Goal: Task Accomplishment & Management: Complete application form

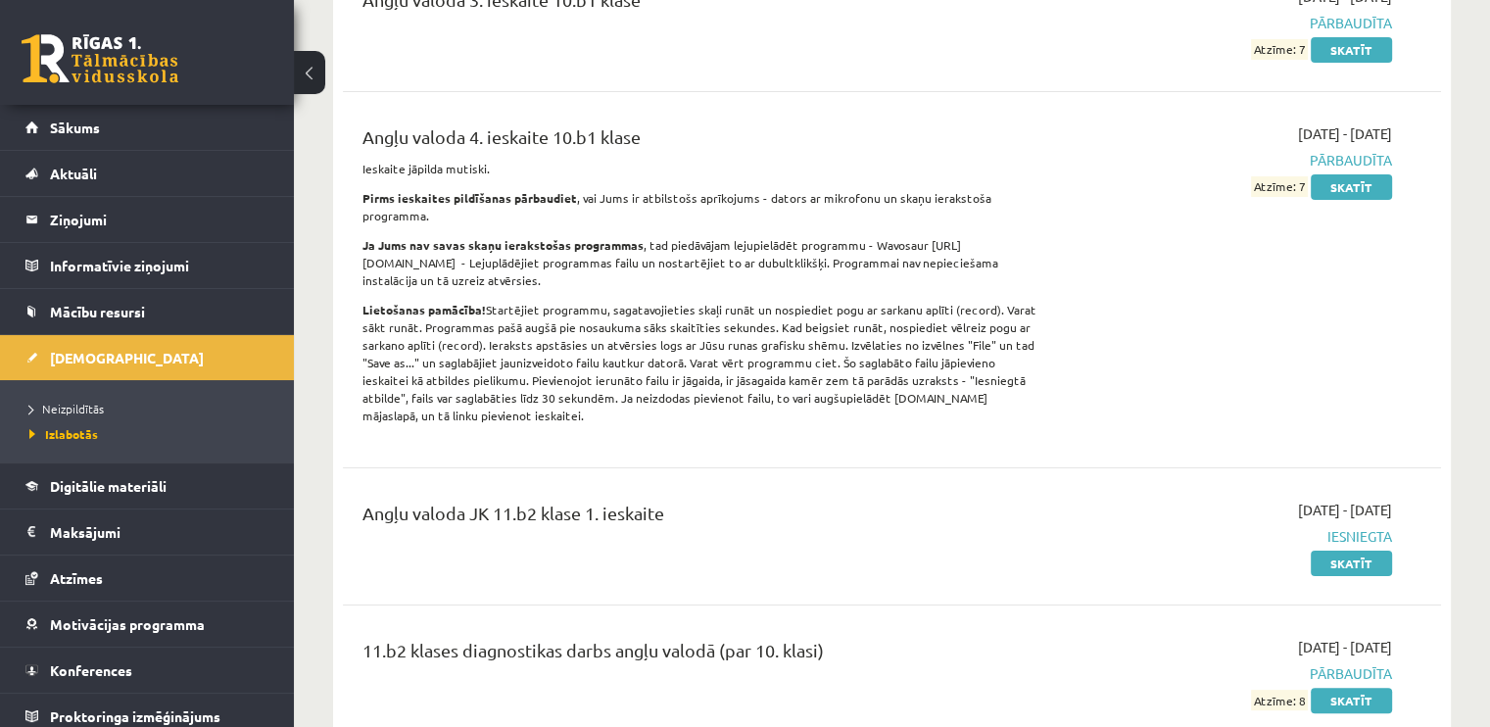
scroll to position [490, 0]
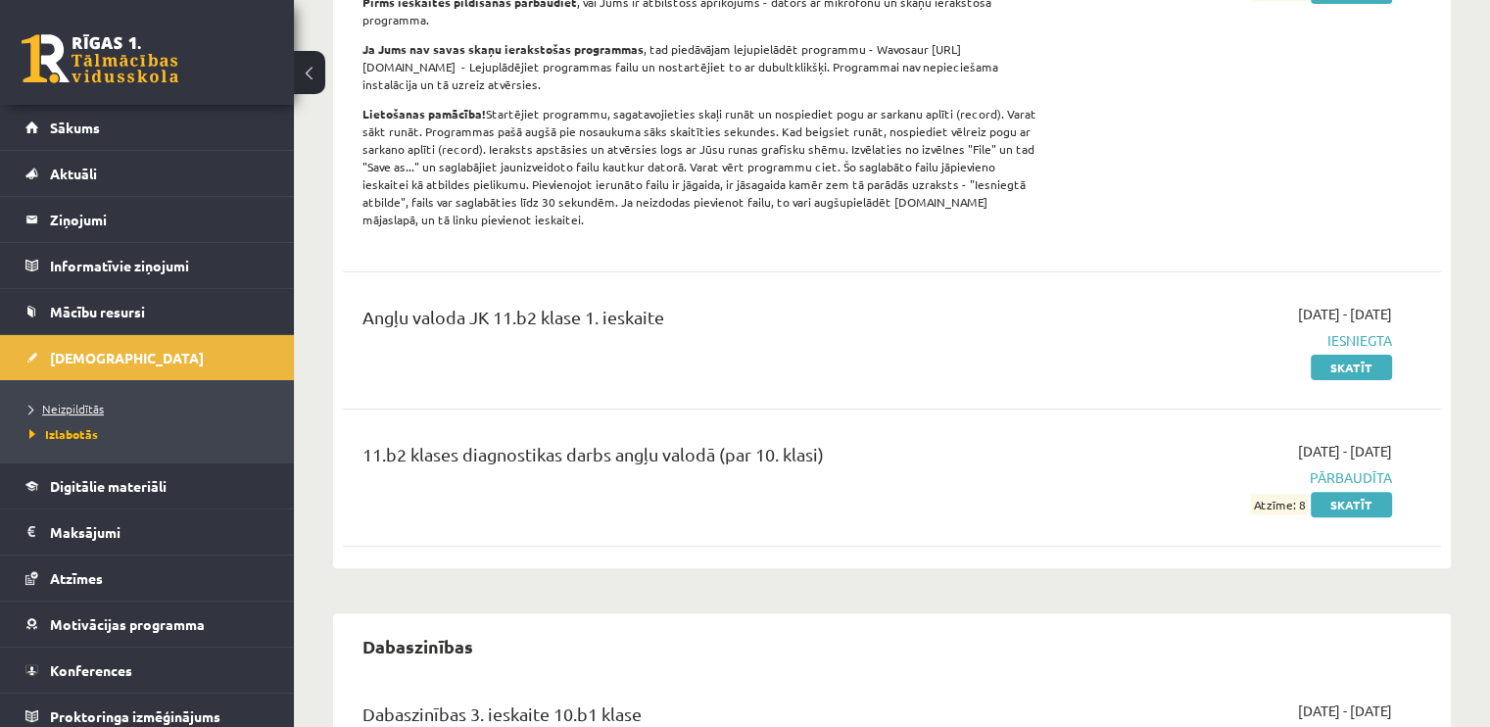
click at [80, 405] on span "Neizpildītās" at bounding box center [66, 409] width 74 height 16
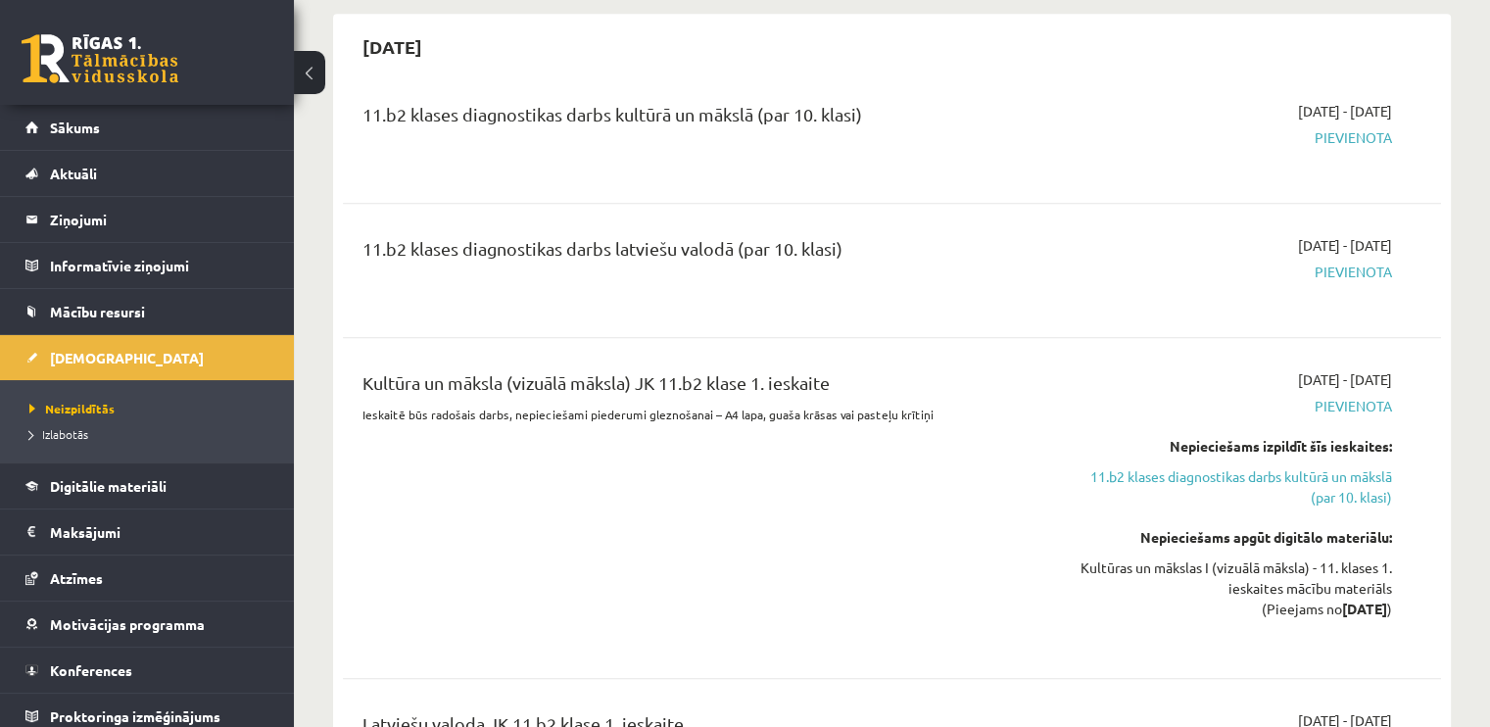
scroll to position [979, 0]
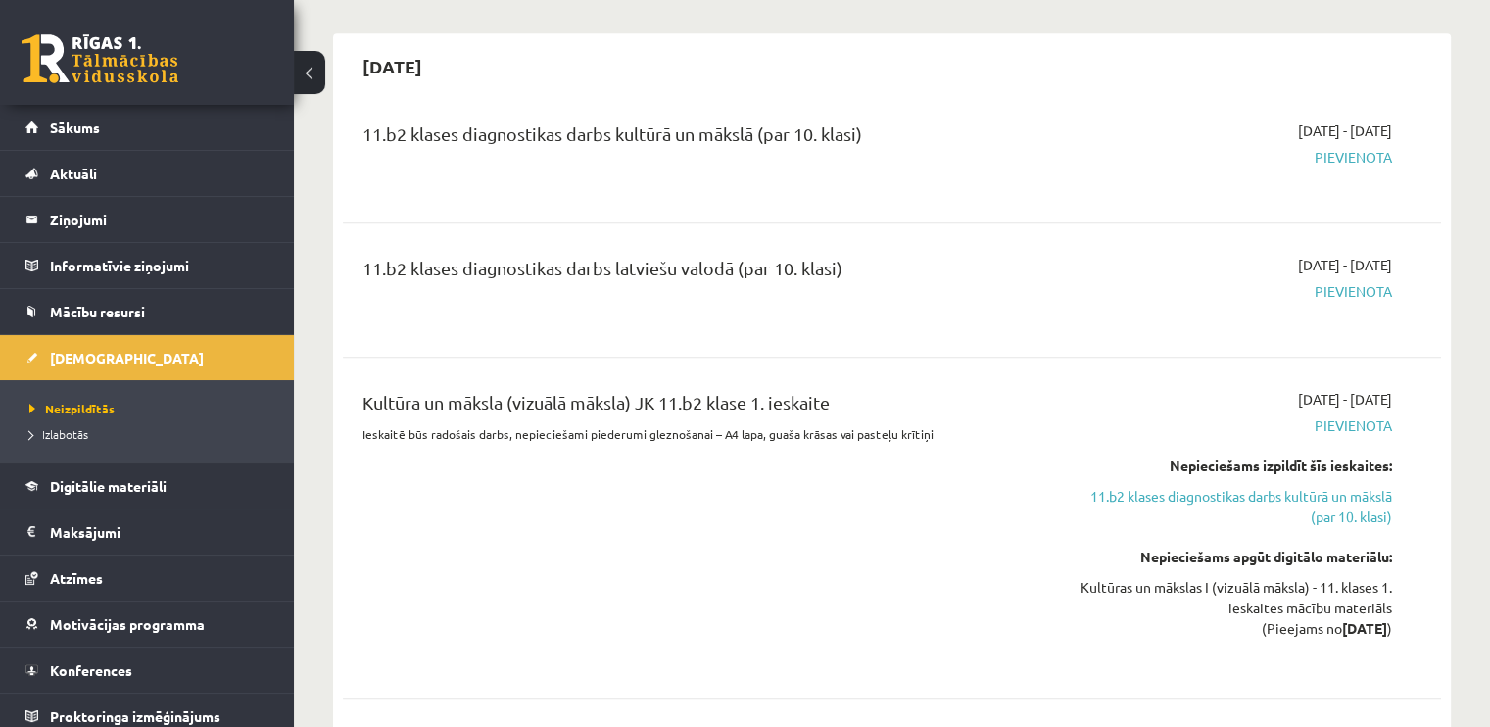
click at [1337, 290] on span "Pievienota" at bounding box center [1230, 291] width 323 height 21
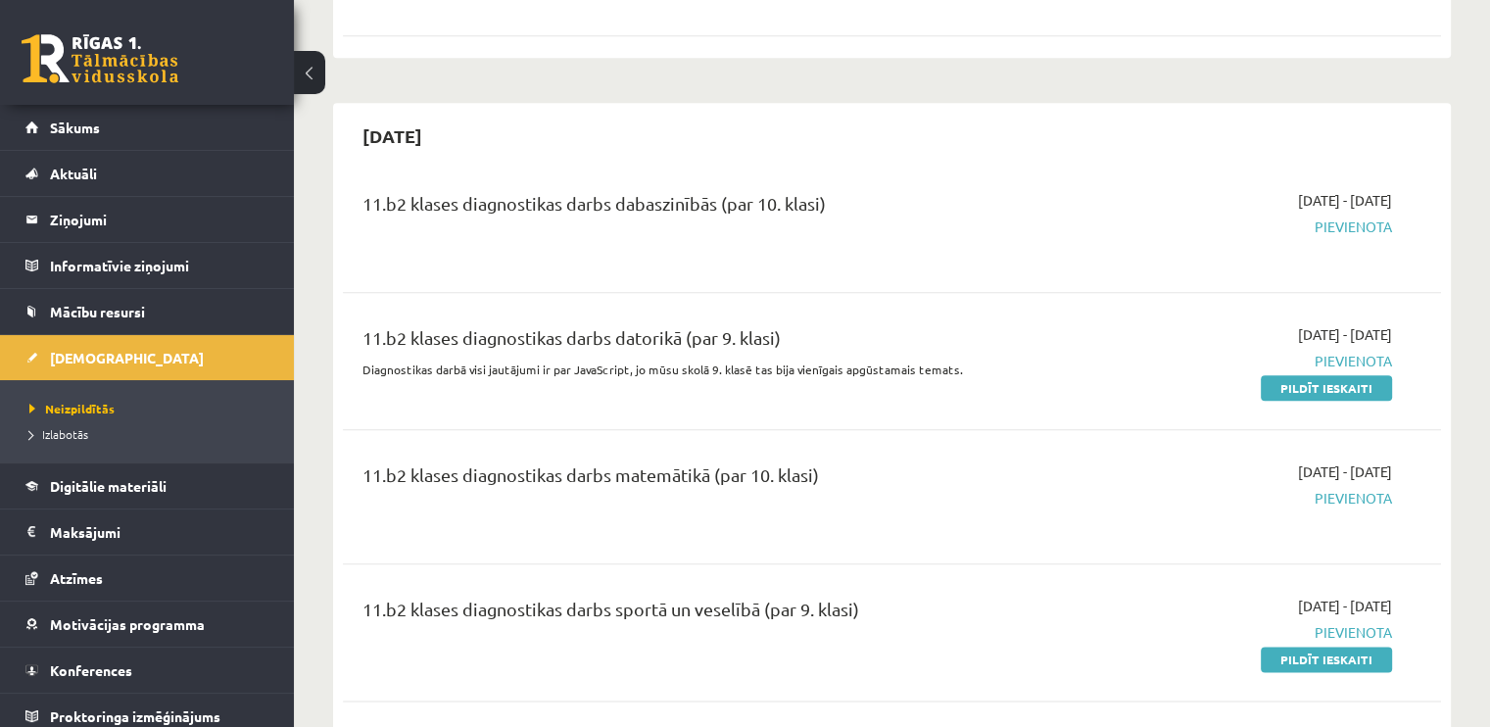
scroll to position [2253, 0]
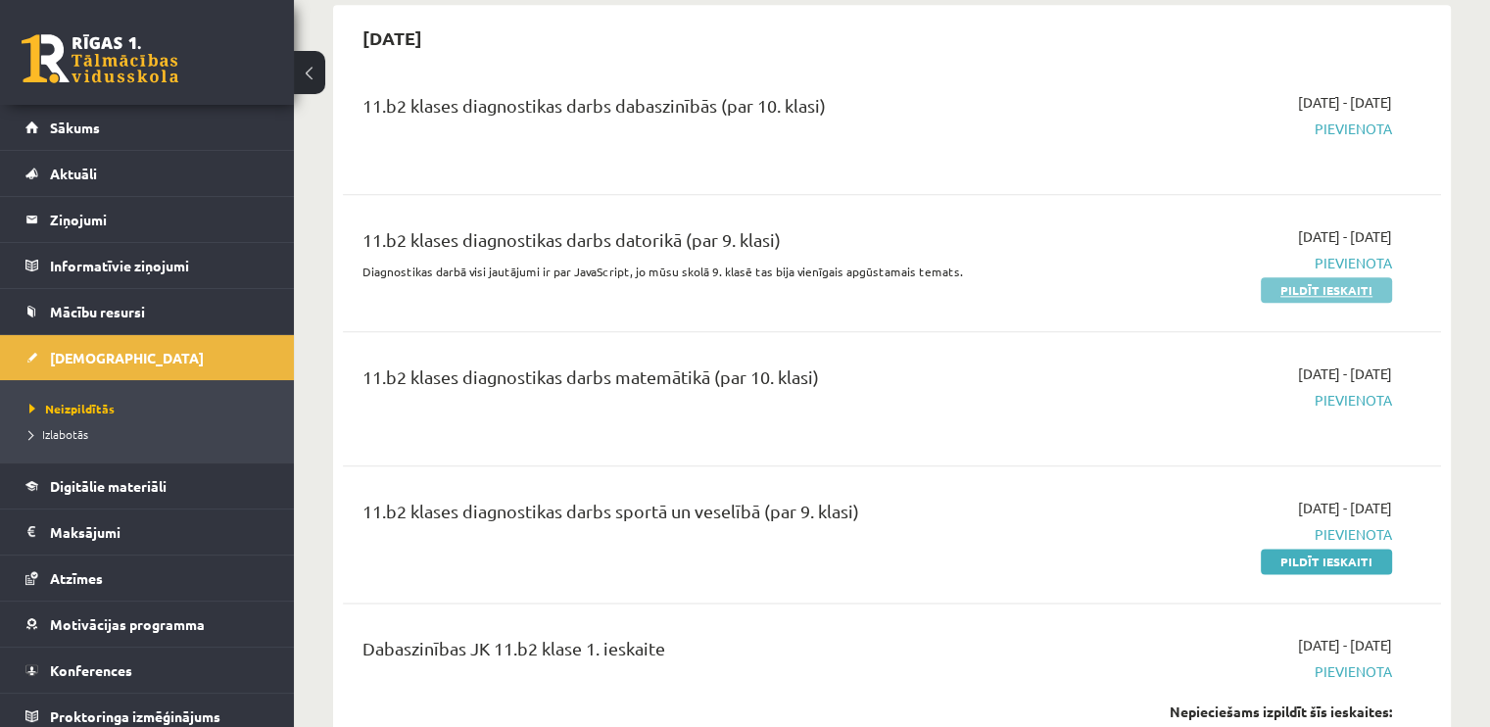
click at [1320, 277] on link "Pildīt ieskaiti" at bounding box center [1326, 289] width 131 height 25
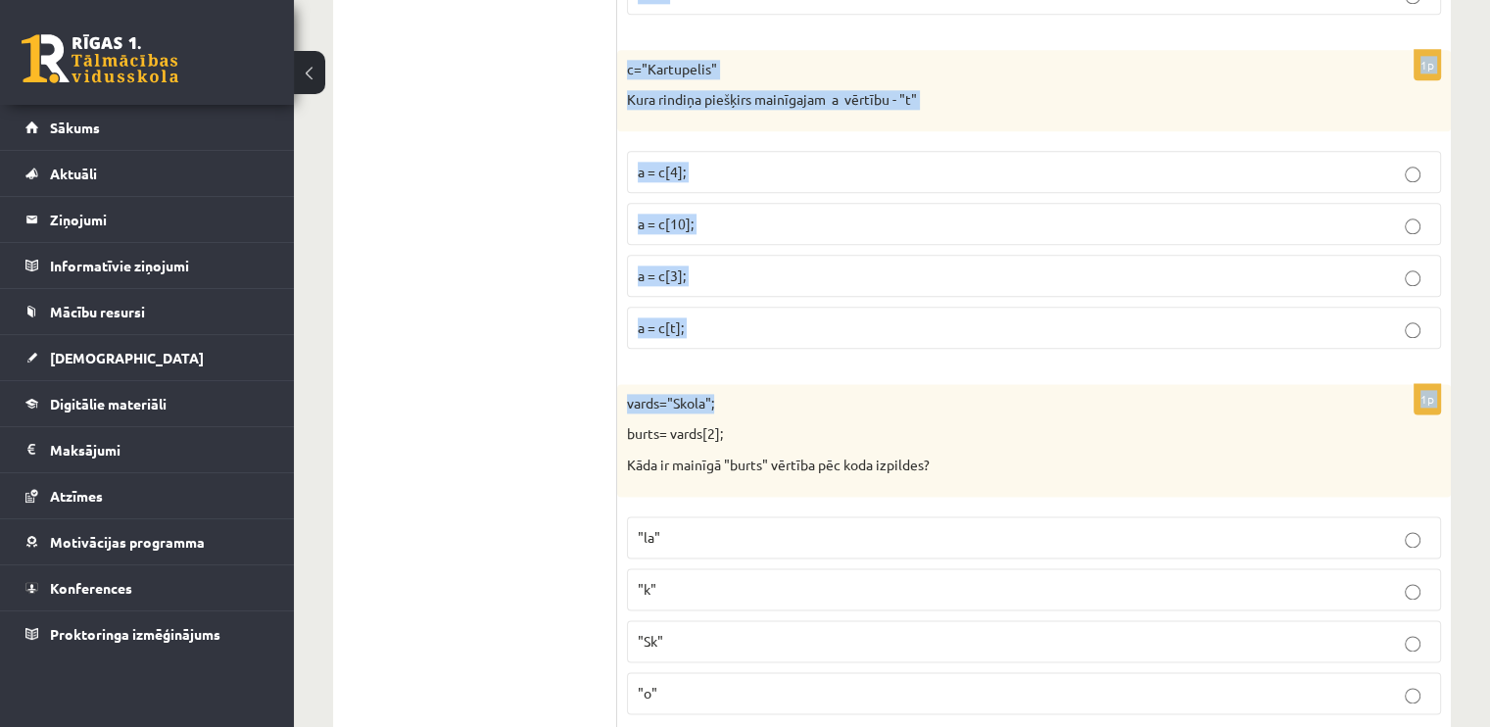
scroll to position [9873, 0]
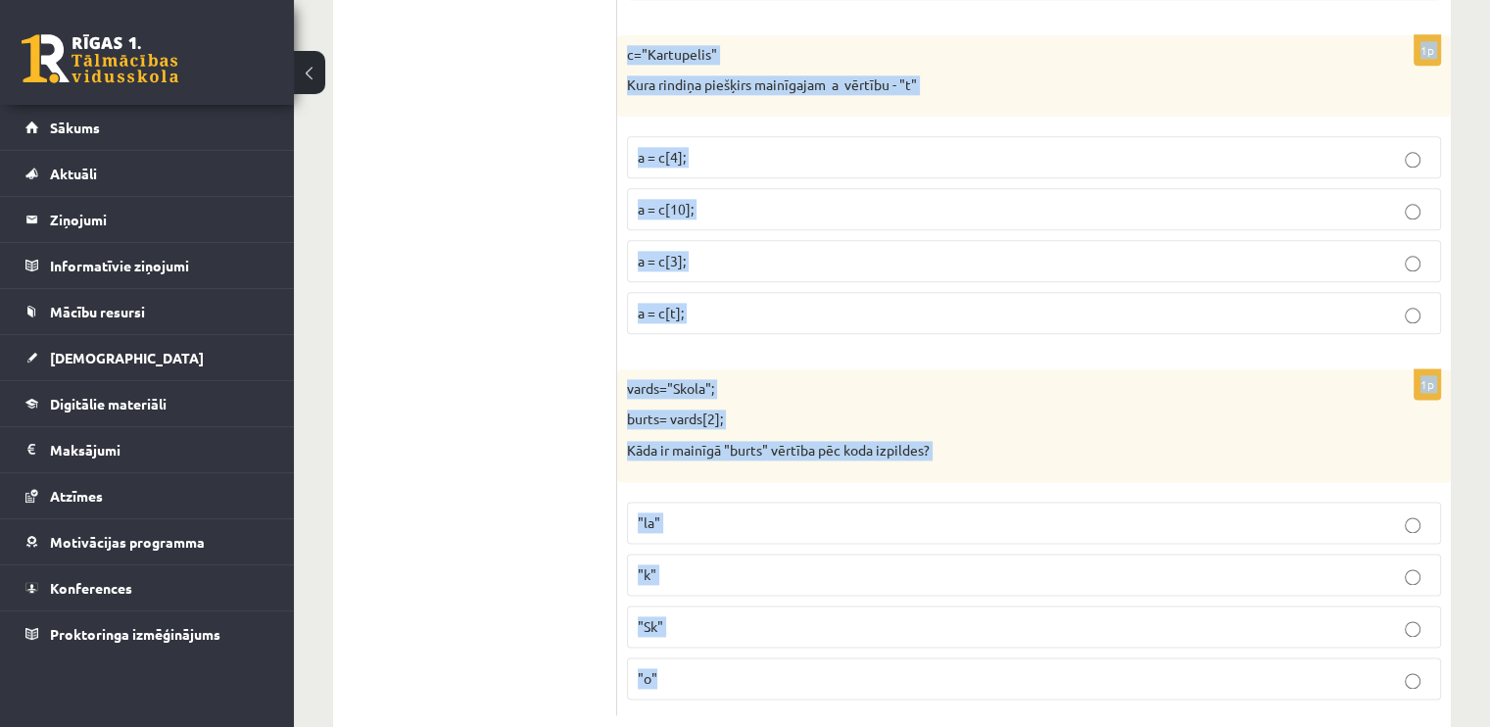
drag, startPoint x: 623, startPoint y: 222, endPoint x: 860, endPoint y: 626, distance: 468.0
copy form "Ko dara koda rindiņa?: ctx.drawImage (Zivs, 20, 30); Uzzīmē attēlu "Zivs" uz Ca…"
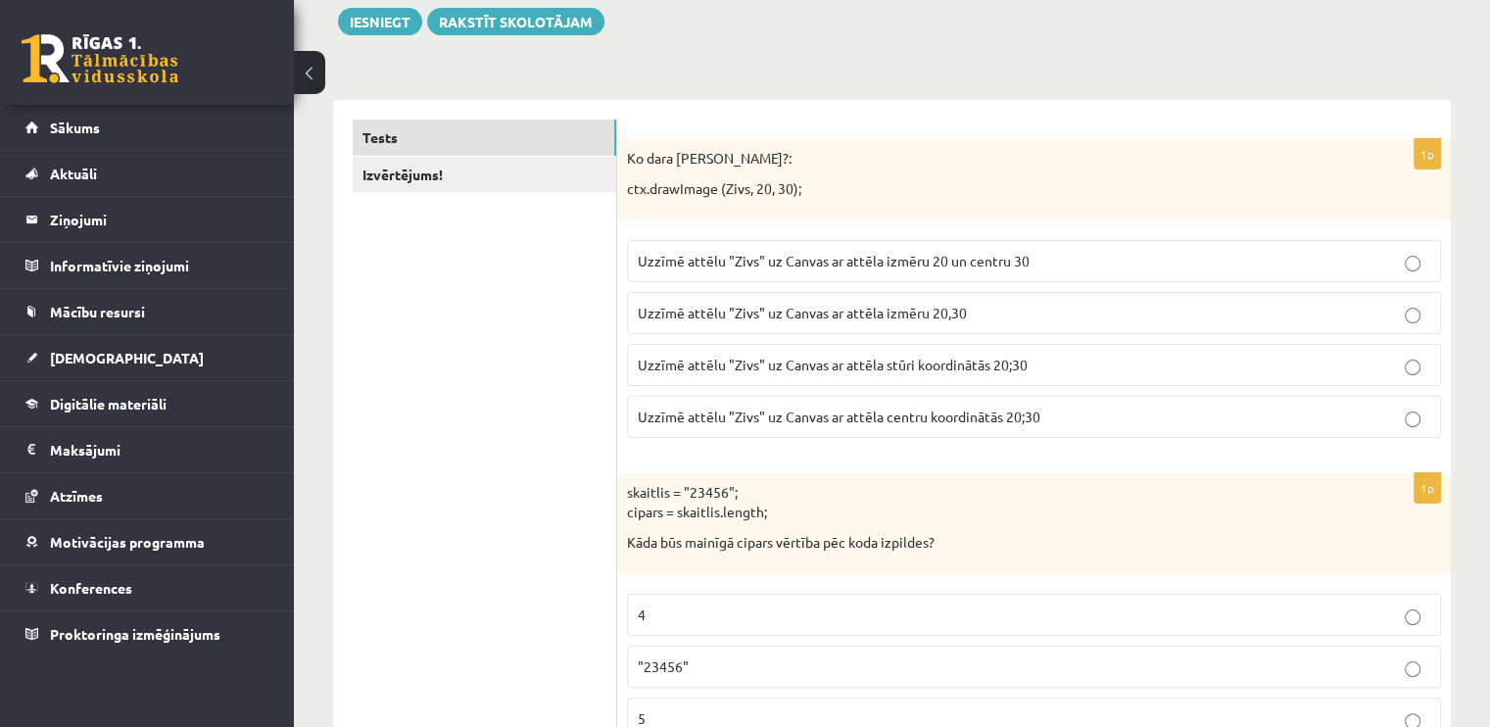
scroll to position [294, 0]
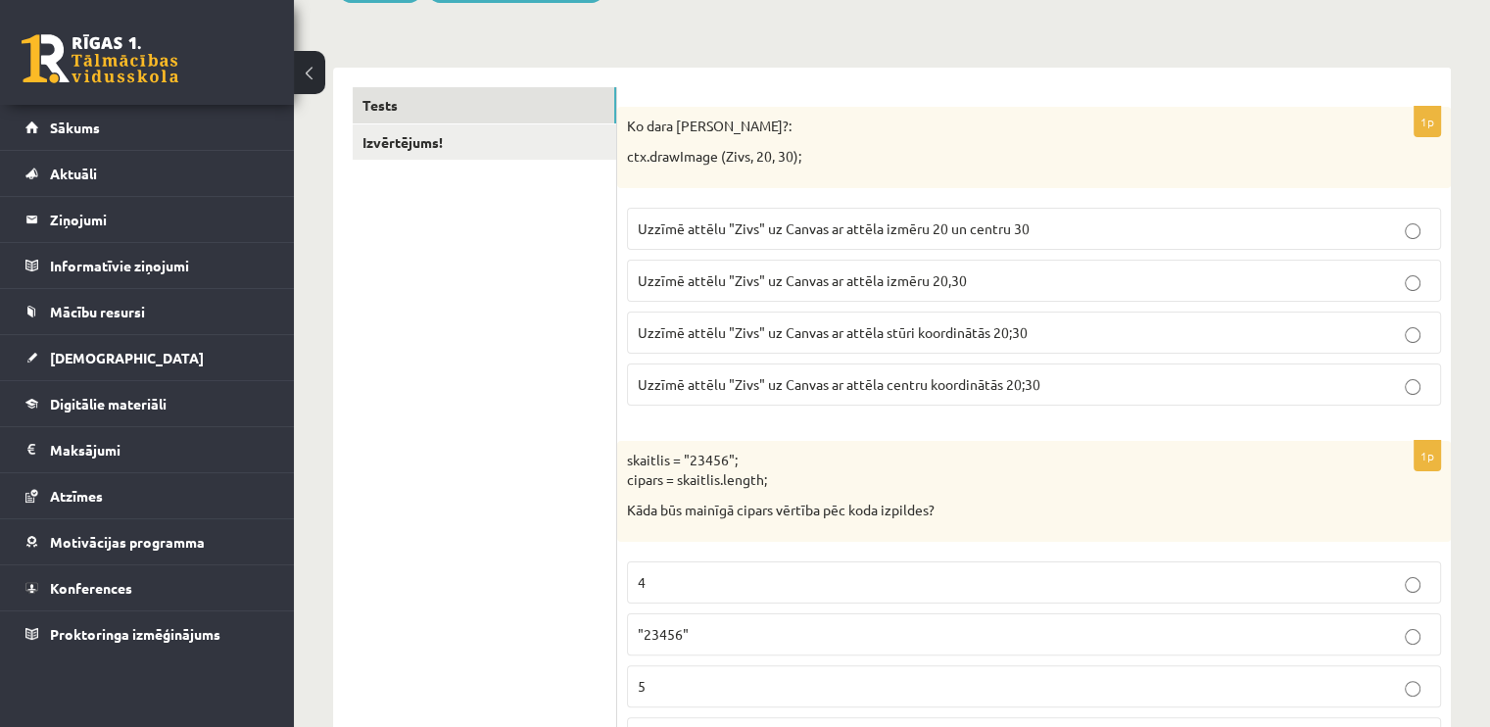
click at [951, 383] on span "Uzzīmē attēlu "Zivs" uz Canvas ar attēla centru koordinātās 20;30" at bounding box center [839, 384] width 403 height 18
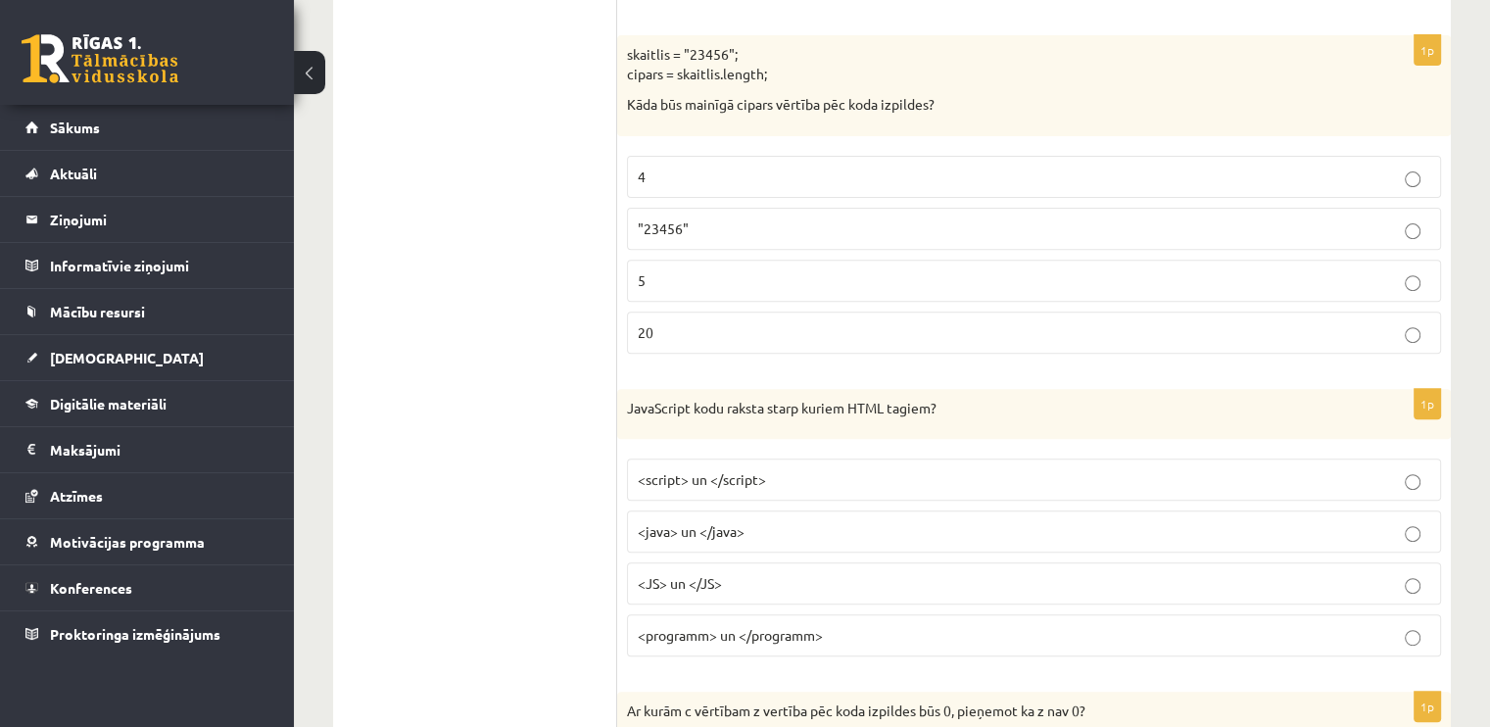
scroll to position [784, 0]
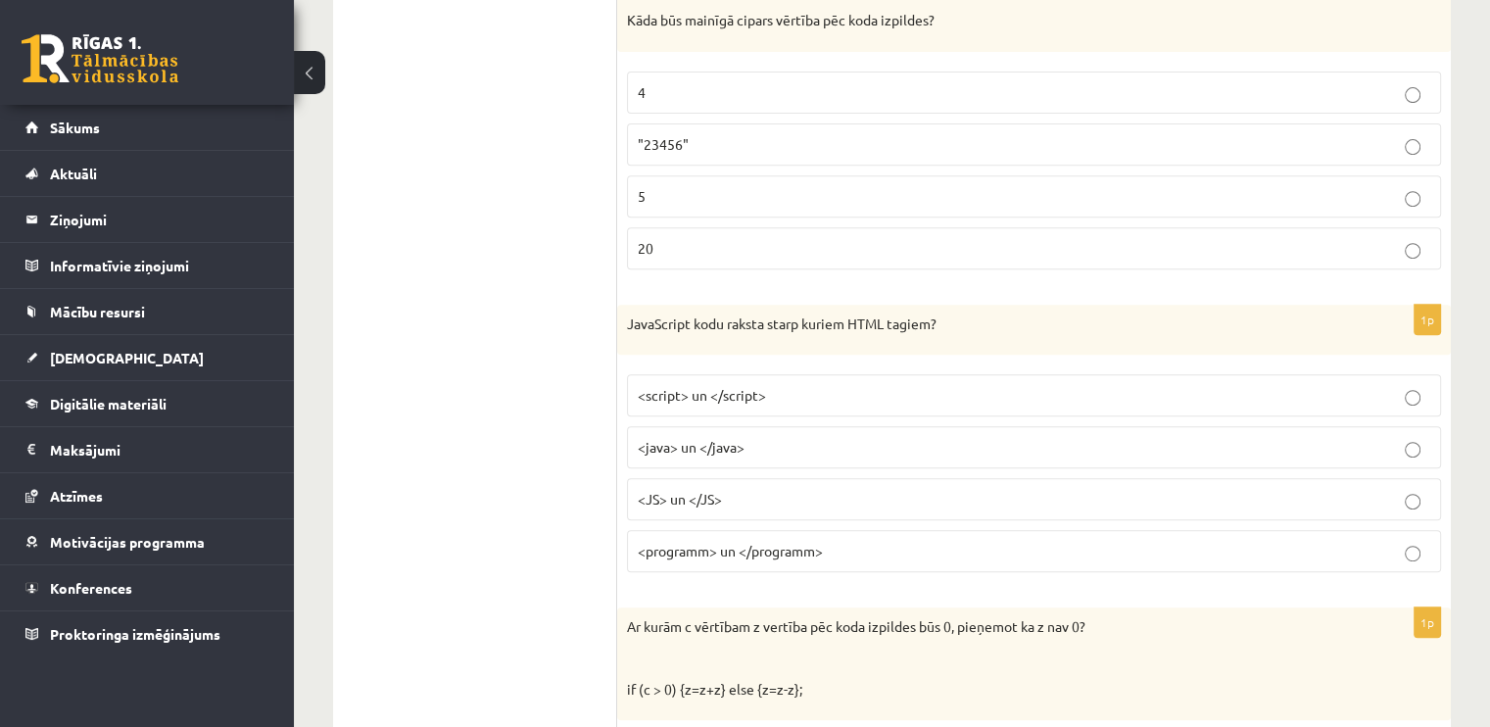
click at [713, 199] on p "5" at bounding box center [1034, 196] width 792 height 21
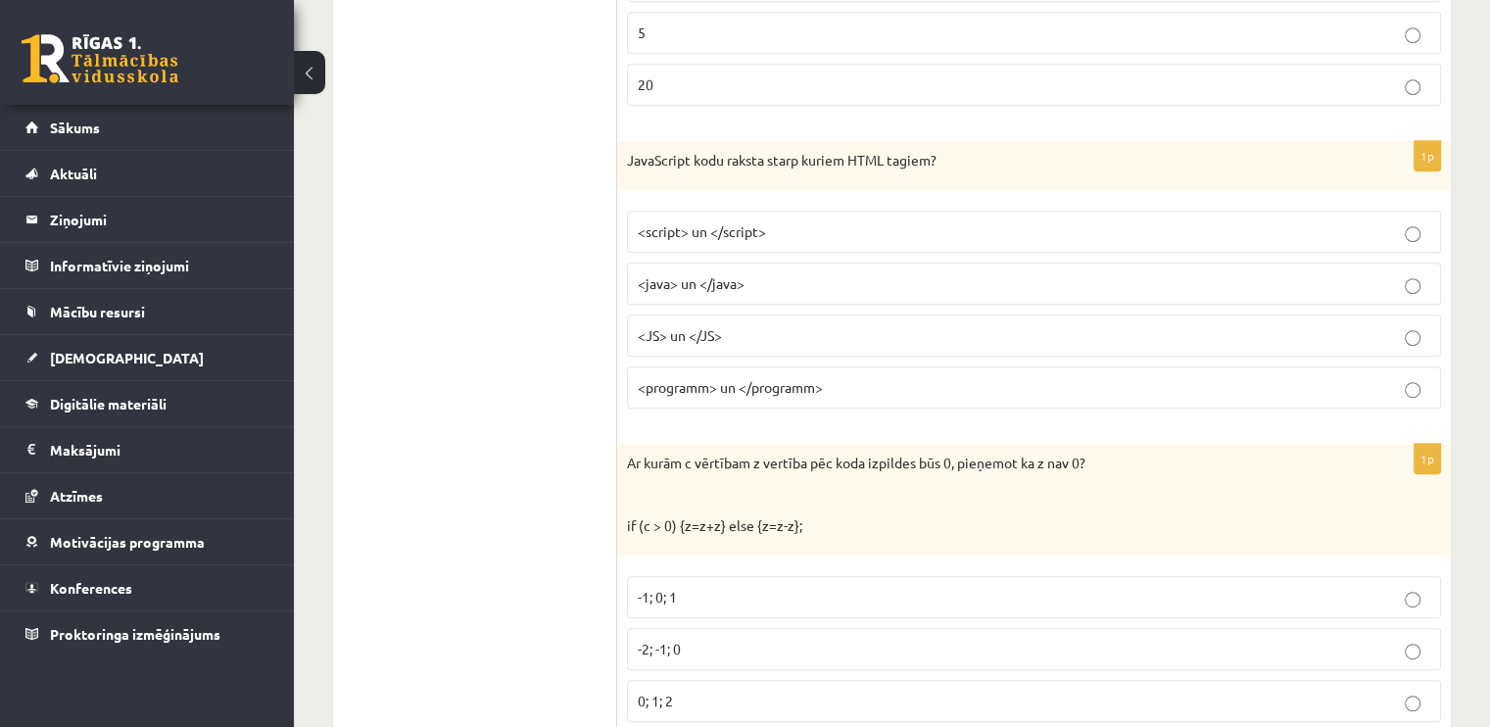
scroll to position [979, 0]
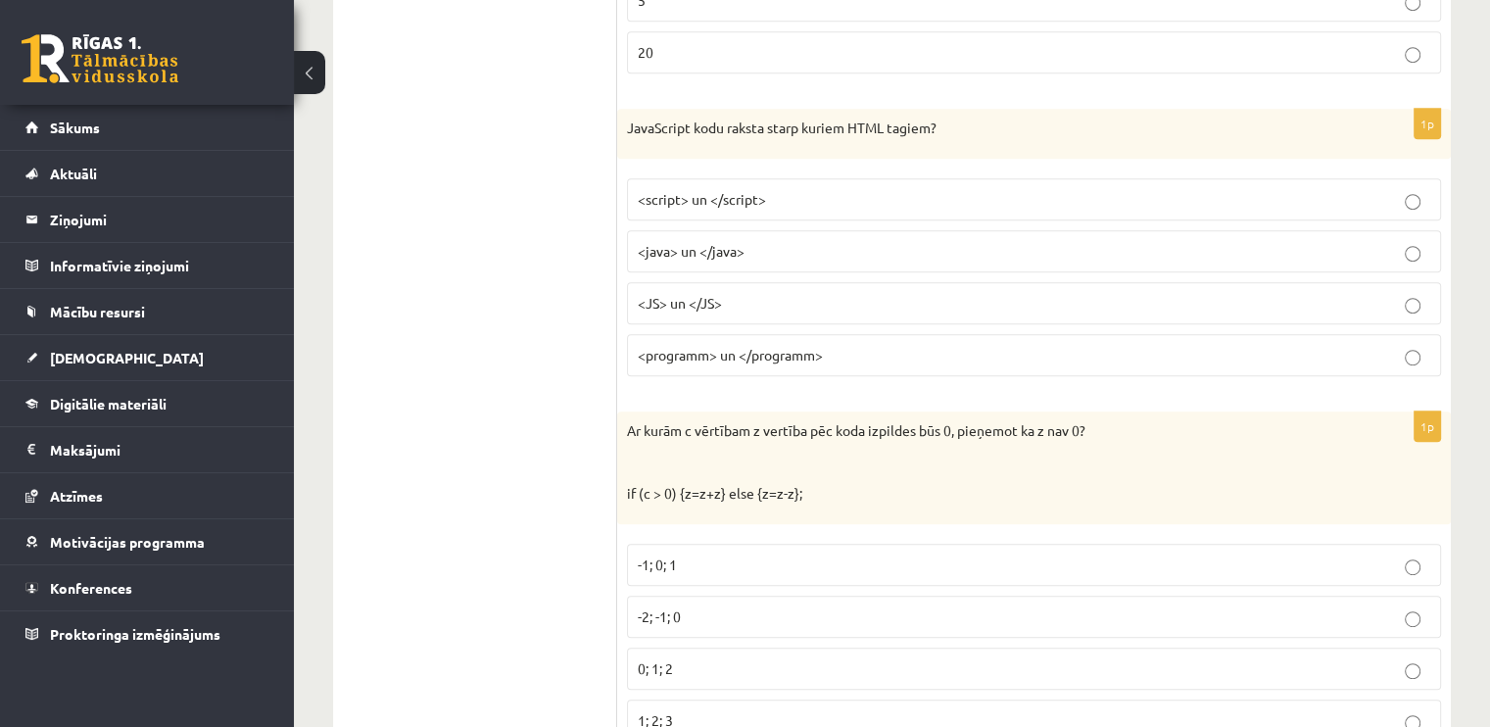
click at [776, 192] on p "<script> un </script>" at bounding box center [1034, 199] width 792 height 21
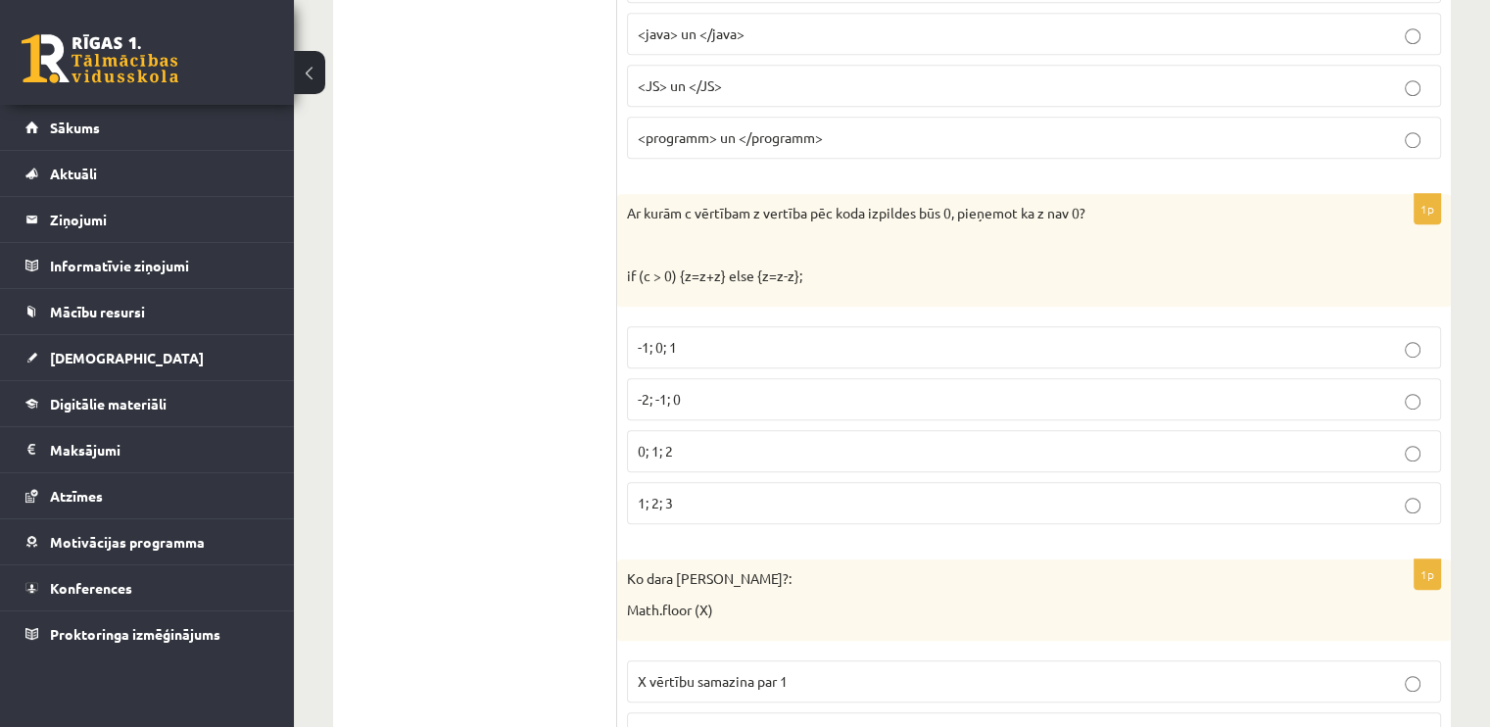
scroll to position [1273, 0]
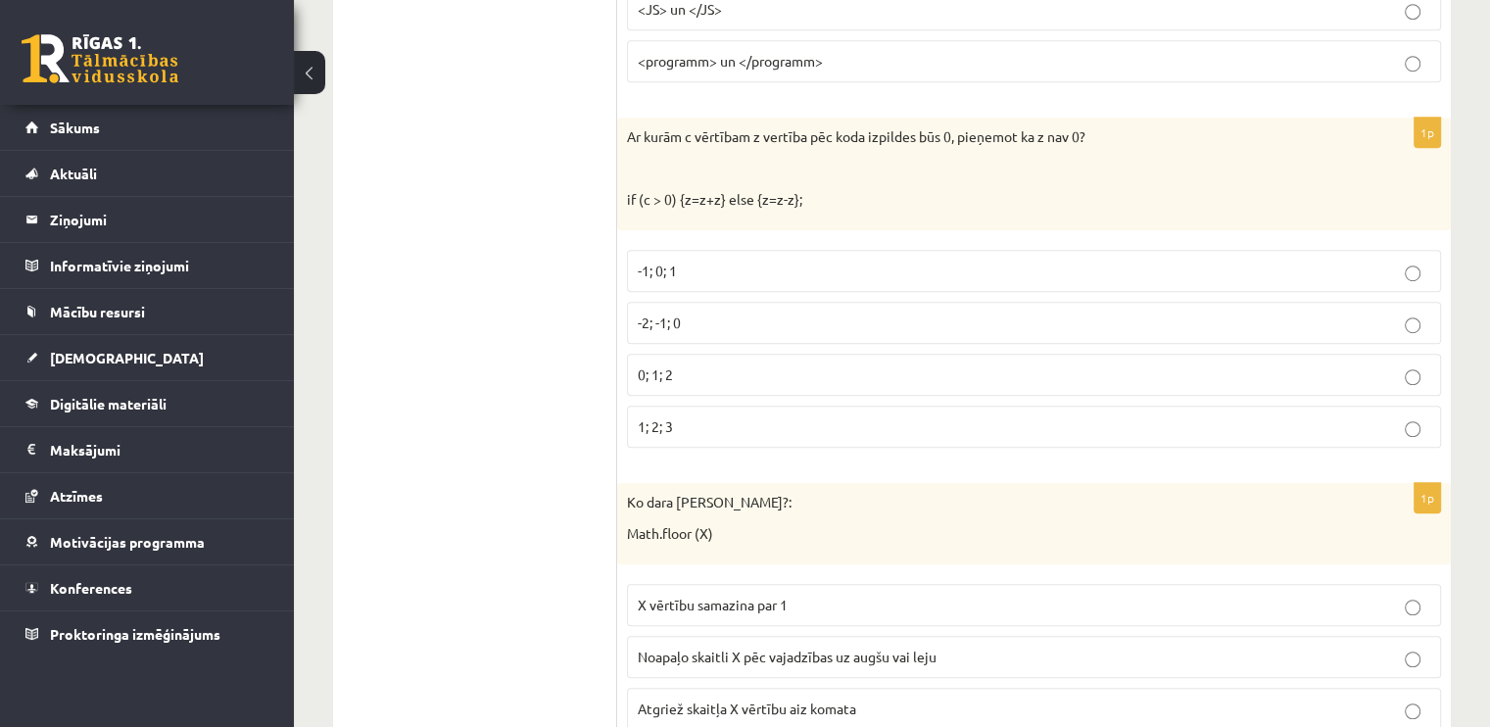
click at [710, 266] on p "-1; 0; 1" at bounding box center [1034, 271] width 792 height 21
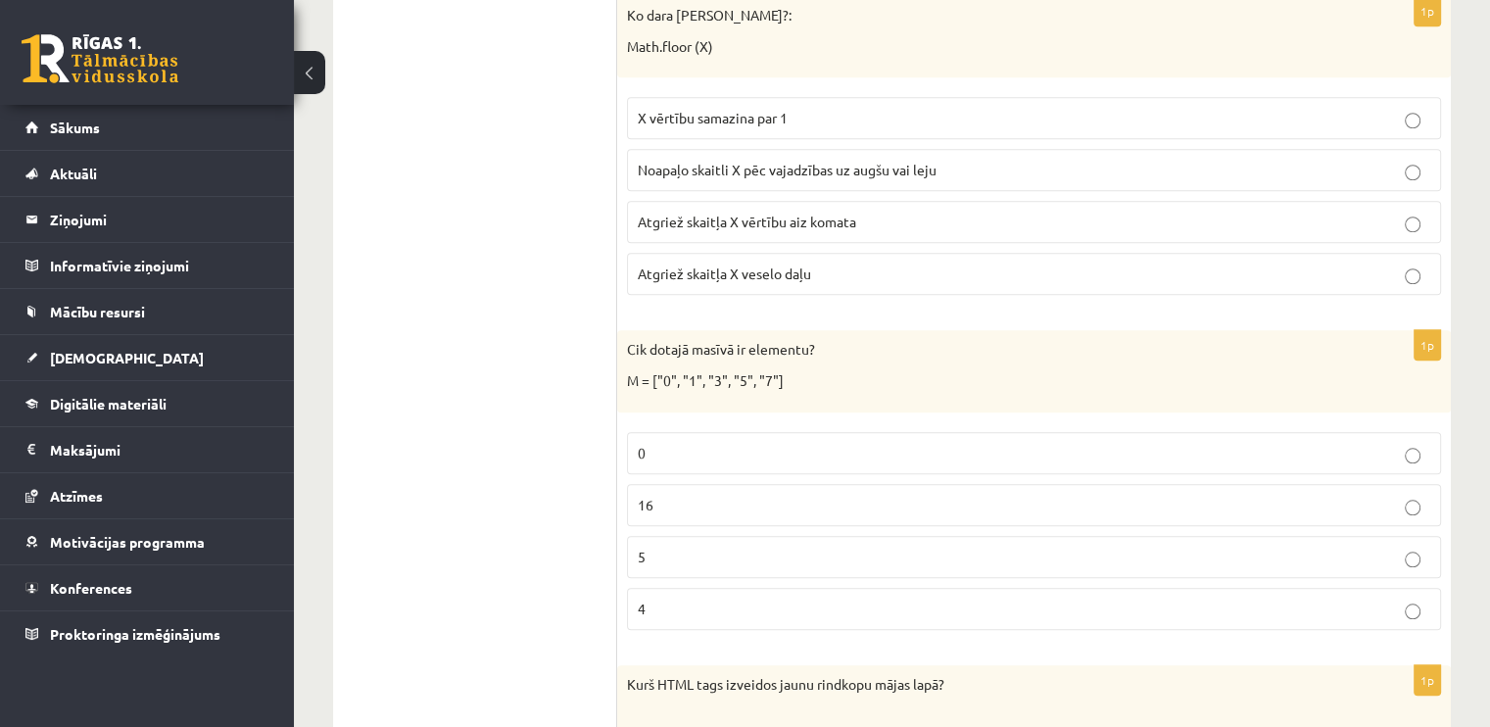
scroll to position [1763, 0]
click at [710, 210] on span "Atgriež skaitļa X vērtību aiz komata" at bounding box center [747, 219] width 218 height 18
click at [797, 277] on label "Atgriež skaitļa X veselo daļu" at bounding box center [1034, 271] width 814 height 42
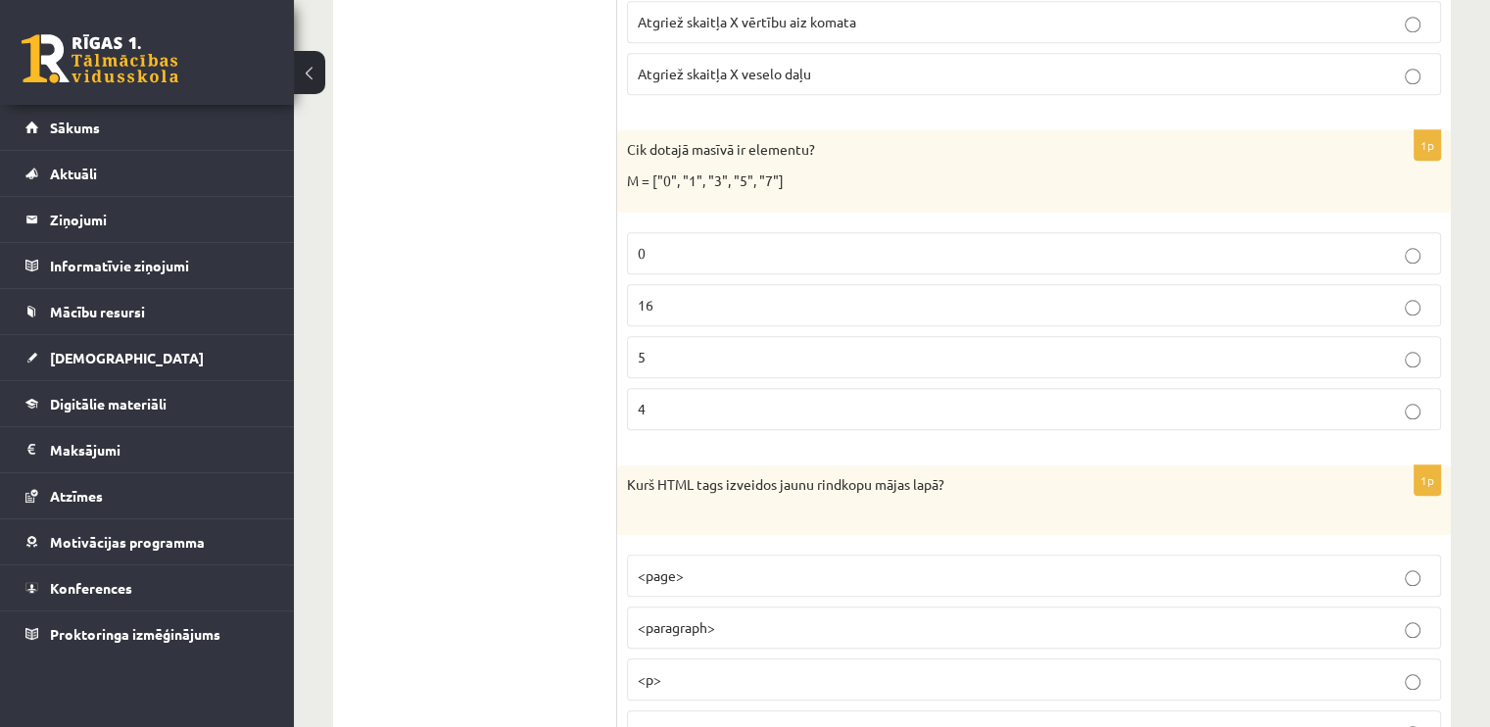
scroll to position [2057, 0]
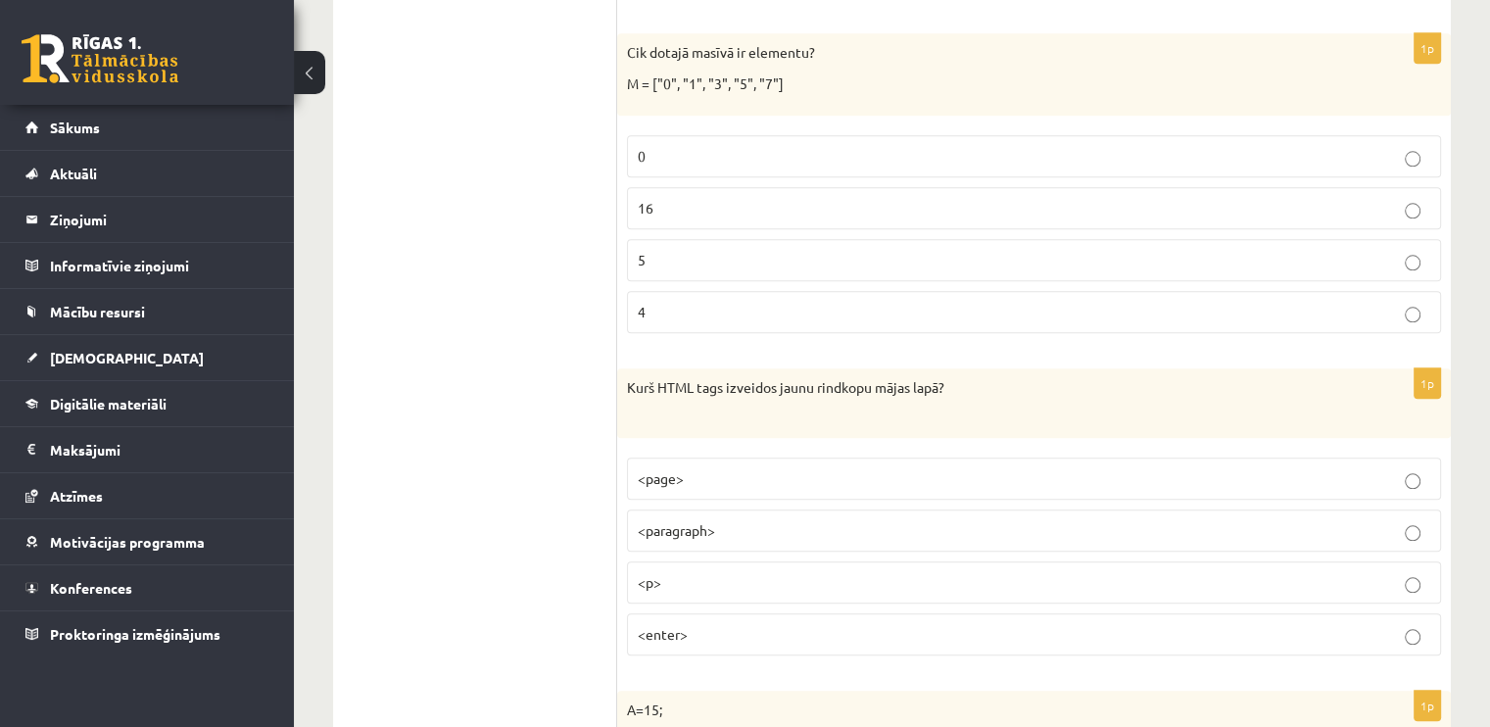
click at [660, 250] on p "5" at bounding box center [1034, 260] width 792 height 21
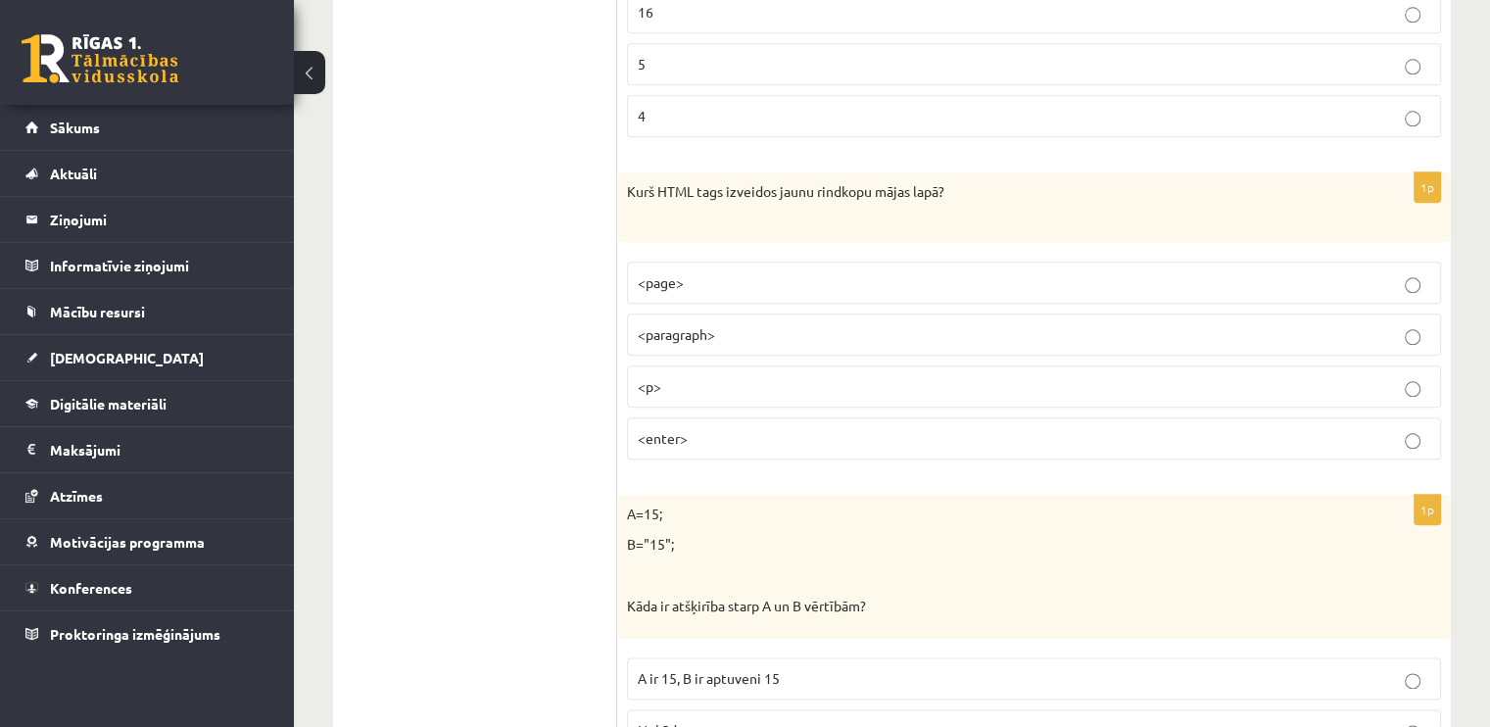
click at [680, 387] on label "<p>" at bounding box center [1034, 386] width 814 height 42
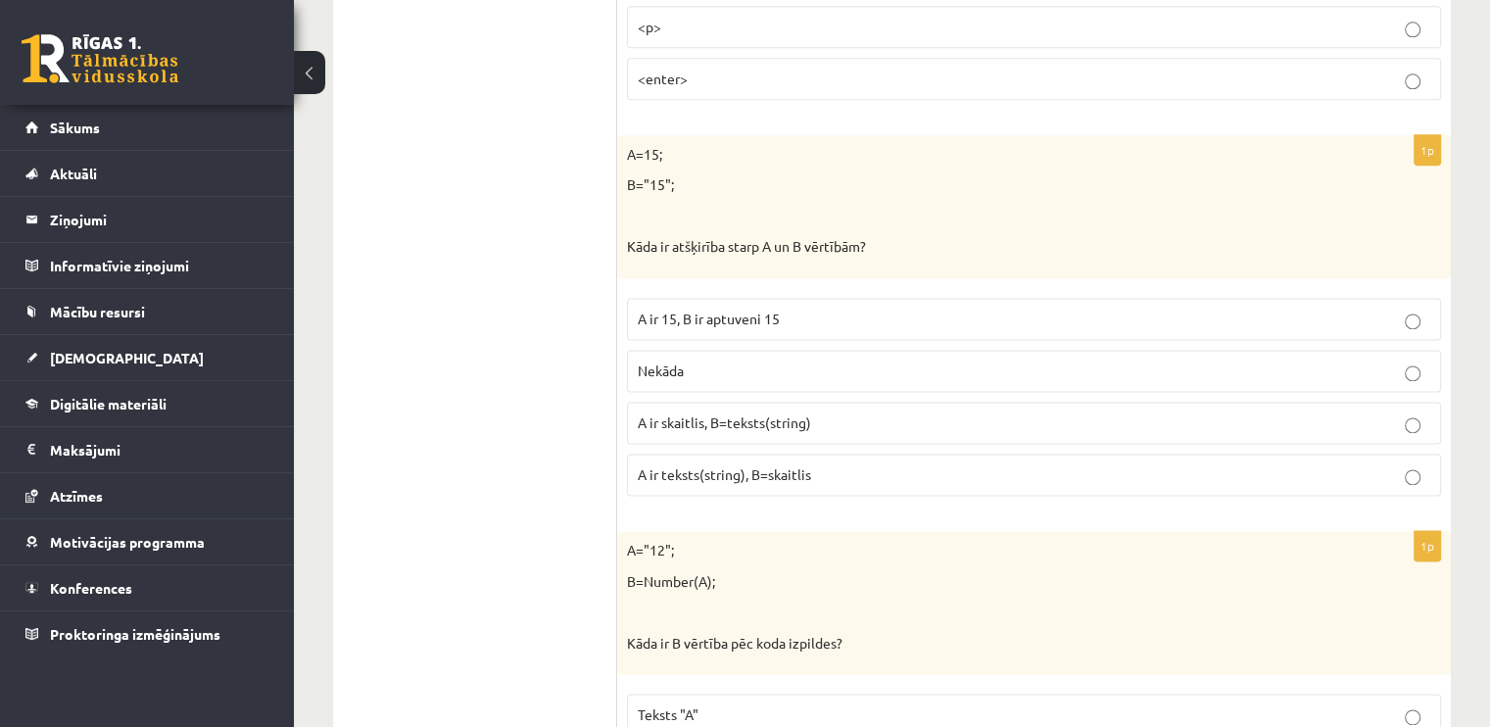
scroll to position [2645, 0]
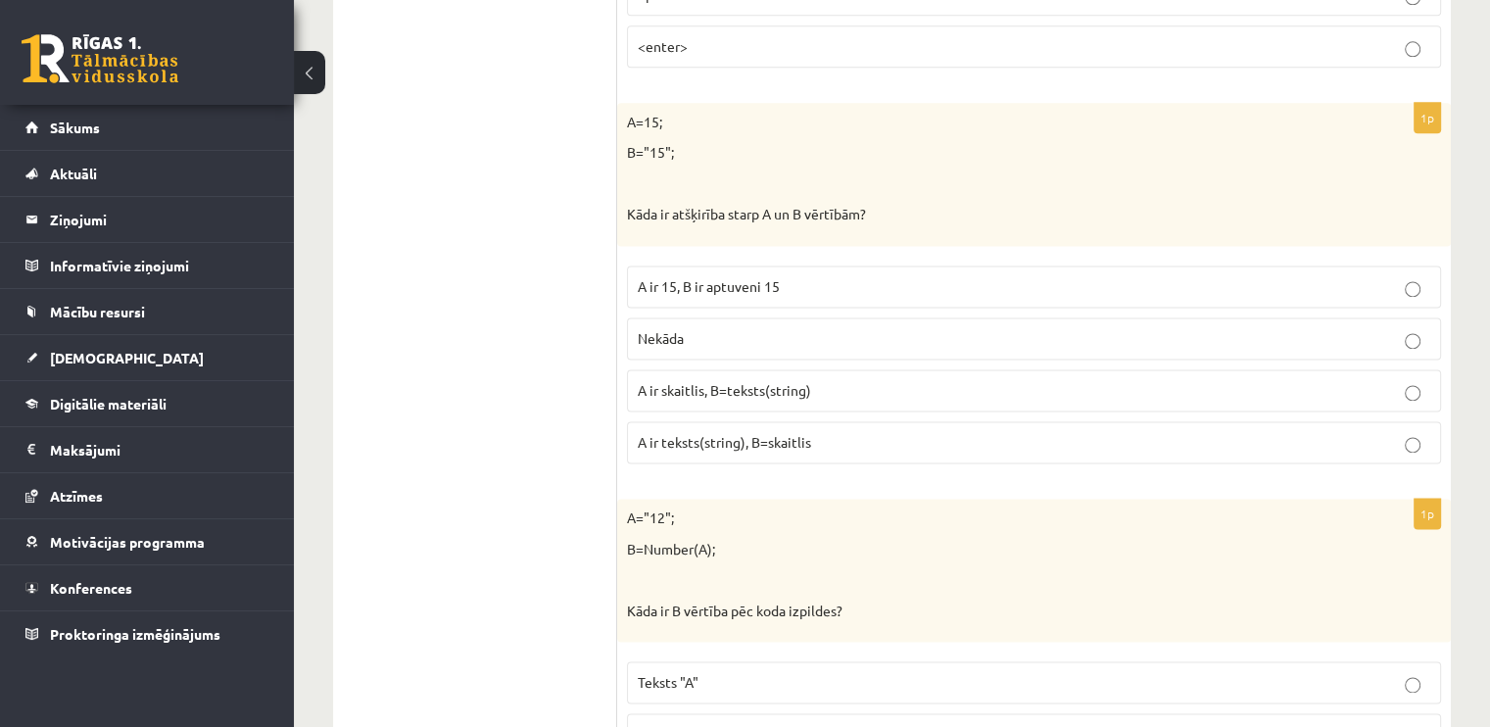
click at [832, 380] on p "A ir skaitlis, B=teksts(string)" at bounding box center [1034, 390] width 792 height 21
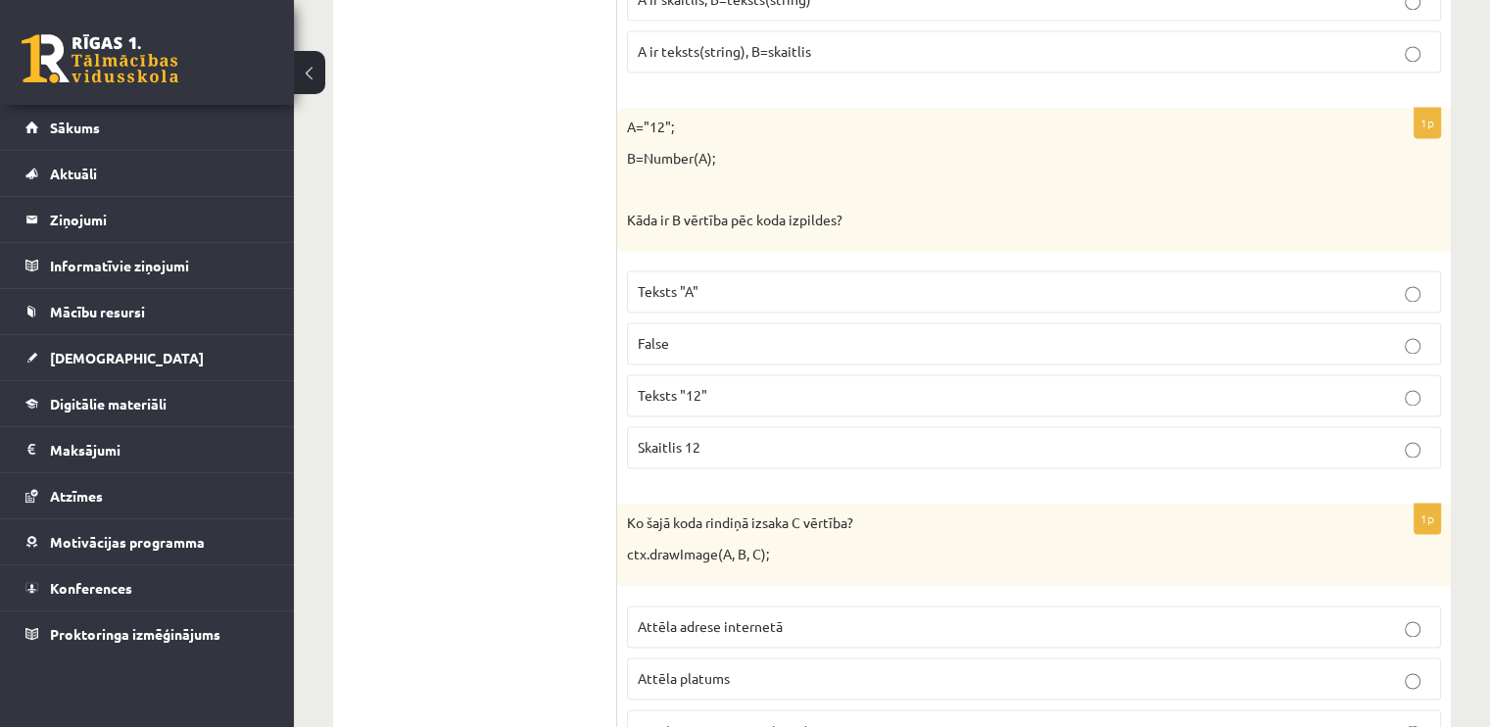
scroll to position [3036, 0]
click at [701, 436] on p "Skaitlis 12" at bounding box center [1034, 446] width 792 height 21
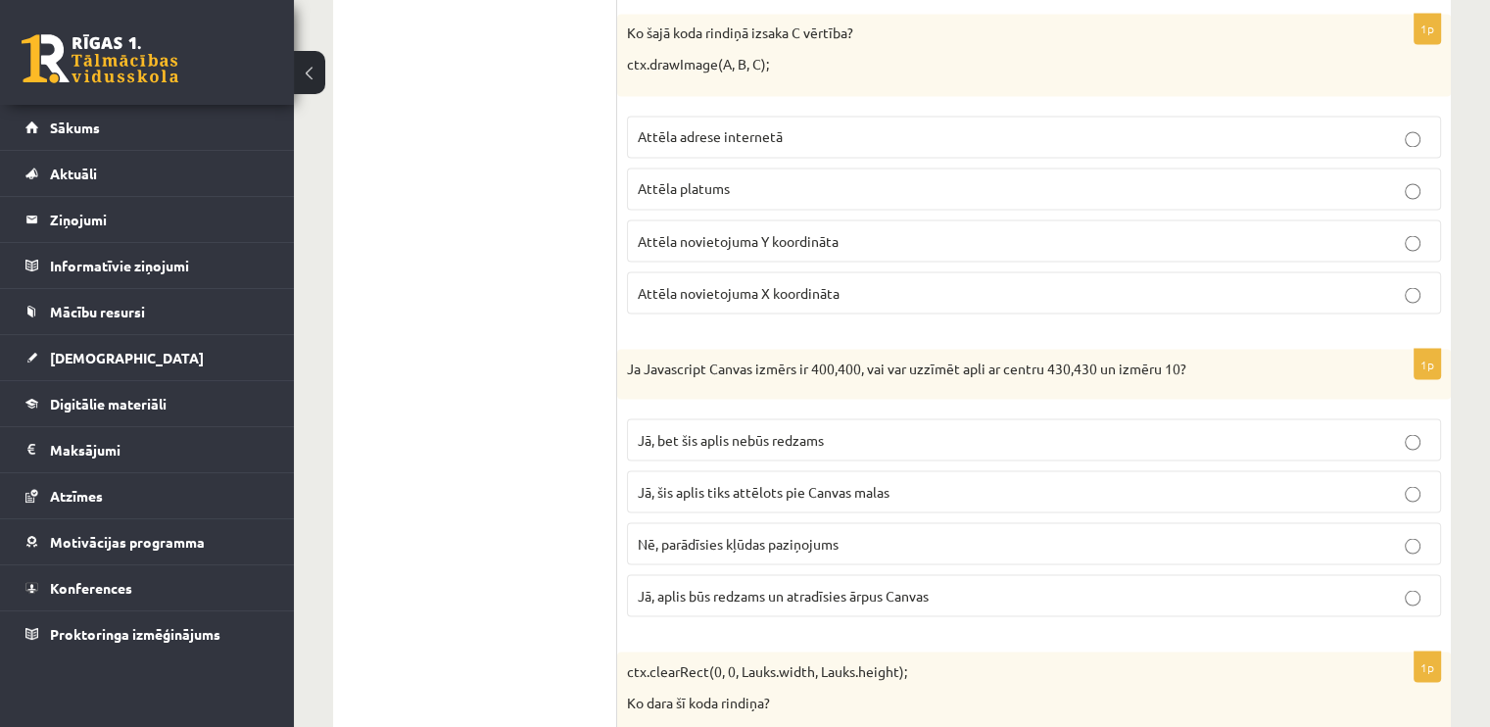
scroll to position [3624, 0]
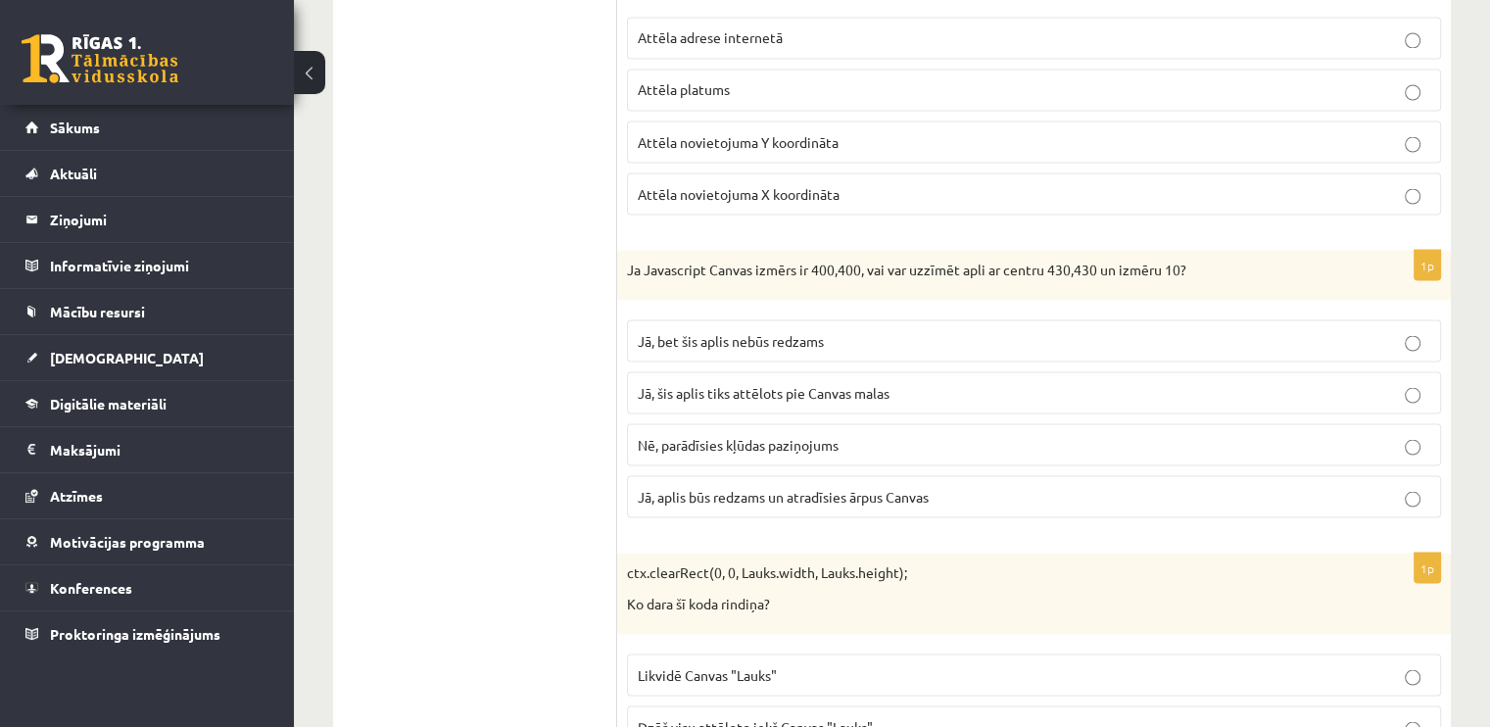
click at [769, 132] on span "Attēla novietojuma Y koordināta" at bounding box center [738, 141] width 201 height 18
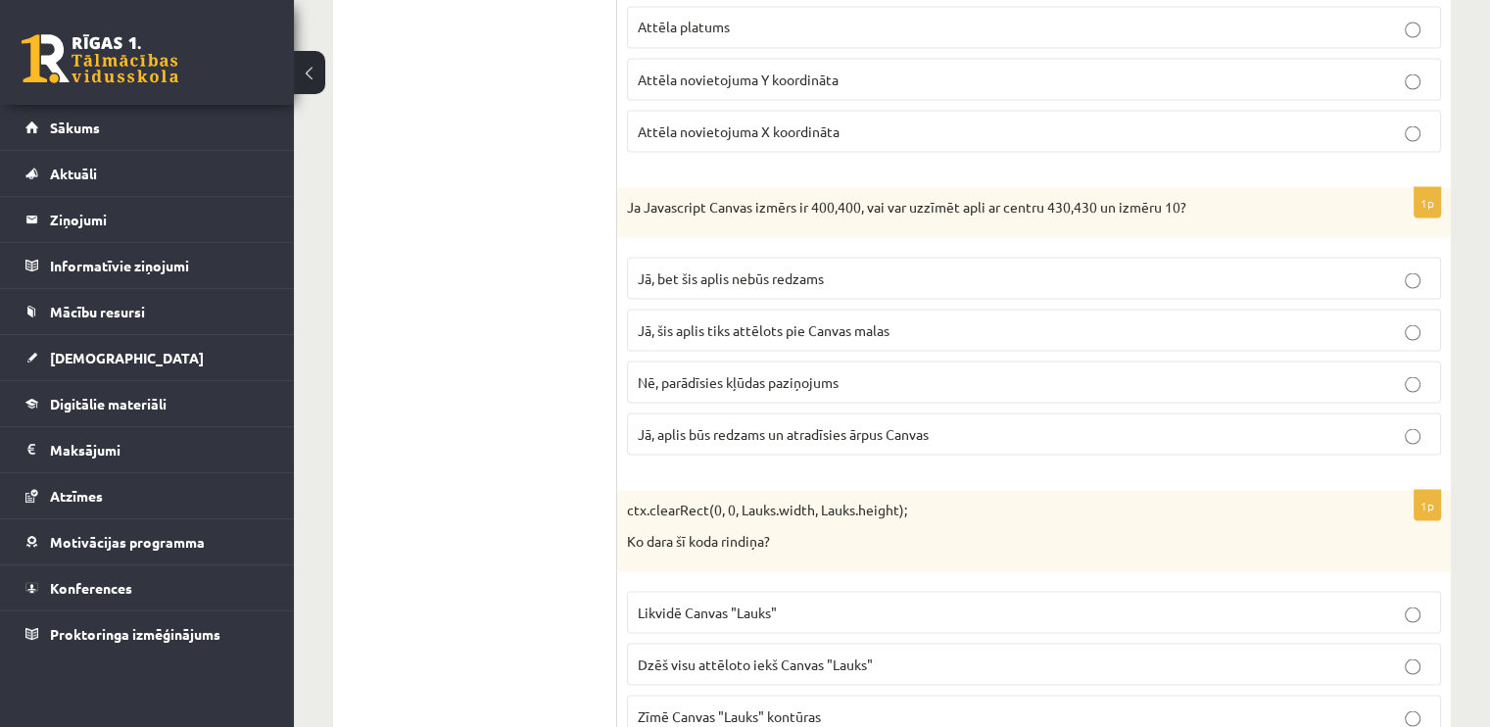
scroll to position [3722, 0]
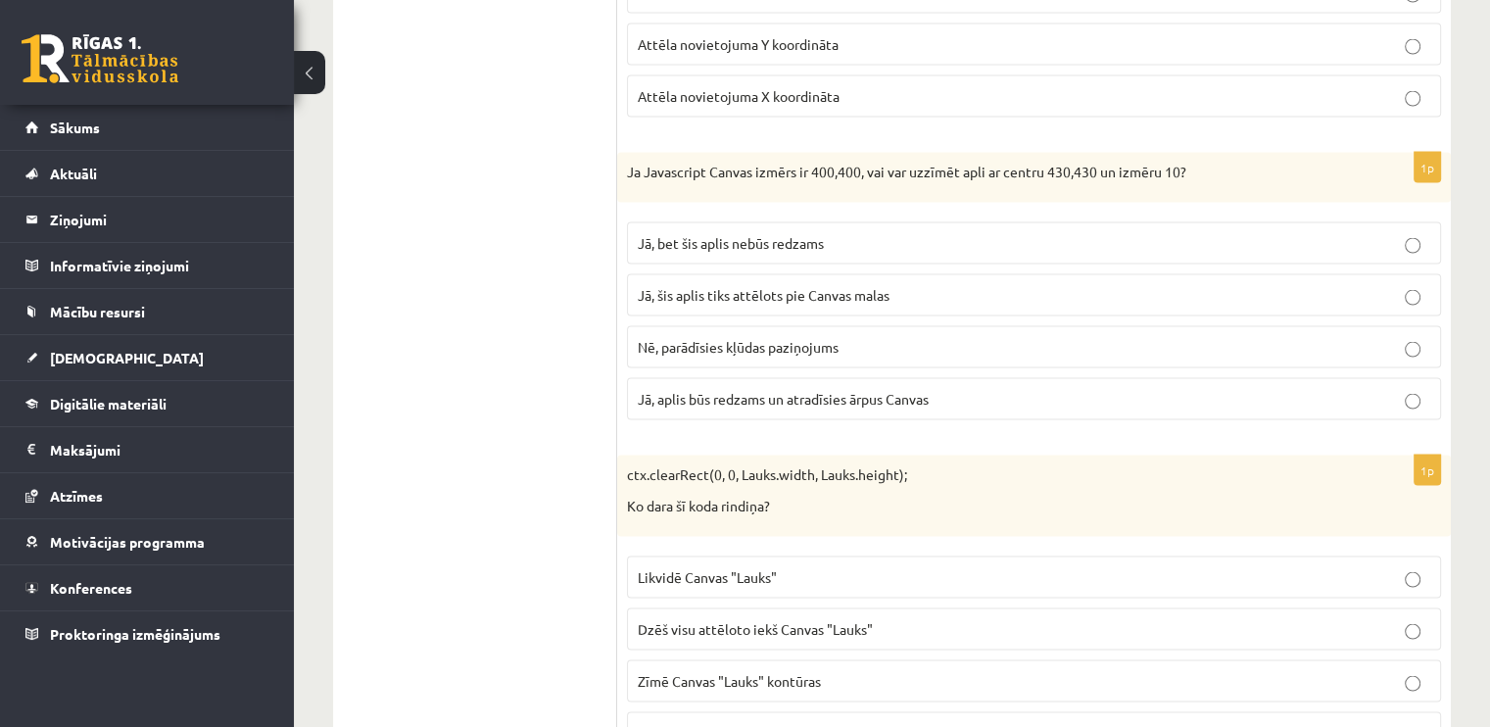
click at [740, 233] on span "Jā, bet šis aplis nebūs redzams" at bounding box center [731, 242] width 186 height 18
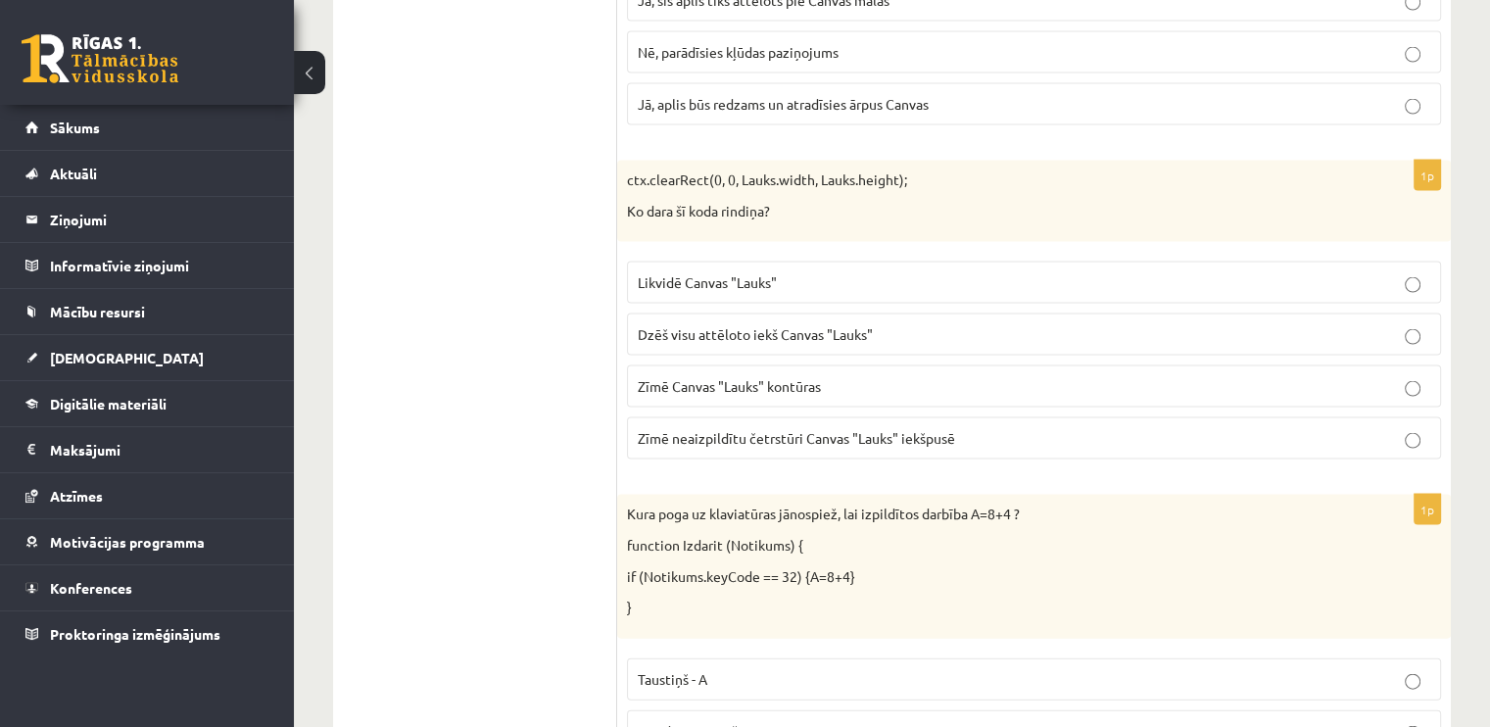
scroll to position [3820, 0]
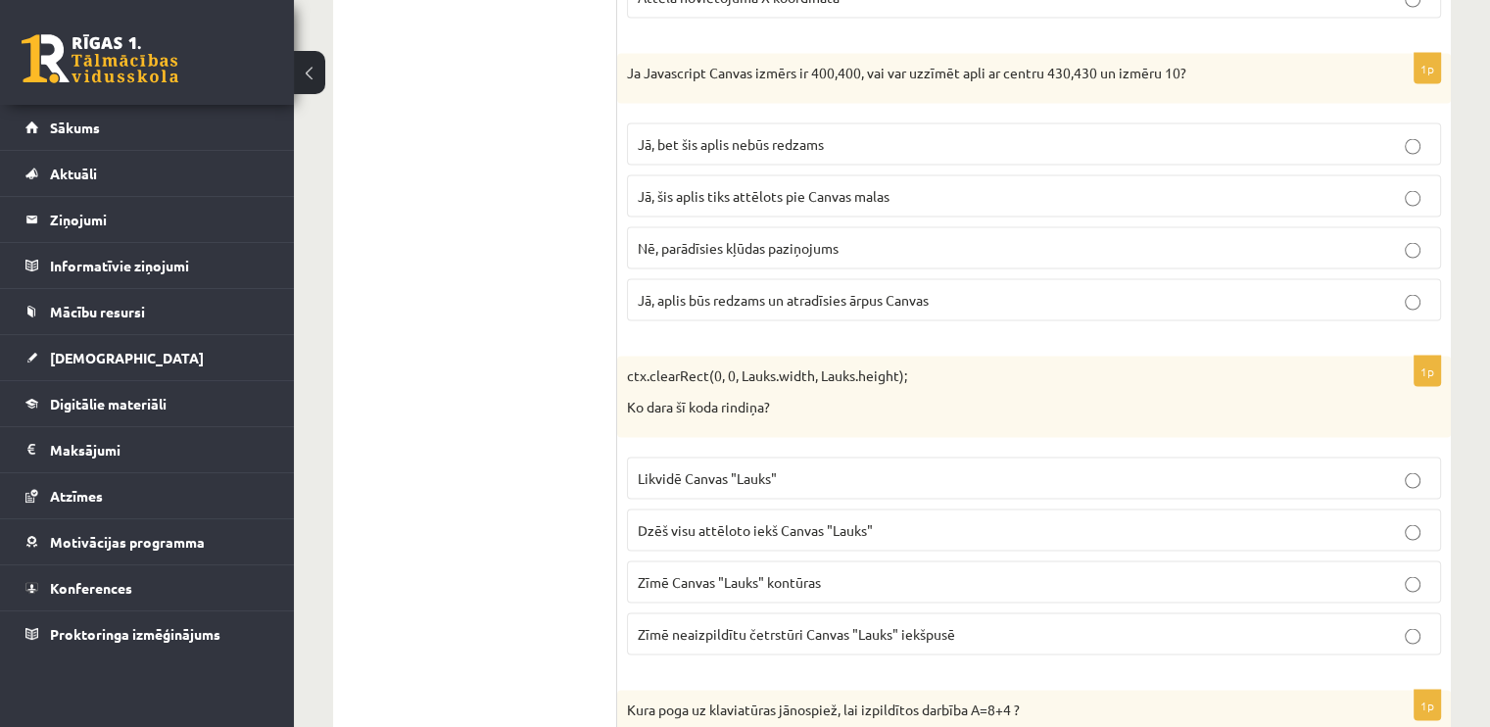
click at [941, 123] on label "Jā, bet šis aplis nebūs redzams" at bounding box center [1034, 144] width 814 height 42
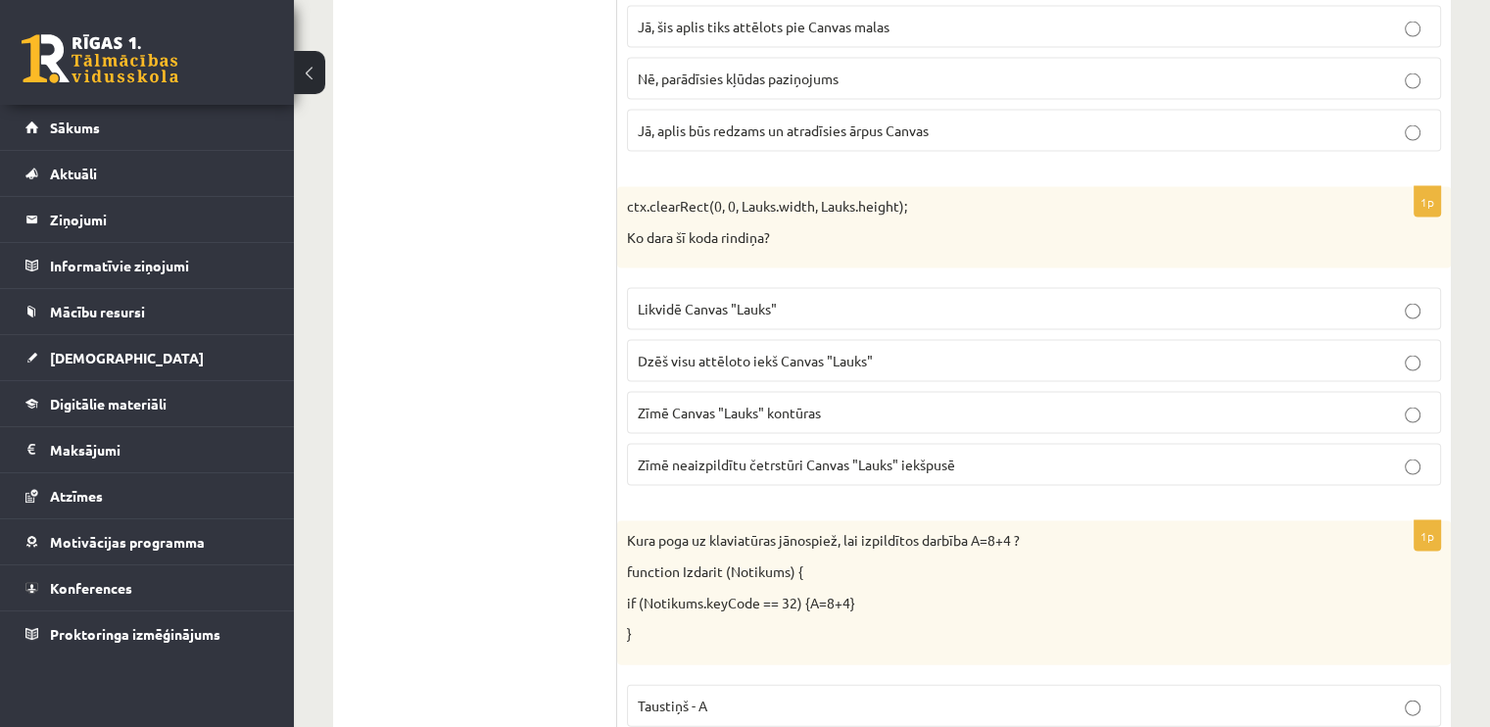
scroll to position [4114, 0]
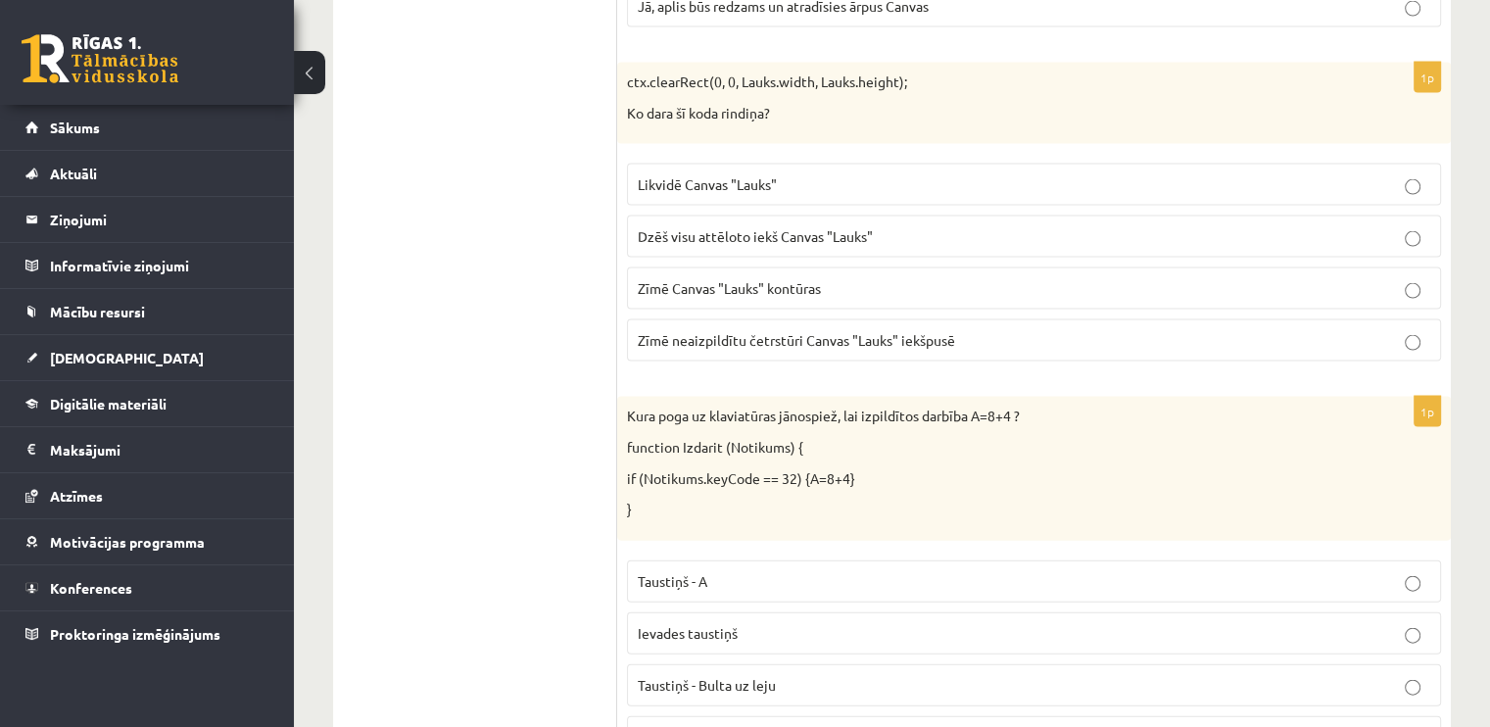
click at [752, 227] on span "Dzēš visu attēloto iekš Canvas "Lauks"" at bounding box center [755, 236] width 235 height 18
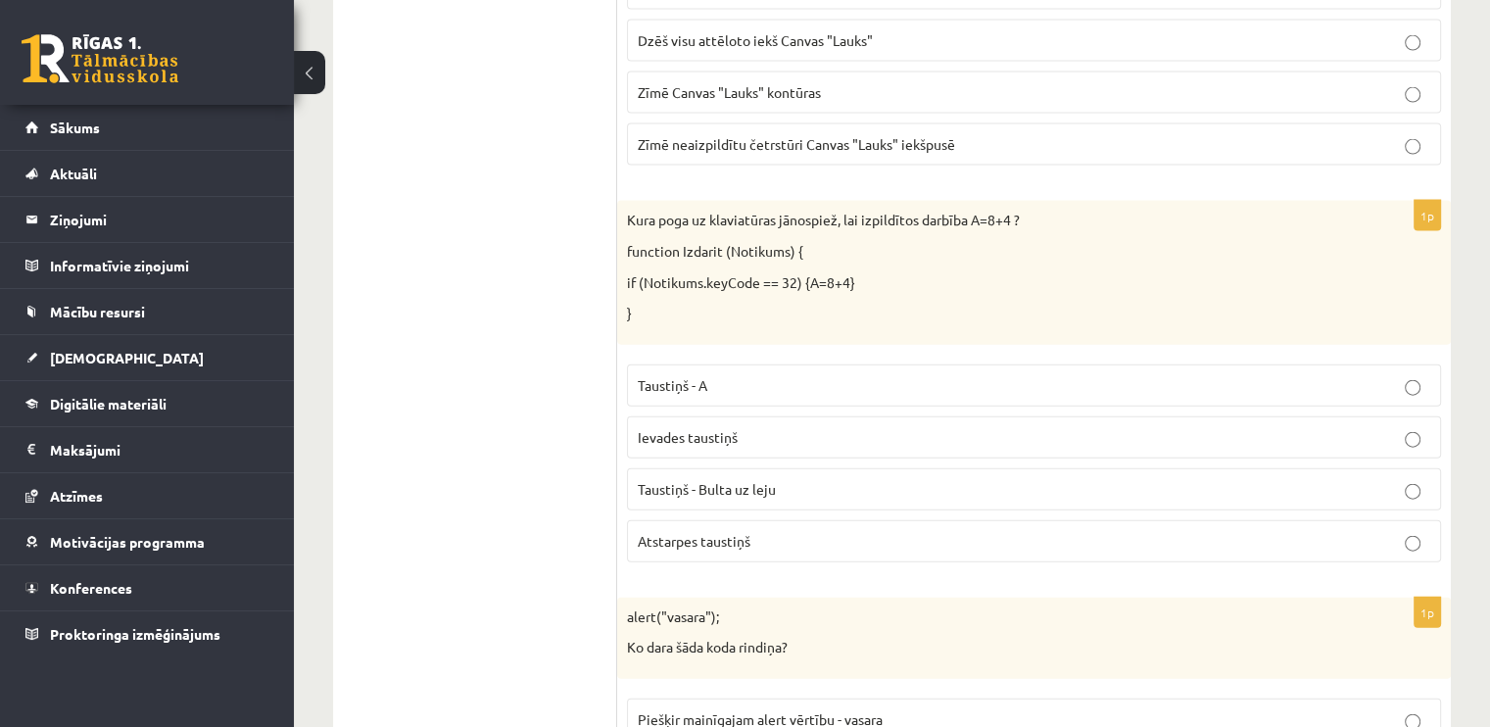
click at [687, 532] on span "Atstarpes taustiņš" at bounding box center [694, 541] width 113 height 18
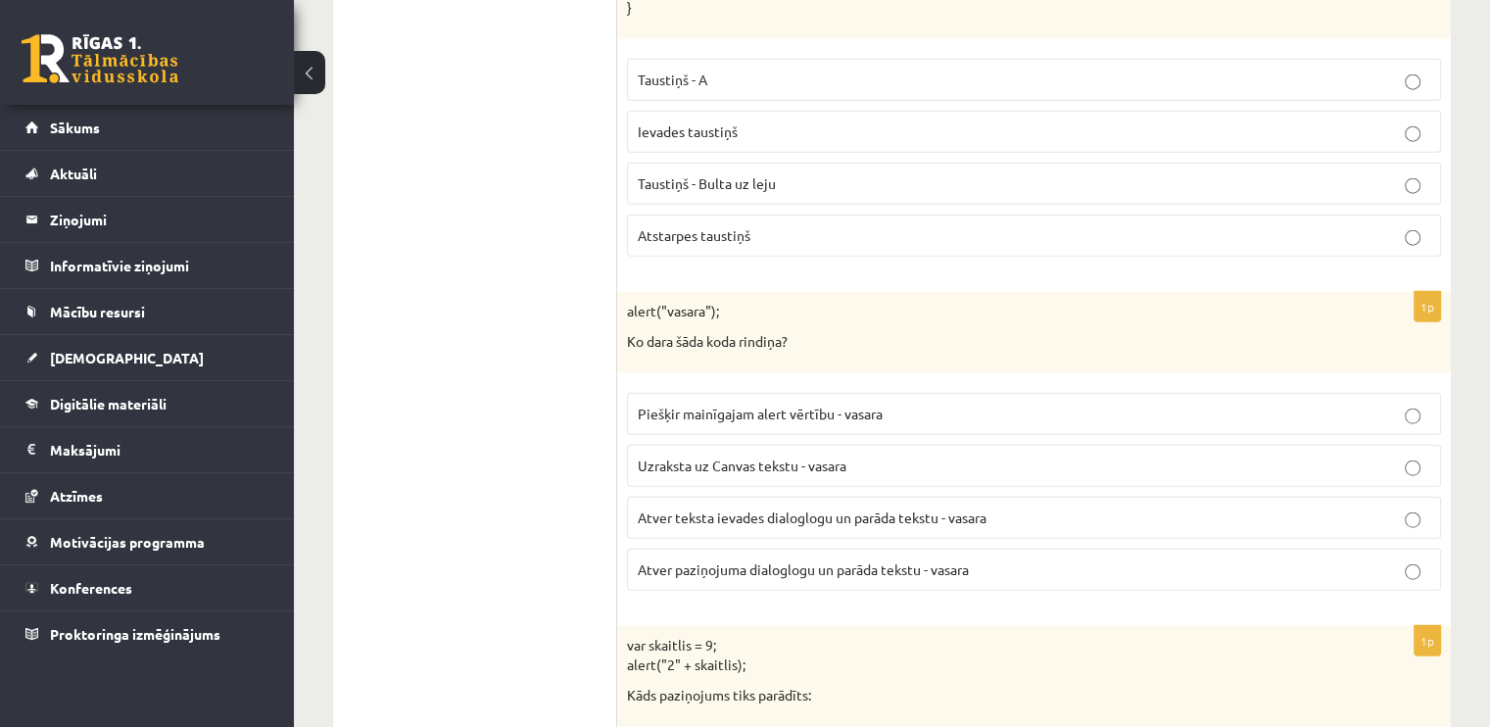
scroll to position [4702, 0]
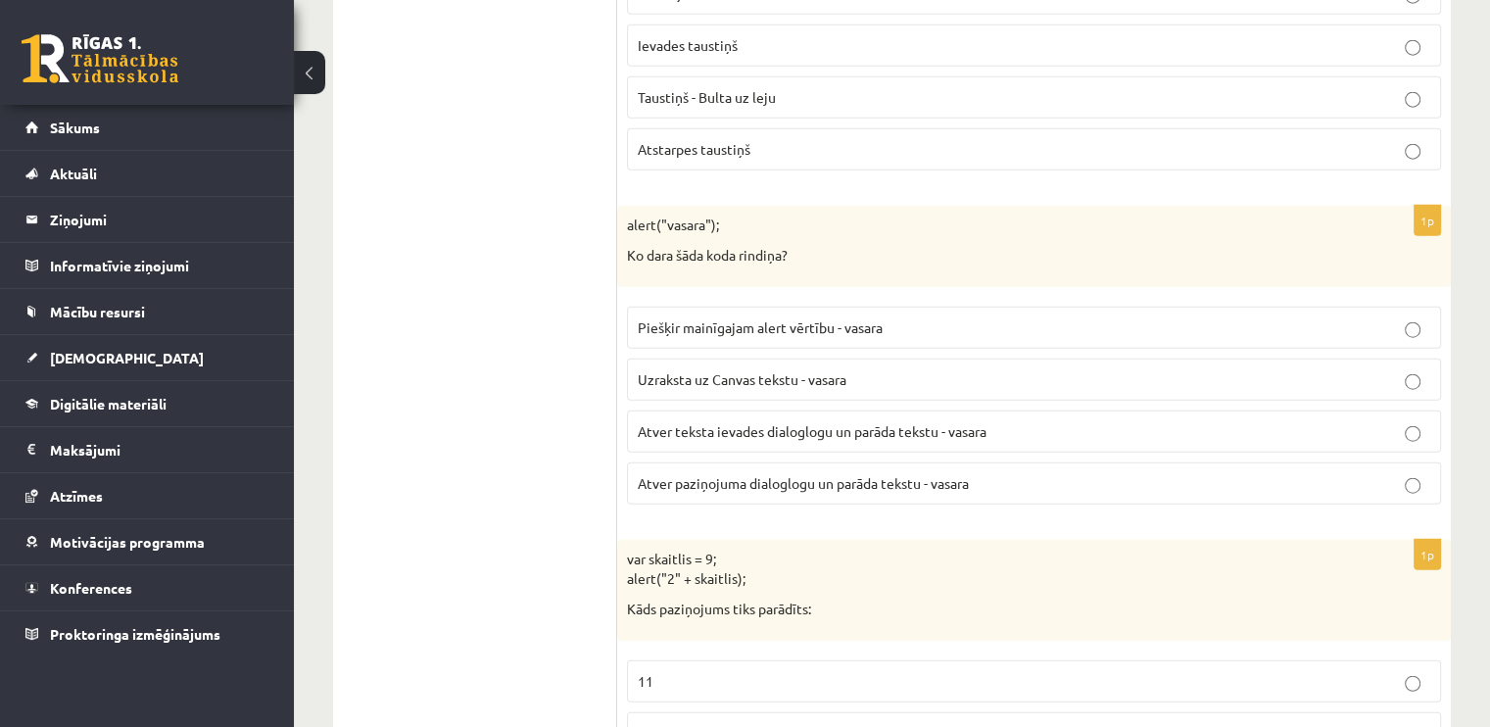
click at [731, 473] on label "Atver paziņojuma dialoglogu un parāda tekstu - vasara" at bounding box center [1034, 483] width 814 height 42
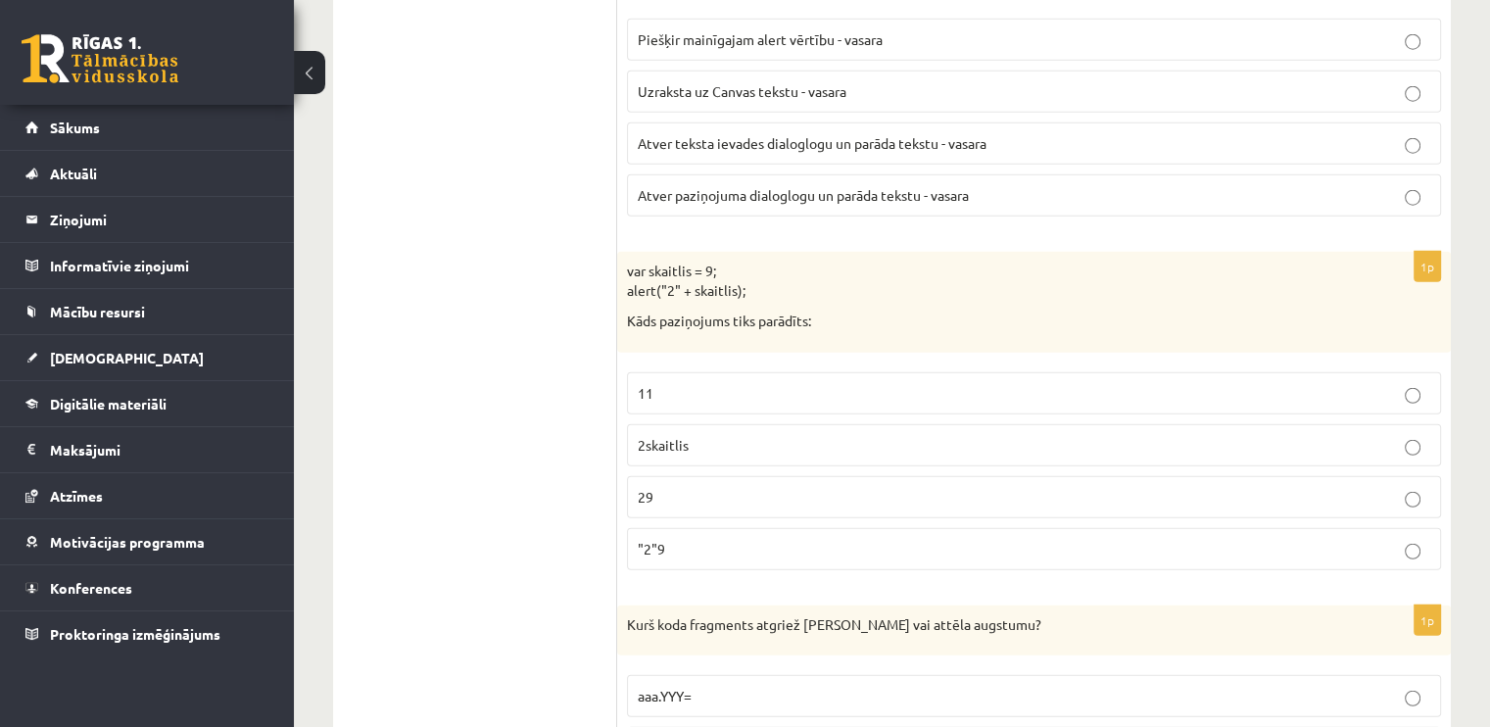
scroll to position [4995, 0]
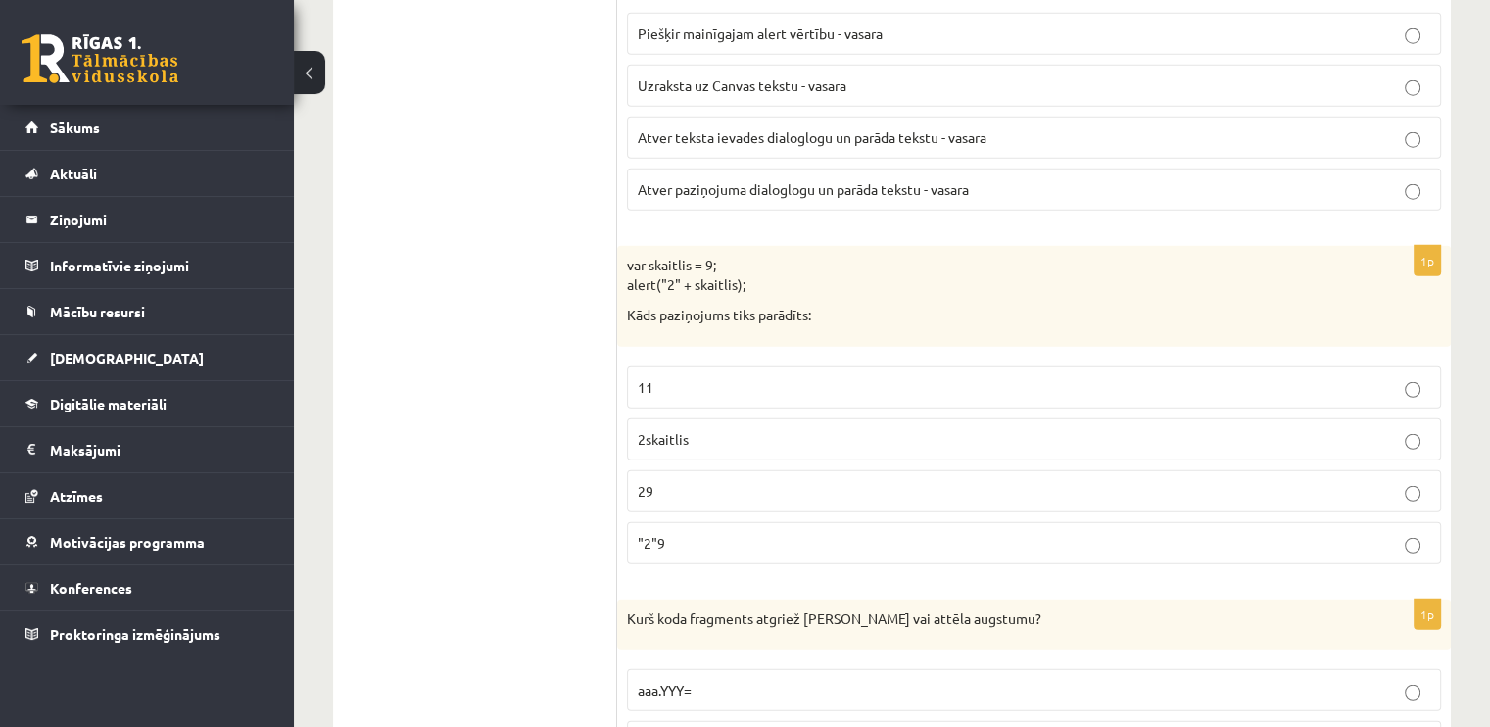
click at [667, 481] on p "29" at bounding box center [1034, 491] width 792 height 21
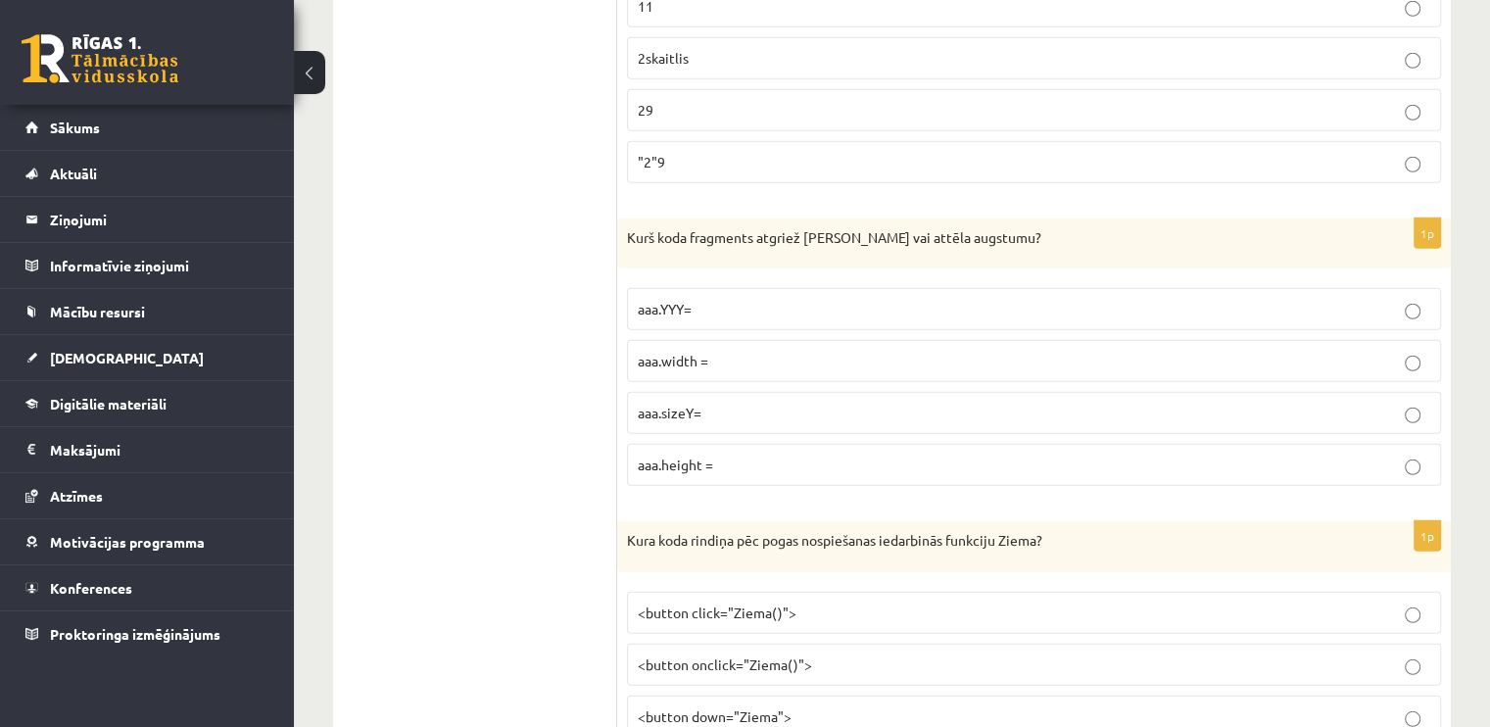
scroll to position [5387, 0]
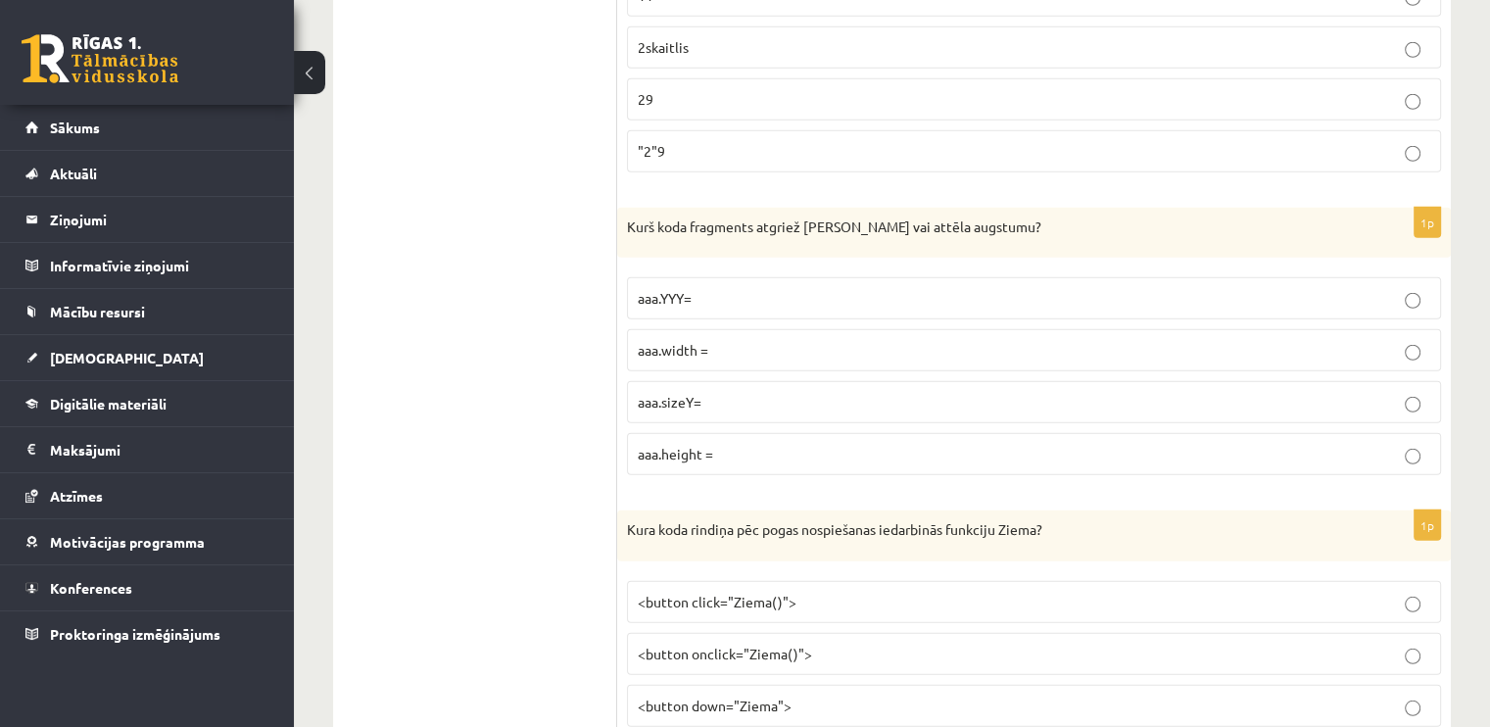
click at [696, 445] on span "aaa.height =" at bounding box center [675, 454] width 75 height 18
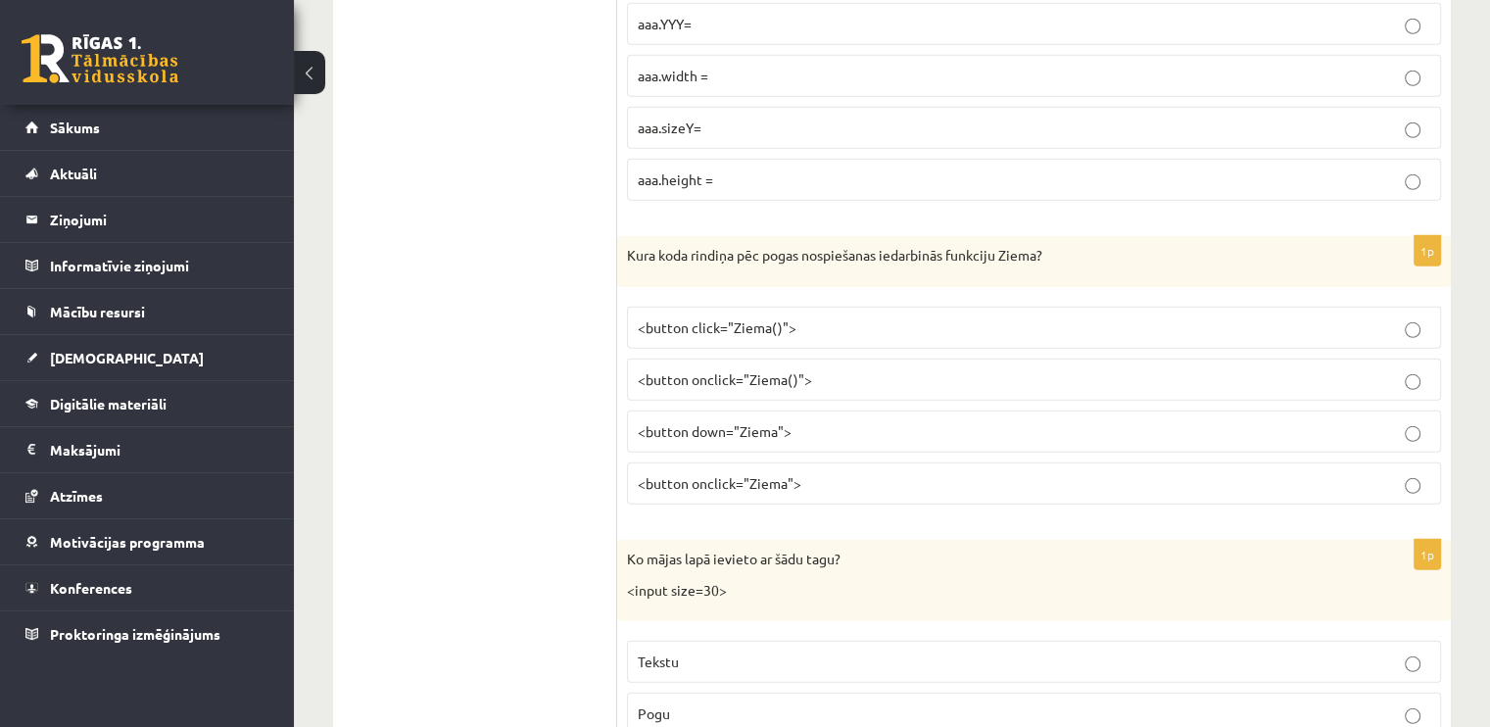
scroll to position [5681, 0]
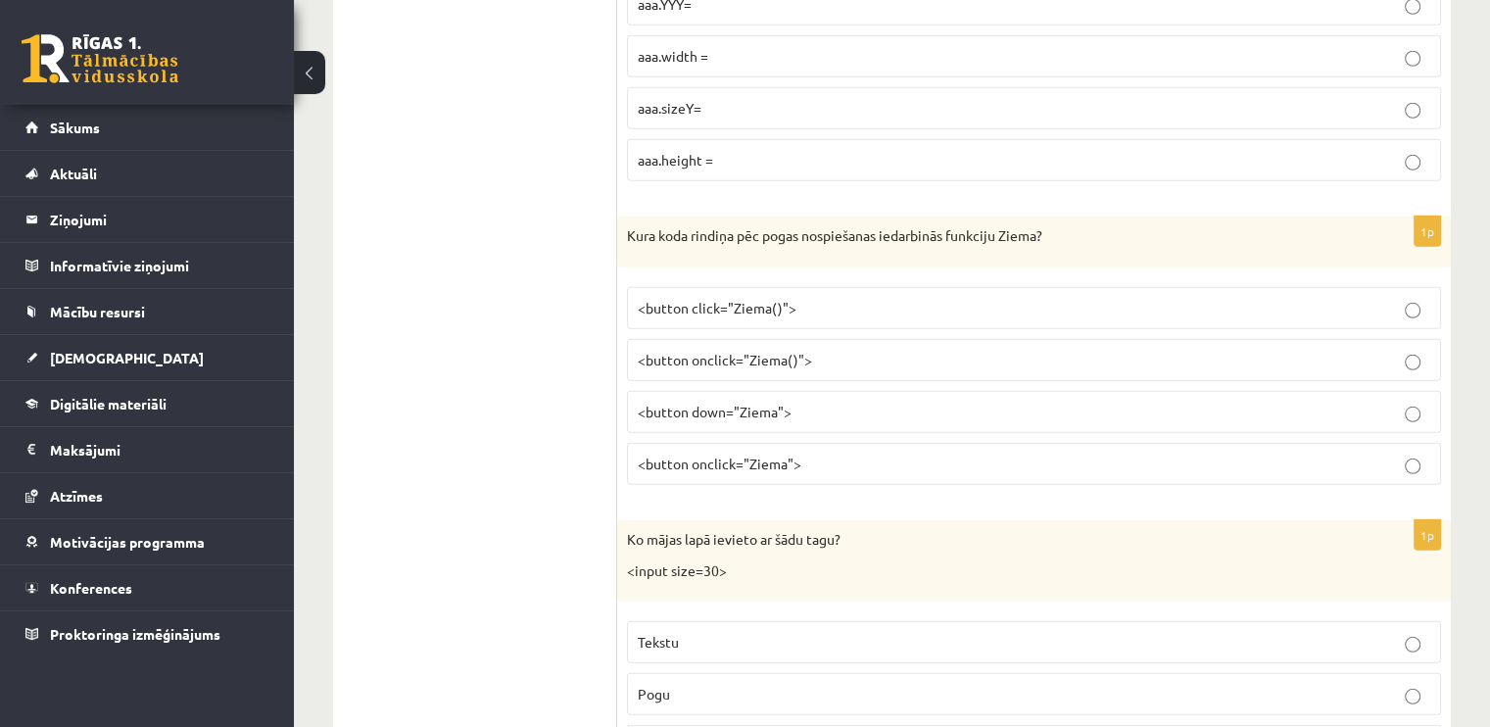
click at [805, 351] on span "<button onclick="Ziema()">" at bounding box center [725, 360] width 174 height 18
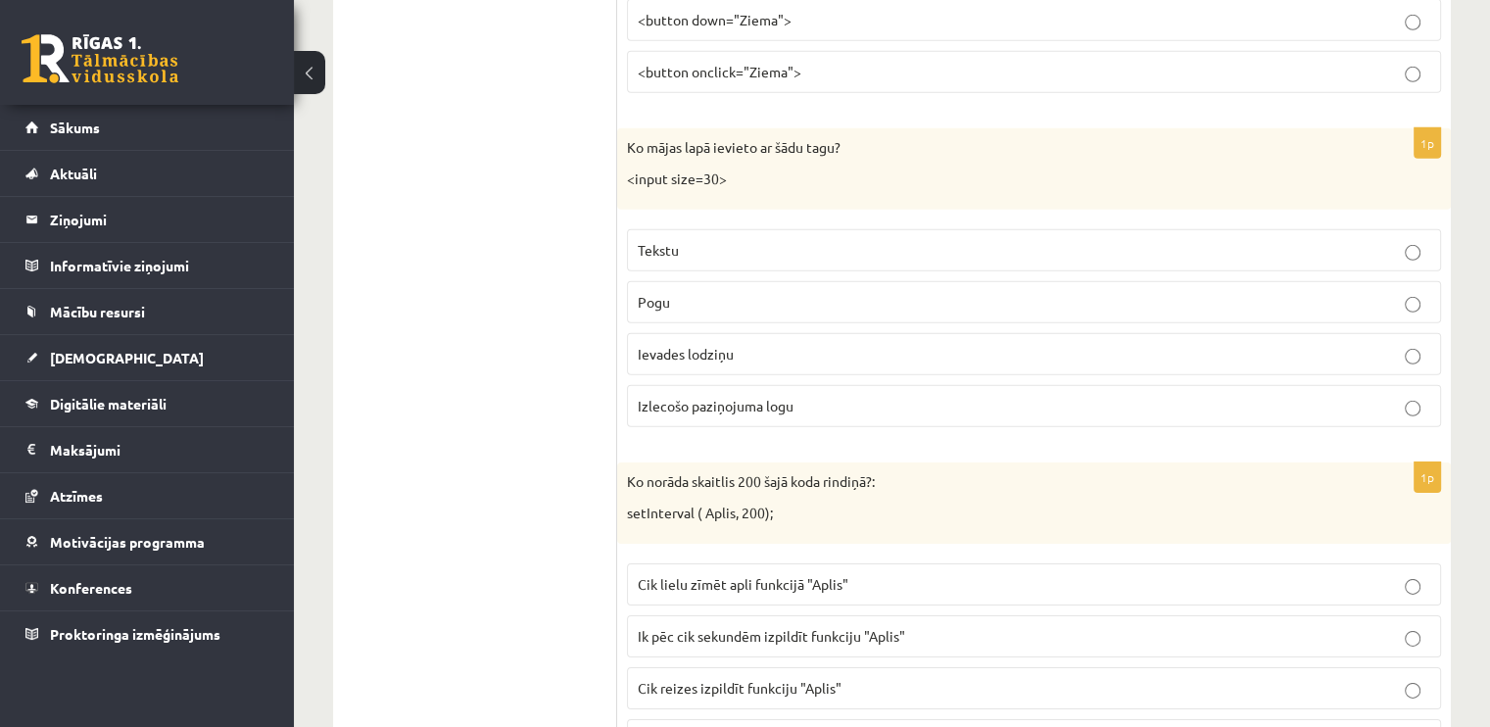
click at [741, 344] on p "Ievades lodziņu" at bounding box center [1034, 354] width 792 height 21
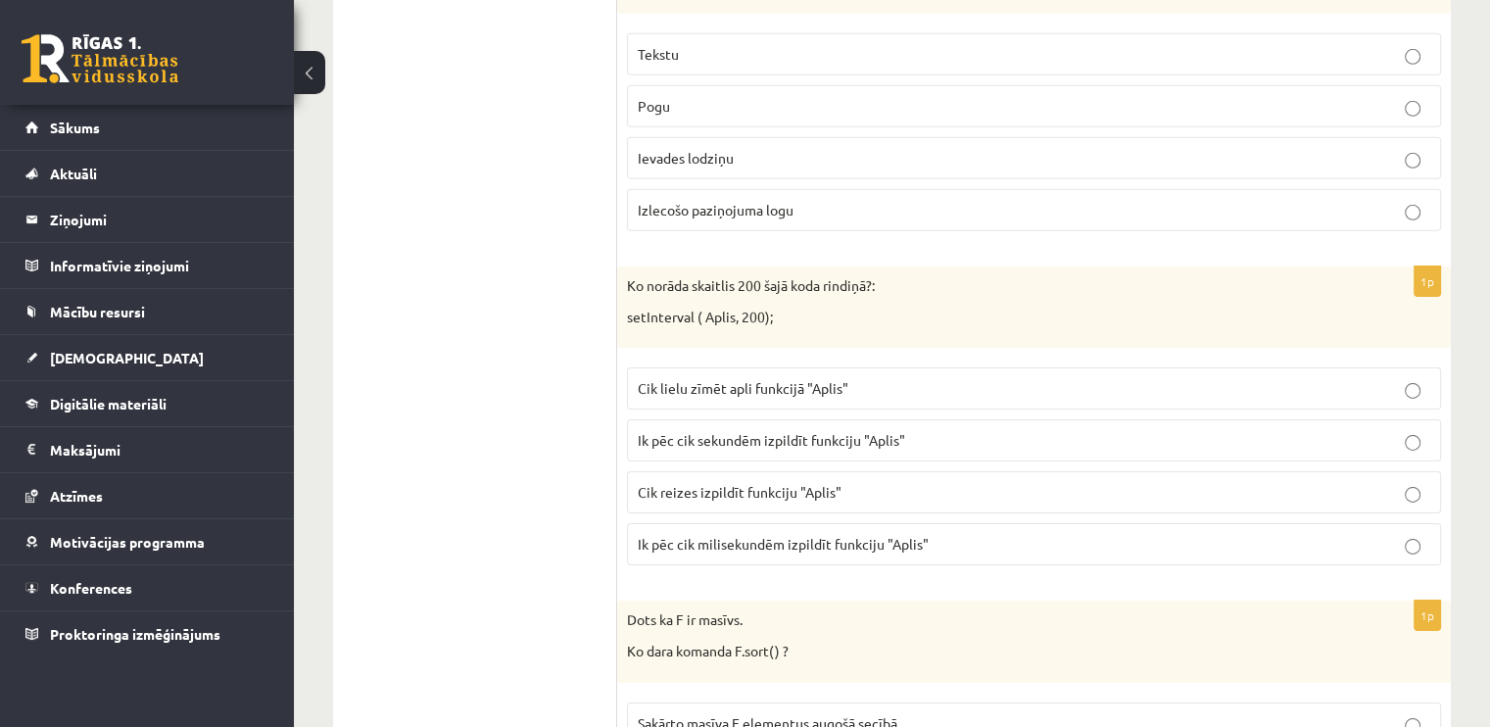
scroll to position [6367, 0]
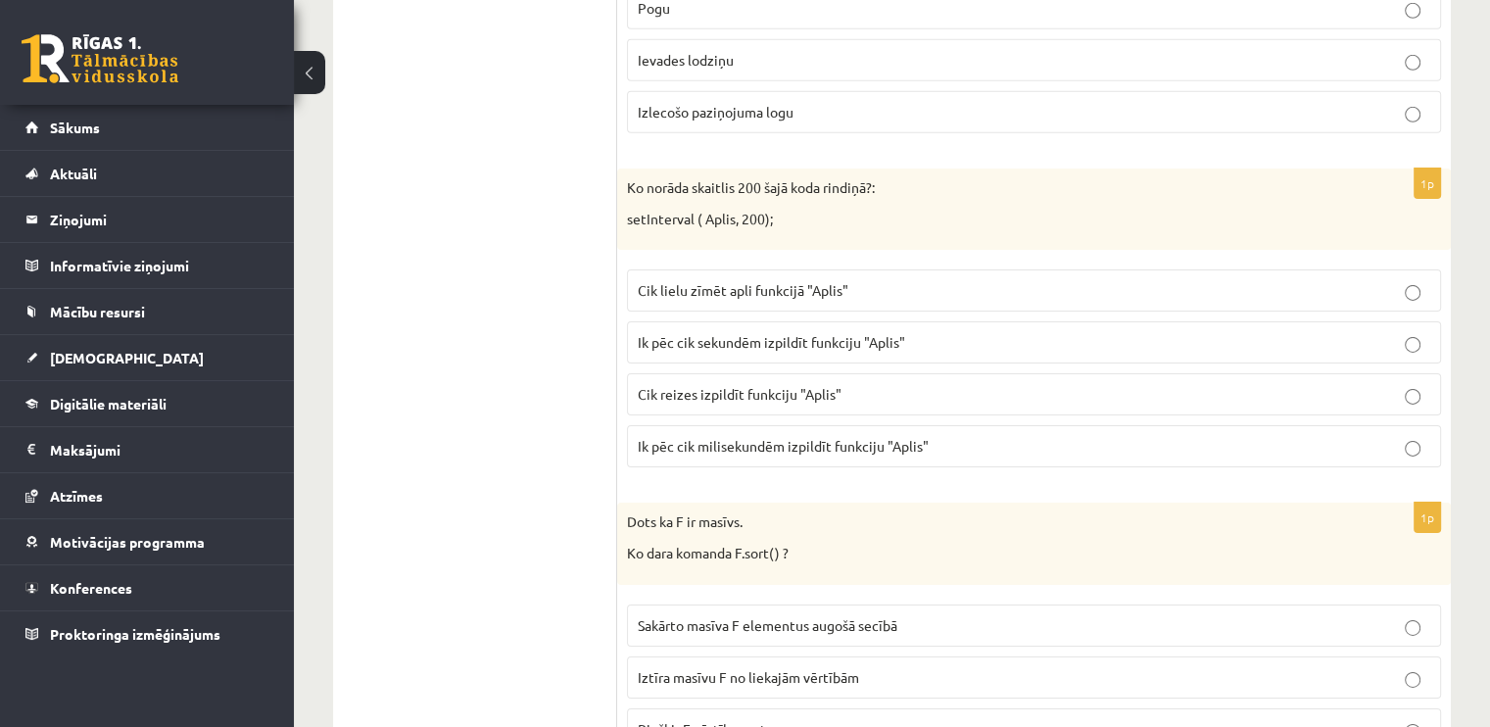
click at [870, 333] on span "Ik pēc cik sekundēm izpildīt funkciju "Aplis"" at bounding box center [771, 342] width 267 height 18
click at [772, 437] on span "Ik pēc cik milisekundēm izpildīt funkciju "Aplis"" at bounding box center [783, 446] width 291 height 18
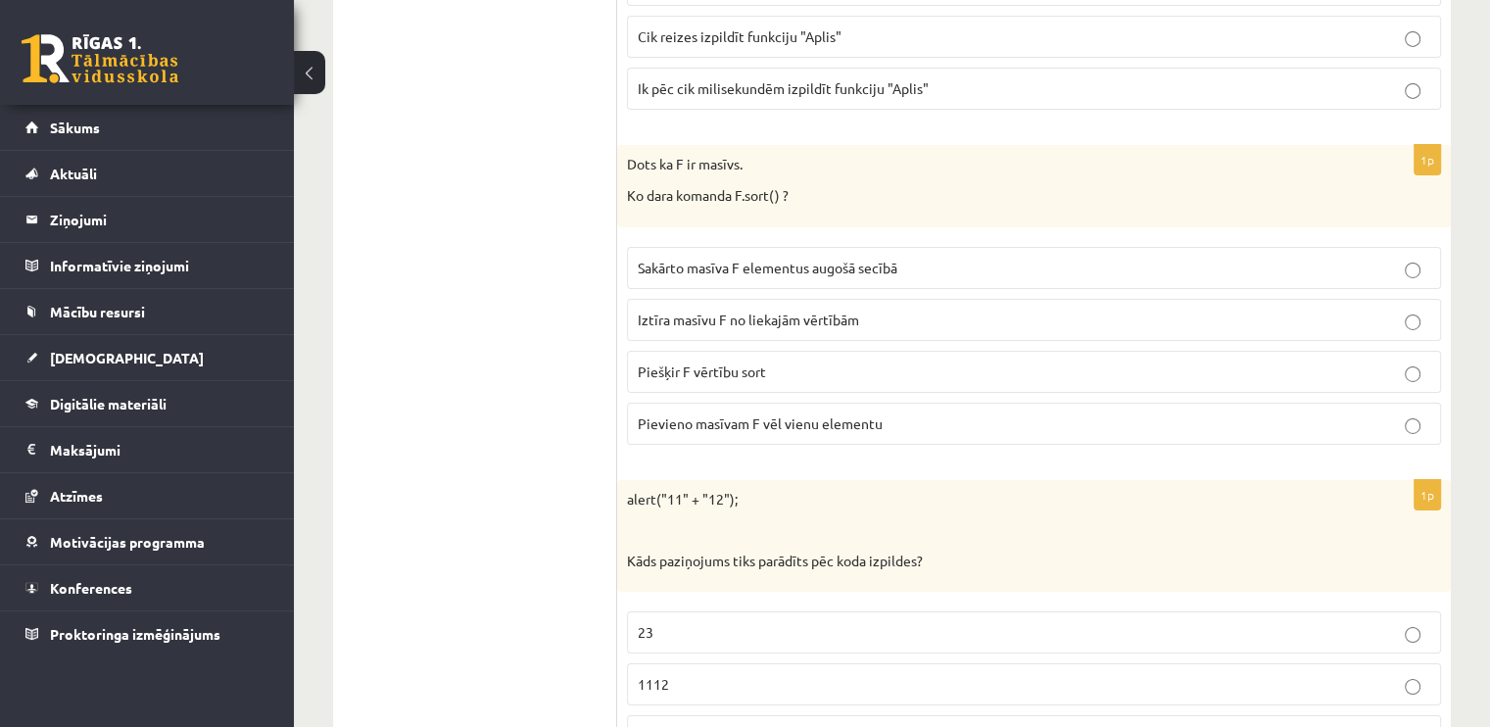
scroll to position [6759, 0]
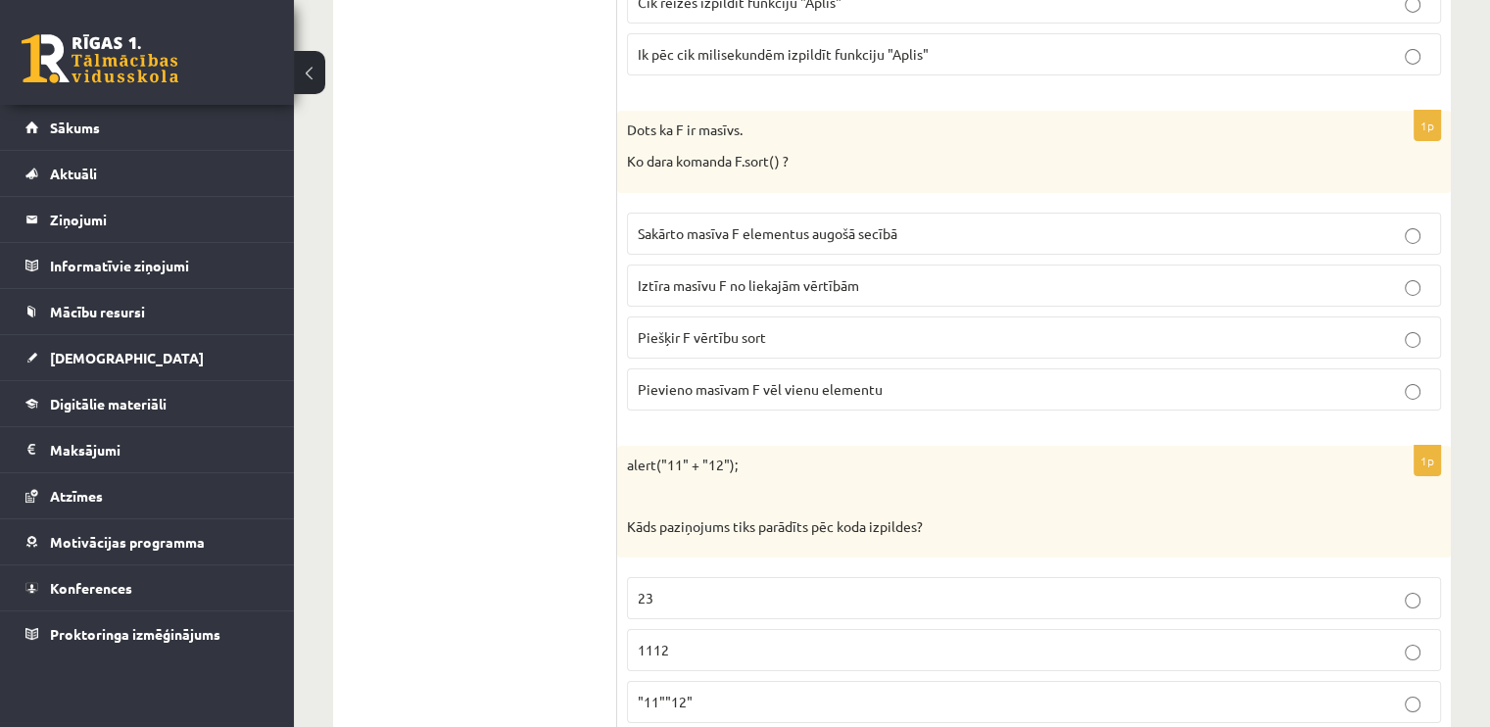
click at [805, 213] on label "Sakārto masīva F elementus augošā secībā" at bounding box center [1034, 234] width 814 height 42
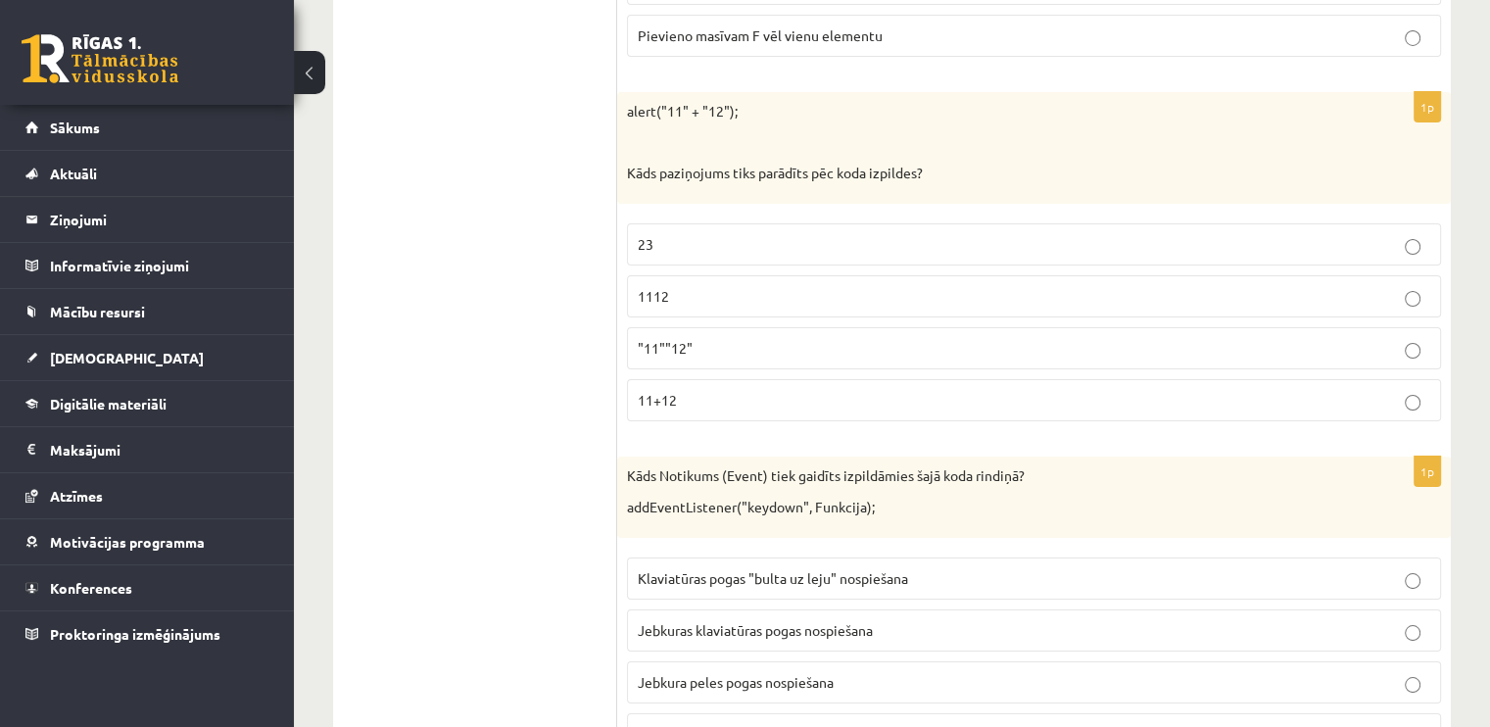
scroll to position [7150, 0]
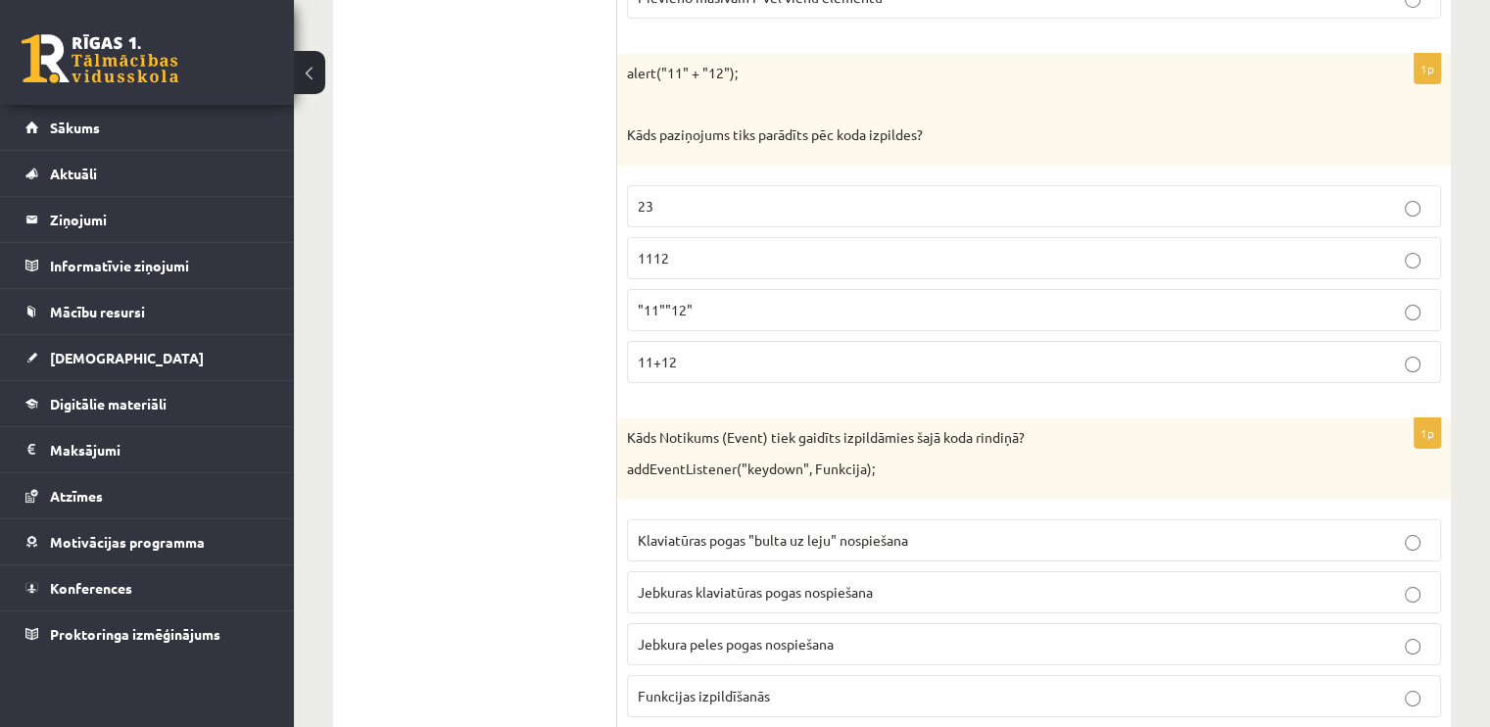
click at [685, 248] on p "1112" at bounding box center [1034, 258] width 792 height 21
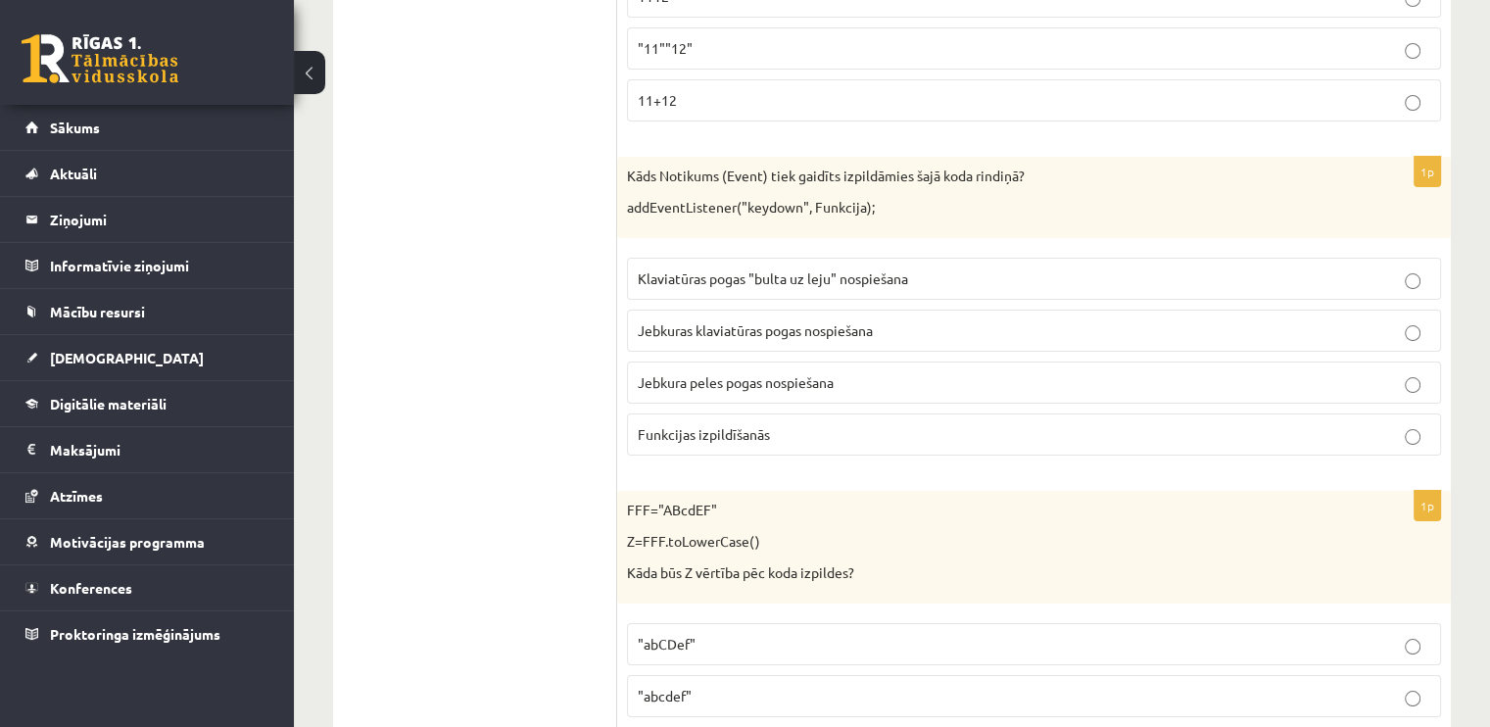
scroll to position [7444, 0]
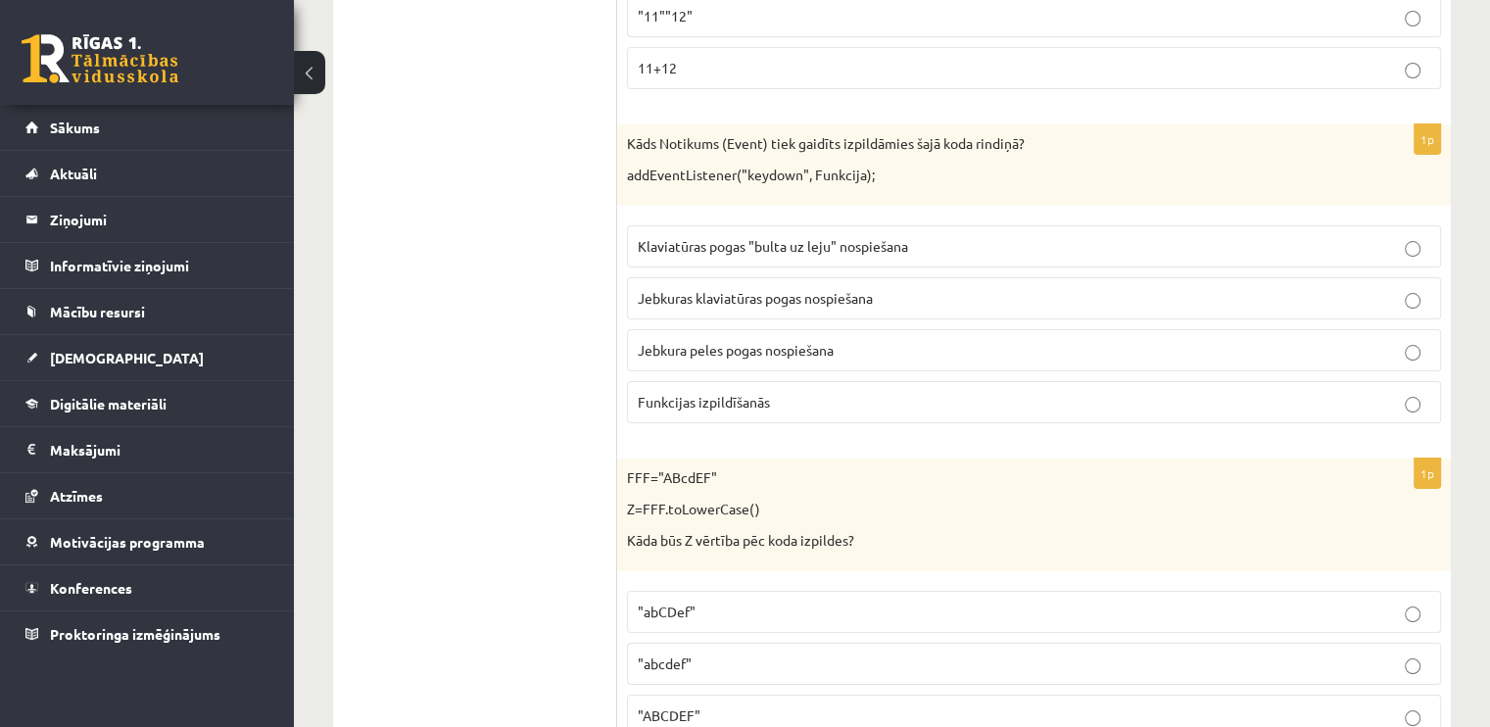
click at [786, 288] on p "Jebkuras klaviatūras pogas nospiešana" at bounding box center [1034, 298] width 792 height 21
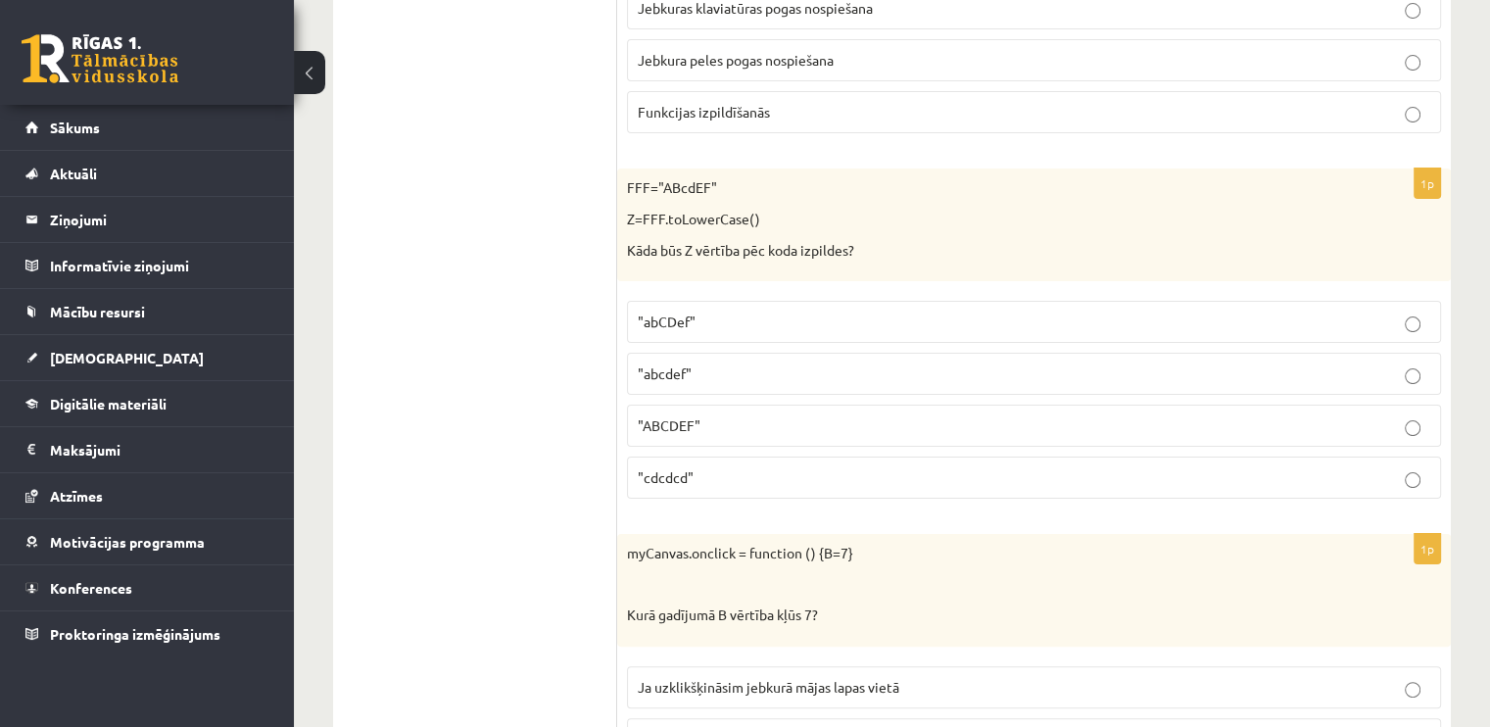
scroll to position [7836, 0]
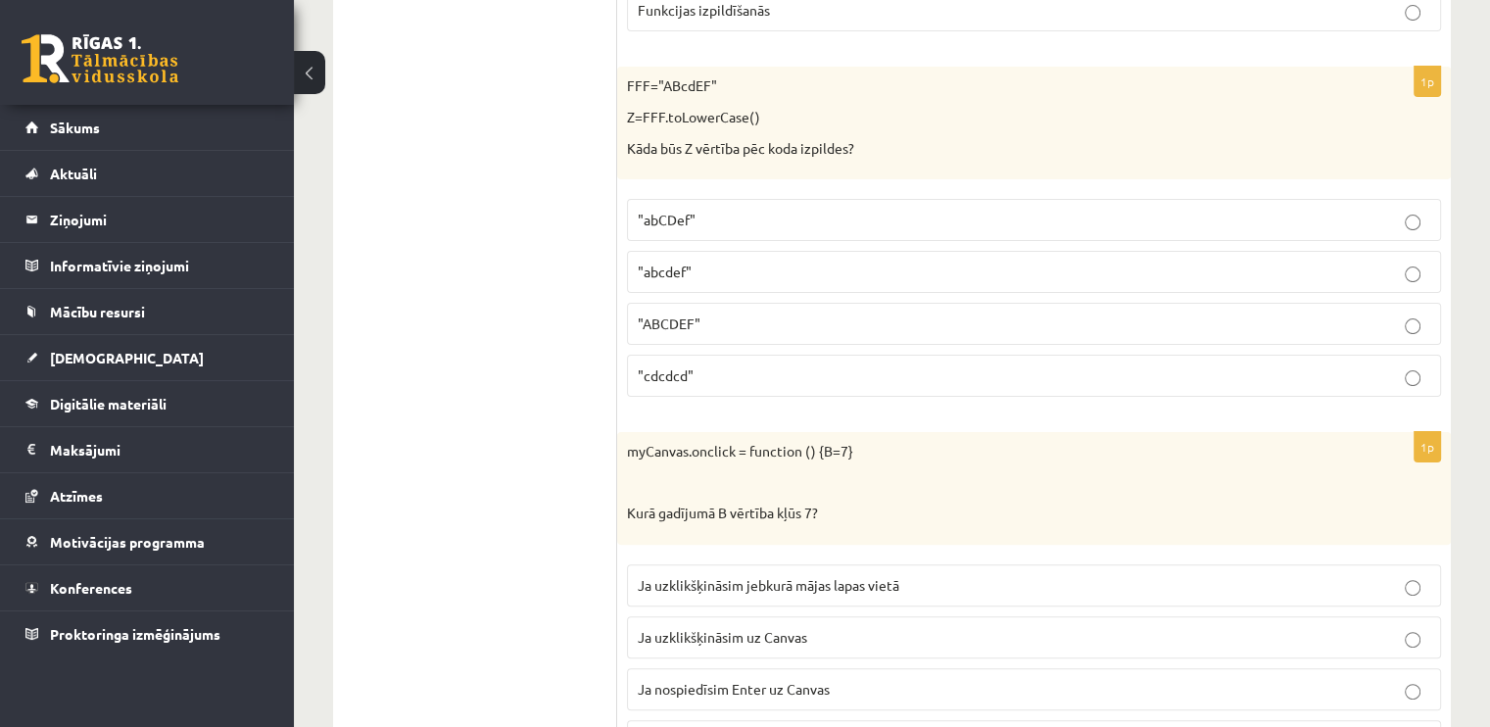
click at [697, 262] on p ""abcdef"" at bounding box center [1034, 272] width 792 height 21
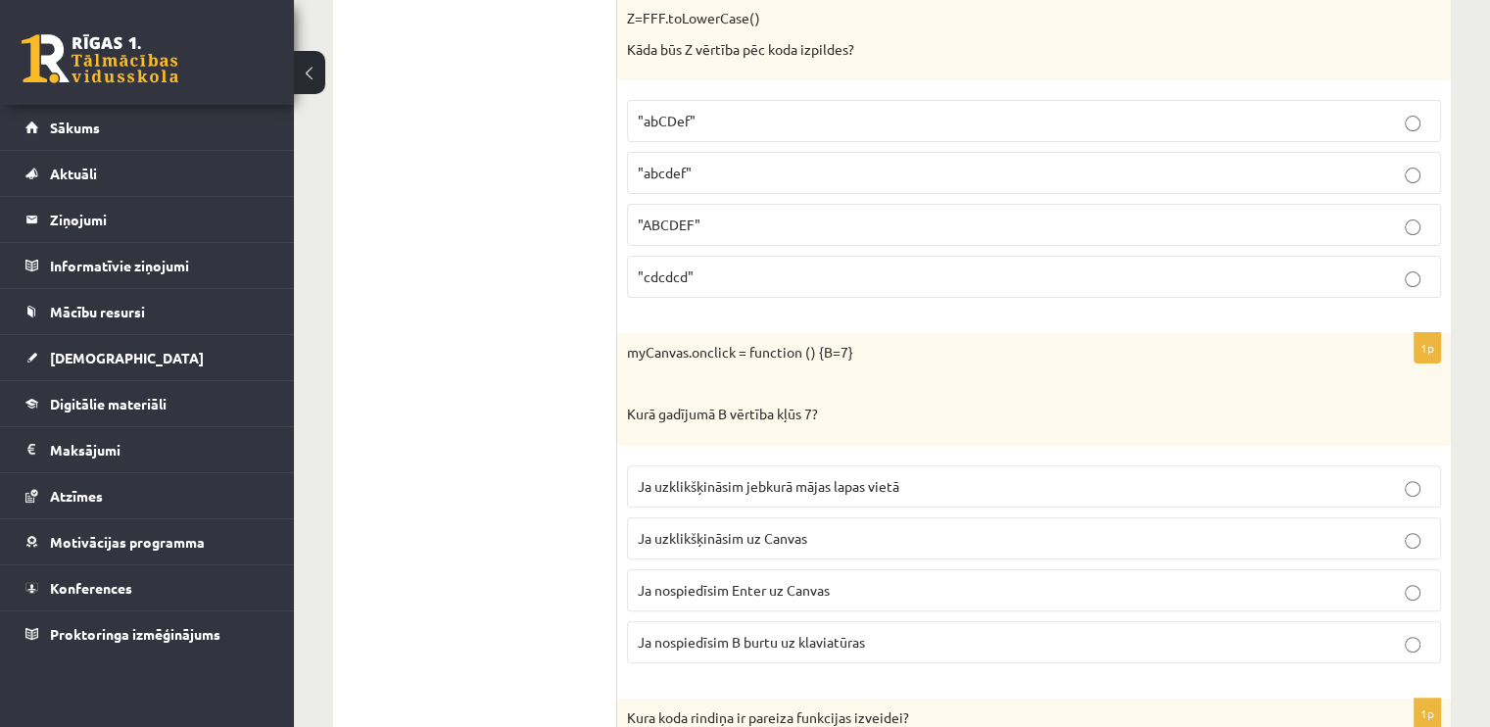
scroll to position [8130, 0]
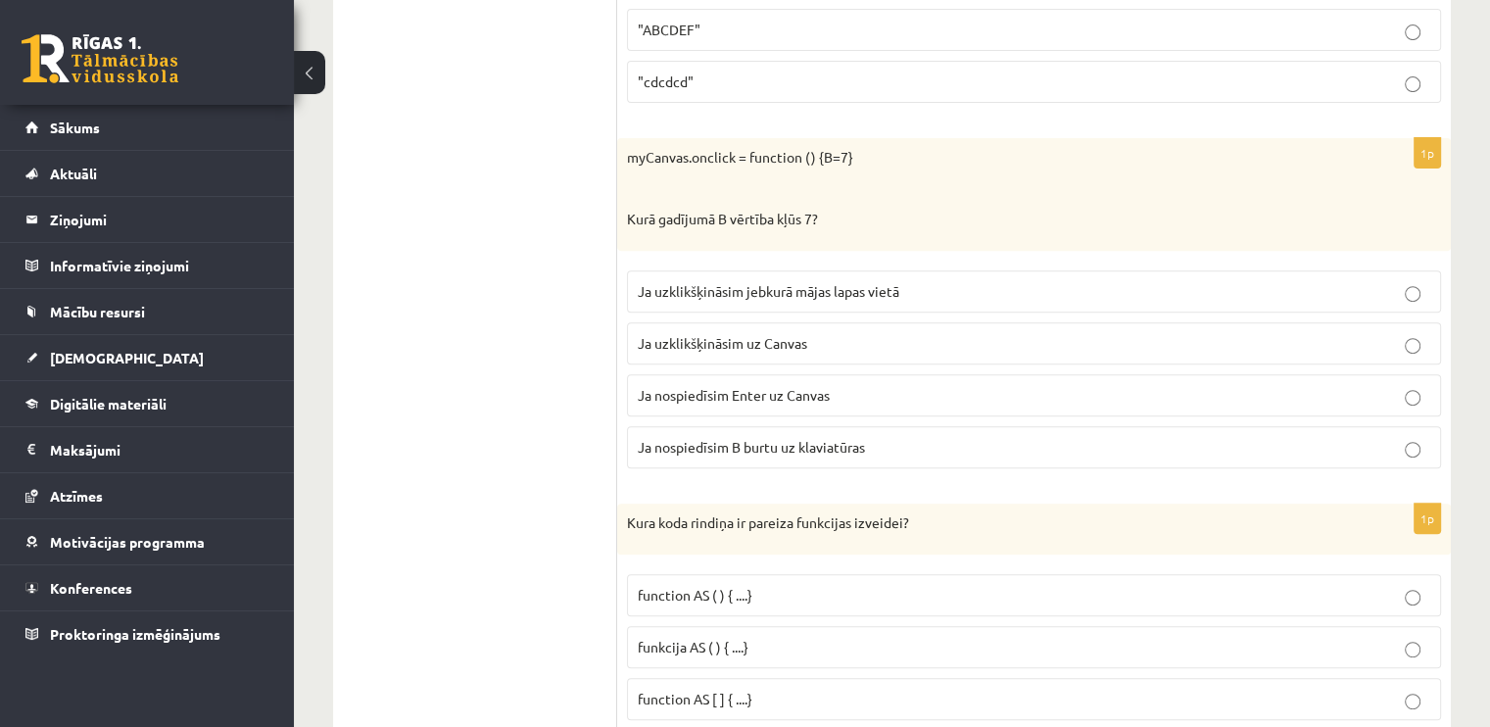
click at [750, 334] on span "Ja uzklikšķināsim uz Canvas" at bounding box center [722, 343] width 169 height 18
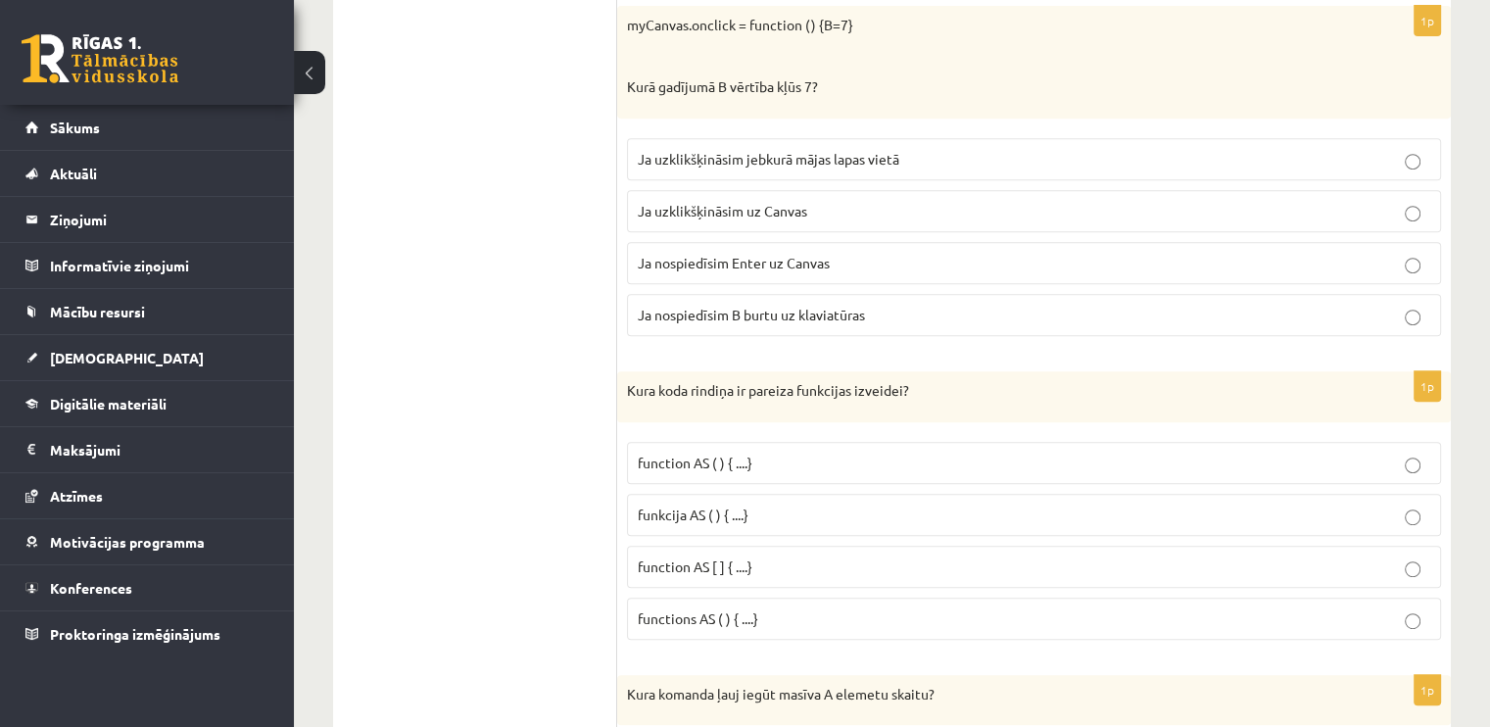
scroll to position [8522, 0]
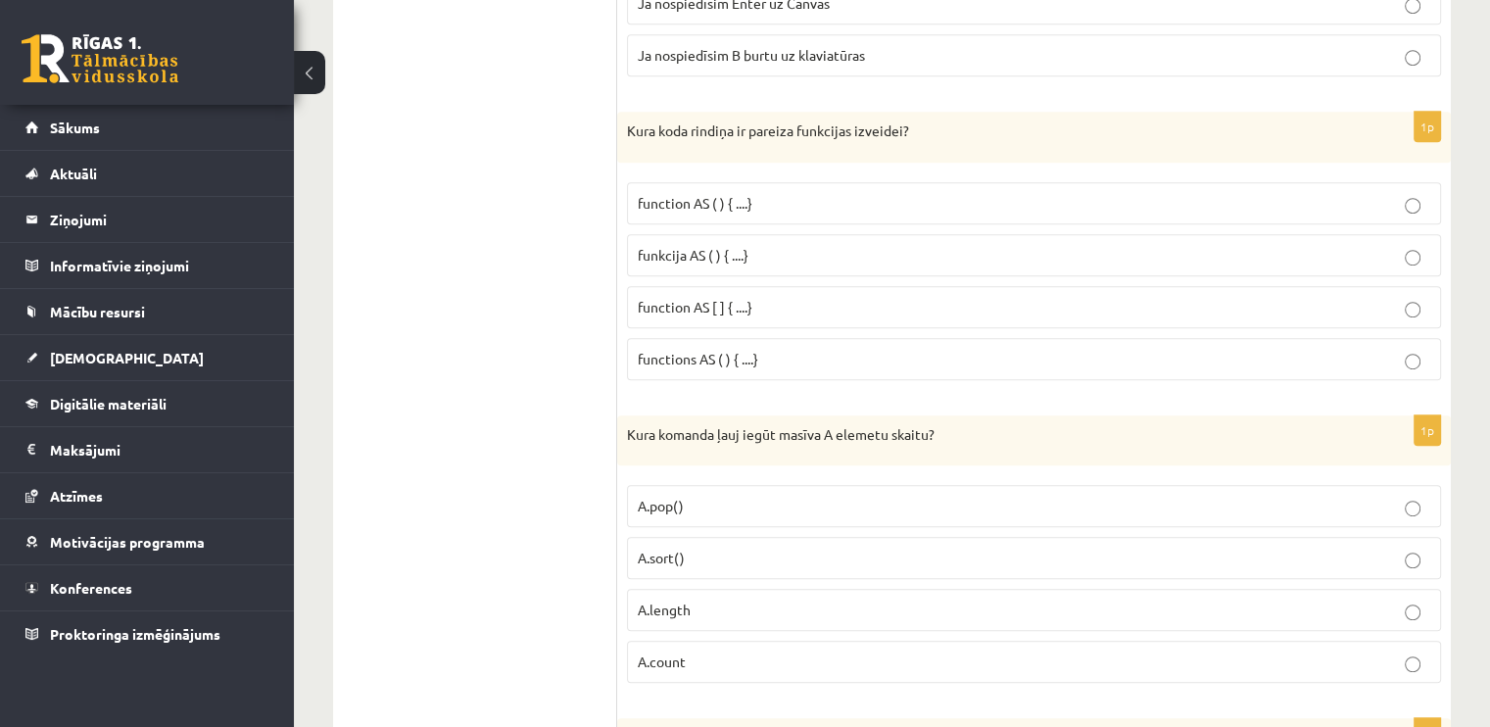
click at [731, 350] on span "functions AS ( ) { ....}" at bounding box center [698, 359] width 120 height 18
click at [741, 182] on label "function AS ( ) { ....}" at bounding box center [1034, 203] width 814 height 42
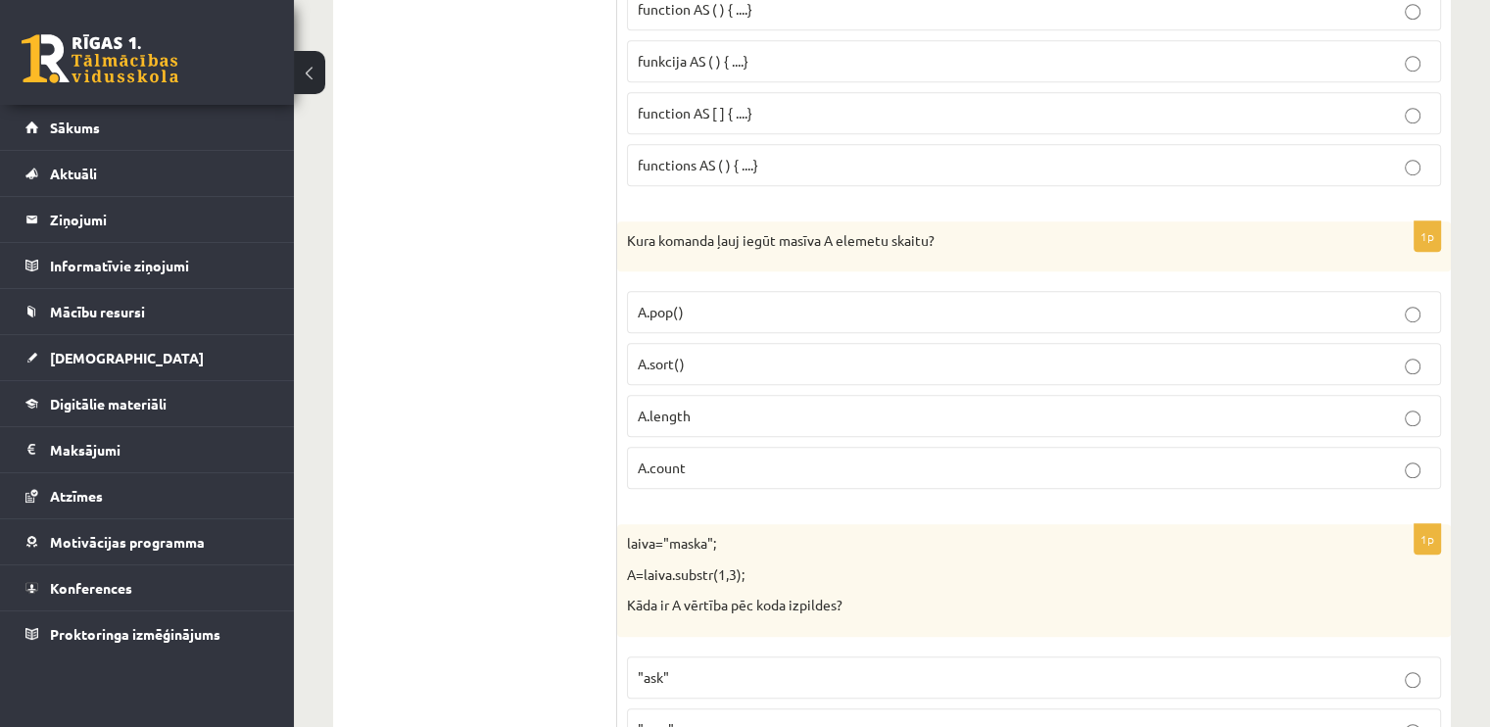
scroll to position [8718, 0]
click at [707, 404] on p "A.length" at bounding box center [1034, 414] width 792 height 21
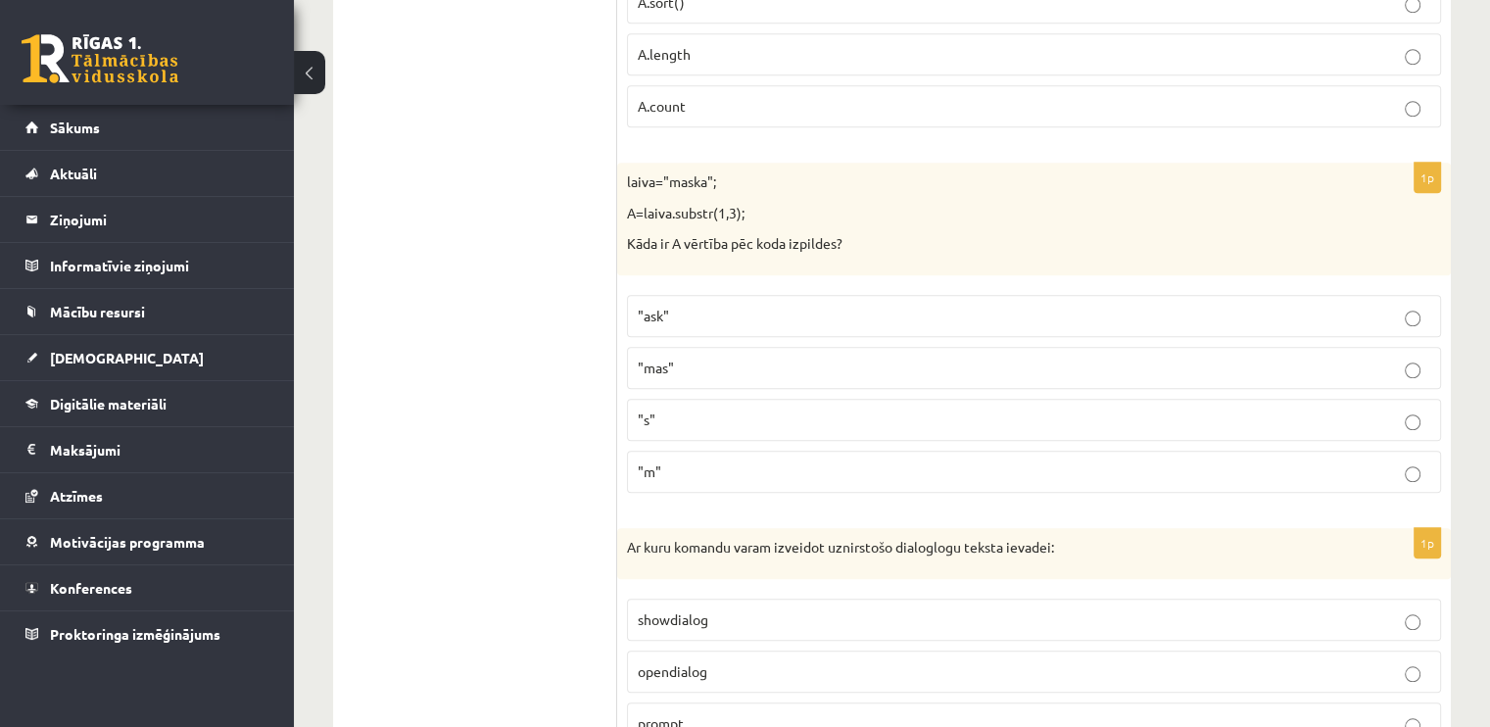
scroll to position [9109, 0]
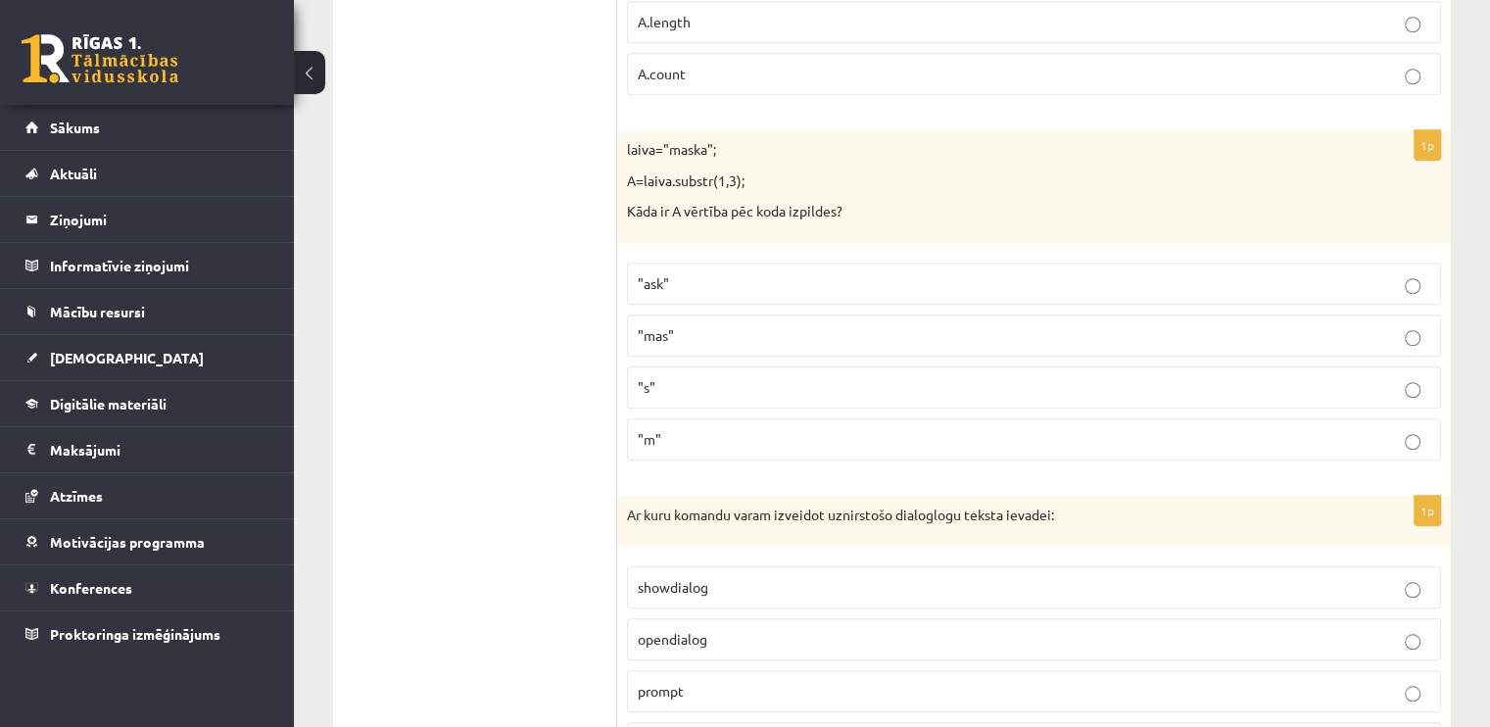
click at [707, 273] on p ""ask"" at bounding box center [1034, 283] width 792 height 21
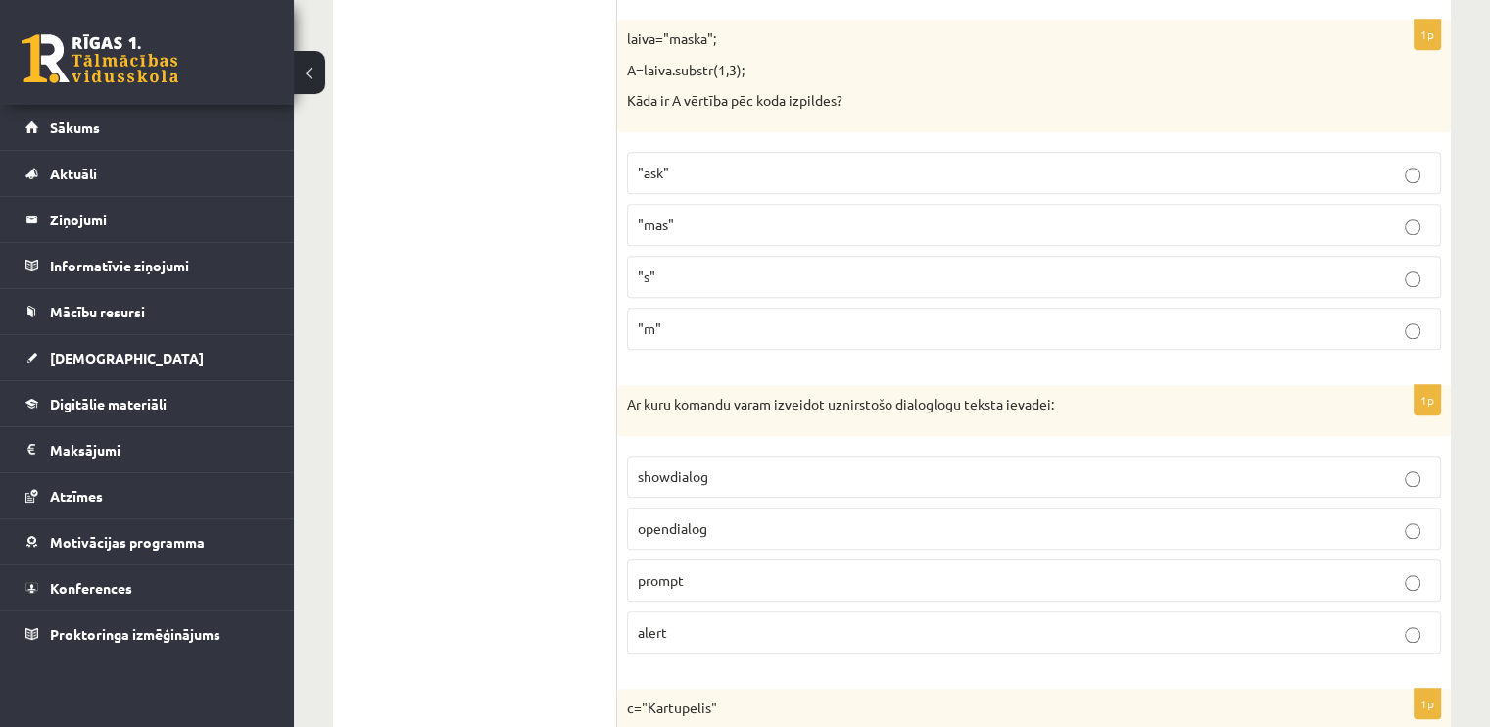
scroll to position [9305, 0]
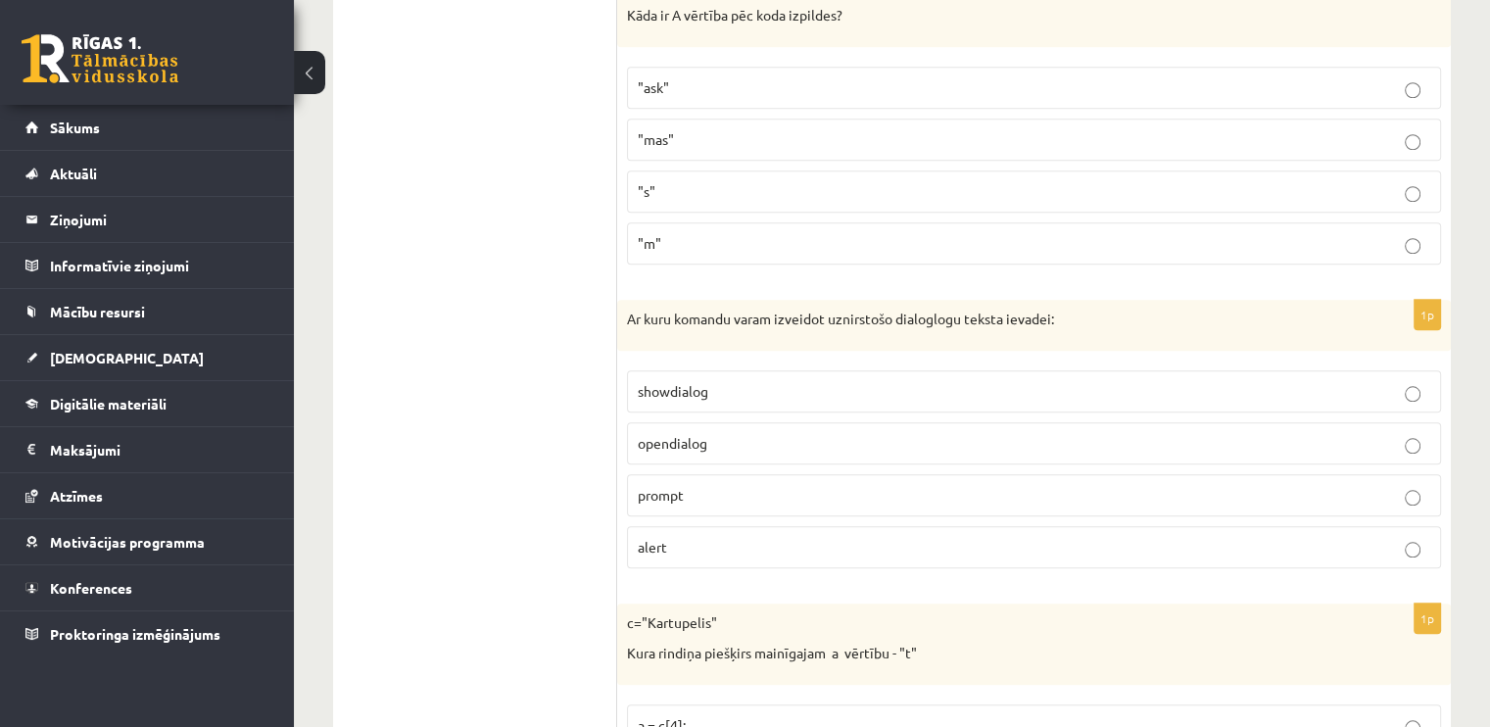
click at [682, 474] on label "prompt" at bounding box center [1034, 495] width 814 height 42
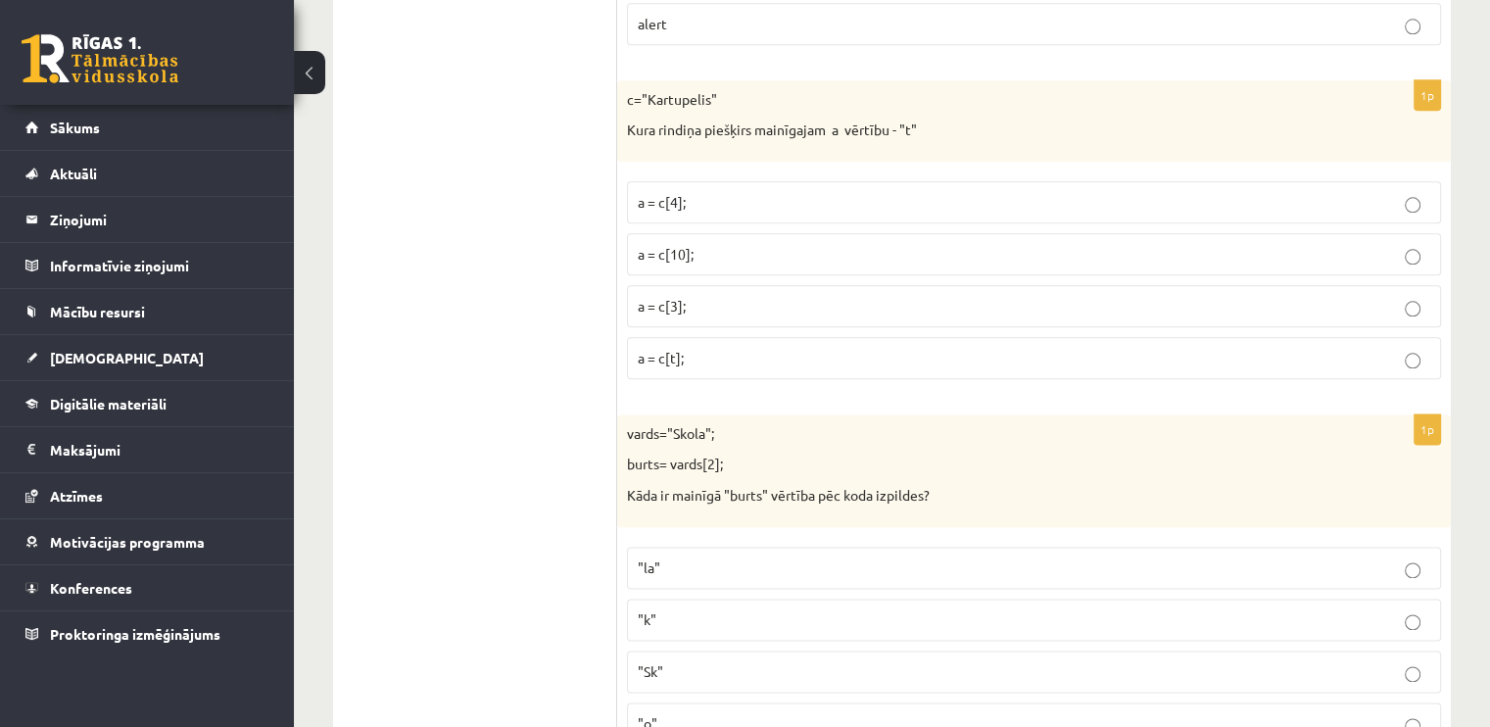
scroll to position [9873, 0]
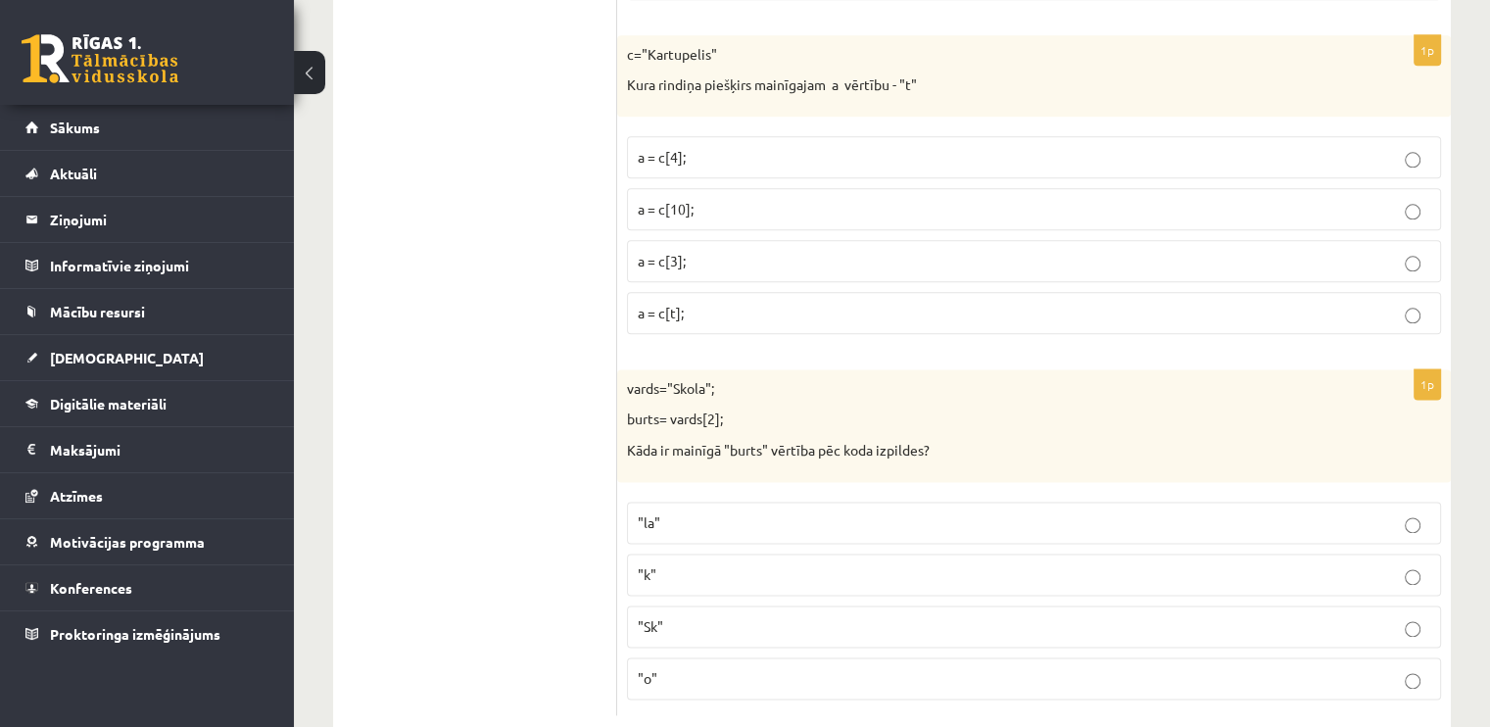
click at [670, 668] on p ""o"" at bounding box center [1034, 678] width 792 height 21
click at [730, 251] on p "a = c[3];" at bounding box center [1034, 261] width 792 height 21
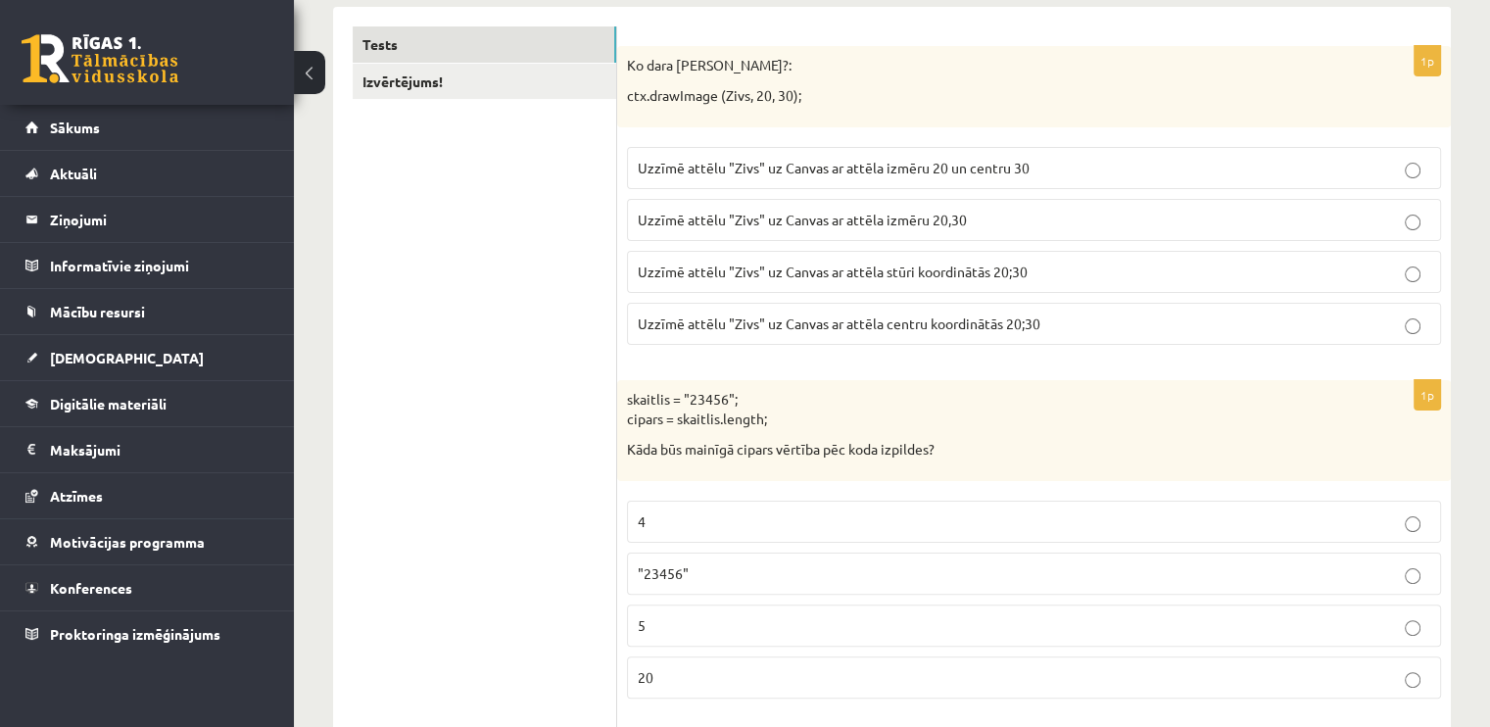
scroll to position [0, 0]
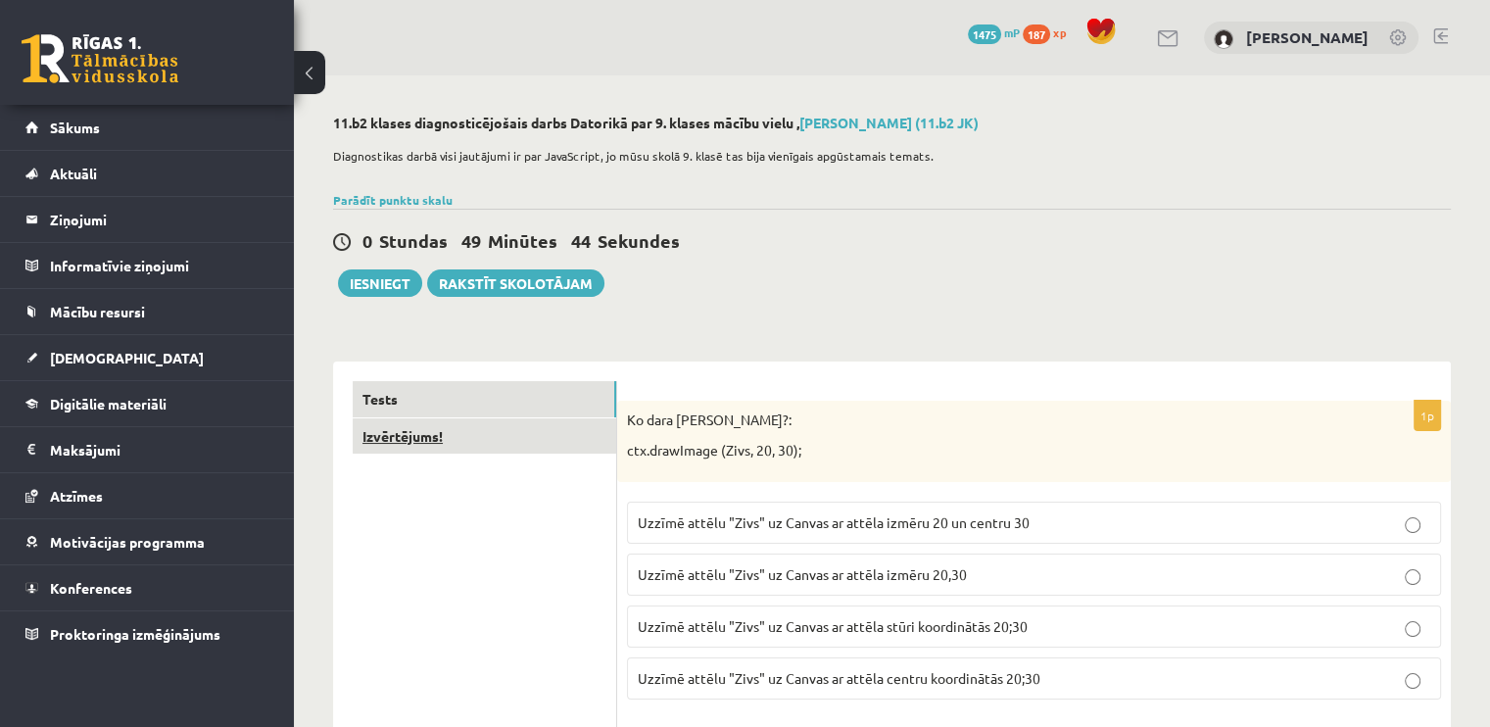
click at [389, 434] on link "Izvērtējums!" at bounding box center [484, 436] width 263 height 36
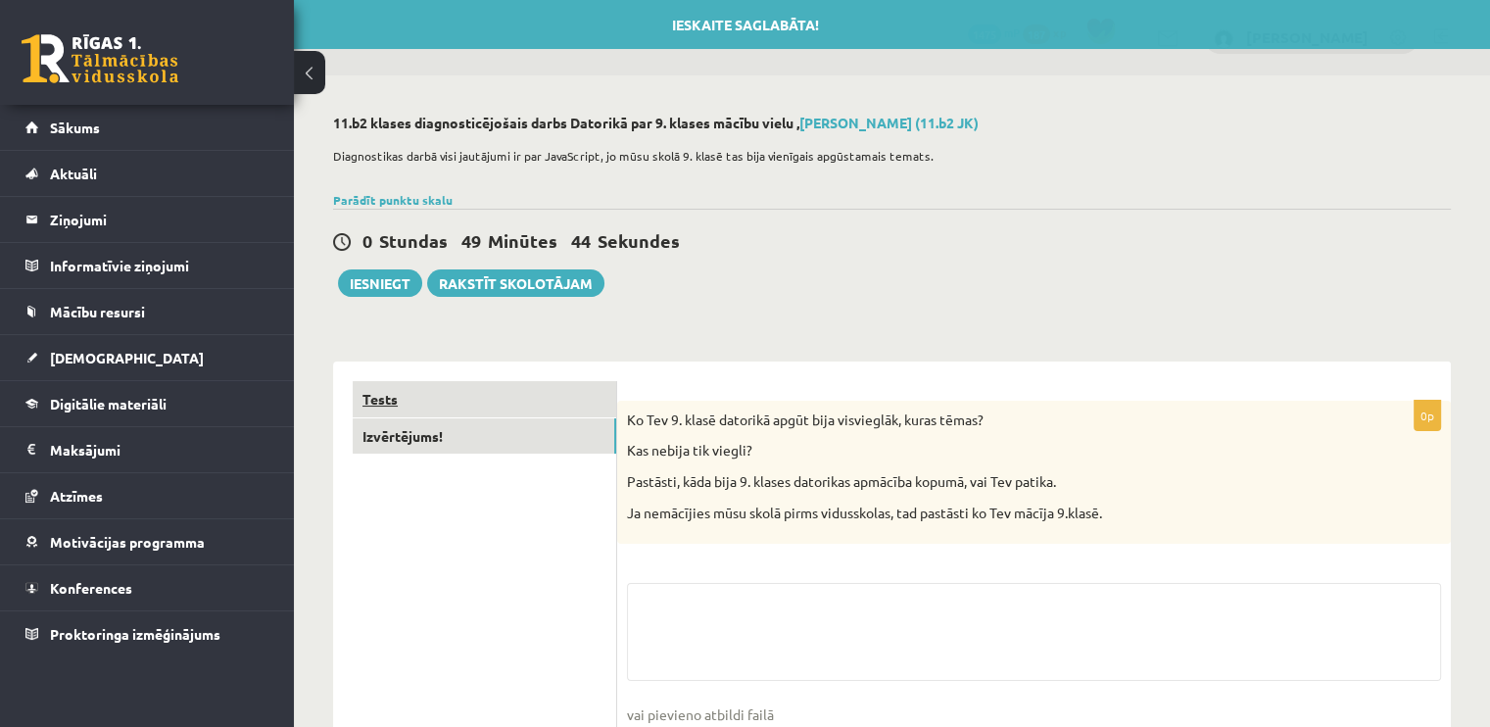
click at [381, 402] on link "Tests" at bounding box center [484, 399] width 263 height 36
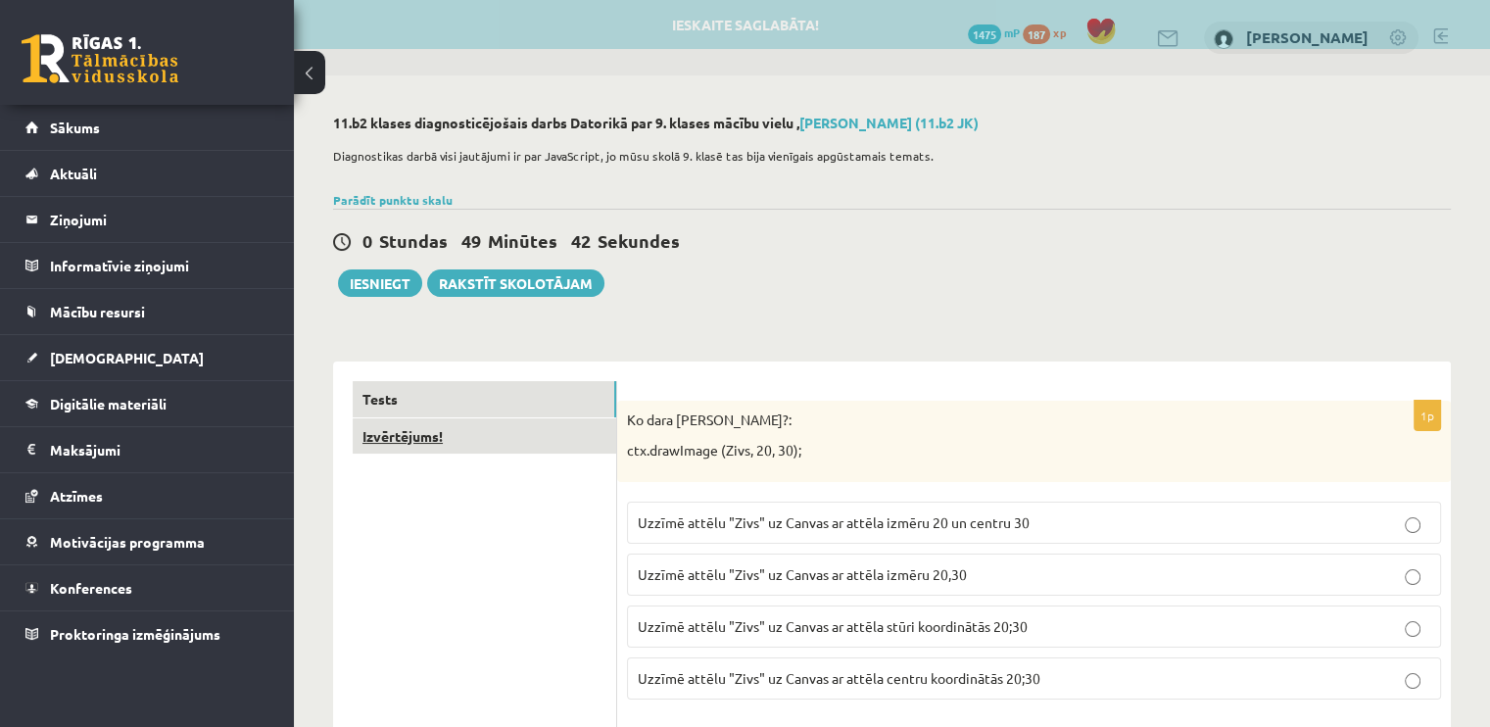
click at [380, 442] on link "Izvērtējums!" at bounding box center [484, 436] width 263 height 36
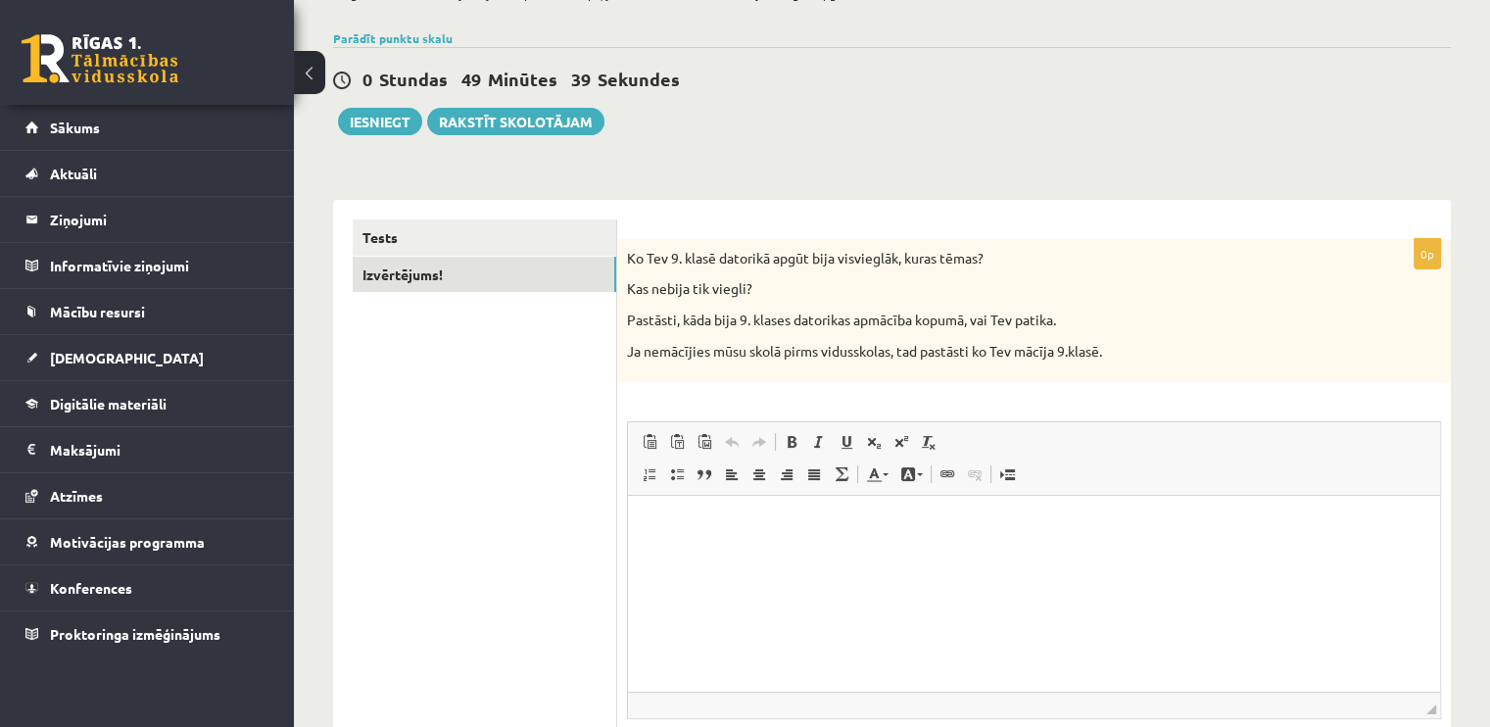
scroll to position [196, 0]
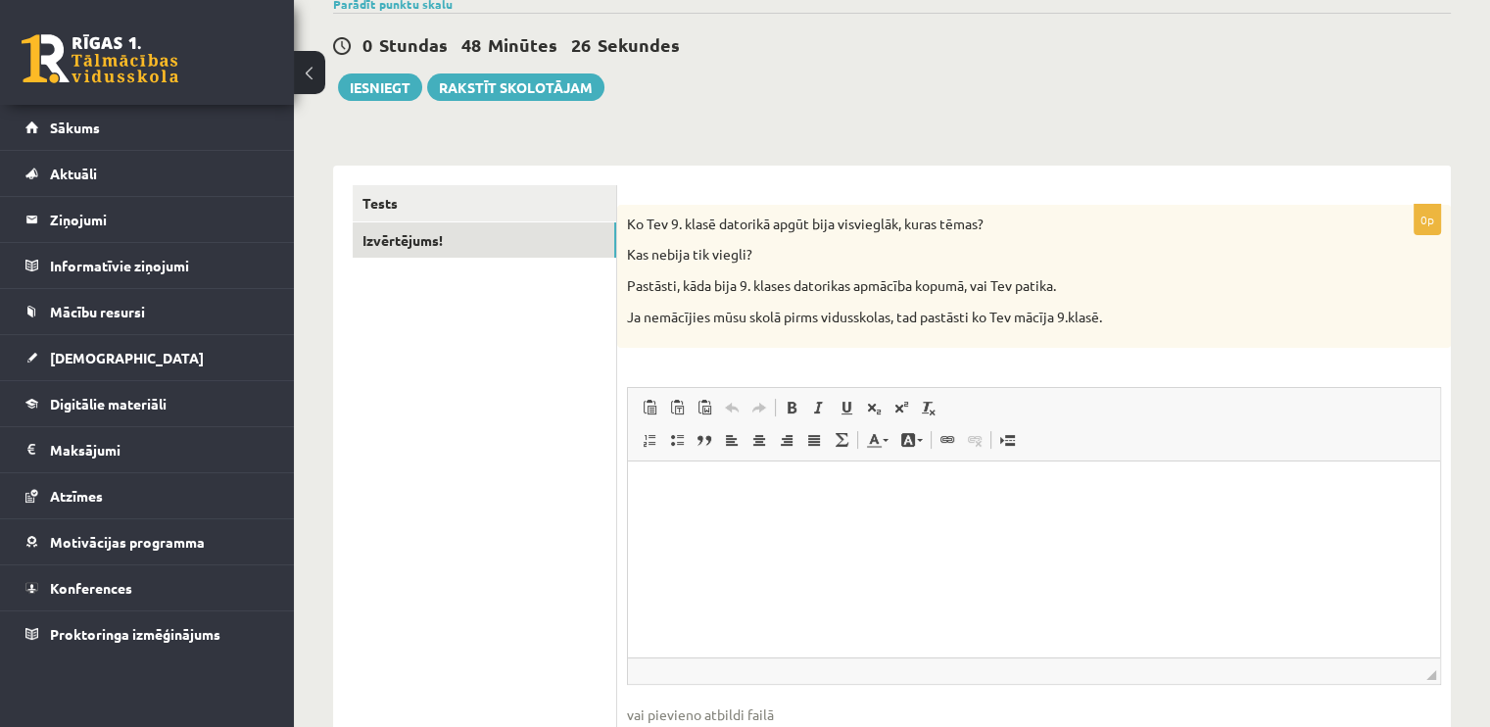
click at [757, 501] on html at bounding box center [1034, 491] width 812 height 60
click at [921, 490] on p "**********" at bounding box center [1034, 491] width 774 height 21
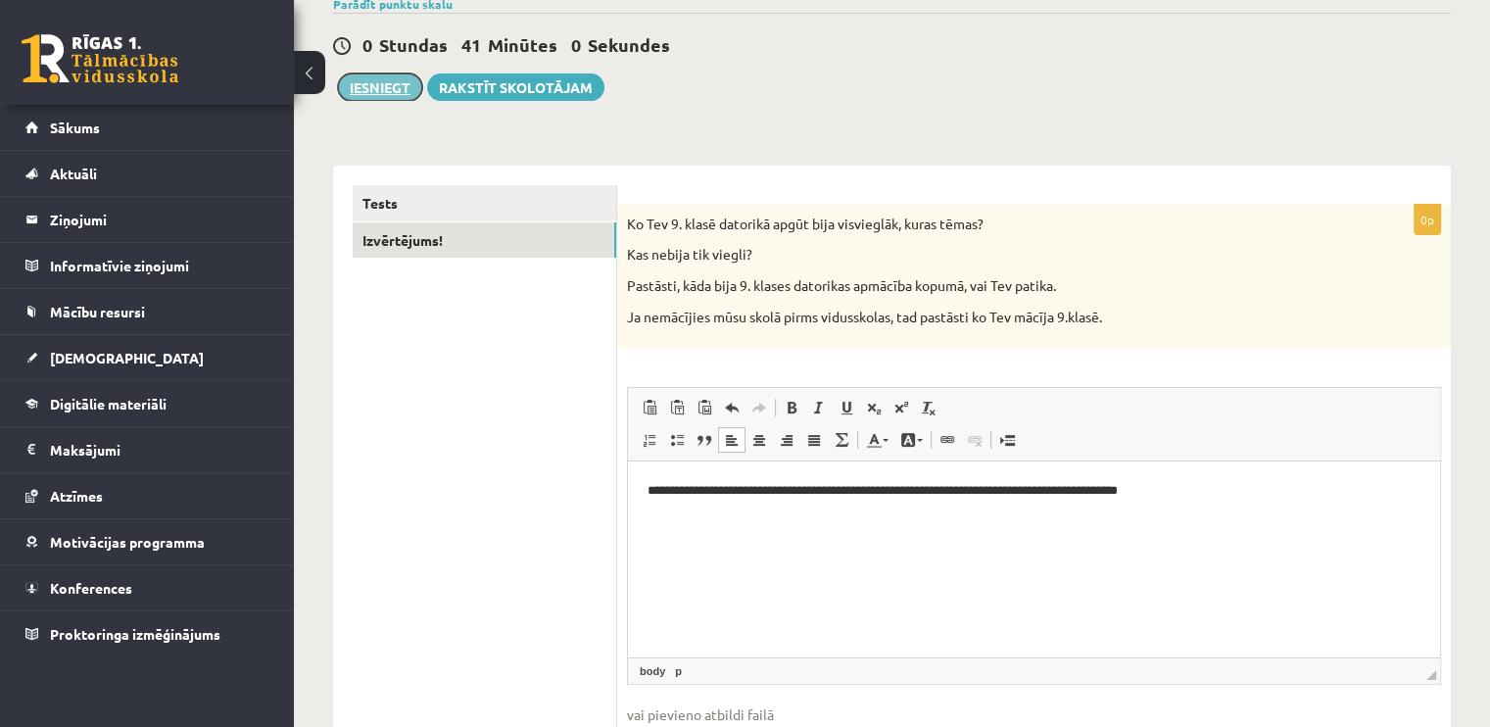
click at [393, 89] on button "Iesniegt" at bounding box center [380, 86] width 84 height 27
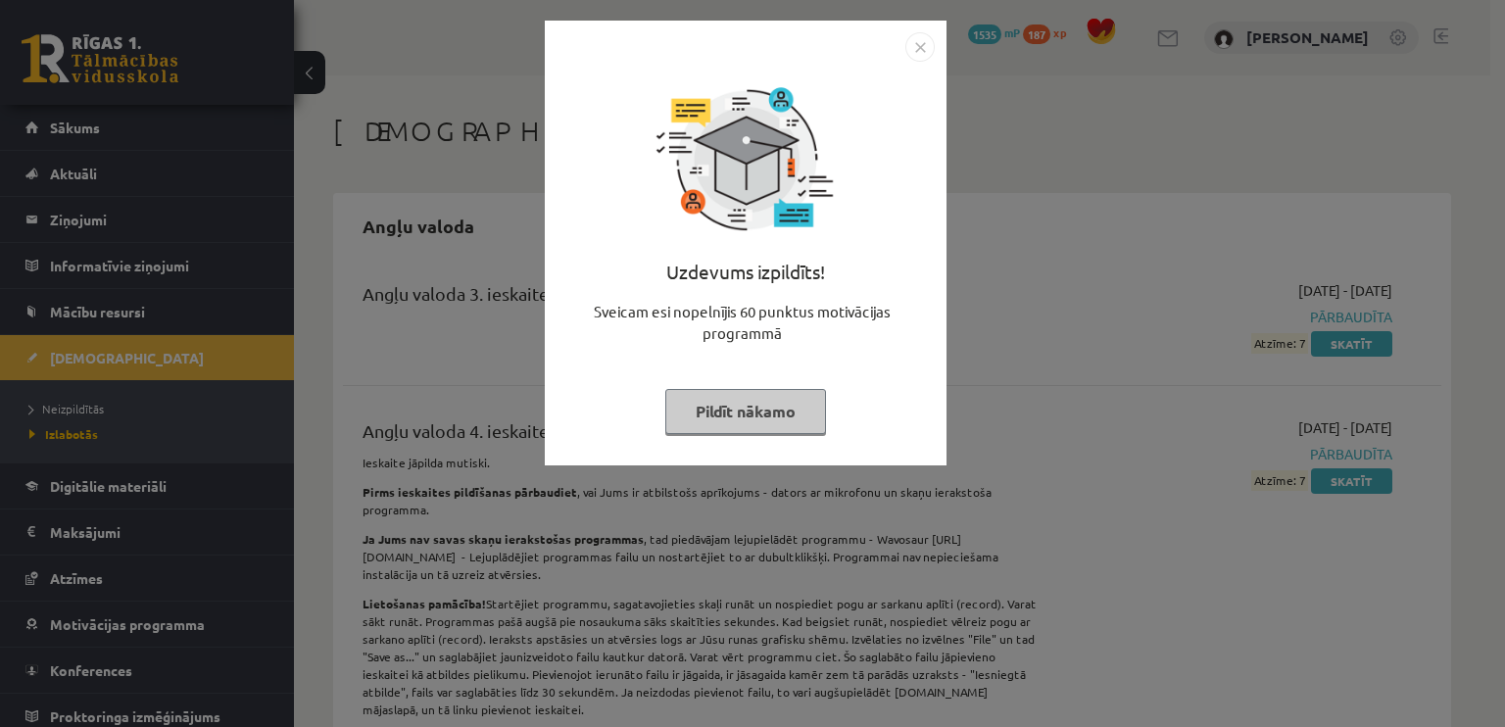
click at [784, 419] on button "Pildīt nākamo" at bounding box center [745, 411] width 161 height 45
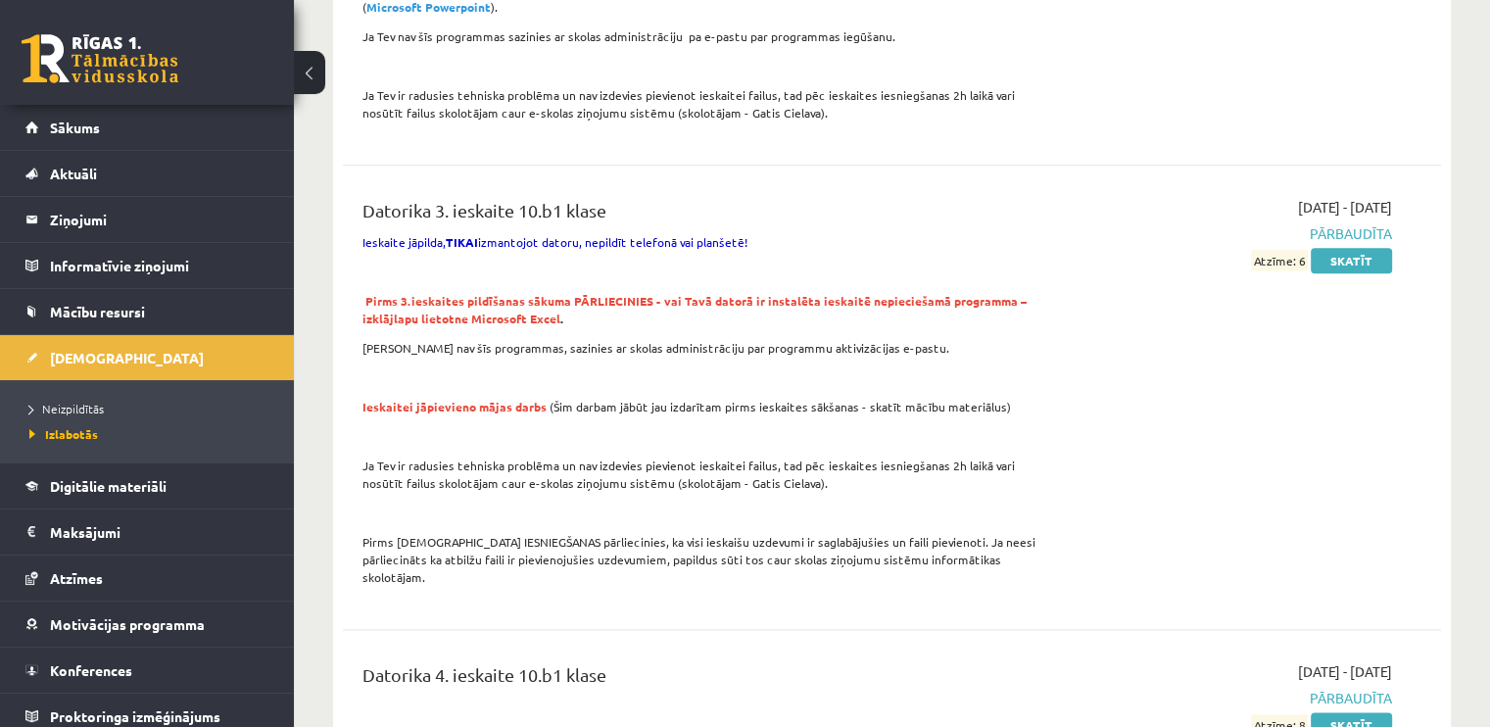
scroll to position [2449, 0]
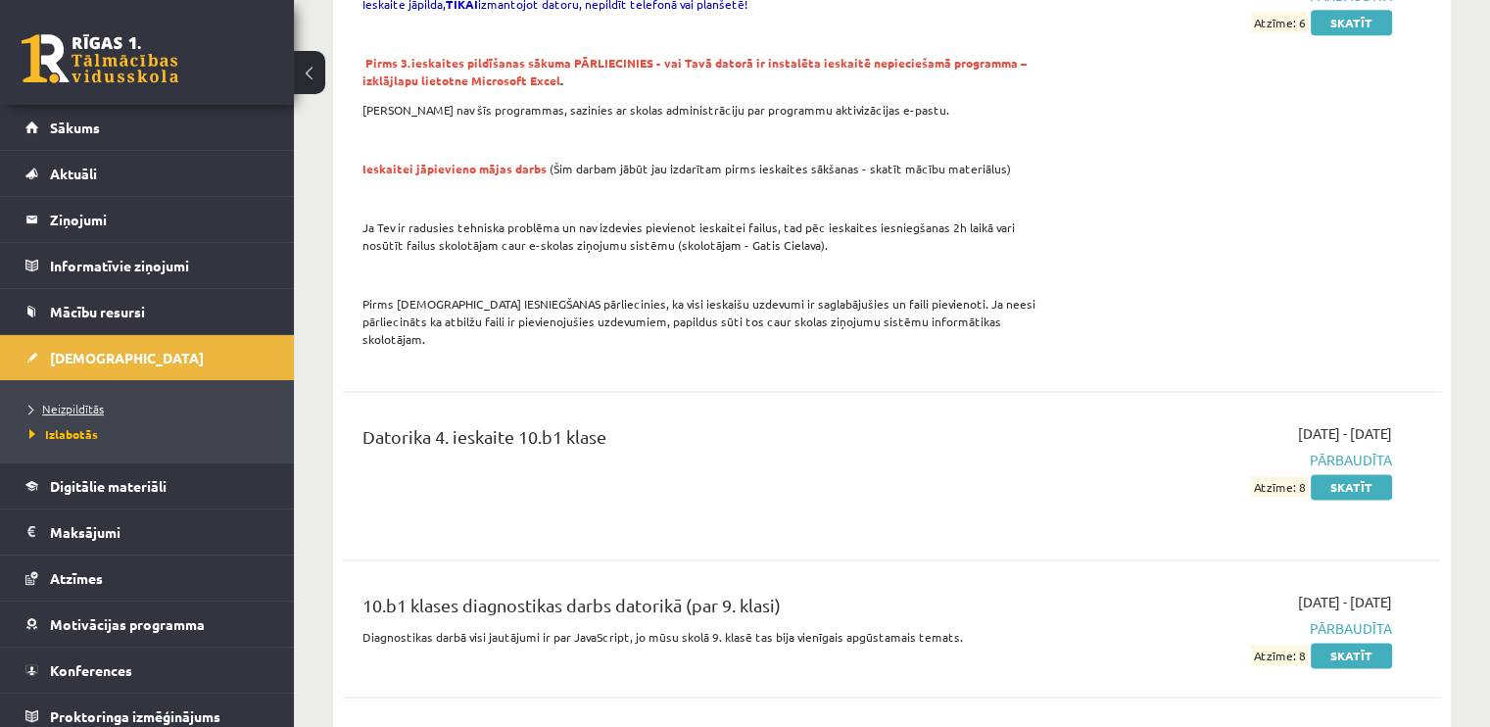
click at [89, 401] on span "Neizpildītās" at bounding box center [66, 409] width 74 height 16
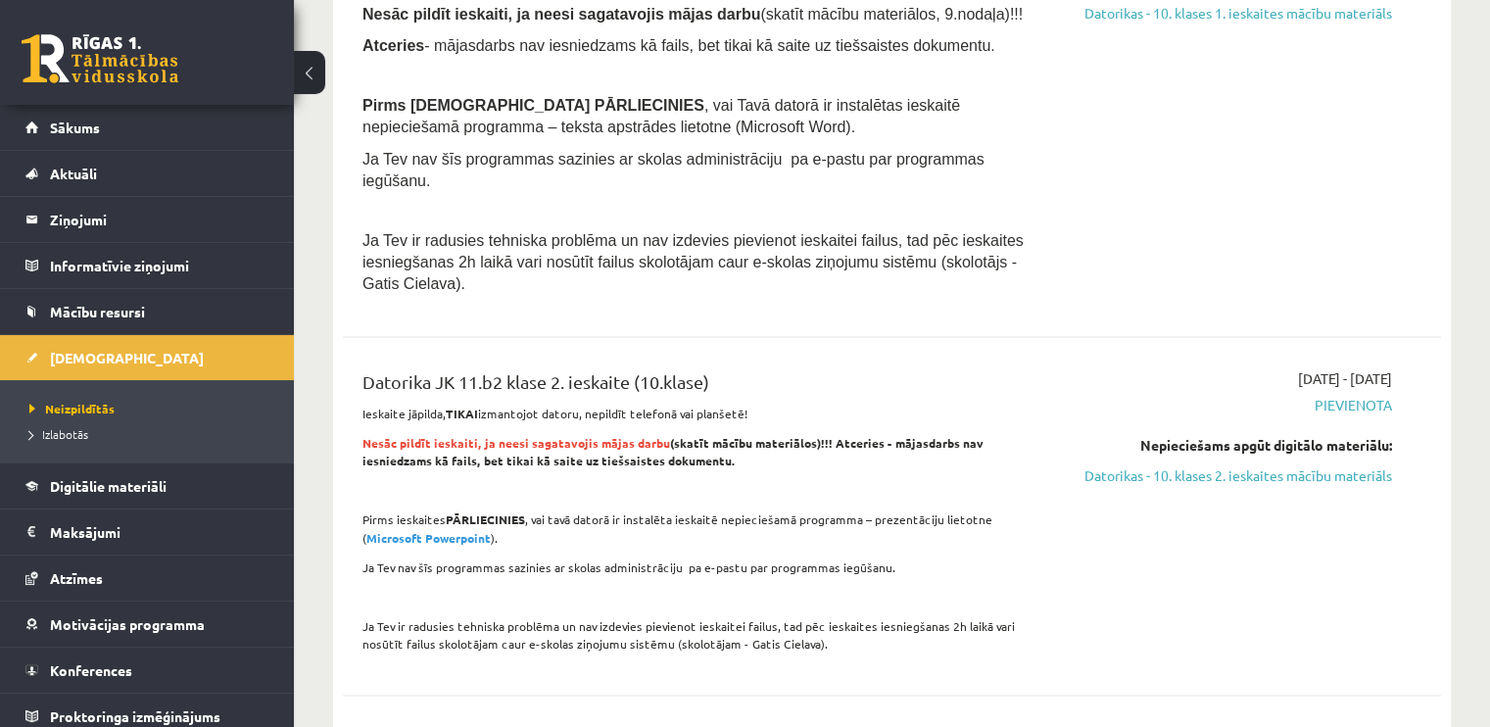
scroll to position [3232, 0]
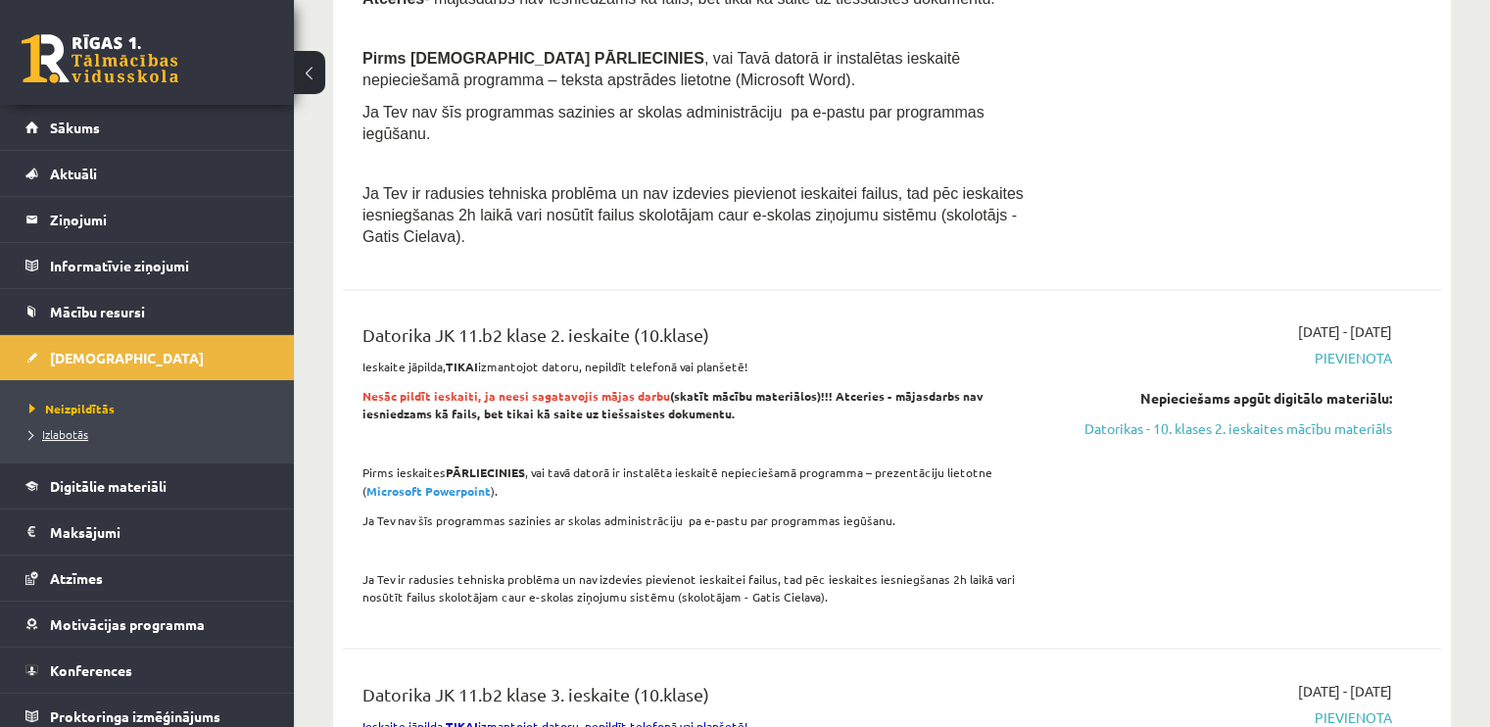
click at [71, 433] on span "Izlabotās" at bounding box center [58, 434] width 59 height 16
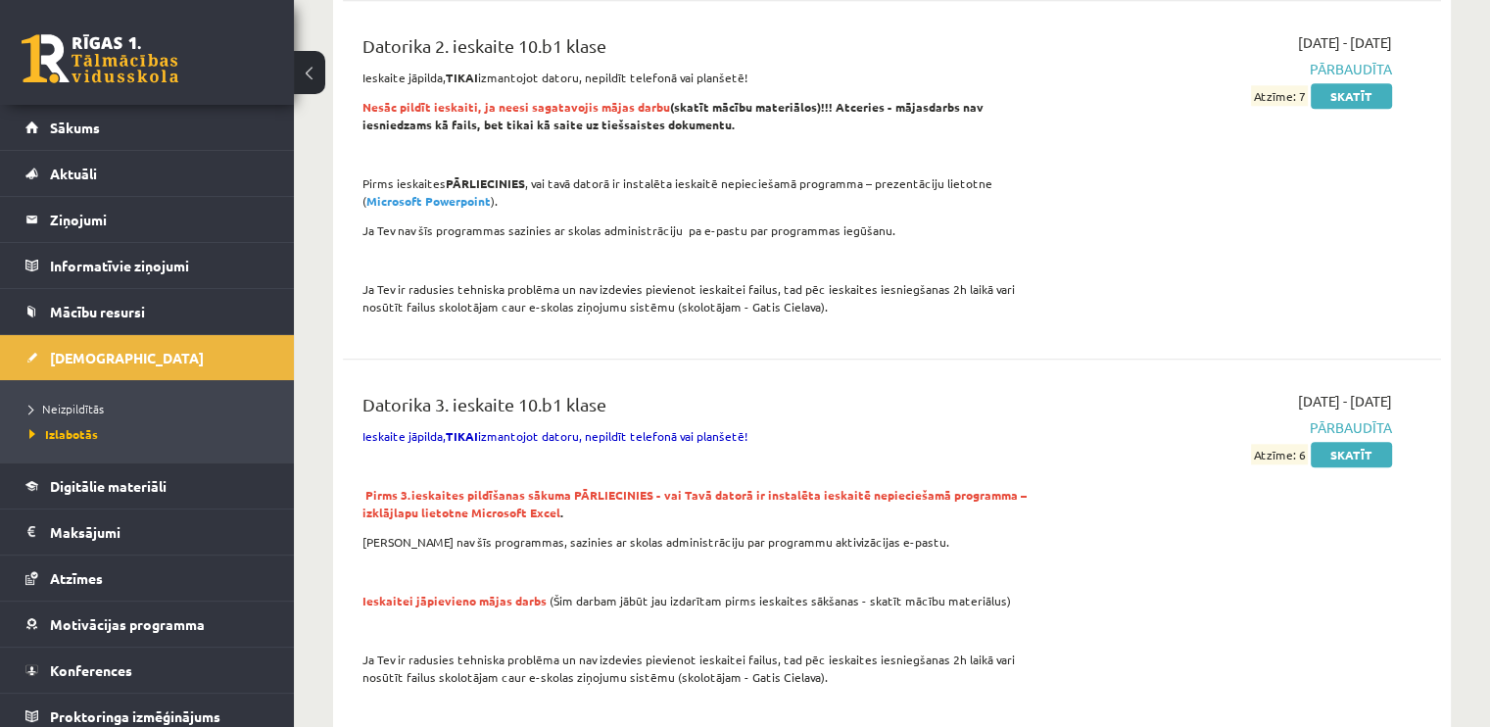
scroll to position [2007, 0]
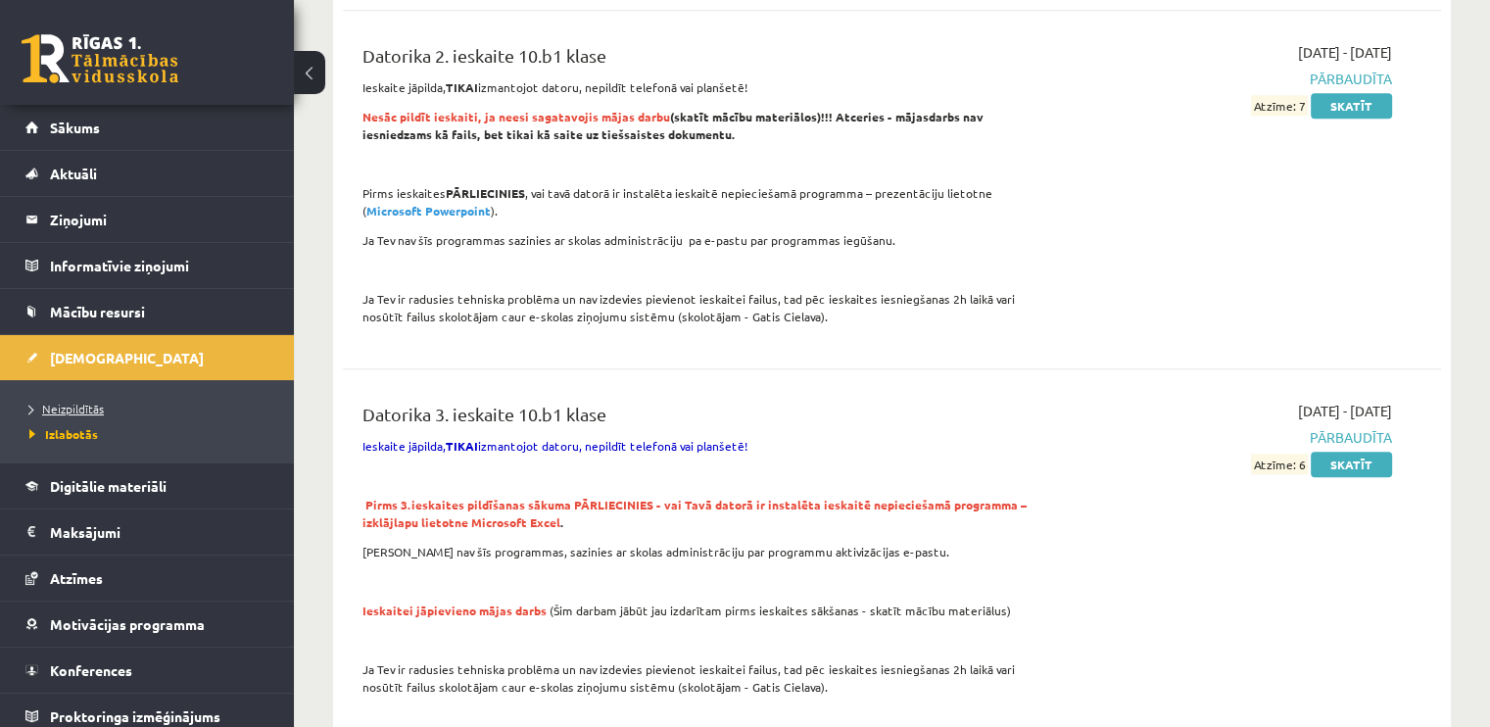
click at [88, 405] on span "Neizpildītās" at bounding box center [66, 409] width 74 height 16
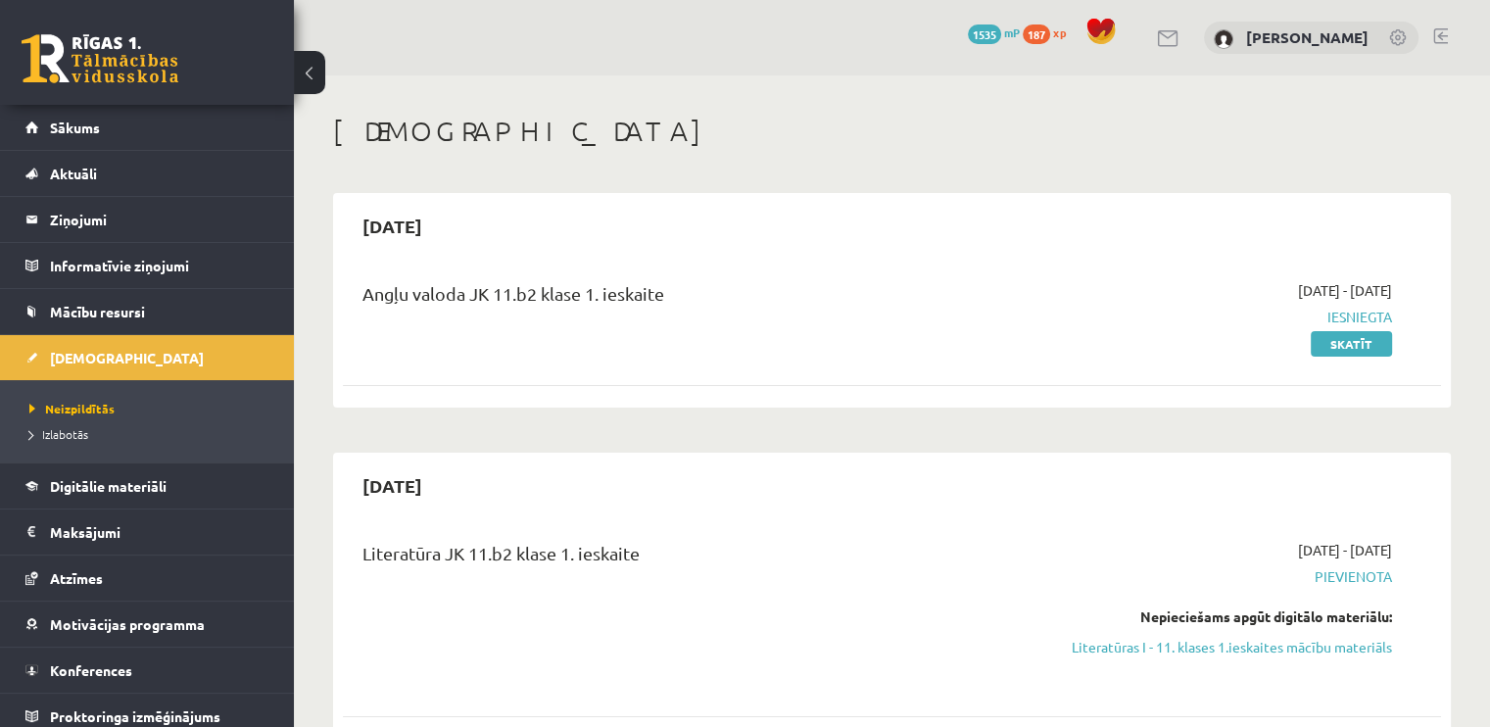
drag, startPoint x: 563, startPoint y: 319, endPoint x: 551, endPoint y: 104, distance: 215.8
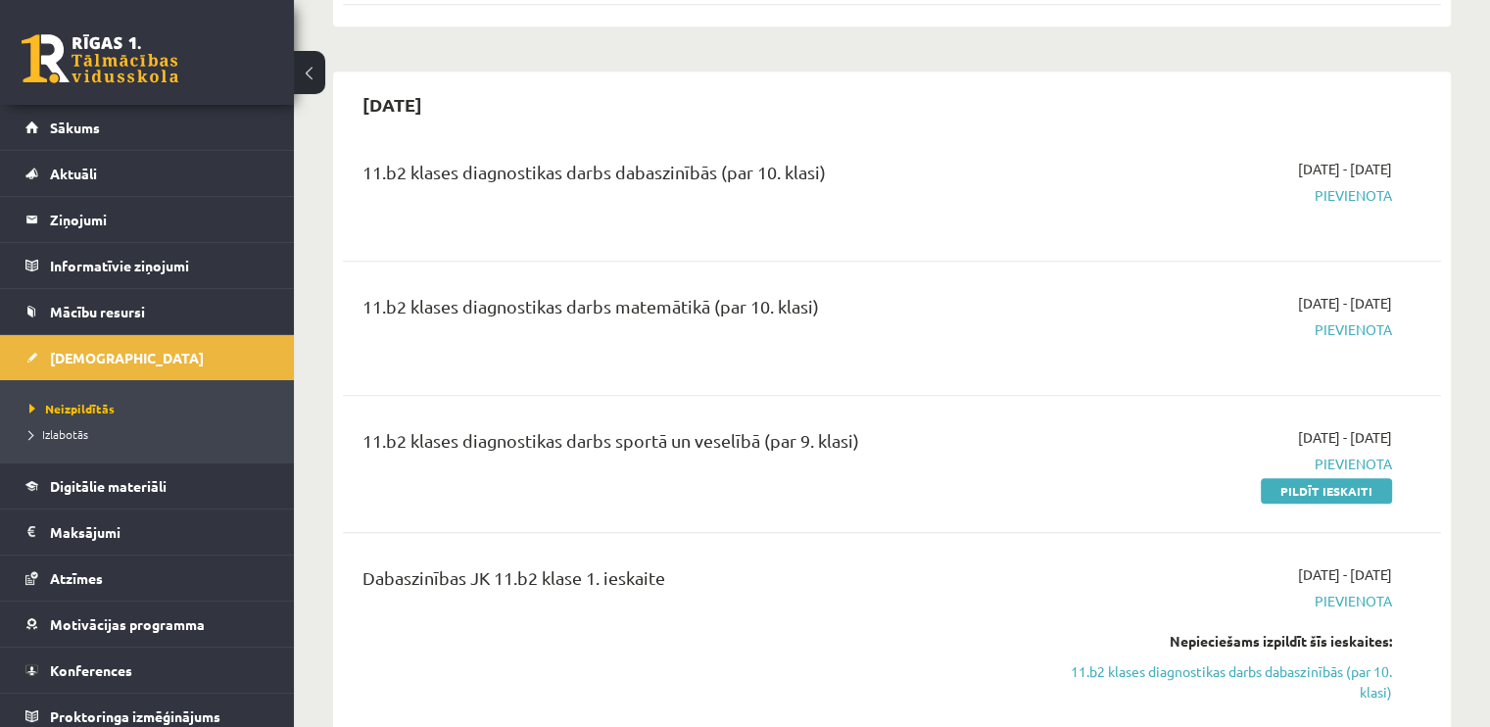
scroll to position [2253, 0]
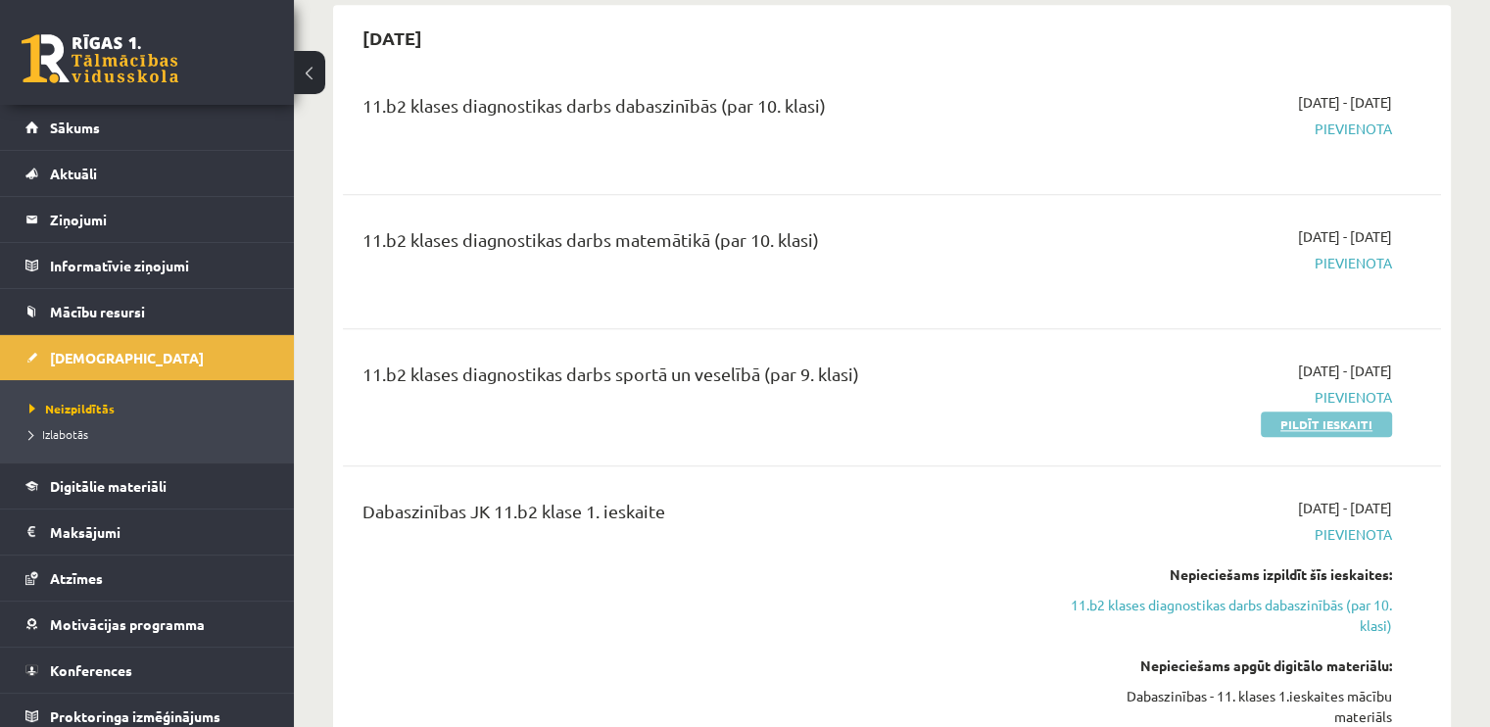
click at [1313, 411] on link "Pildīt ieskaiti" at bounding box center [1326, 423] width 131 height 25
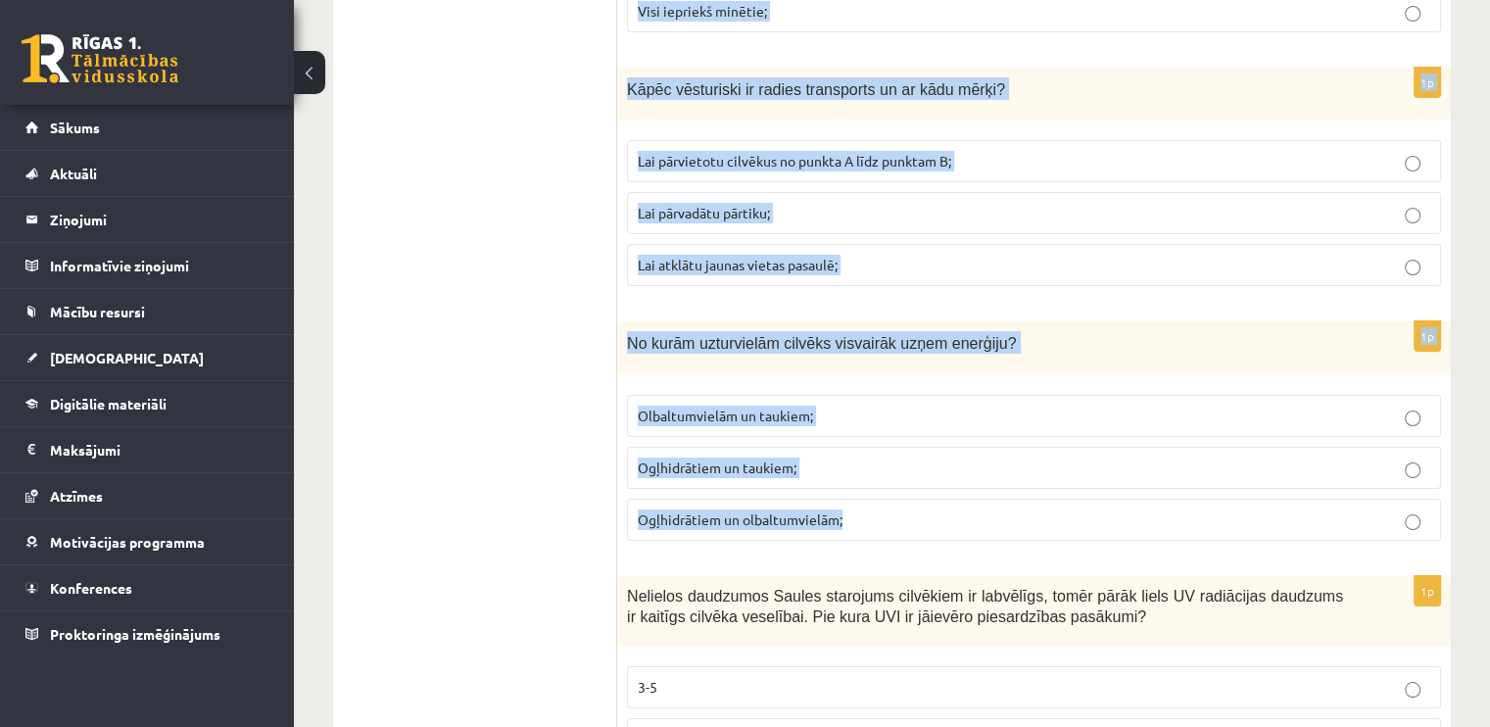
scroll to position [7311, 0]
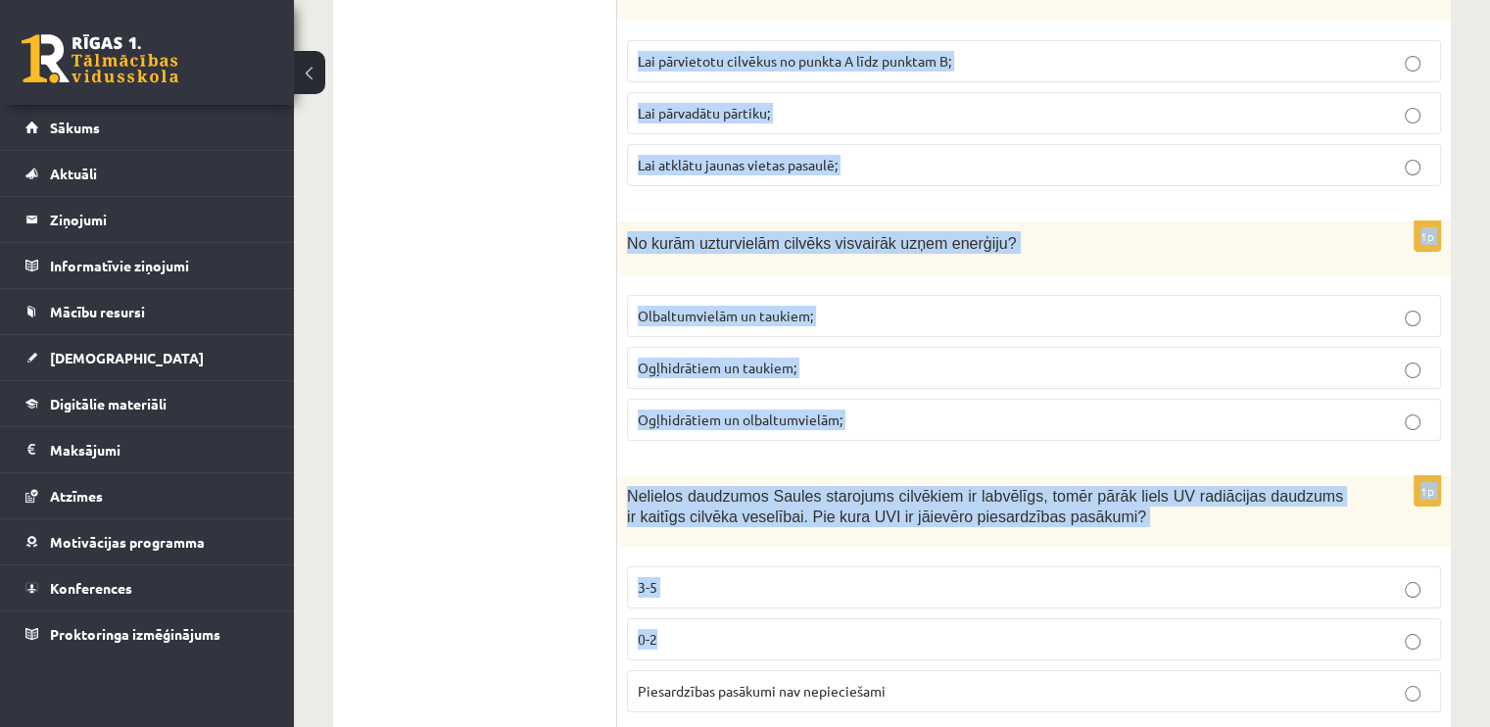
drag, startPoint x: 621, startPoint y: 295, endPoint x: 1007, endPoint y: 596, distance: 489.2
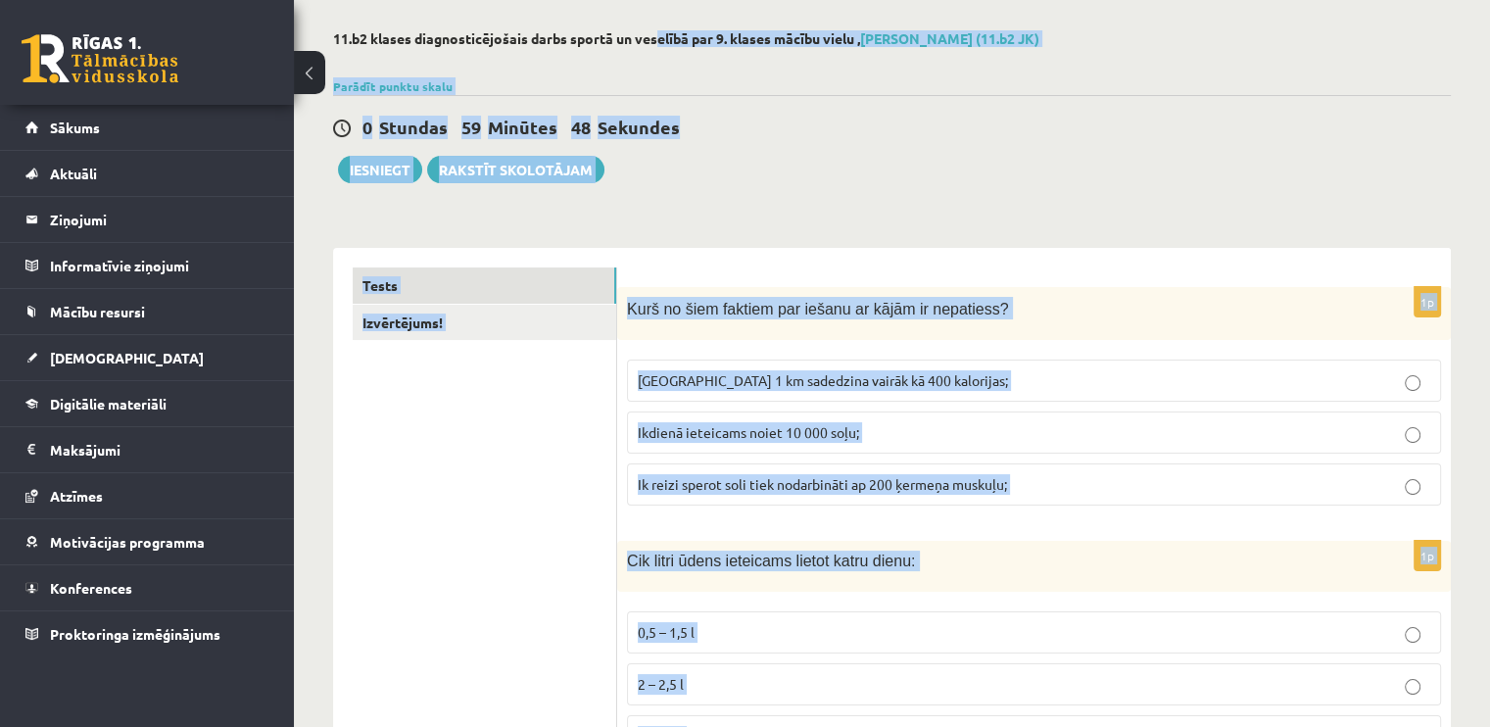
scroll to position [0, 0]
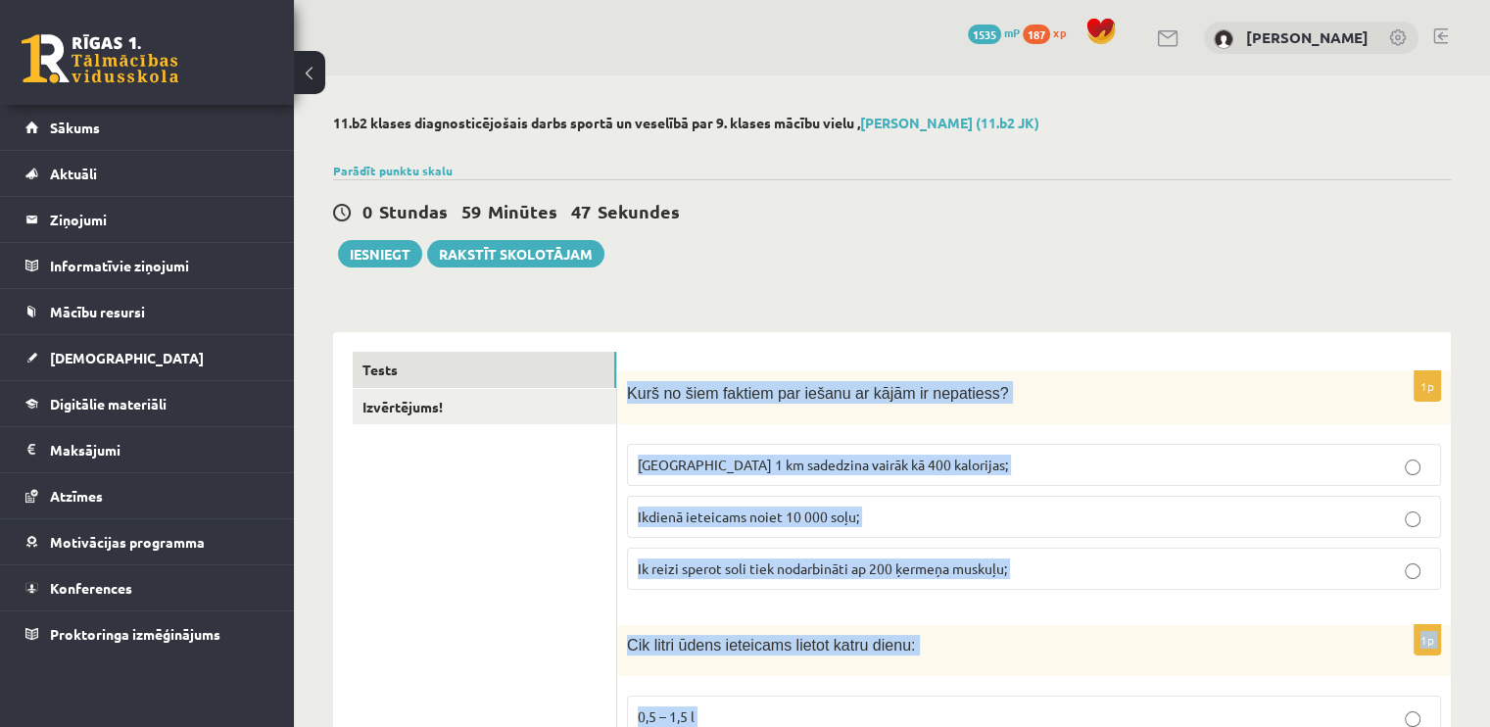
drag, startPoint x: 908, startPoint y: 642, endPoint x: 625, endPoint y: 401, distance: 371.7
copy form "Kurš no šiem faktiem par iešanu ar kājām ir nepatiess? Noiets 1 km sadedzina va…"
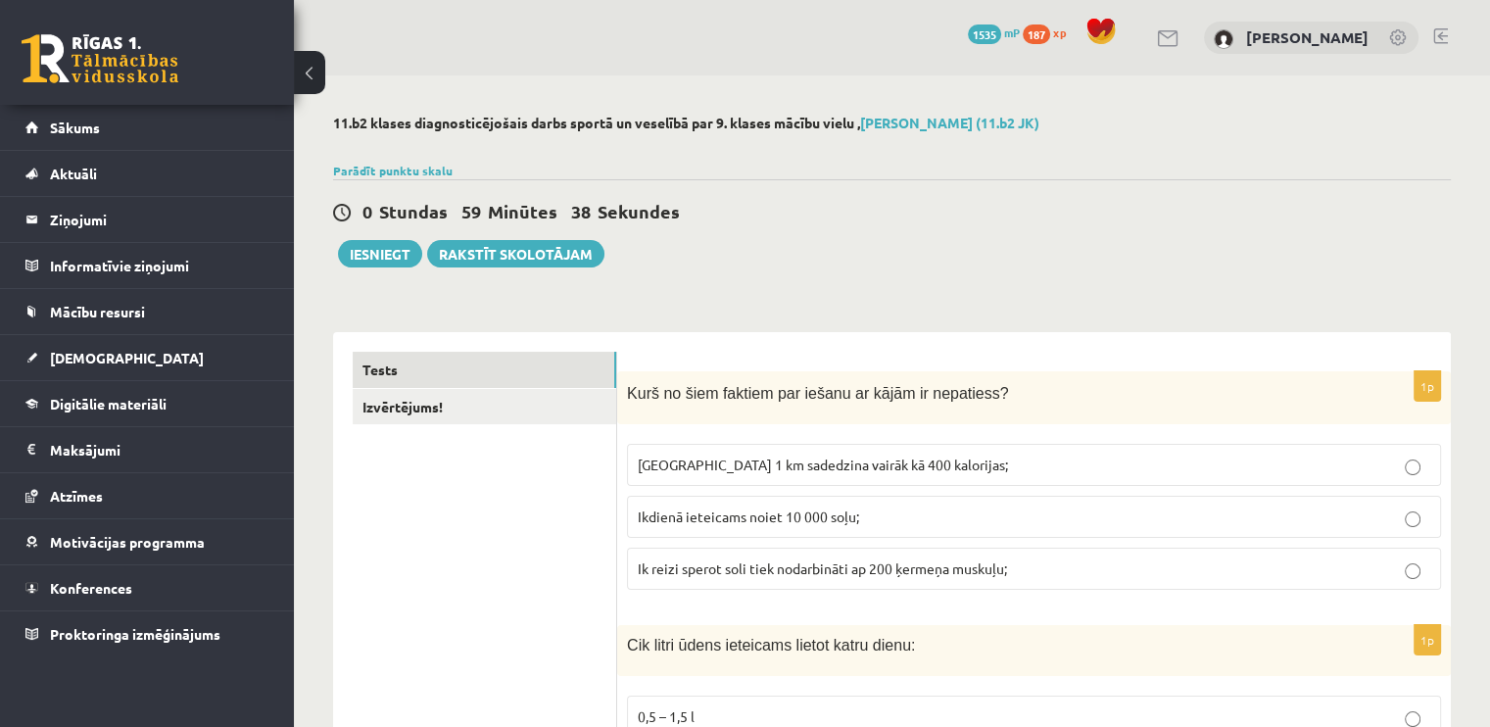
click at [882, 253] on div "0 Stundas 59 Minūtes 38 Sekundes Iesniegt Rakstīt skolotājam" at bounding box center [892, 223] width 1118 height 88
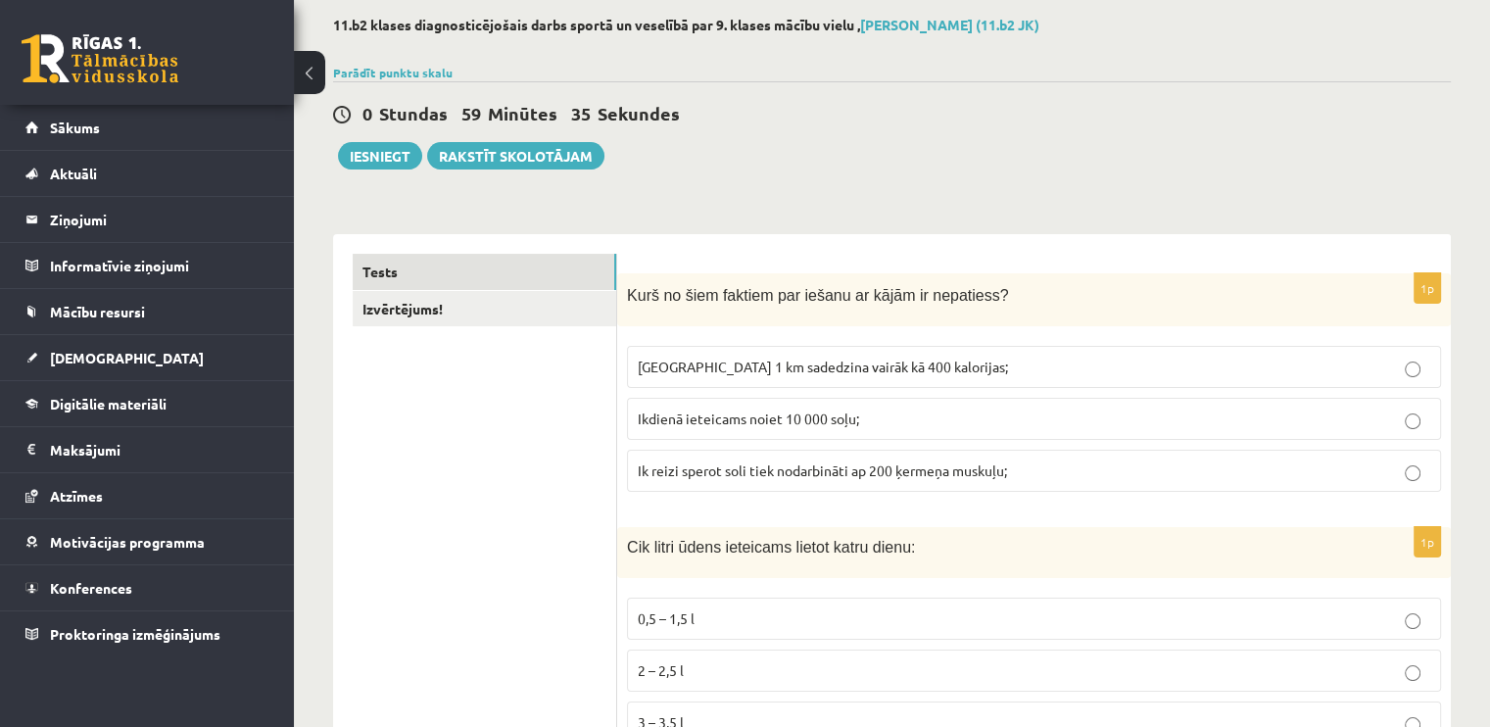
scroll to position [196, 0]
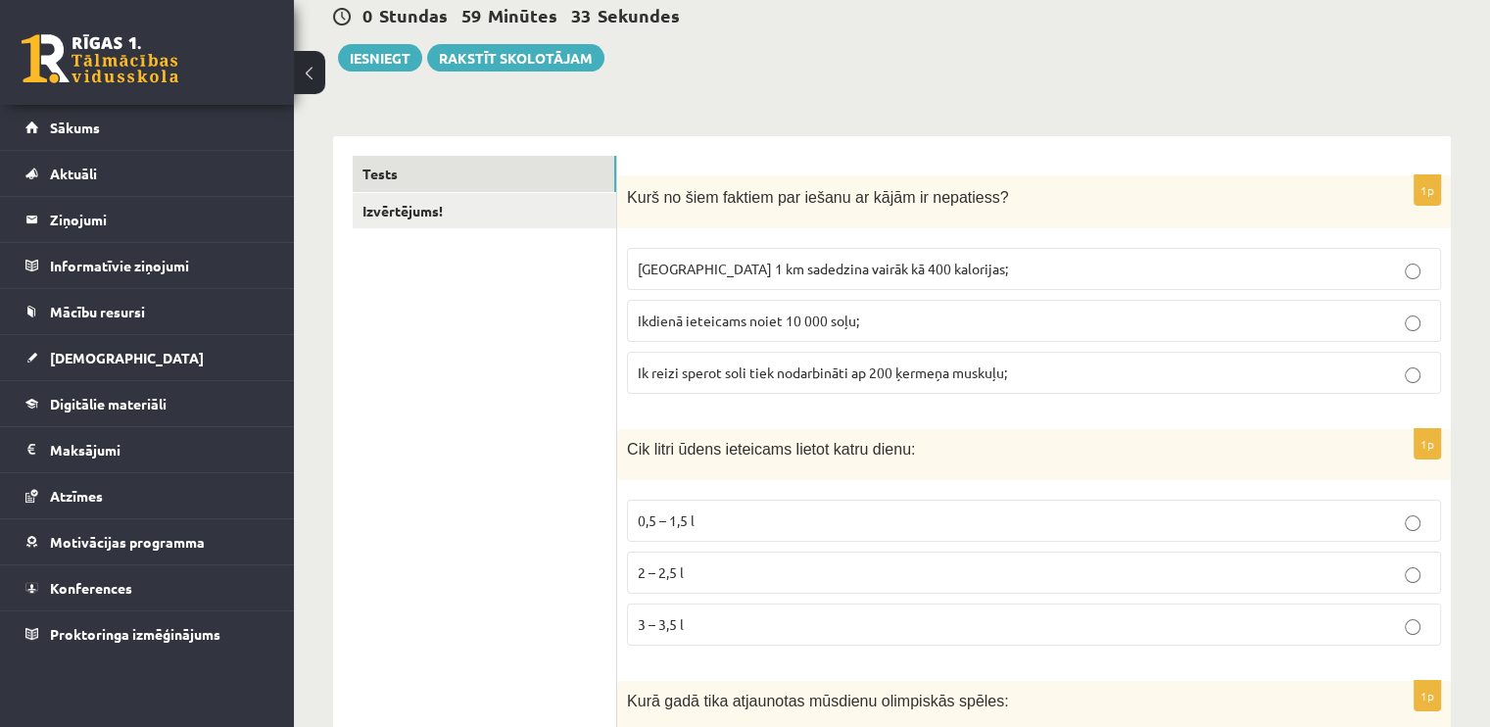
click at [750, 277] on p "Noiets 1 km sadedzina vairāk kā 400 kalorijas;" at bounding box center [1034, 269] width 792 height 21
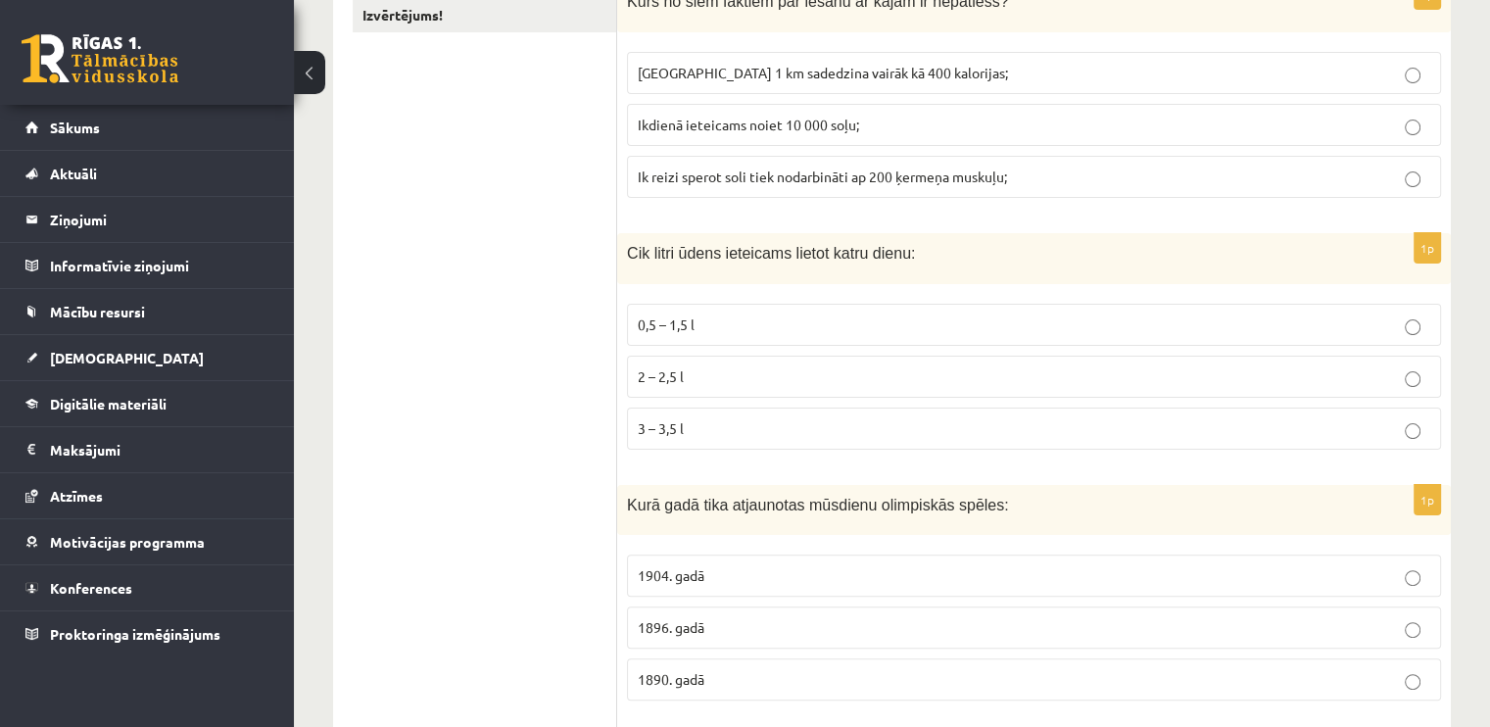
scroll to position [490, 0]
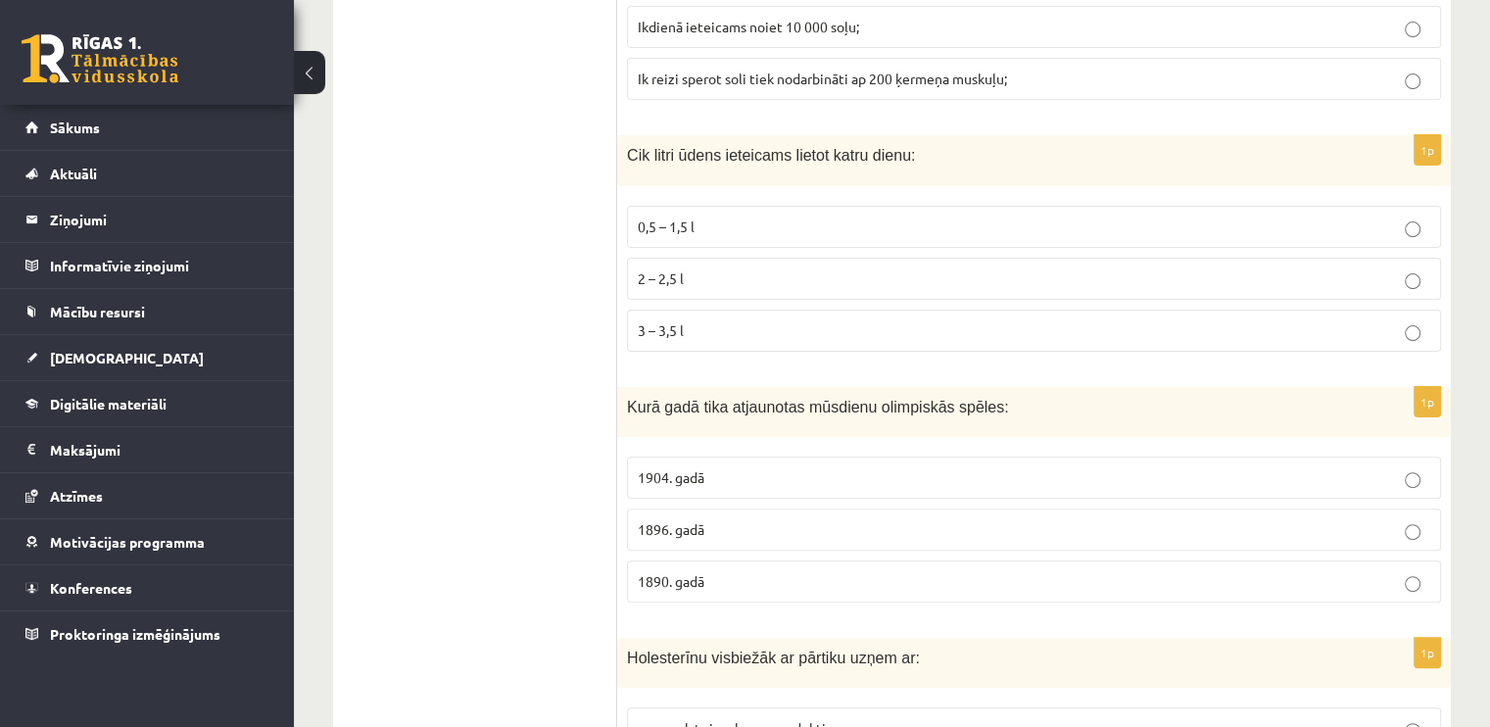
click at [703, 285] on p "2 – 2,5 l" at bounding box center [1034, 278] width 792 height 21
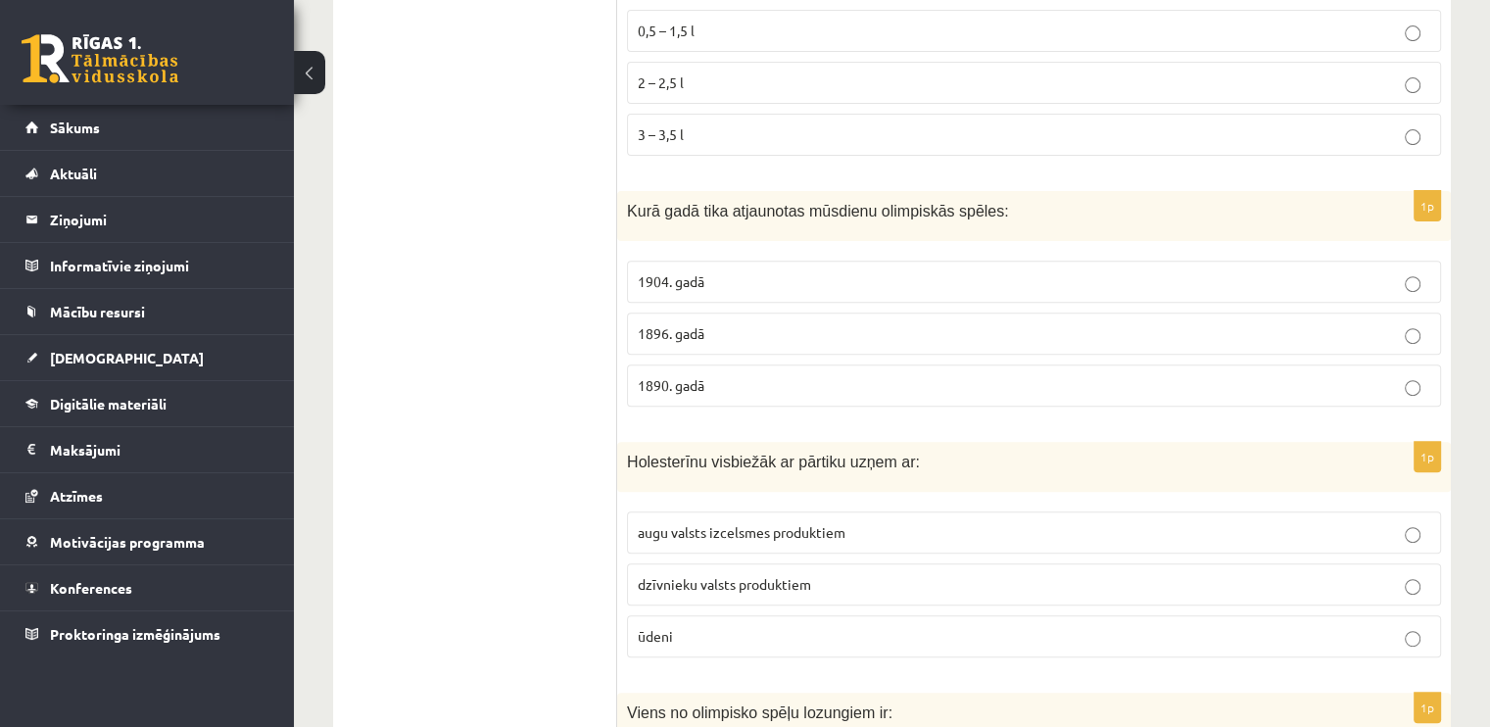
scroll to position [784, 0]
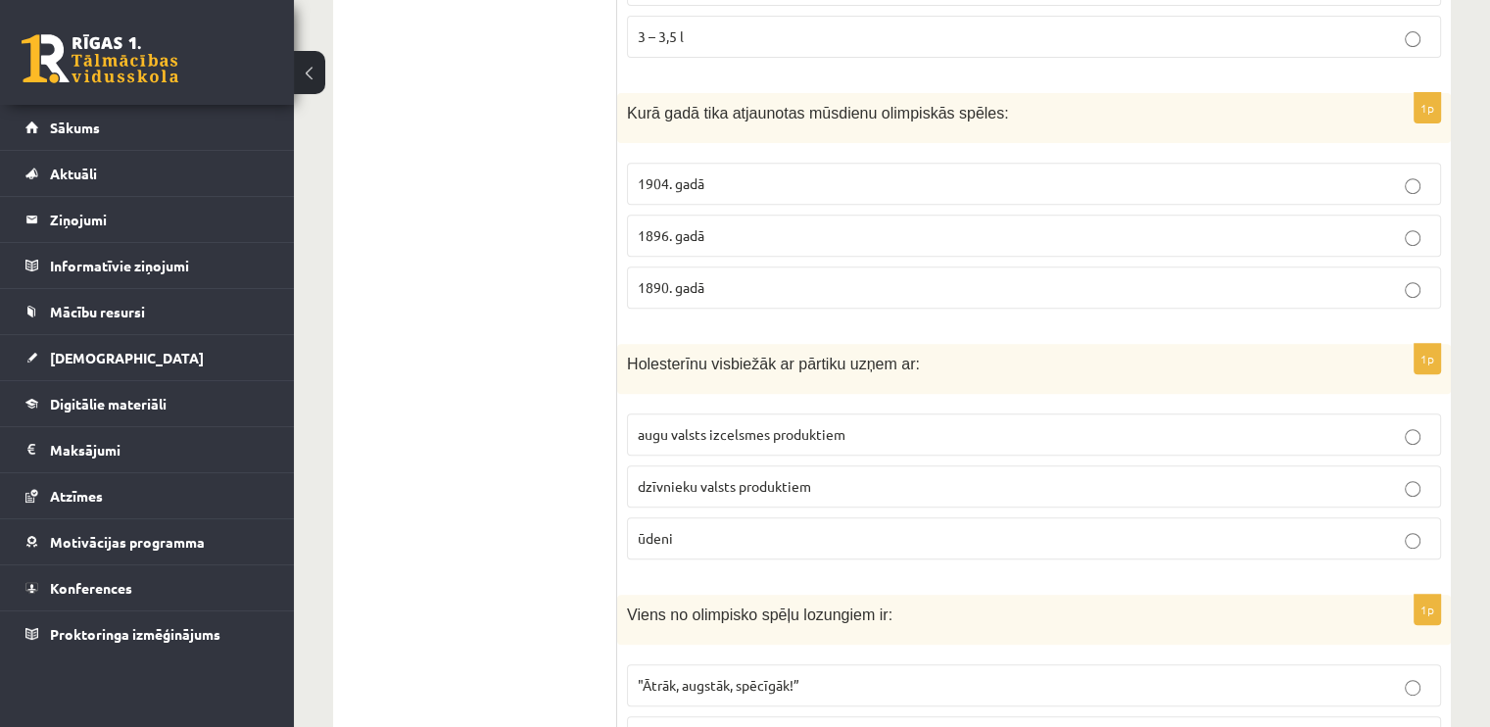
click at [701, 233] on span "1896. gadā" at bounding box center [671, 235] width 67 height 18
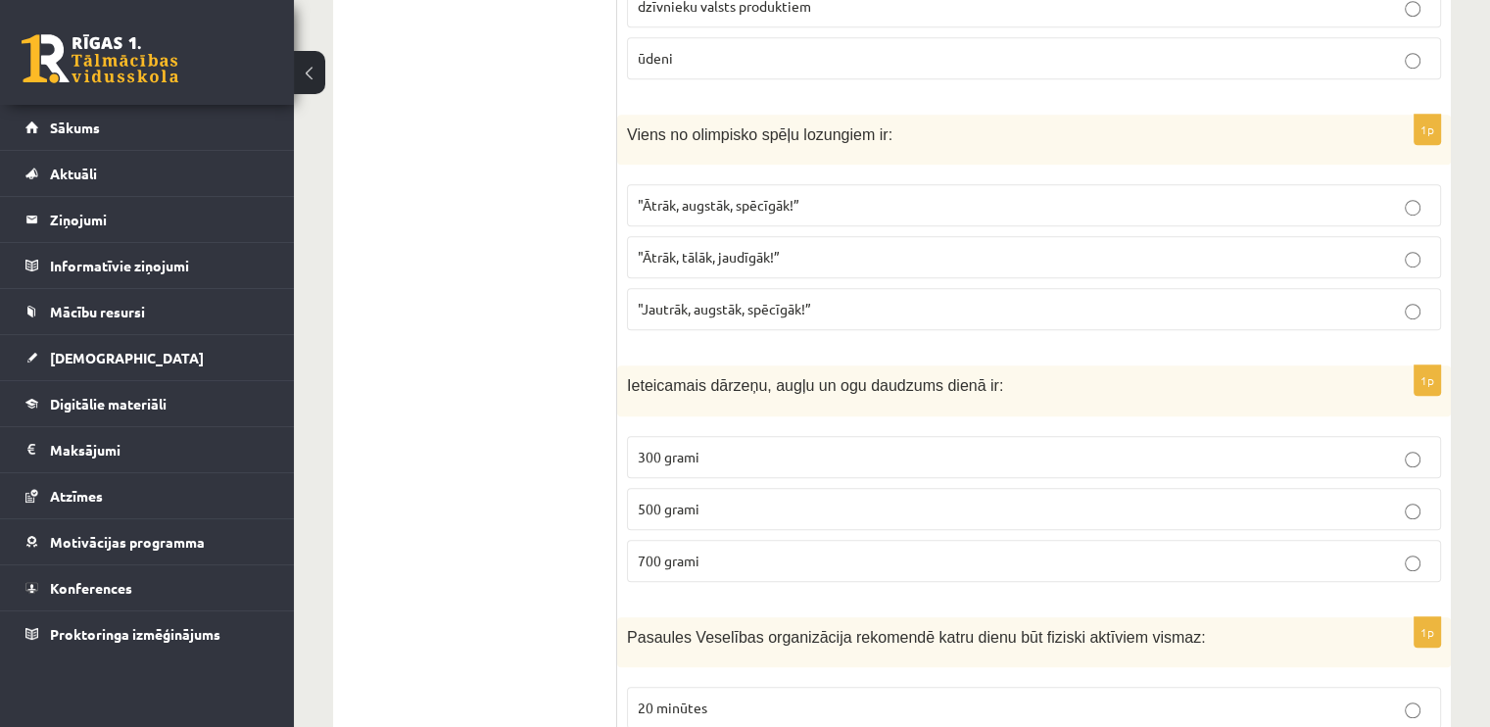
scroll to position [1273, 0]
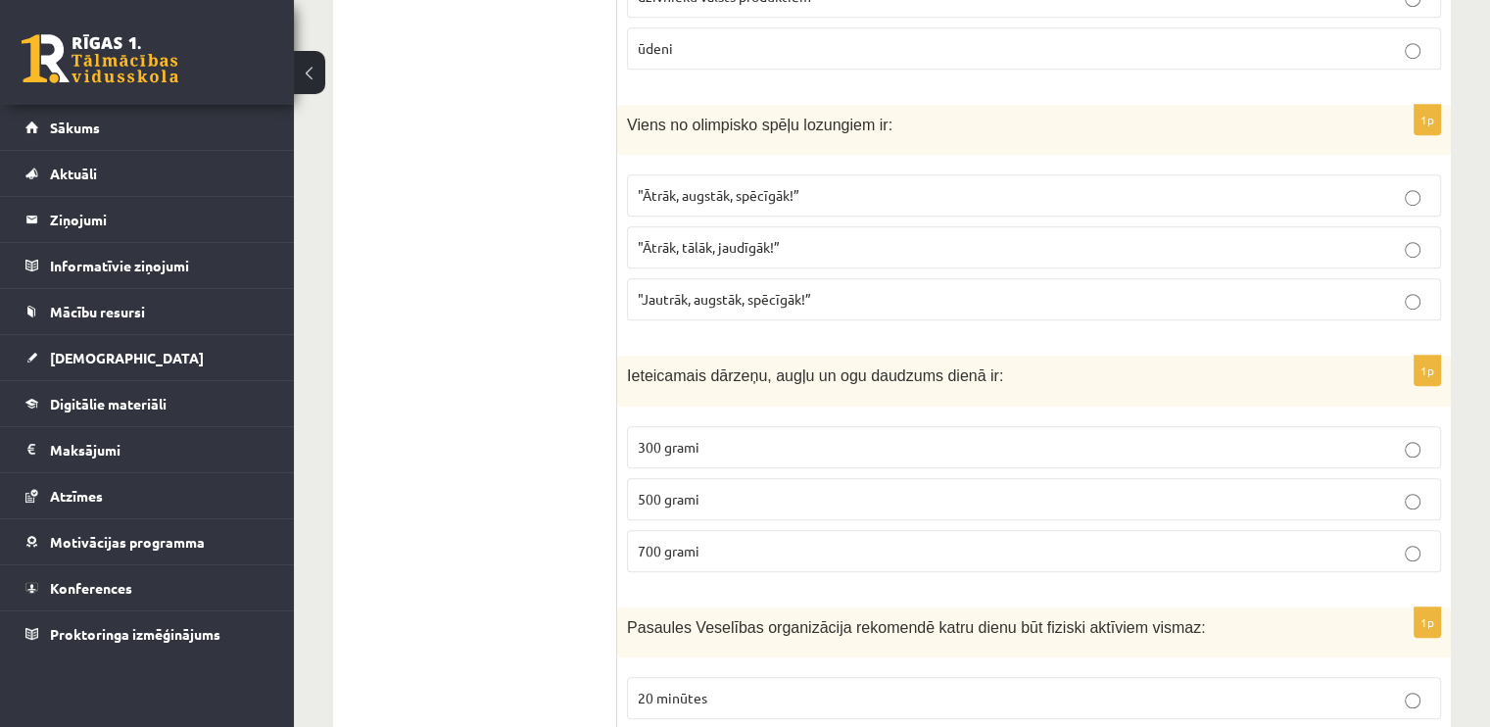
click at [768, 192] on span ""Ātrāk, augstāk, spēcīgāk!”" at bounding box center [719, 195] width 162 height 18
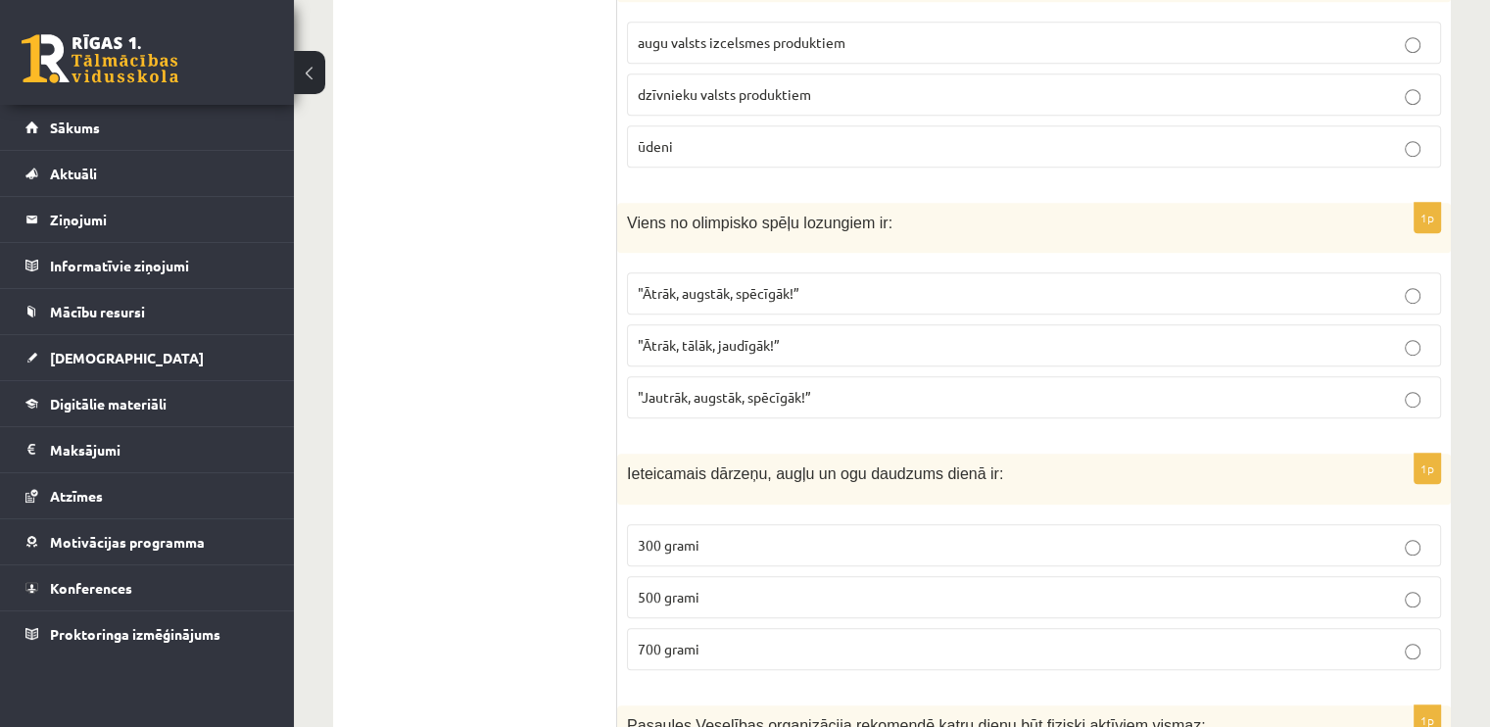
click at [748, 96] on span "dzīvnieku valsts produktiem" at bounding box center [724, 94] width 173 height 18
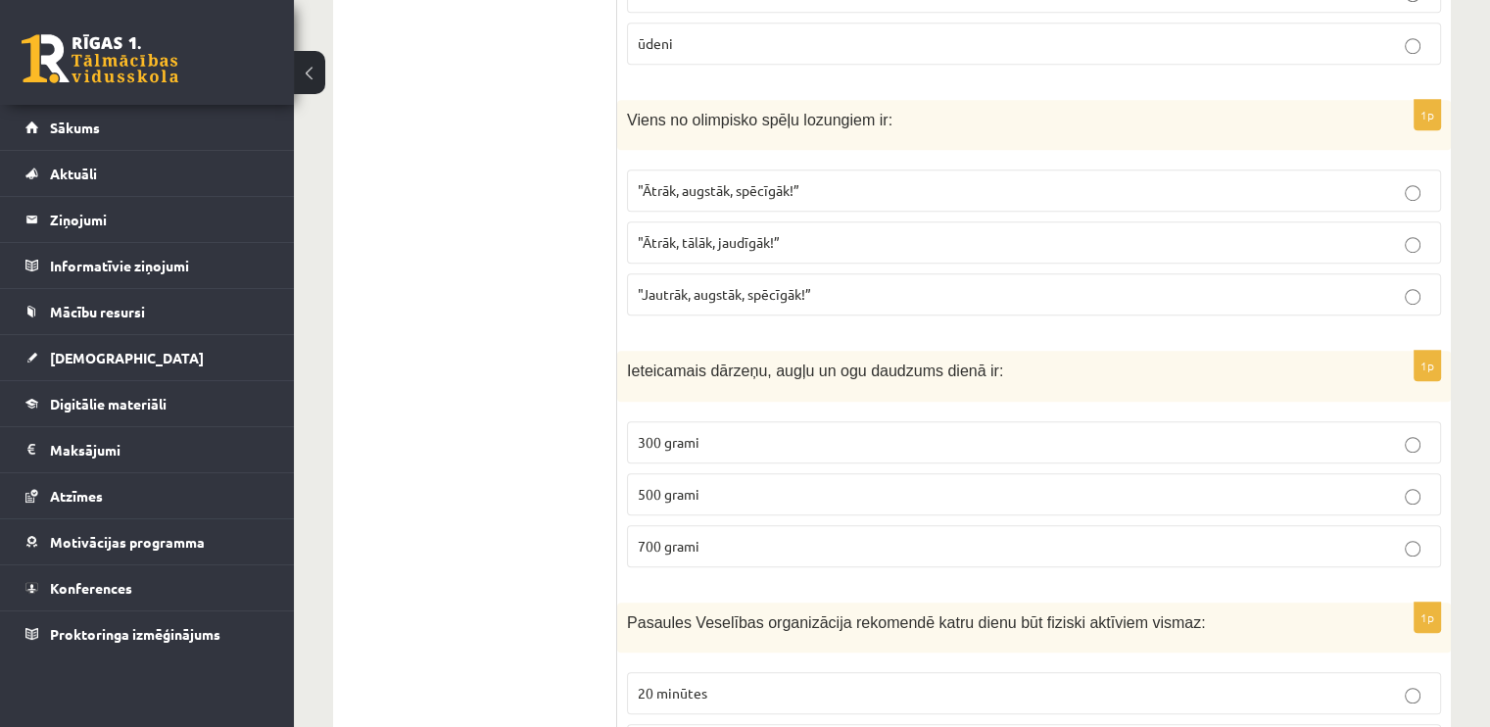
scroll to position [1469, 0]
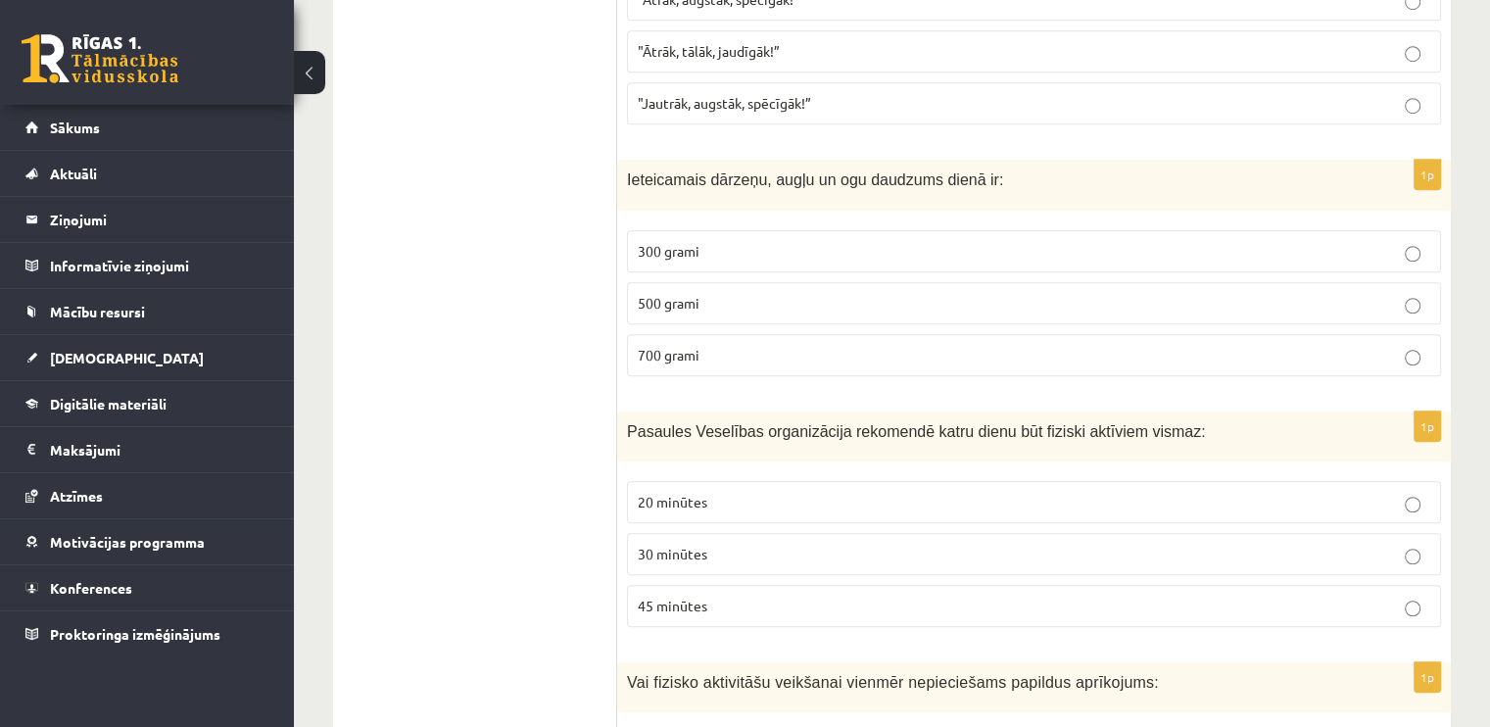
click at [690, 296] on span "500 grami" at bounding box center [669, 303] width 62 height 18
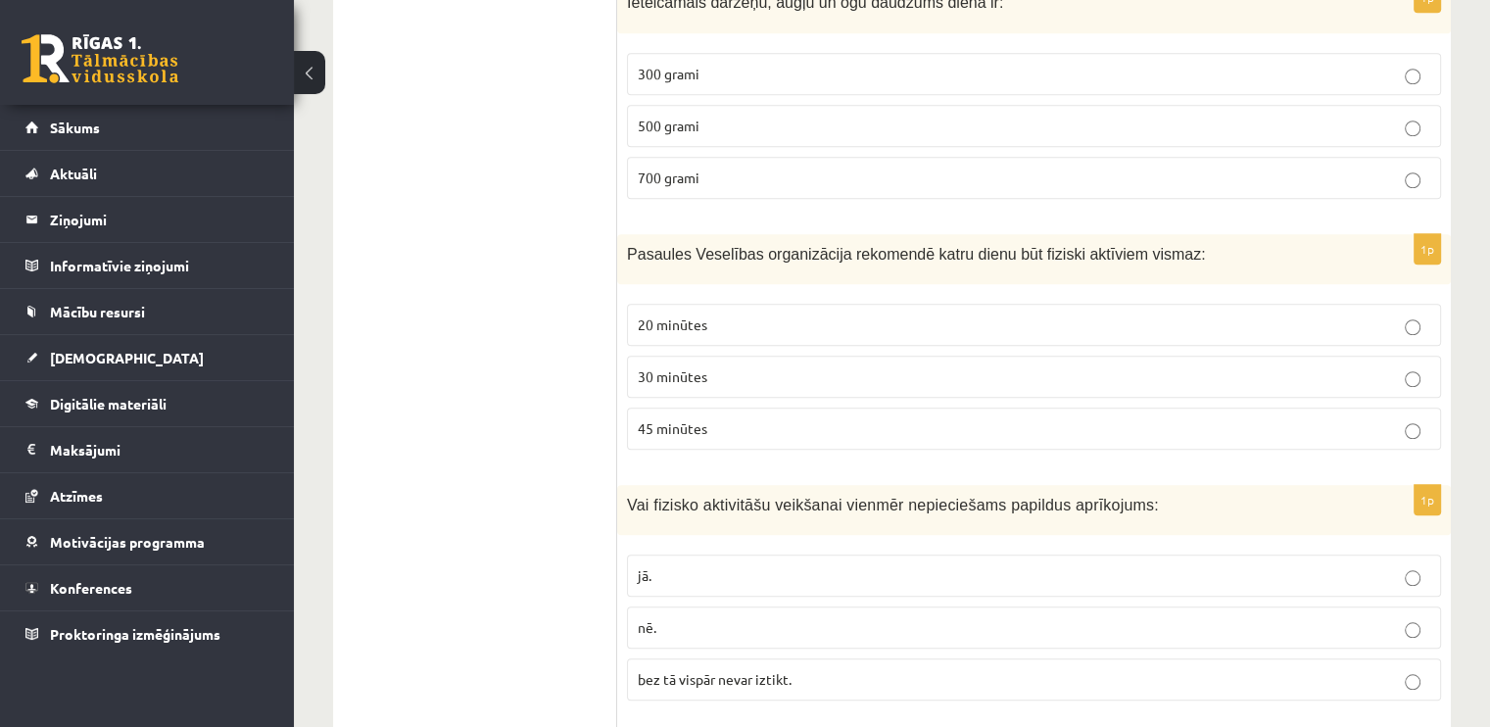
scroll to position [1665, 0]
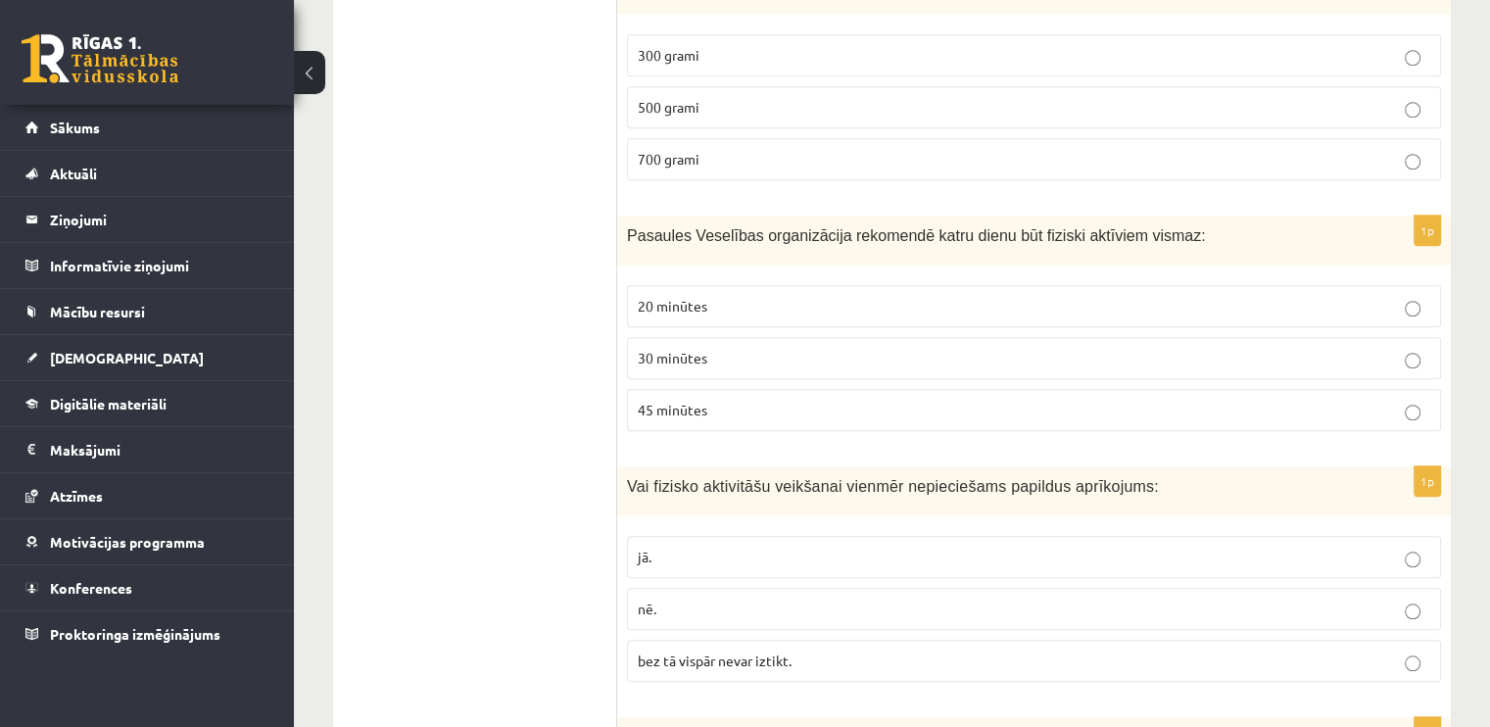
click at [701, 349] on span "30 minūtes" at bounding box center [673, 358] width 70 height 18
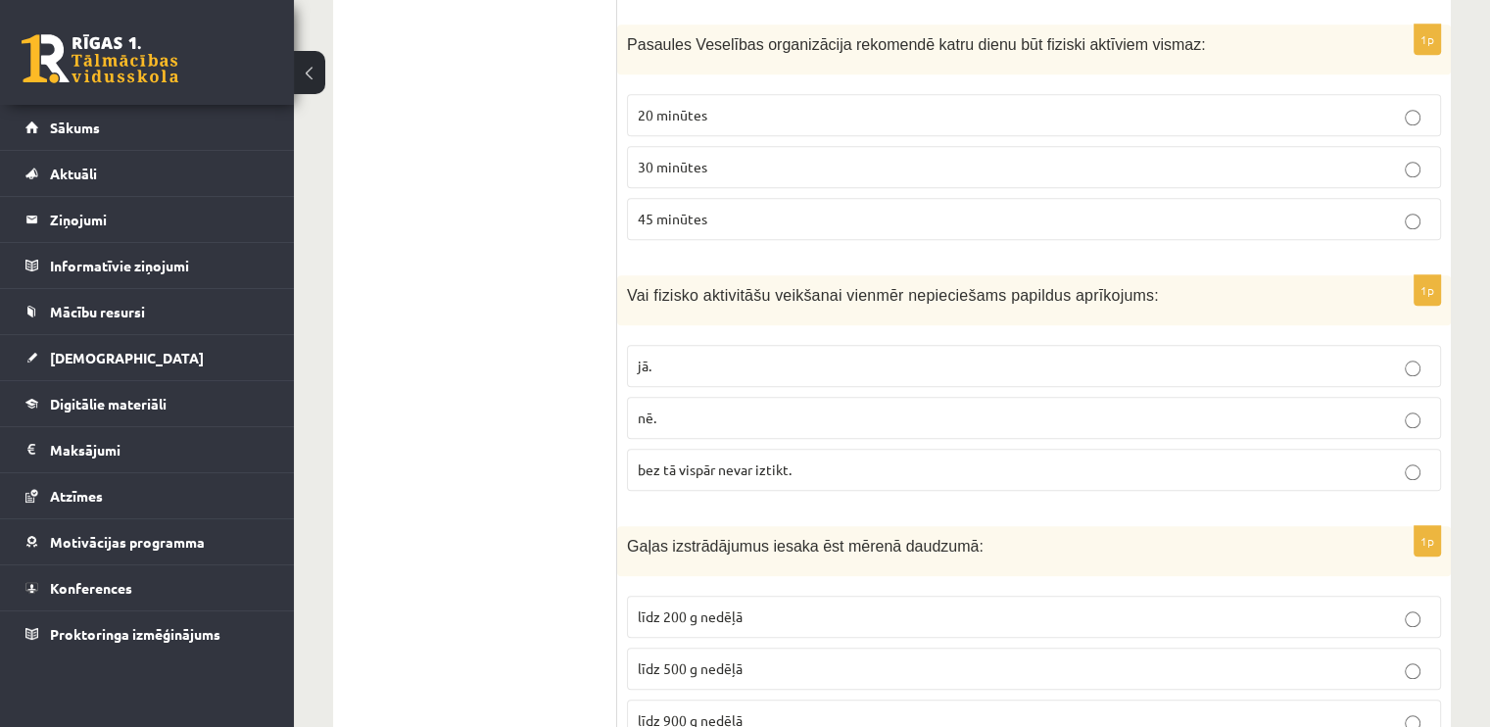
scroll to position [1861, 0]
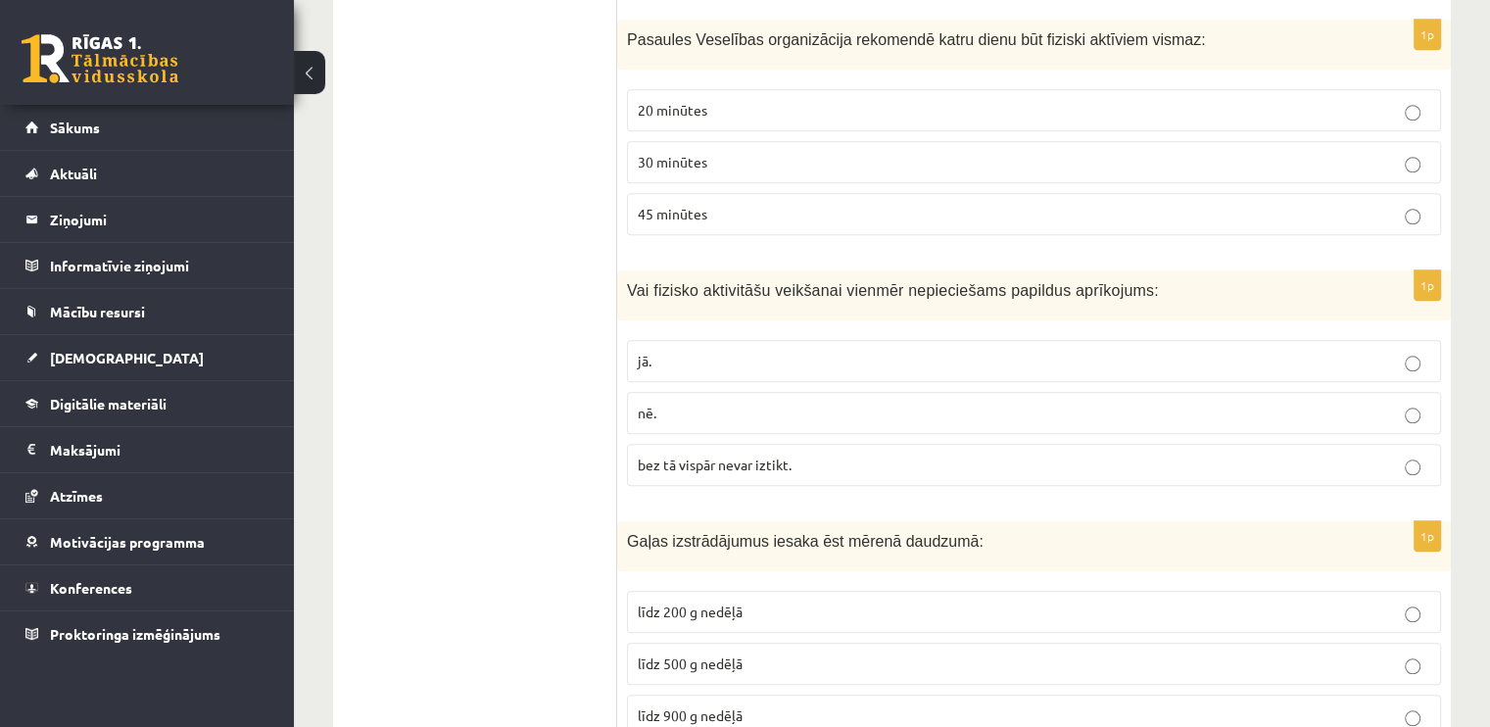
click at [689, 410] on p "nē." at bounding box center [1034, 413] width 792 height 21
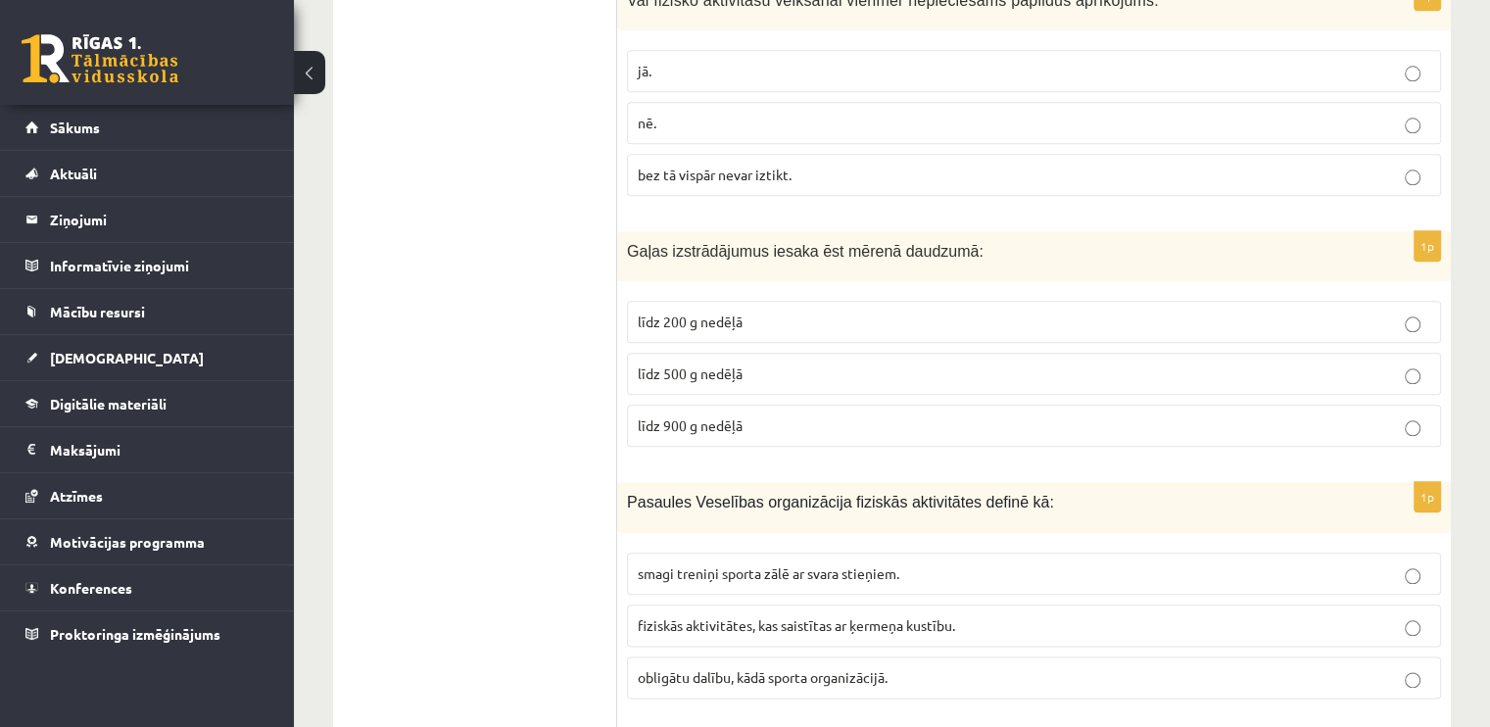
scroll to position [2155, 0]
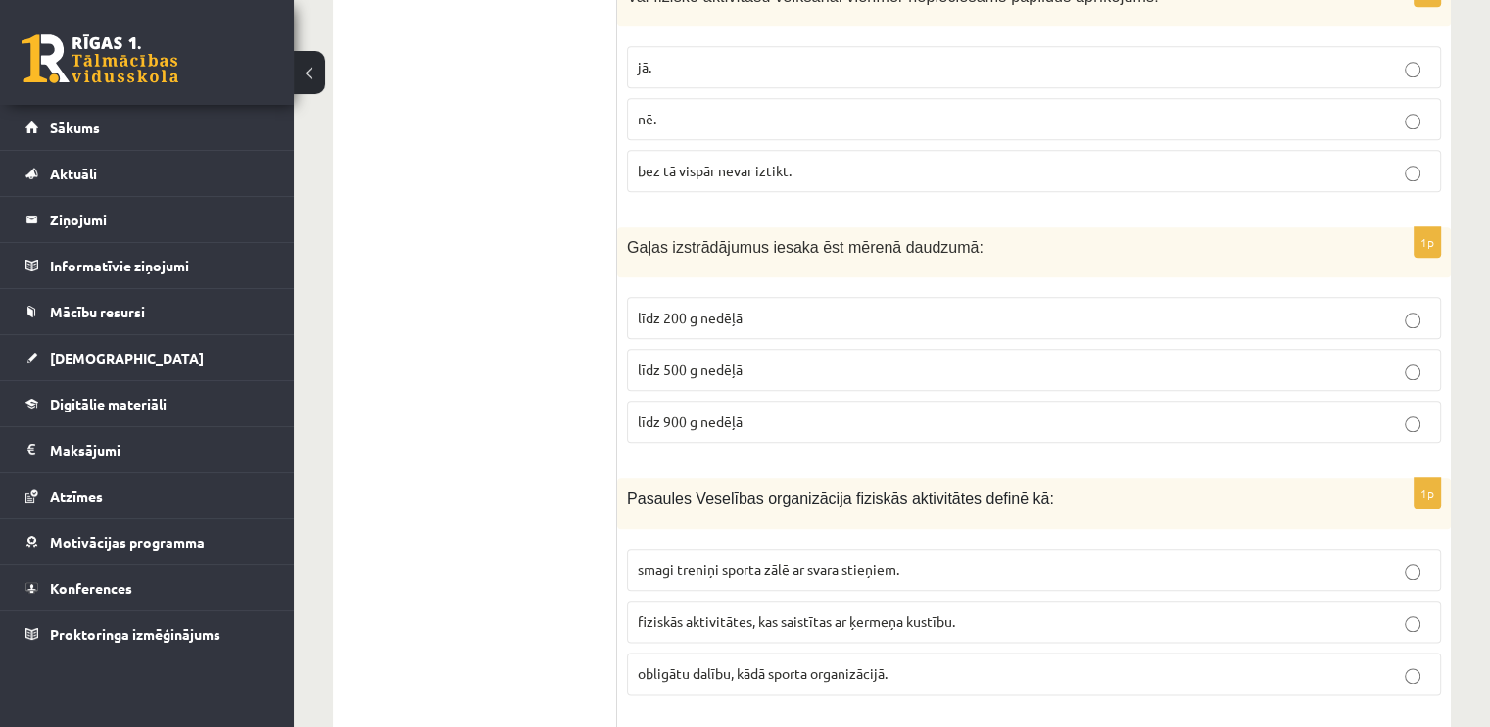
click at [731, 366] on span "līdz 500 g nedēļā" at bounding box center [690, 369] width 105 height 18
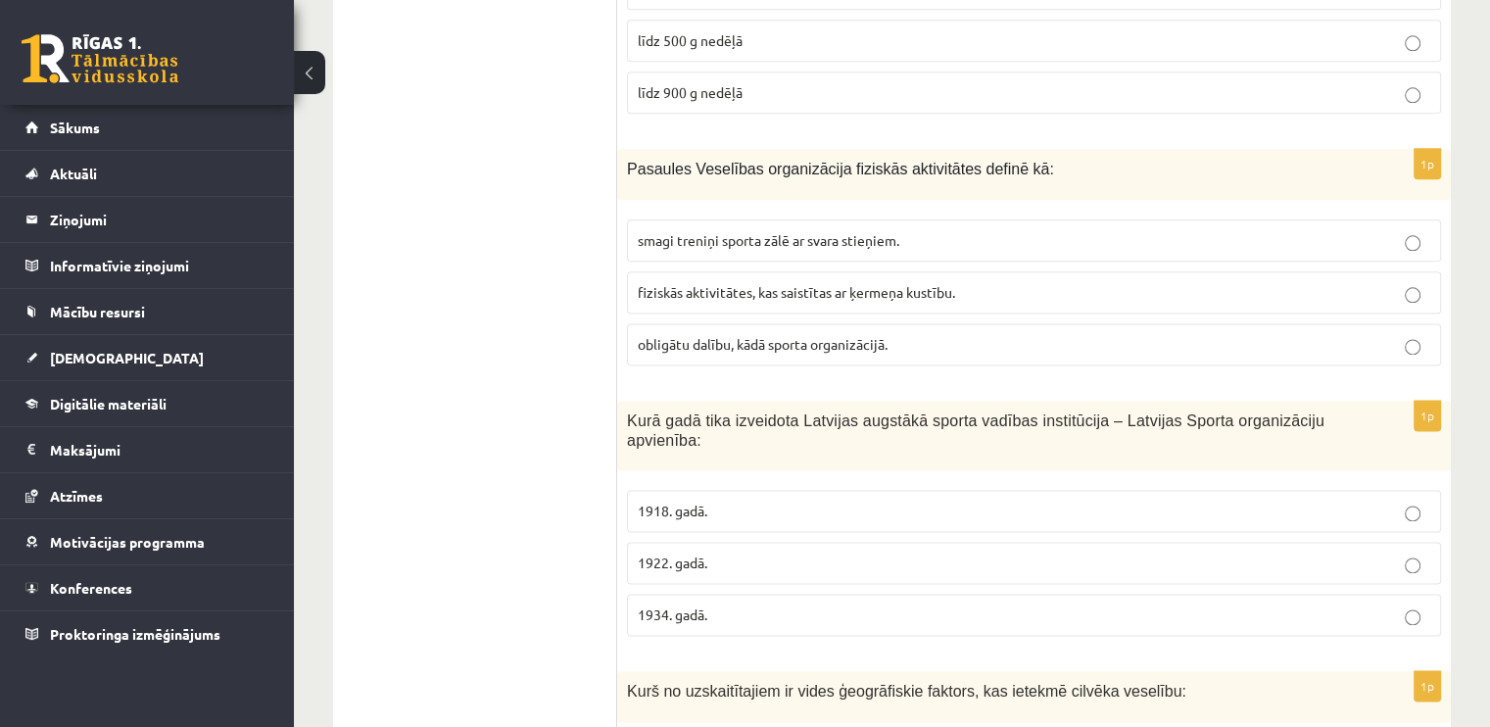
scroll to position [2547, 0]
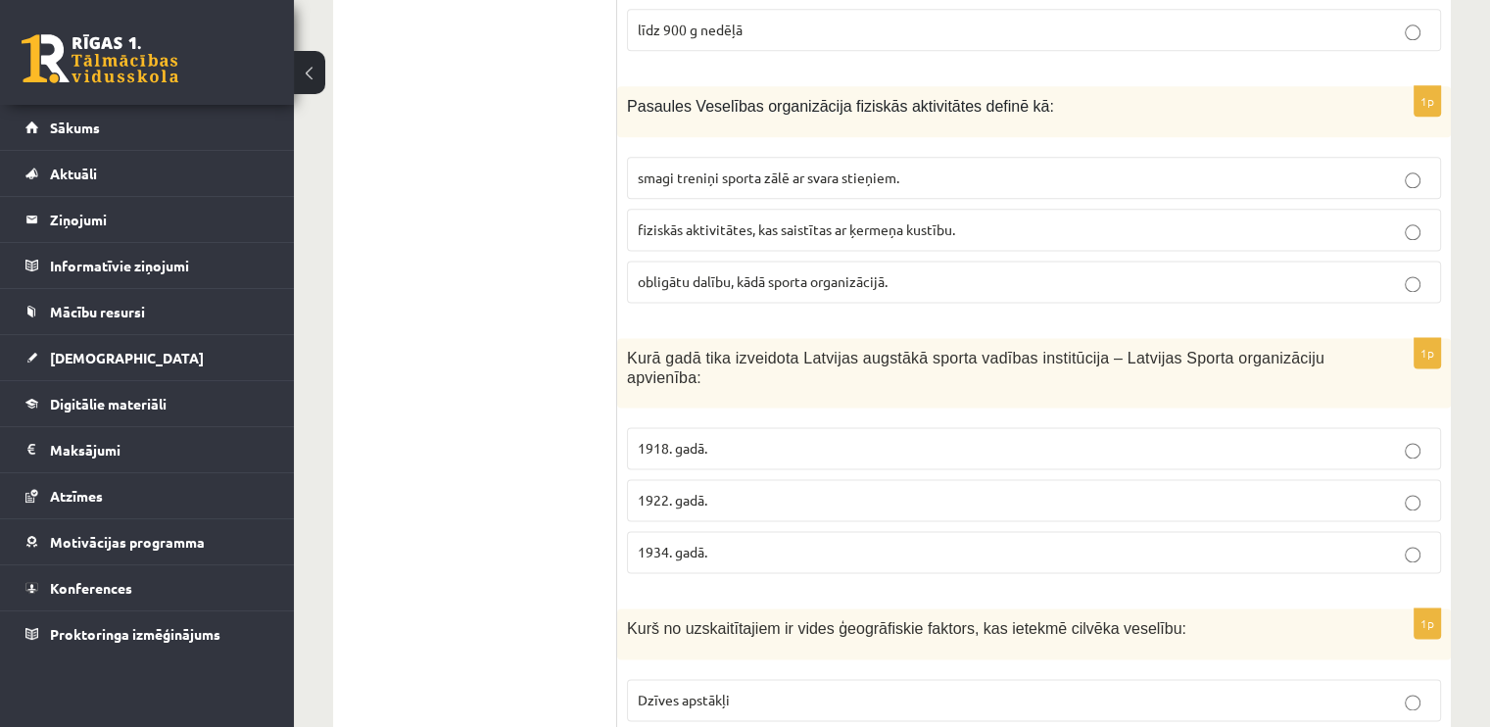
click at [785, 223] on span "fiziskās aktivitātes, kas saistītas ar ķermeņa kustību." at bounding box center [796, 229] width 317 height 18
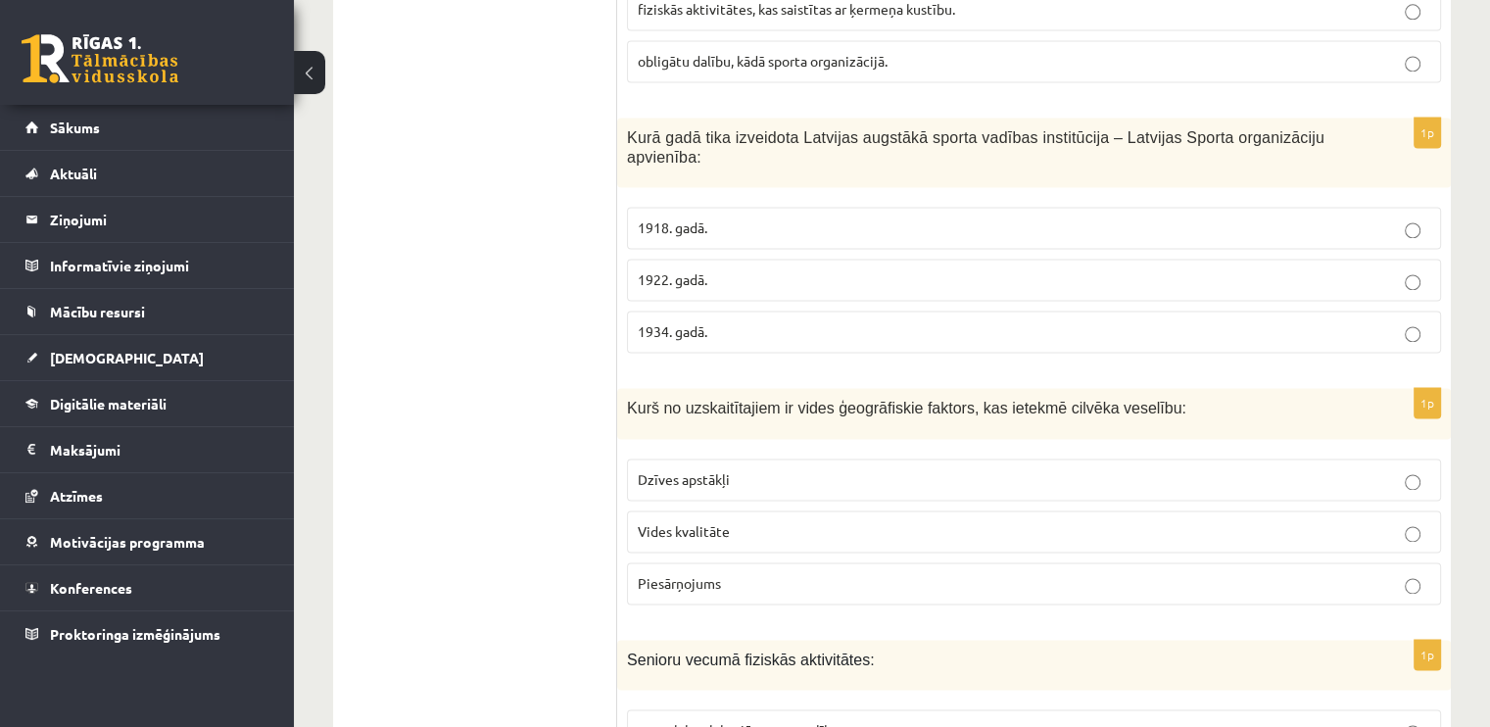
scroll to position [2841, 0]
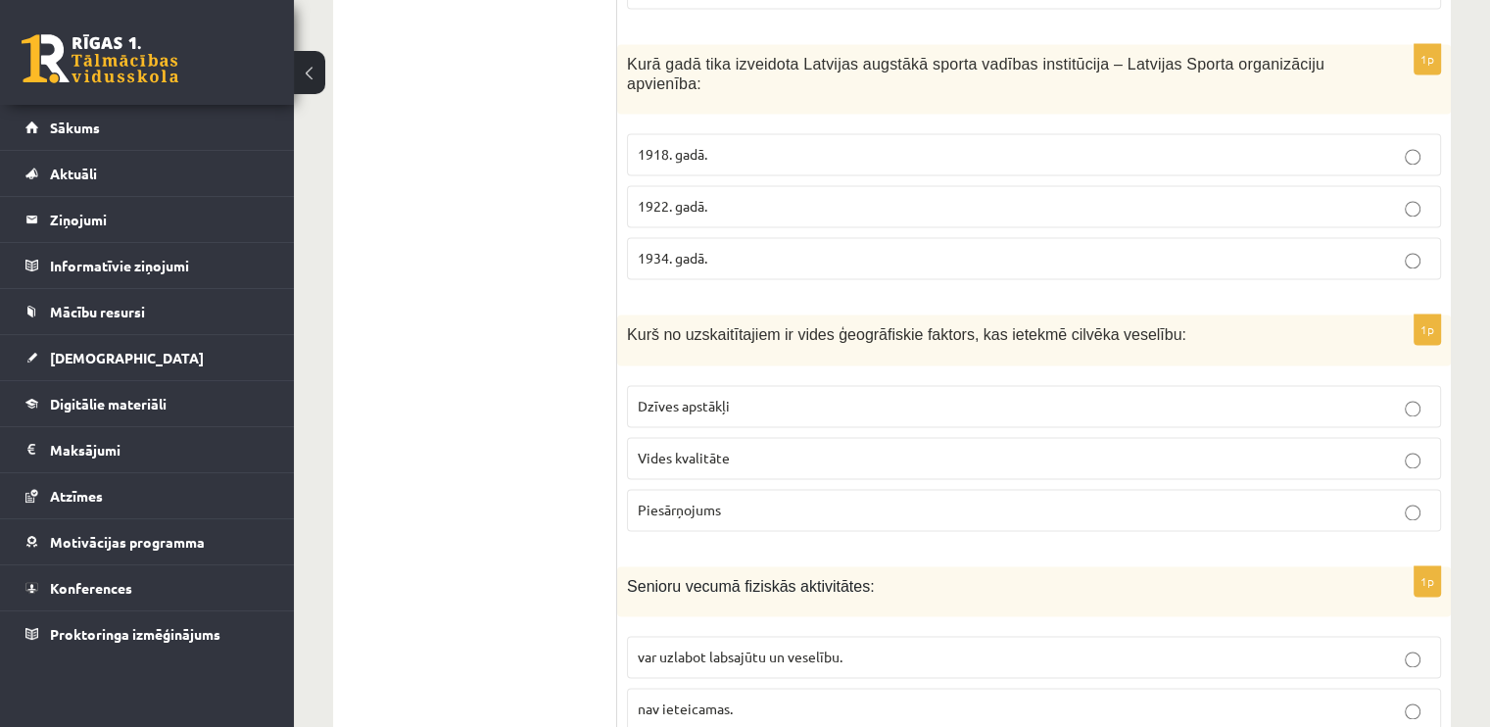
click at [683, 196] on p "1922. gadā." at bounding box center [1034, 206] width 792 height 21
click at [713, 448] on p "Vides kvalitāte" at bounding box center [1034, 458] width 792 height 21
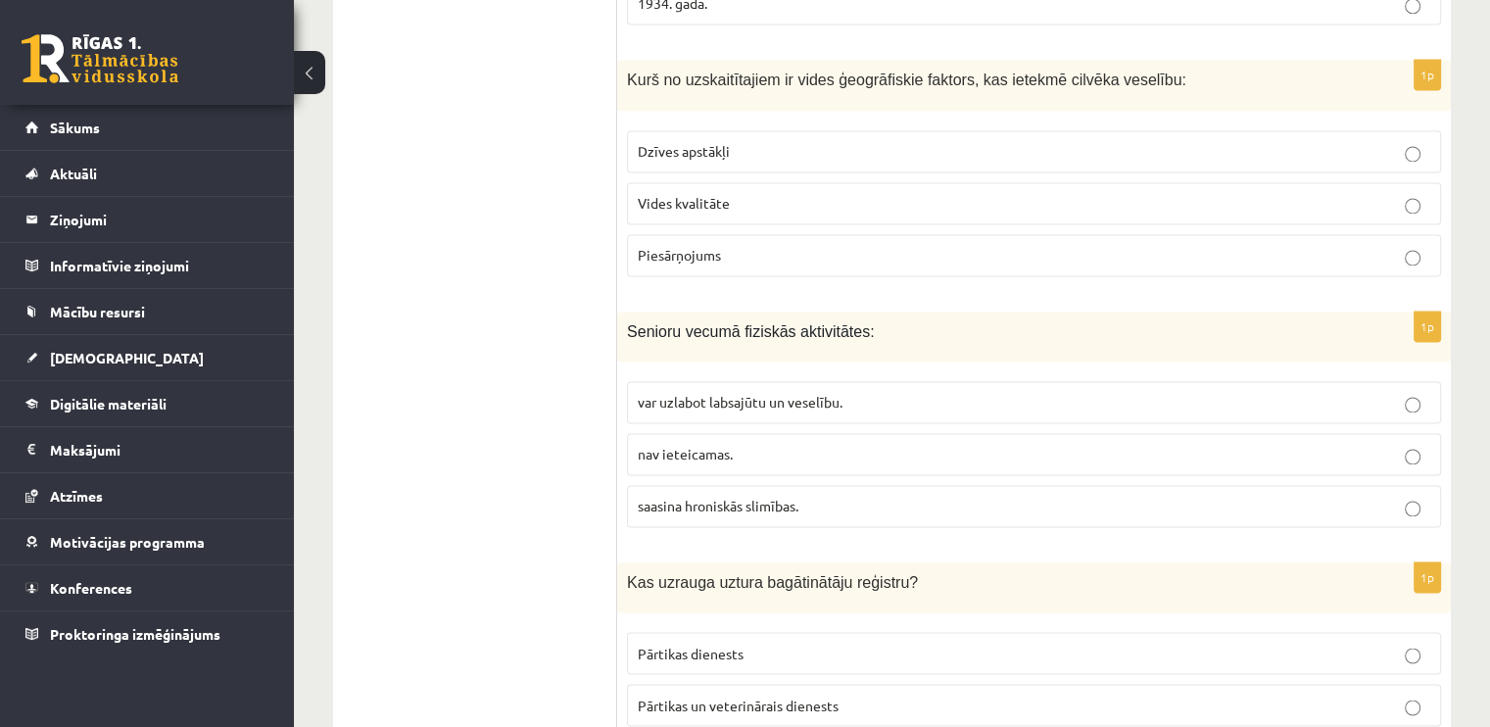
scroll to position [3134, 0]
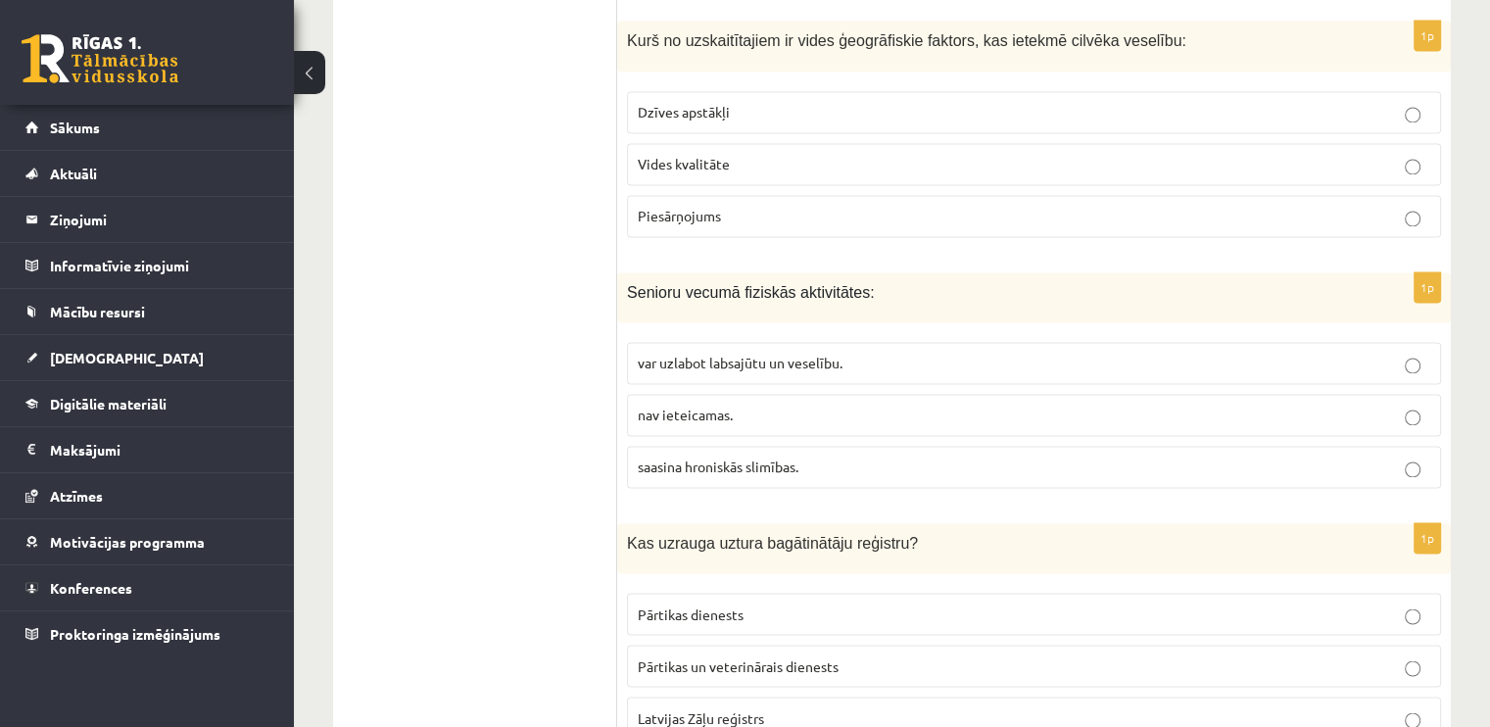
click at [752, 354] on span "var uzlabot labsajūtu un veselību." at bounding box center [740, 363] width 205 height 18
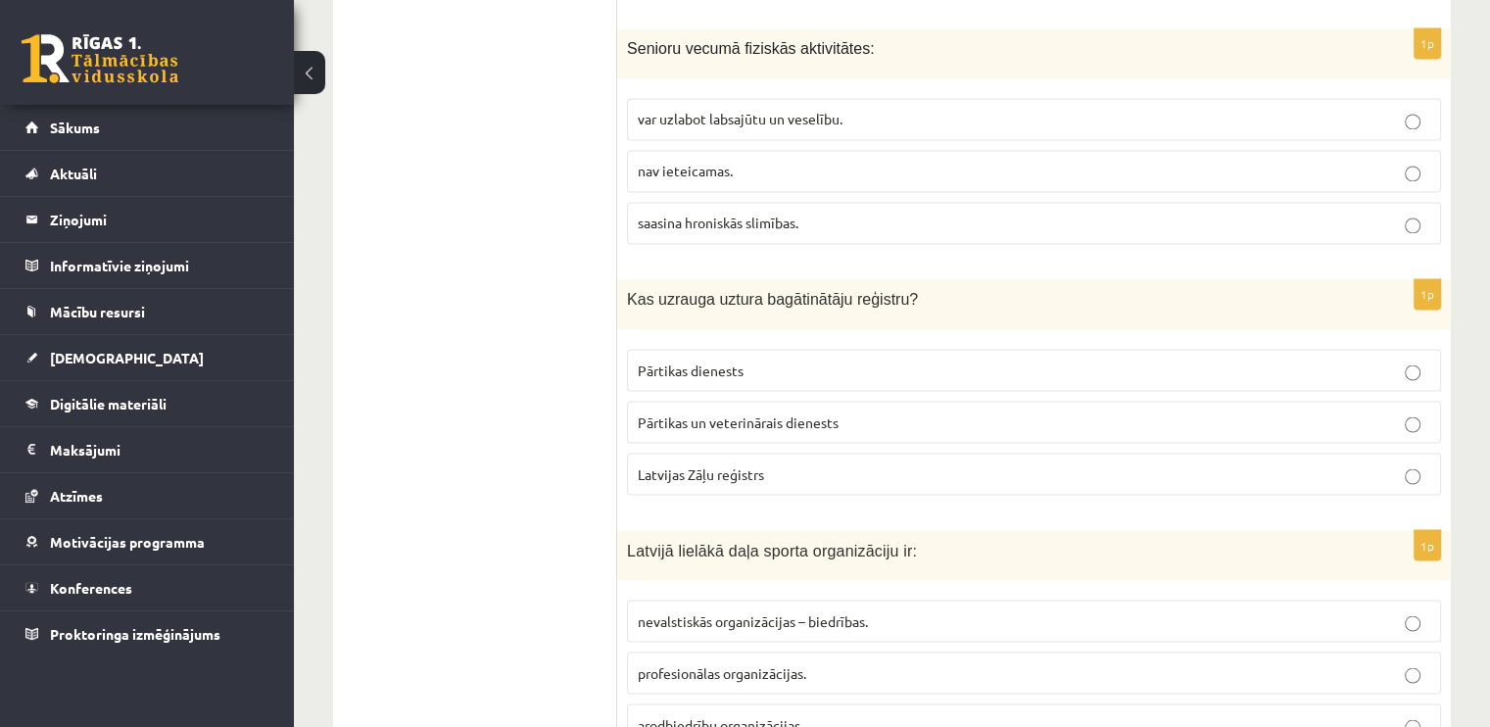
scroll to position [3428, 0]
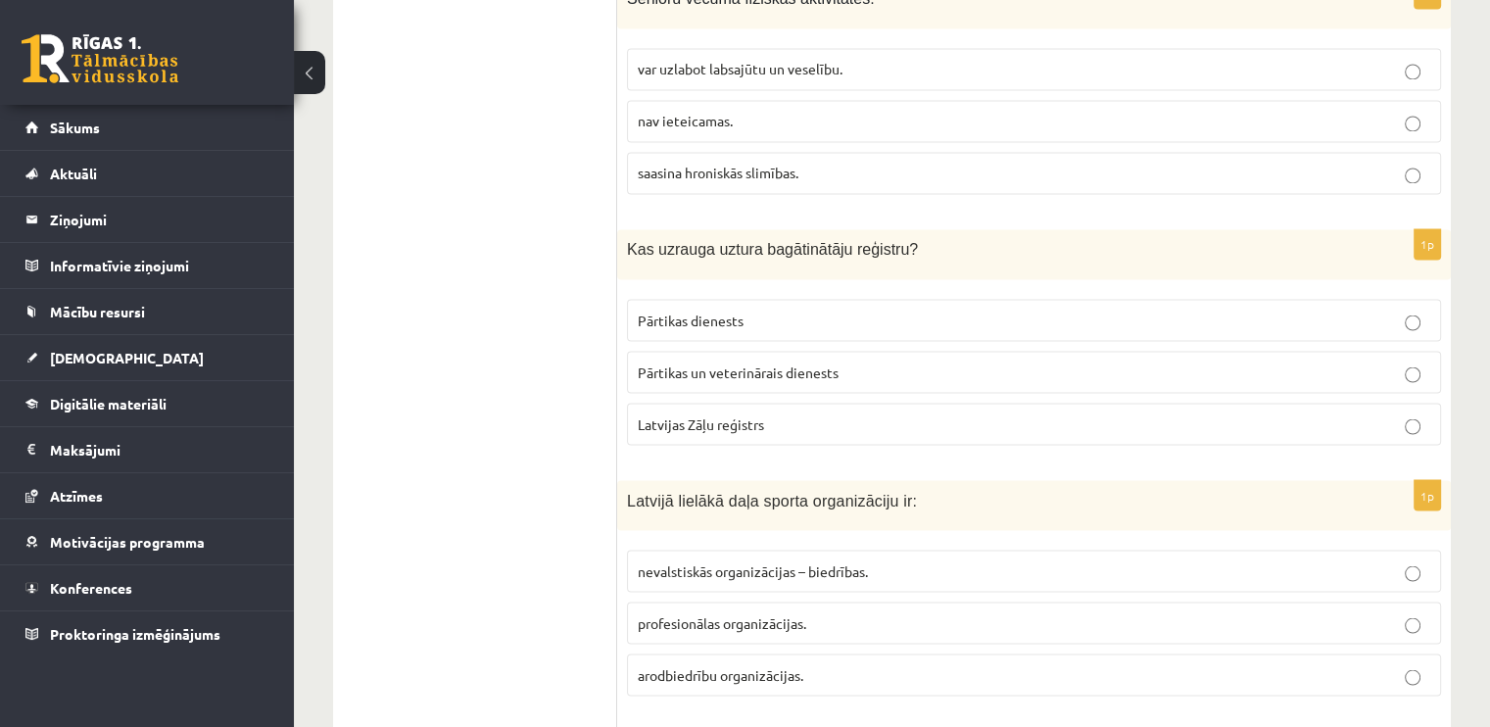
click at [746, 361] on p "Pārtikas un veterinārais dienests" at bounding box center [1034, 371] width 792 height 21
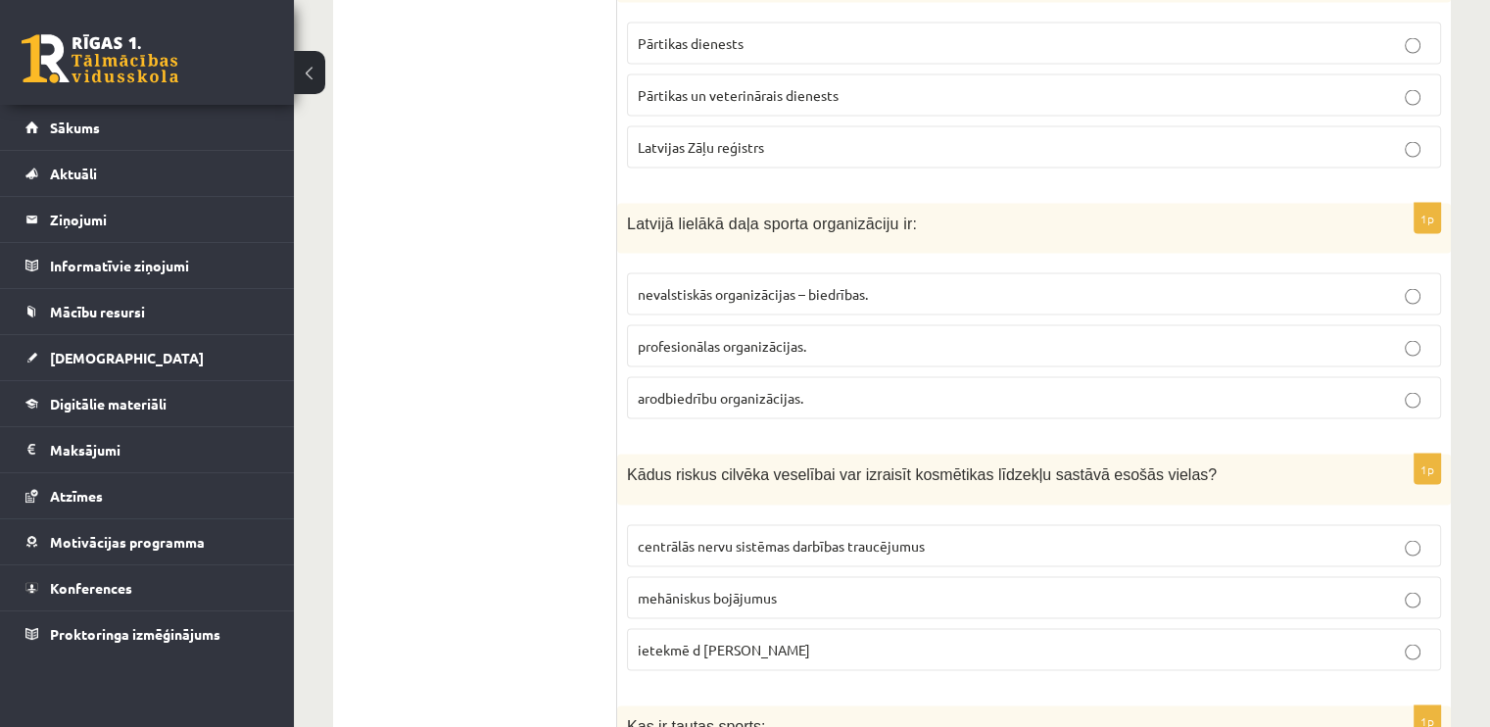
scroll to position [3722, 0]
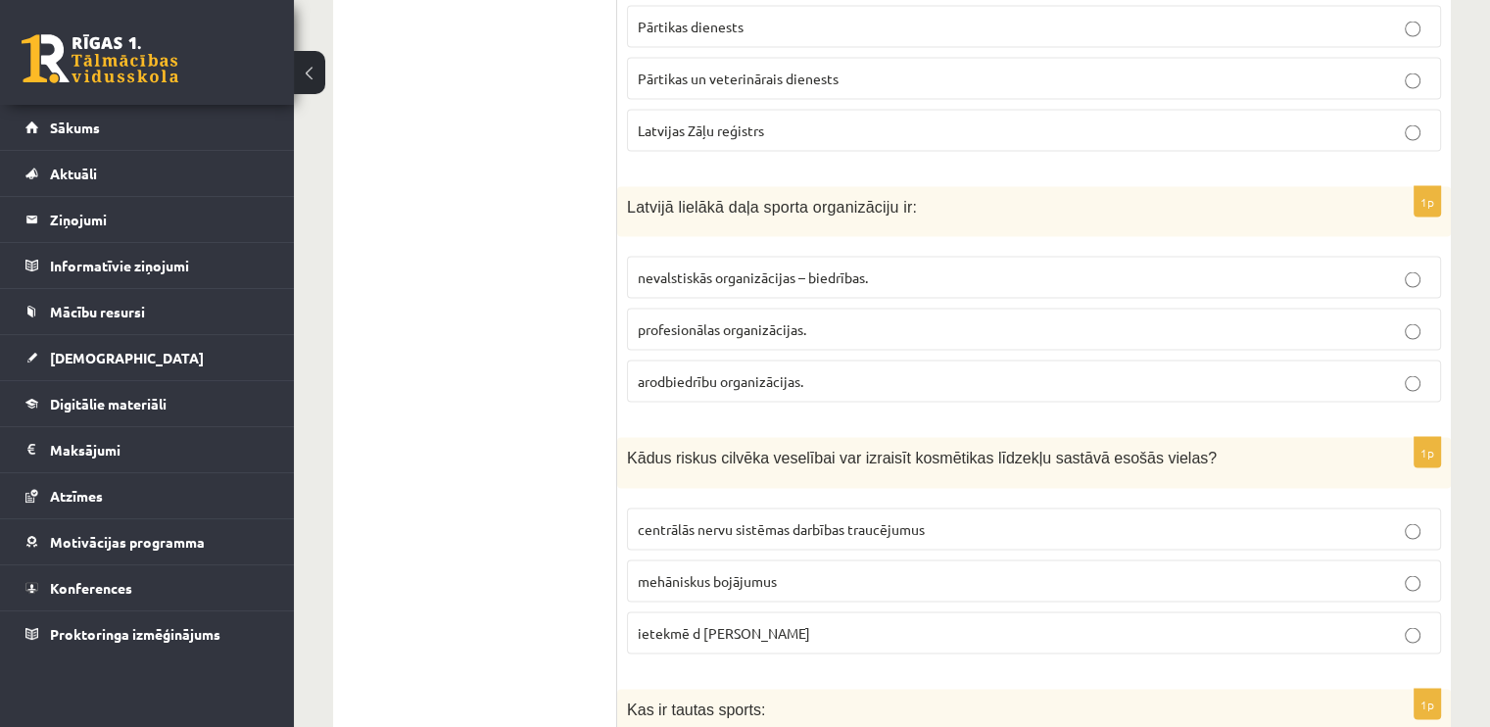
click at [767, 267] on span "nevalstiskās organizācijas – biedrības." at bounding box center [753, 276] width 230 height 18
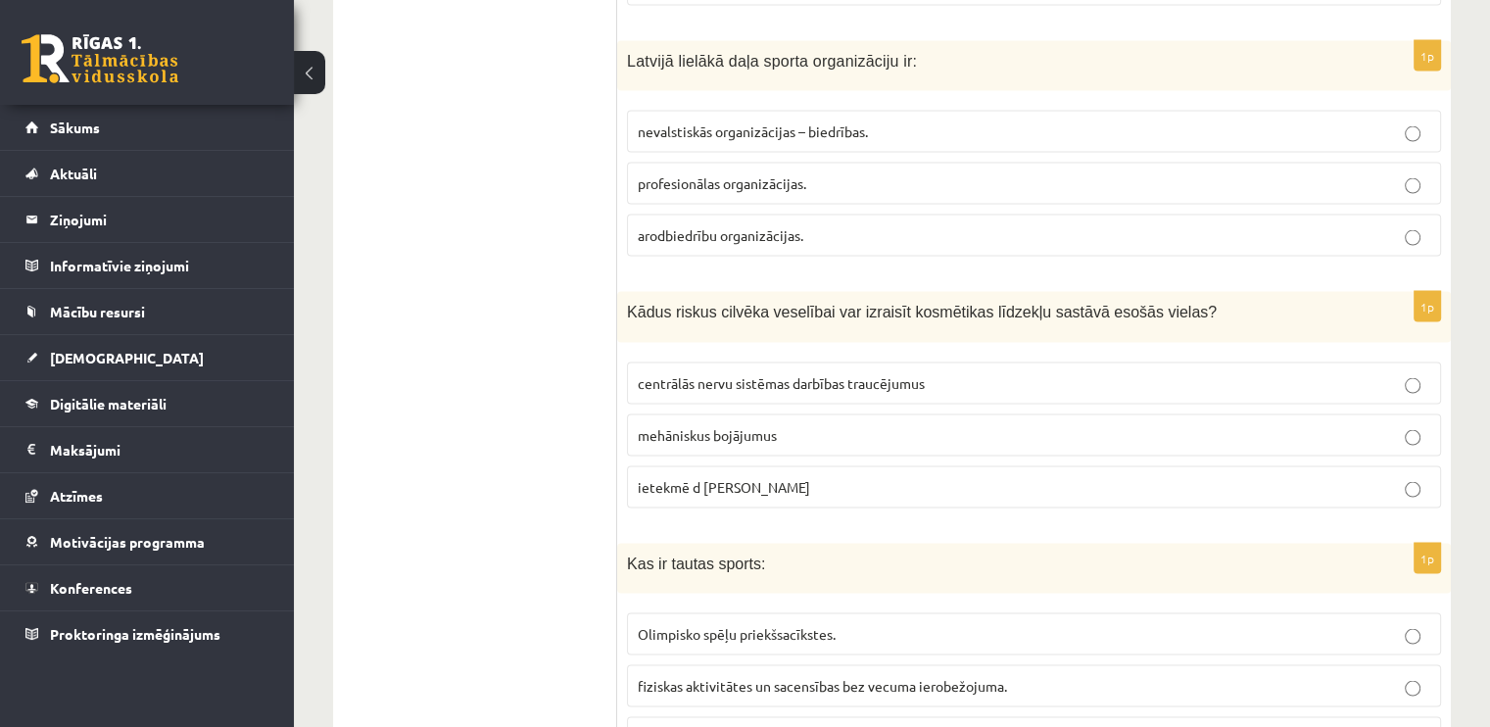
scroll to position [4016, 0]
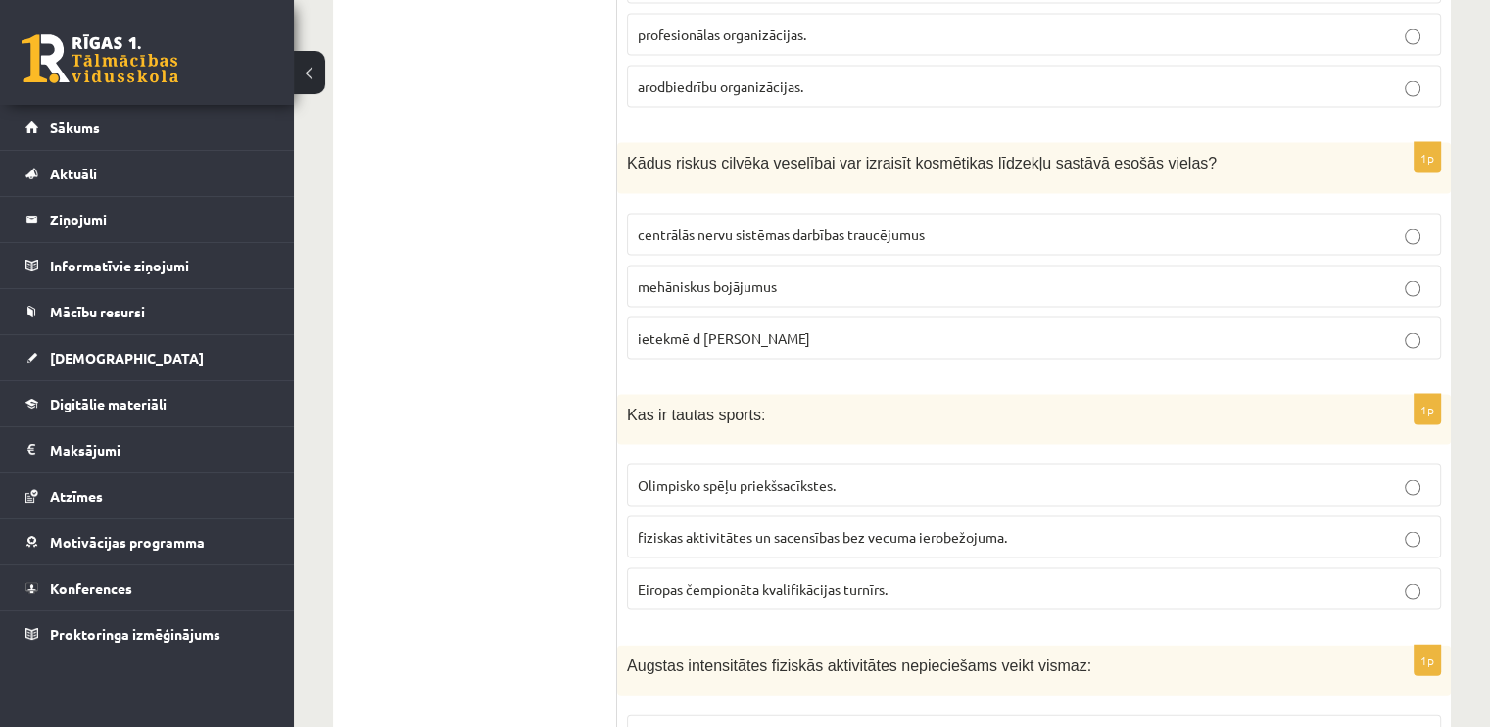
click at [803, 225] on span "centrālās nervu sistēmas darbības traucējumus" at bounding box center [781, 234] width 287 height 18
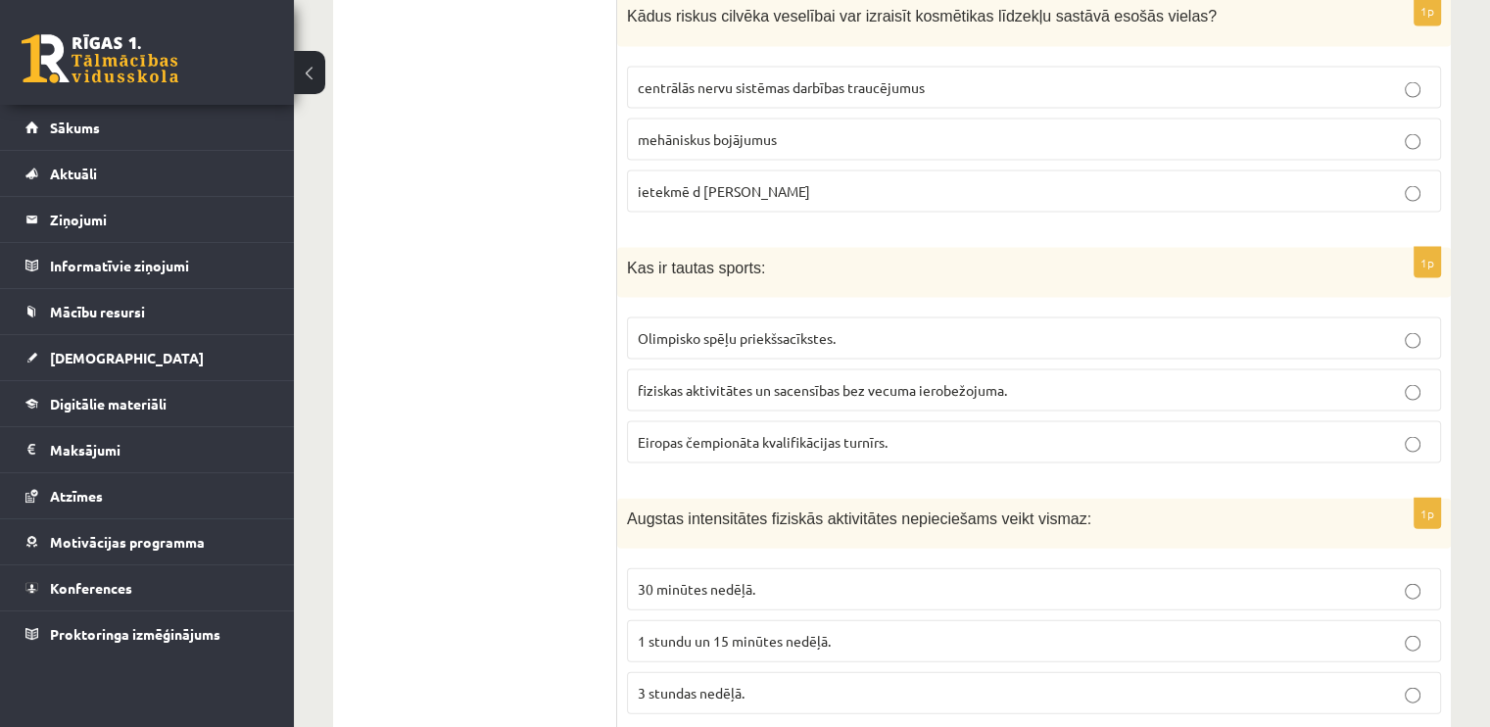
scroll to position [4310, 0]
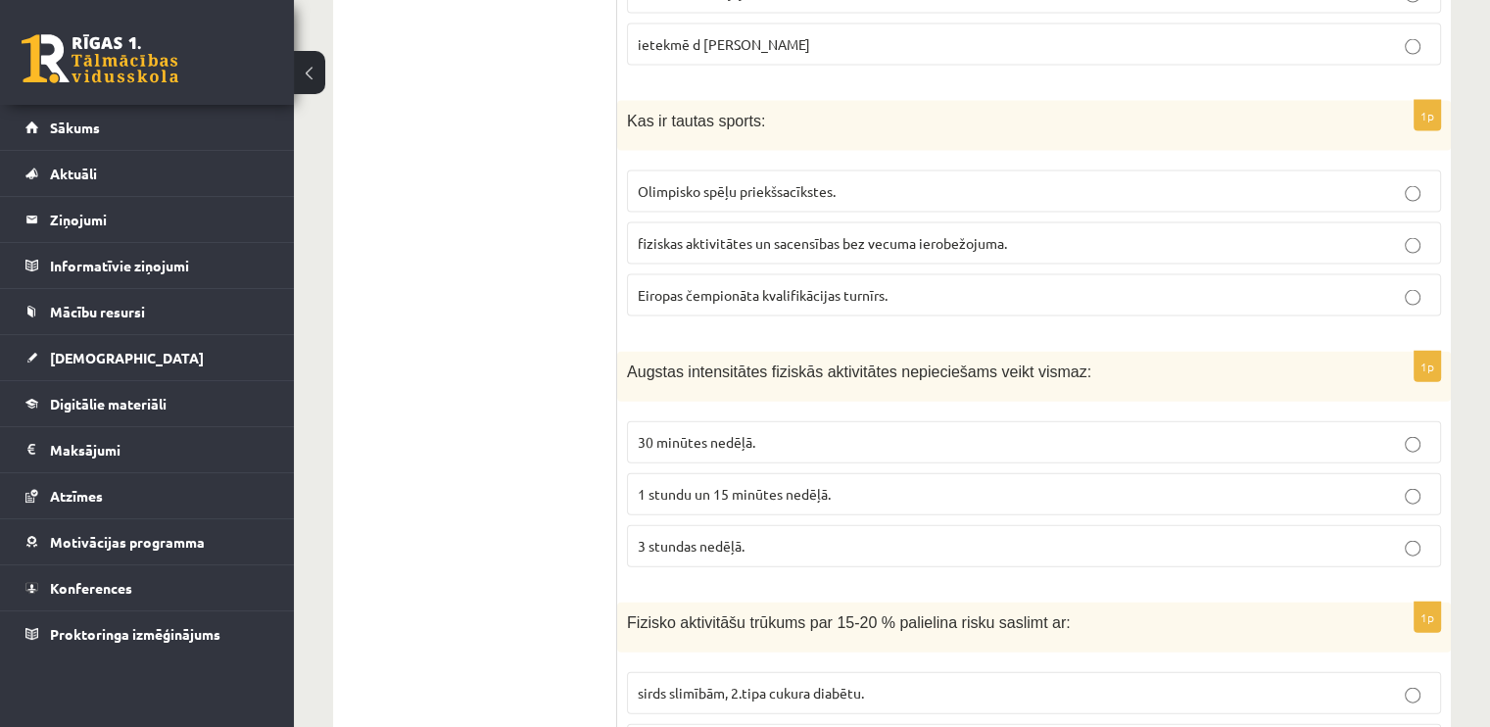
click at [766, 234] on span "fiziskas aktivitātes un sacensības bez vecuma ierobežojuma." at bounding box center [822, 243] width 369 height 18
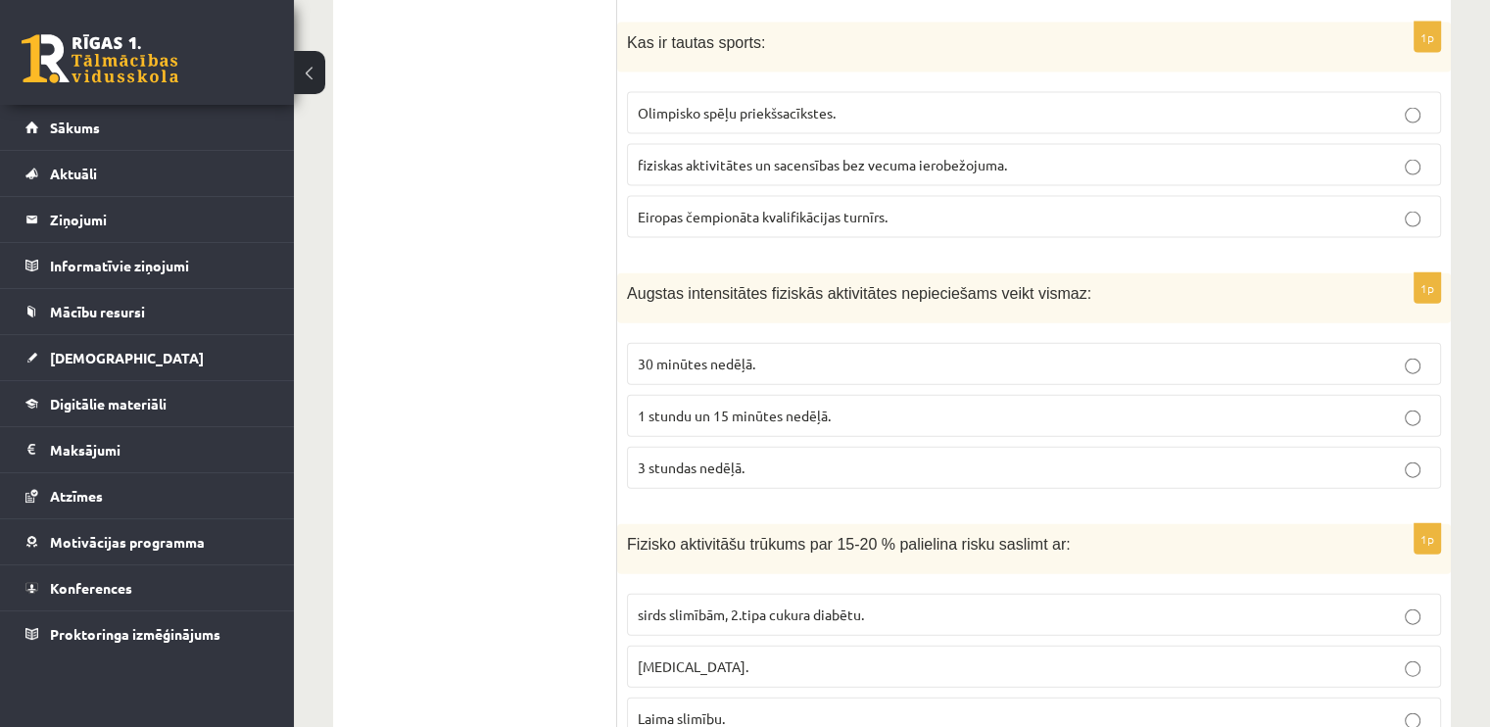
scroll to position [4506, 0]
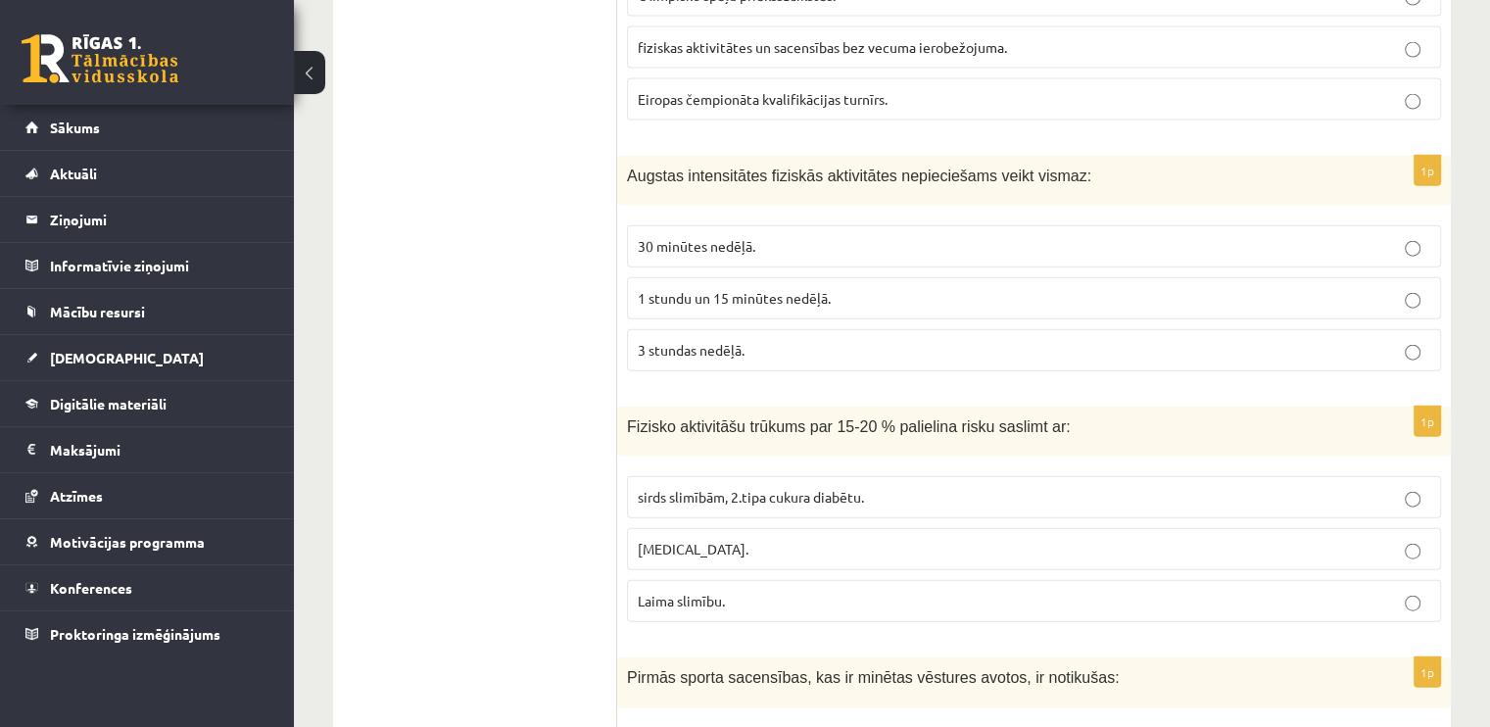
click at [783, 288] on p "1 stundu un 15 minūtes nedēļā." at bounding box center [1034, 298] width 792 height 21
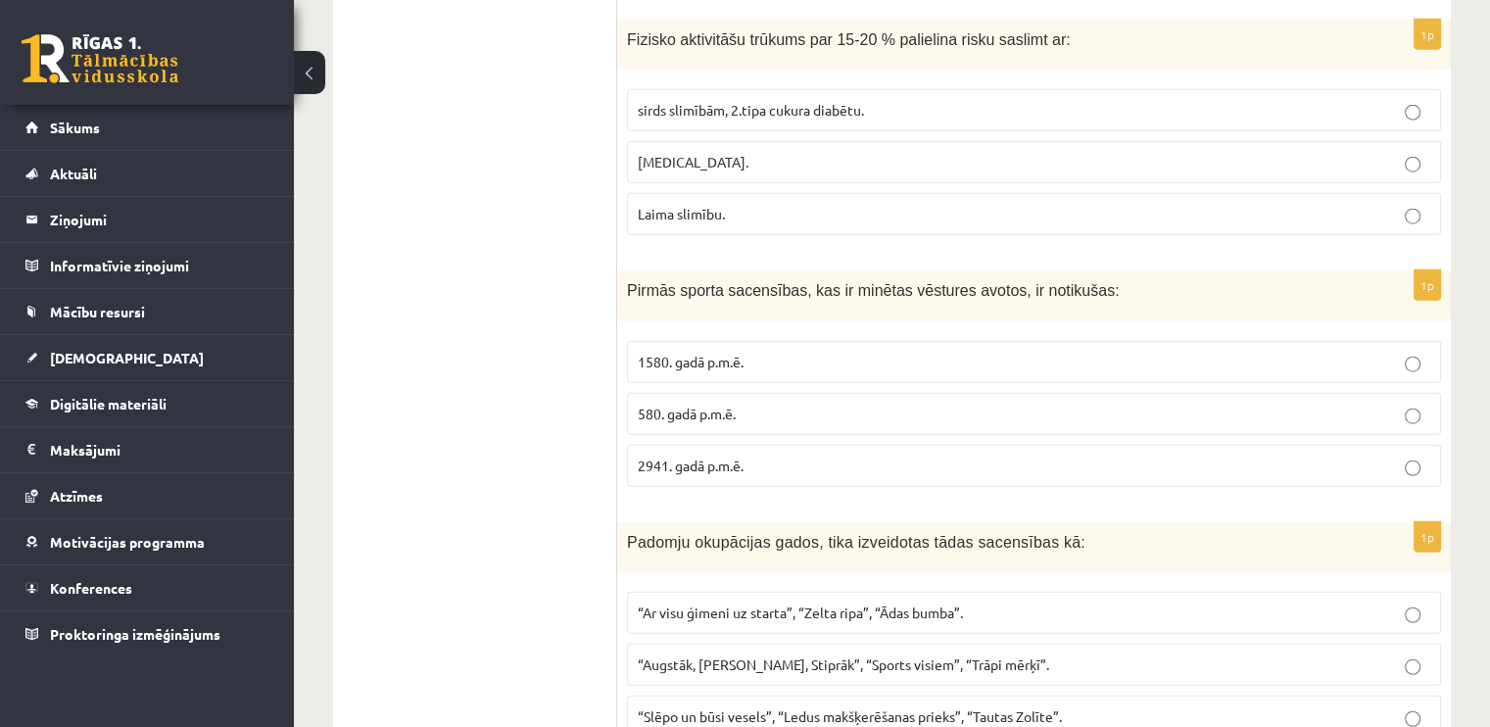
scroll to position [4897, 0]
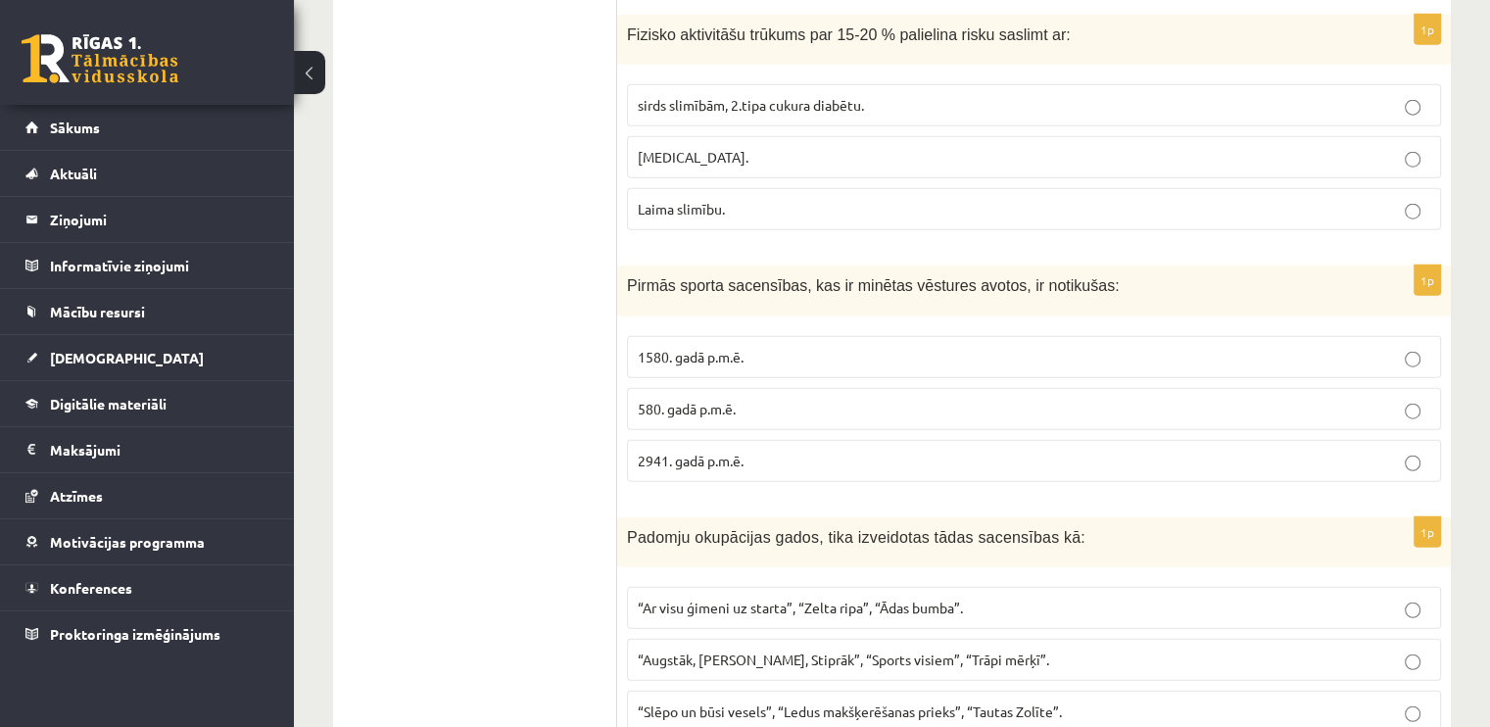
click at [748, 96] on span "sirds slimībām, 2.tipa cukura diabētu." at bounding box center [751, 105] width 226 height 18
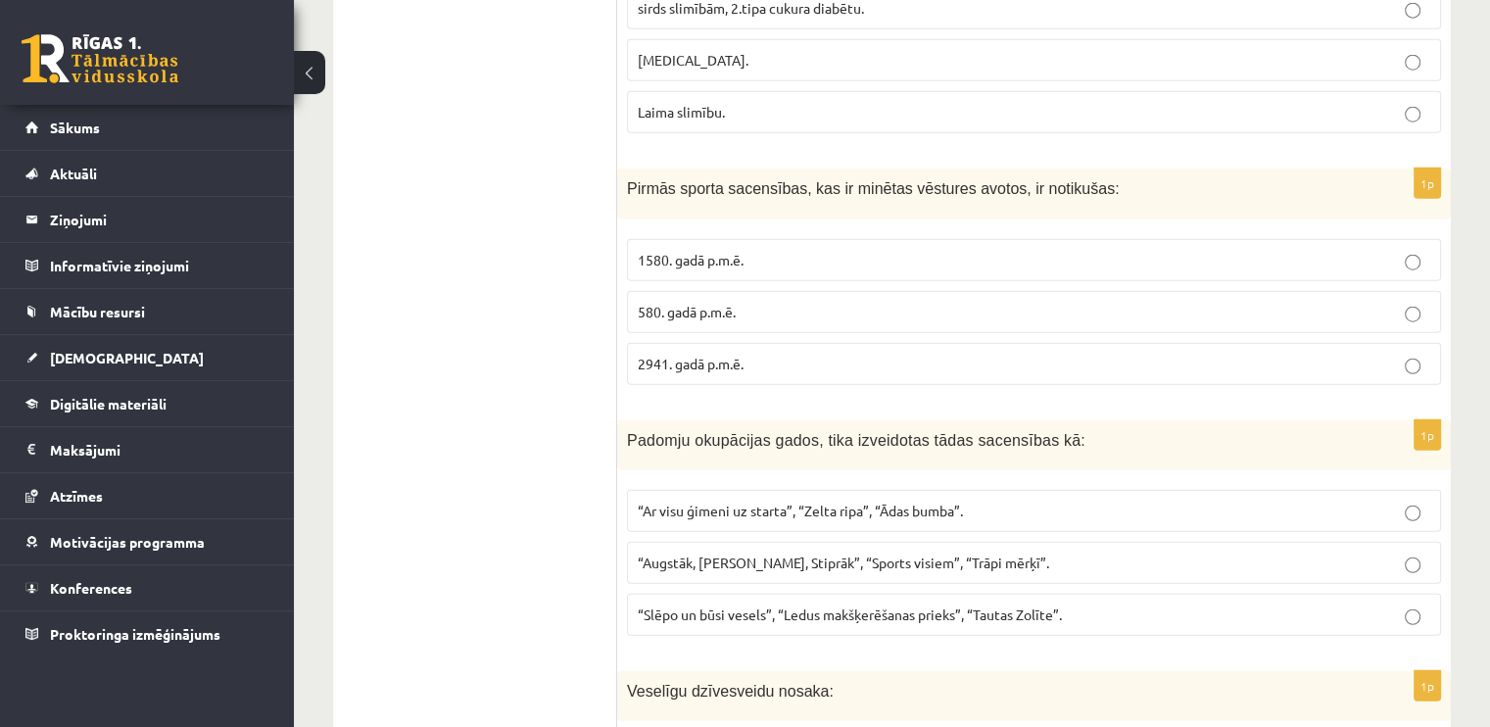
scroll to position [5093, 0]
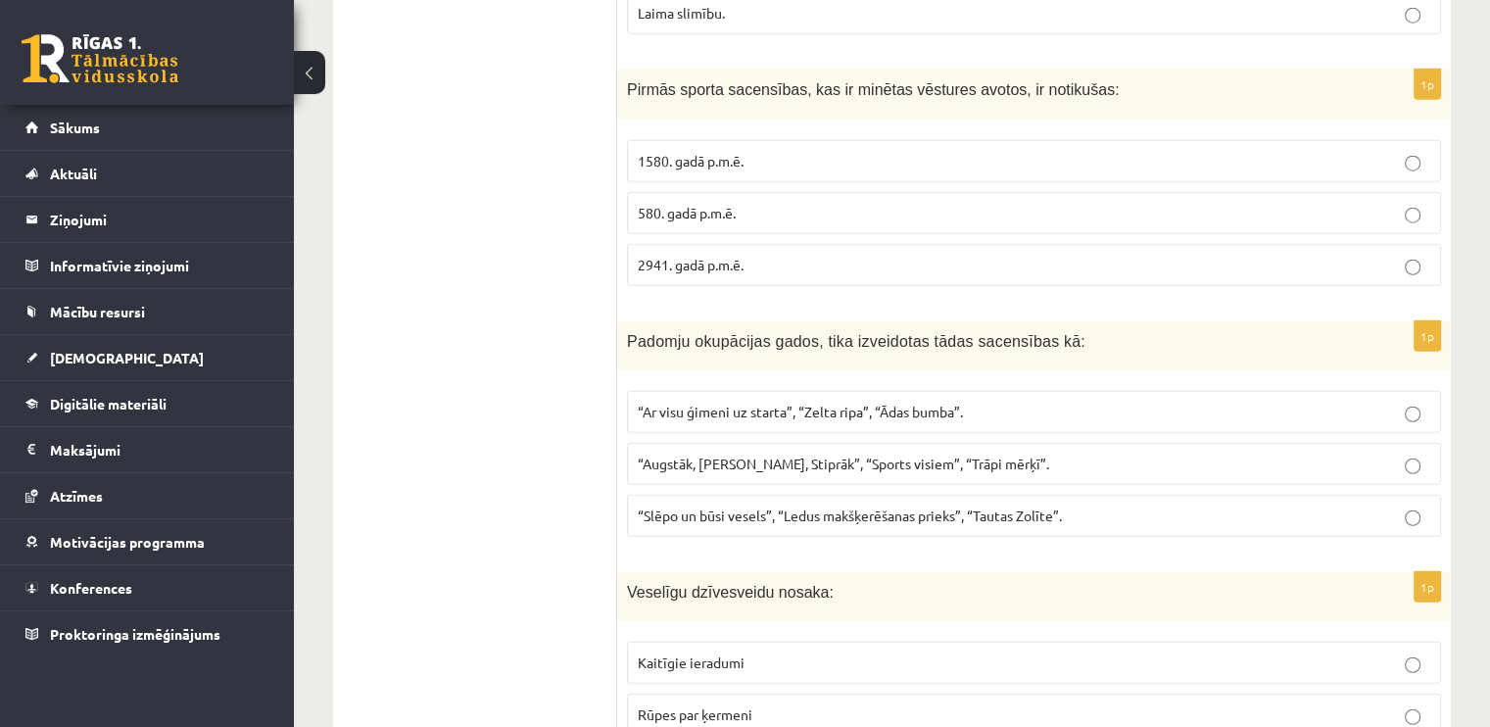
click at [726, 152] on span "1580. gadā p.m.ē." at bounding box center [691, 161] width 106 height 18
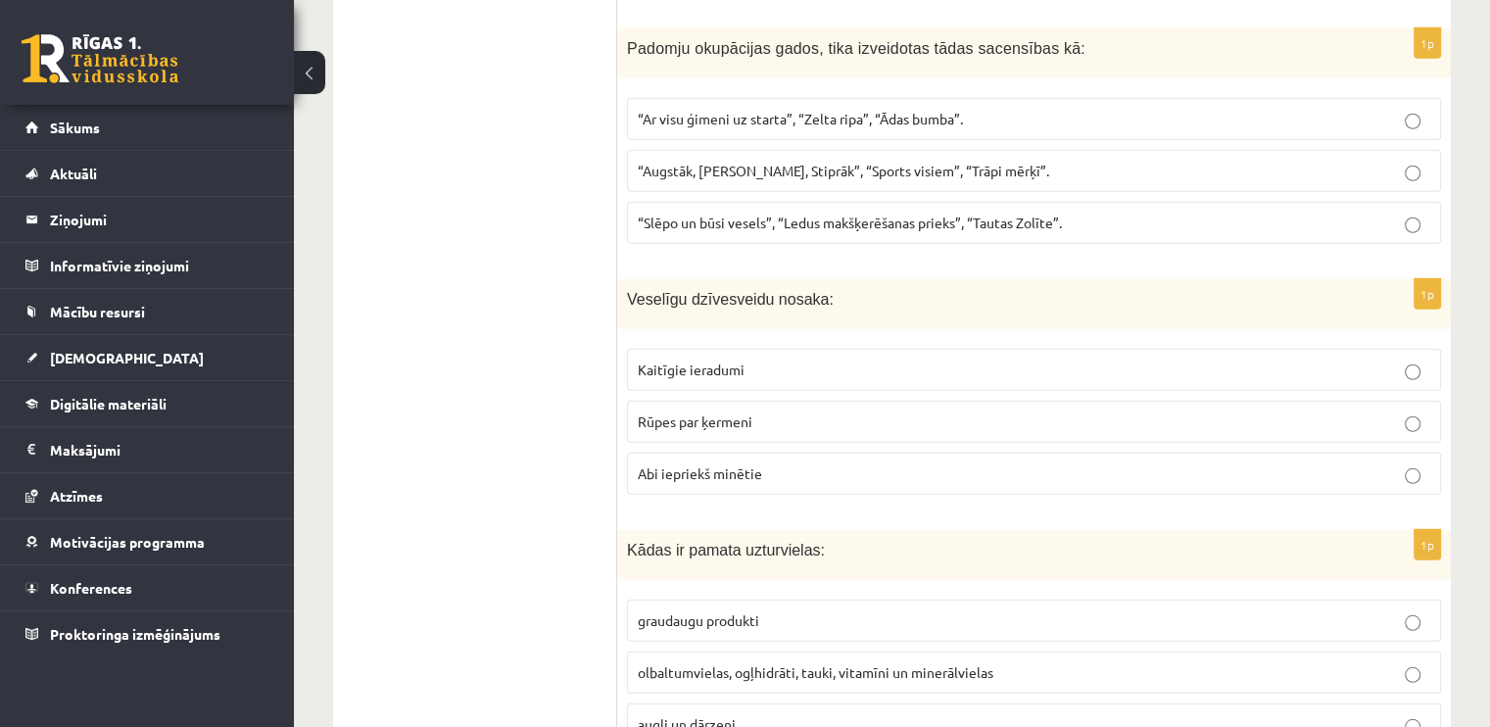
scroll to position [5387, 0]
click at [820, 109] on span "“Ar visu ģimeni uz starta”, “Zelta ripa”, “Ādas bumba”." at bounding box center [800, 118] width 325 height 18
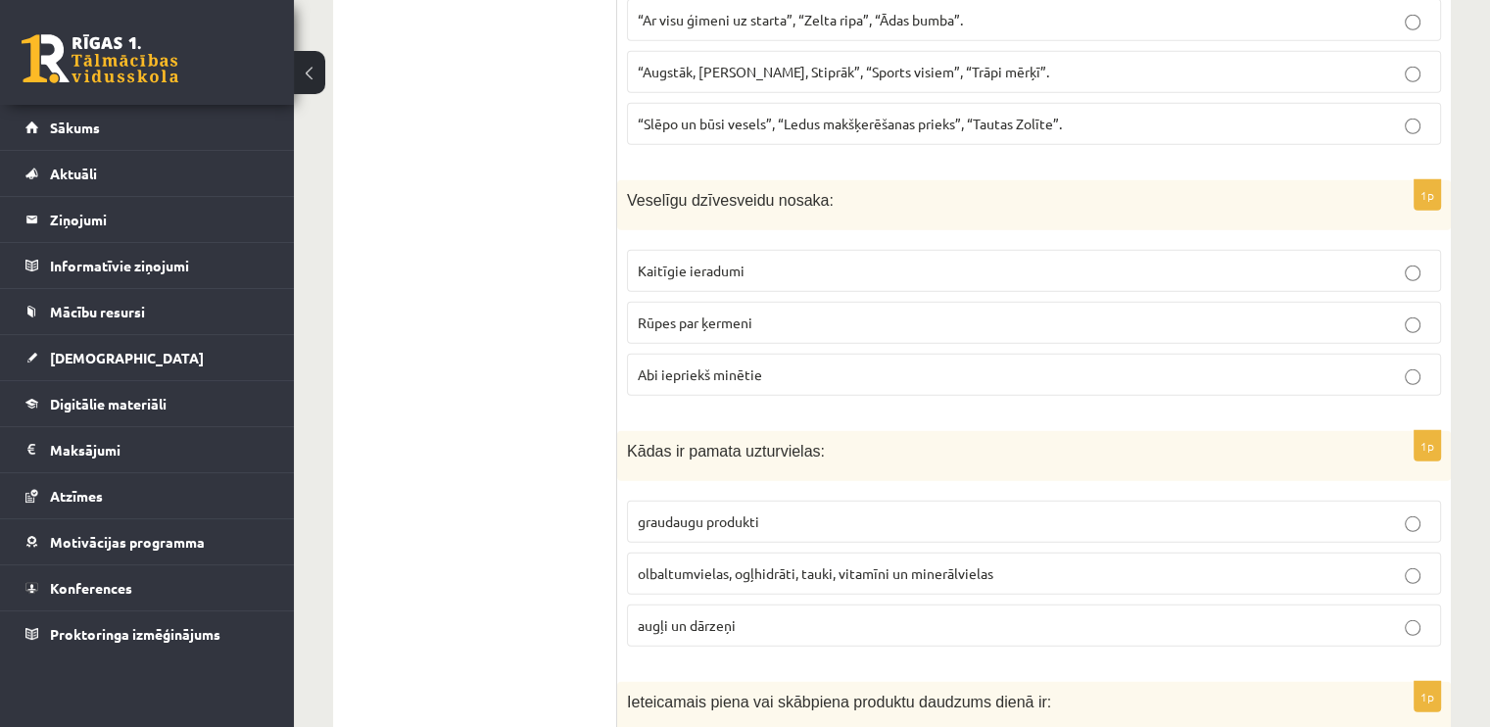
click at [700, 365] on span "Abi iepriekš minētie" at bounding box center [700, 374] width 124 height 18
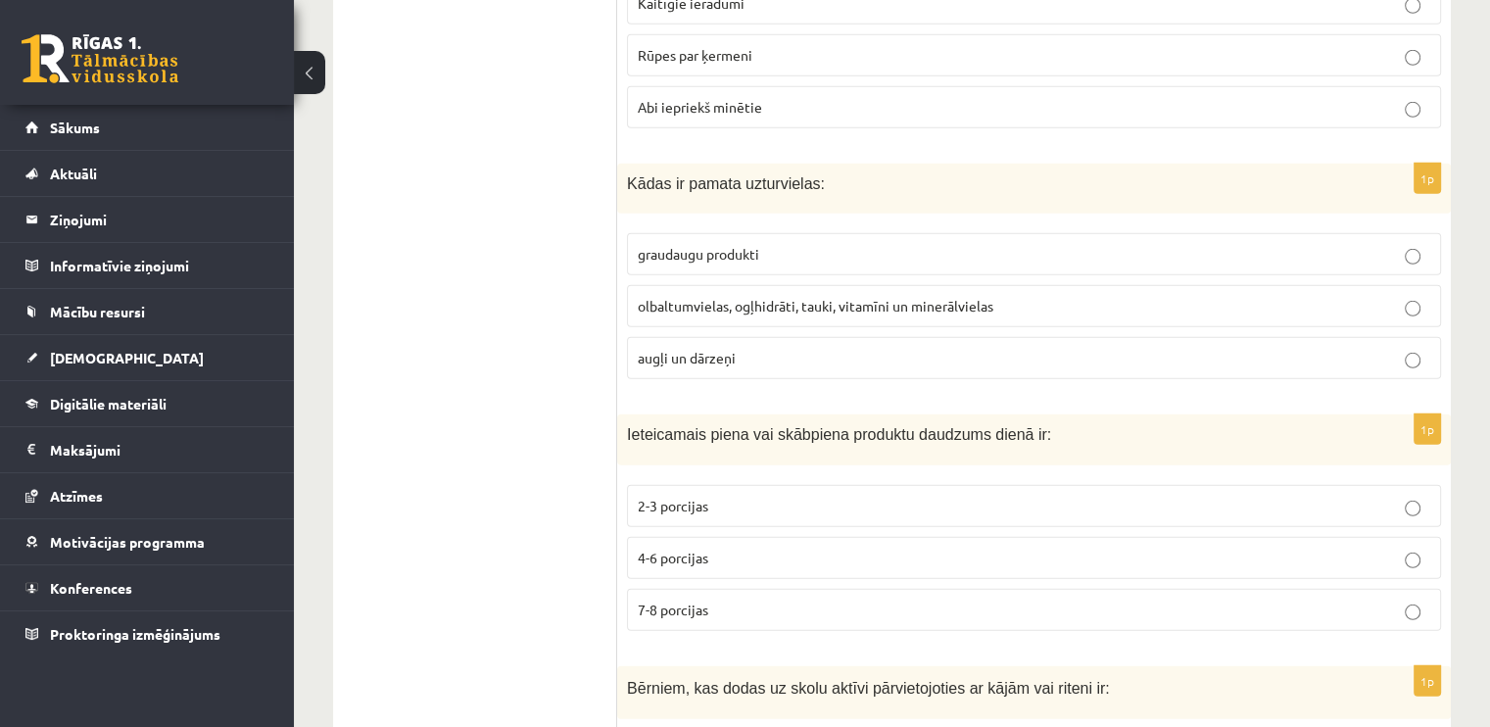
scroll to position [5779, 0]
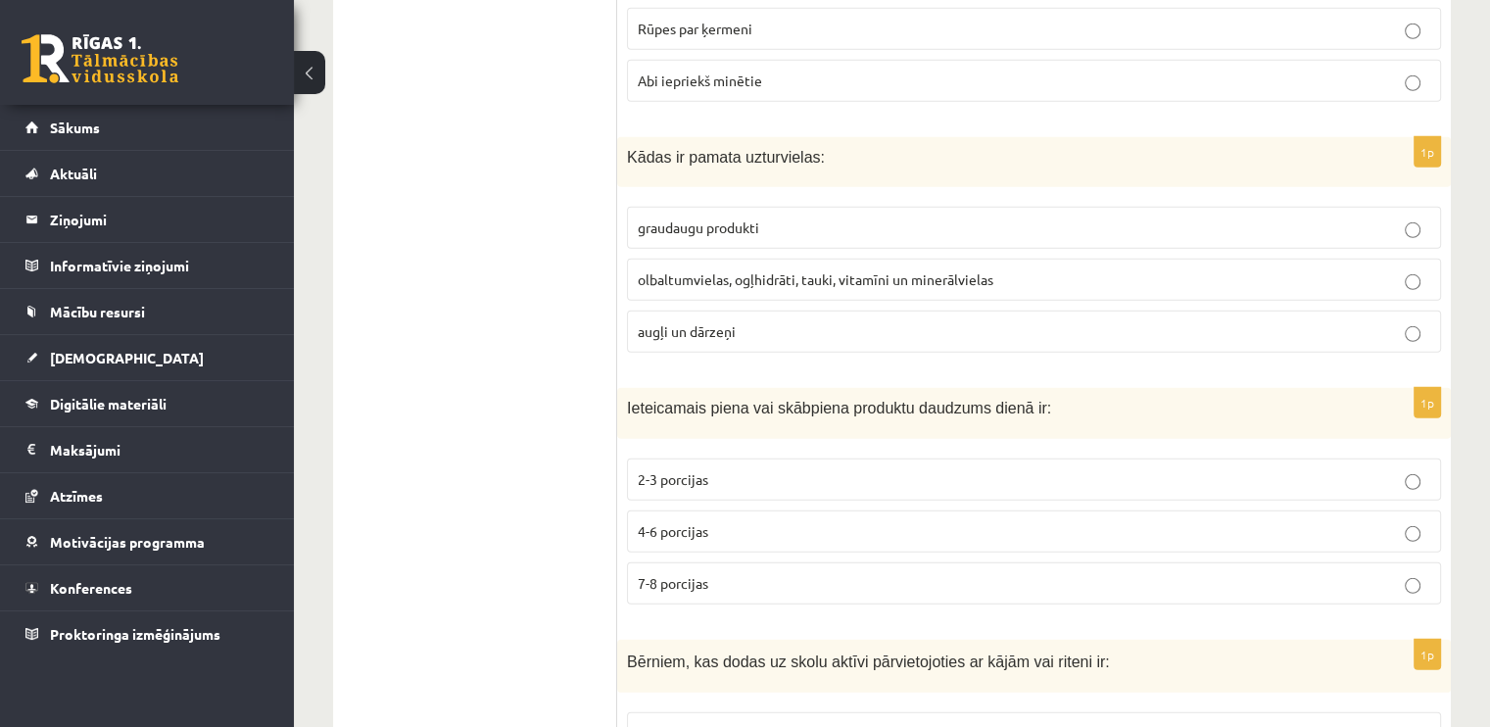
click at [754, 270] on span "olbaltumvielas, ogļhidrāti, tauki, vitamīni un minerālvielas" at bounding box center [816, 279] width 356 height 18
click at [709, 469] on p "2-3 porcijas" at bounding box center [1034, 479] width 792 height 21
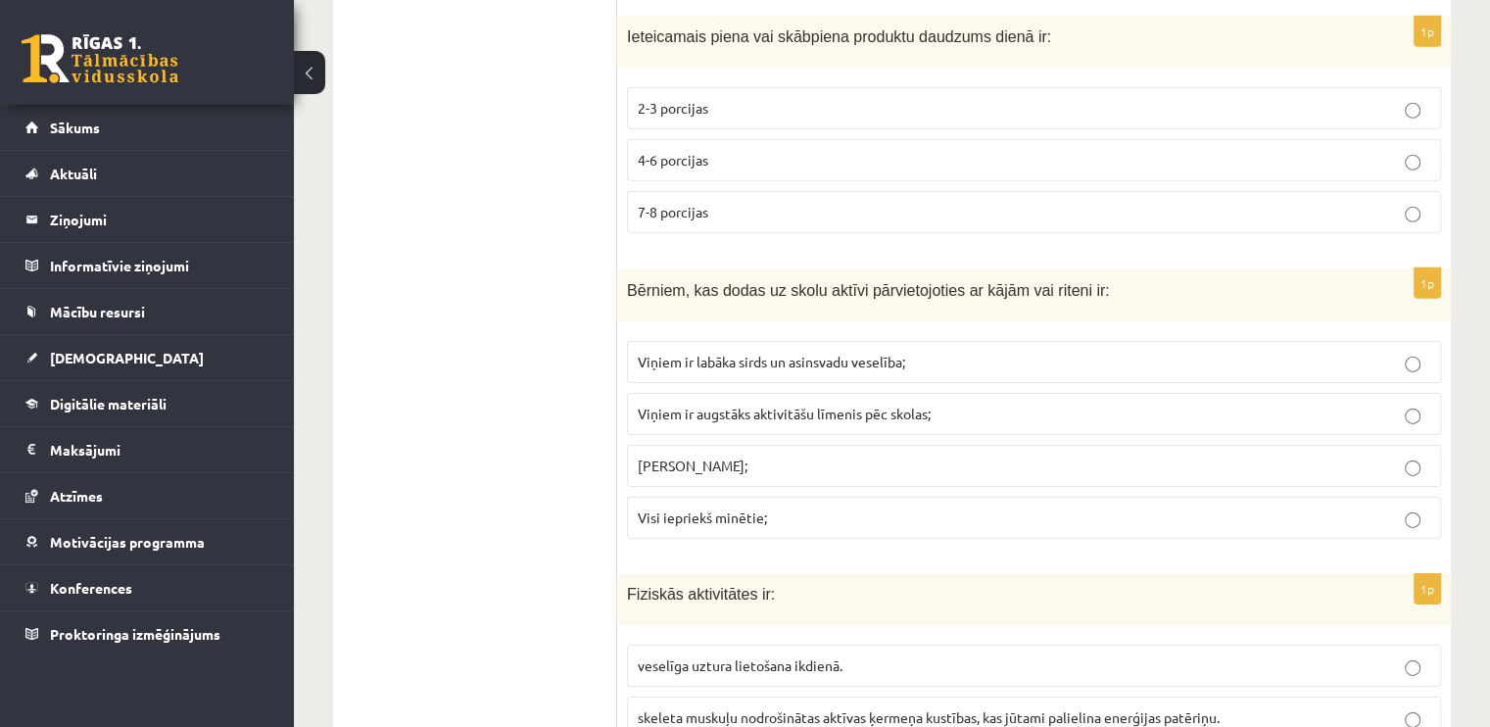
scroll to position [6171, 0]
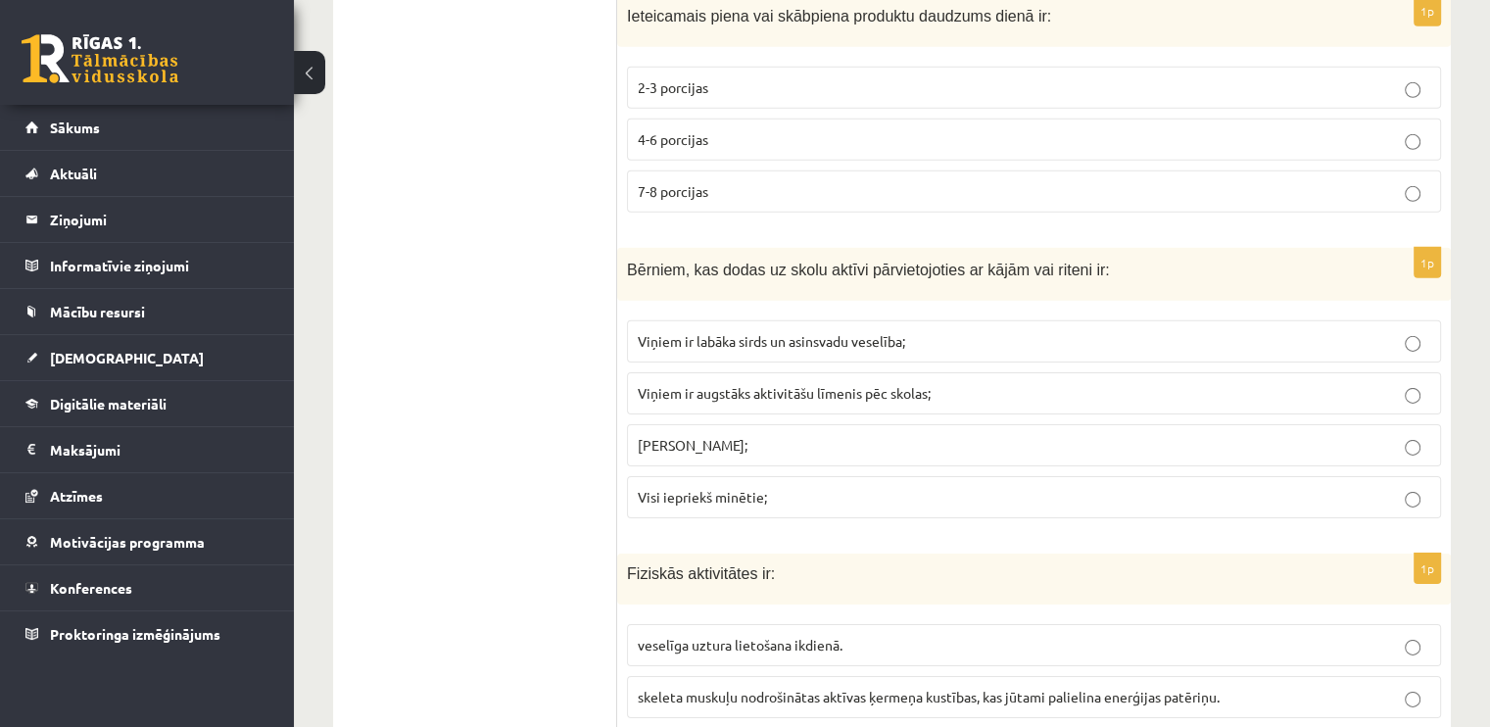
click at [737, 487] on p "Visi iepriekš minētie;" at bounding box center [1034, 497] width 792 height 21
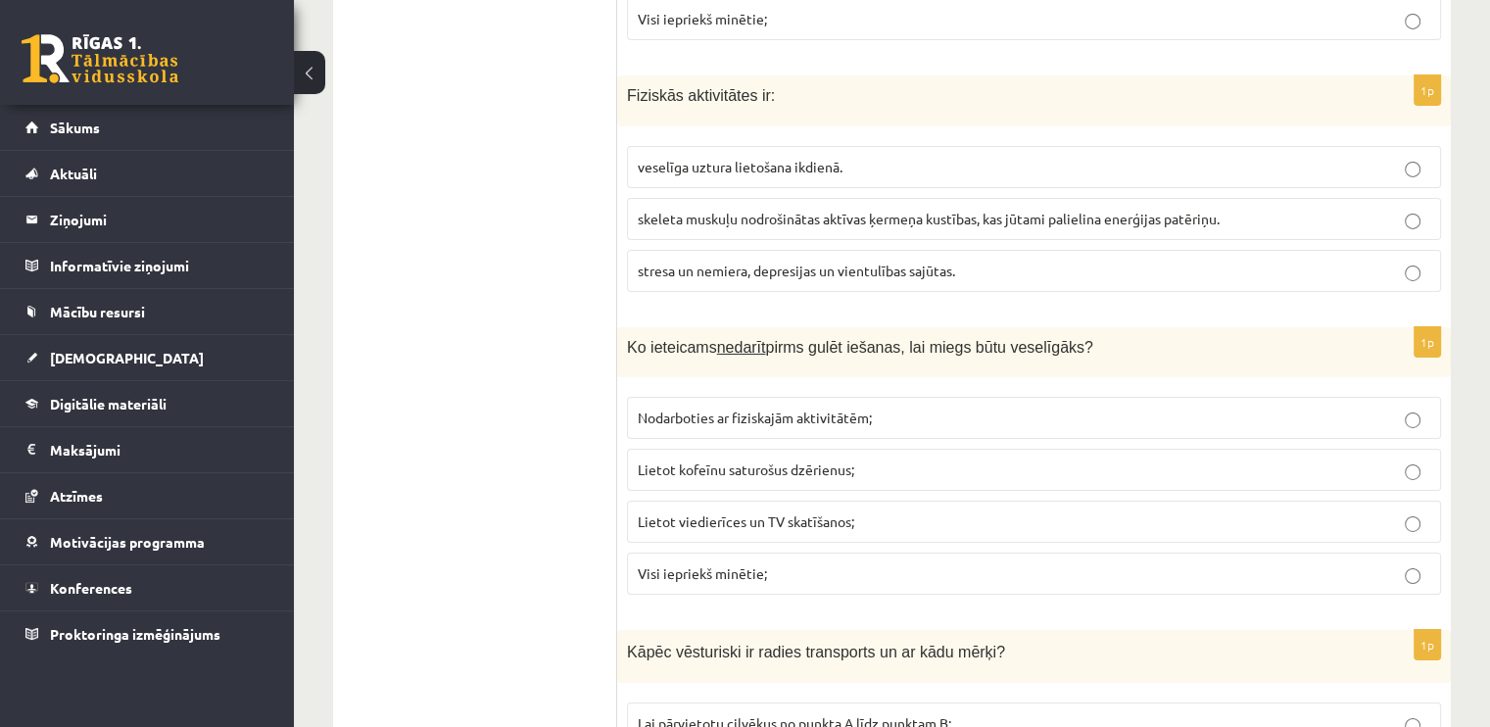
scroll to position [6661, 0]
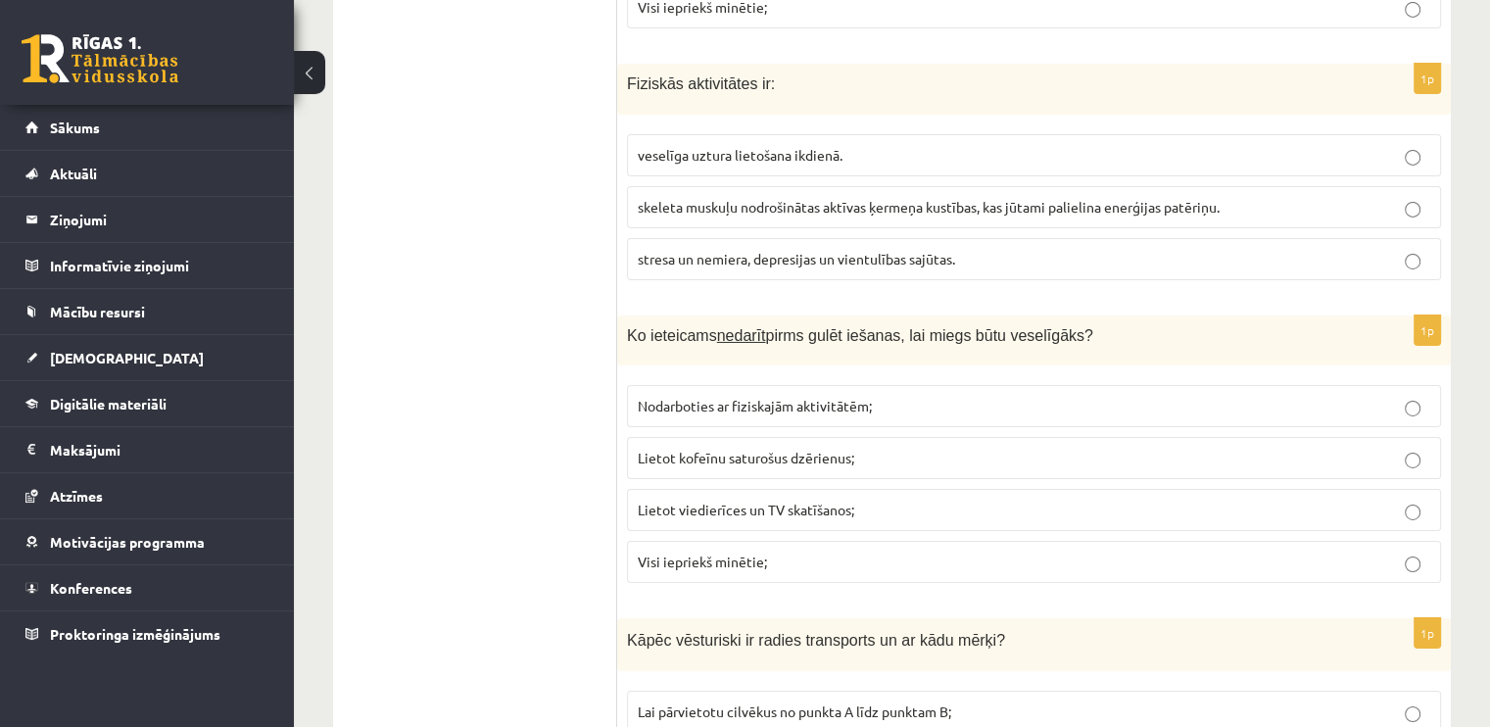
click at [725, 198] on span "skeleta muskuļu nodrošinātas aktīvas ķermeņa kustības, kas jūtami palielina ene…" at bounding box center [929, 207] width 582 height 18
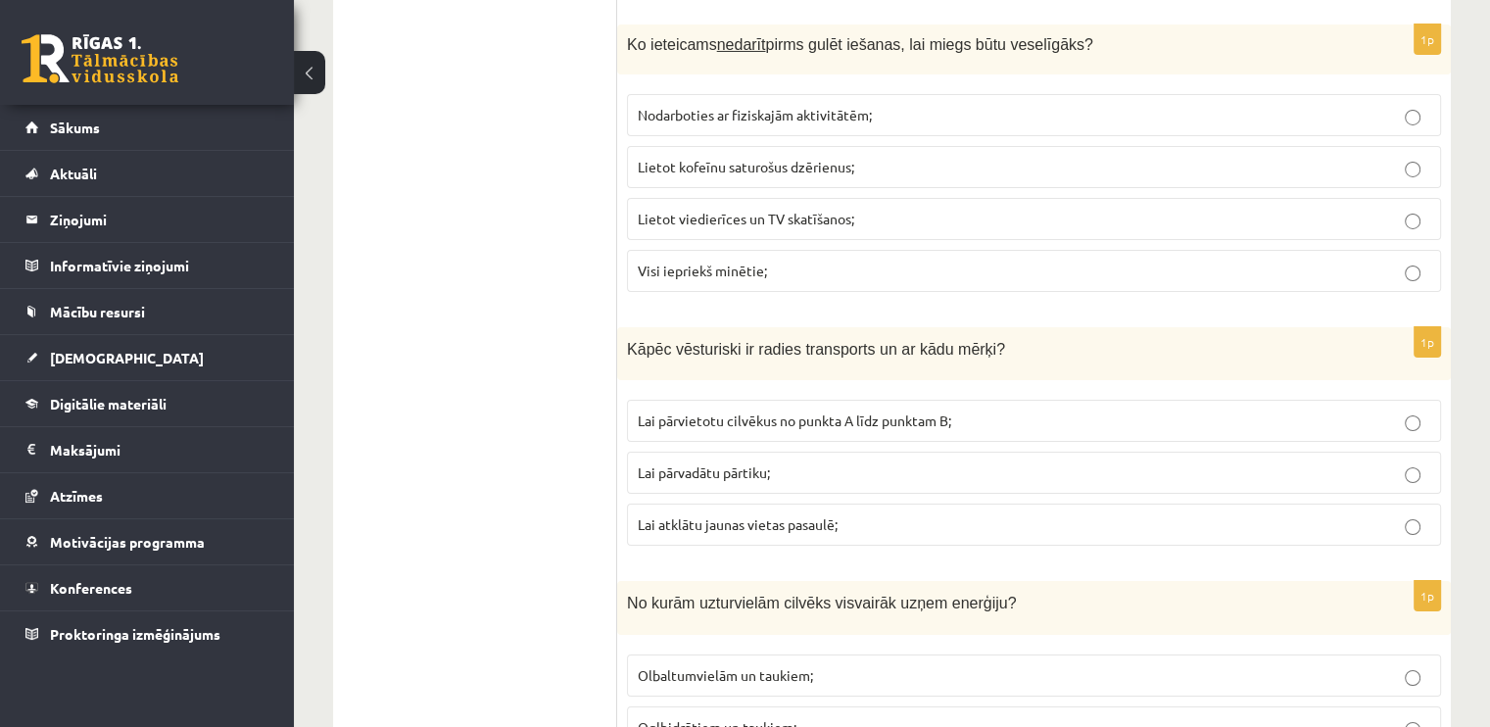
scroll to position [6954, 0]
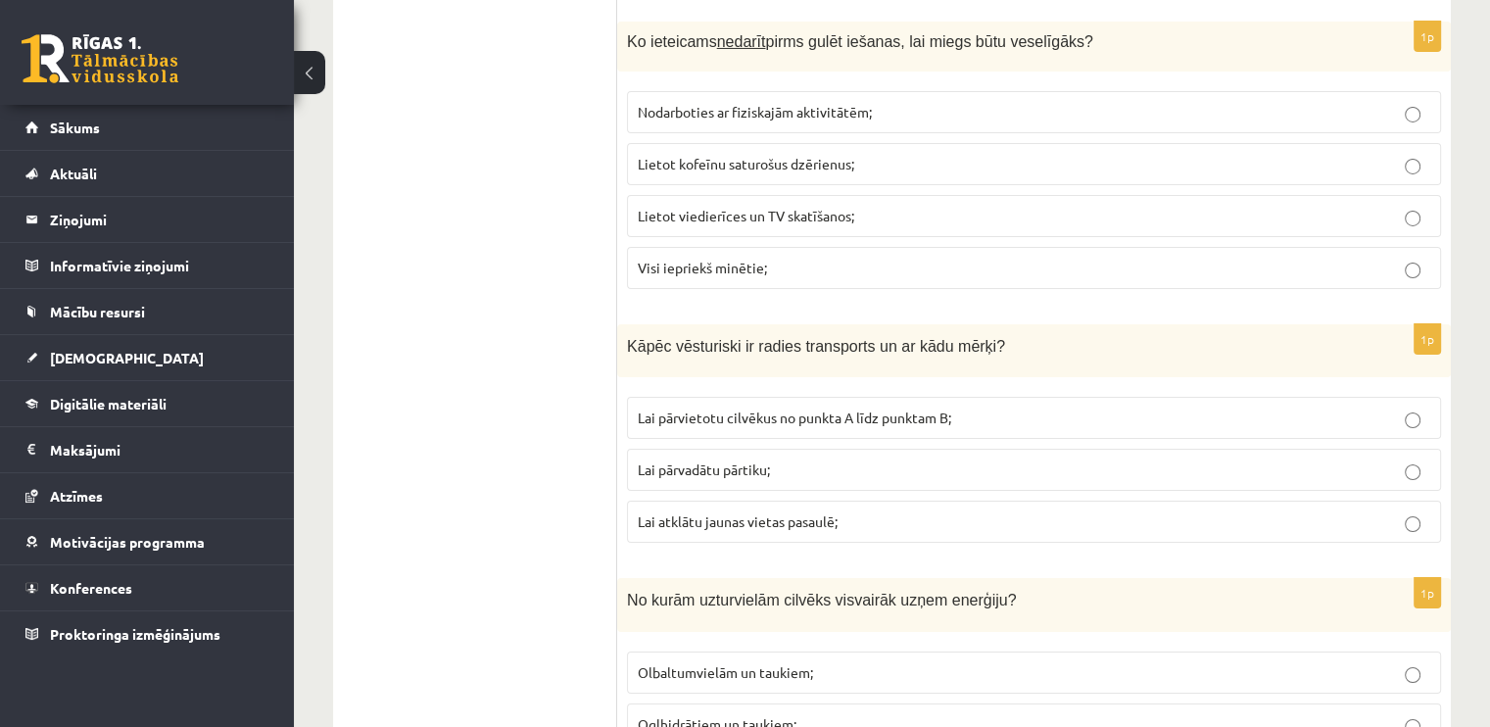
click at [750, 259] on span "Visi iepriekš minētie;" at bounding box center [702, 268] width 129 height 18
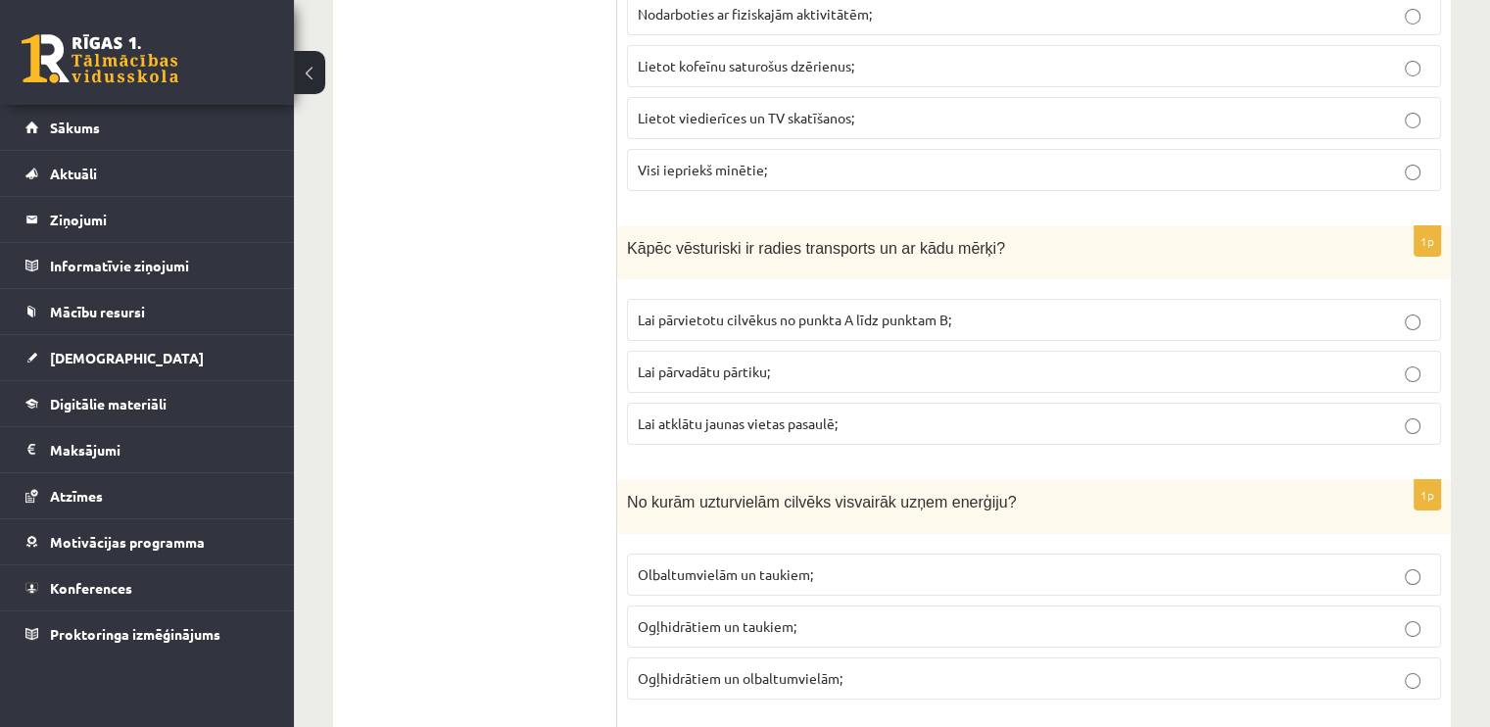
click at [779, 311] on span "Lai pārvietotu cilvēkus no punkta A līdz punktam B;" at bounding box center [794, 320] width 313 height 18
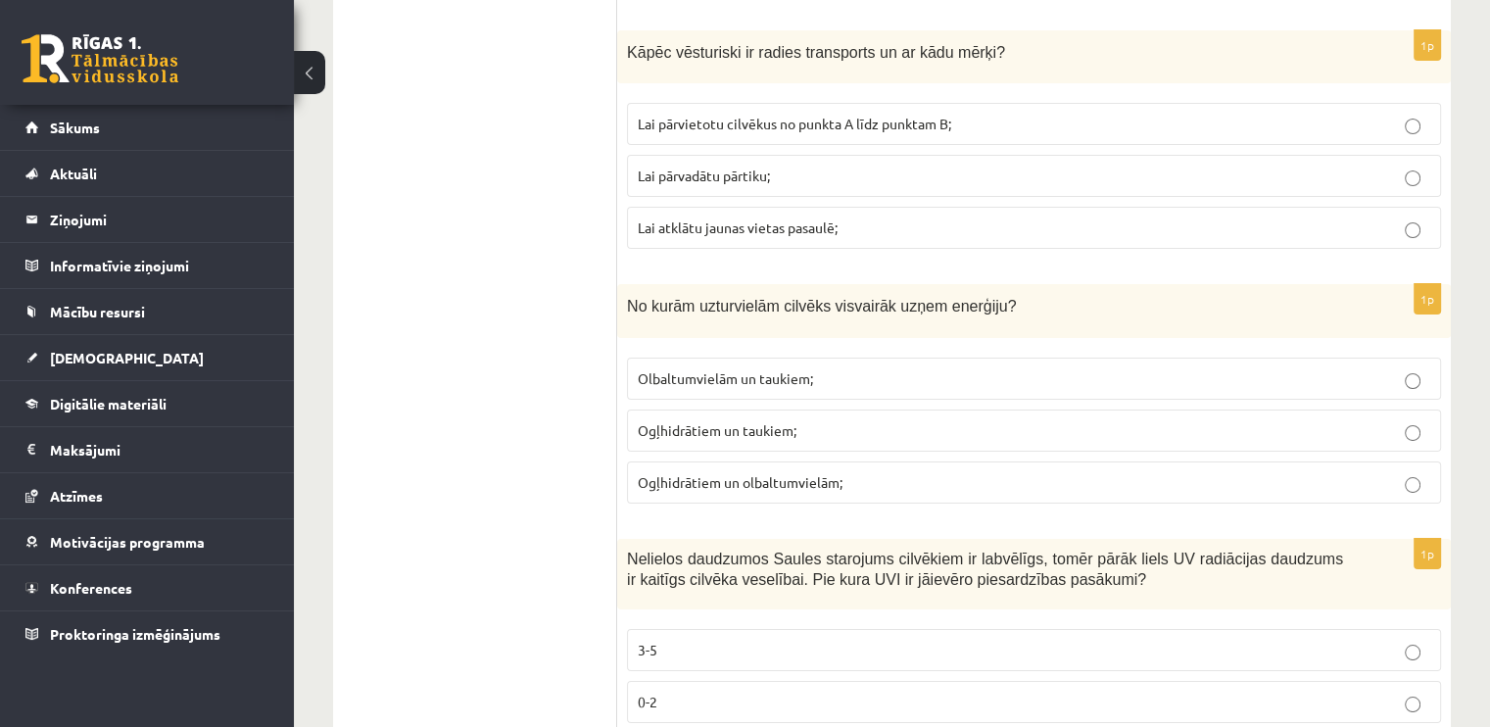
scroll to position [7311, 0]
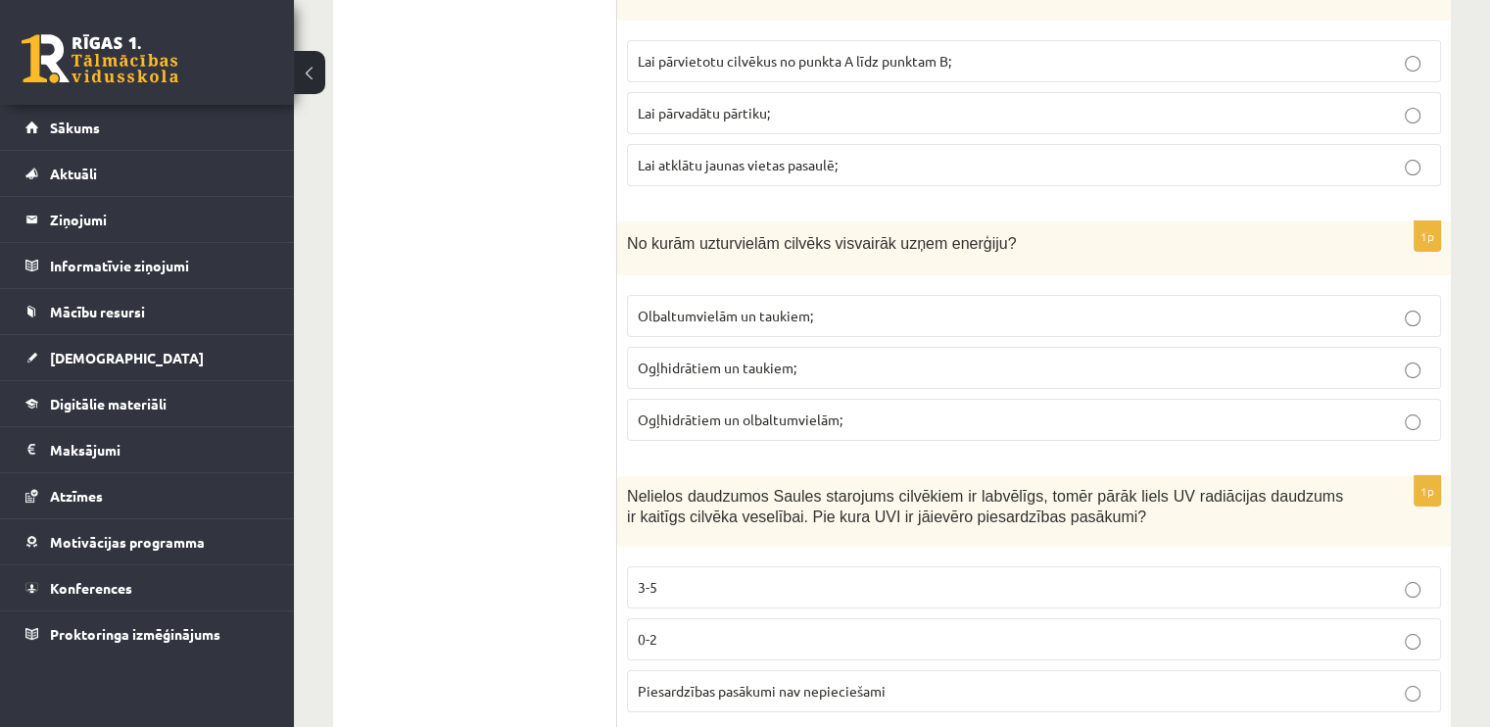
click at [789, 307] on span "Olbaltumvielām un taukiem;" at bounding box center [725, 316] width 175 height 18
click at [697, 577] on p "3-5" at bounding box center [1034, 587] width 792 height 21
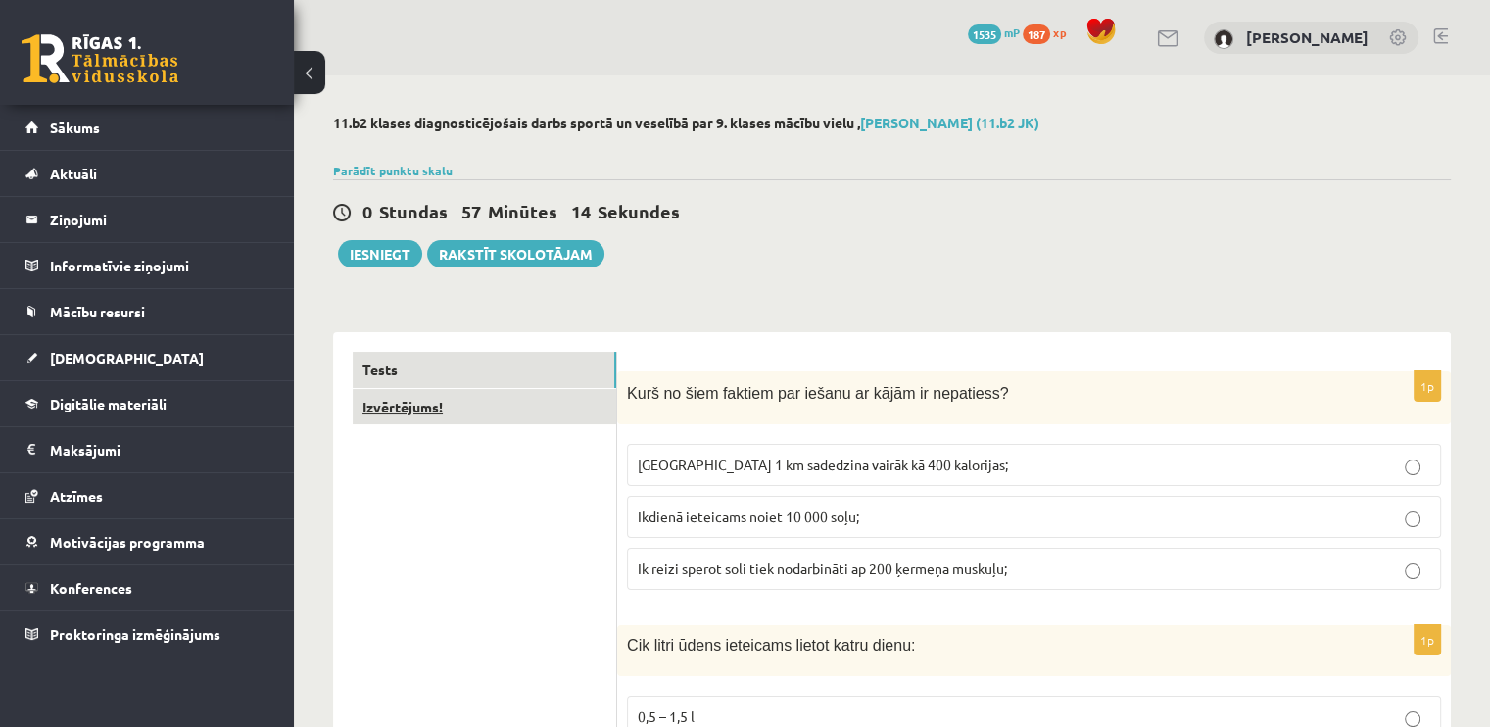
click at [400, 398] on link "Izvērtējums!" at bounding box center [484, 407] width 263 height 36
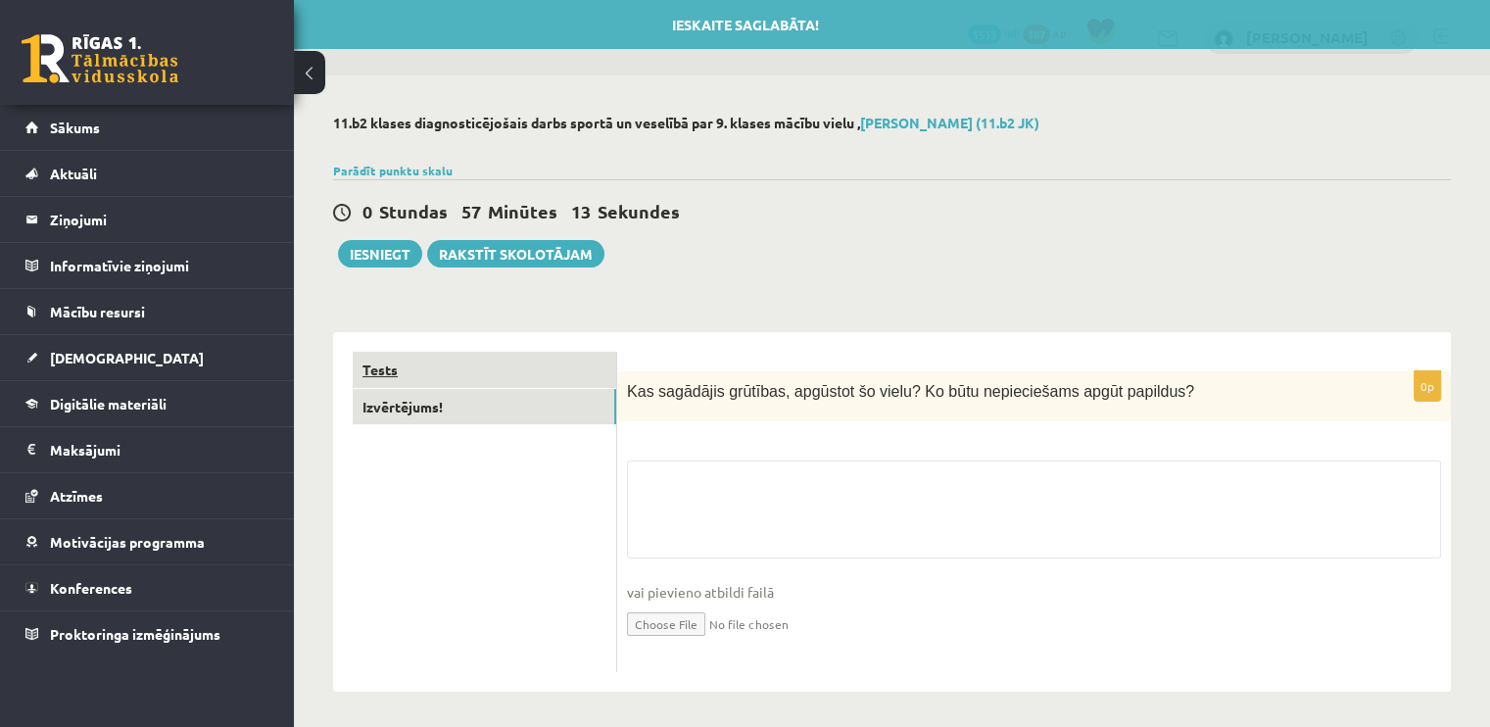
click at [398, 356] on link "Tests" at bounding box center [484, 370] width 263 height 36
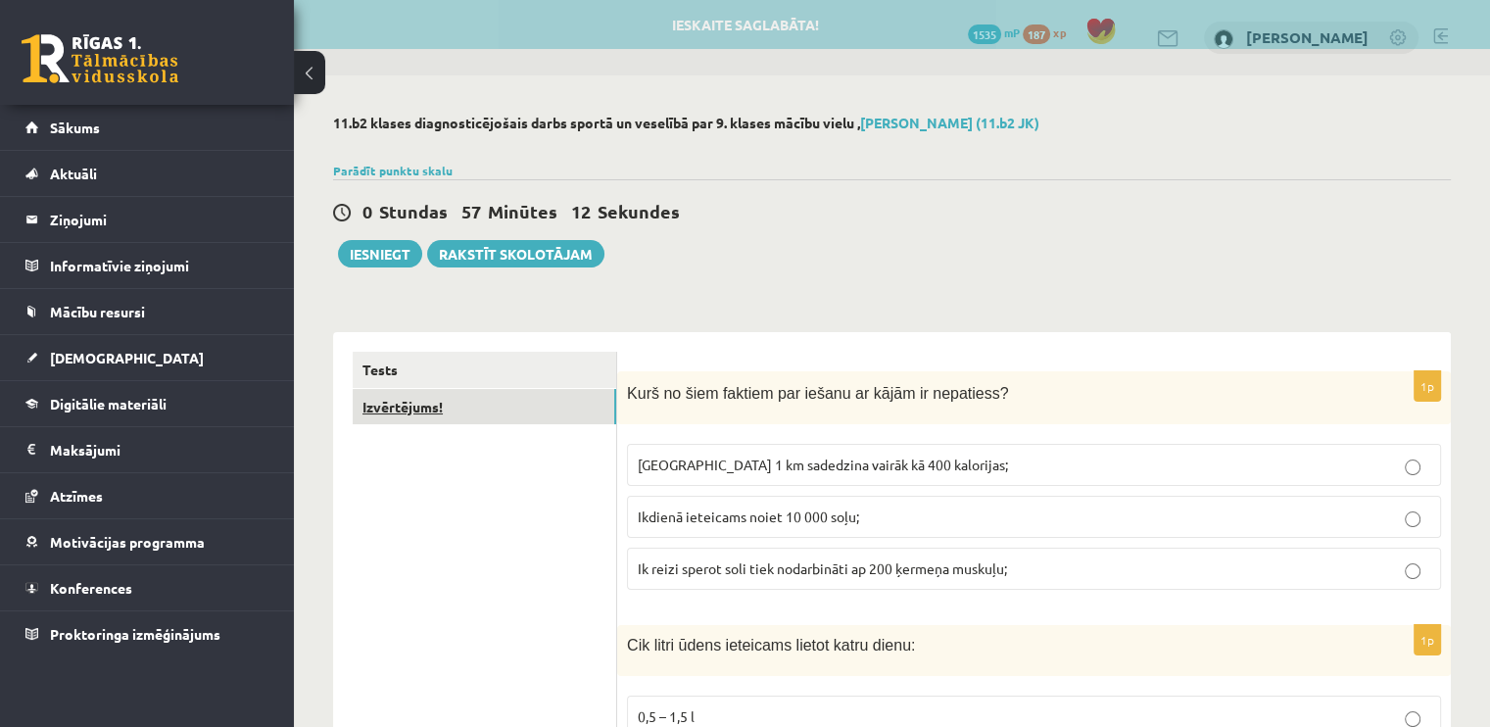
click at [398, 403] on link "Izvērtējums!" at bounding box center [484, 407] width 263 height 36
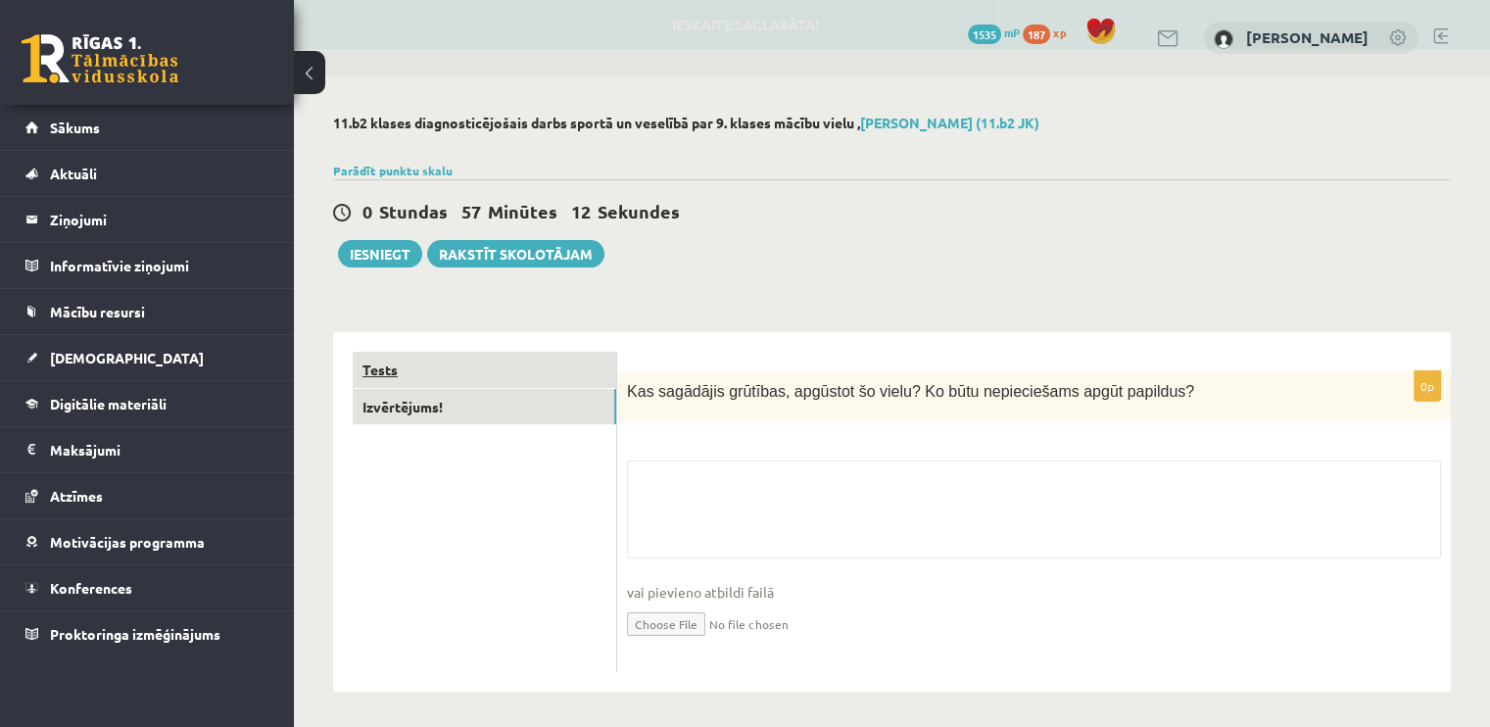
click at [392, 367] on link "Tests" at bounding box center [484, 370] width 263 height 36
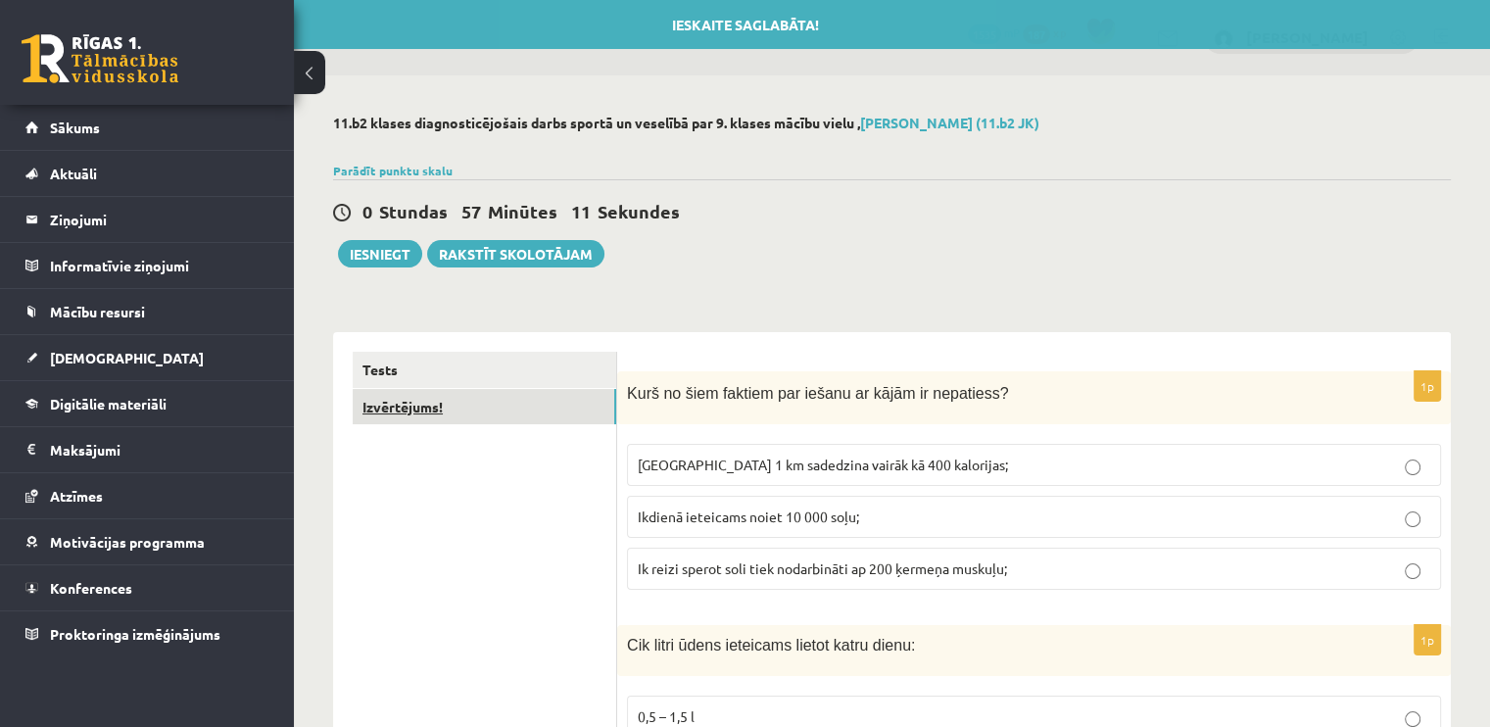
click at [388, 410] on link "Izvērtējums!" at bounding box center [484, 407] width 263 height 36
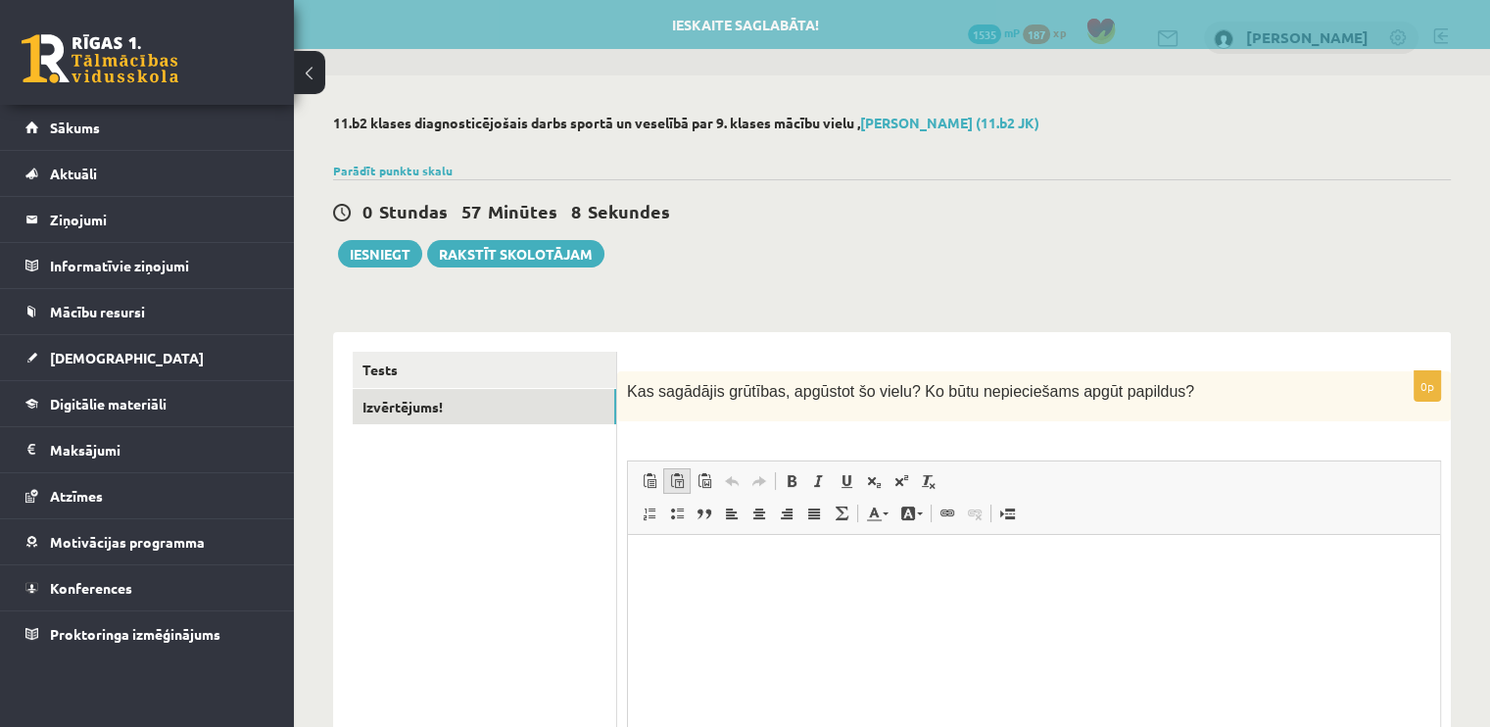
scroll to position [98, 0]
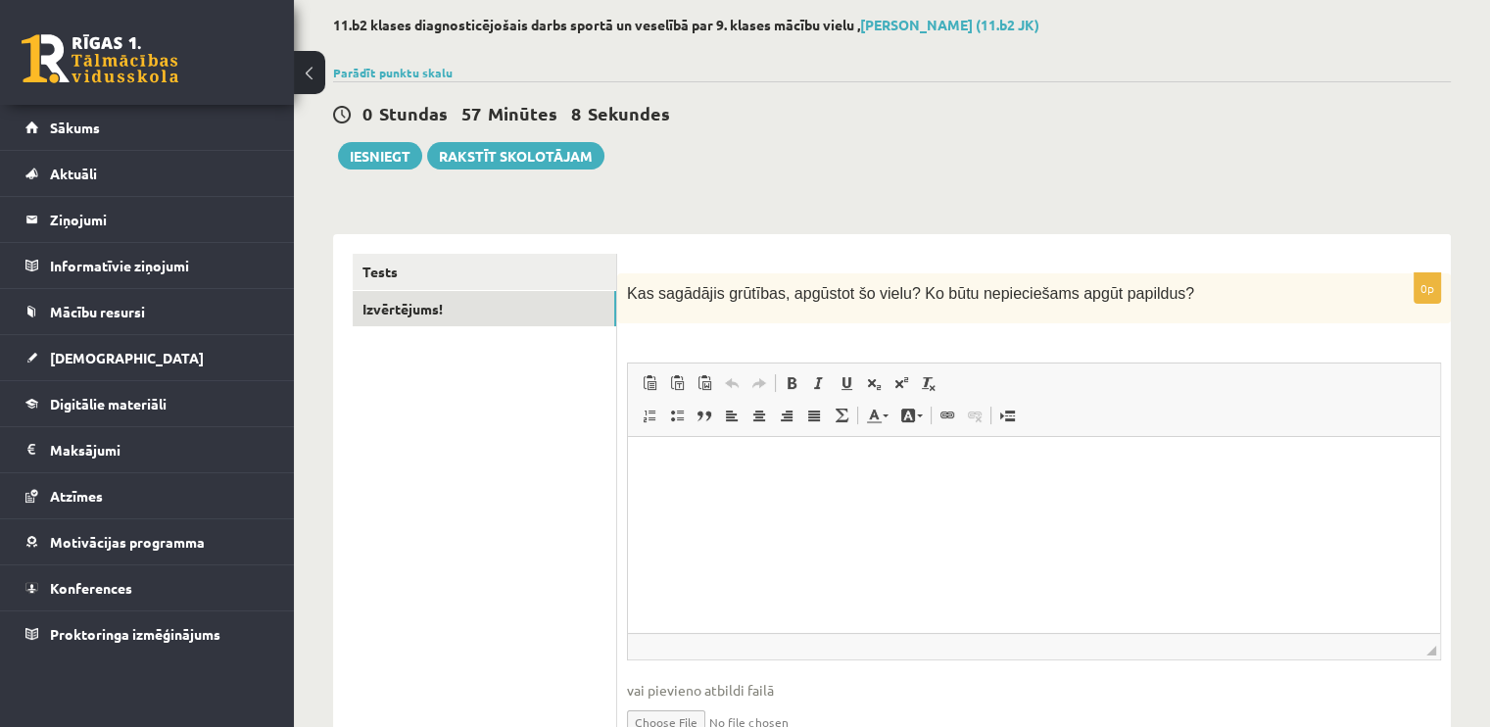
click at [703, 471] on p "Editor, wiswyg-editor-user-answer-47024999318440" at bounding box center [1033, 466] width 773 height 21
click at [733, 465] on p "**********" at bounding box center [1034, 466] width 774 height 21
click at [1187, 152] on div "0 Stundas 56 Minūtes 28 Sekundes Ieskaite saglabāta! Iesniegt Rakstīt skolotājam" at bounding box center [892, 125] width 1118 height 88
click at [391, 156] on button "Iesniegt" at bounding box center [380, 155] width 84 height 27
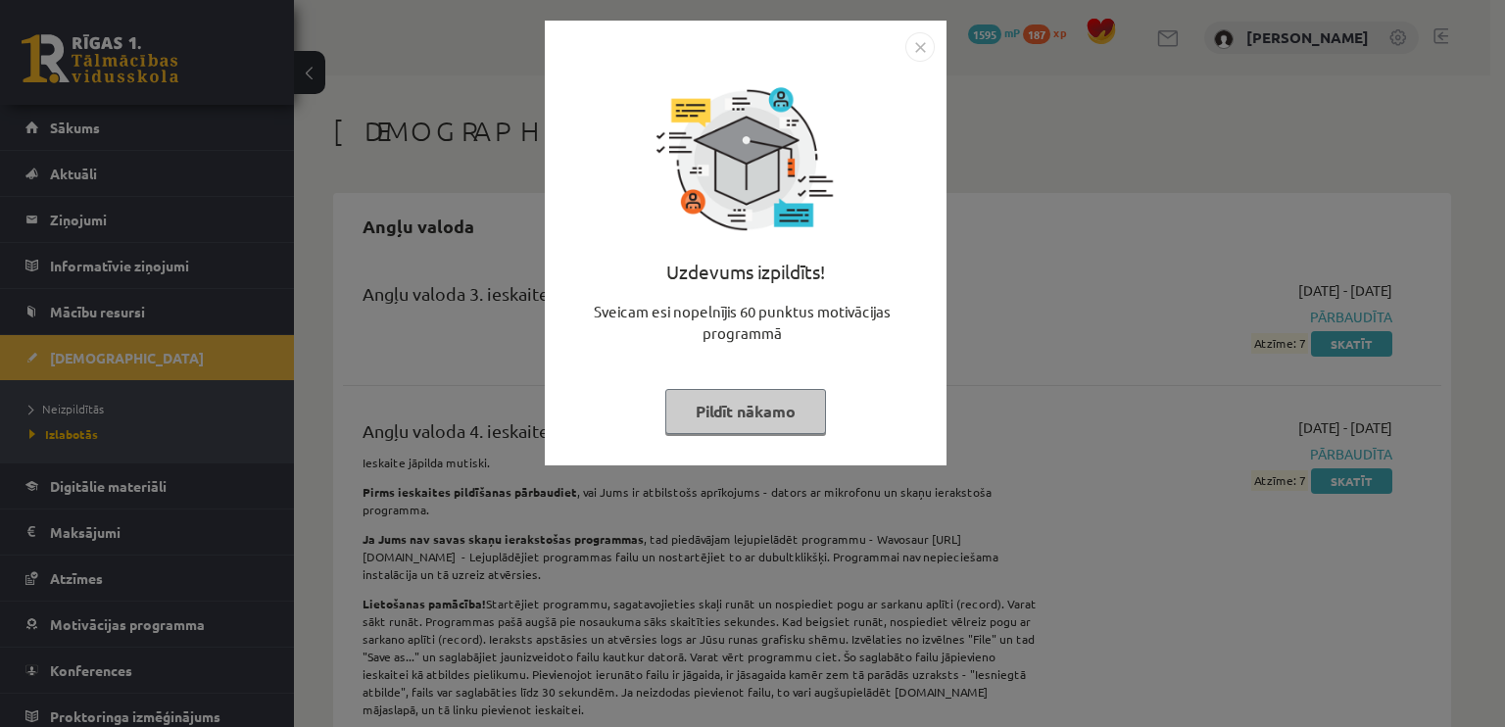
click at [708, 406] on button "Pildīt nākamo" at bounding box center [745, 411] width 161 height 45
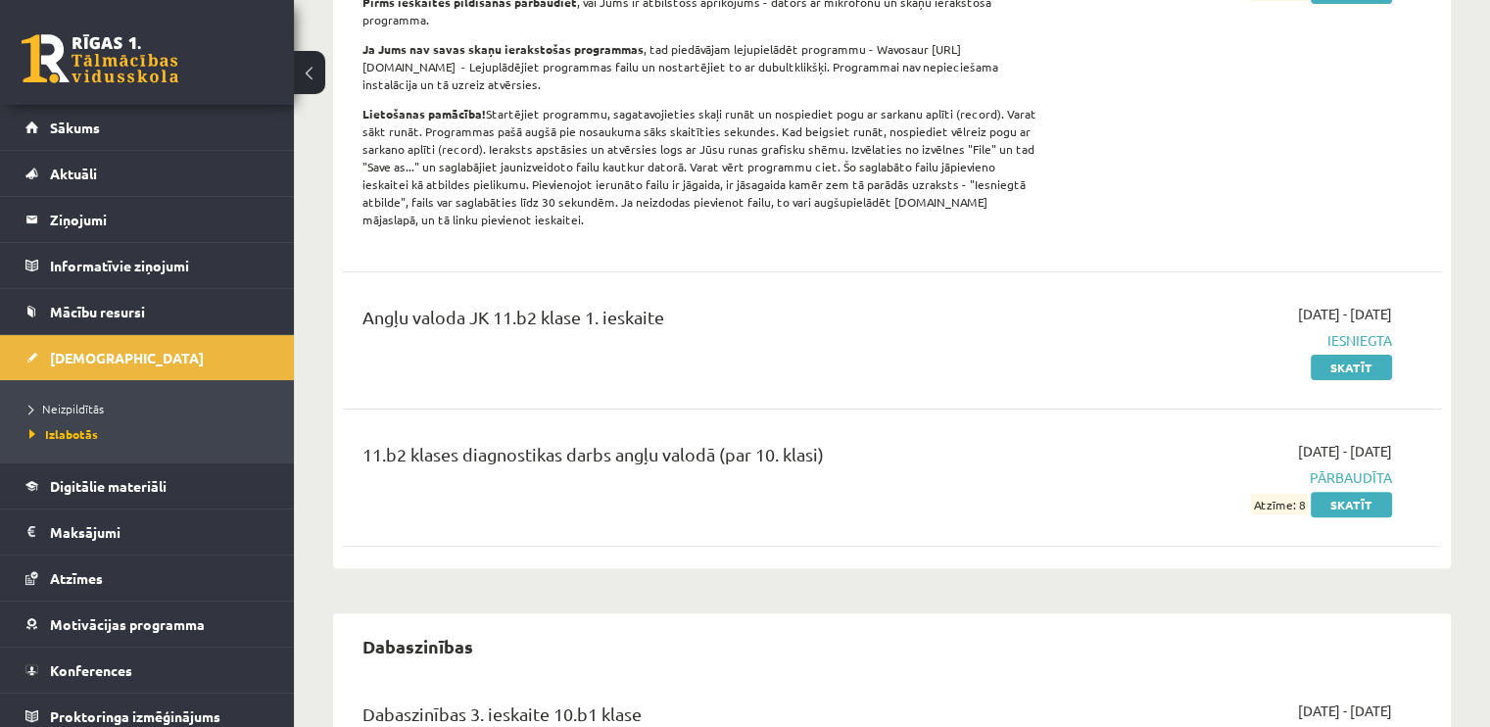
scroll to position [588, 0]
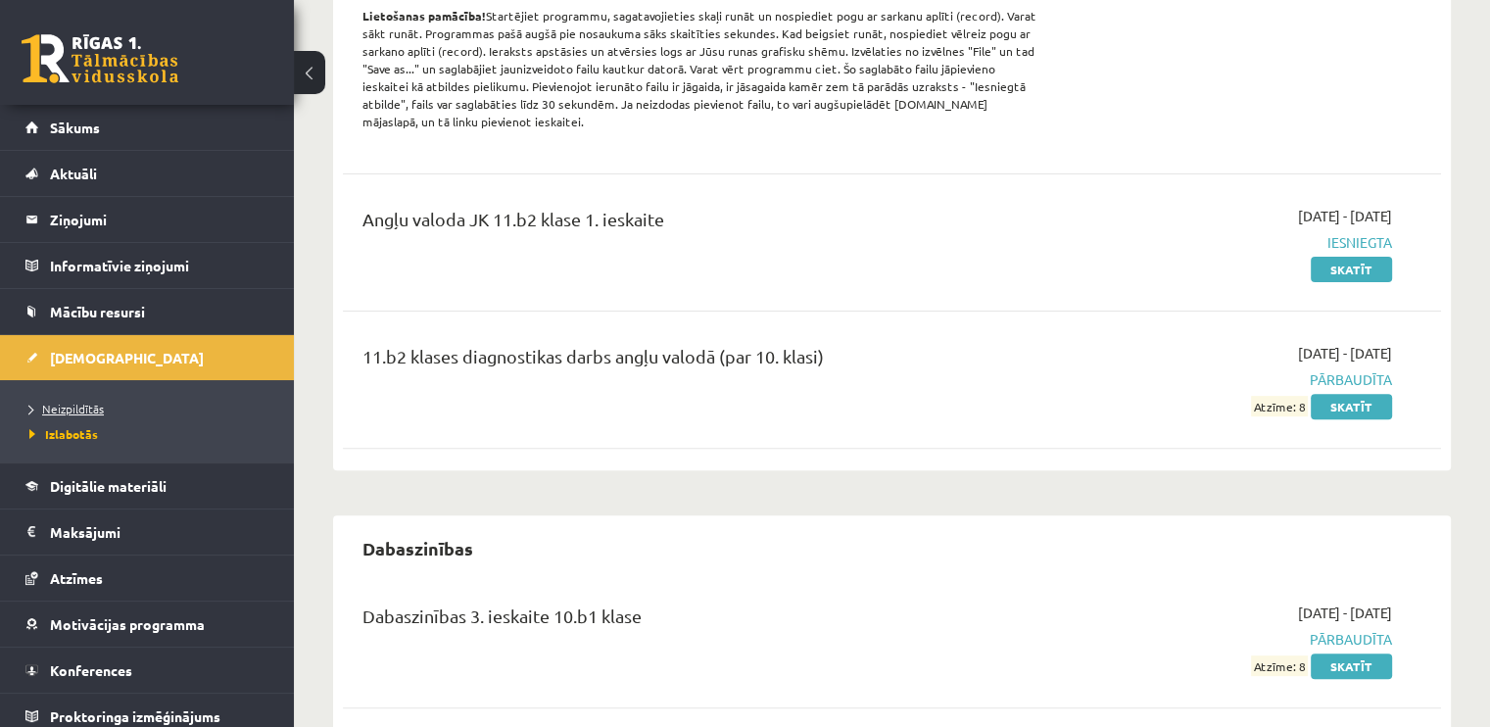
click at [68, 405] on span "Neizpildītās" at bounding box center [66, 409] width 74 height 16
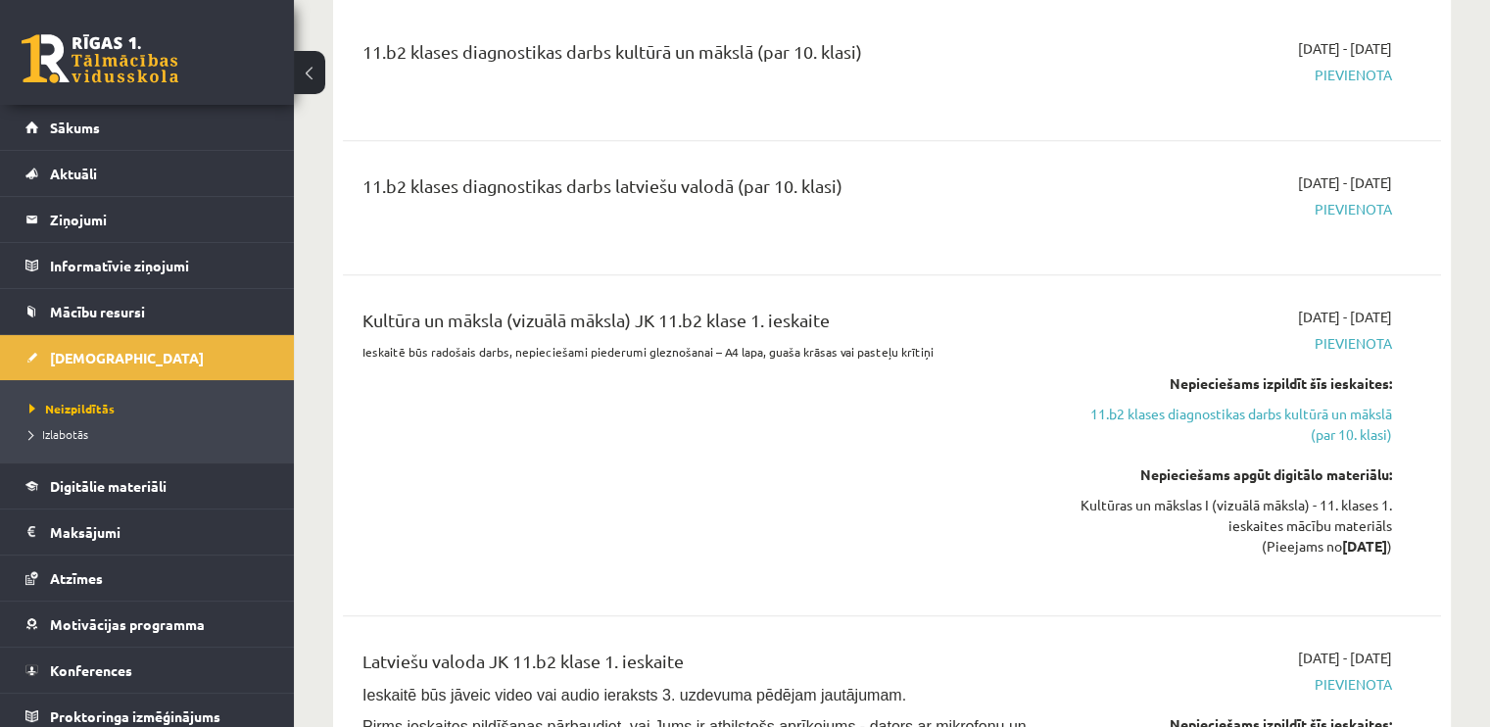
scroll to position [882, 0]
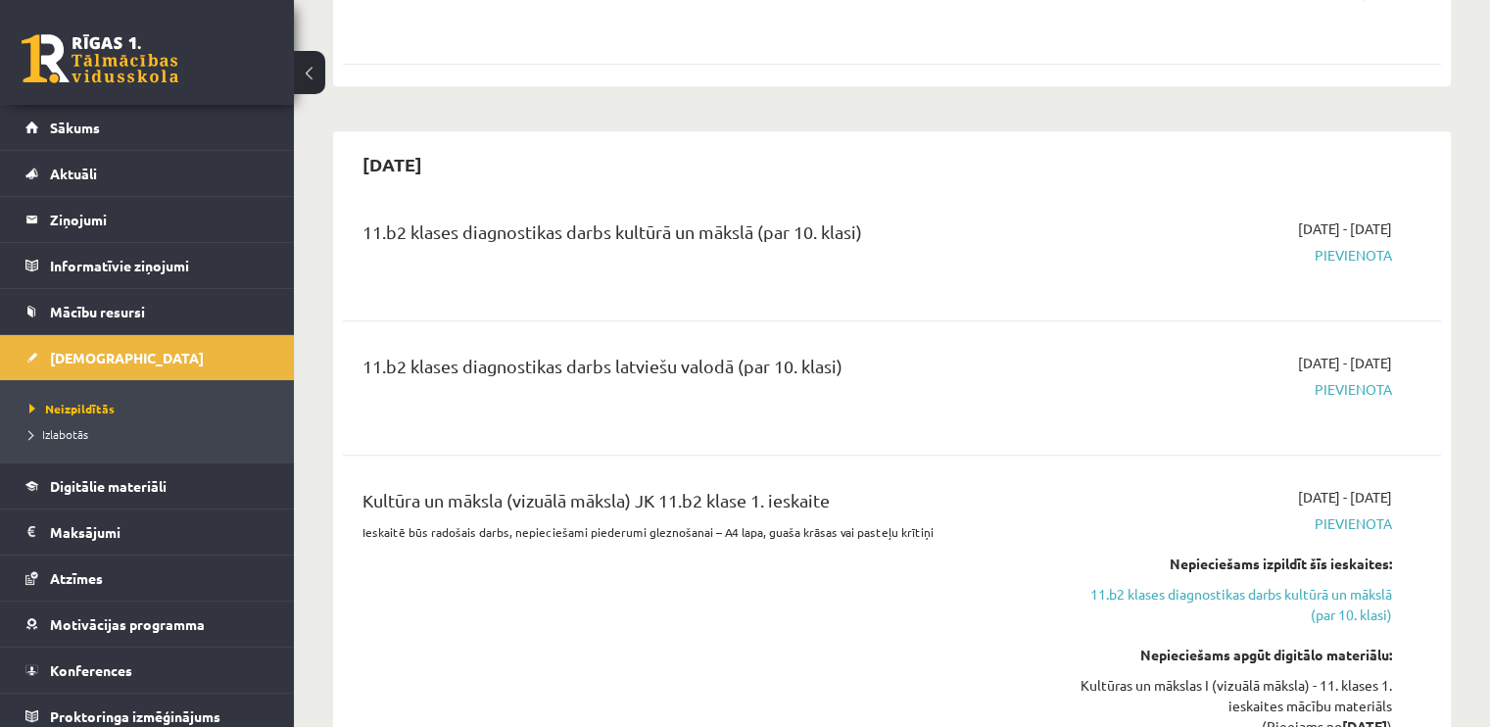
drag, startPoint x: 1202, startPoint y: 165, endPoint x: 631, endPoint y: 57, distance: 581.1
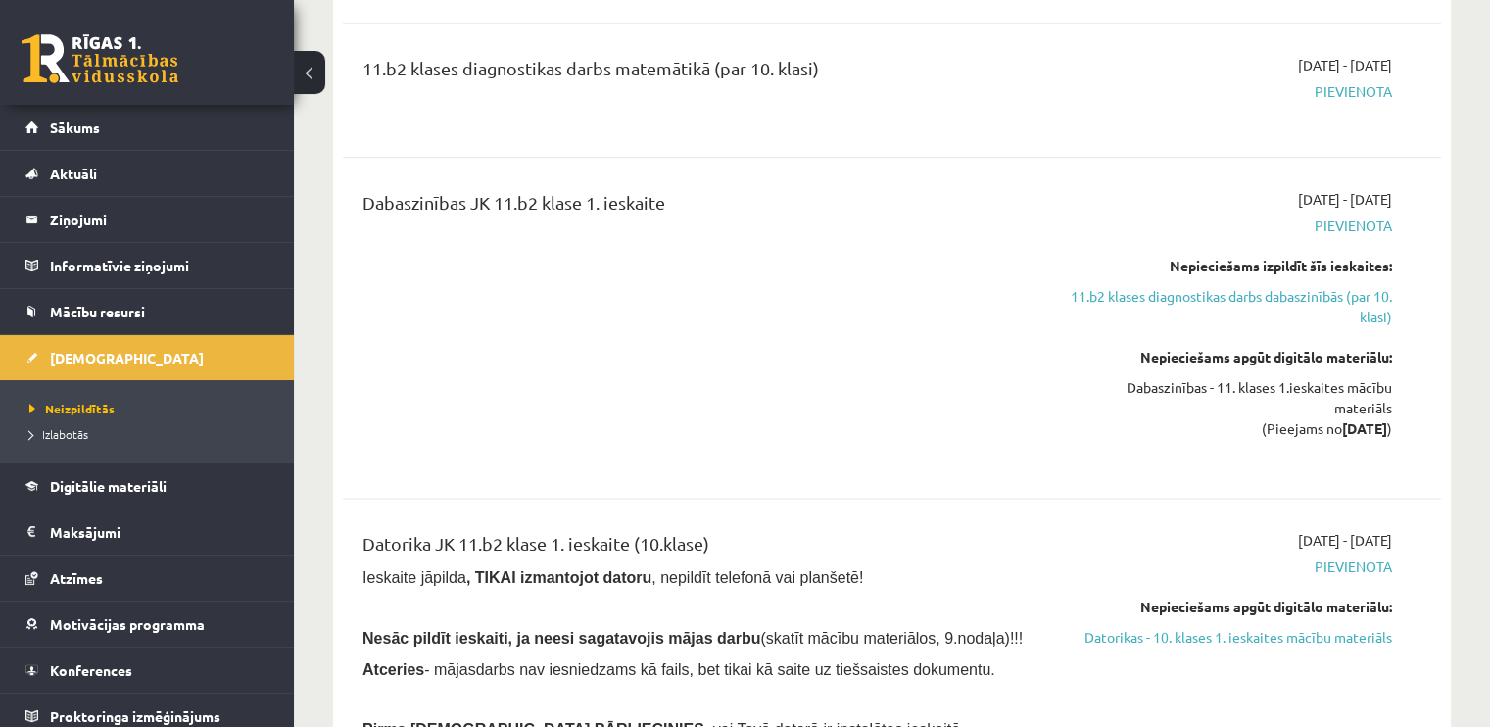
scroll to position [2645, 0]
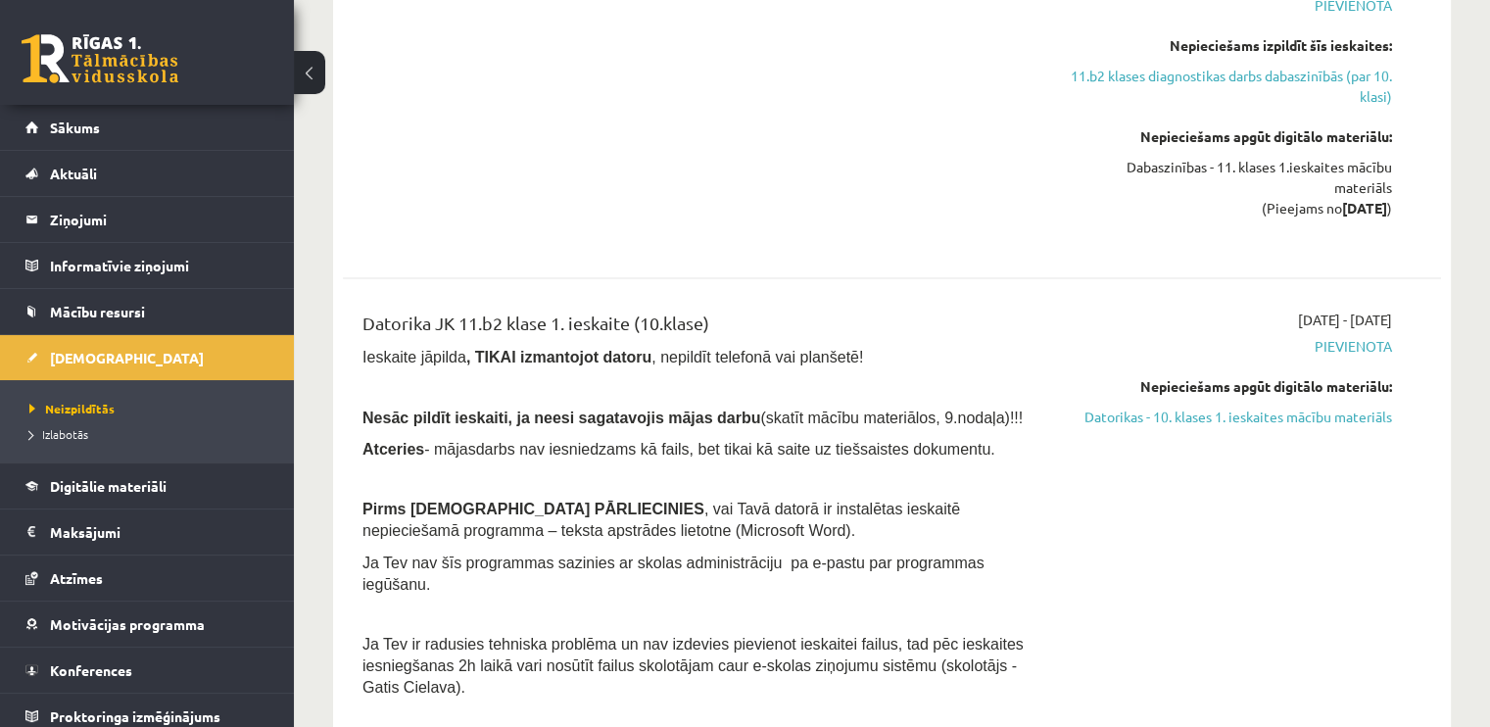
drag, startPoint x: 1217, startPoint y: 395, endPoint x: 846, endPoint y: 70, distance: 492.8
click at [1217, 406] on link "Datorikas - 10. klases 1. ieskaites mācību materiāls" at bounding box center [1230, 416] width 323 height 21
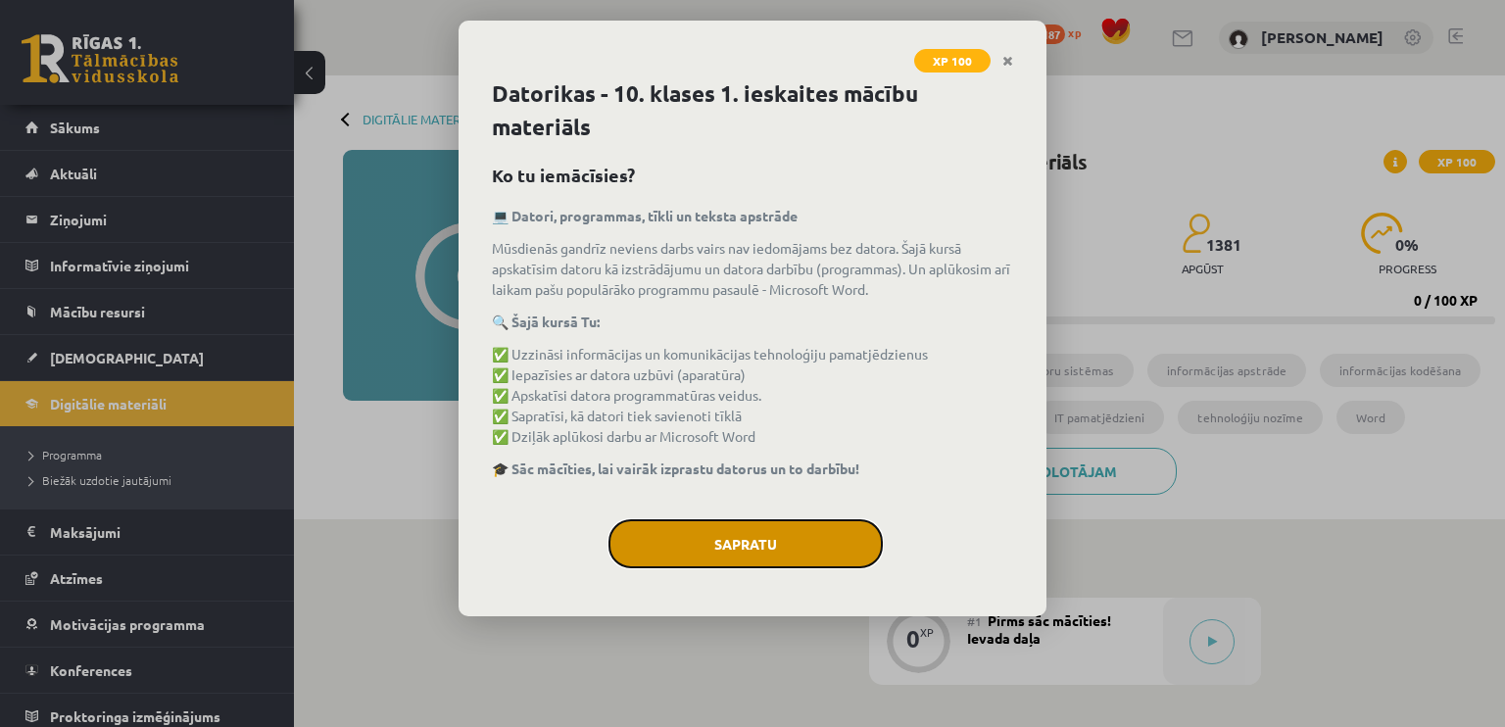
click at [752, 545] on button "Sapratu" at bounding box center [745, 543] width 274 height 49
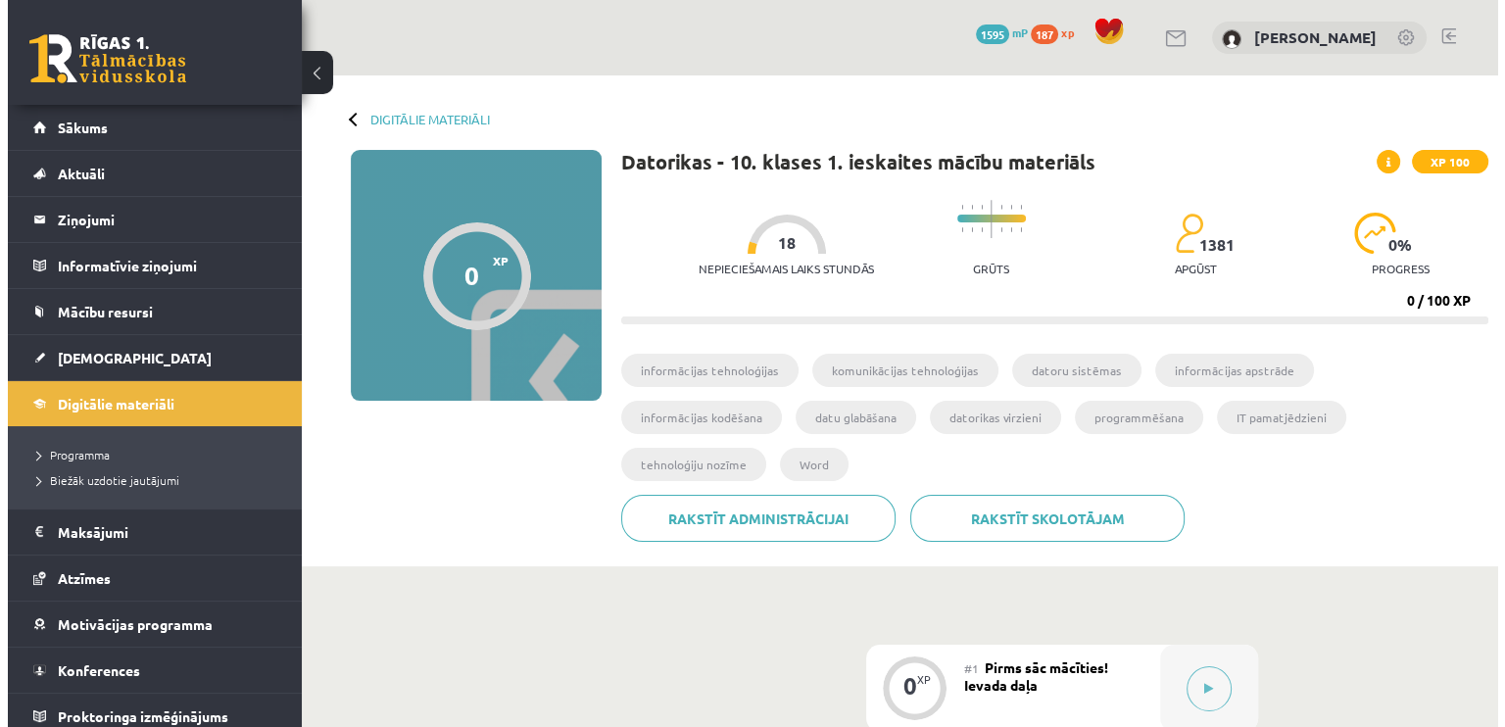
scroll to position [98, 0]
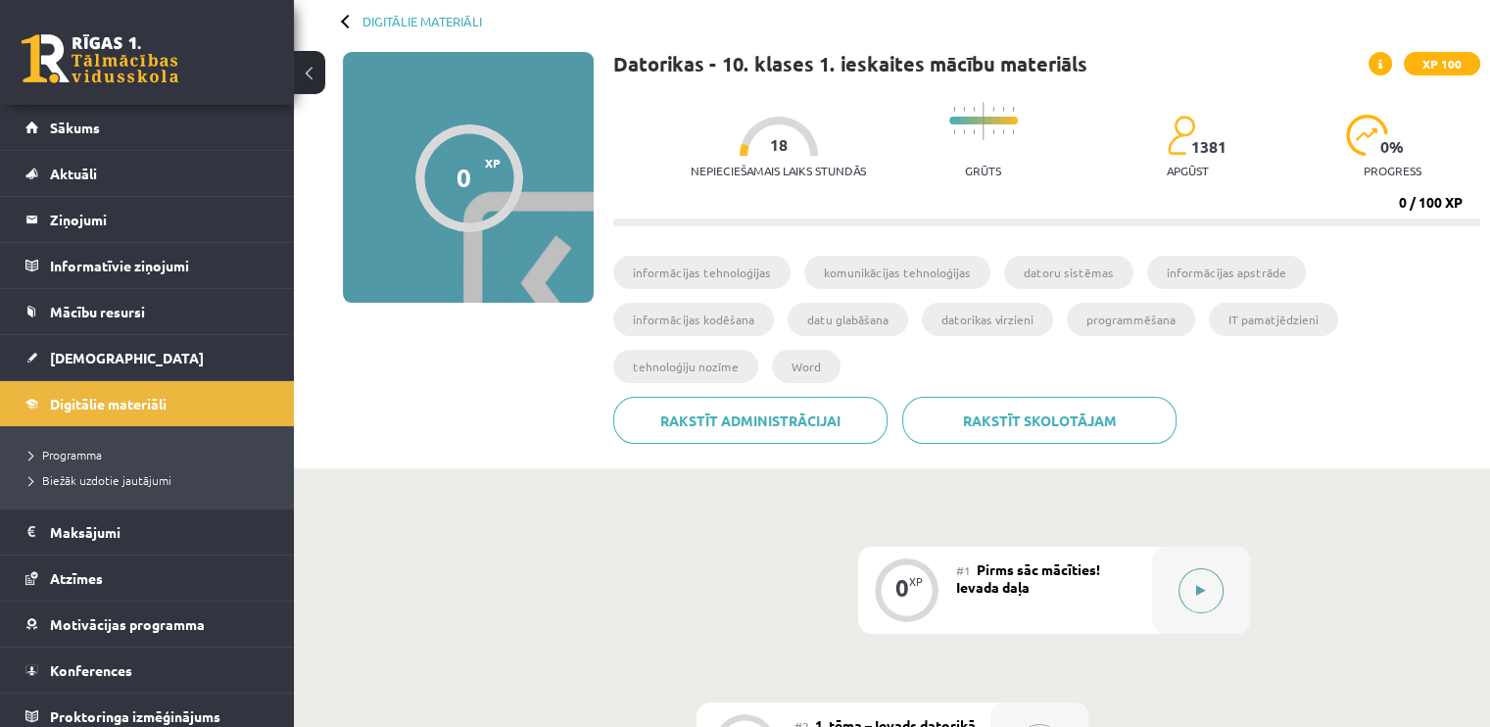
click at [1211, 568] on button at bounding box center [1200, 590] width 45 height 45
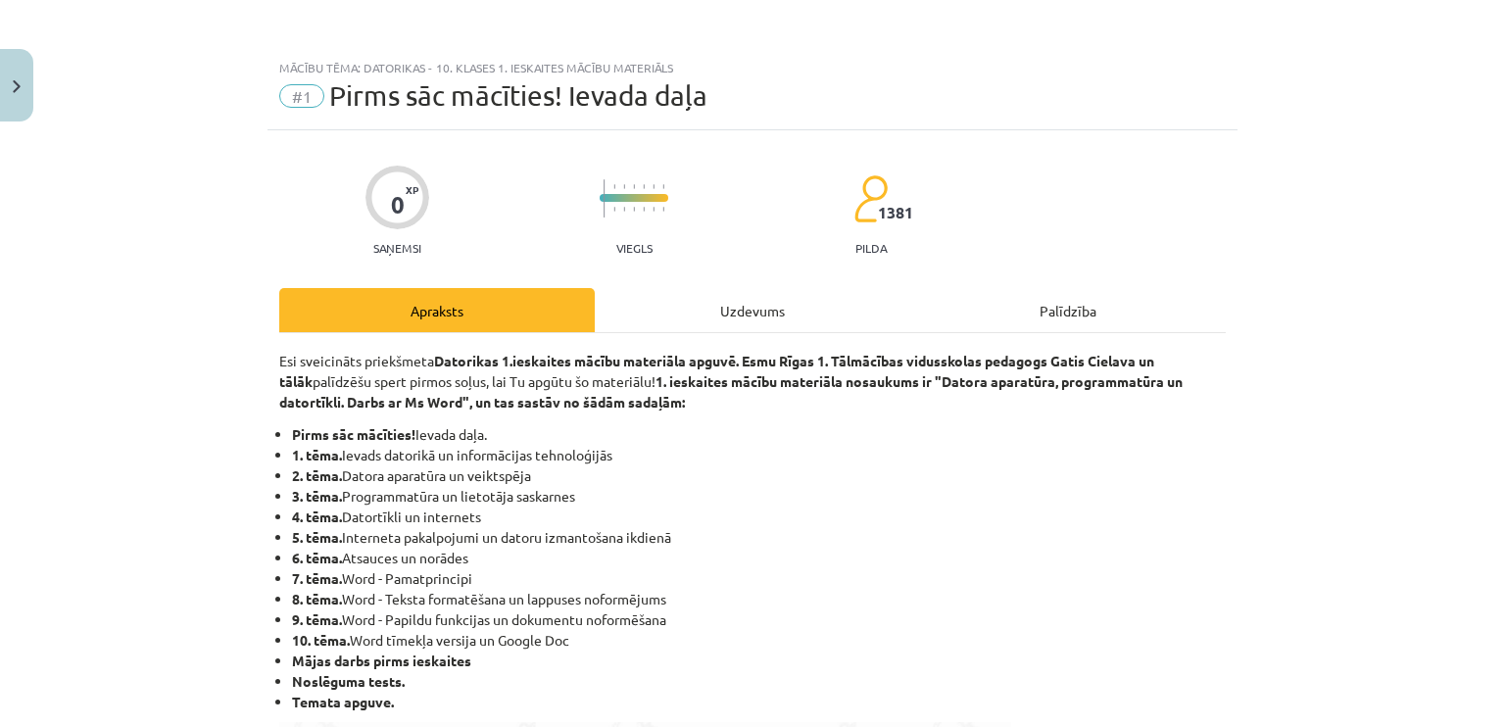
click at [1199, 556] on li "6. tēma. Atsauces un norādes" at bounding box center [758, 558] width 933 height 21
click at [741, 291] on div "Uzdevums" at bounding box center [752, 310] width 315 height 44
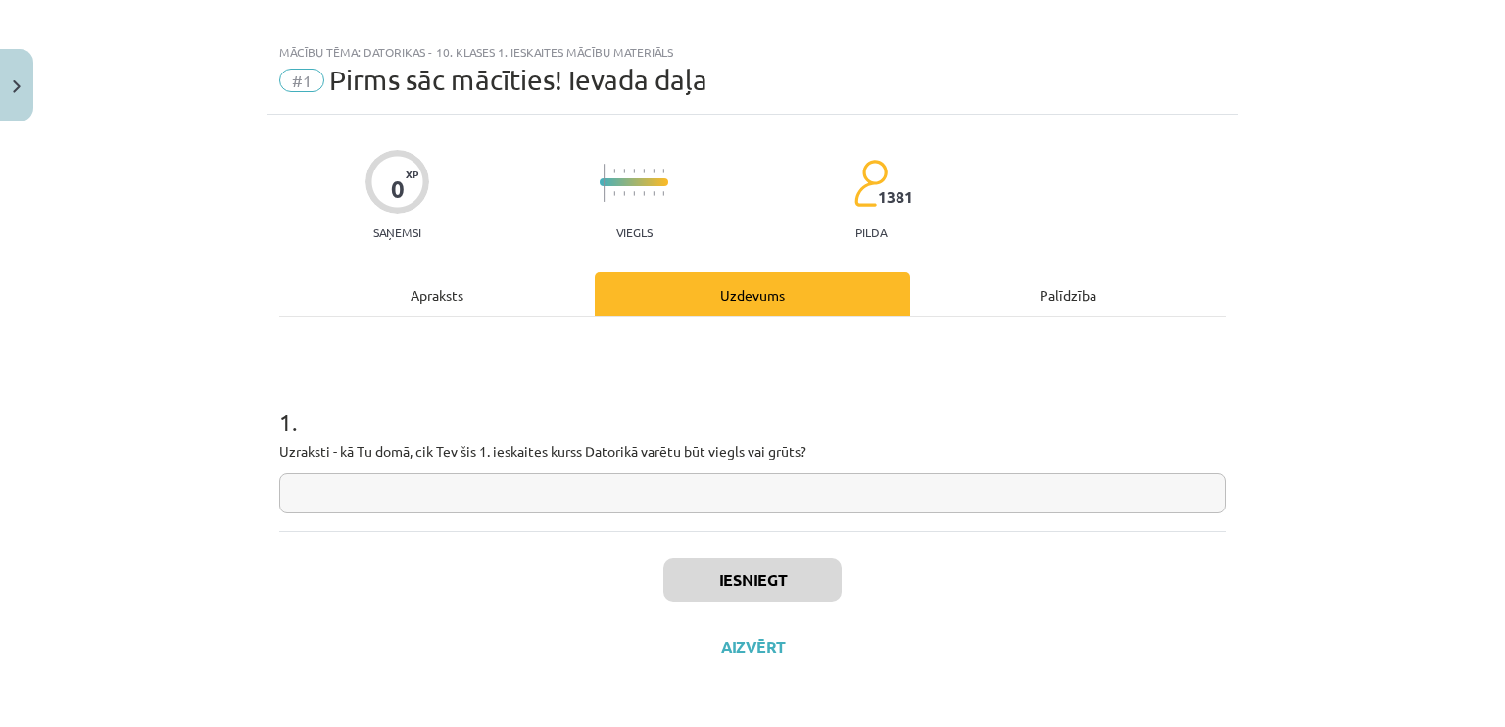
click at [509, 492] on input "text" at bounding box center [752, 493] width 946 height 40
type input "*"
type input "******"
click at [730, 585] on button "Iesniegt" at bounding box center [752, 579] width 178 height 43
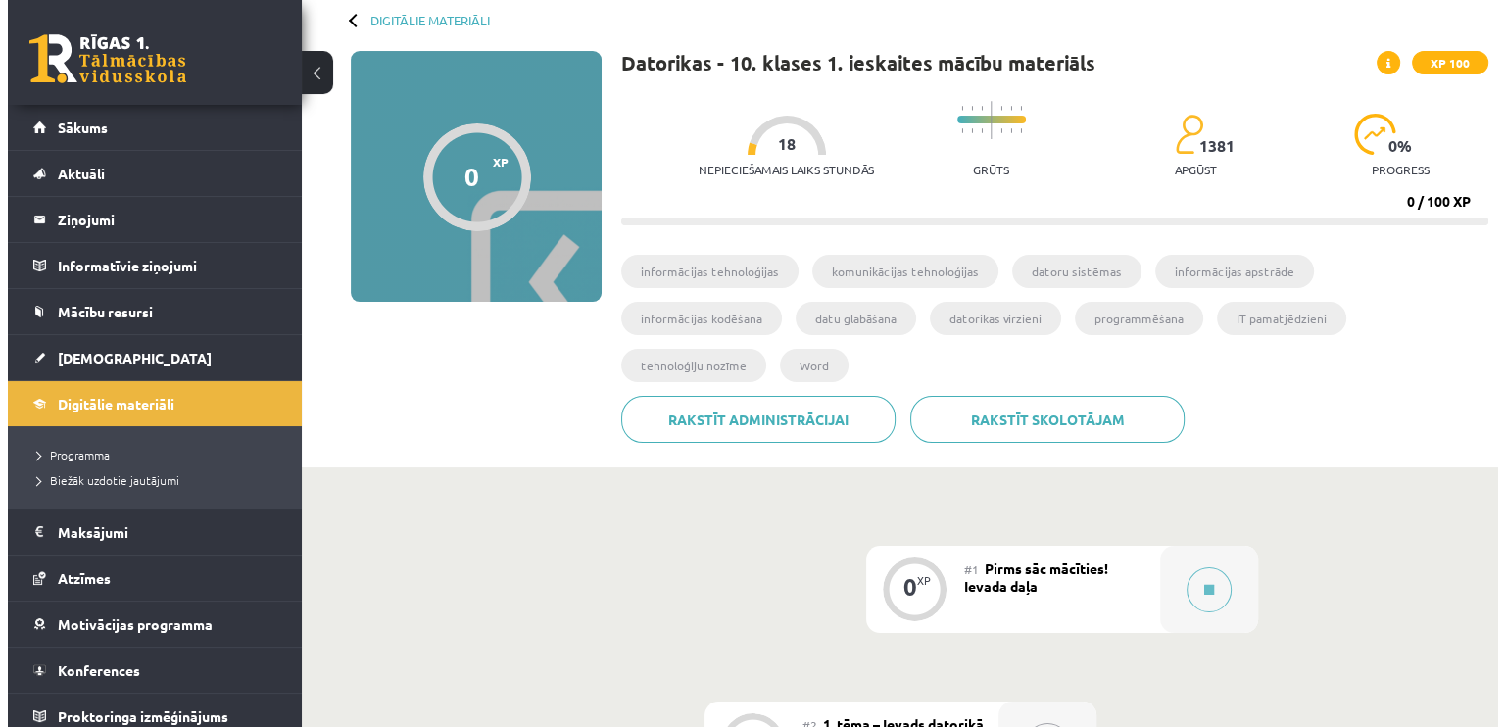
scroll to position [294, 0]
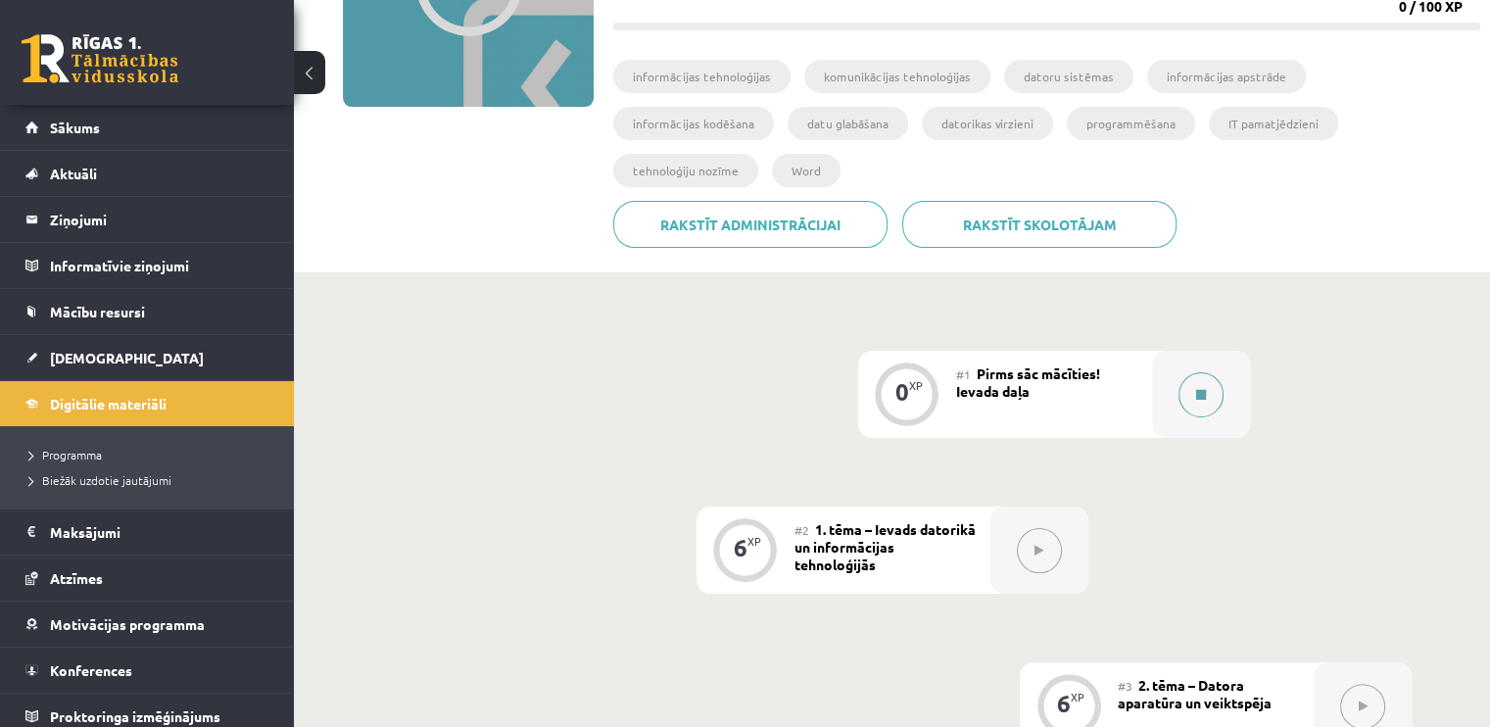
click at [1203, 372] on button at bounding box center [1200, 394] width 45 height 45
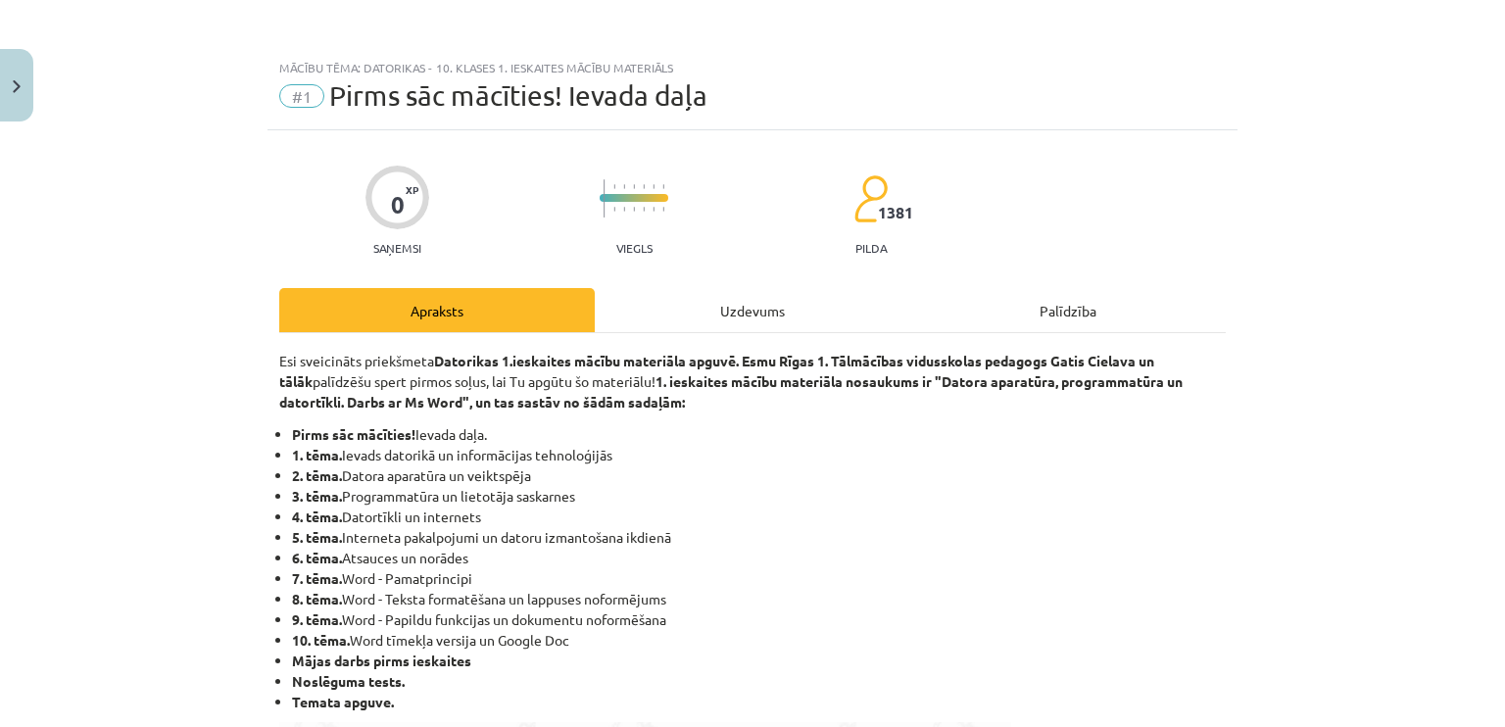
click at [705, 311] on div "Uzdevums" at bounding box center [752, 310] width 315 height 44
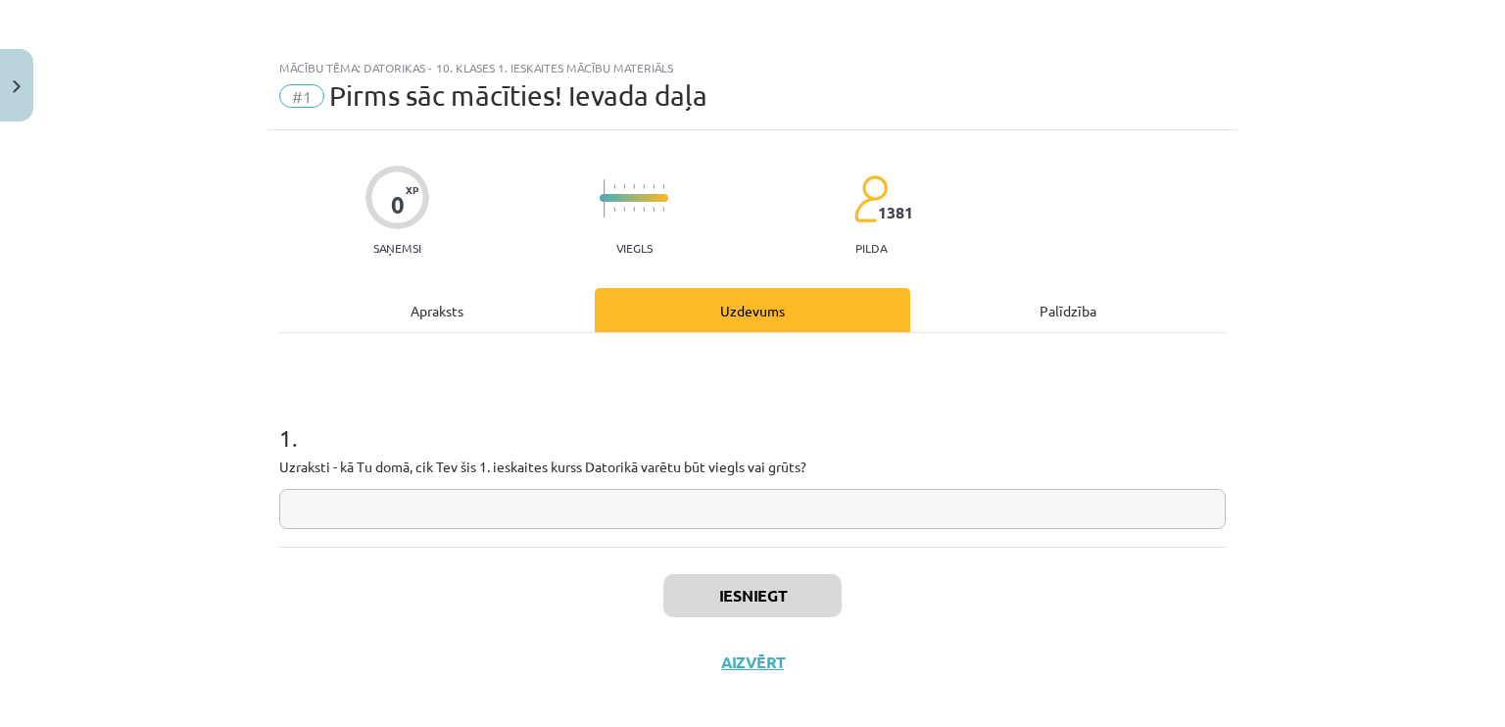
scroll to position [16, 0]
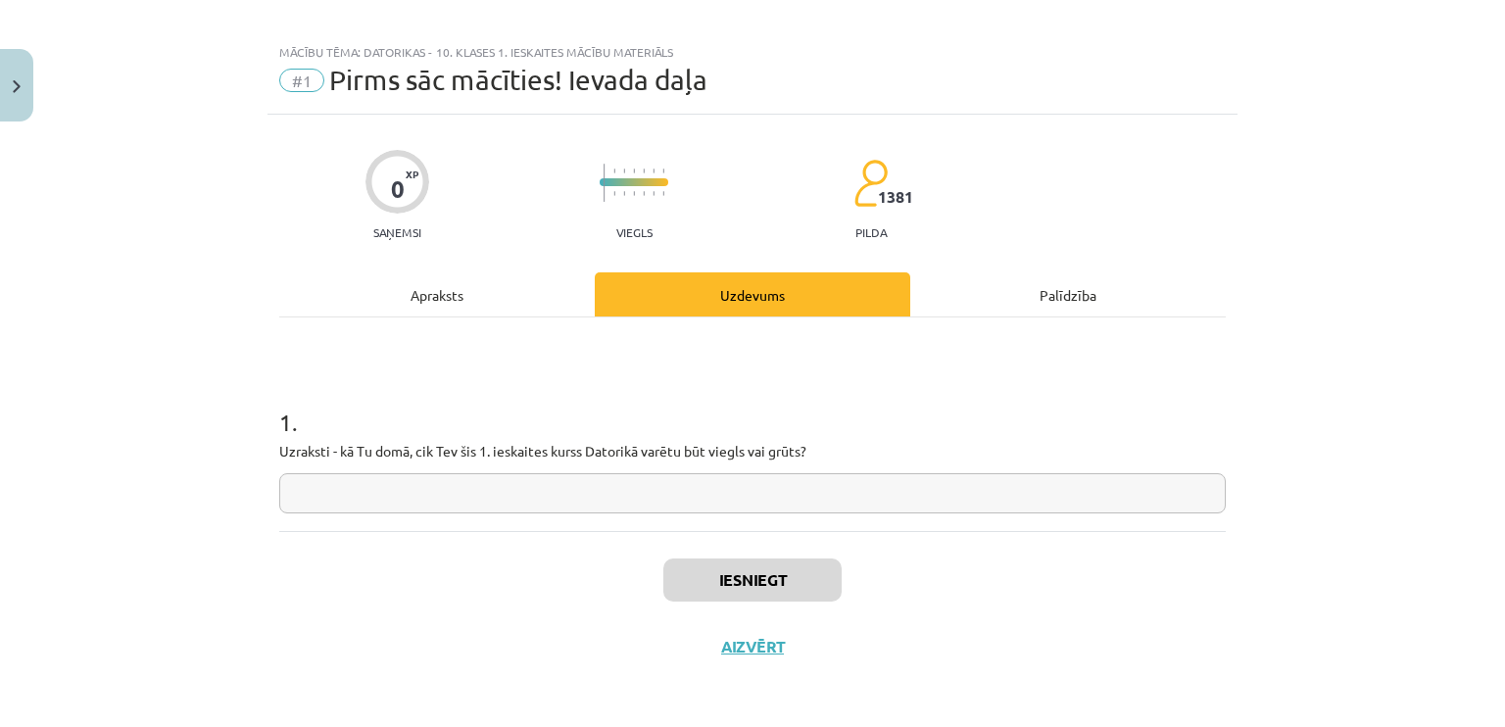
click at [640, 497] on input "text" at bounding box center [752, 493] width 946 height 40
type input "******"
click at [778, 573] on button "Iesniegt" at bounding box center [752, 579] width 178 height 43
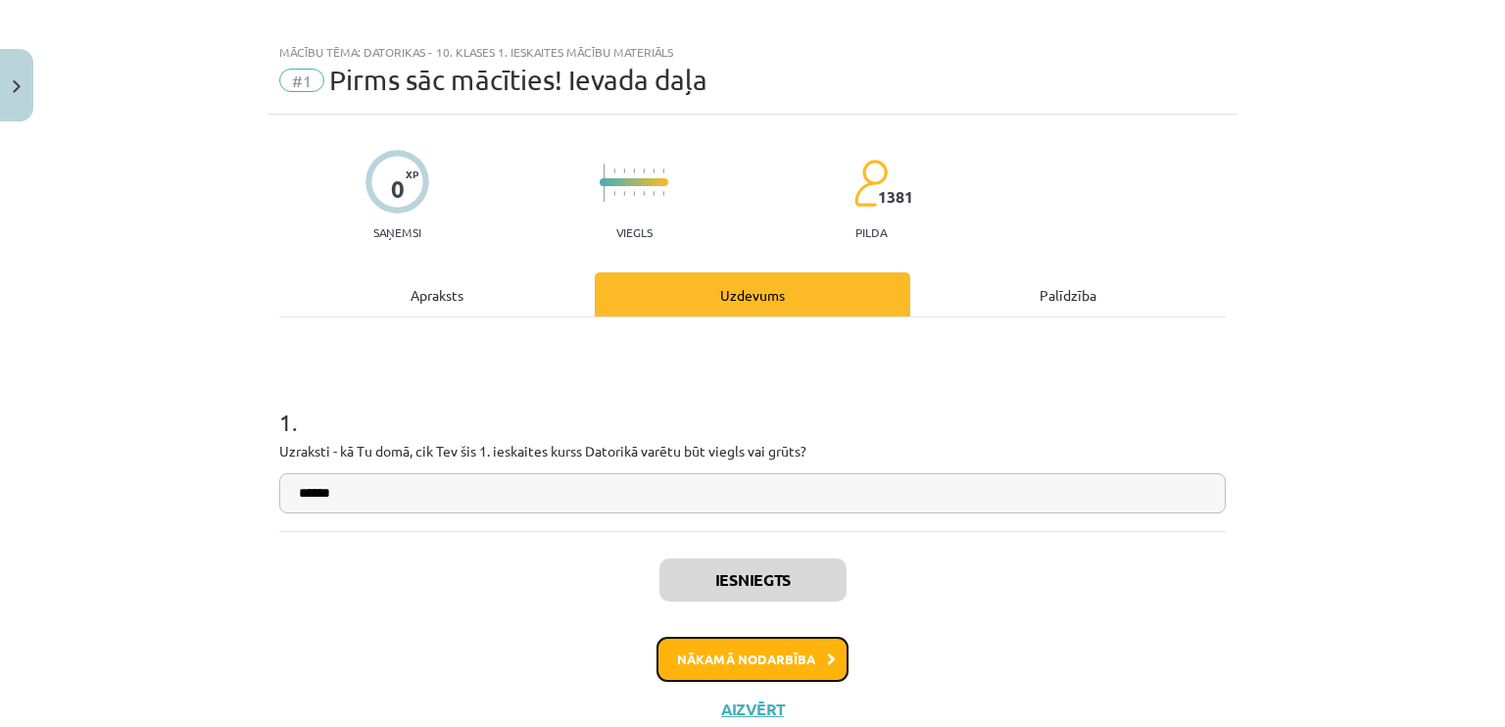
click at [762, 665] on button "Nākamā nodarbība" at bounding box center [752, 659] width 192 height 45
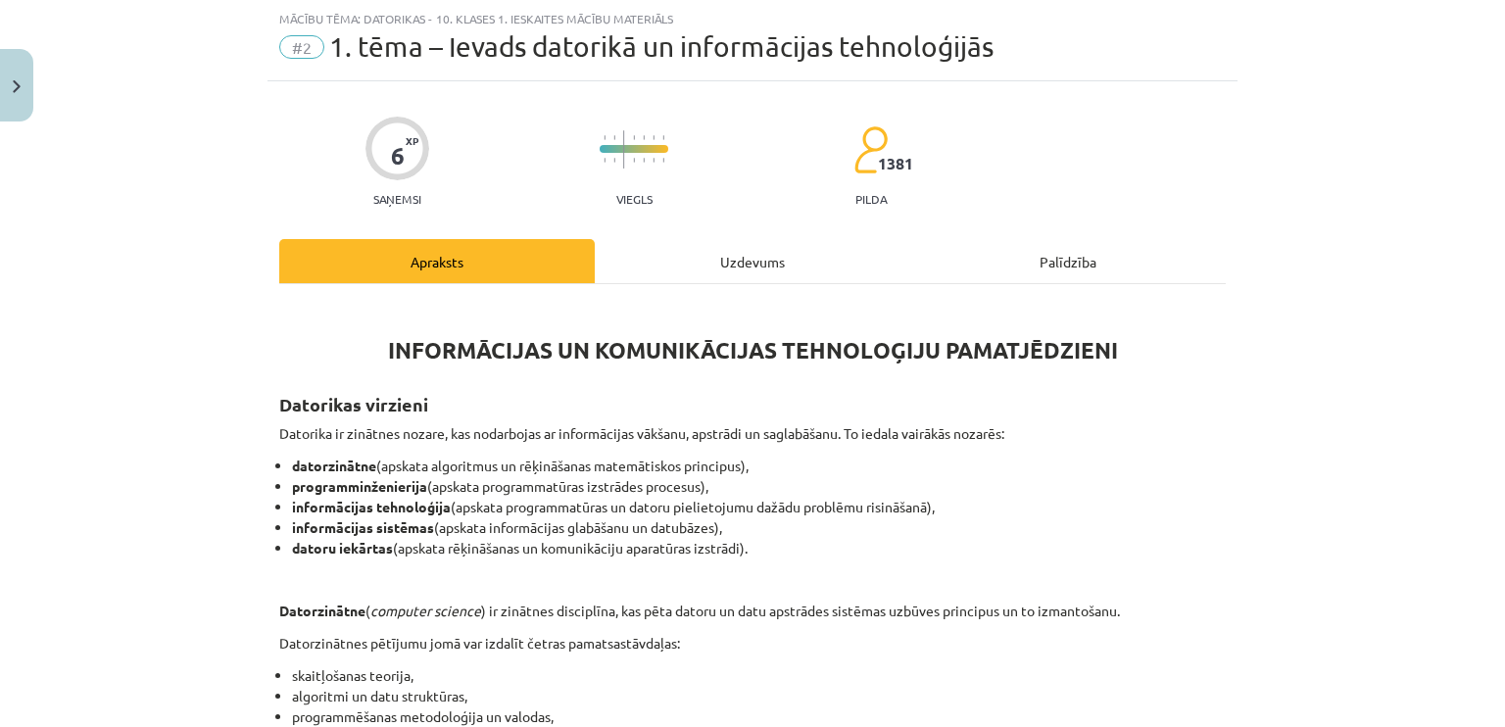
click at [734, 276] on div "Uzdevums" at bounding box center [752, 261] width 315 height 44
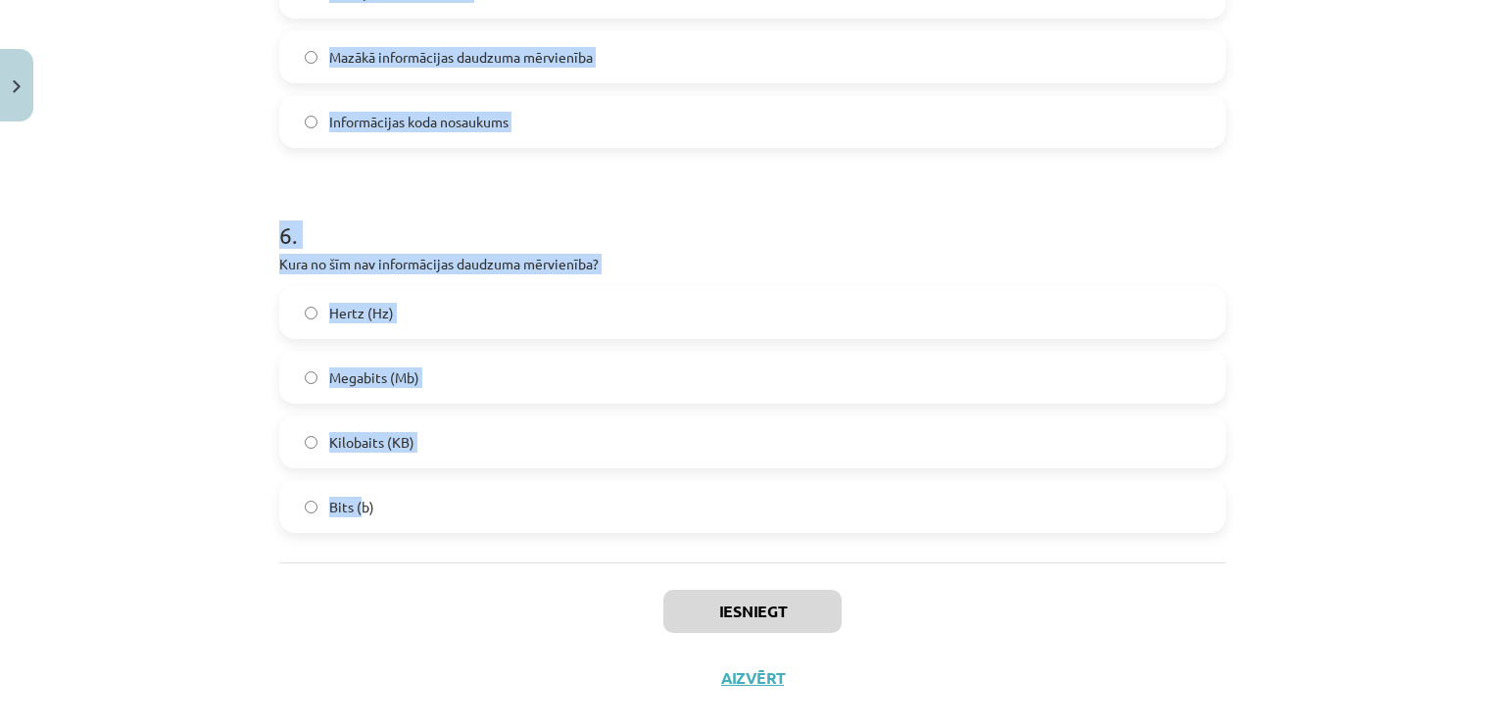
scroll to position [1900, 0]
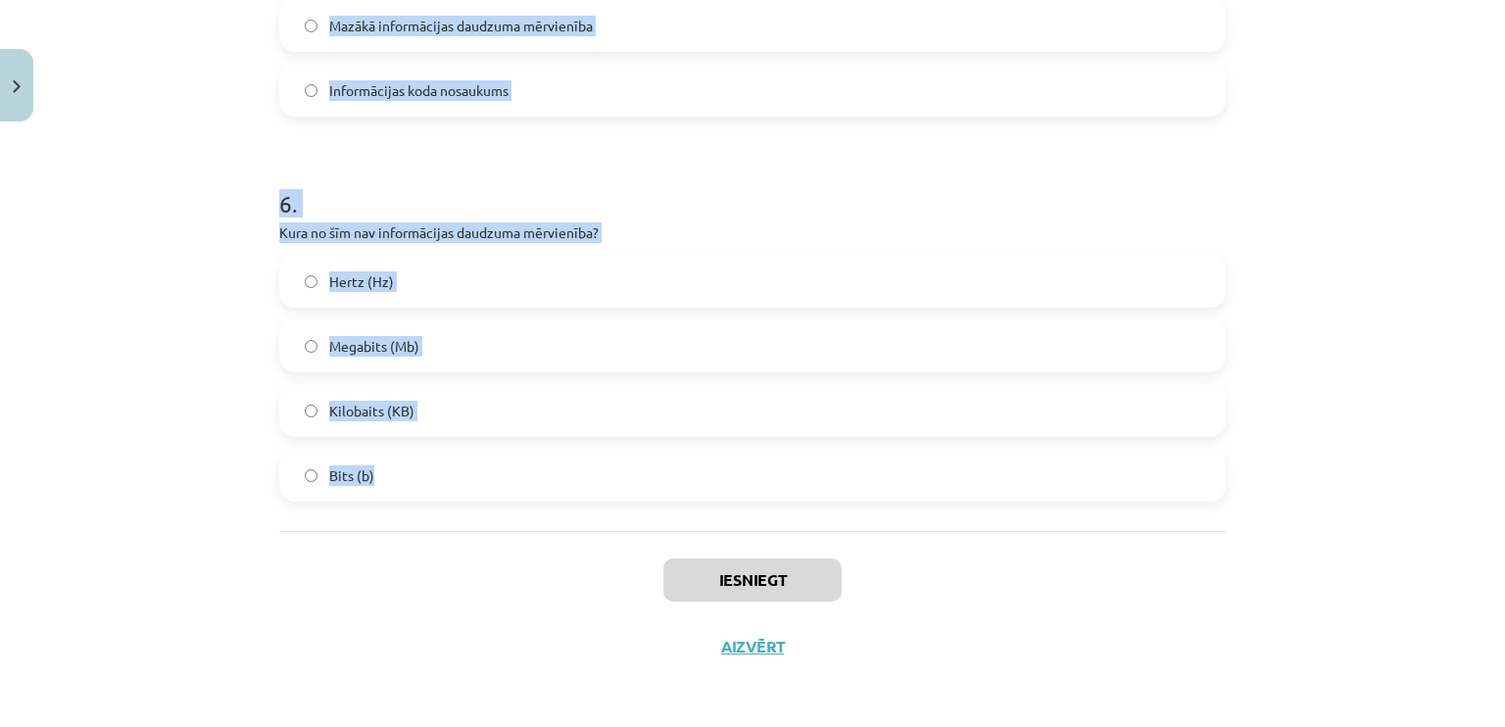
drag, startPoint x: 257, startPoint y: 281, endPoint x: 414, endPoint y: 472, distance: 247.7
click at [415, 472] on div "Mācību tēma: Datorikas - 10. klases 1. ieskaites mācību materiāls #2 1. tēma – …" at bounding box center [752, 363] width 1505 height 727
copy form "1 . Kura no šīm īpašībām nav raksturīga algoritmam? Viennozīmīgums Neparedzamīb…"
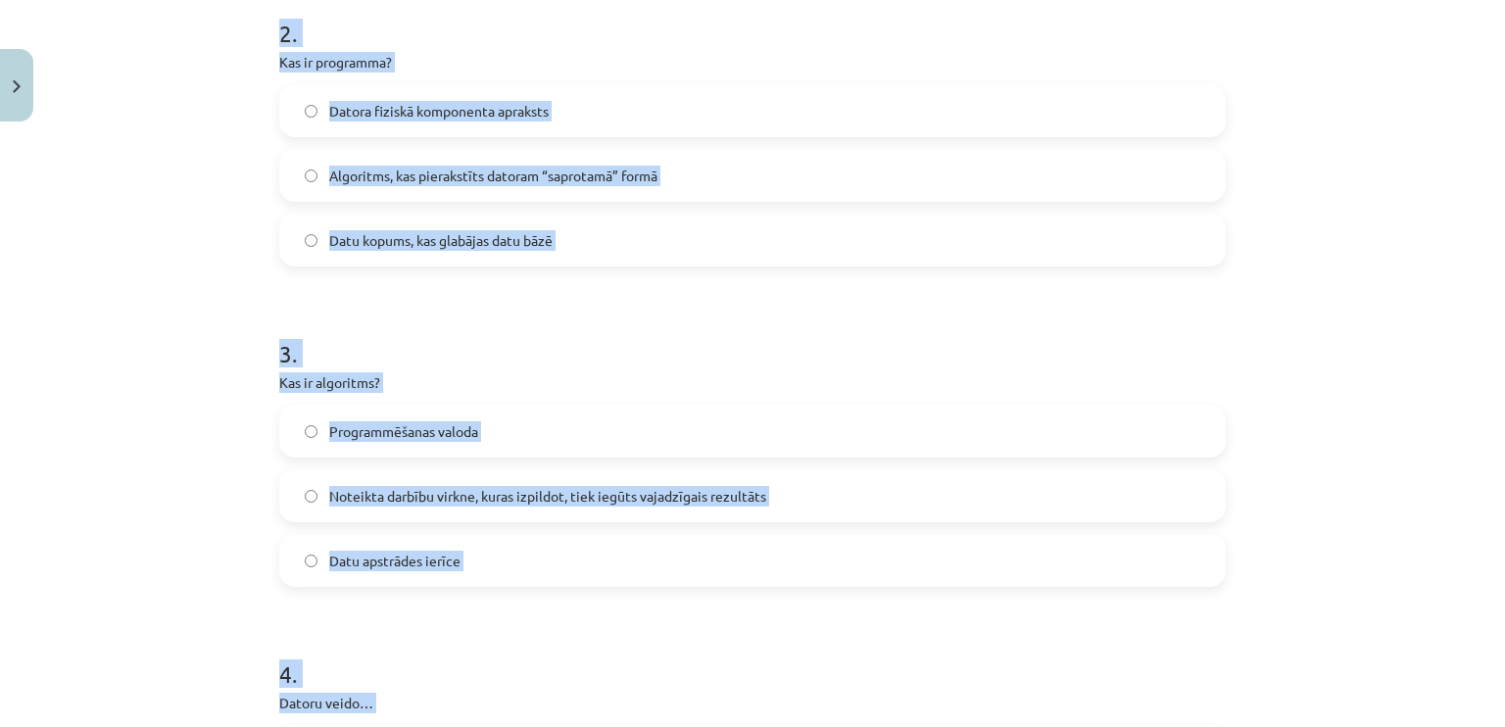
click at [9, 396] on div "Mācību tēma: Datorikas - 10. klases 1. ieskaites mācību materiāls #2 1. tēma – …" at bounding box center [752, 363] width 1505 height 727
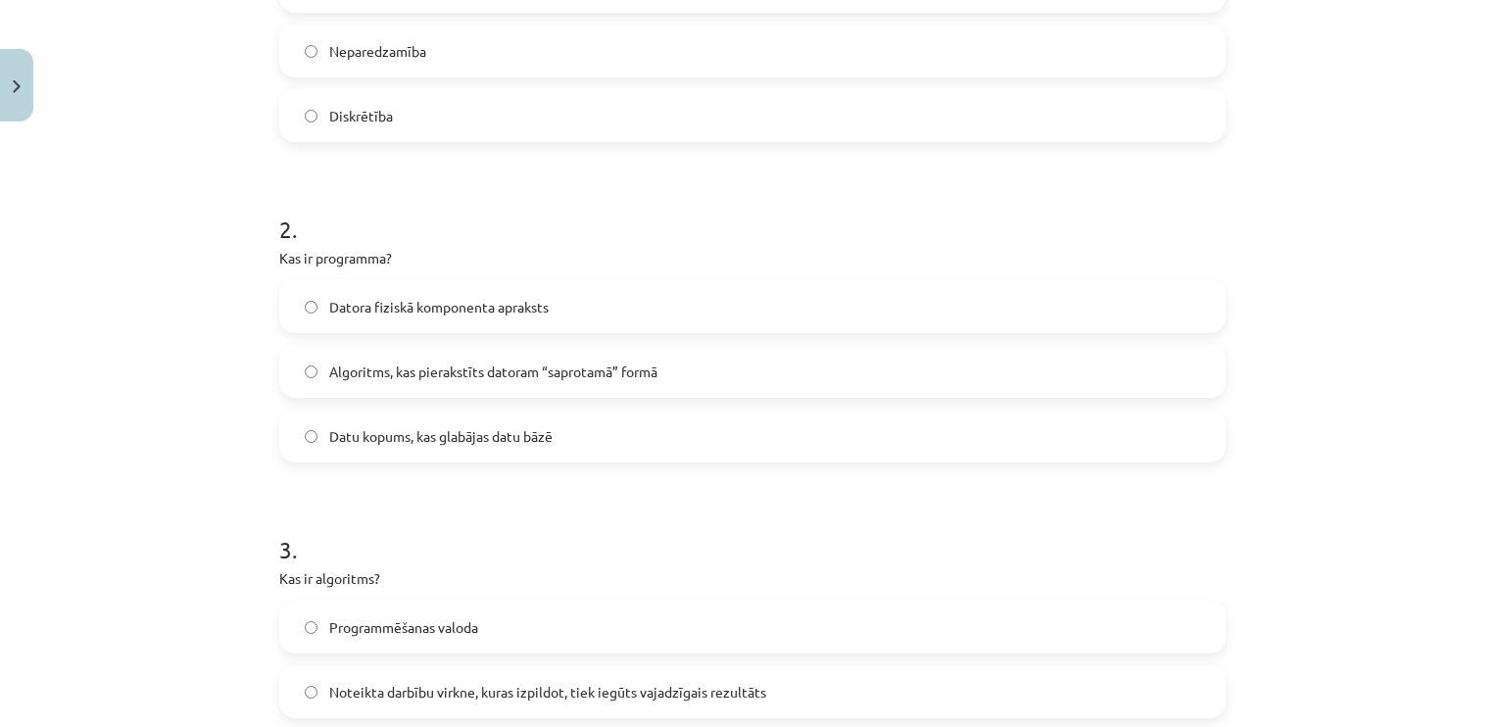
scroll to position [431, 0]
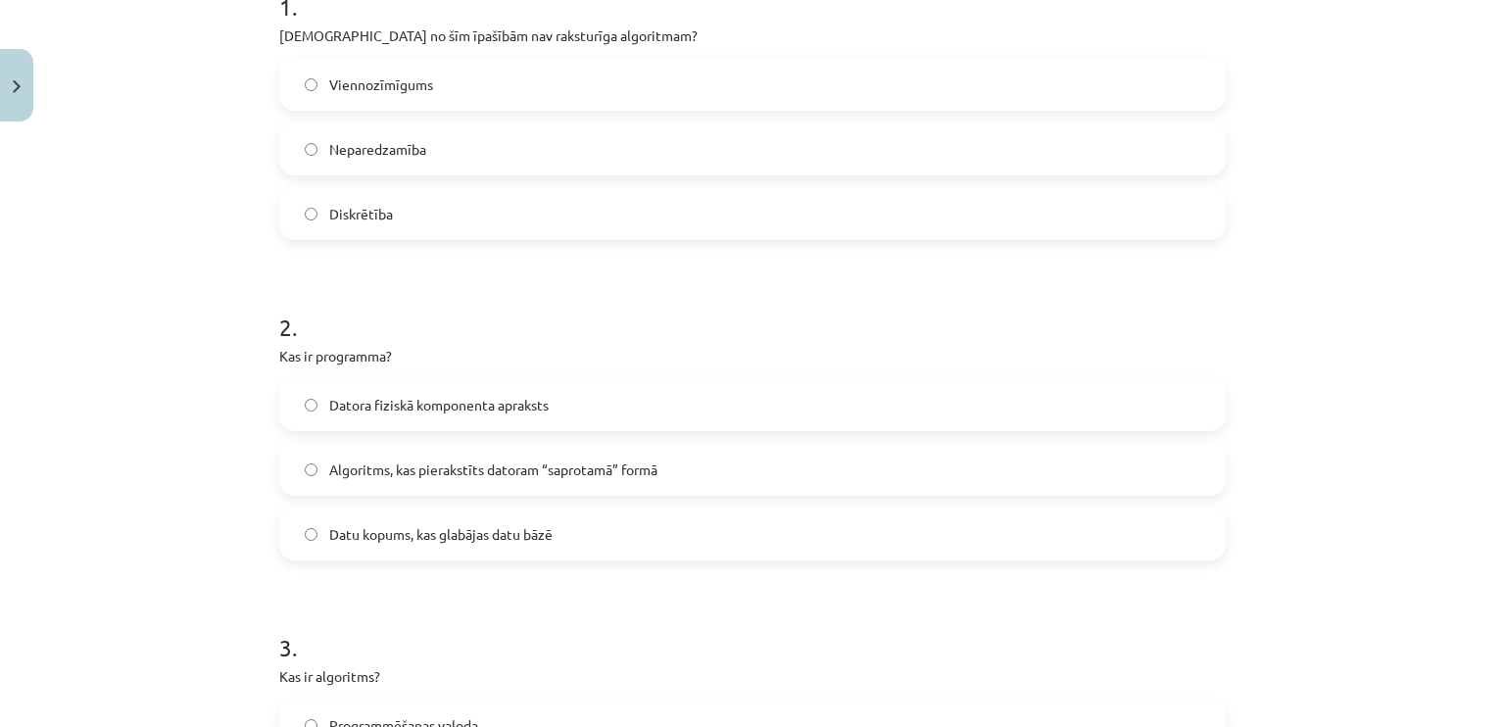
click at [415, 146] on span "Neparedzamība" at bounding box center [377, 149] width 97 height 21
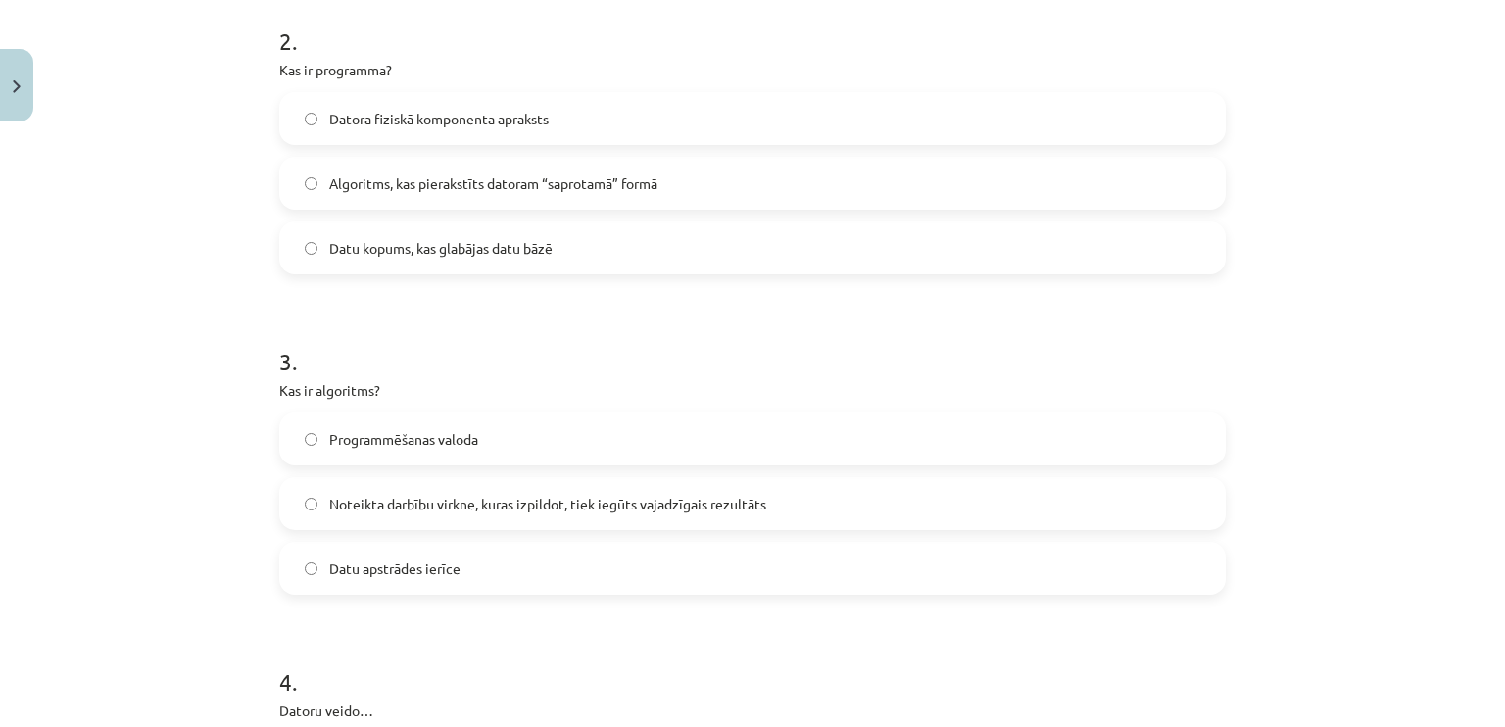
scroll to position [725, 0]
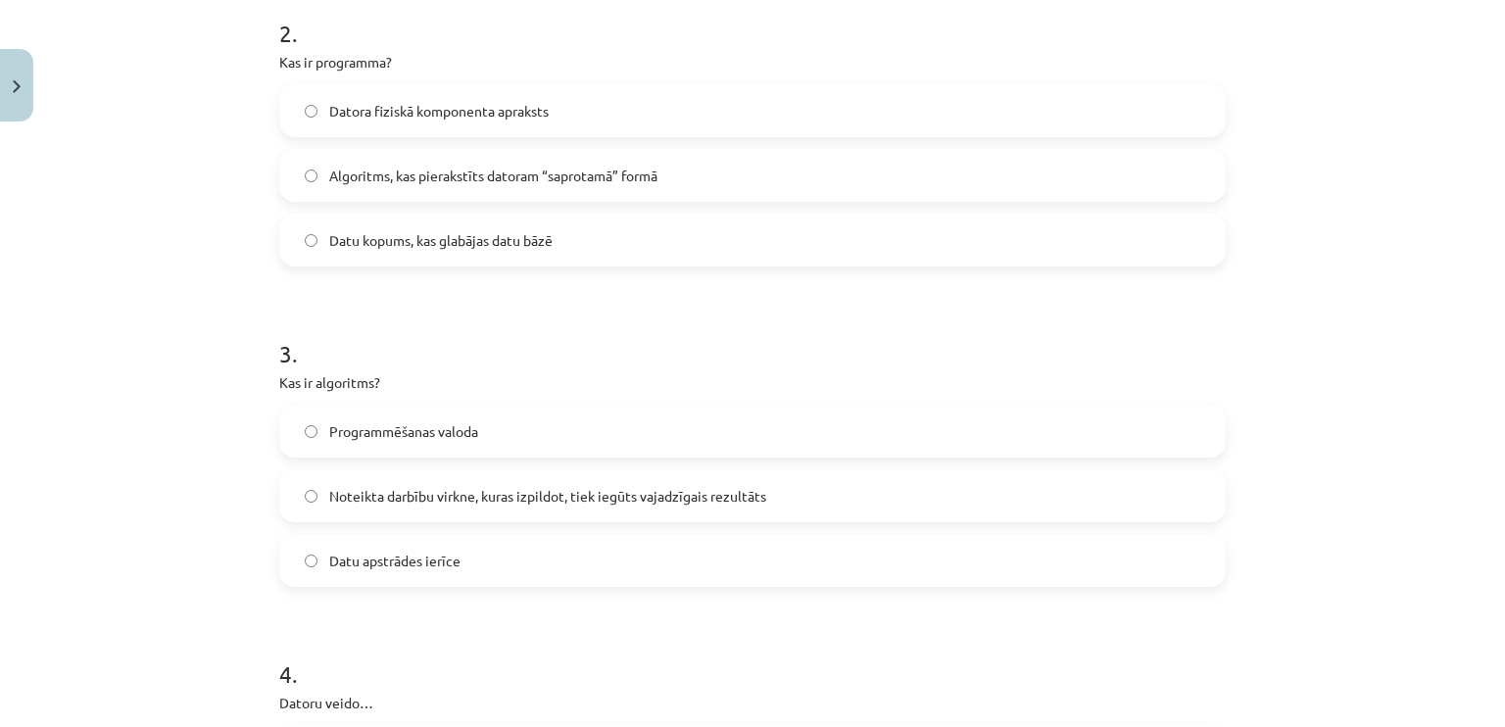
click at [377, 169] on span "Algoritms, kas pierakstīts datoram “saprotamā” formā" at bounding box center [493, 176] width 328 height 21
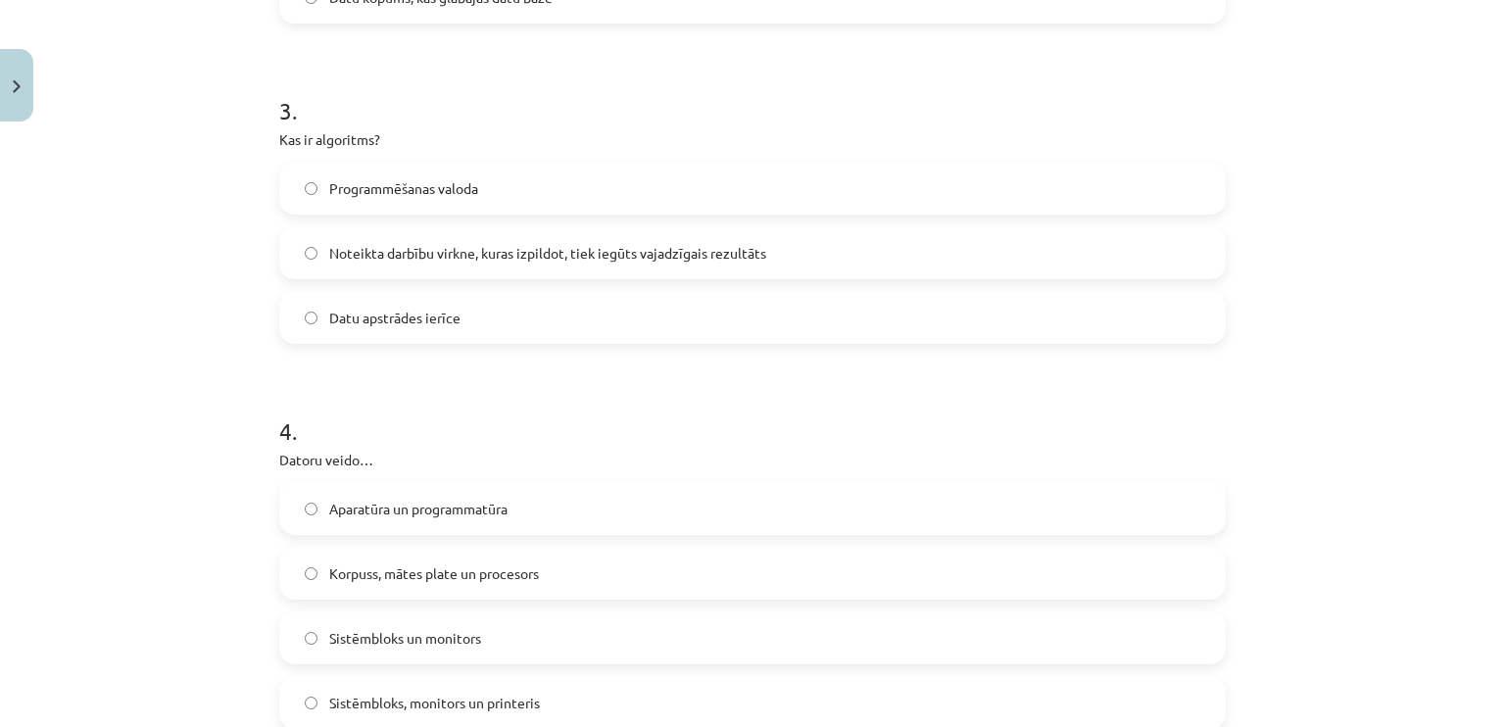
scroll to position [1019, 0]
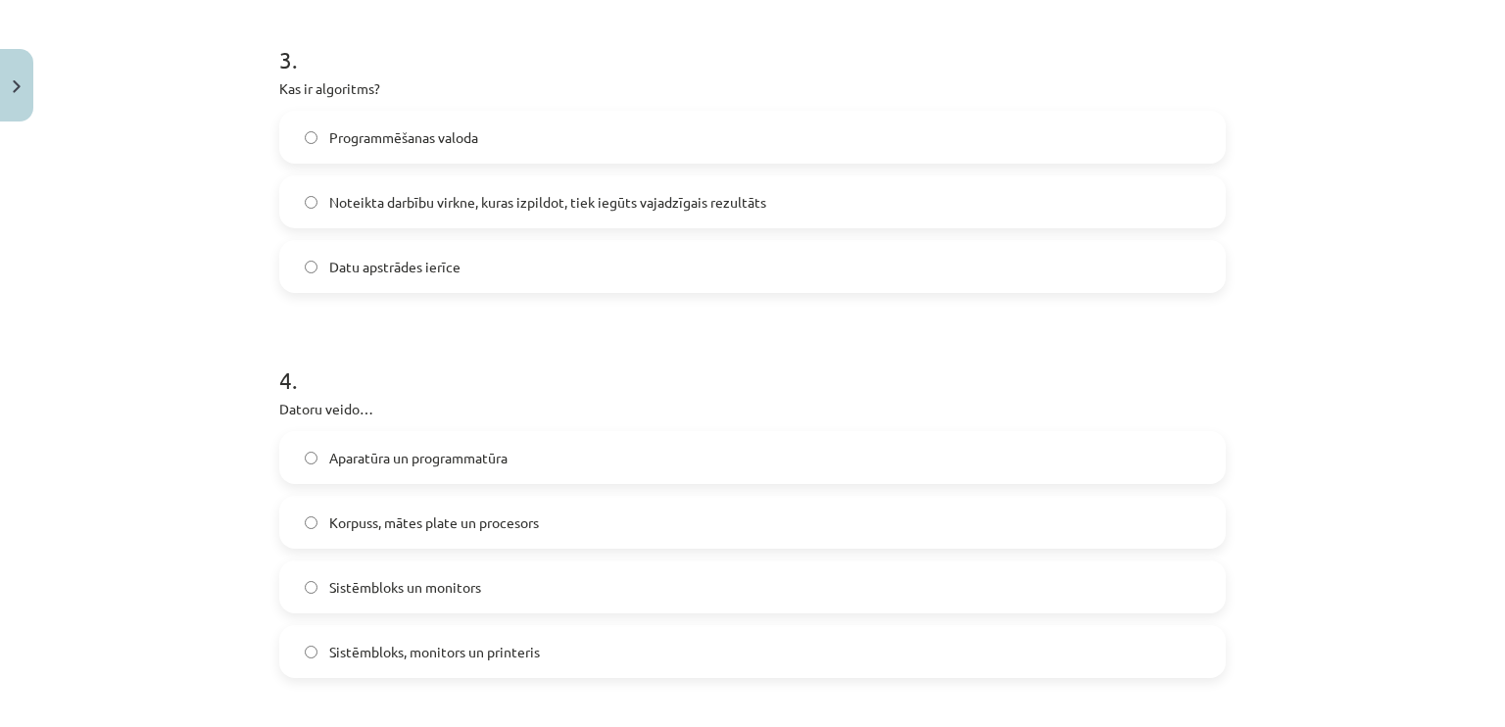
click at [389, 211] on span "Noteikta darbību virkne, kuras izpildot, tiek iegūts vajadzīgais rezultāts" at bounding box center [547, 202] width 437 height 21
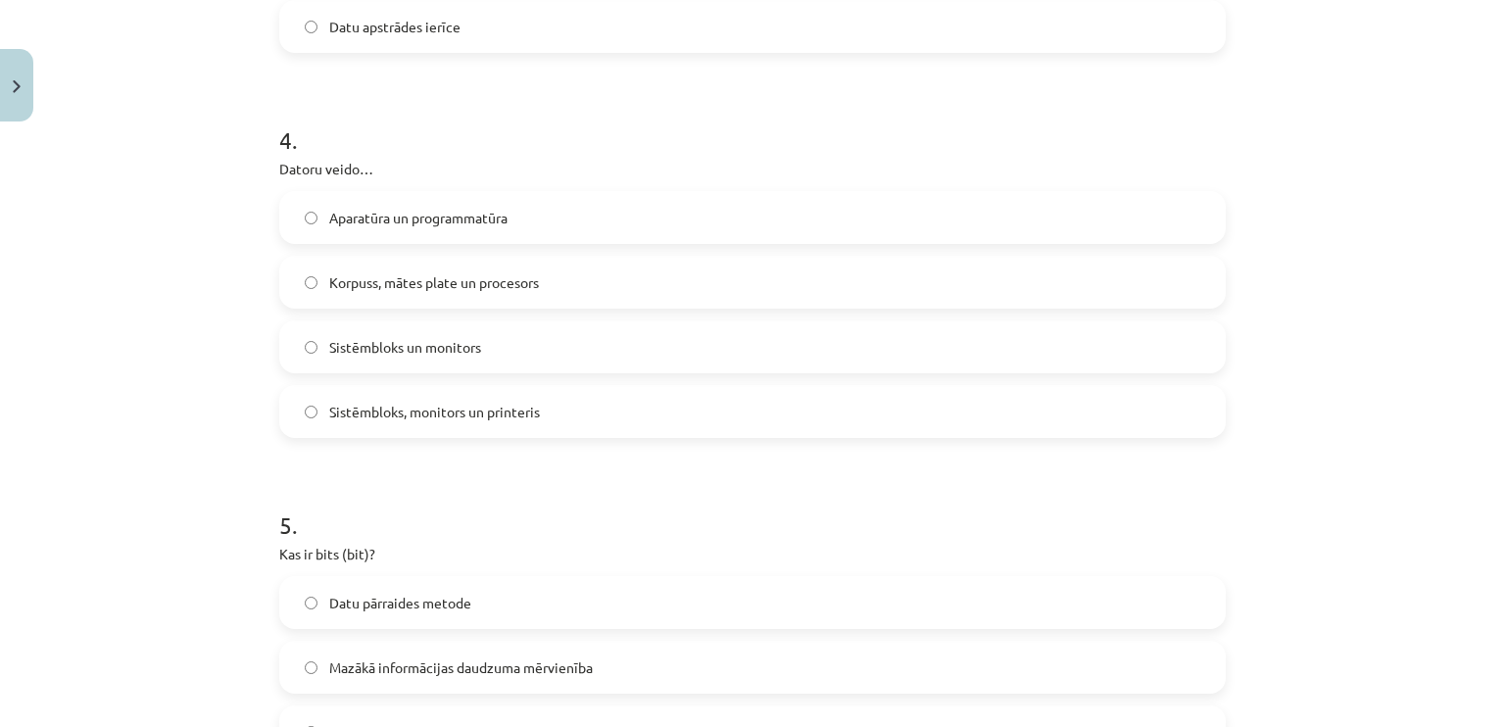
scroll to position [1313, 0]
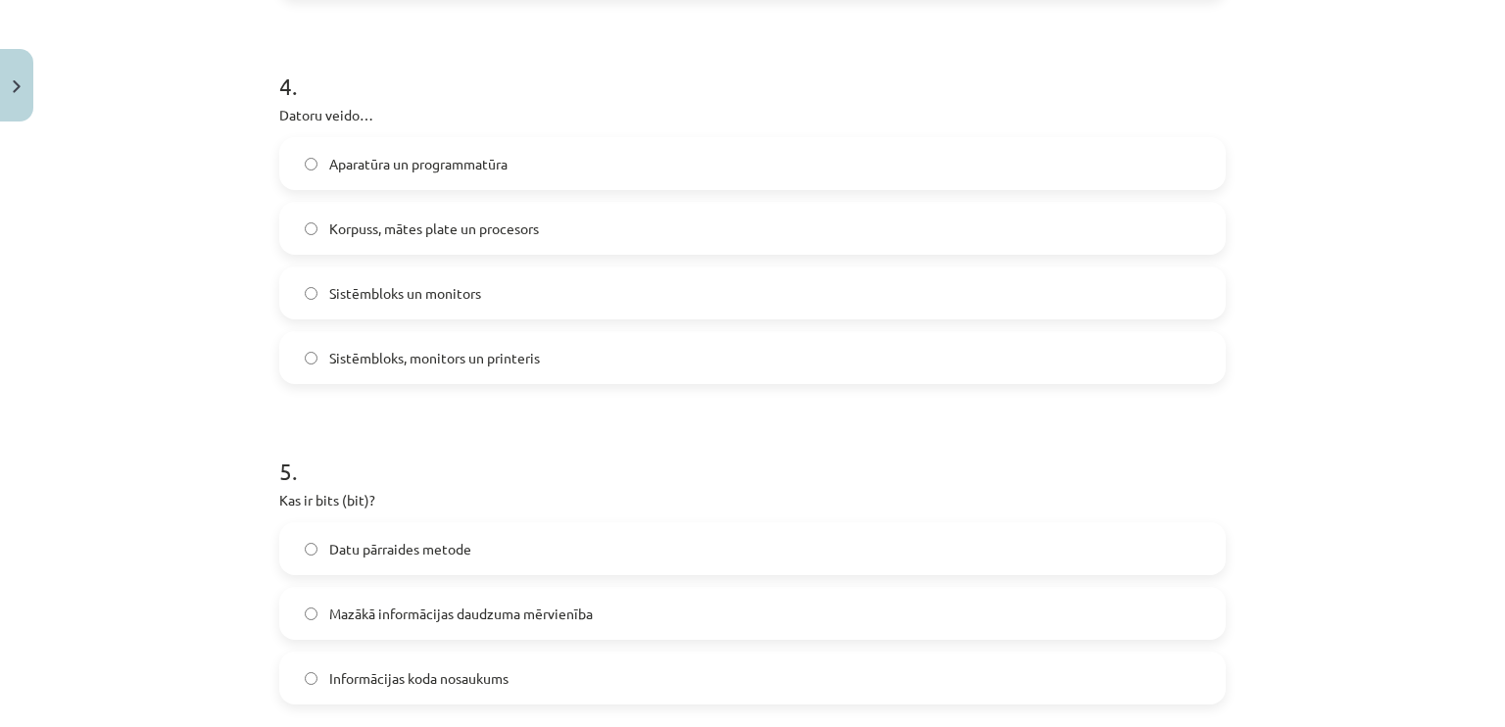
click at [450, 160] on span "Aparatūra un programmatūra" at bounding box center [418, 164] width 178 height 21
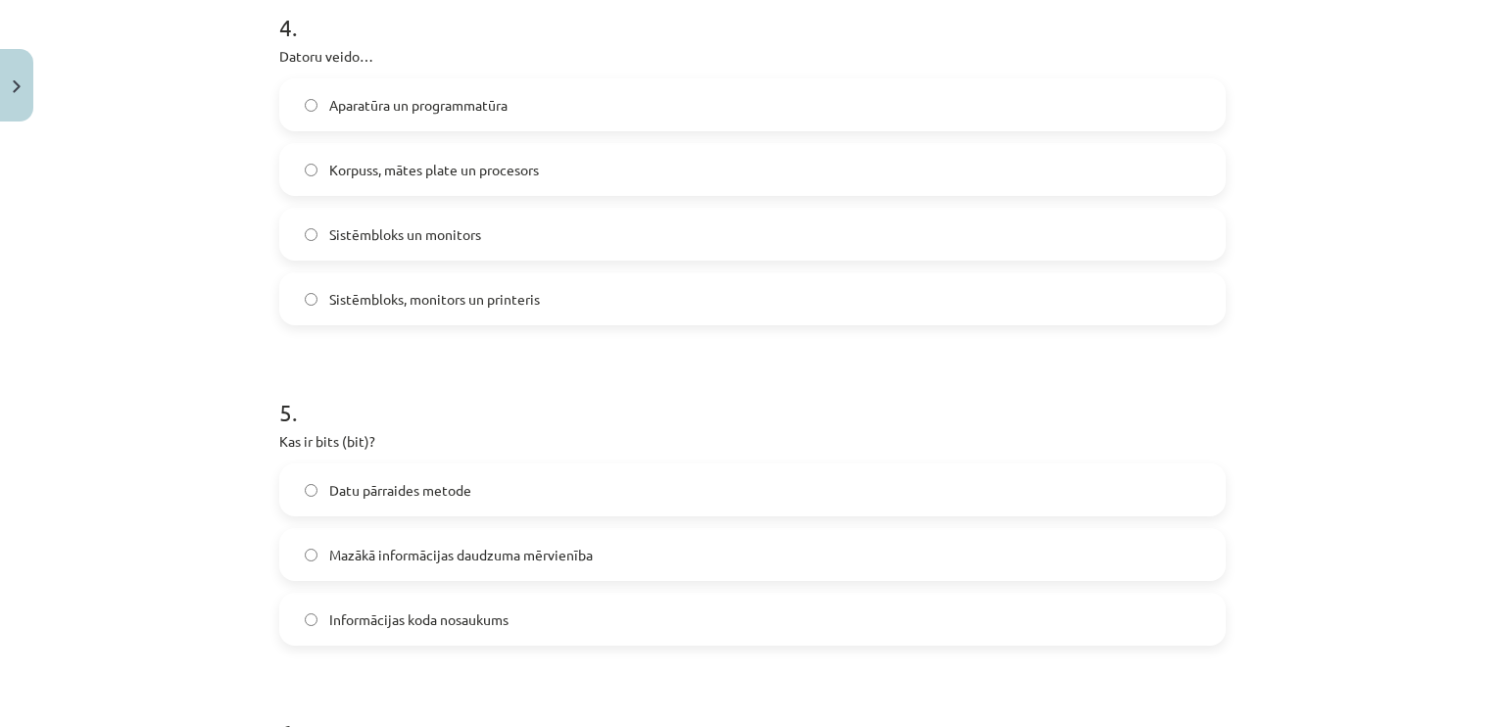
scroll to position [1606, 0]
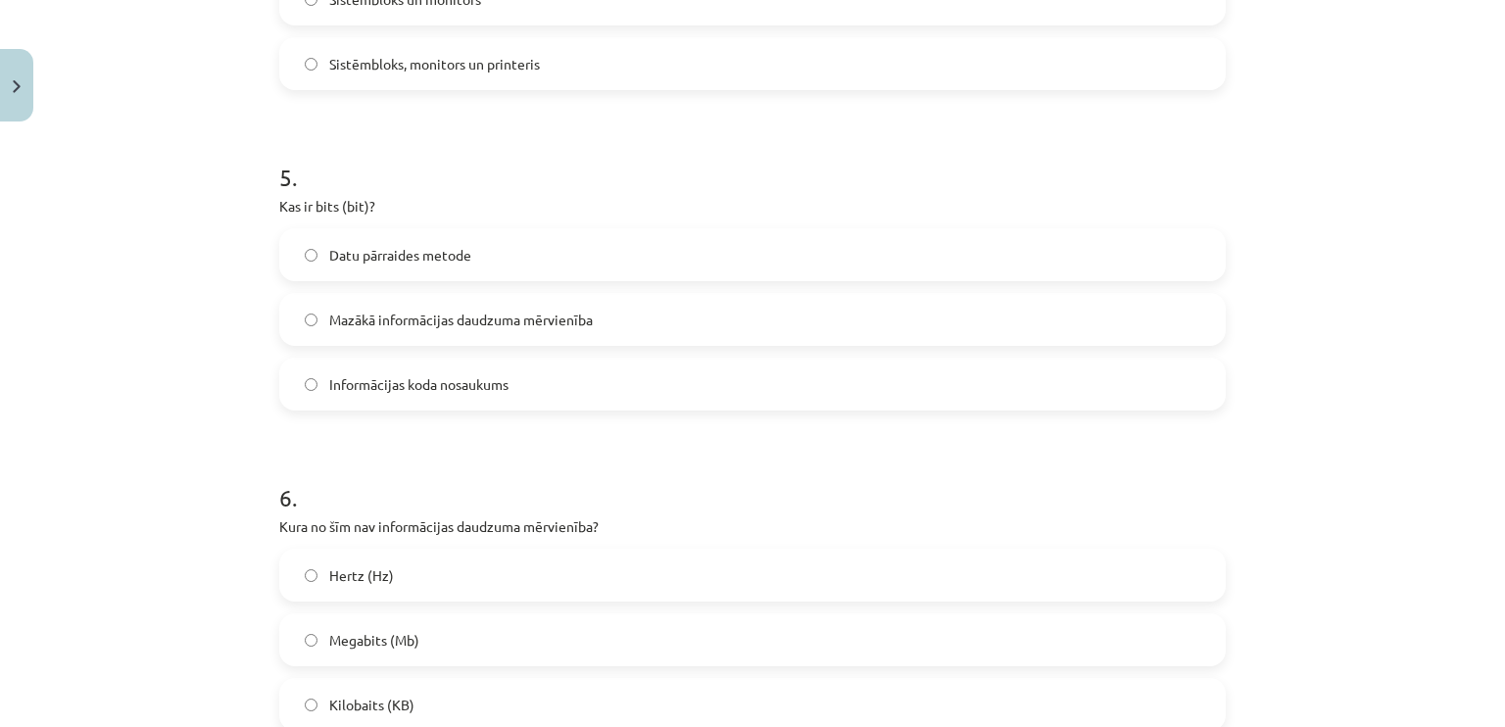
click at [383, 316] on span "Mazākā informācijas daudzuma mērvienība" at bounding box center [460, 320] width 263 height 21
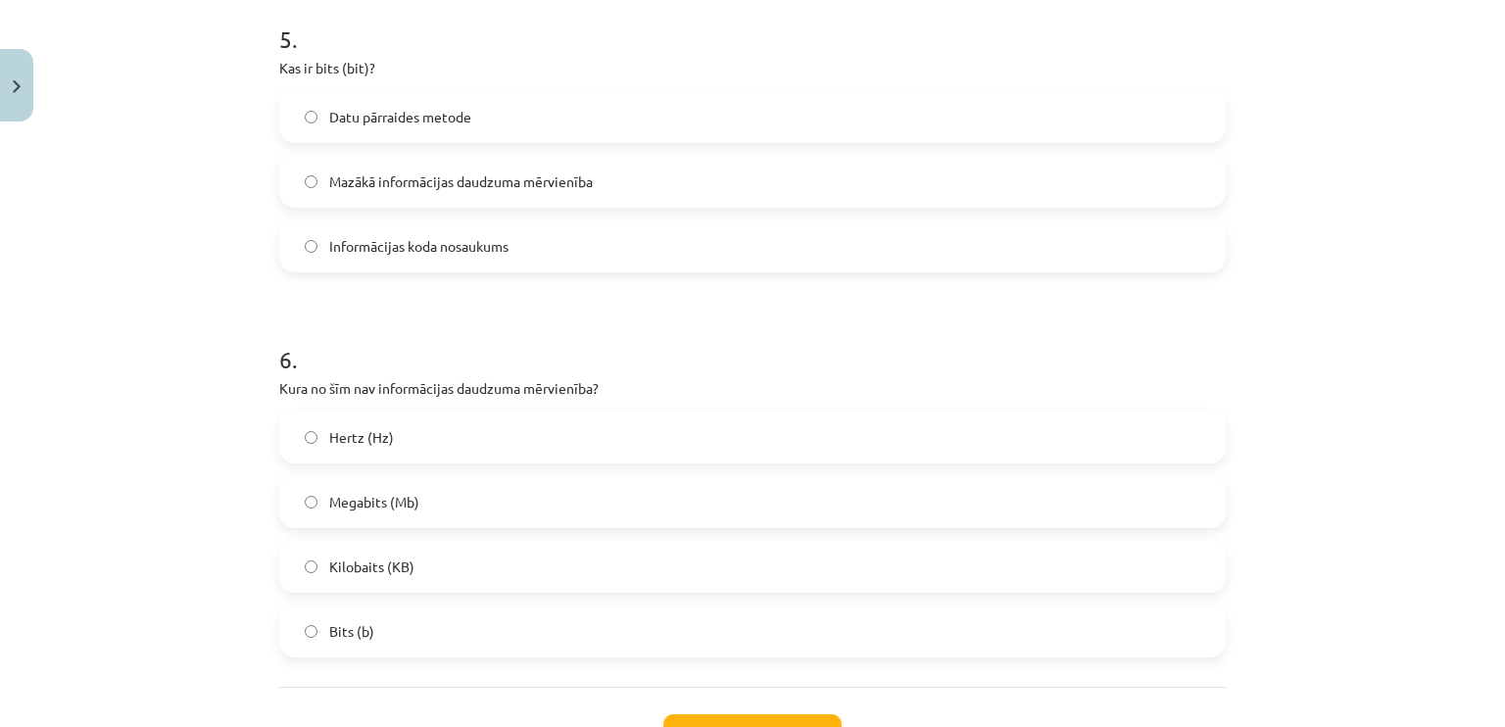
scroll to position [1802, 0]
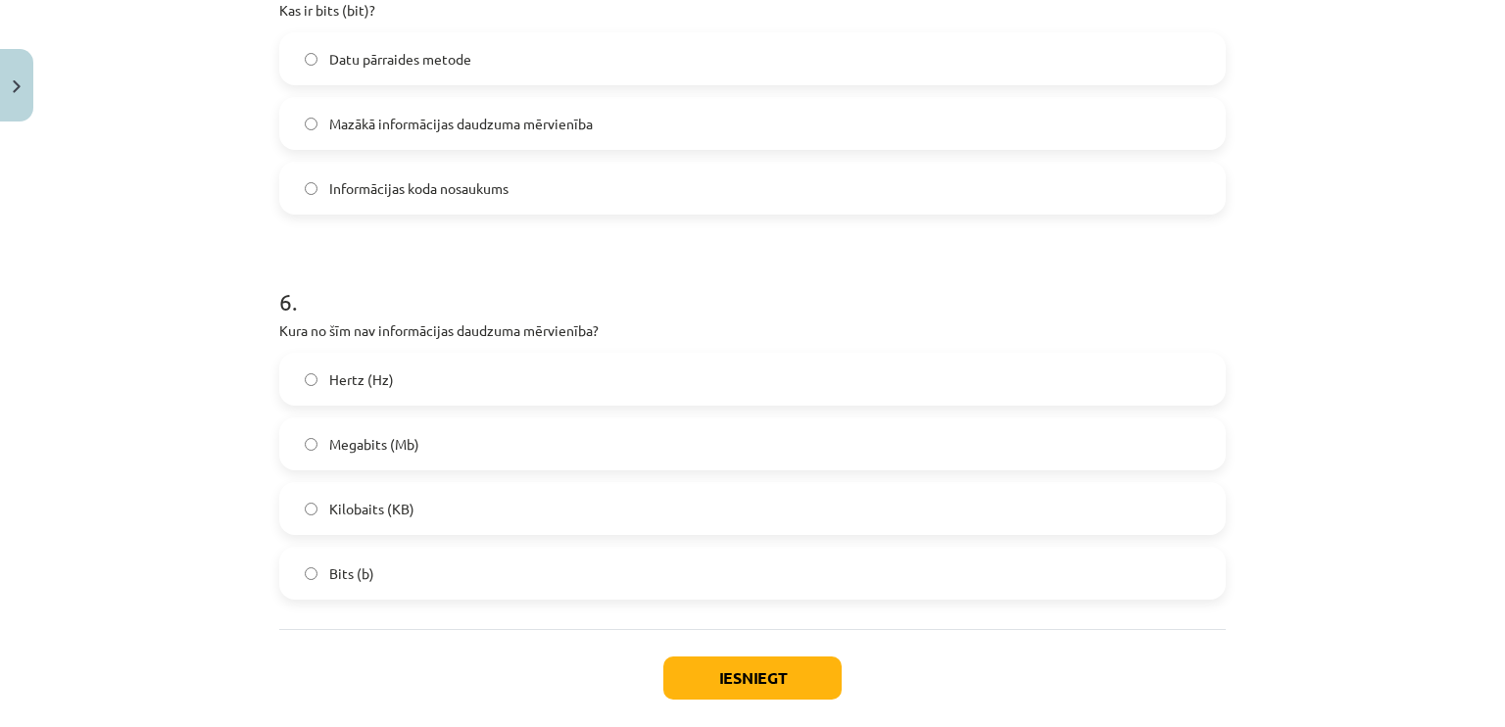
click at [392, 393] on label "Hertz (Hz)" at bounding box center [752, 379] width 942 height 49
click at [787, 682] on button "Iesniegt" at bounding box center [752, 677] width 178 height 43
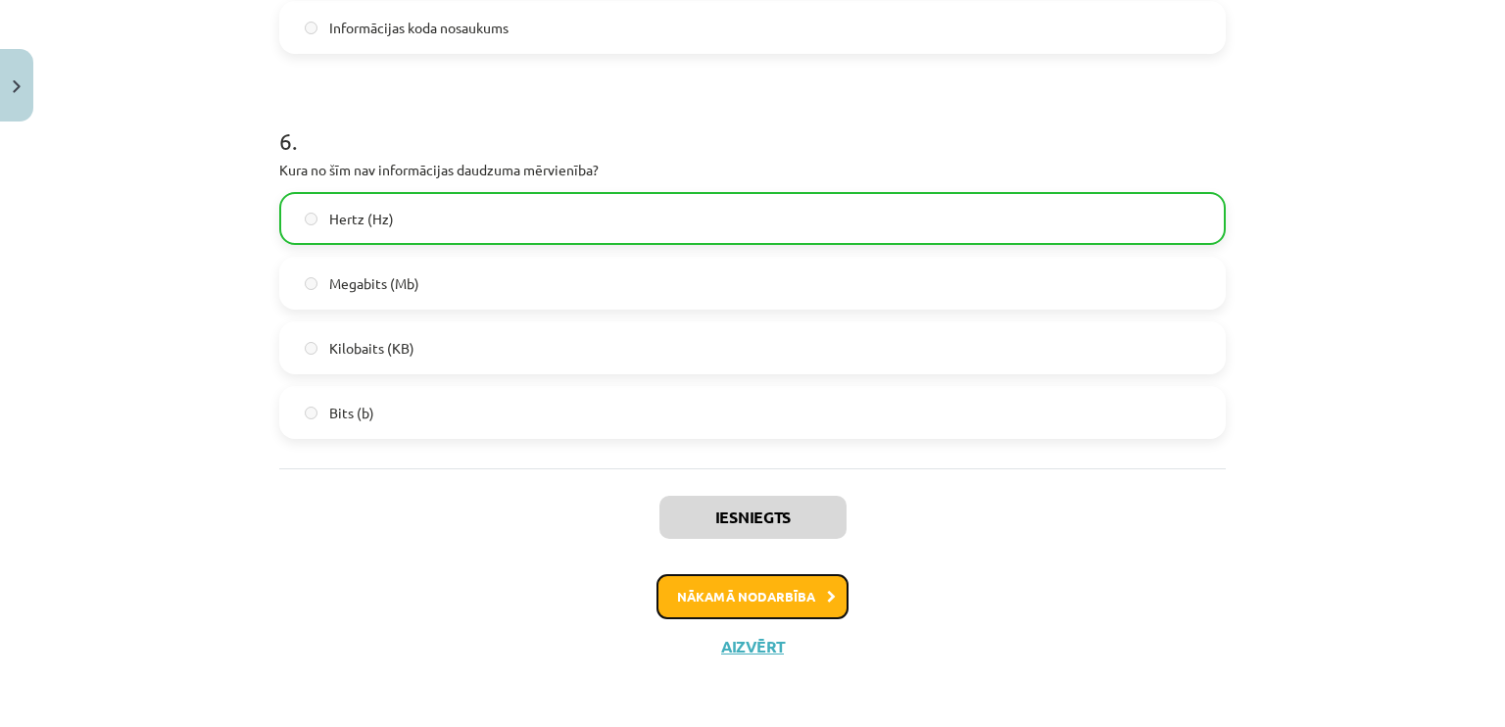
click at [764, 595] on button "Nākamā nodarbība" at bounding box center [752, 596] width 192 height 45
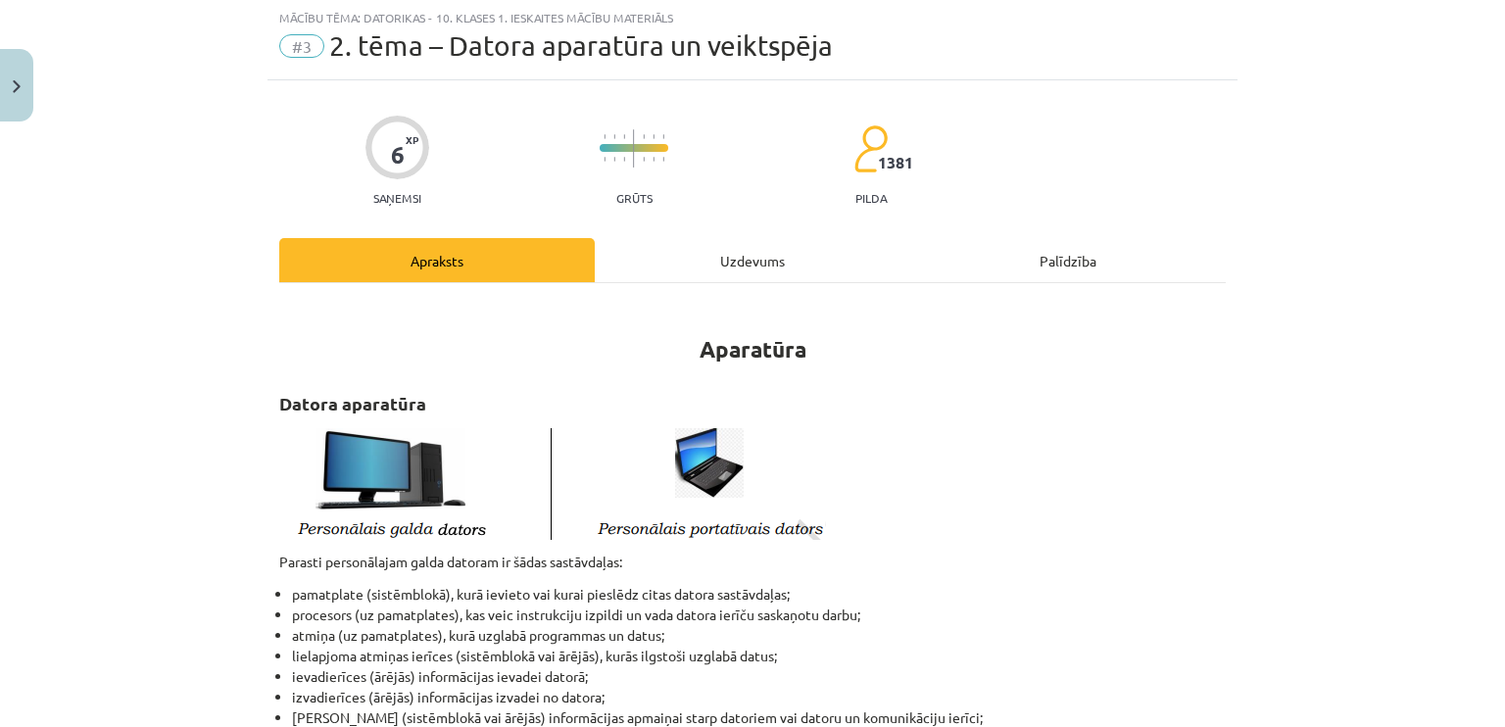
scroll to position [49, 0]
click at [748, 266] on div "Uzdevums" at bounding box center [752, 261] width 315 height 44
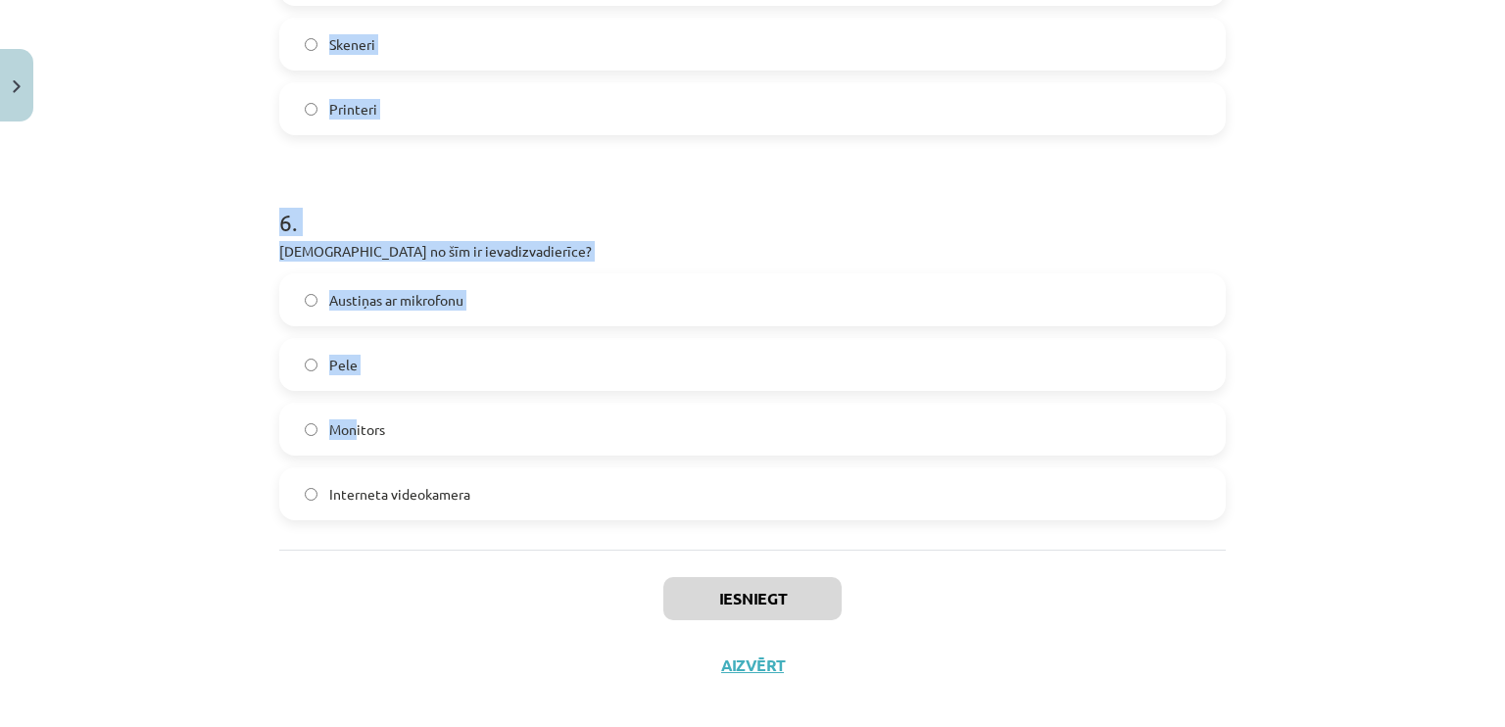
scroll to position [2159, 0]
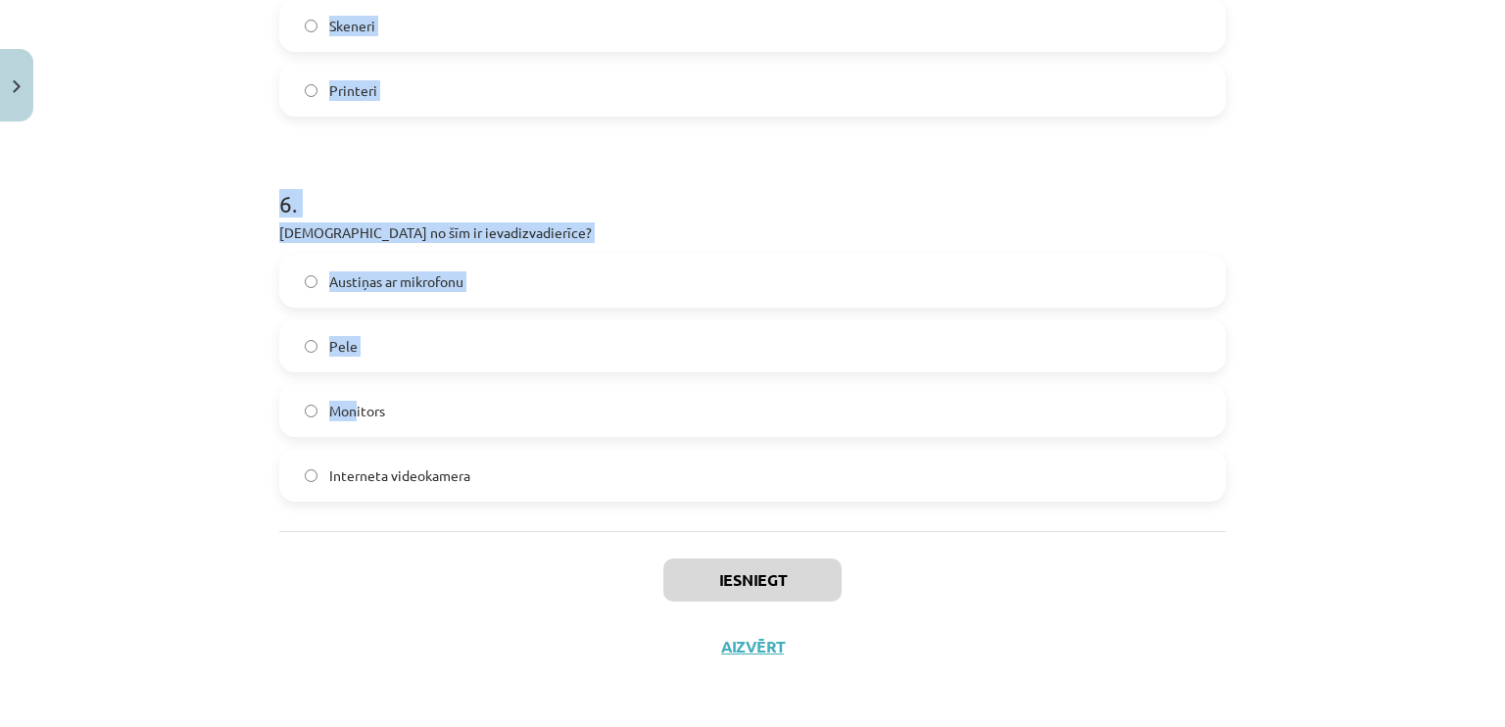
drag, startPoint x: 229, startPoint y: 373, endPoint x: 475, endPoint y: 482, distance: 268.8
click at [475, 482] on div "Mācību tēma: Datorikas - 10. klases 1. ieskaites mācību materiāls #3 2. tēma – …" at bounding box center [752, 363] width 1505 height 727
copy form "1 . Kura ir visietilpīgākā atmiņas ierīce? Pusvadītāju disks (solid-state drive…"
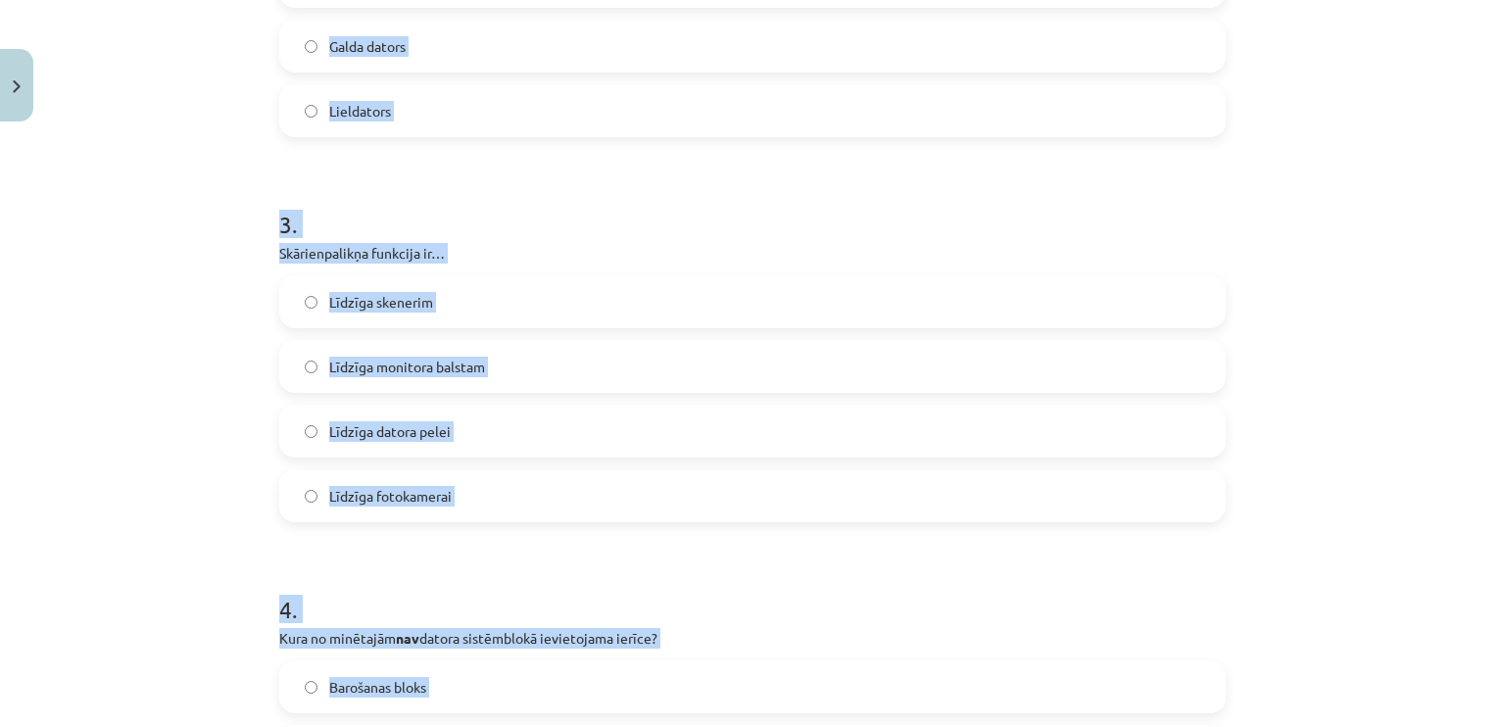
click at [165, 346] on div "Mācību tēma: Datorikas - 10. klases 1. ieskaites mācību materiāls #3 2. tēma – …" at bounding box center [752, 363] width 1505 height 727
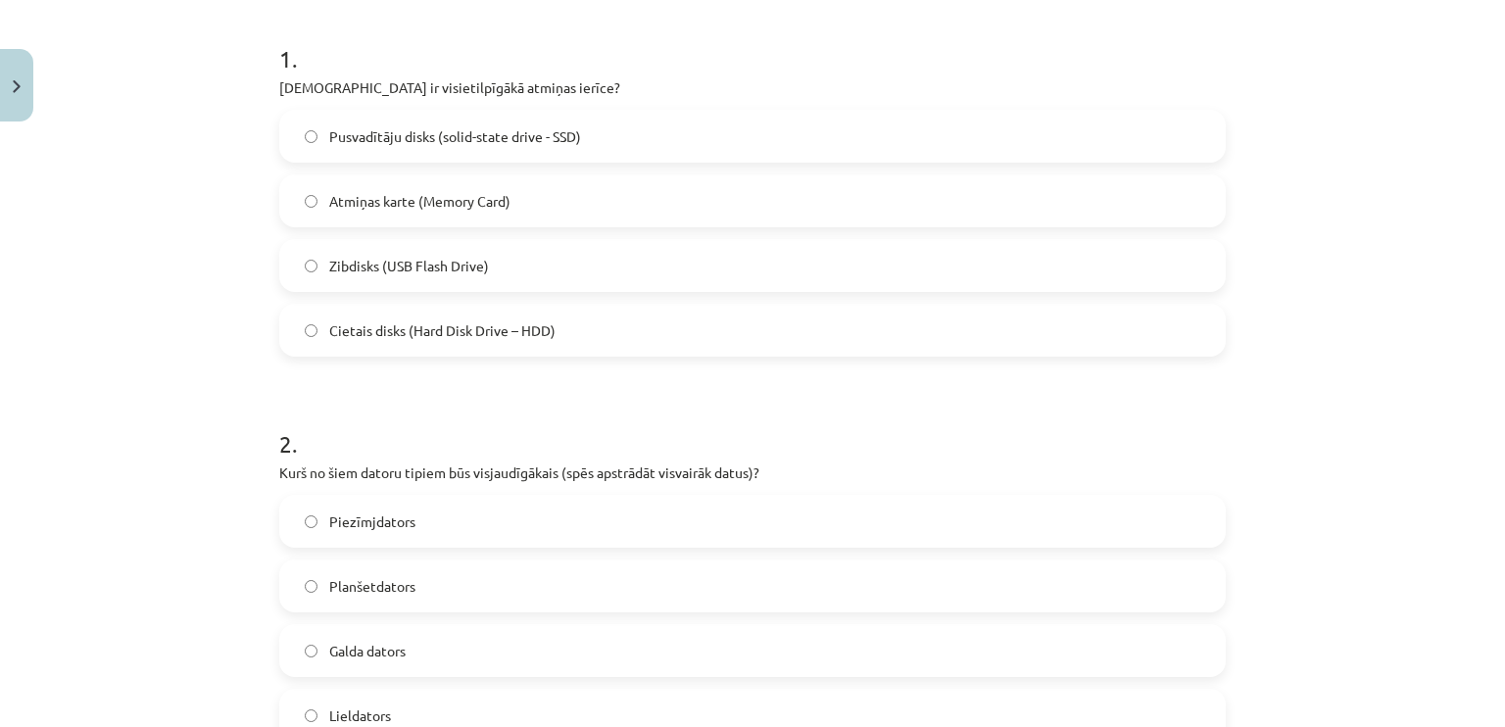
scroll to position [298, 0]
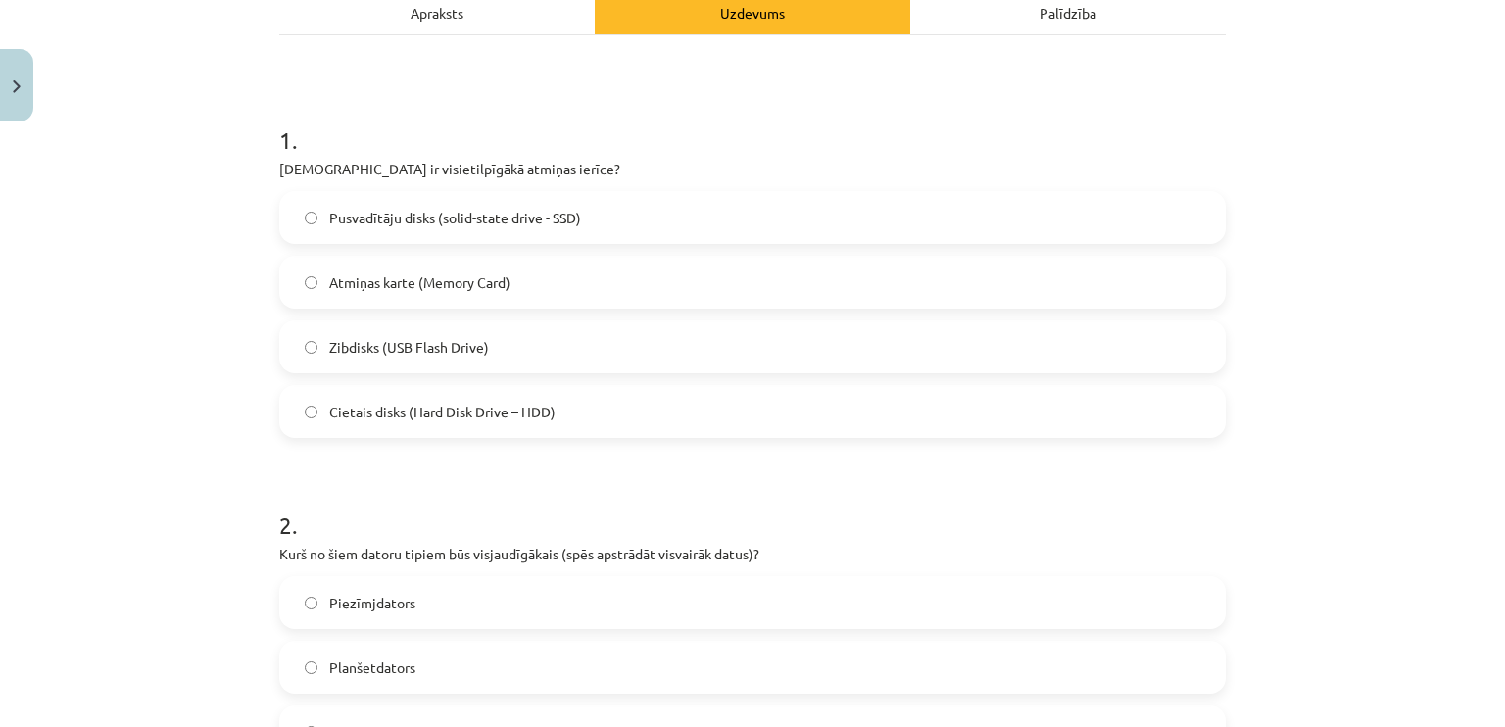
click at [382, 402] on span "Cietais disks (Hard Disk Drive – HDD)" at bounding box center [442, 412] width 226 height 21
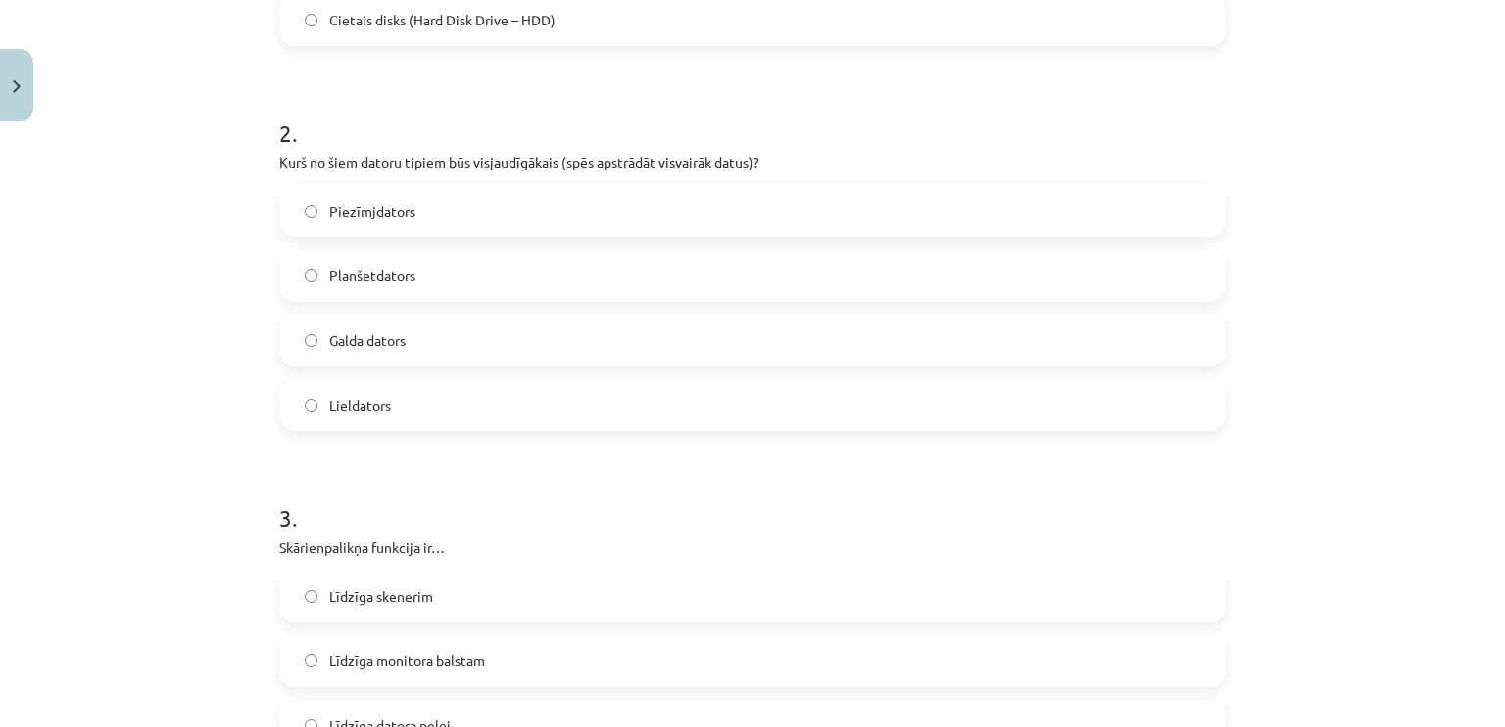
click at [356, 406] on span "Lieldators" at bounding box center [360, 405] width 62 height 21
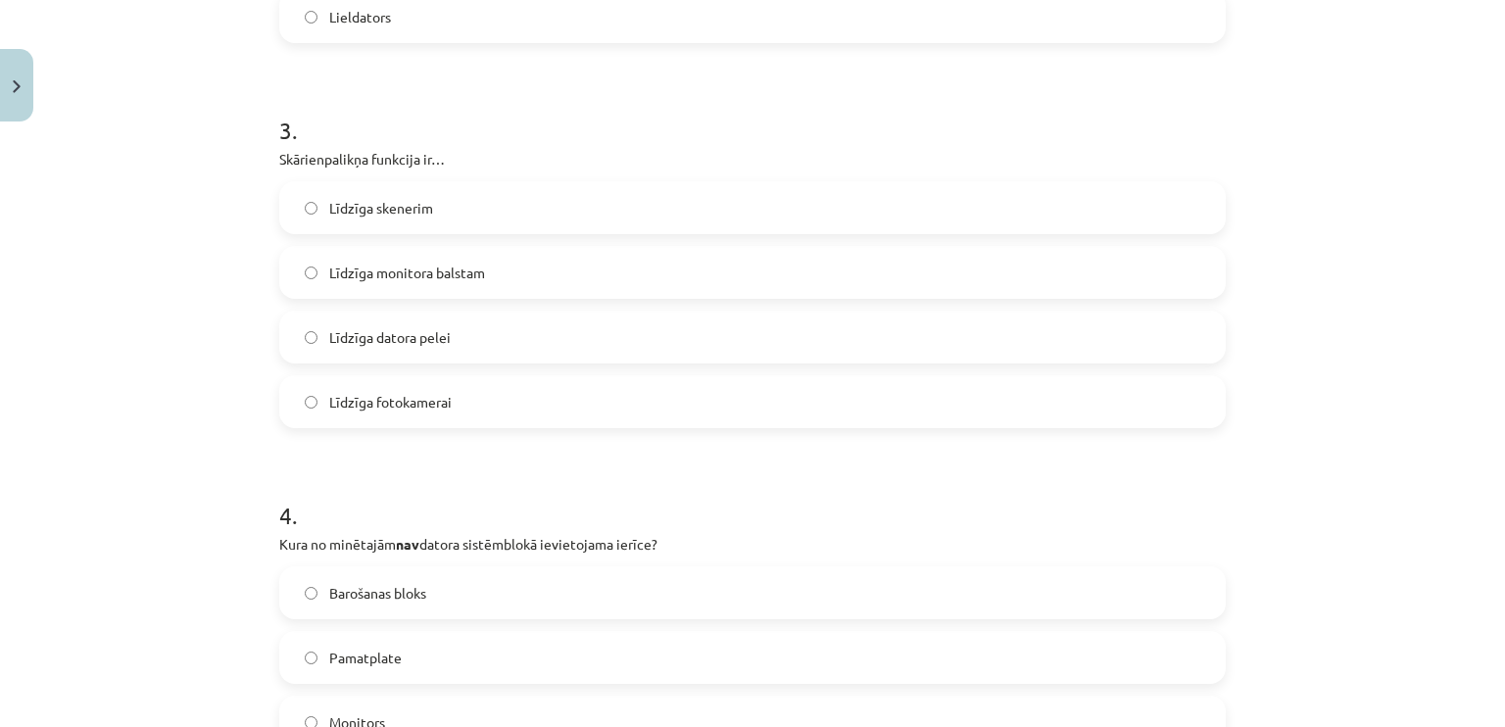
scroll to position [1081, 0]
click at [406, 345] on label "Līdzīga datora pelei" at bounding box center [752, 333] width 942 height 49
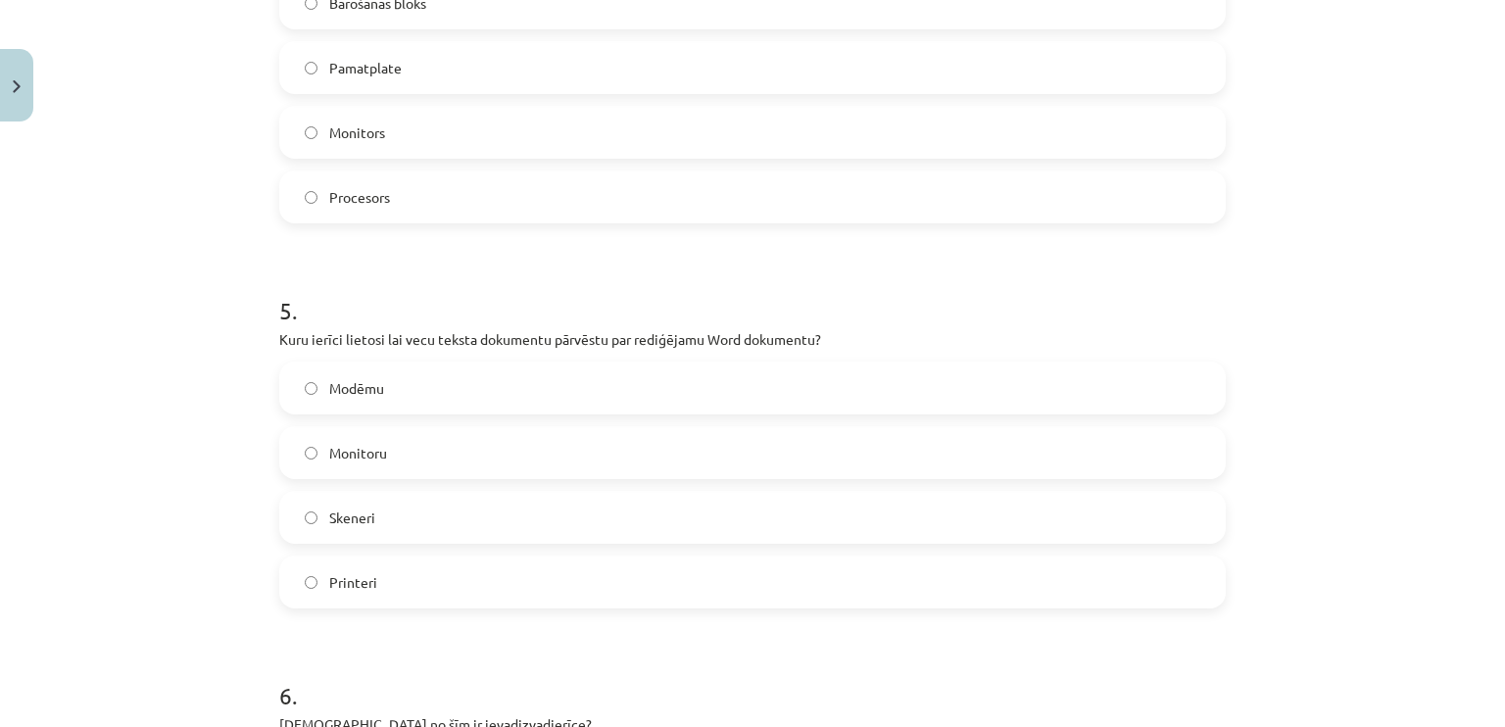
scroll to position [1669, 0]
click at [389, 136] on label "Monitors" at bounding box center [752, 130] width 942 height 49
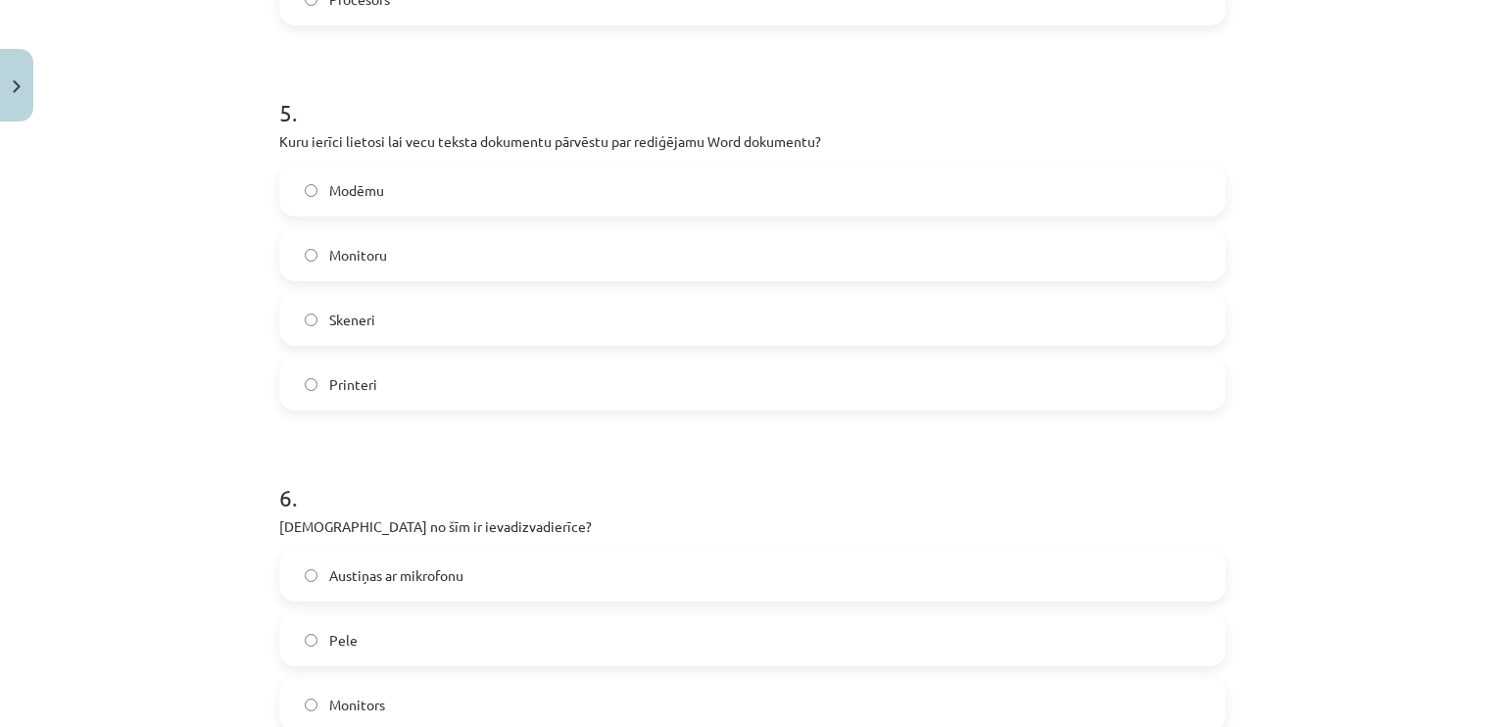
click at [396, 326] on label "Skeneri" at bounding box center [752, 319] width 942 height 49
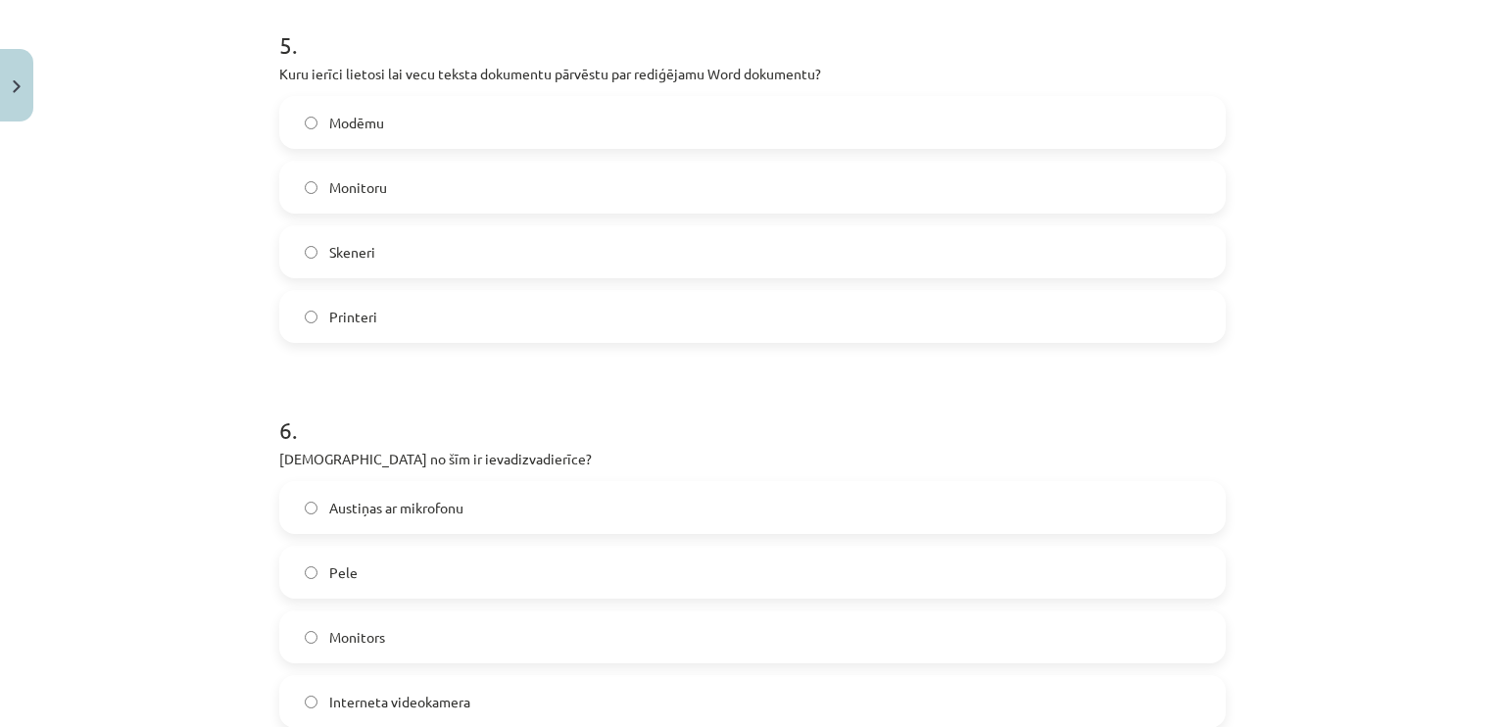
scroll to position [2061, 0]
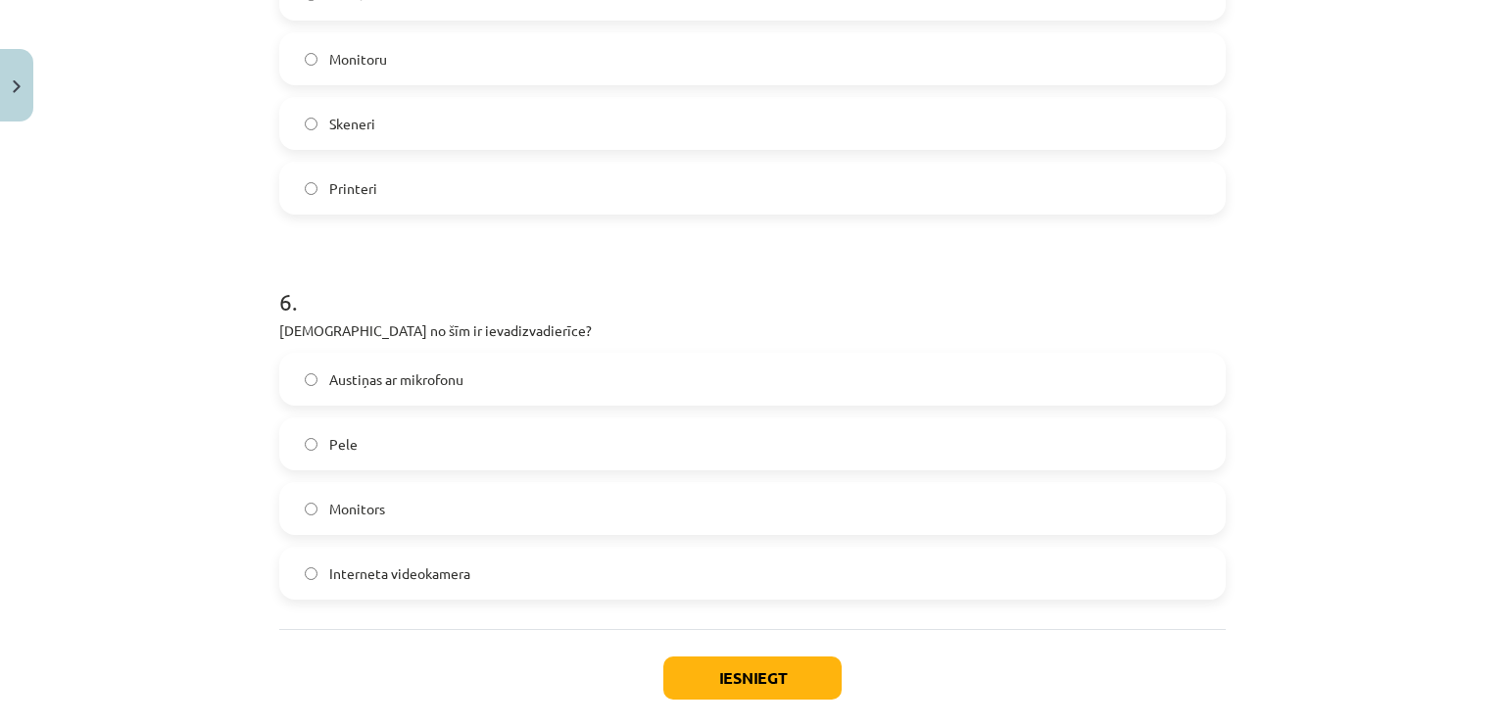
click at [408, 379] on span "Austiņas ar mikrofonu" at bounding box center [396, 379] width 134 height 21
click at [704, 670] on button "Iesniegt" at bounding box center [752, 677] width 178 height 43
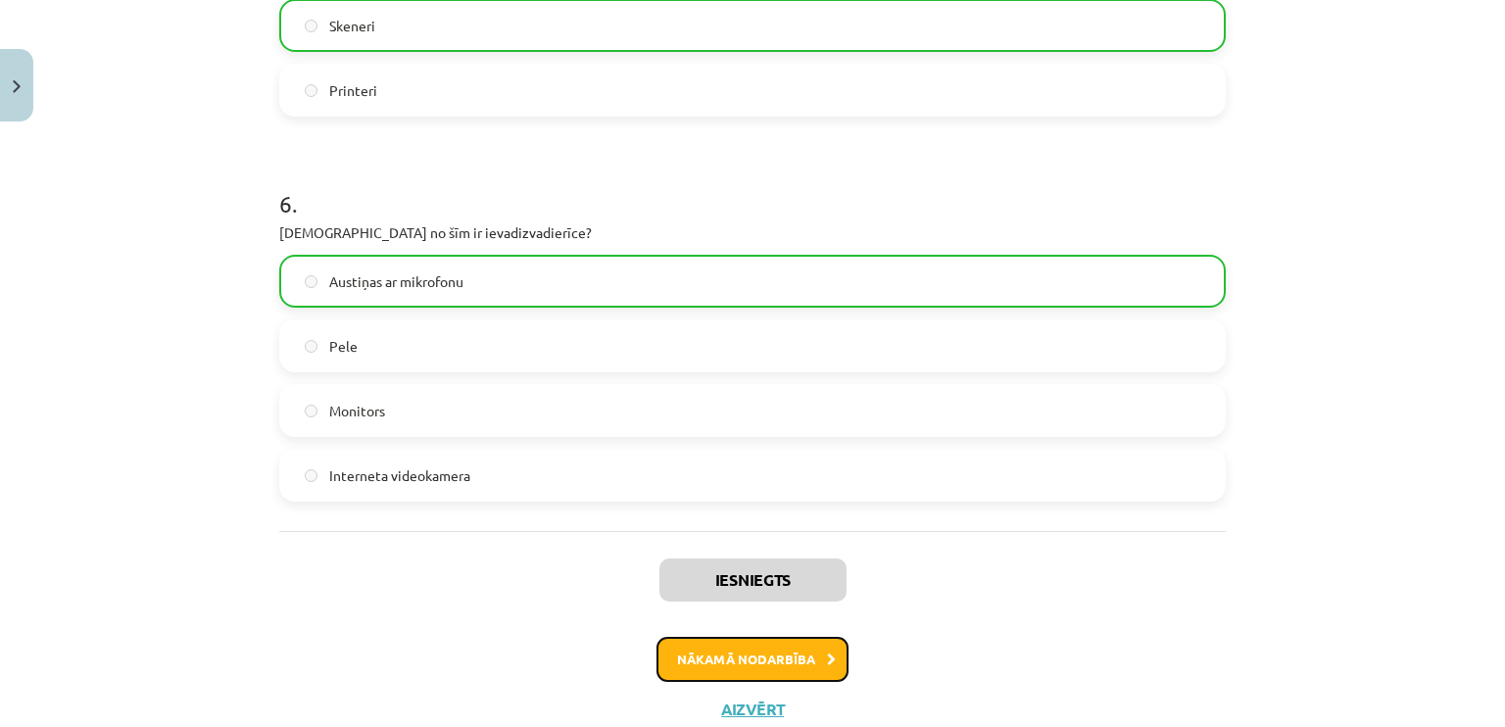
click at [731, 661] on button "Nākamā nodarbība" at bounding box center [752, 659] width 192 height 45
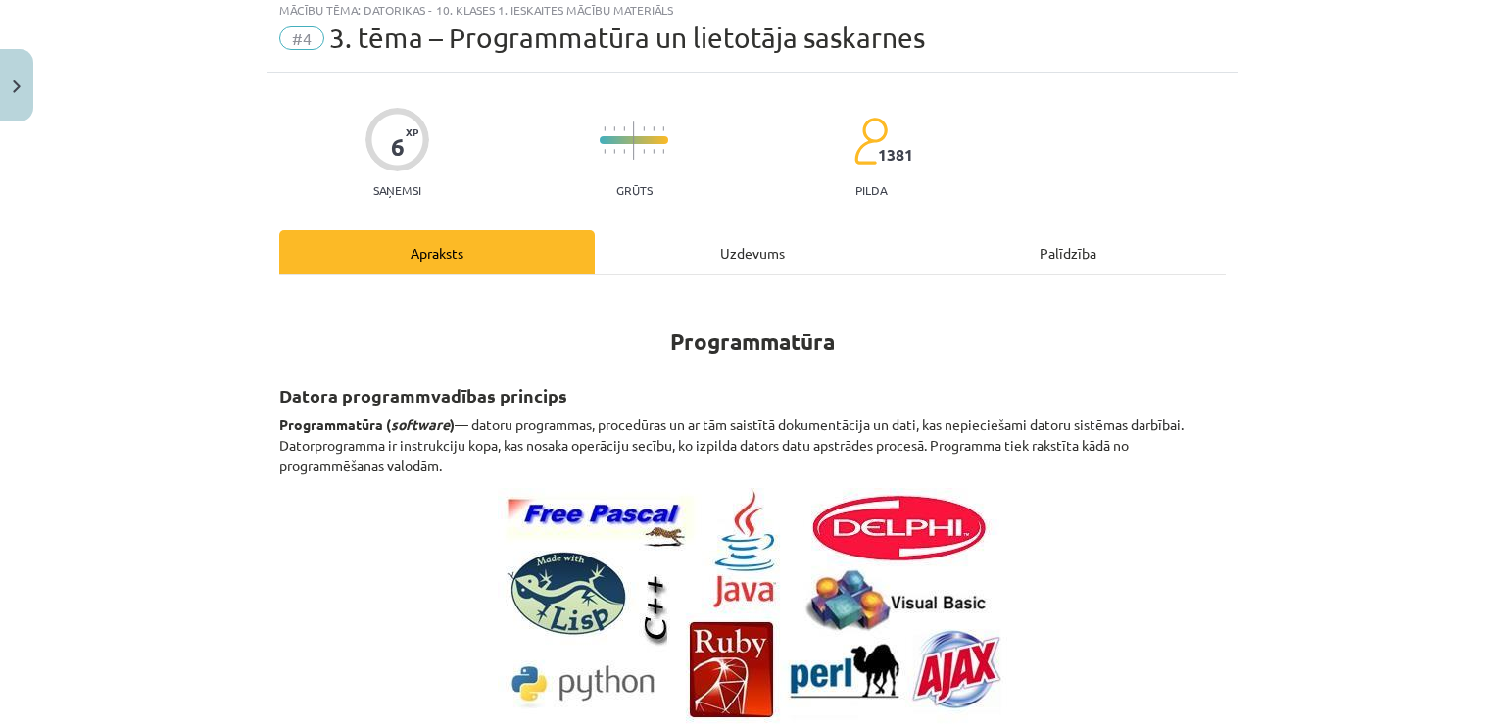
scroll to position [49, 0]
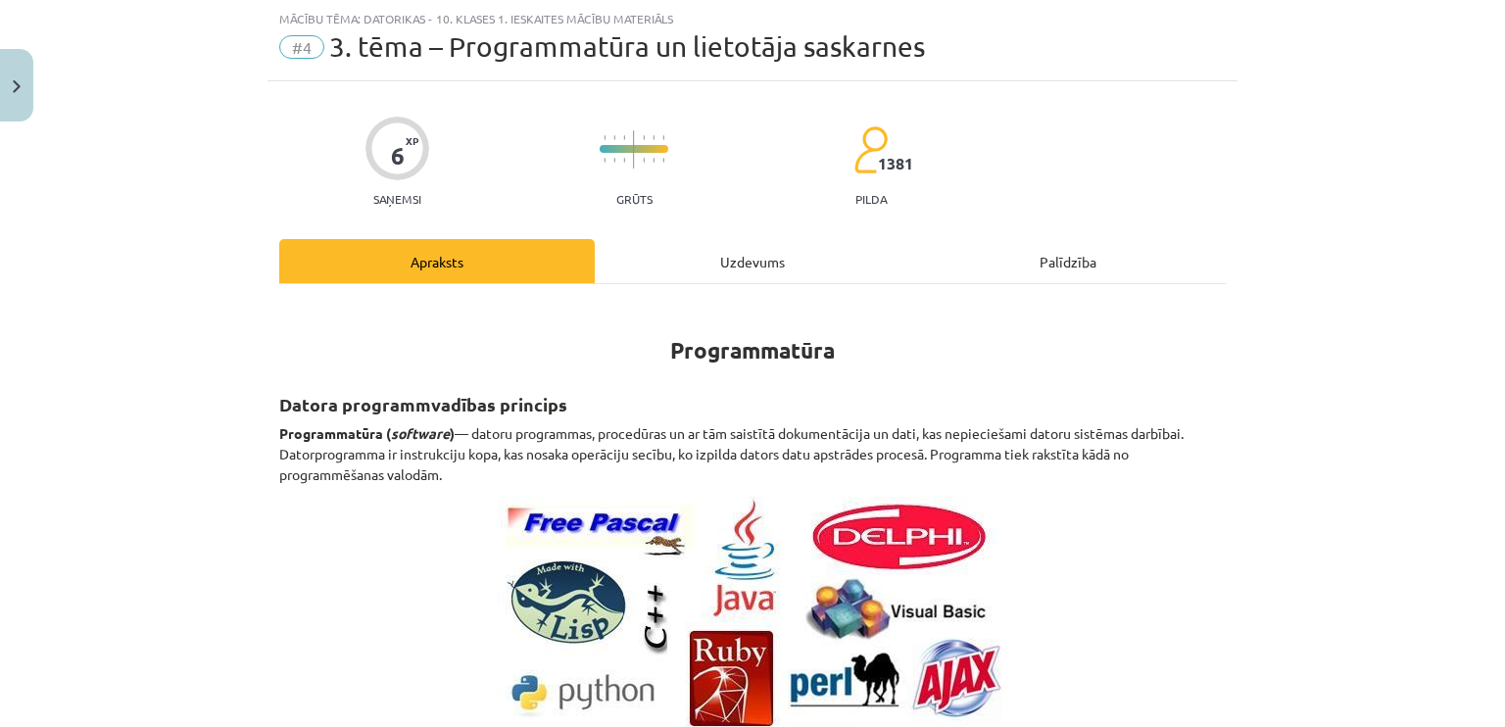
click at [715, 268] on div "Uzdevums" at bounding box center [752, 261] width 315 height 44
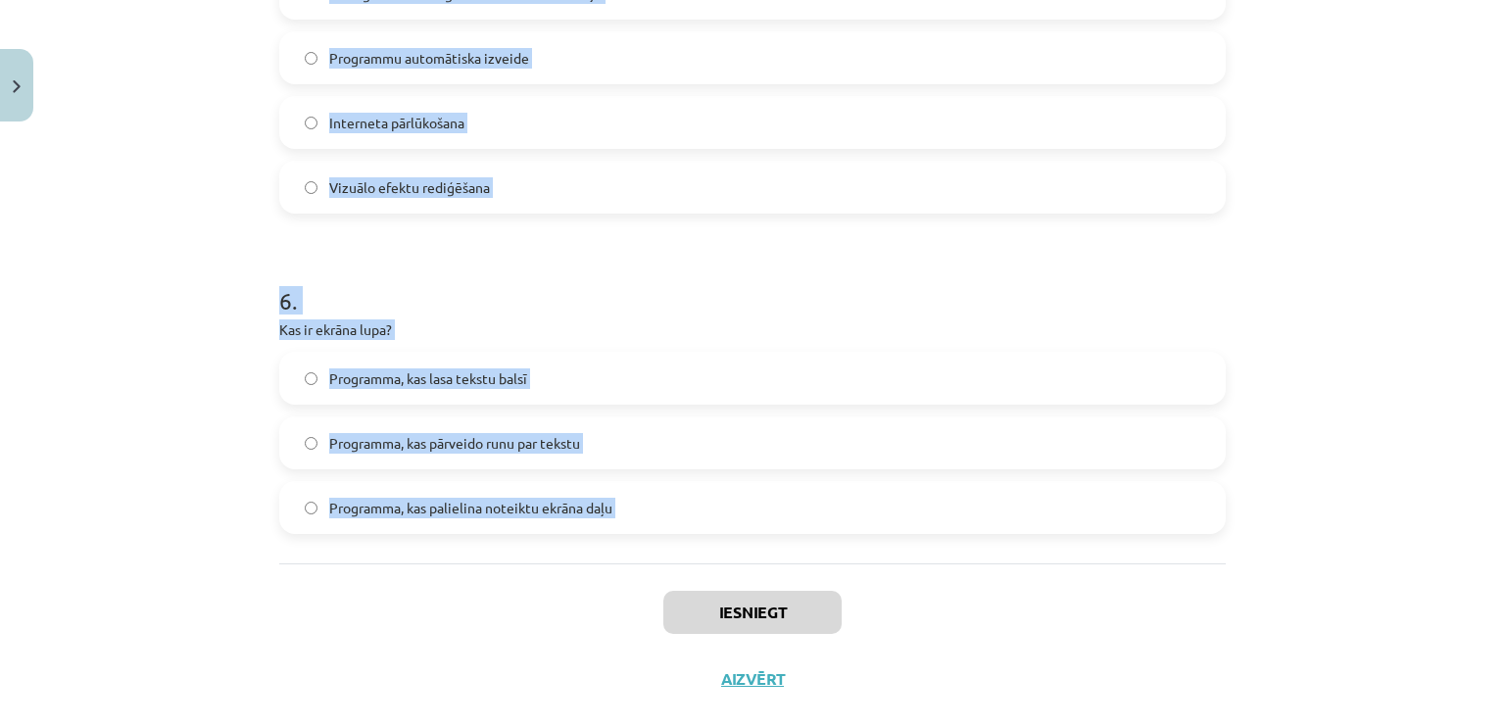
scroll to position [2030, 0]
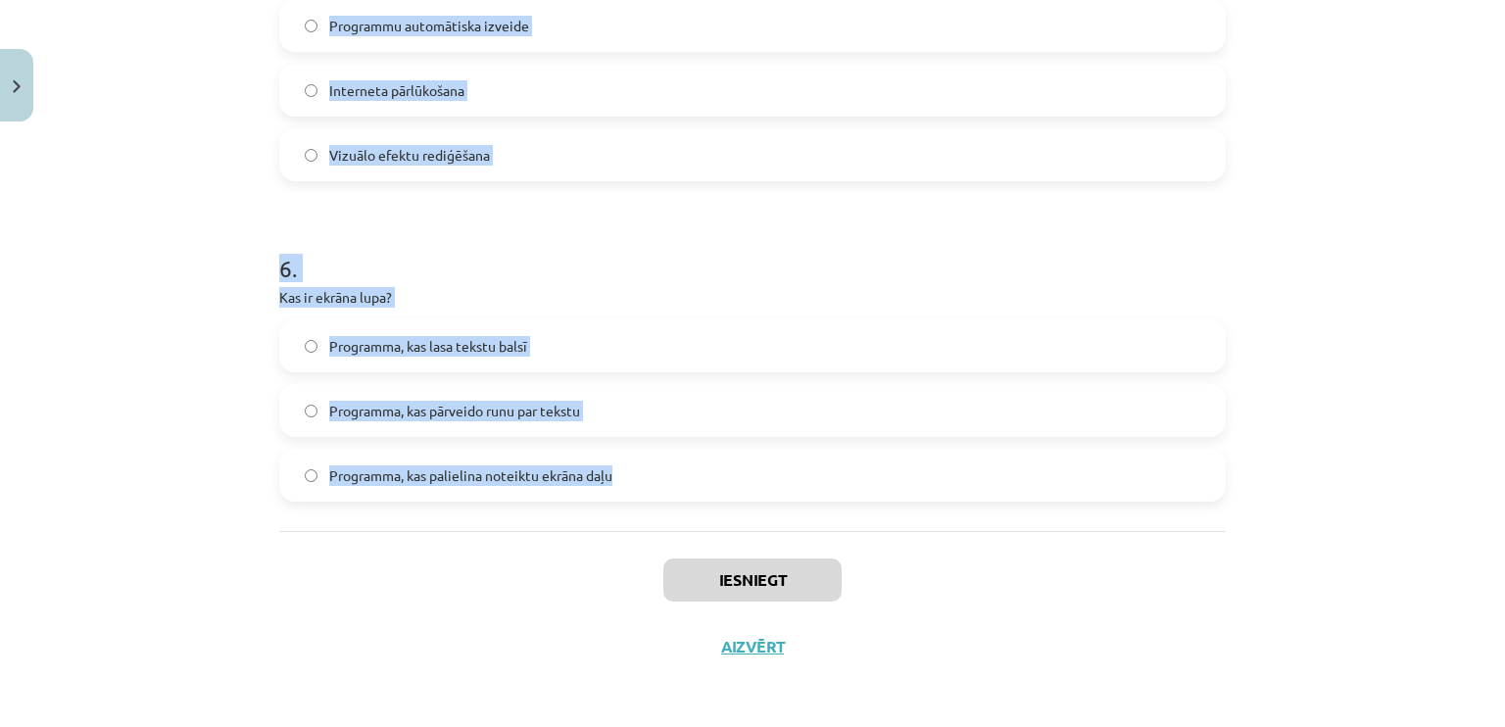
drag, startPoint x: 227, startPoint y: 379, endPoint x: 636, endPoint y: 460, distance: 416.5
click at [635, 460] on div "Mācību tēma: Datorikas - 10. klases 1. ieskaites mācību materiāls #4 3. tēma – …" at bounding box center [752, 363] width 1505 height 727
copy form "1 . Kura no šīm programmām ir piemērs atvērtā pirmkoda programmatūrai? Microsof…"
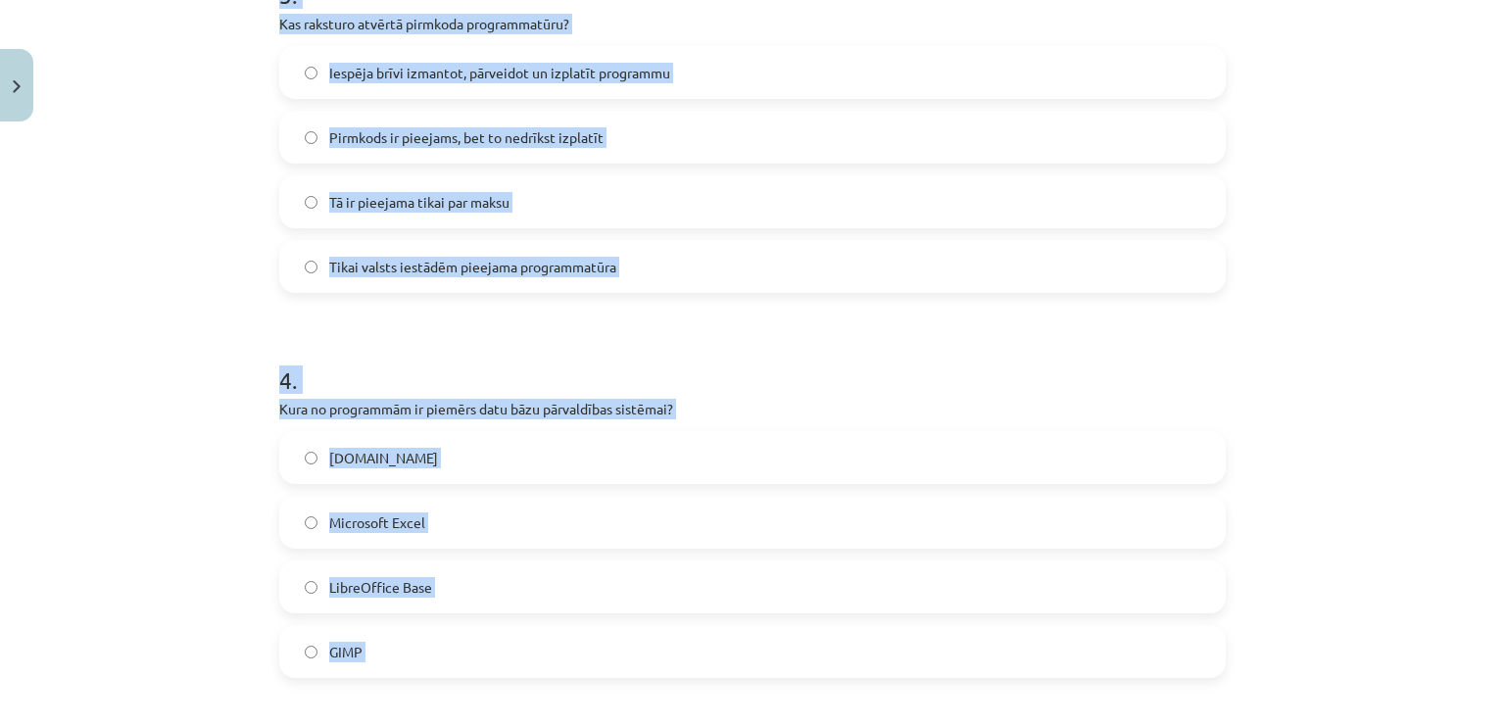
click at [205, 267] on div "Mācību tēma: Datorikas - 10. klases 1. ieskaites mācību materiāls #4 3. tēma – …" at bounding box center [752, 363] width 1505 height 727
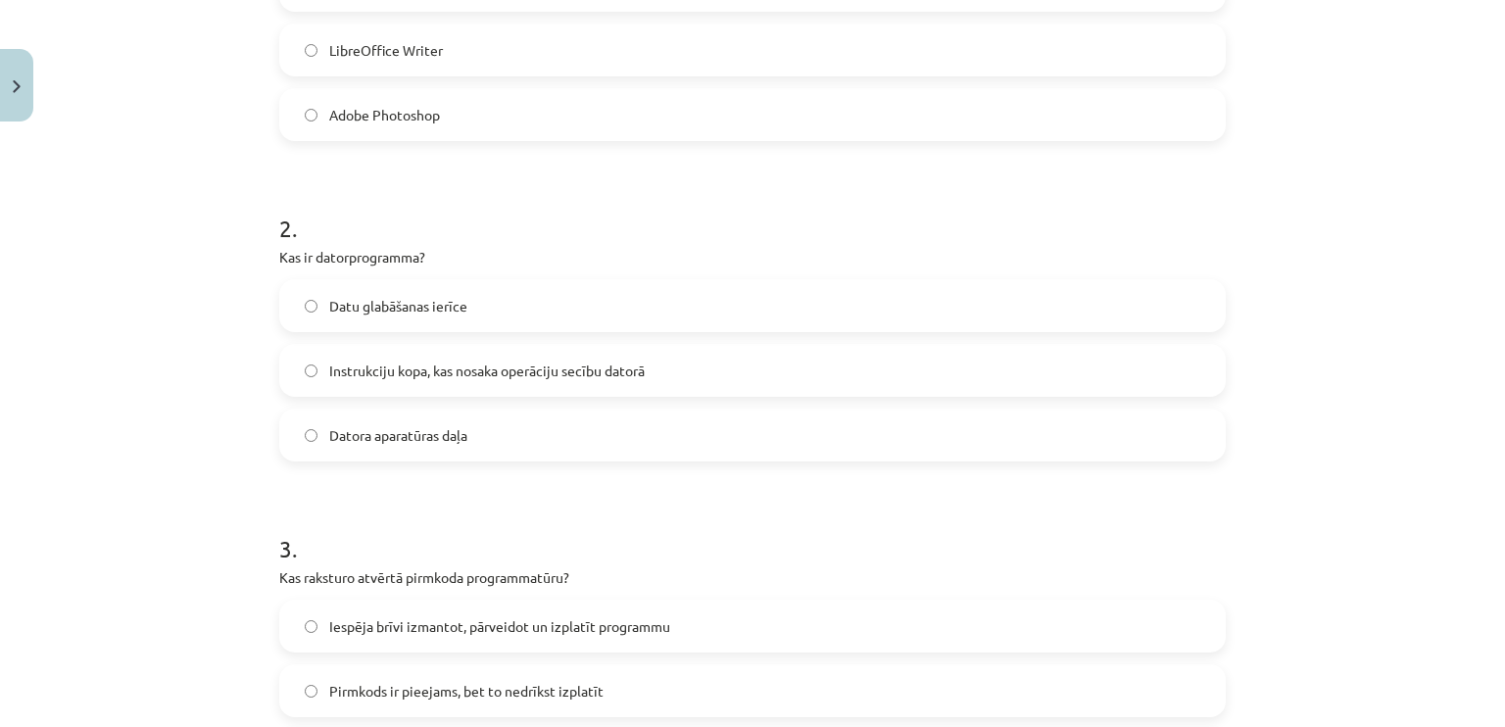
scroll to position [560, 0]
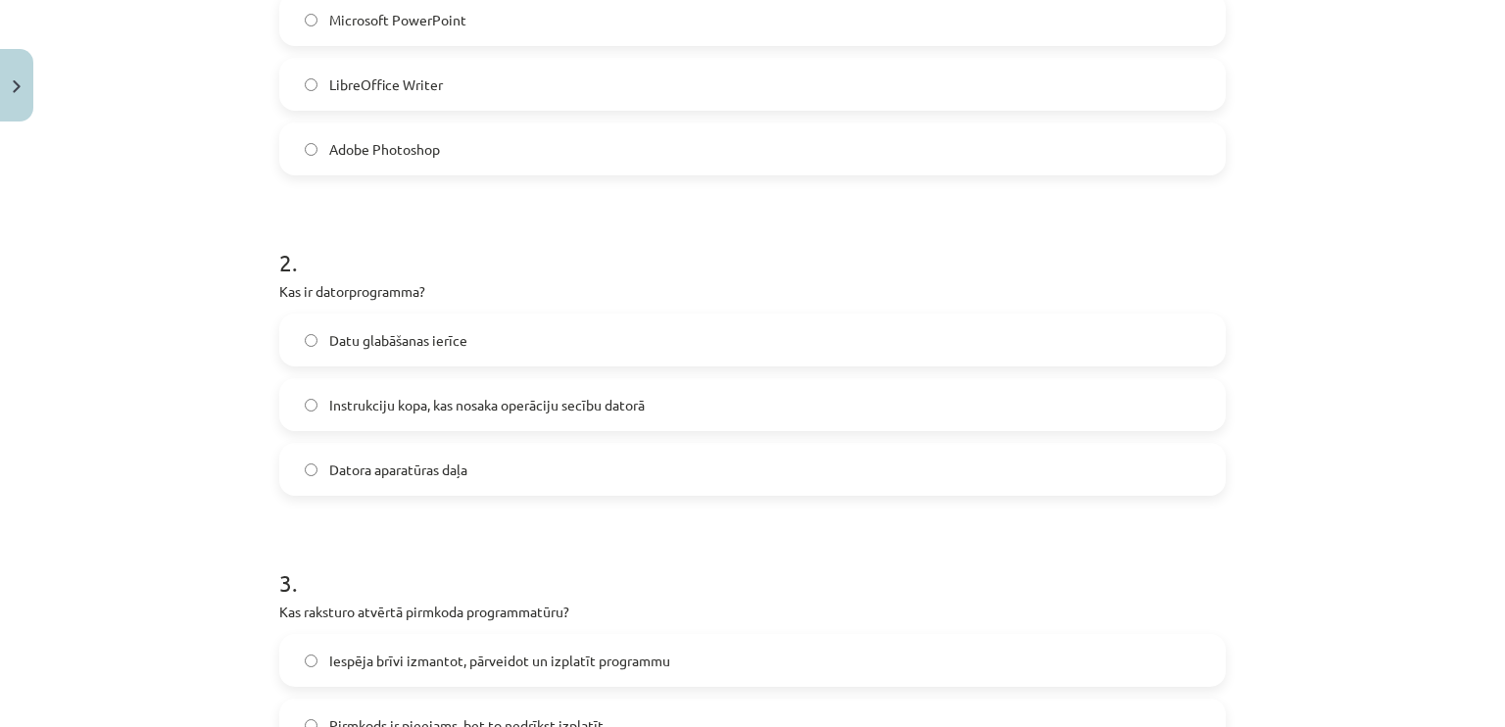
click at [368, 81] on span "LibreOffice Writer" at bounding box center [386, 84] width 114 height 21
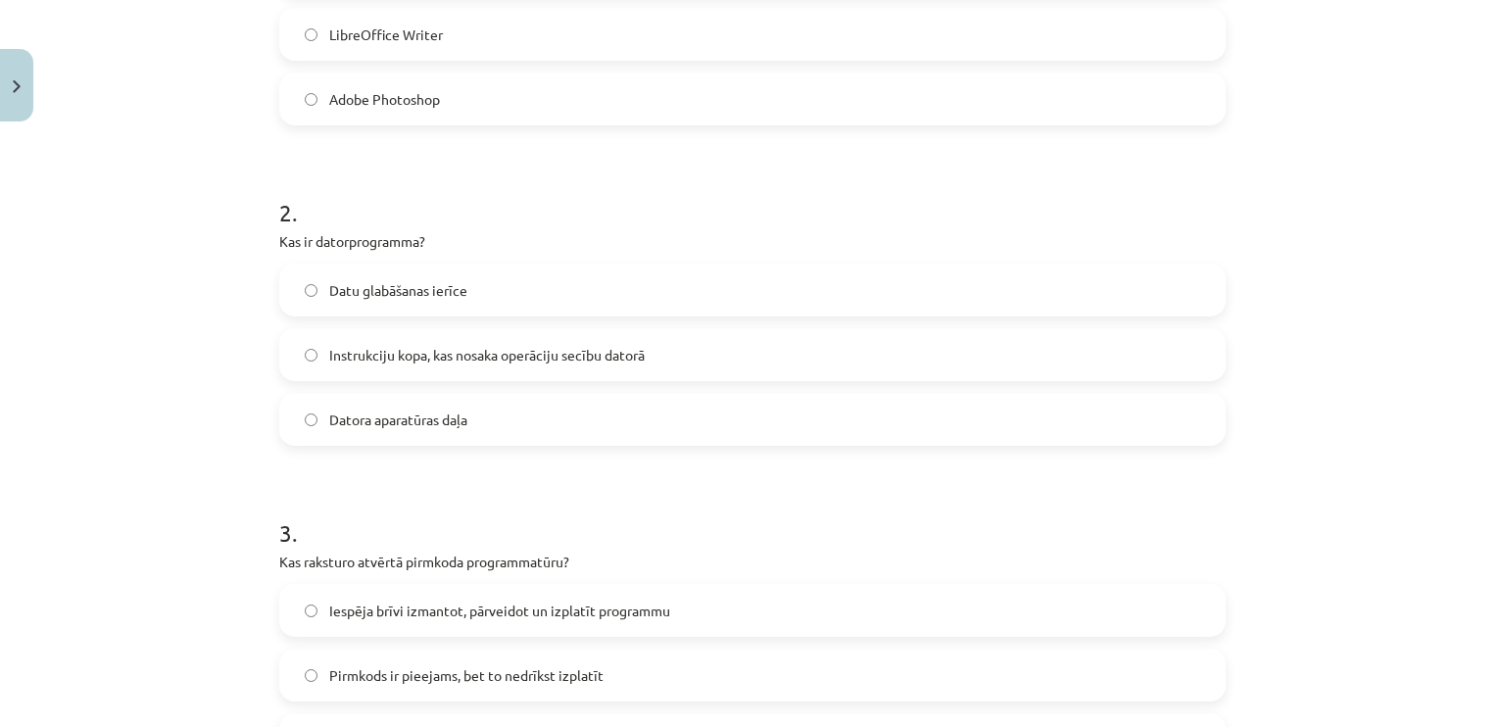
scroll to position [658, 0]
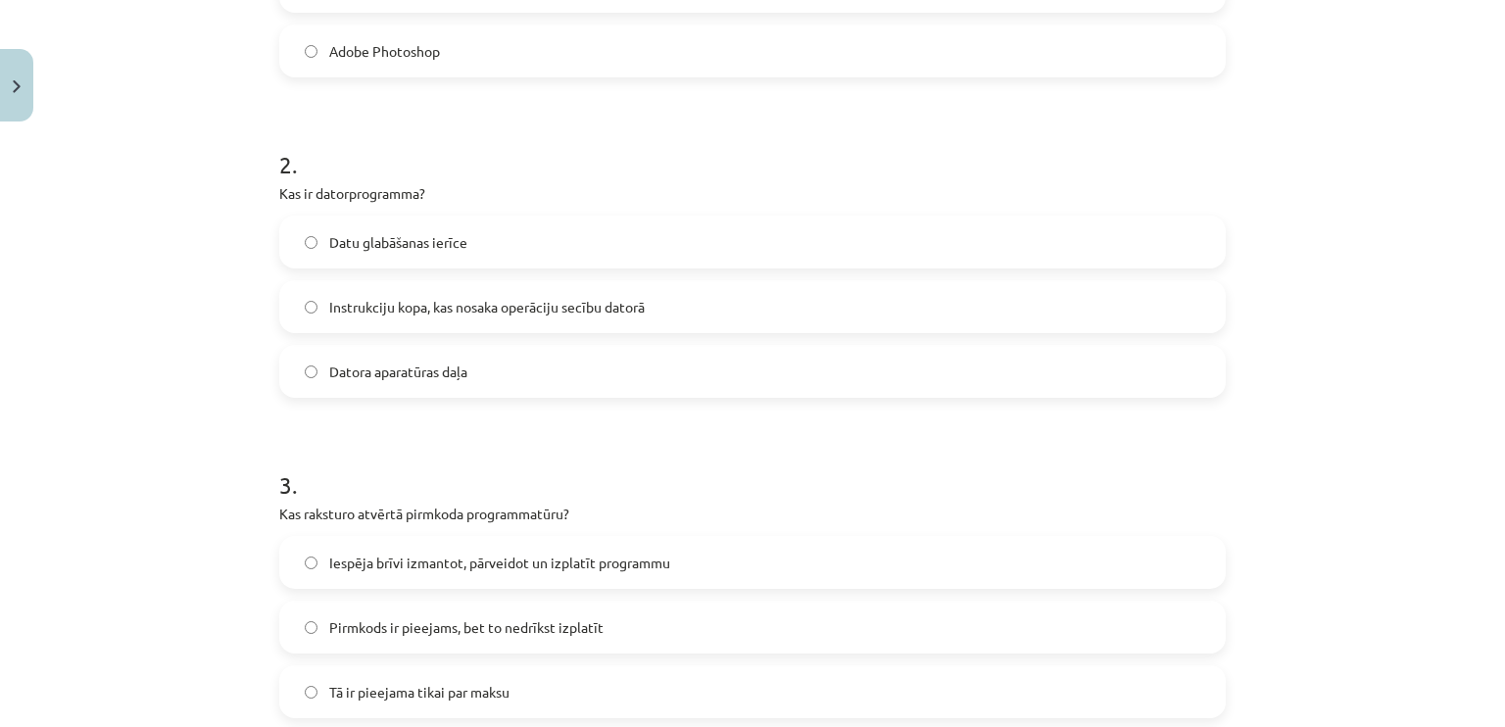
click at [380, 305] on span "Instrukciju kopa, kas nosaka operāciju secību datorā" at bounding box center [486, 307] width 315 height 21
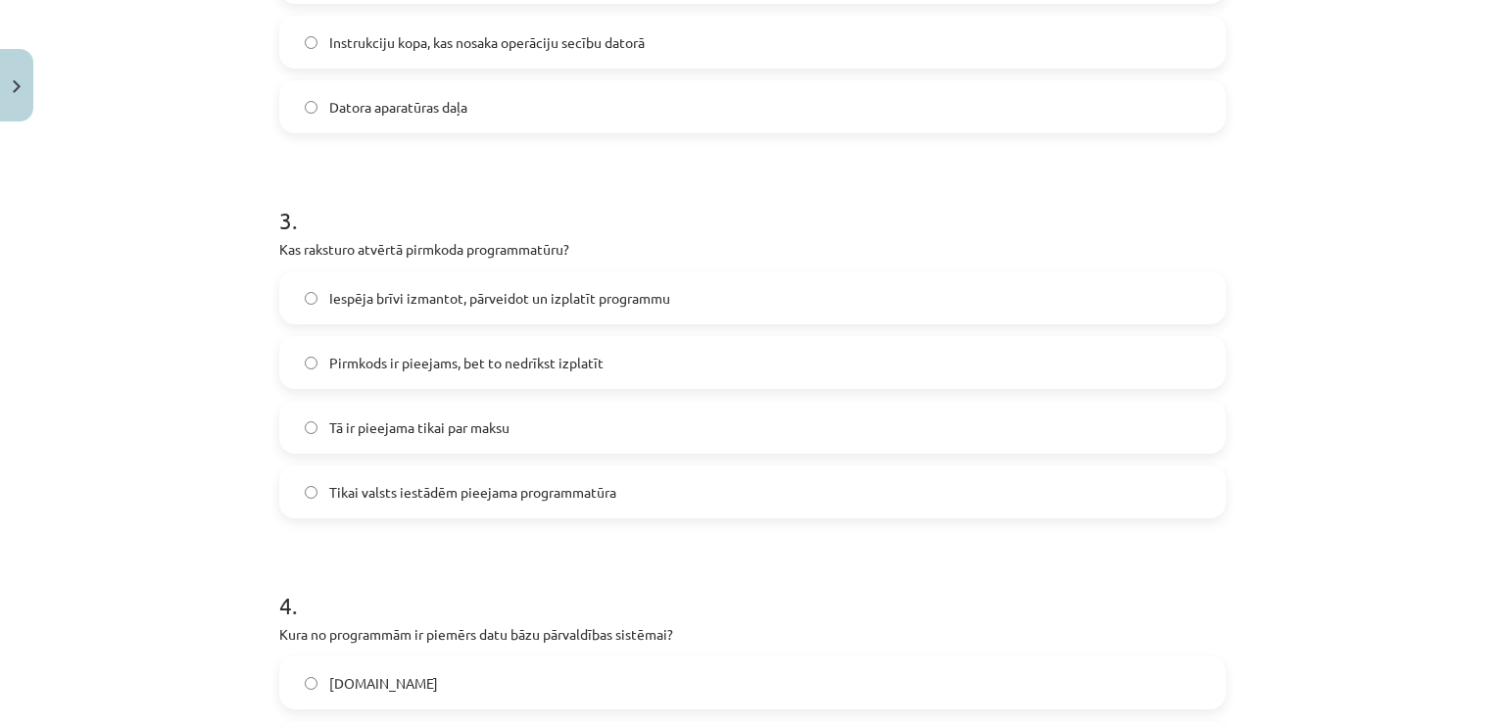
scroll to position [952, 0]
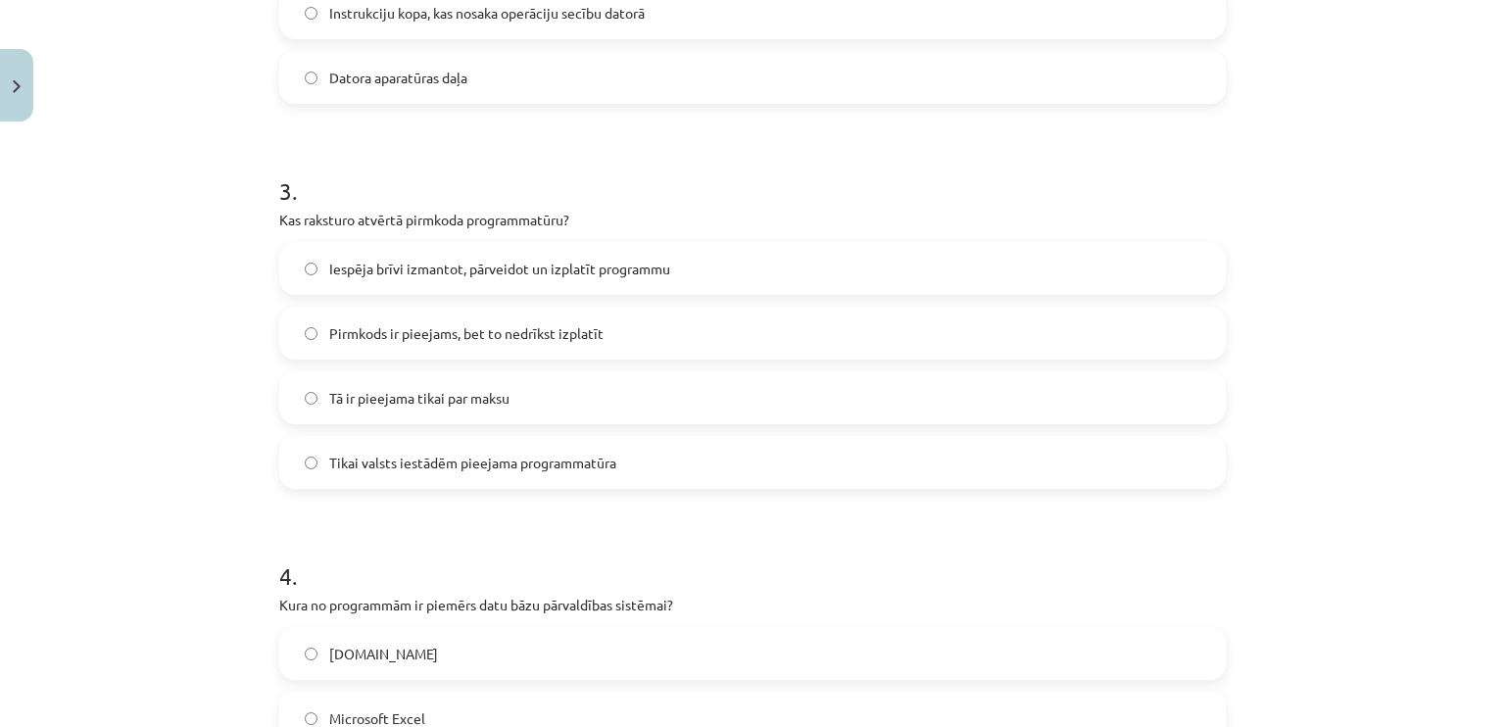
click at [423, 269] on span "Iespēja brīvi izmantot, pārveidot un izplatīt programmu" at bounding box center [499, 269] width 341 height 21
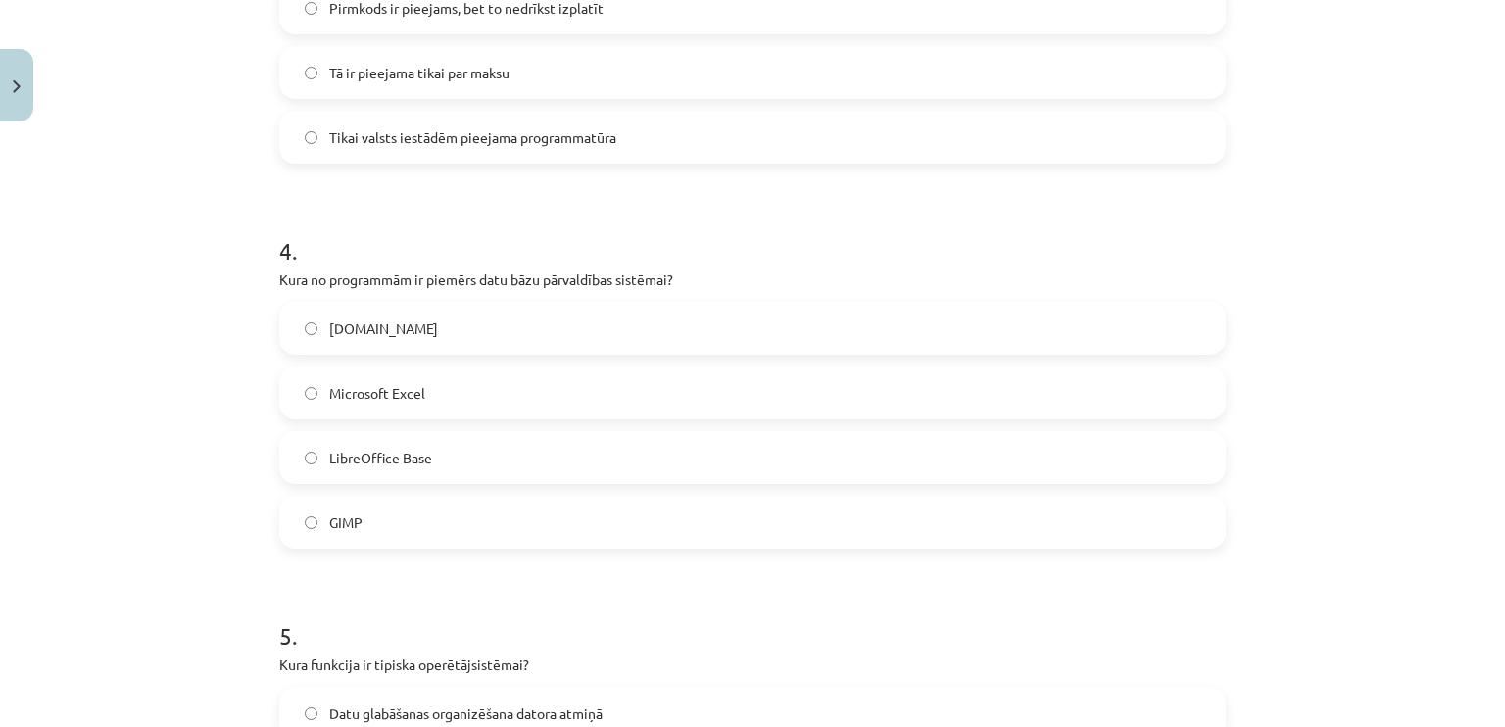
scroll to position [1344, 0]
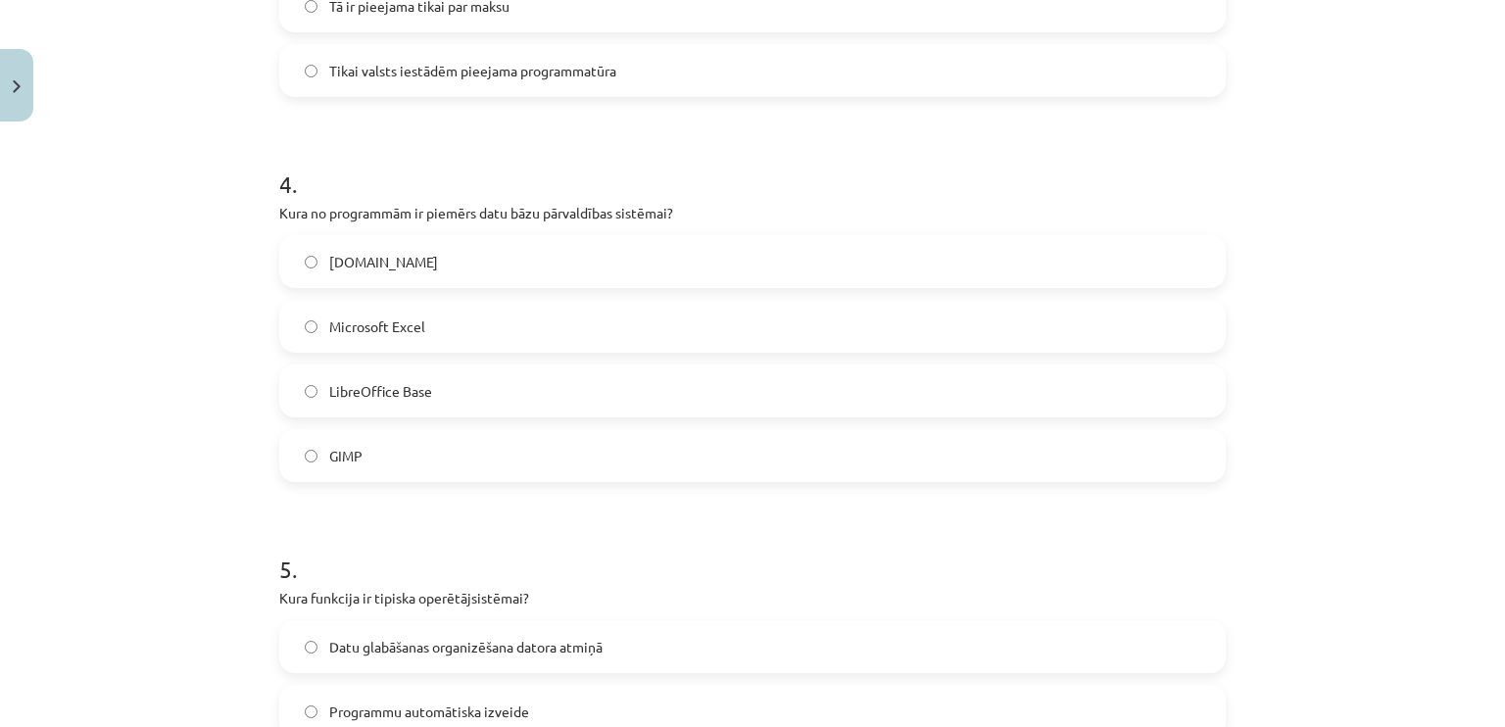
click at [385, 397] on span "LibreOffice Base" at bounding box center [380, 391] width 103 height 21
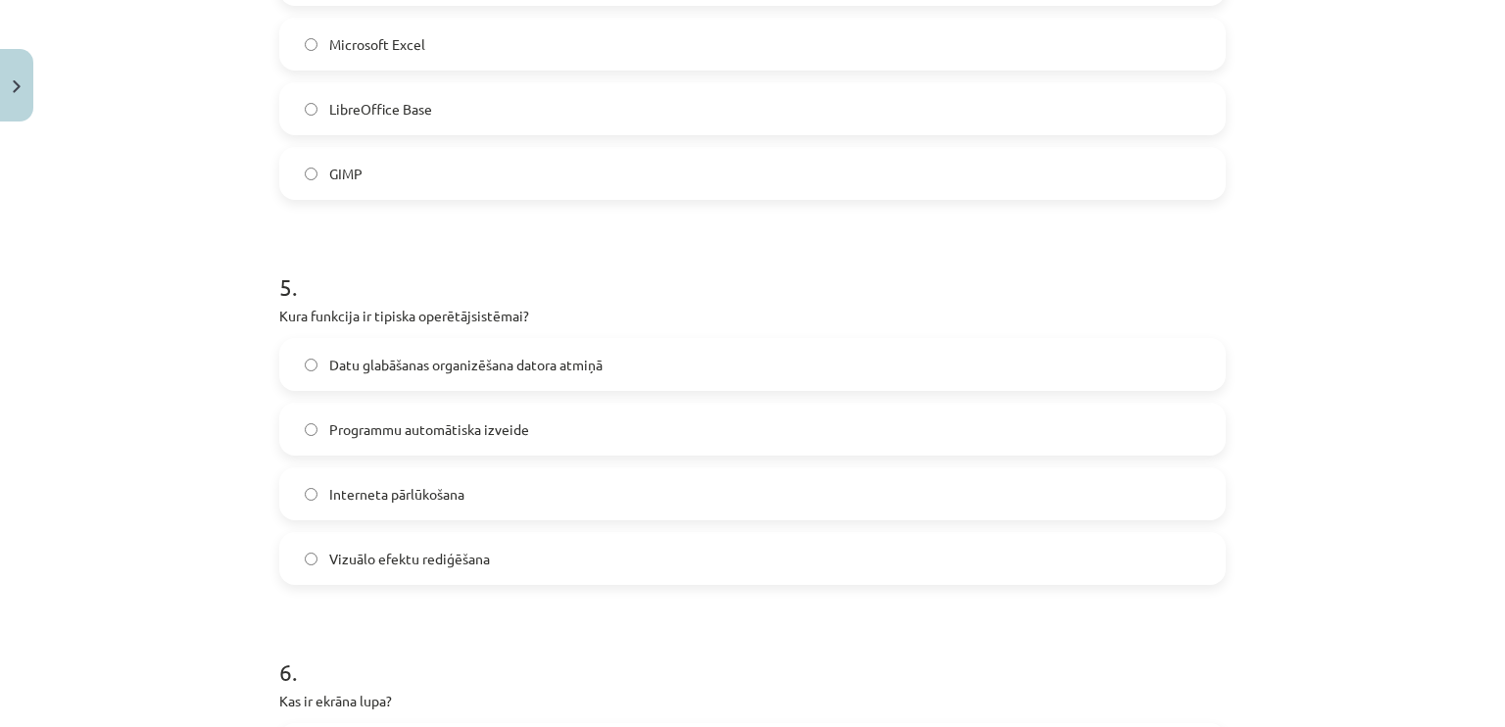
scroll to position [1638, 0]
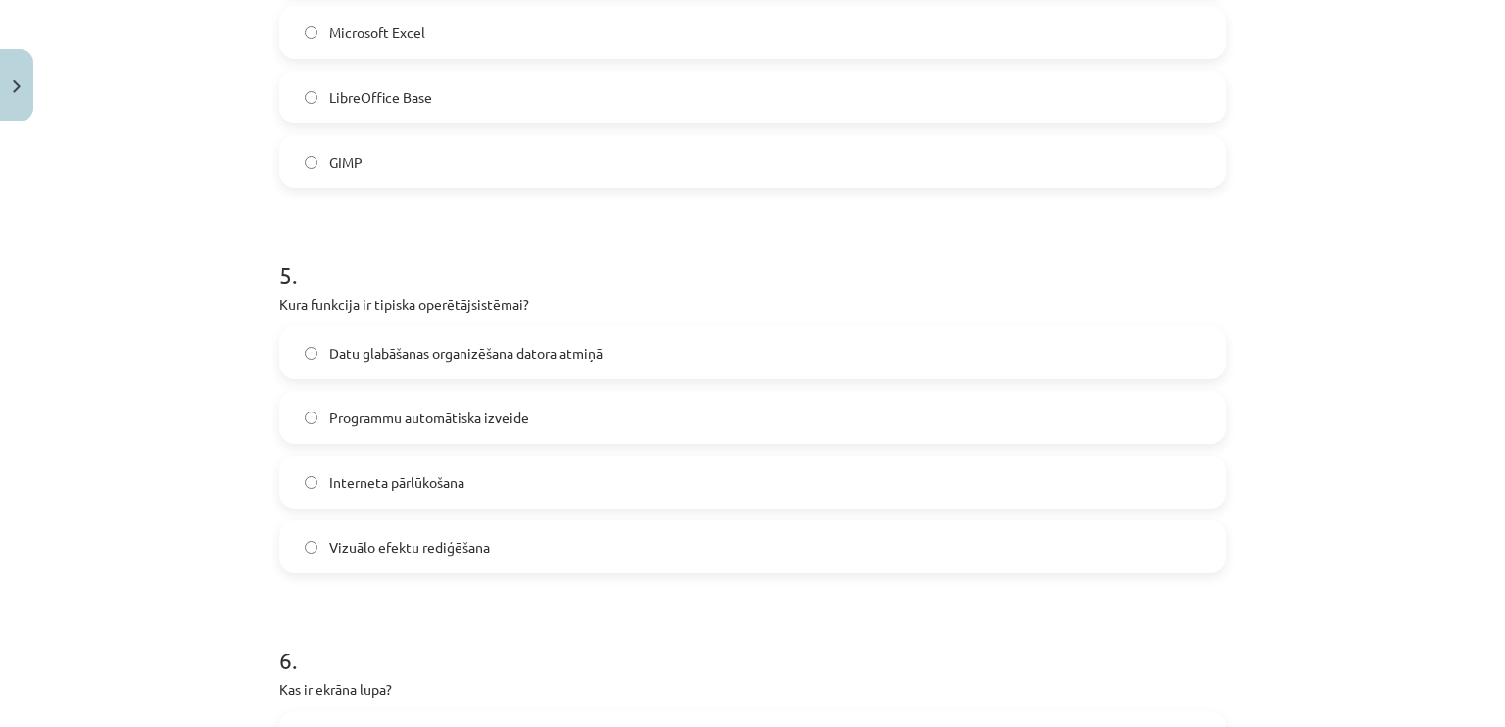
click at [423, 353] on span "Datu glabāšanas organizēšana datora atmiņā" at bounding box center [465, 353] width 273 height 21
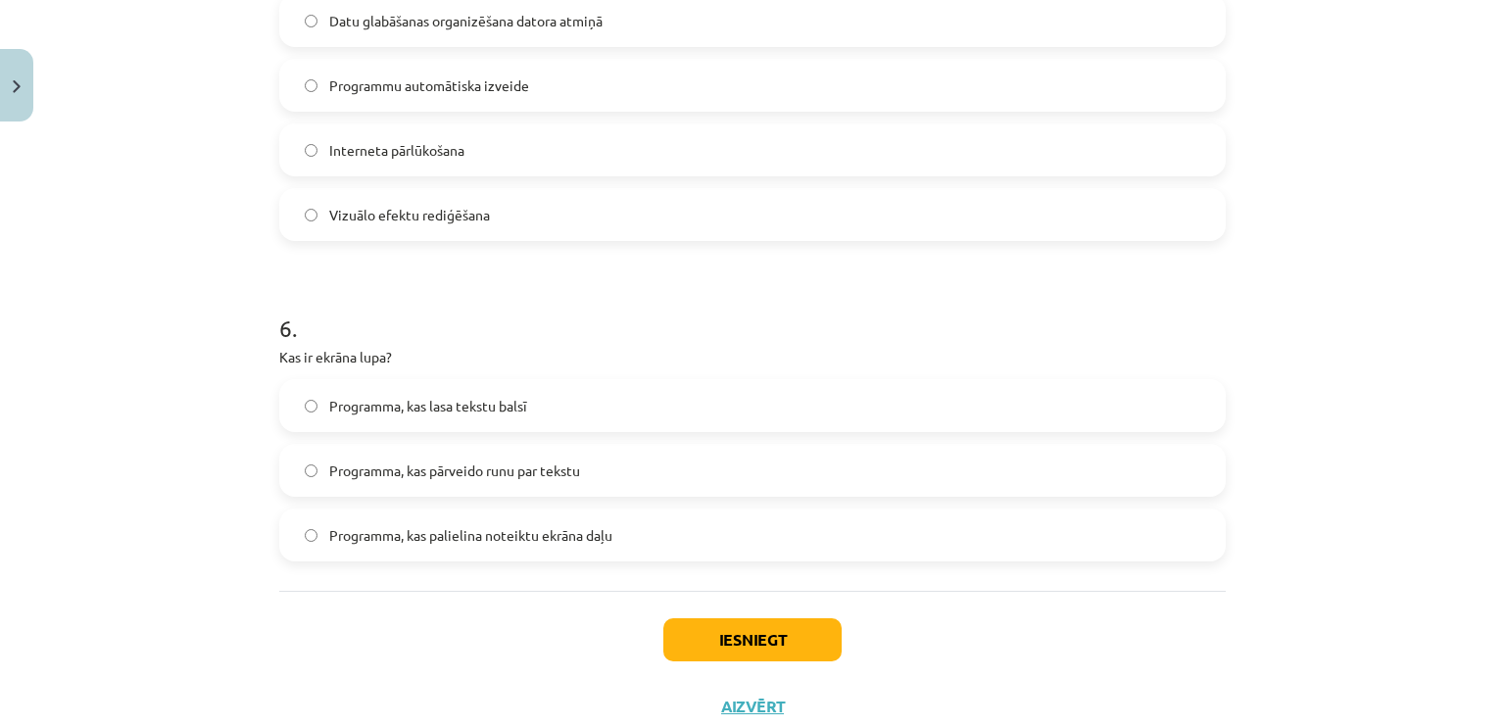
scroll to position [2030, 0]
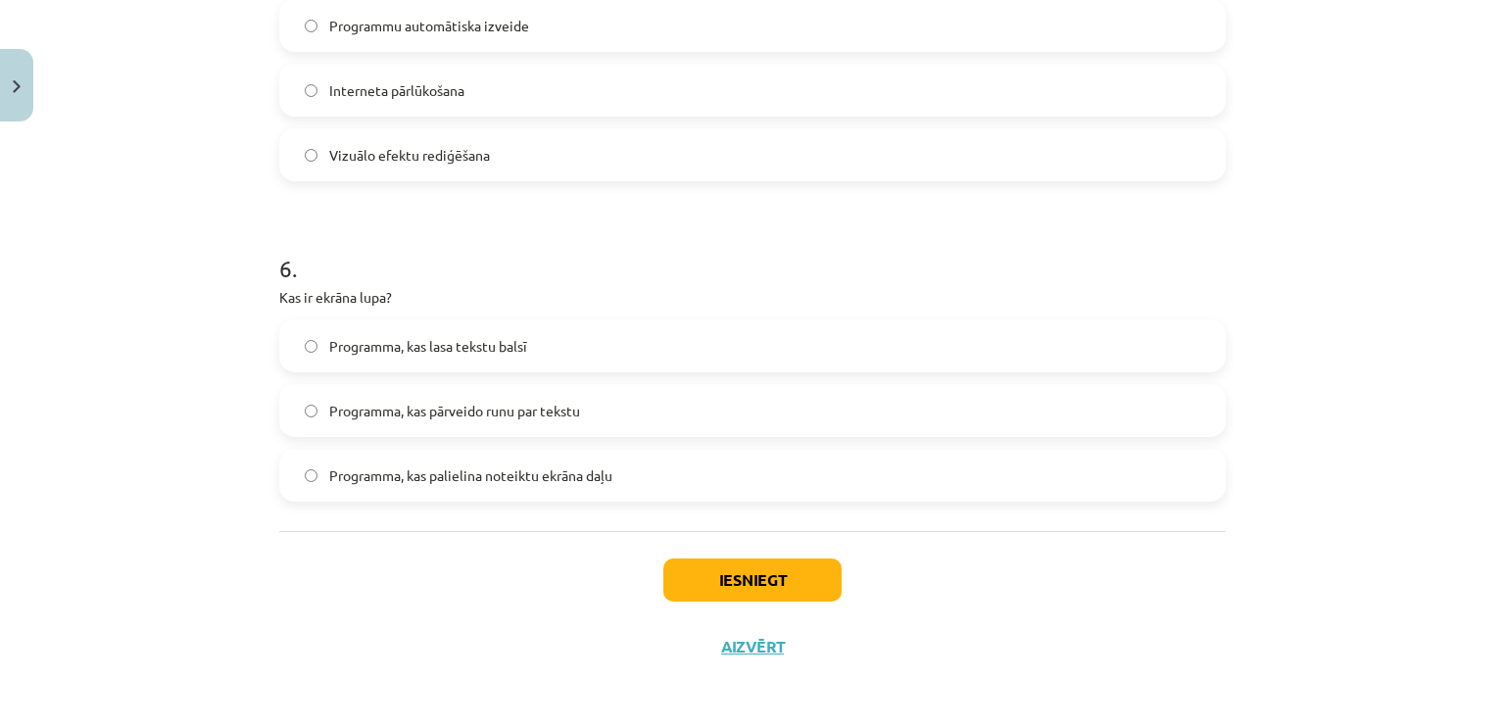
click at [482, 485] on label "Programma, kas palielina noteiktu ekrāna daļu" at bounding box center [752, 475] width 942 height 49
click at [721, 574] on button "Iesniegt" at bounding box center [752, 579] width 178 height 43
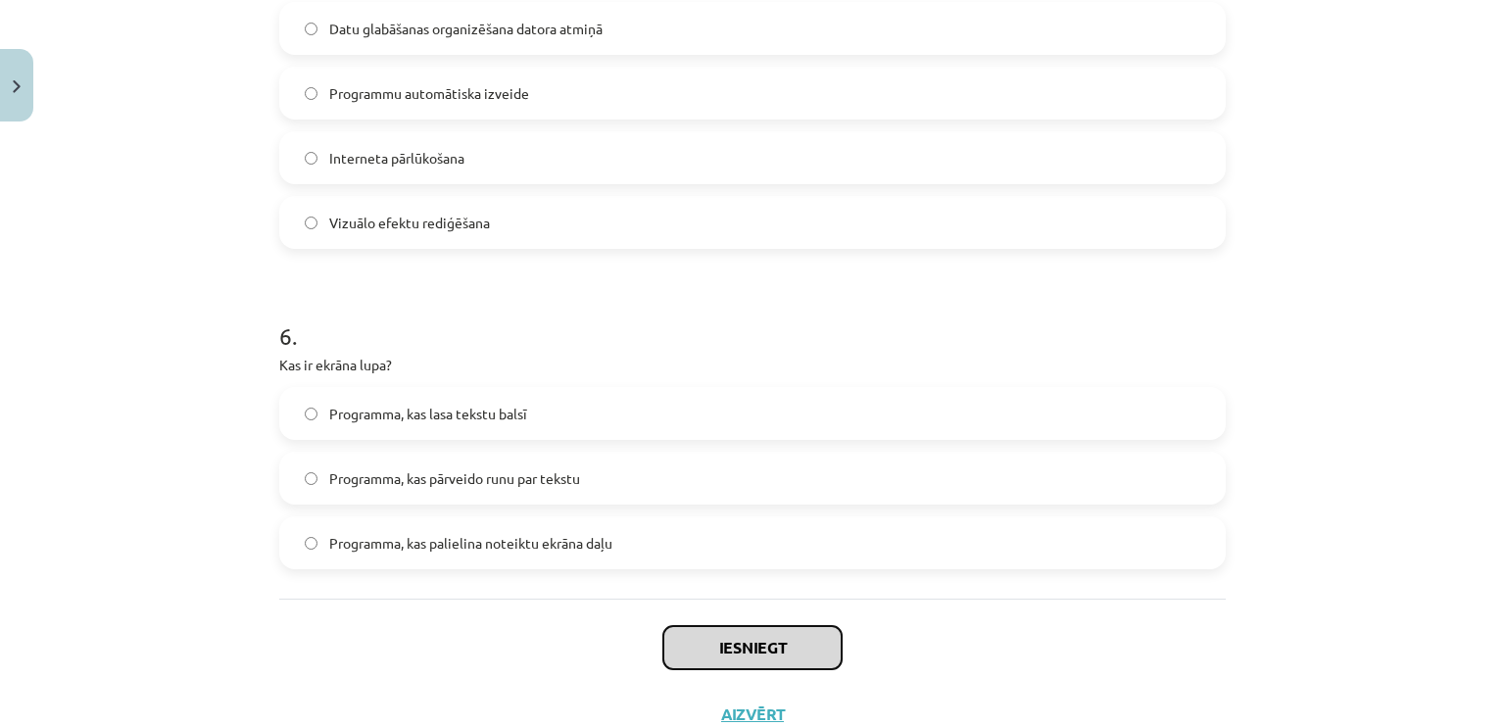
scroll to position [1932, 0]
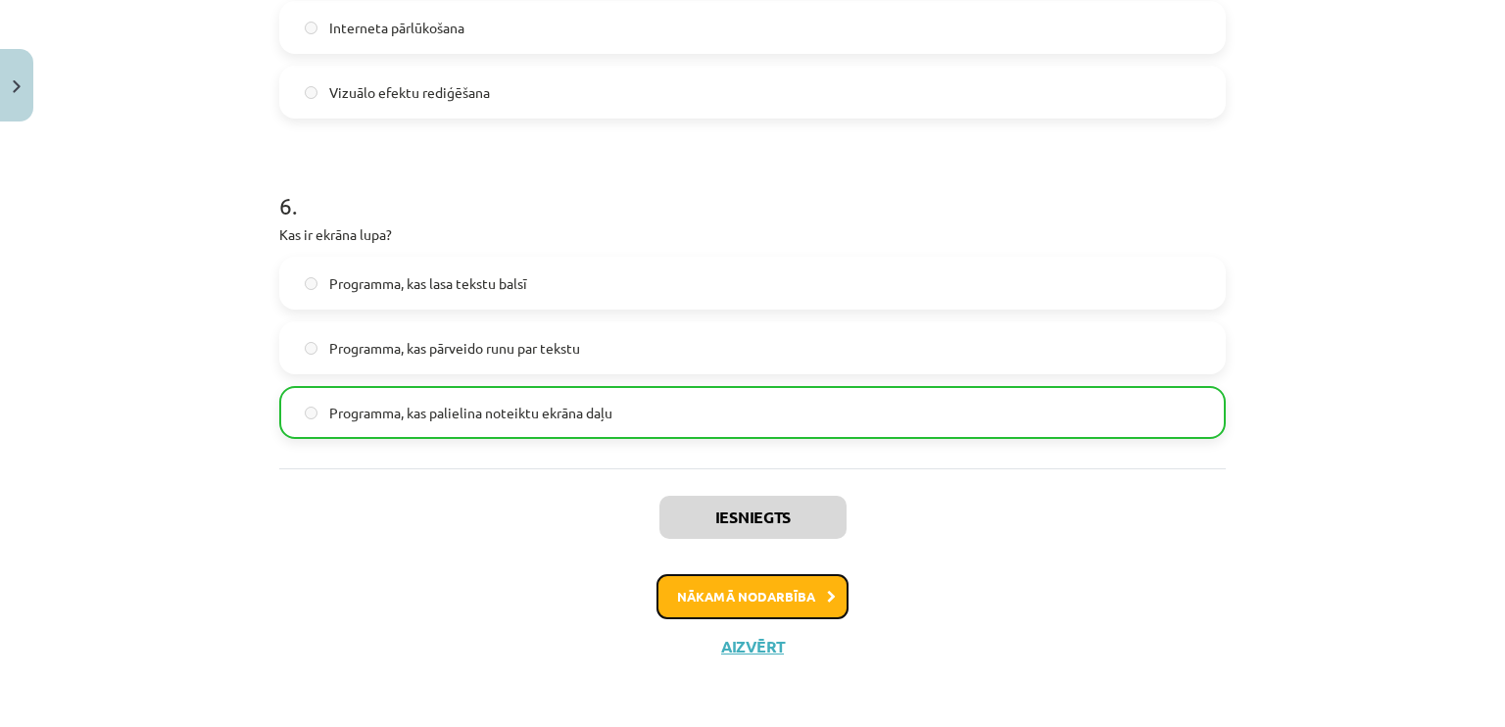
click at [756, 583] on button "Nākamā nodarbība" at bounding box center [752, 596] width 192 height 45
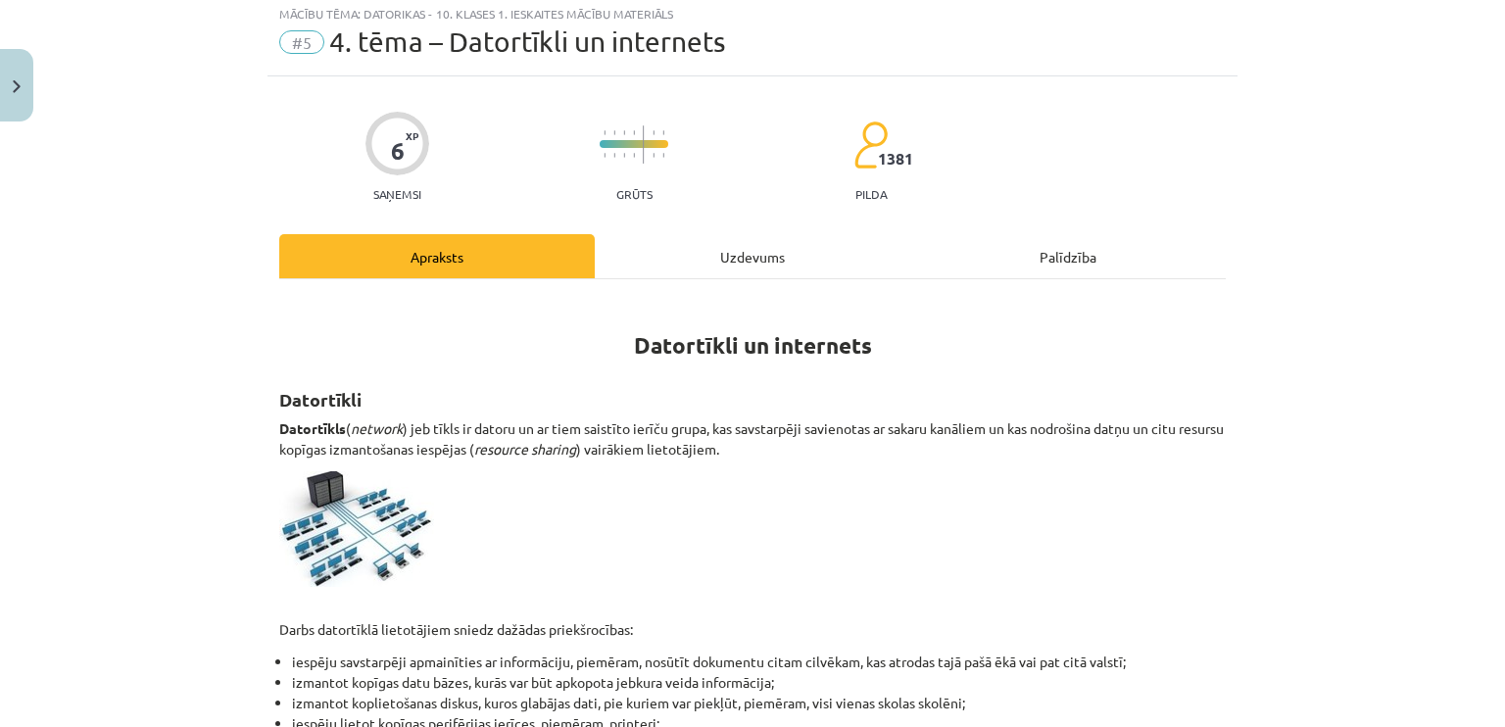
scroll to position [49, 0]
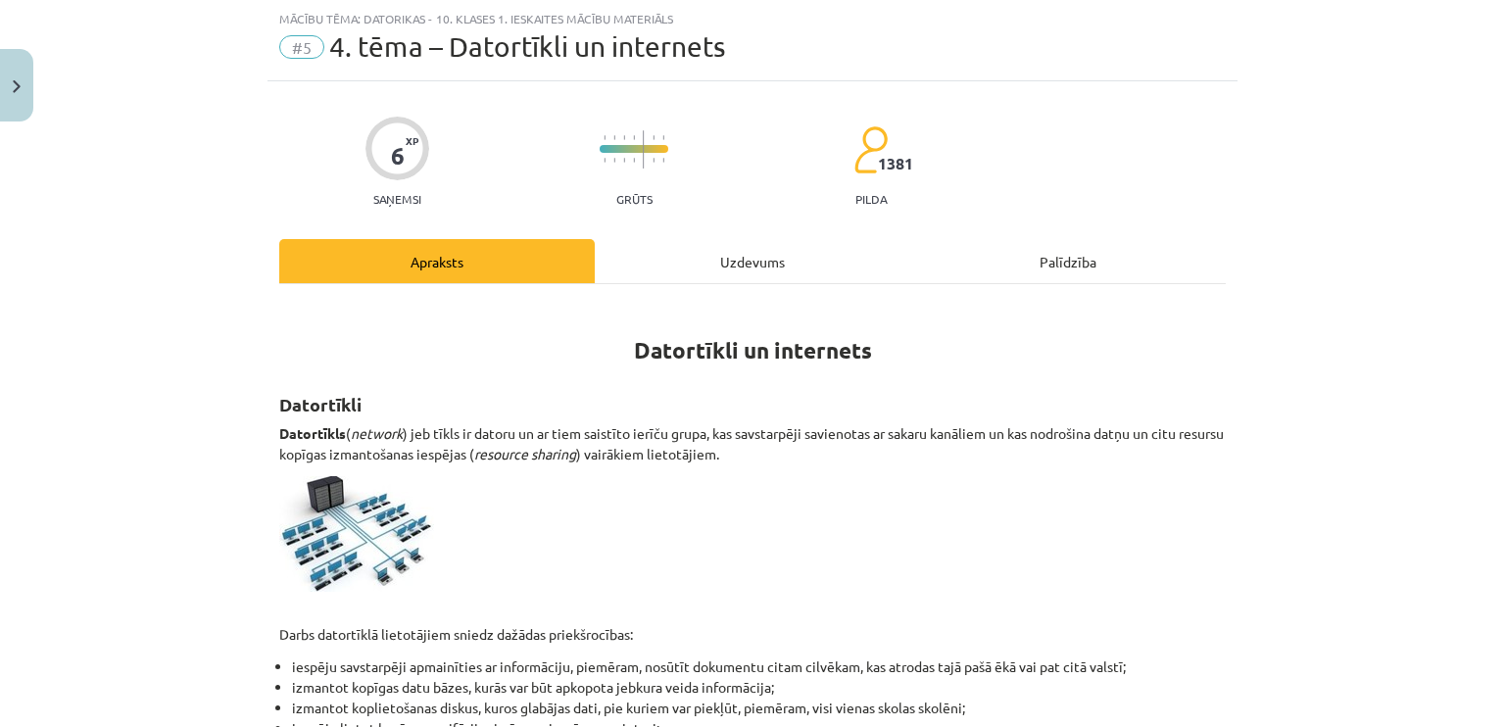
click at [673, 239] on div "Uzdevums" at bounding box center [752, 261] width 315 height 44
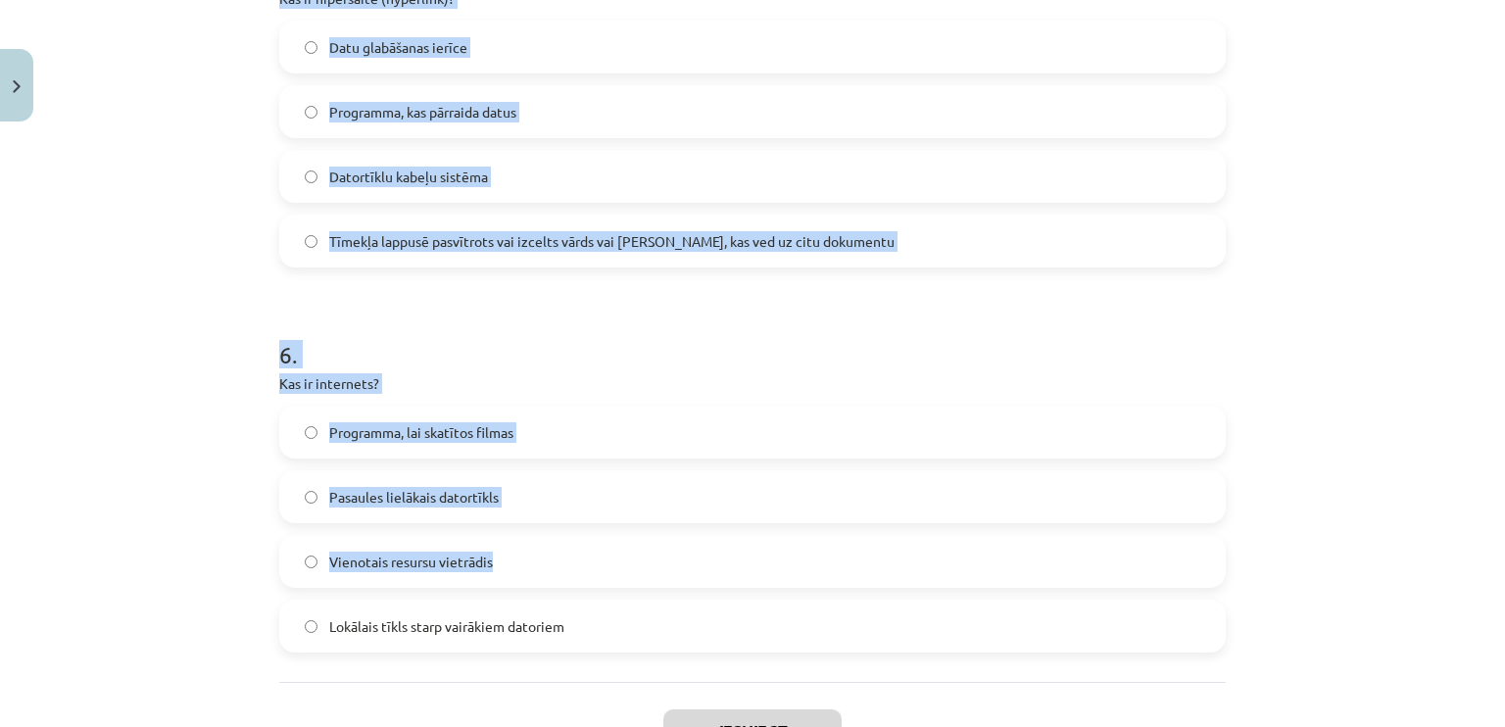
scroll to position [2159, 0]
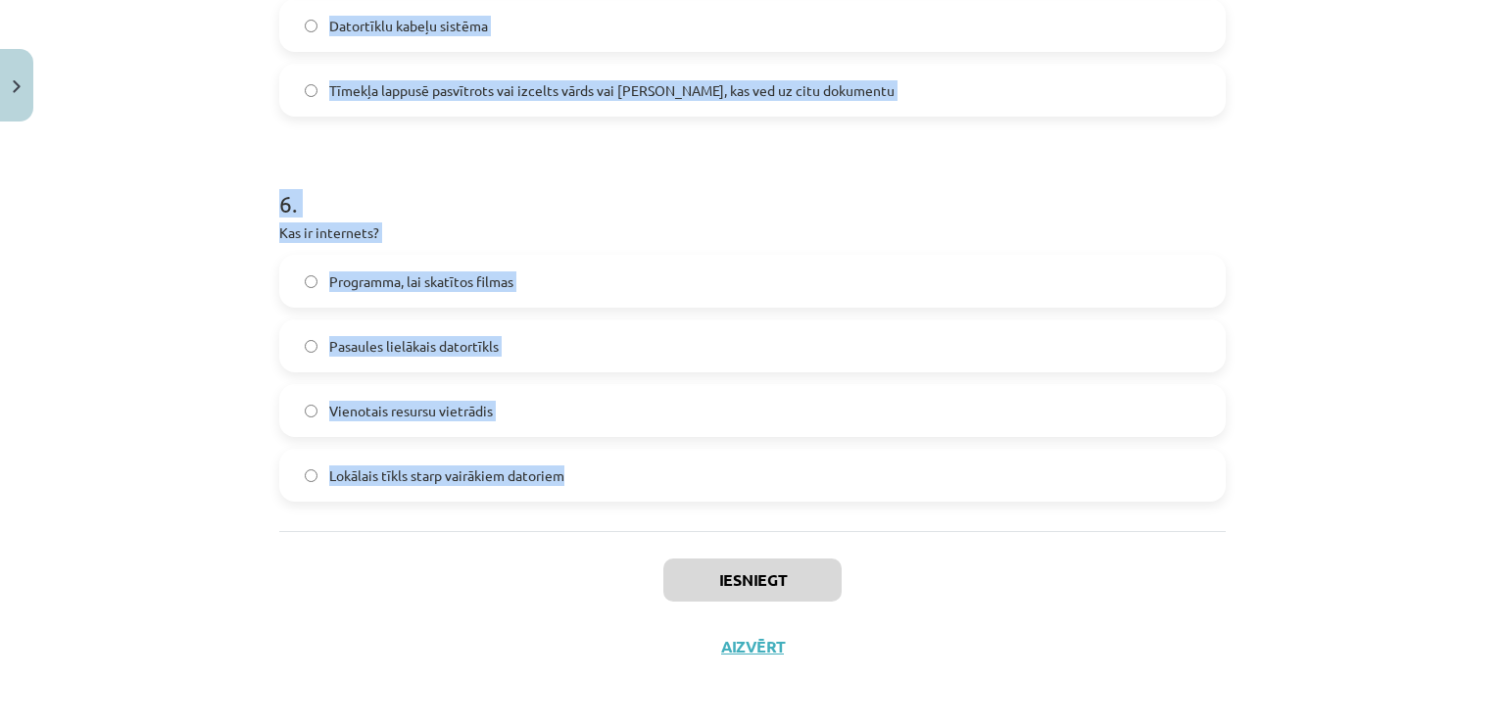
drag, startPoint x: 252, startPoint y: 375, endPoint x: 640, endPoint y: 513, distance: 411.7
click at [639, 514] on div "Mācību tēma: Datorikas - 10. klases 1. ieskaites mācību materiāls #5 4. tēma – …" at bounding box center [752, 363] width 1505 height 727
copy form "1 . Kas ir lokālais tīkls (LAN)? Tīkls, kas savieno vairākas valstis Interneta …"
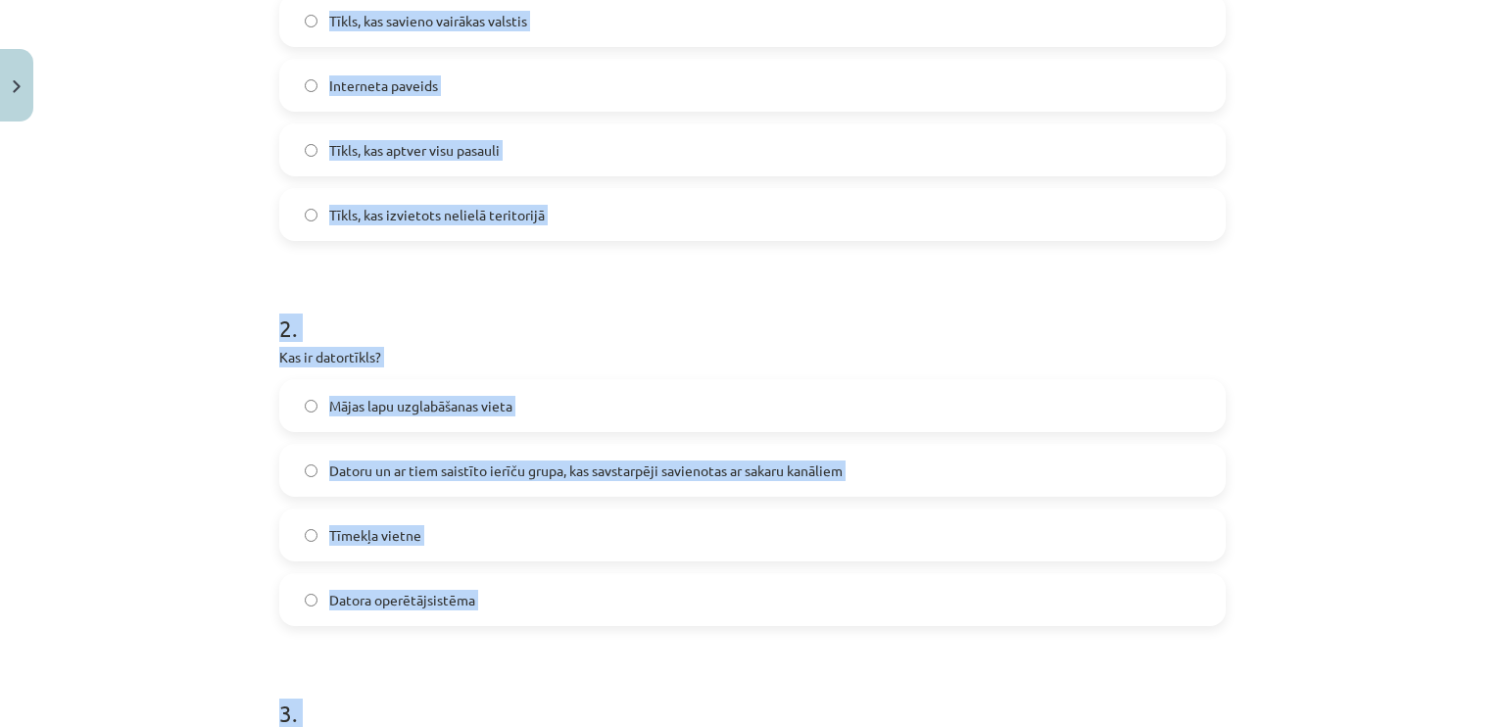
scroll to position [494, 0]
click at [219, 254] on div "Mācību tēma: Datorikas - 10. klases 1. ieskaites mācību materiāls #5 4. tēma – …" at bounding box center [752, 363] width 1505 height 727
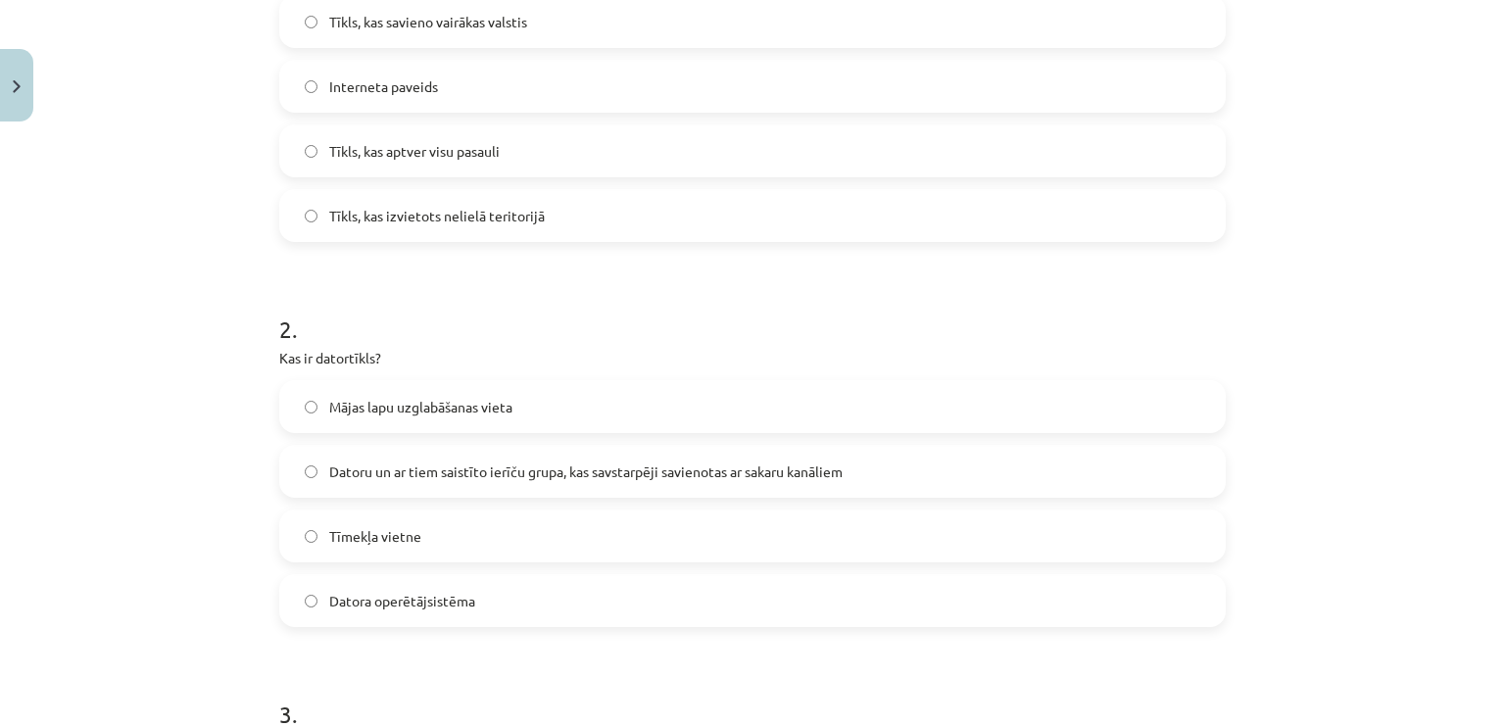
click at [442, 222] on span "Tīkls, kas izvietots nelielā teritorijā" at bounding box center [436, 216] width 215 height 21
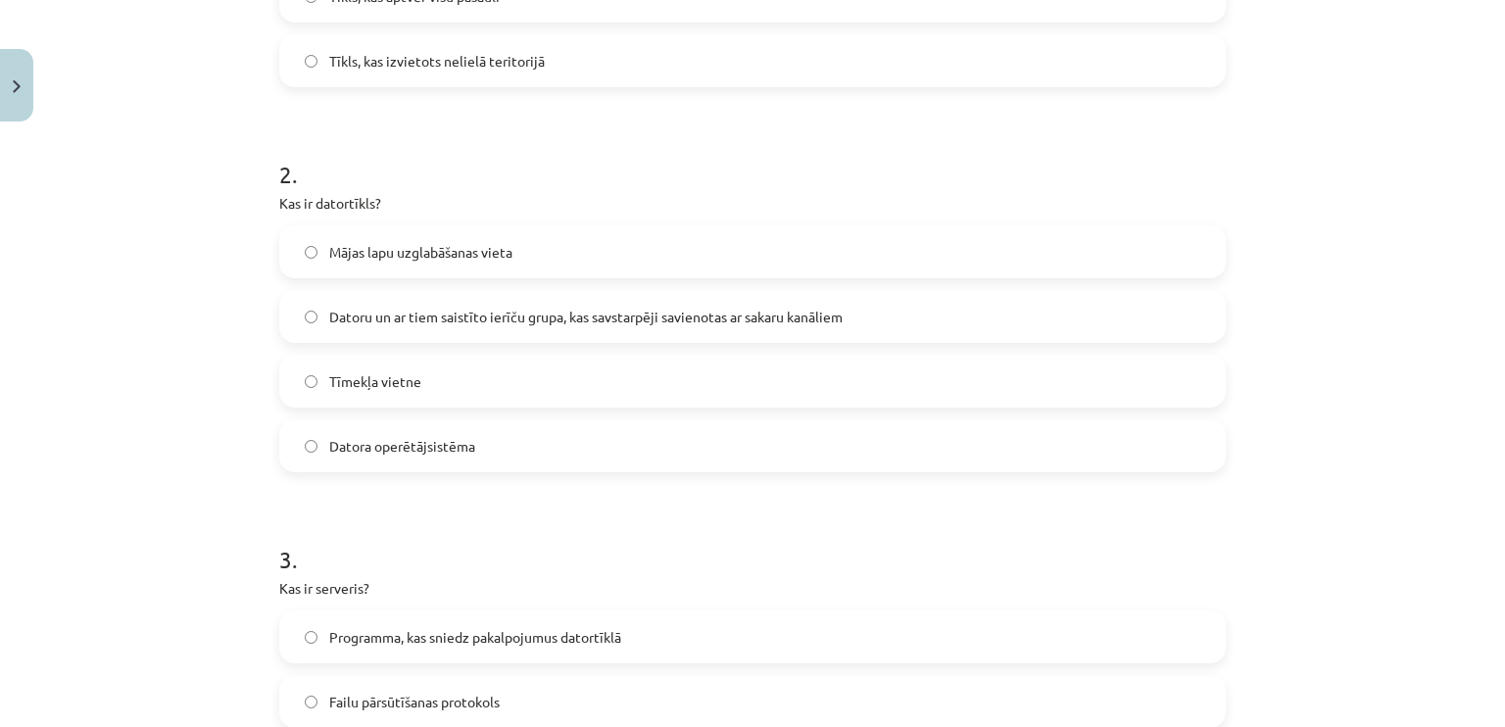
scroll to position [690, 0]
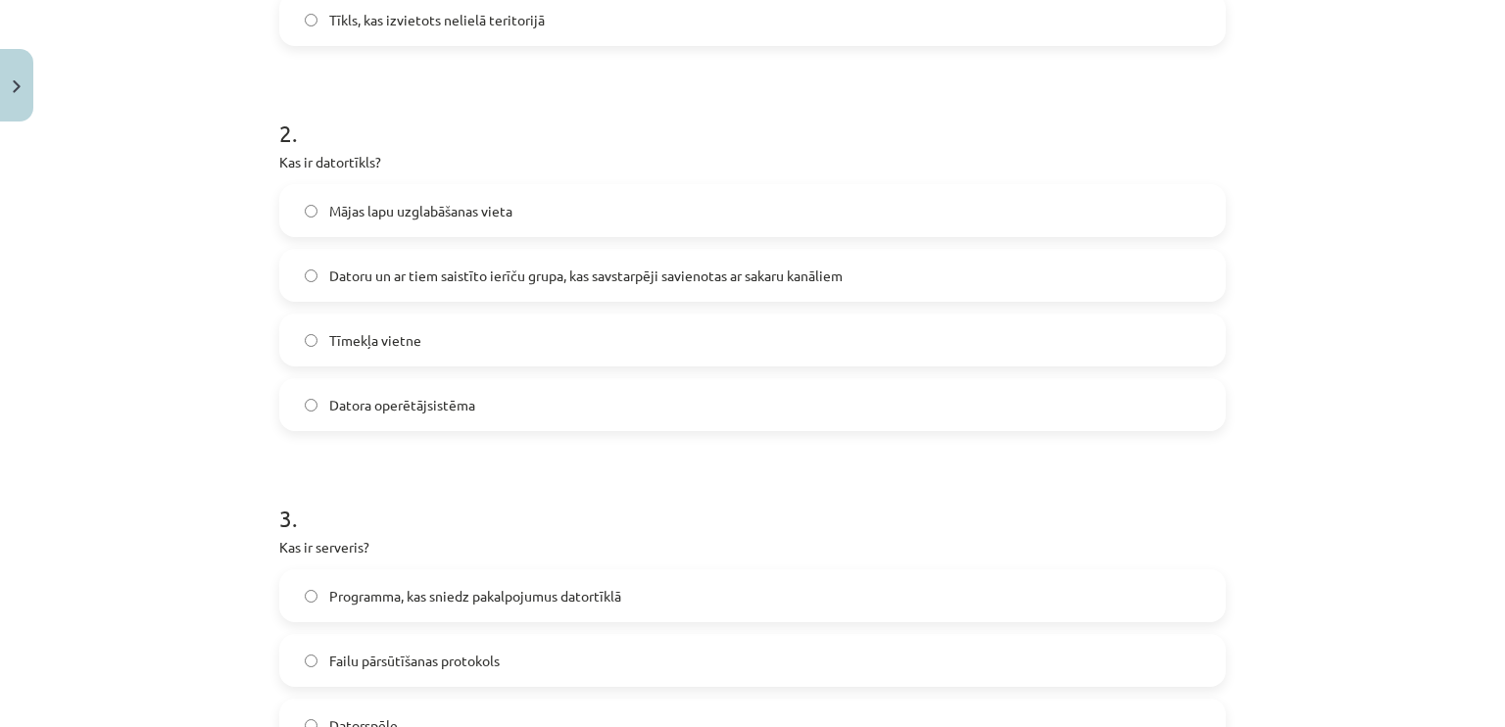
click at [439, 277] on span "Datoru un ar tiem saistīto ierīču grupa, kas savstarpēji savienotas ar sakaru k…" at bounding box center [585, 275] width 513 height 21
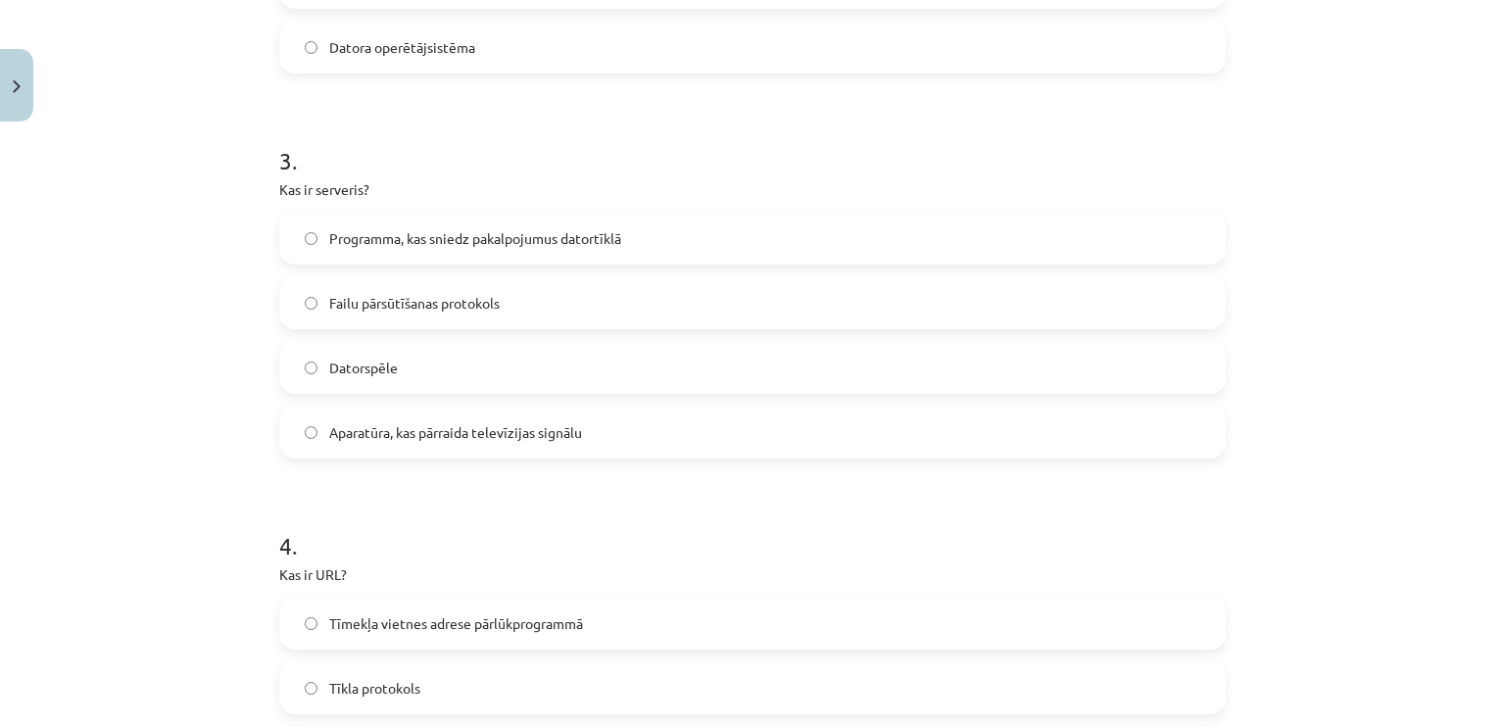
scroll to position [1081, 0]
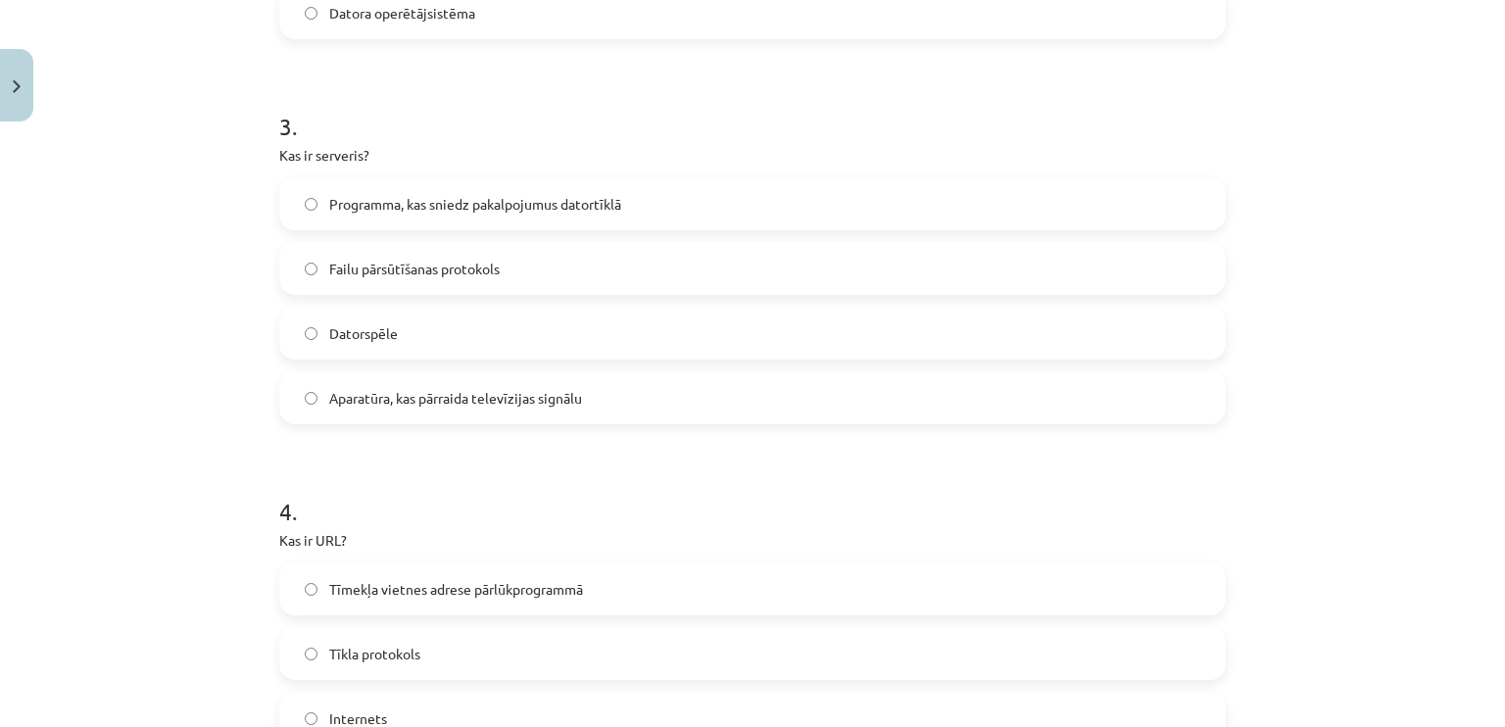
click at [407, 208] on span "Programma, kas sniedz pakalpojumus datortīklā" at bounding box center [475, 204] width 292 height 21
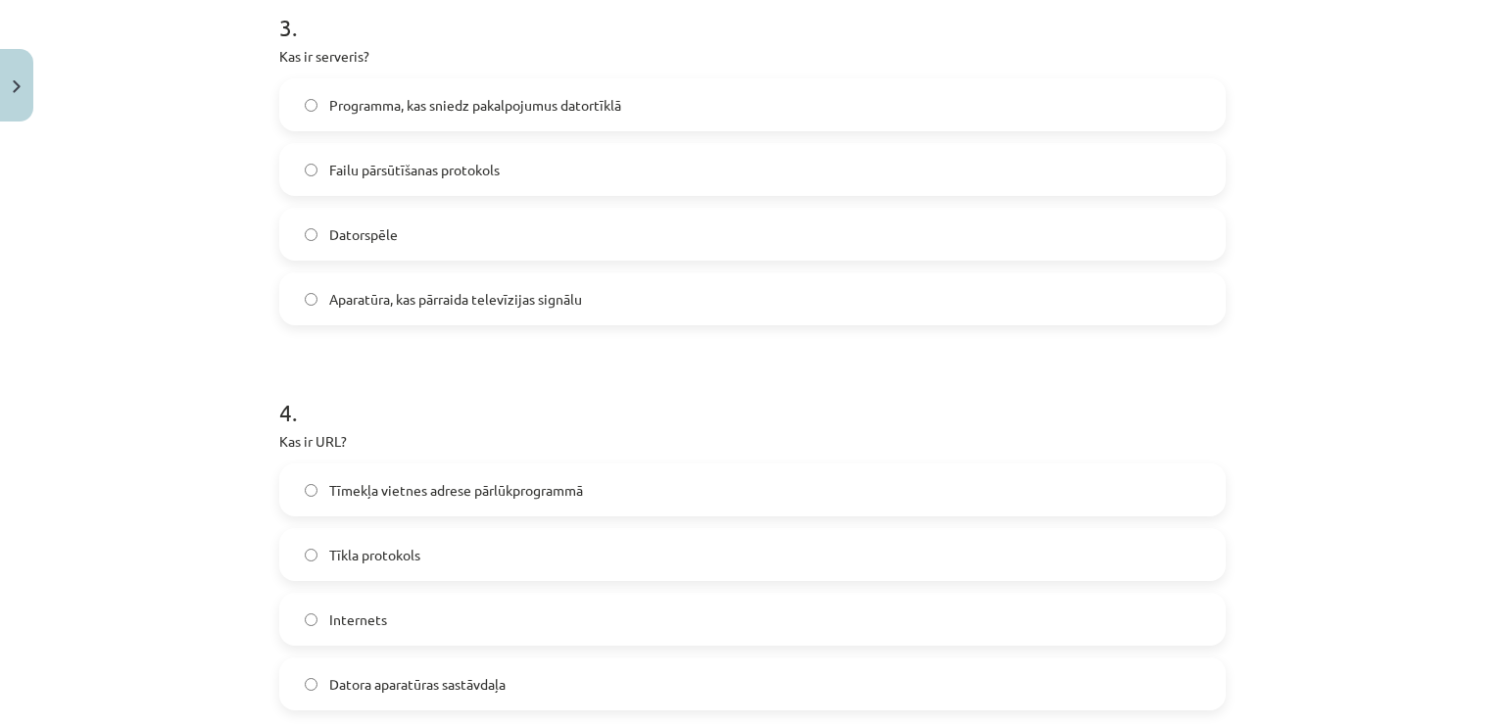
scroll to position [1375, 0]
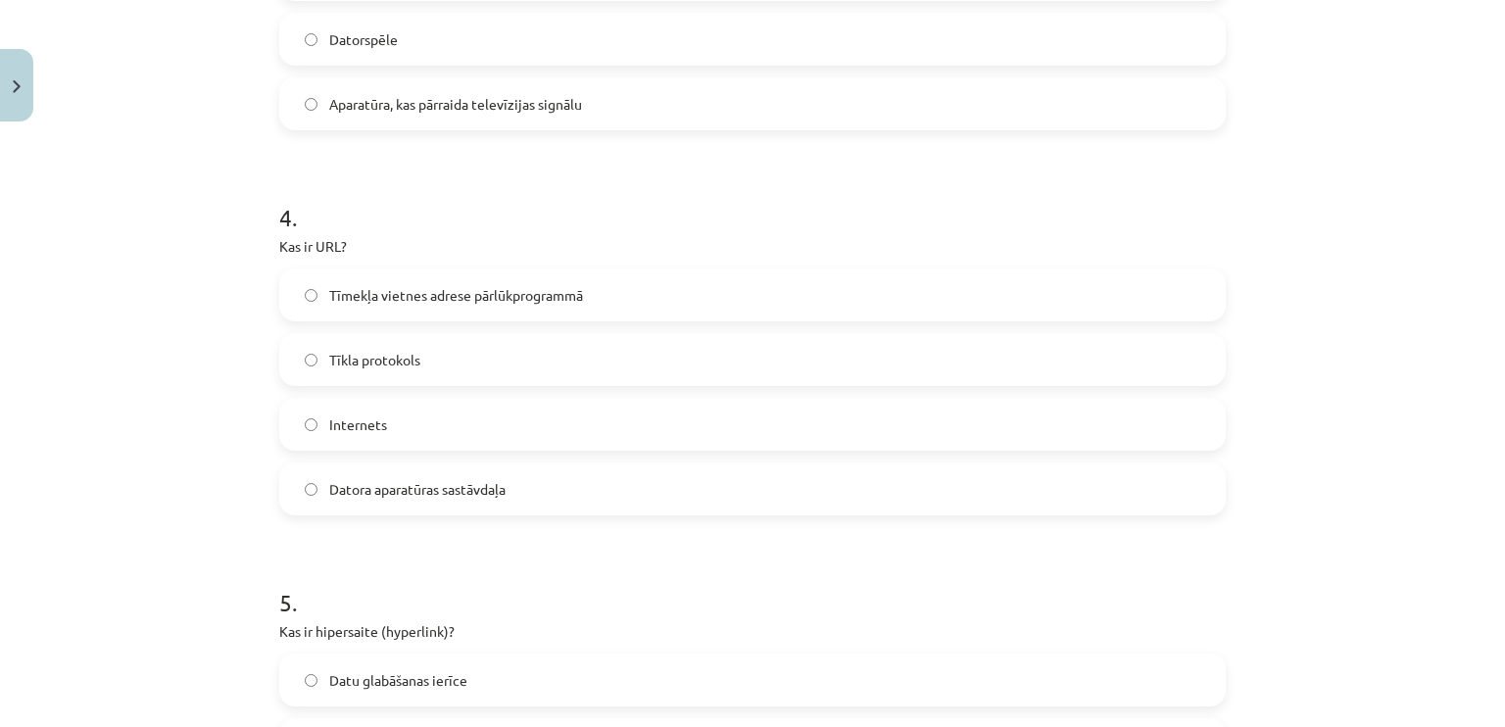
click at [467, 297] on span "Tīmekļa vietnes adrese pārlūkprogrammā" at bounding box center [456, 295] width 254 height 21
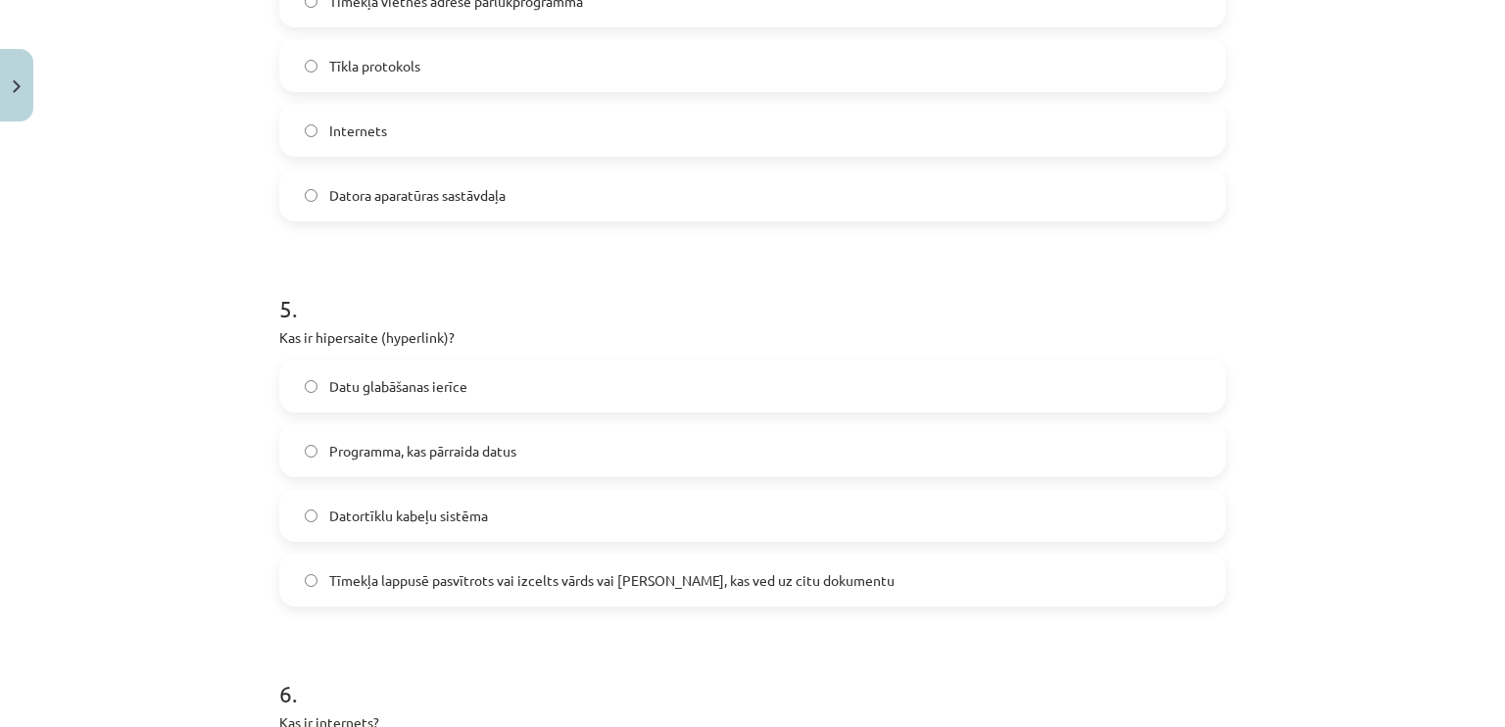
scroll to position [1767, 0]
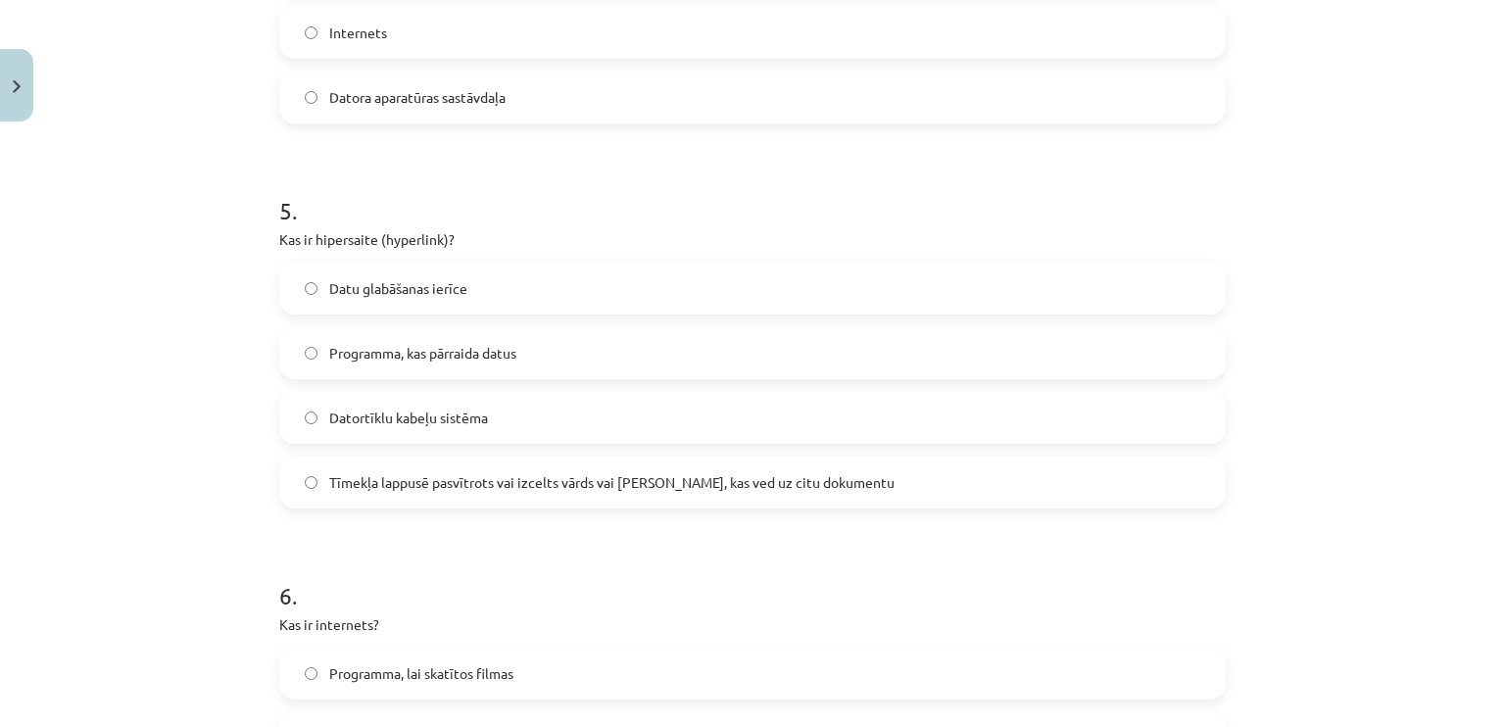
click at [436, 489] on span "Tīmekļa lappusē pasvītrots vai izcelts vārds vai [PERSON_NAME], kas ved uz citu…" at bounding box center [611, 482] width 565 height 21
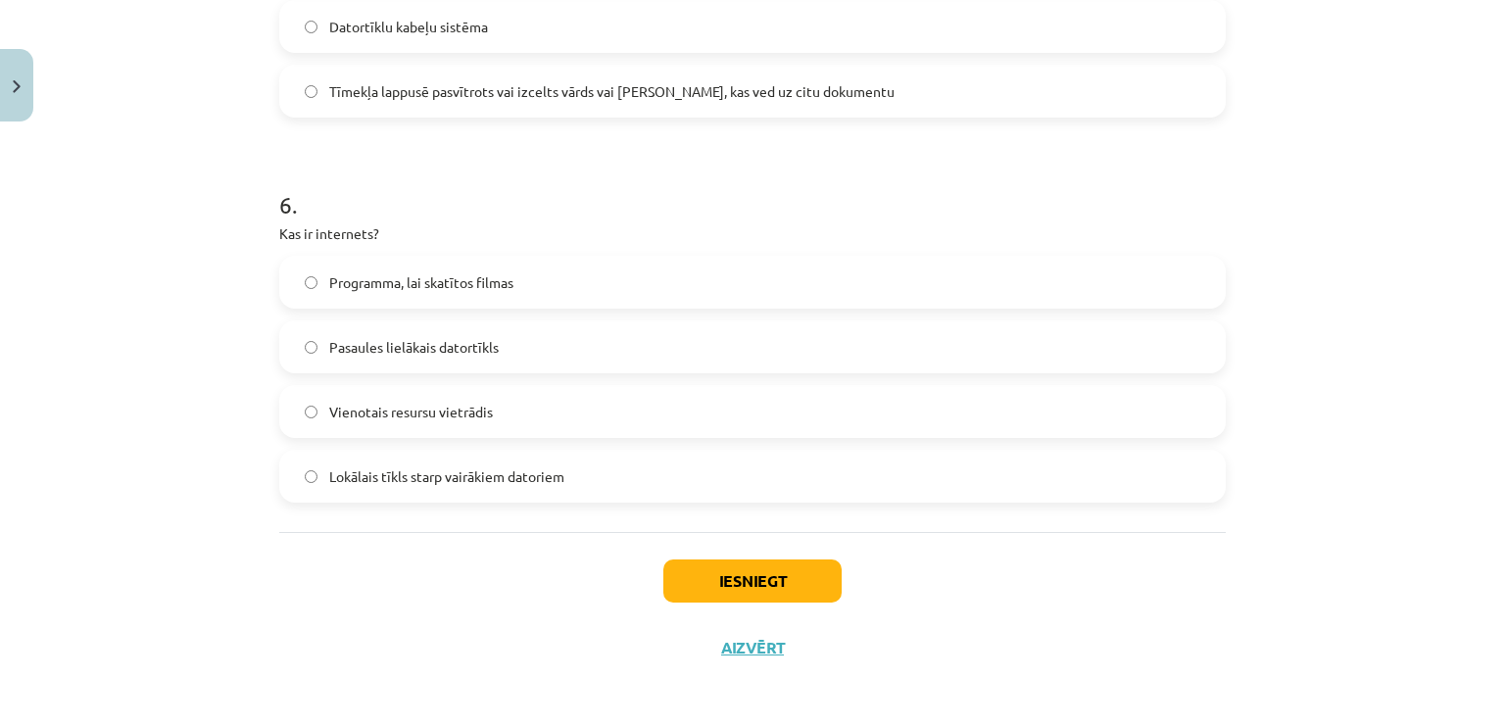
scroll to position [2159, 0]
click at [399, 349] on span "Pasaules lielākais datortīkls" at bounding box center [413, 346] width 169 height 21
click at [737, 585] on button "Iesniegt" at bounding box center [752, 579] width 178 height 43
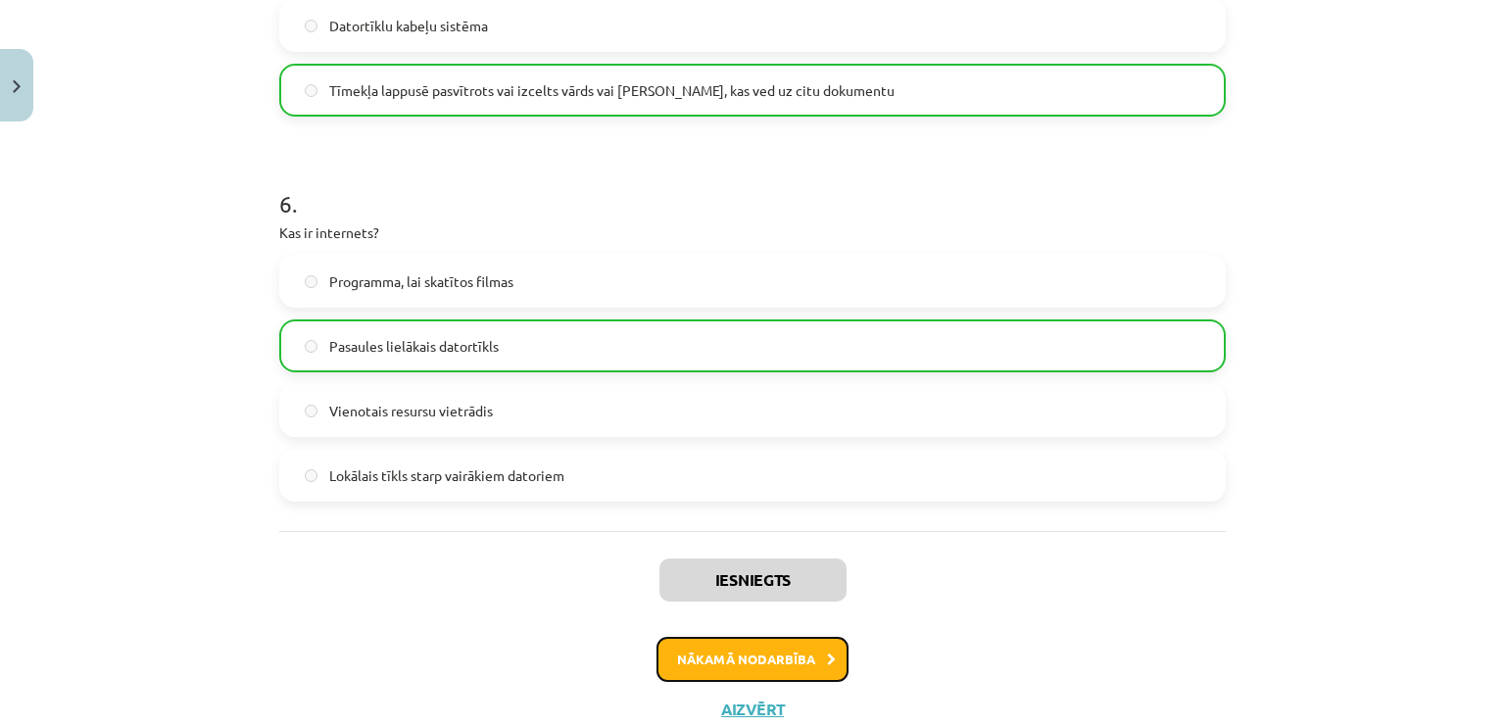
click at [778, 657] on button "Nākamā nodarbība" at bounding box center [752, 659] width 192 height 45
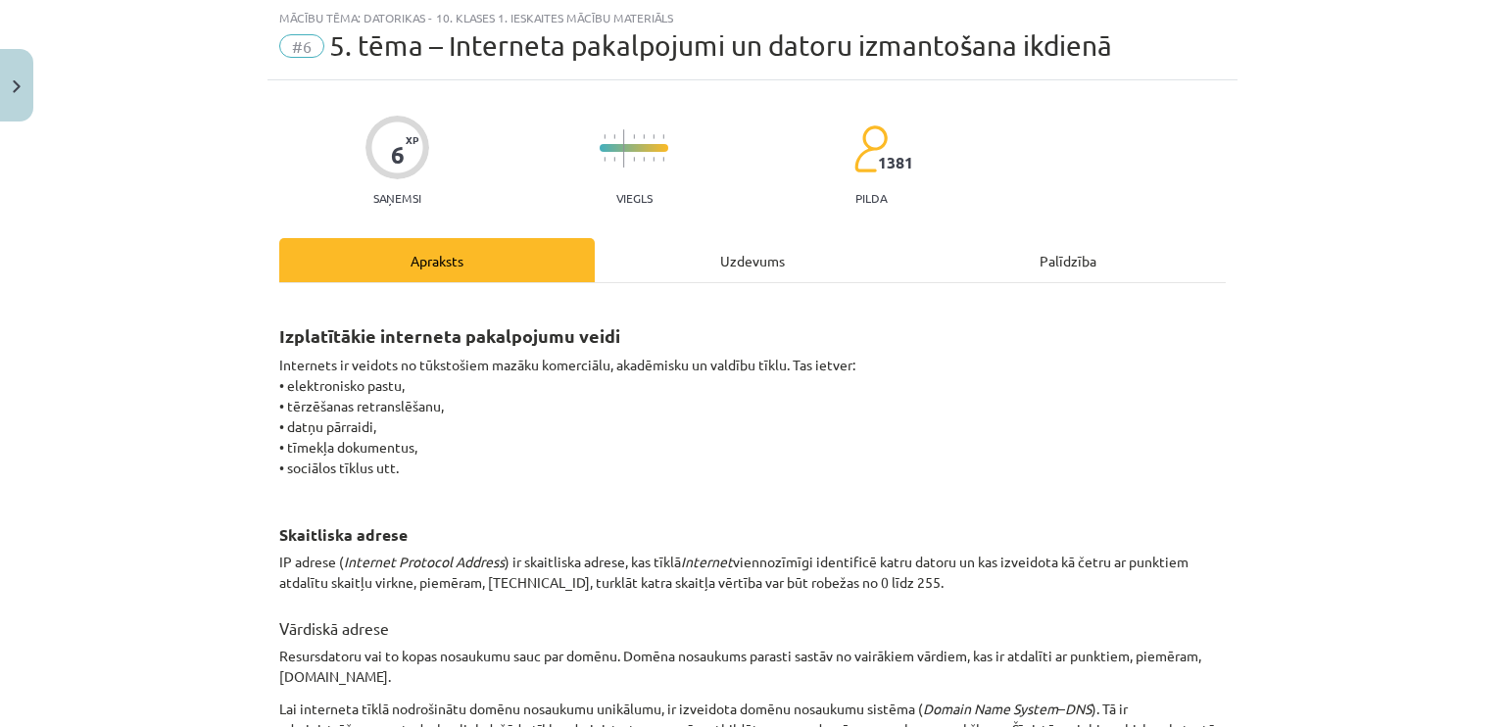
scroll to position [49, 0]
click at [764, 263] on div "Uzdevums" at bounding box center [752, 261] width 315 height 44
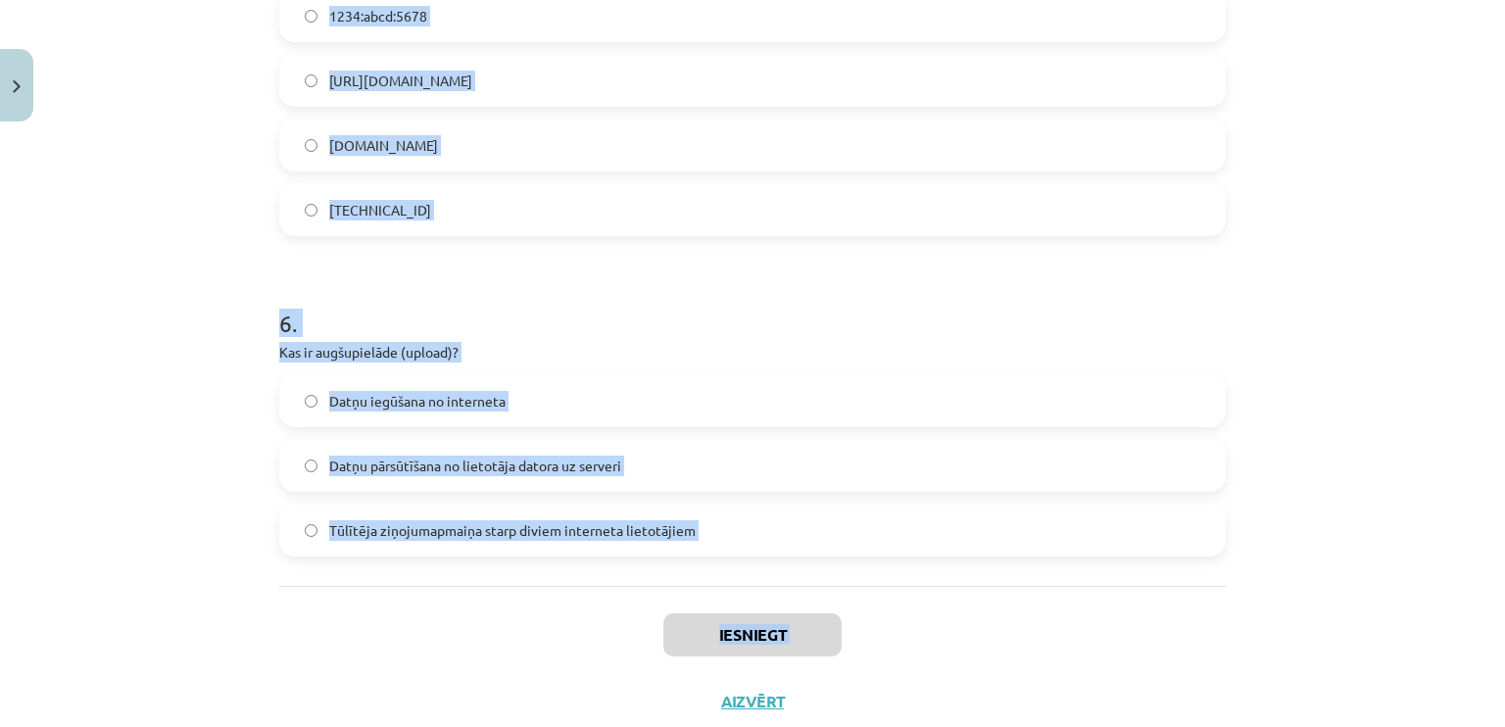
scroll to position [2001, 0]
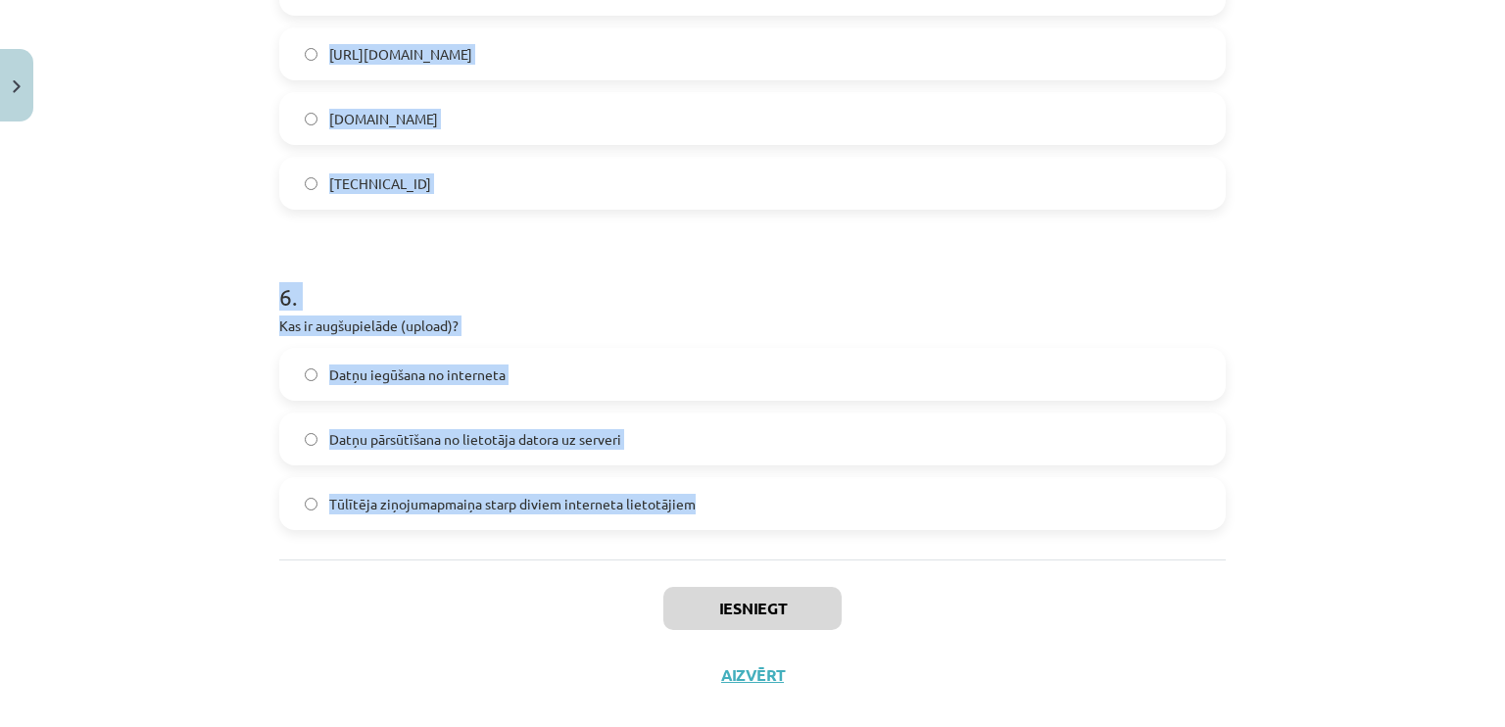
drag, startPoint x: 243, startPoint y: 379, endPoint x: 743, endPoint y: 497, distance: 514.1
click at [743, 497] on div "Mācību tēma: Datorikas - 10. klases 1. ieskaites mācību materiāls #6 5. tēma – …" at bounding box center [752, 363] width 1505 height 727
copy form "1 . Kas ir WWW (World Wide Web)? Tīmekļa protokols datņu pārsūtīšanai Globāla h…"
click at [378, 249] on h1 "6 ." at bounding box center [752, 279] width 946 height 61
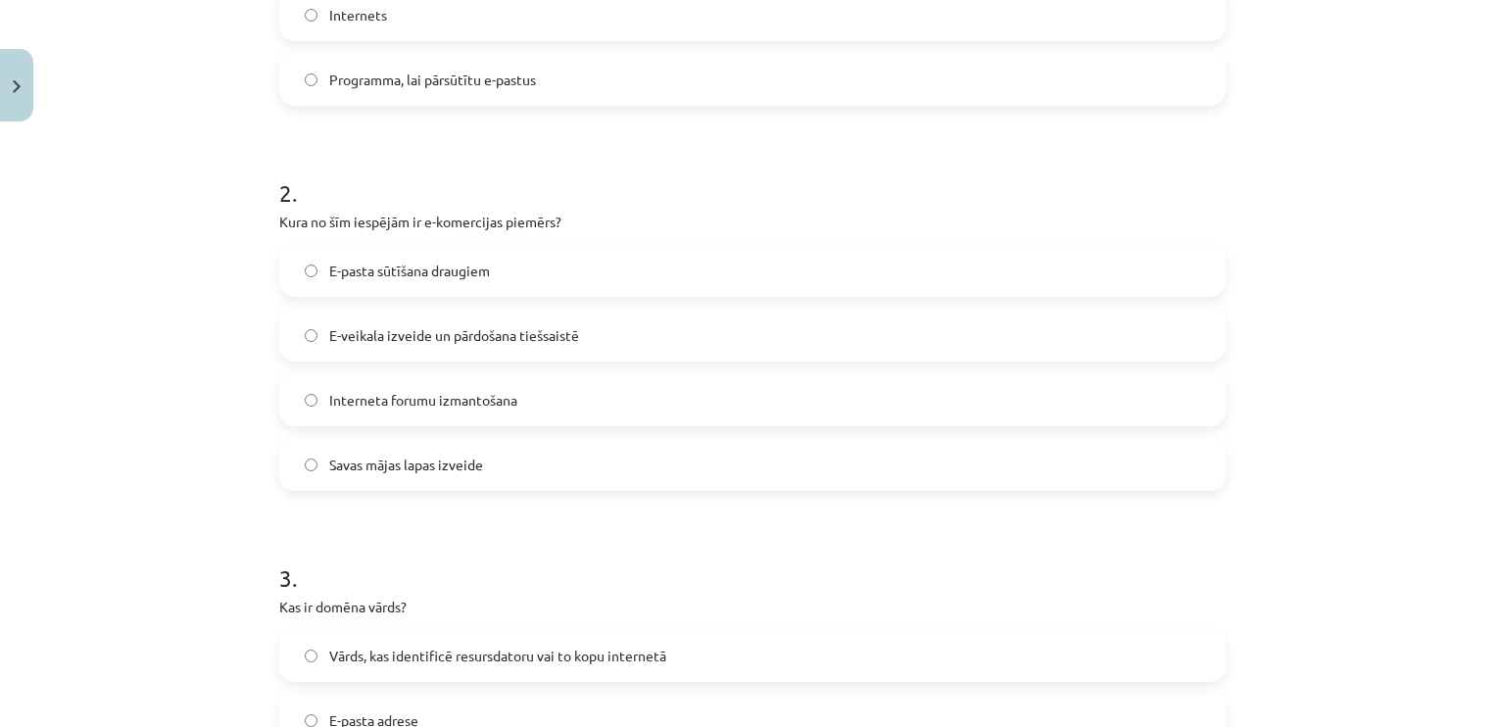
scroll to position [336, 0]
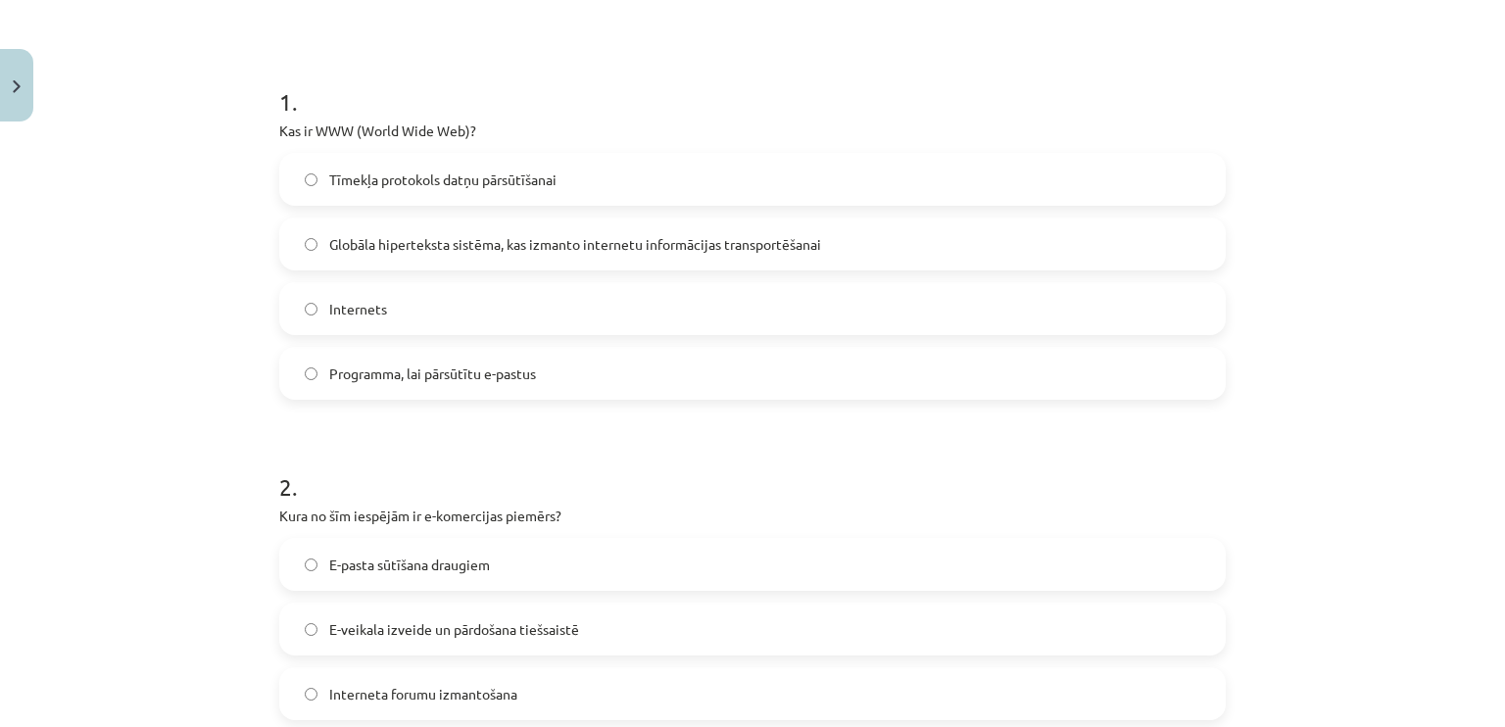
click at [455, 248] on span "Globāla hiperteksta sistēma, kas izmanto internetu informācijas transportēšanai" at bounding box center [575, 244] width 492 height 21
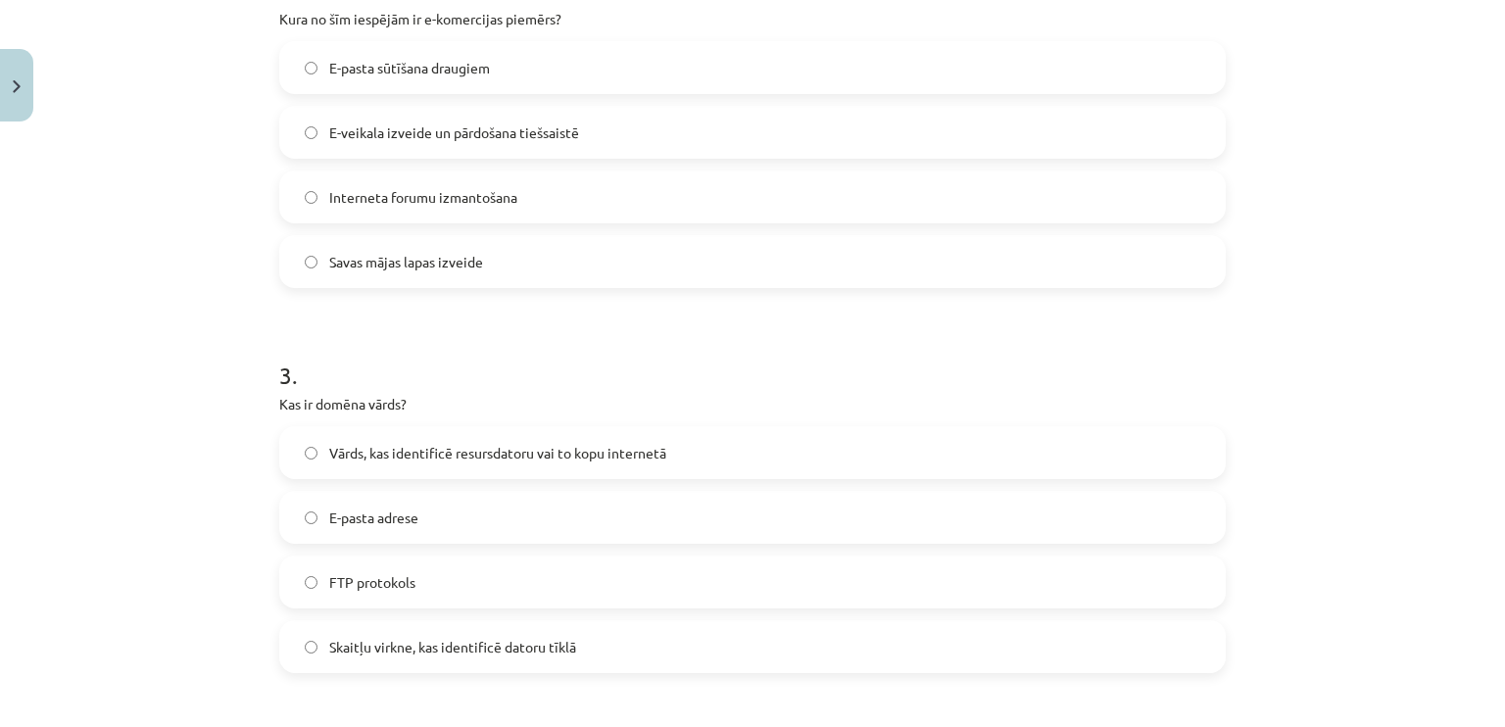
scroll to position [826, 0]
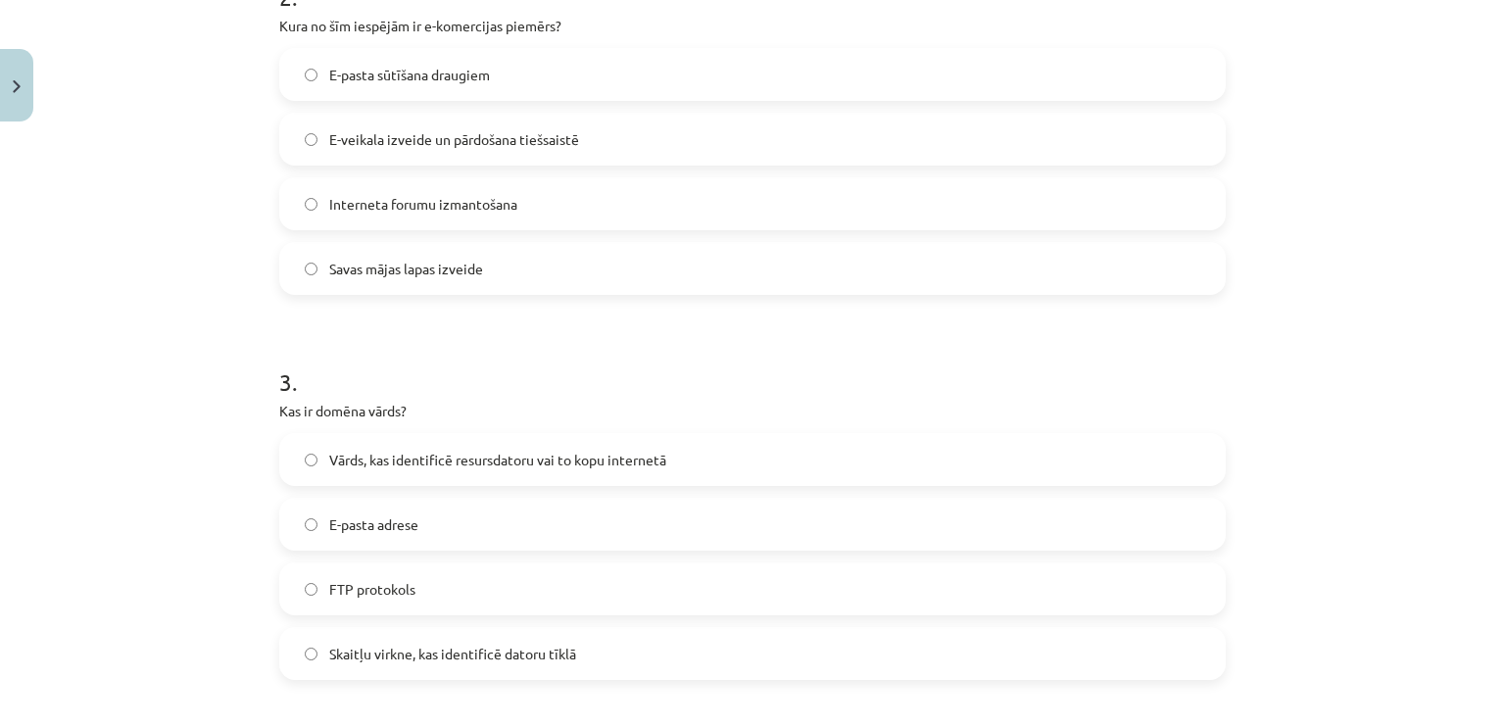
click at [475, 130] on span "E-veikala izveide un pārdošana tiešsaistē" at bounding box center [454, 139] width 250 height 21
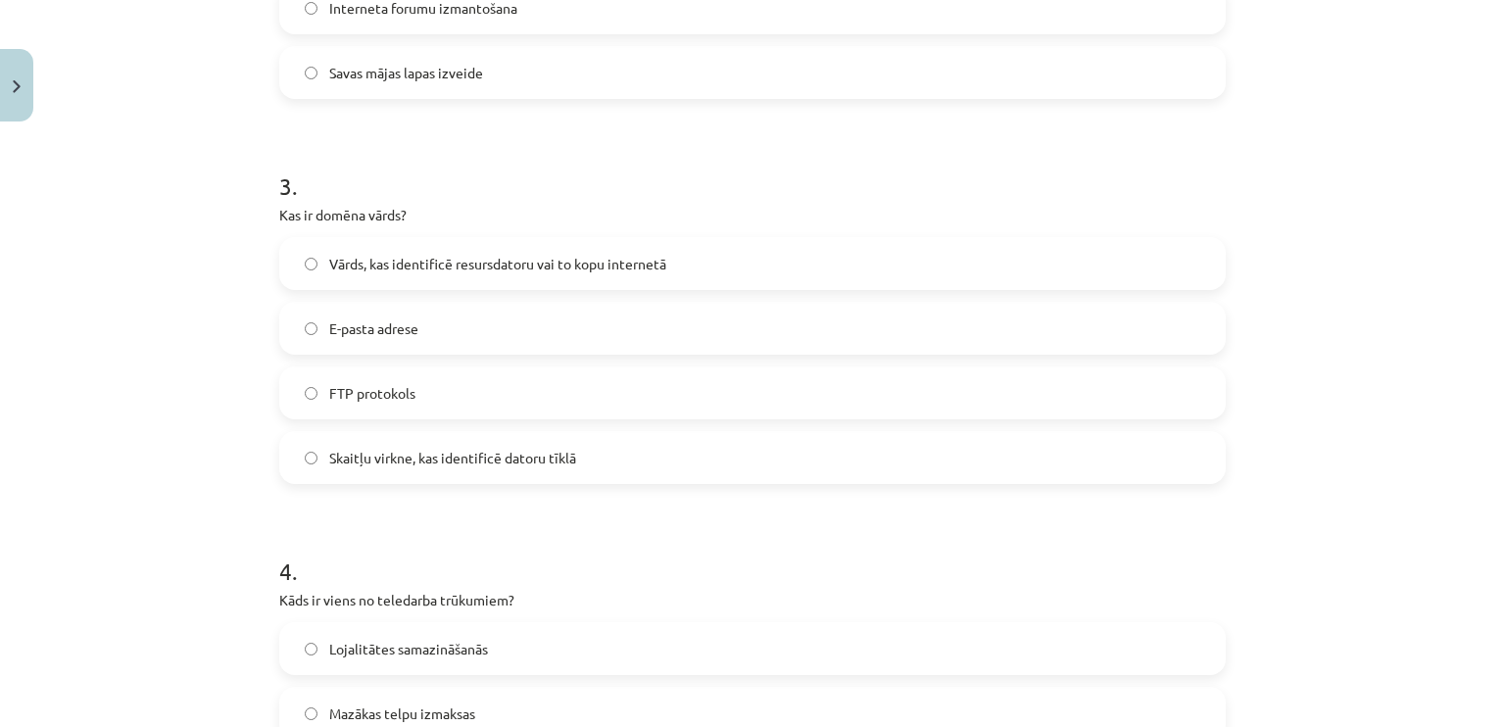
click at [456, 273] on label "Vārds, kas identificē resursdatoru vai to kopu internetā" at bounding box center [752, 263] width 942 height 49
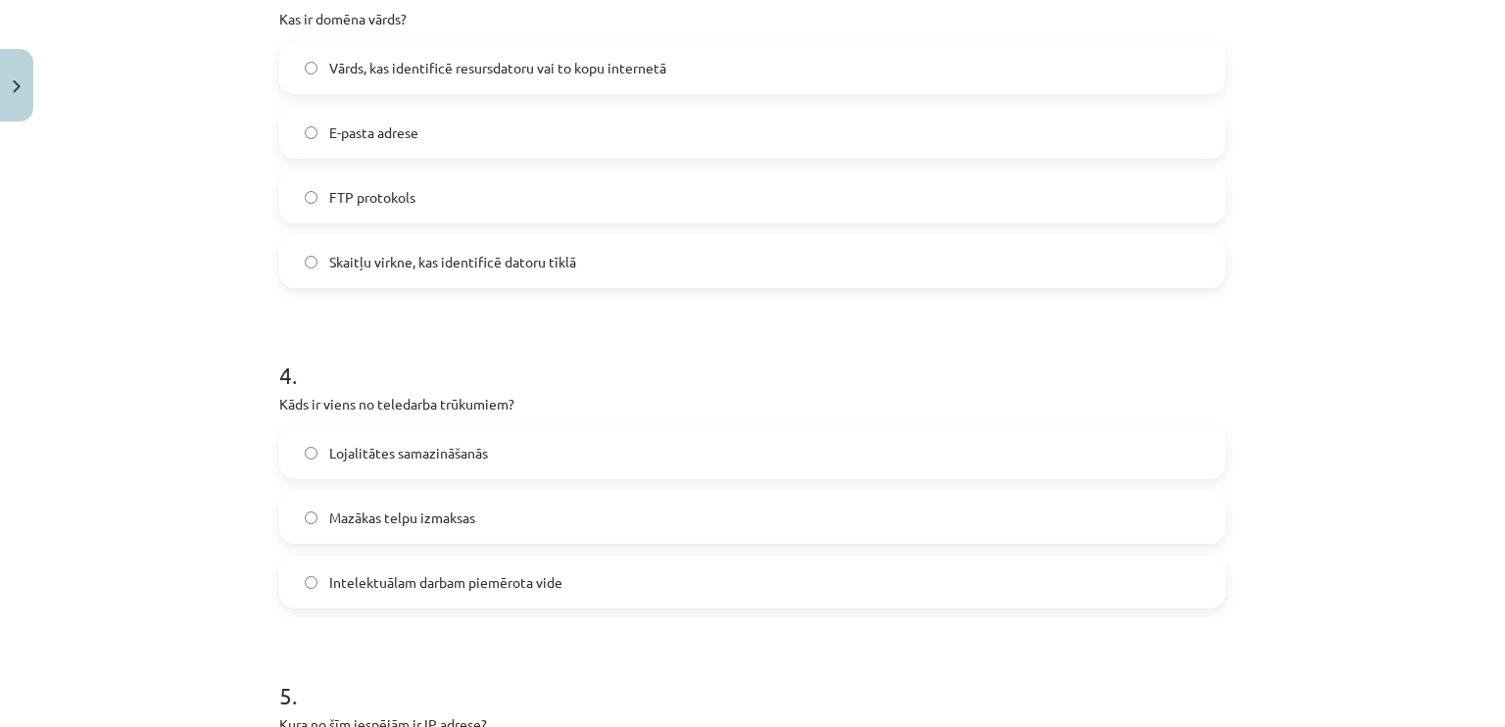
scroll to position [1413, 0]
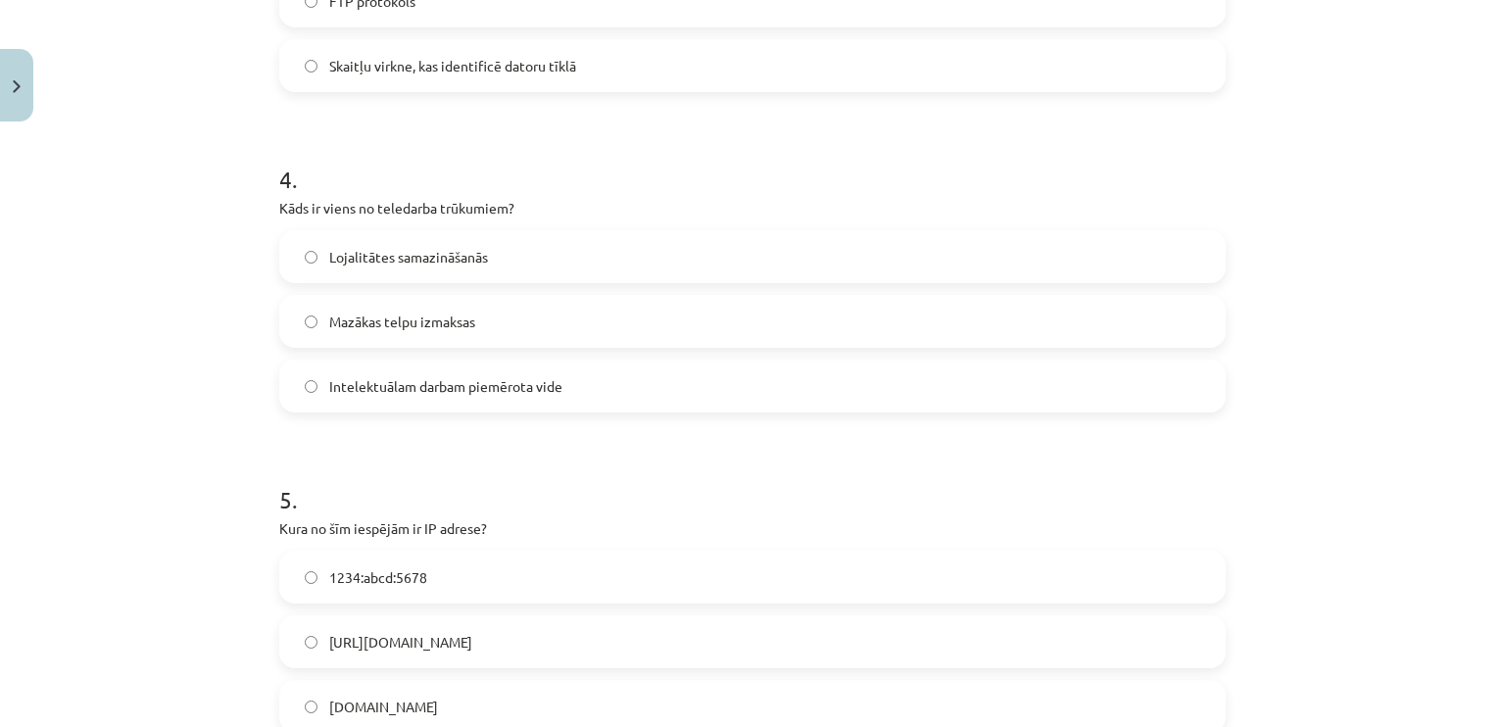
click at [396, 254] on span "Lojalitātes samazināšanās" at bounding box center [408, 257] width 159 height 21
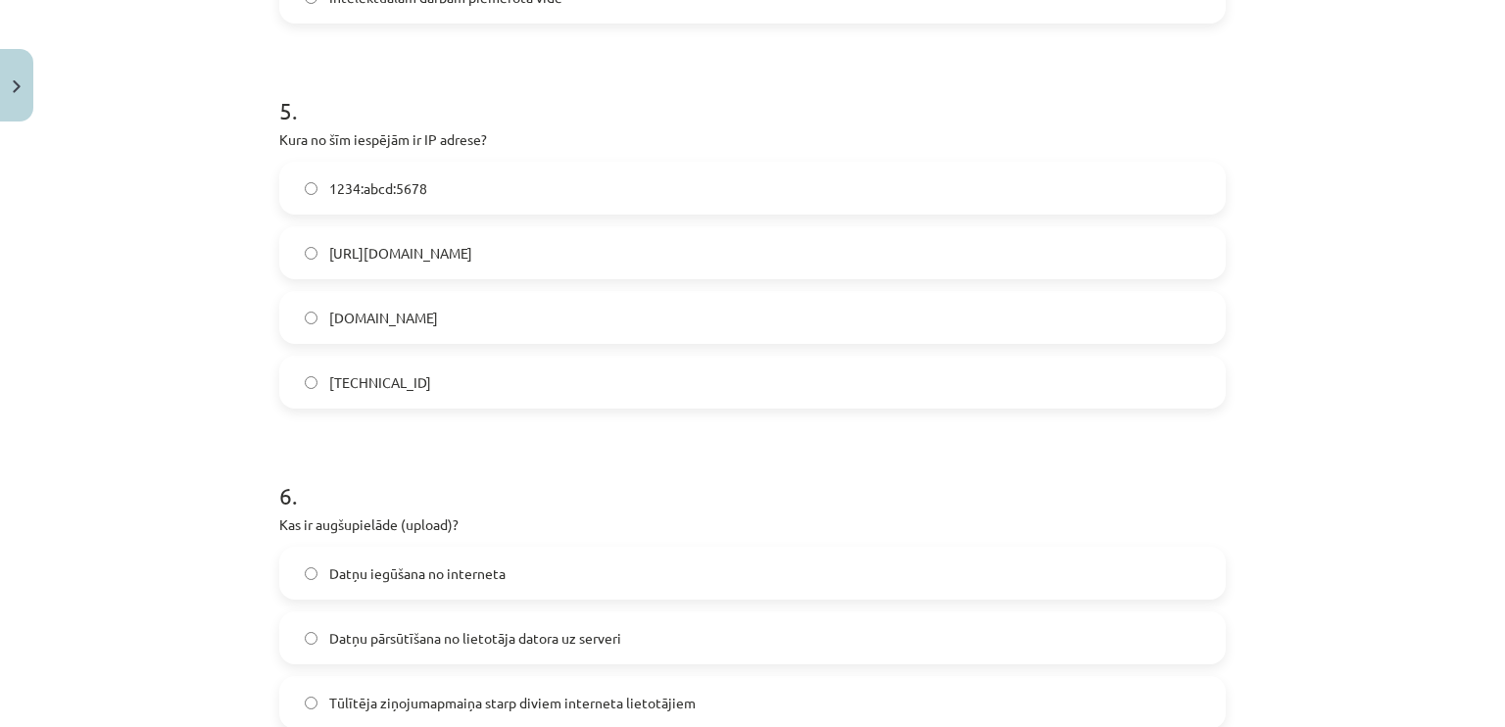
scroll to position [1805, 0]
click at [410, 402] on label "[TECHNICAL_ID]" at bounding box center [752, 379] width 942 height 49
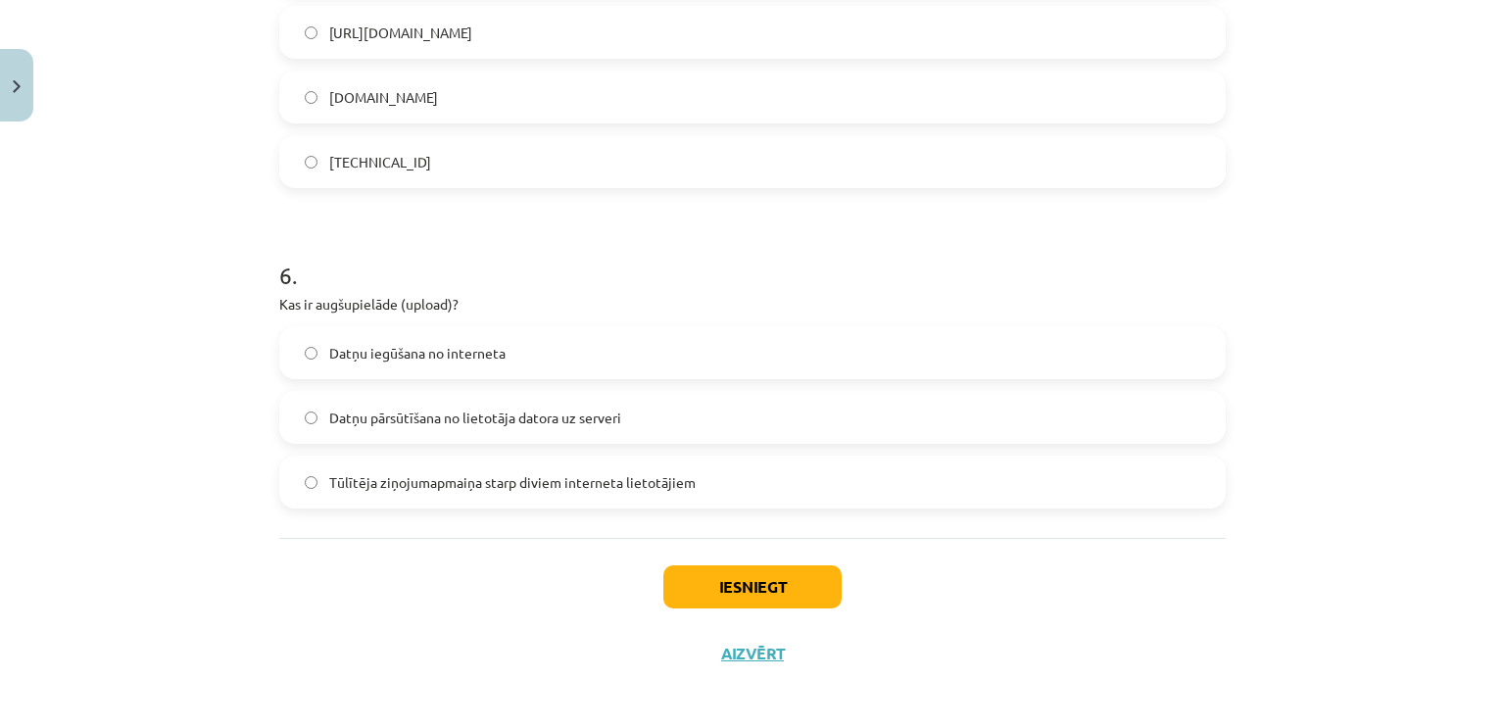
scroll to position [2030, 0]
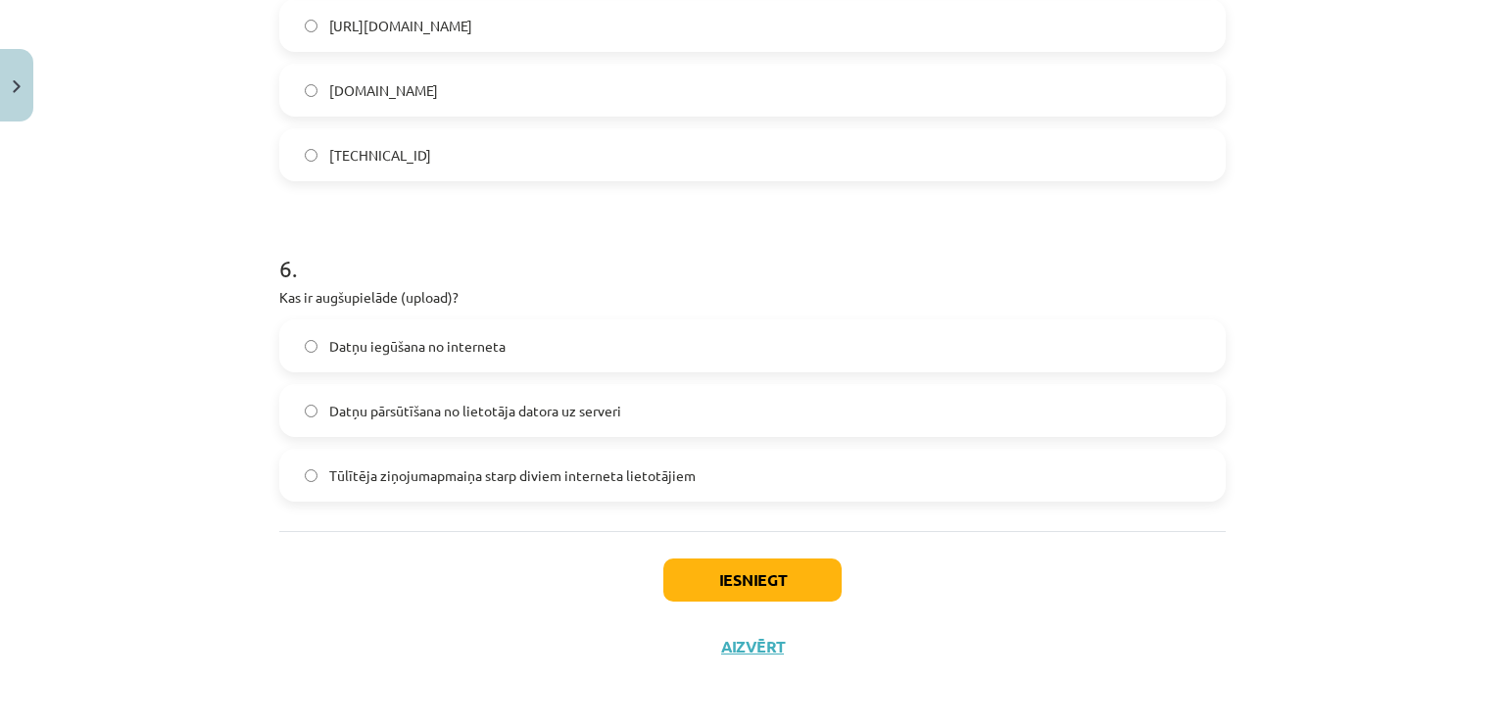
click at [408, 415] on span "Datņu pārsūtīšana no lietotāja datora uz serveri" at bounding box center [475, 411] width 292 height 21
click at [760, 595] on button "Iesniegt" at bounding box center [752, 579] width 178 height 43
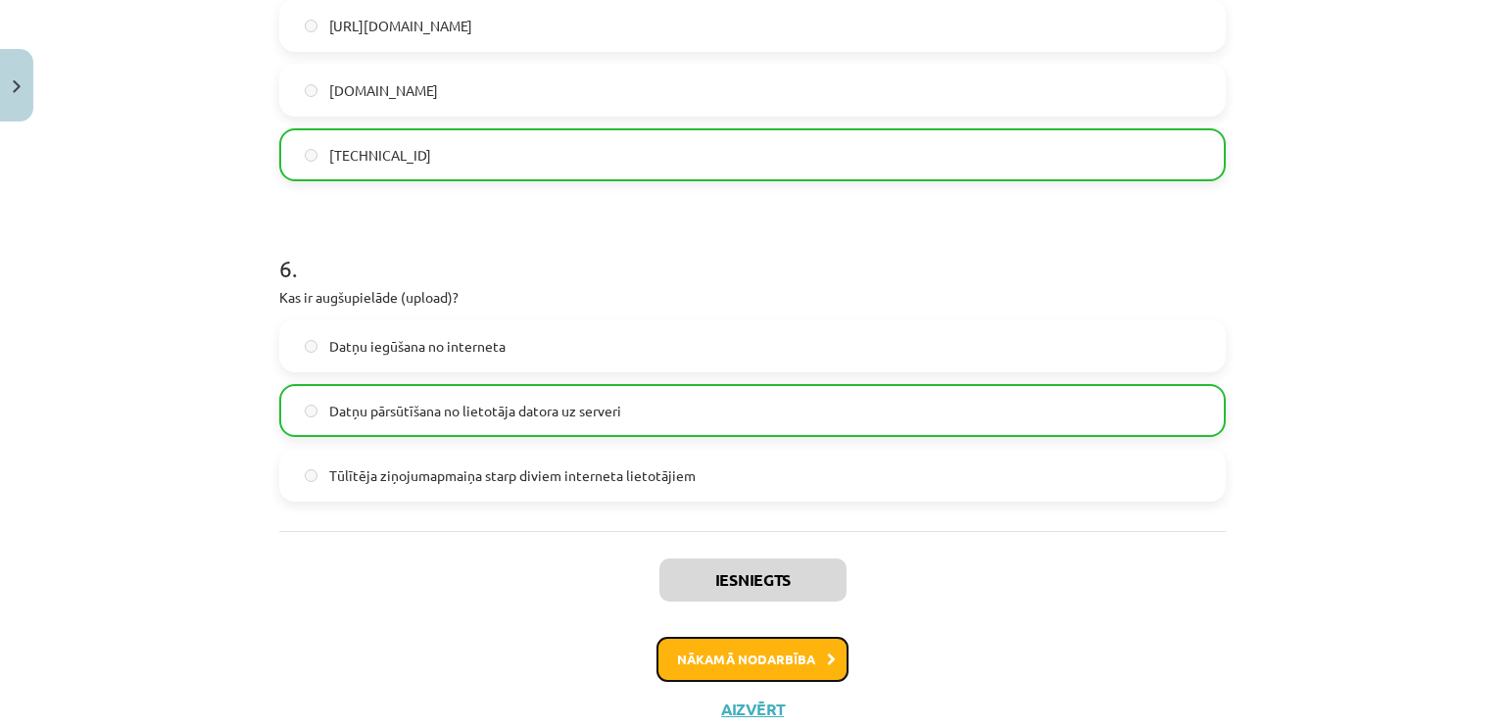
click at [750, 652] on button "Nākamā nodarbība" at bounding box center [752, 659] width 192 height 45
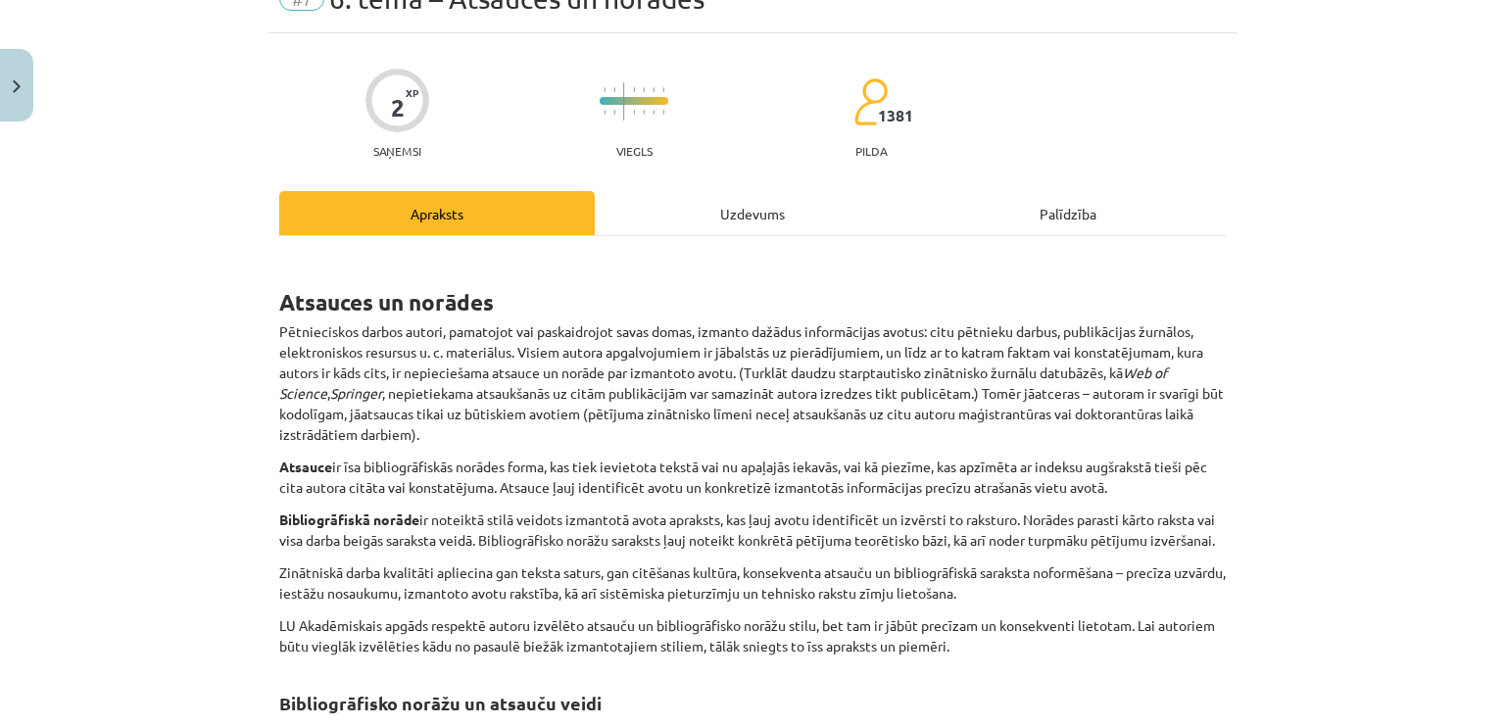
scroll to position [49, 0]
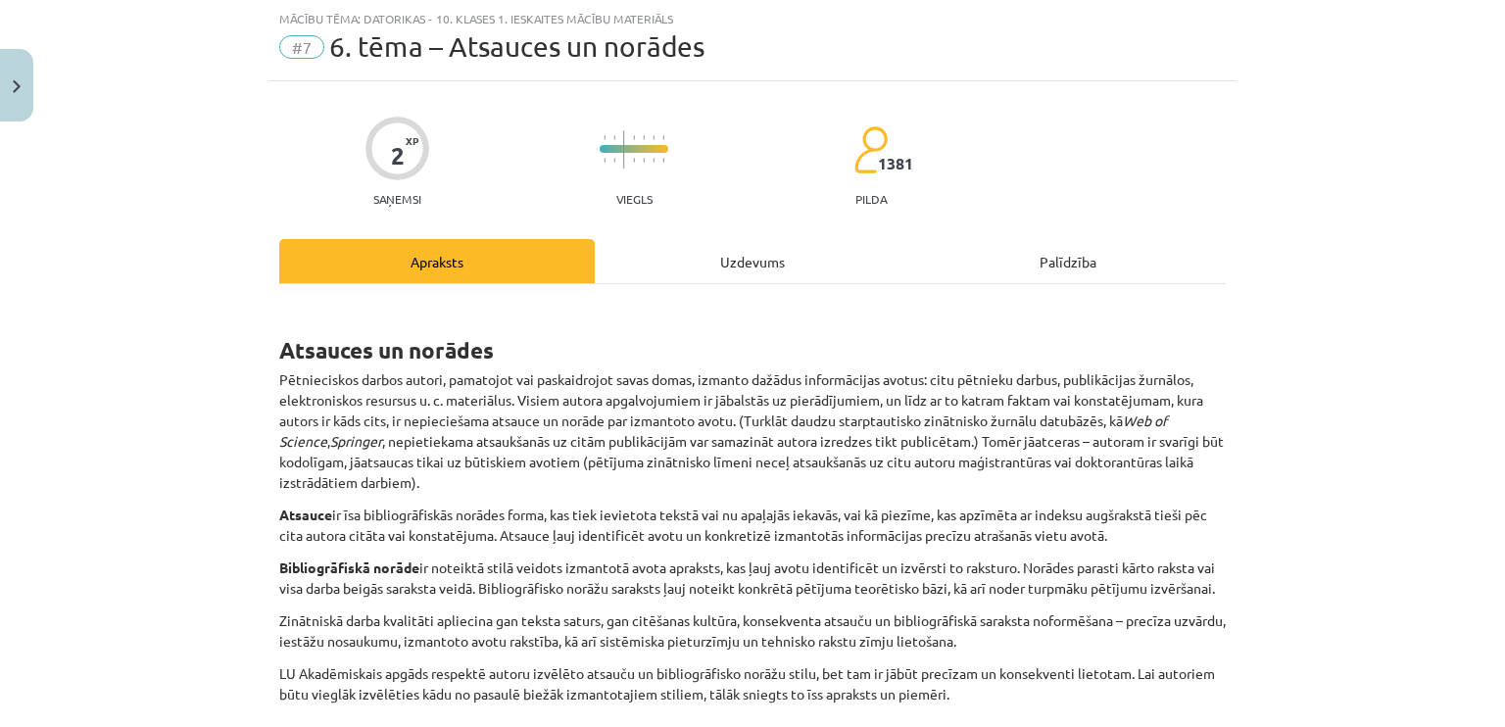
click at [724, 247] on div "Uzdevums" at bounding box center [752, 261] width 315 height 44
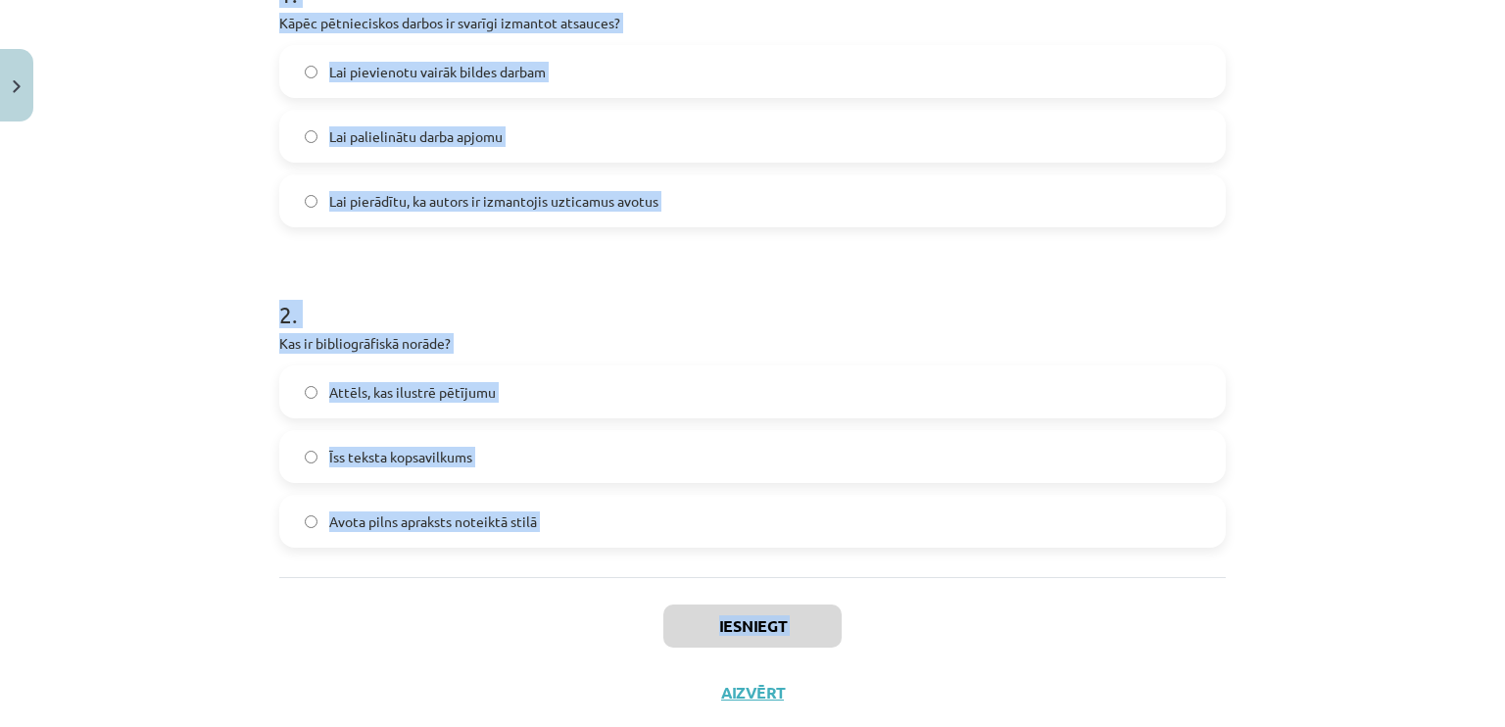
scroll to position [490, 0]
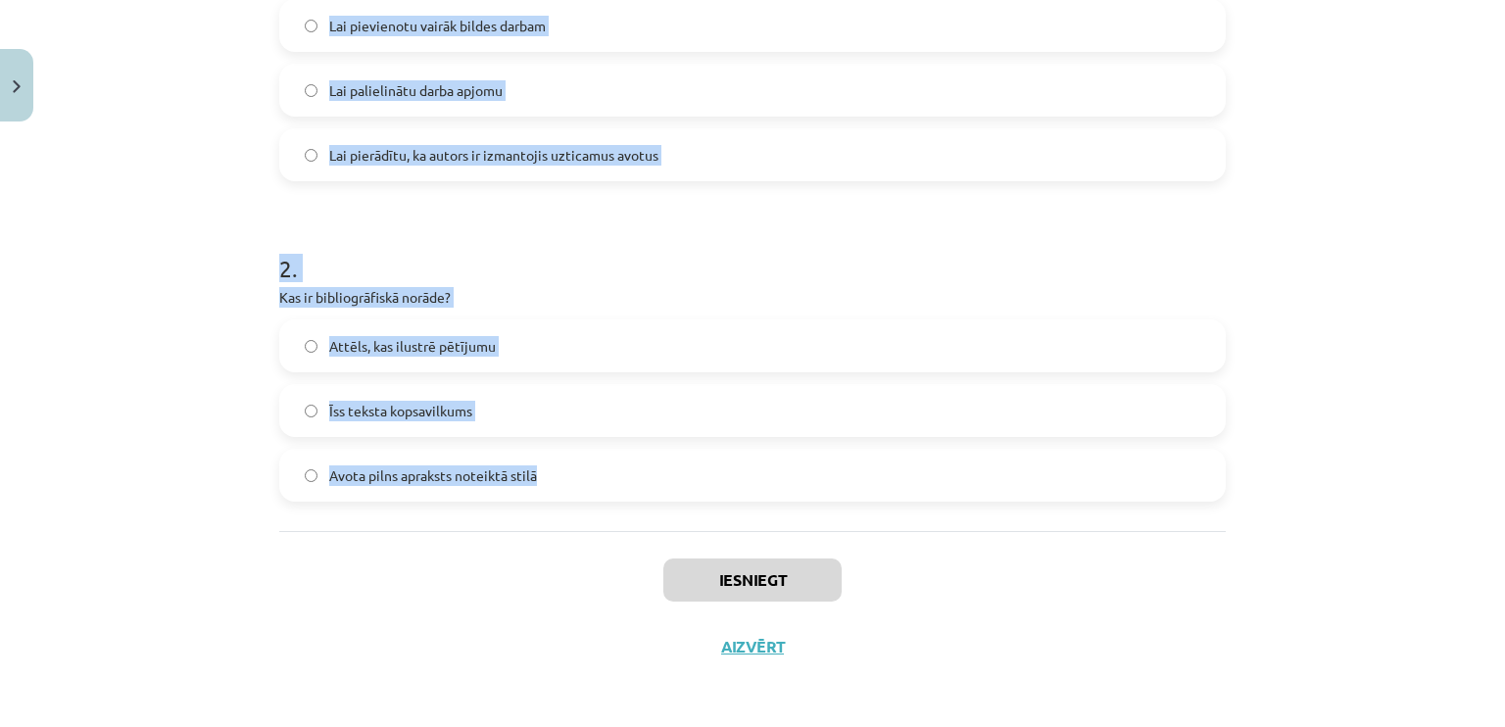
drag, startPoint x: 239, startPoint y: 378, endPoint x: 645, endPoint y: 514, distance: 428.7
click at [645, 514] on div "Mācību tēma: Datorikas - 10. klases 1. ieskaites mācību materiāls #7 6. tēma – …" at bounding box center [752, 363] width 1505 height 727
copy form "1 . Kāpēc pētnieciskos darbos ir svarīgi izmantot atsauces? Lai pievienotu vair…"
click at [298, 228] on h1 "2 ." at bounding box center [752, 250] width 946 height 61
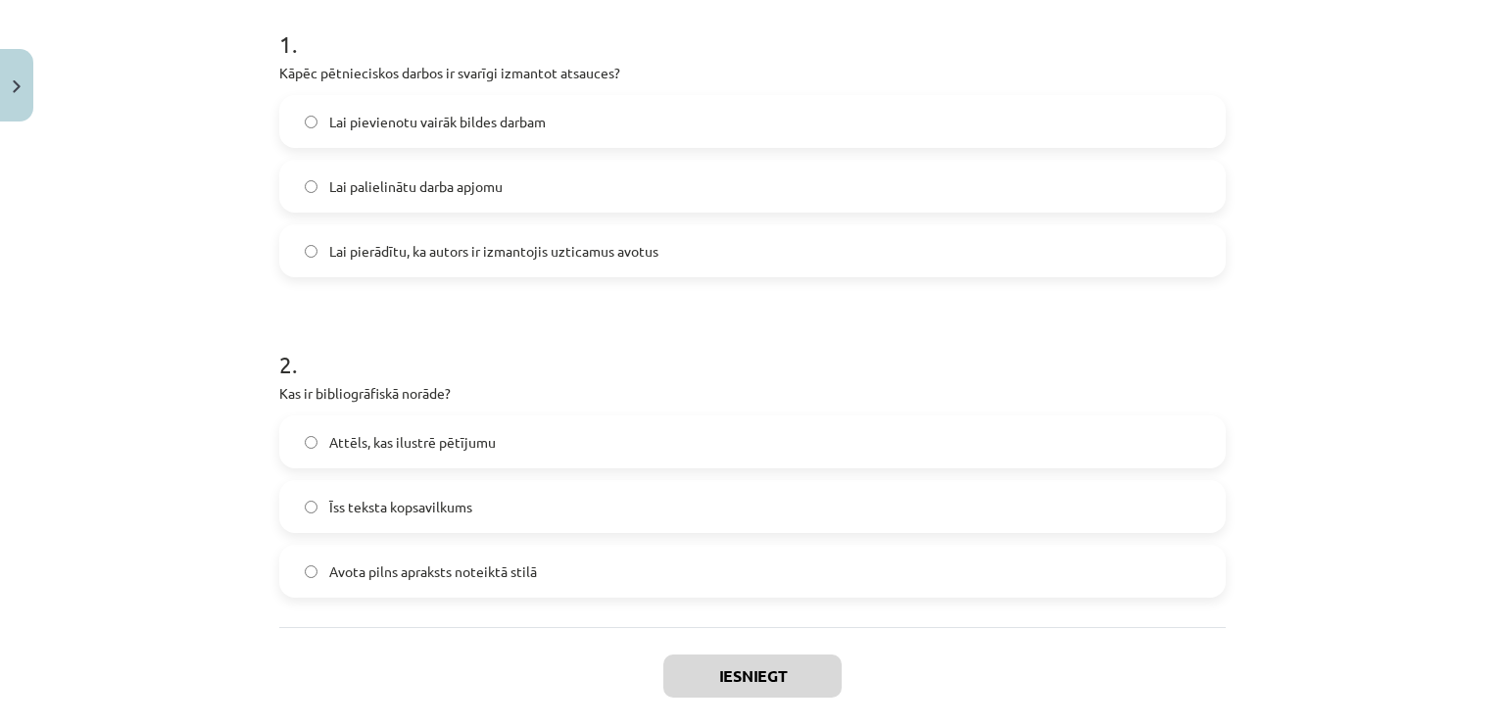
scroll to position [294, 0]
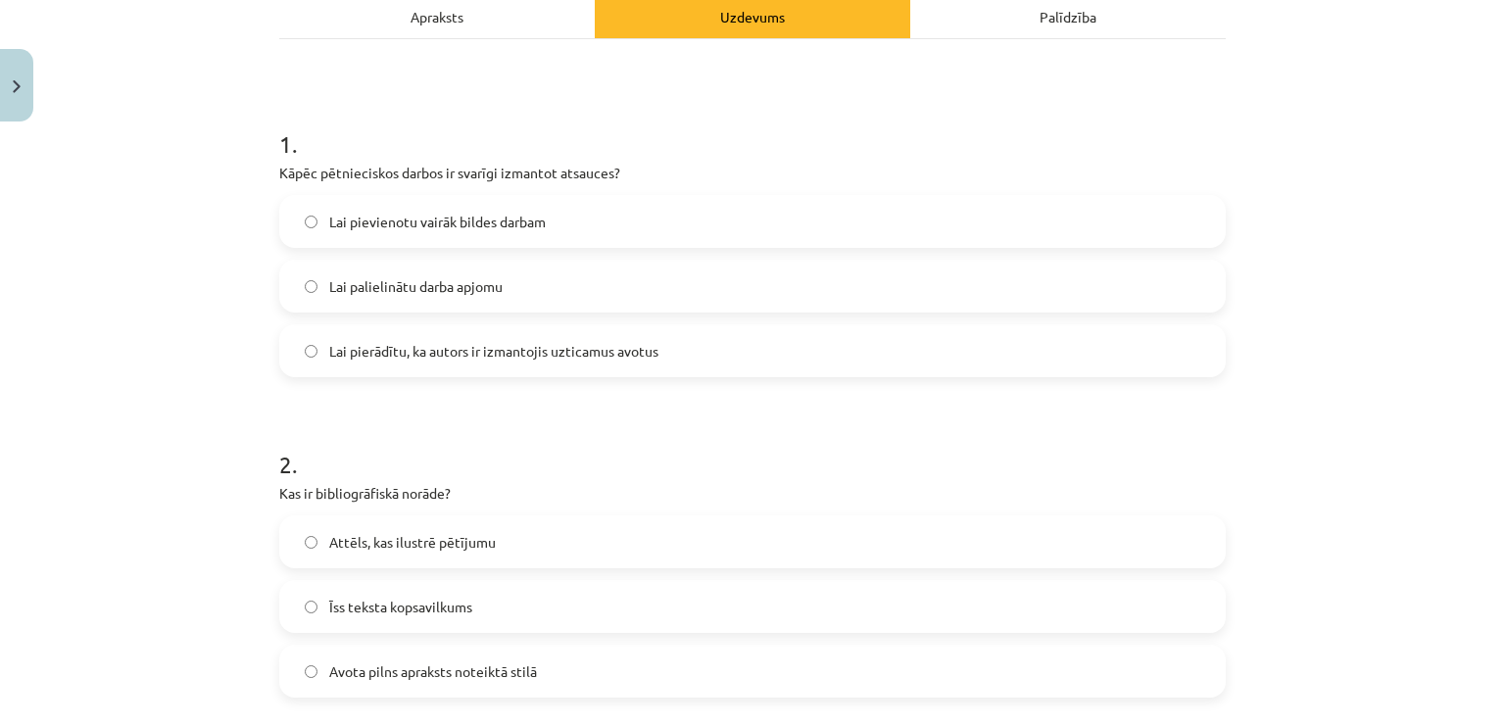
click at [392, 358] on span "Lai pierādītu, ka autors ir izmantojis uzticamus avotus" at bounding box center [493, 351] width 329 height 21
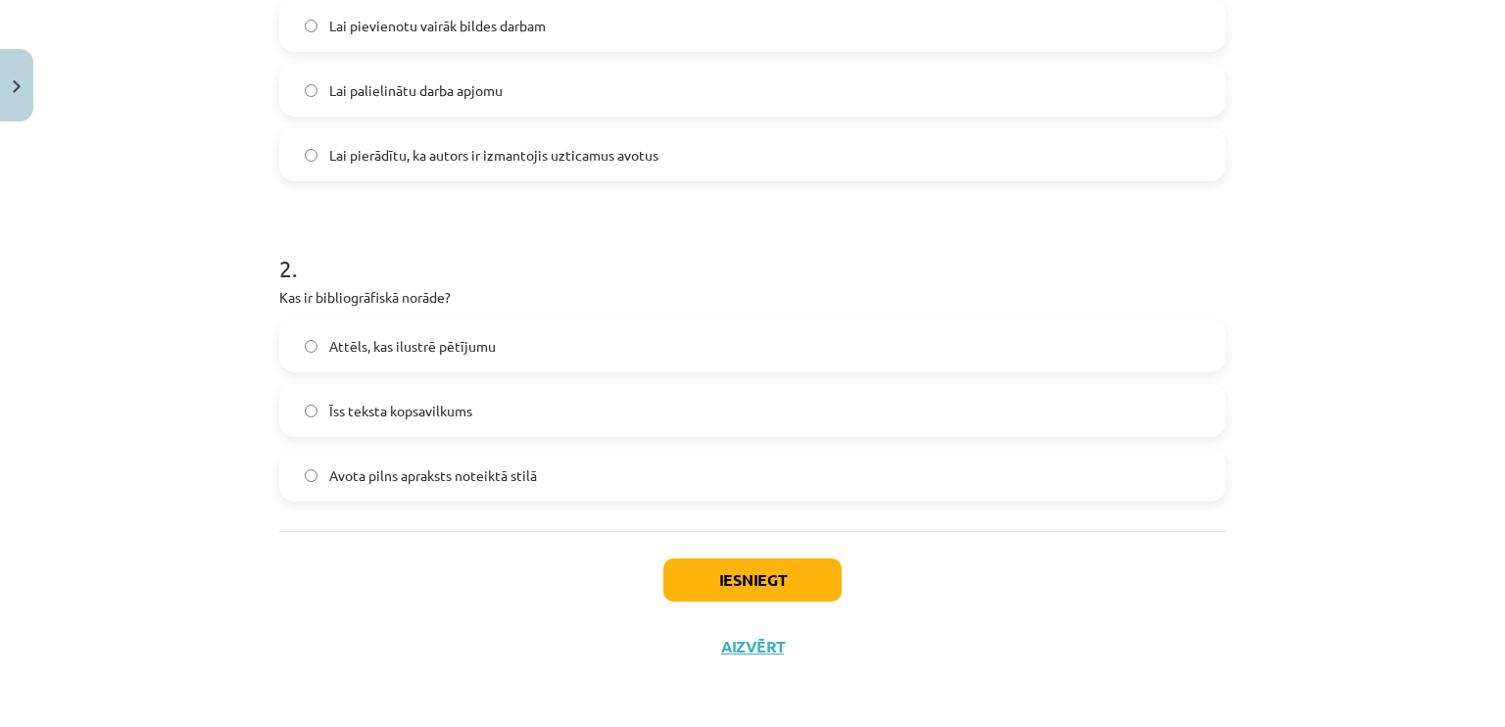
drag, startPoint x: 381, startPoint y: 471, endPoint x: 395, endPoint y: 474, distance: 14.0
click at [381, 472] on span "Avota pilns apraksts noteiktā stilā" at bounding box center [433, 475] width 208 height 21
click at [755, 581] on button "Iesniegt" at bounding box center [752, 579] width 178 height 43
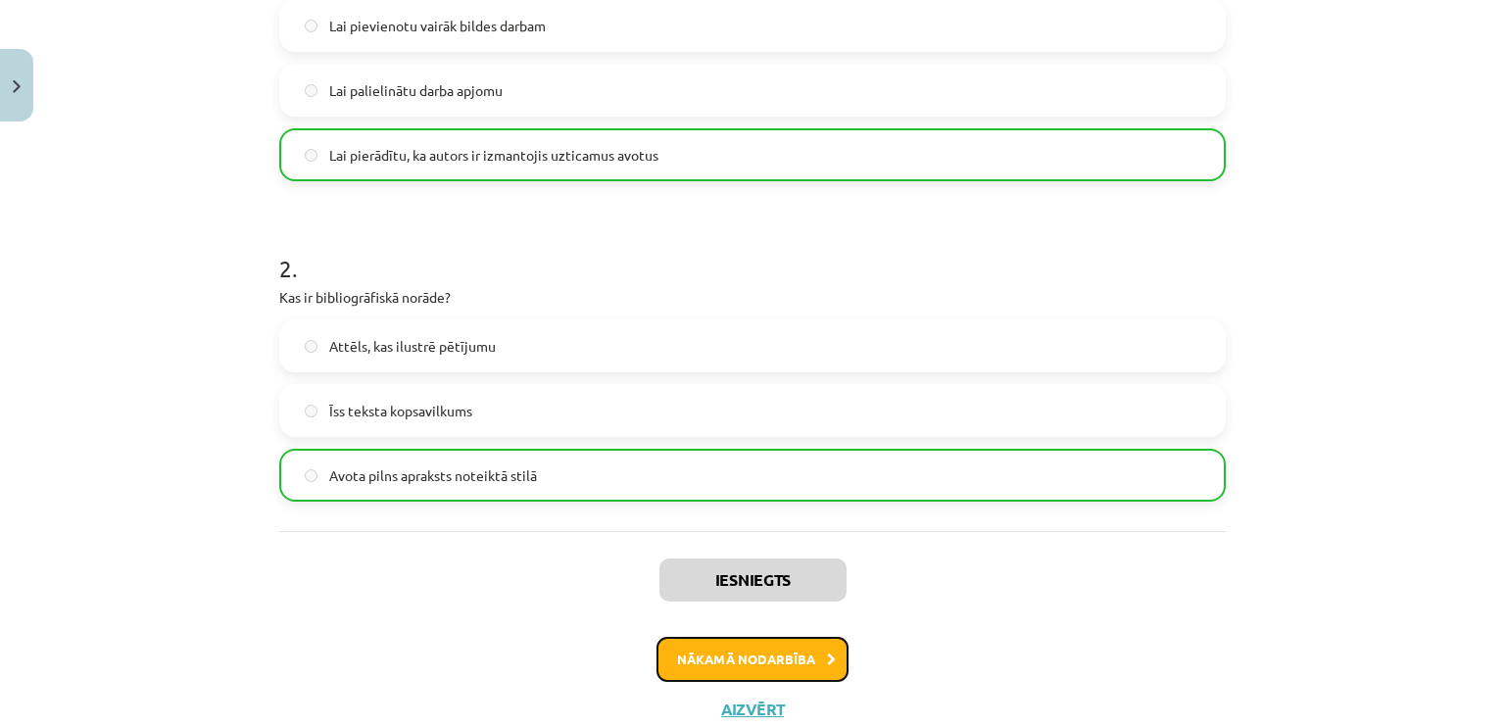
click at [749, 637] on button "Nākamā nodarbība" at bounding box center [752, 659] width 192 height 45
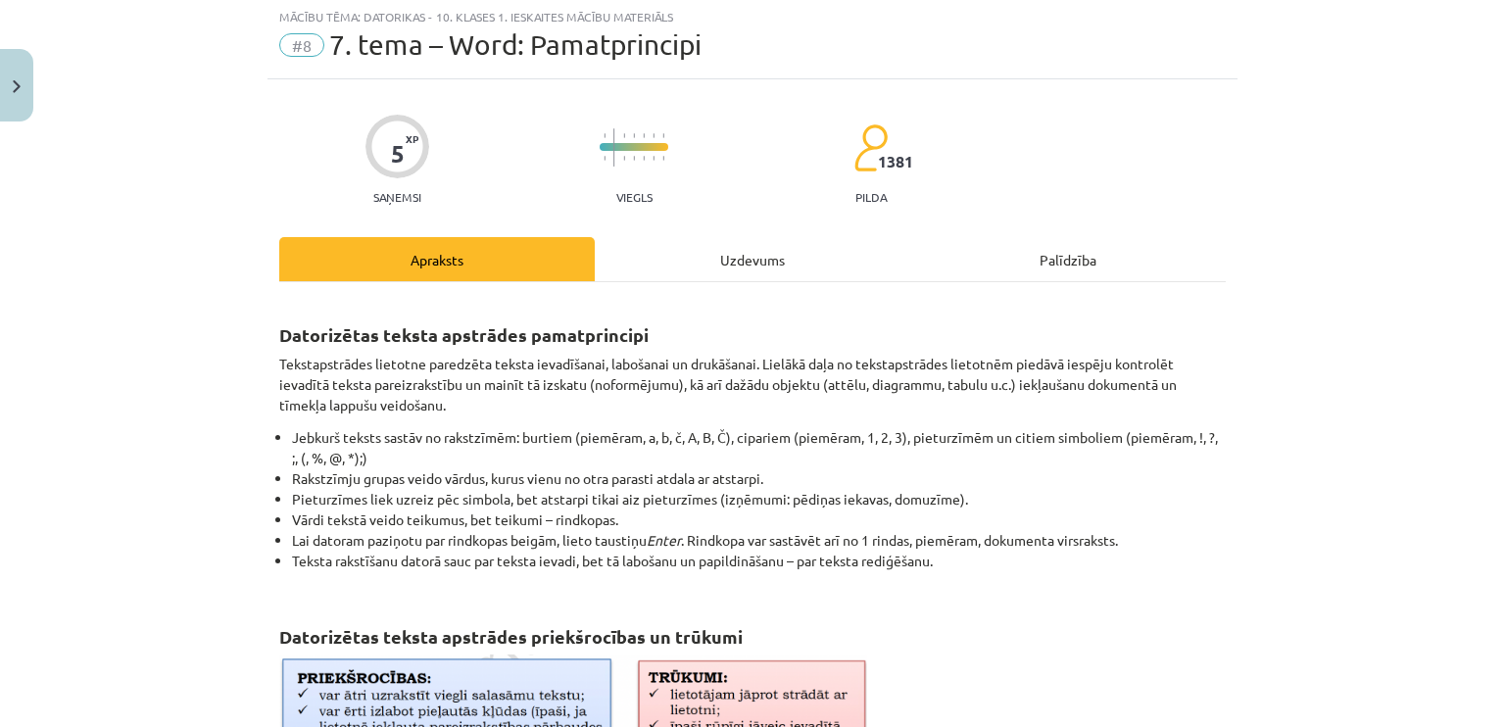
scroll to position [49, 0]
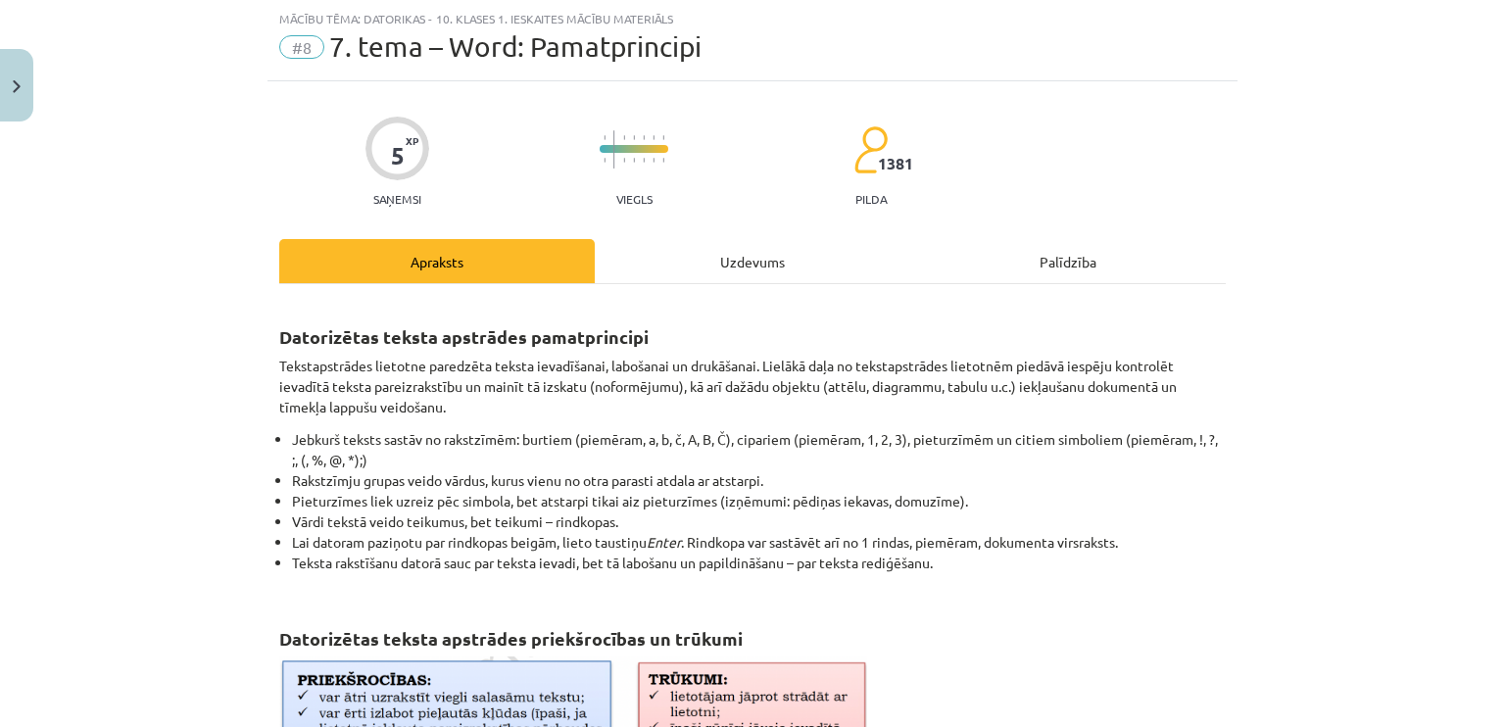
click at [754, 250] on div "Uzdevums" at bounding box center [752, 261] width 315 height 44
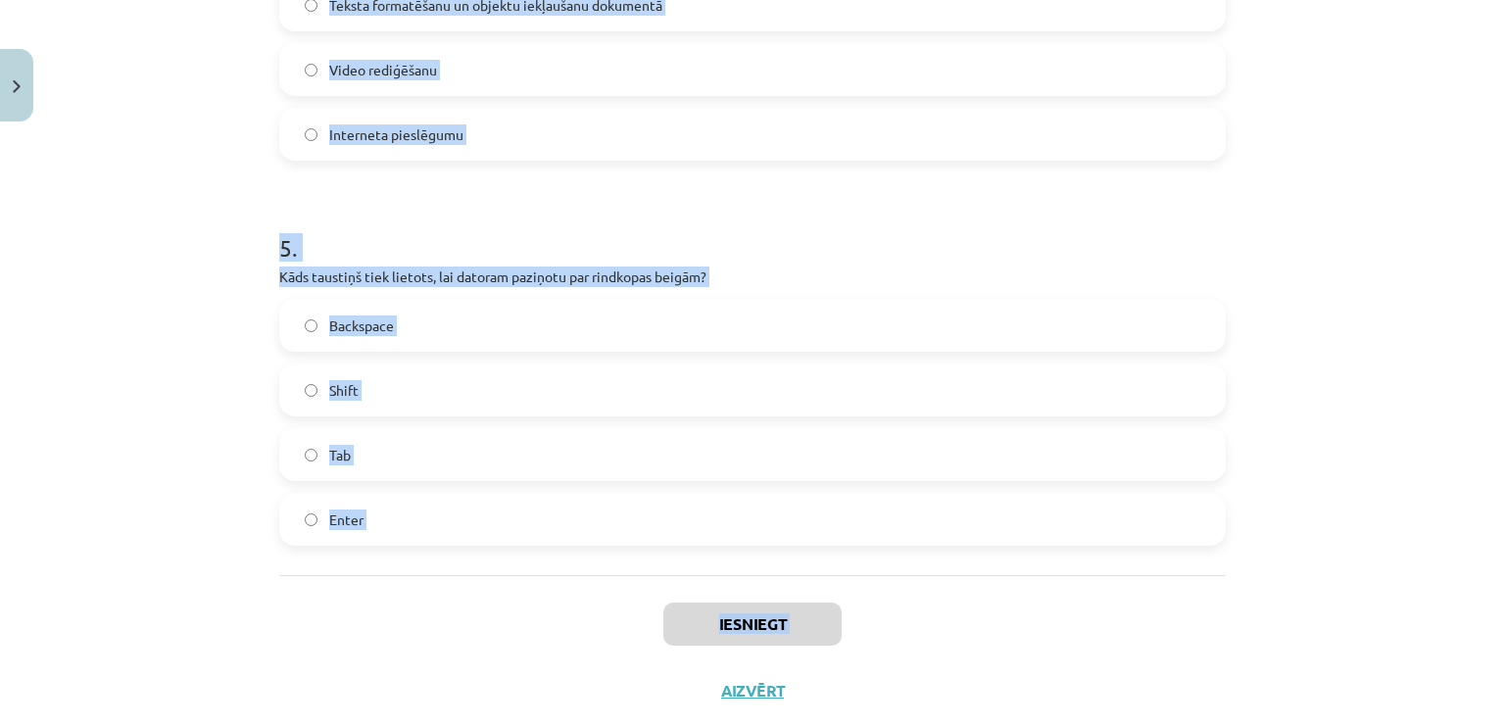
scroll to position [1710, 0]
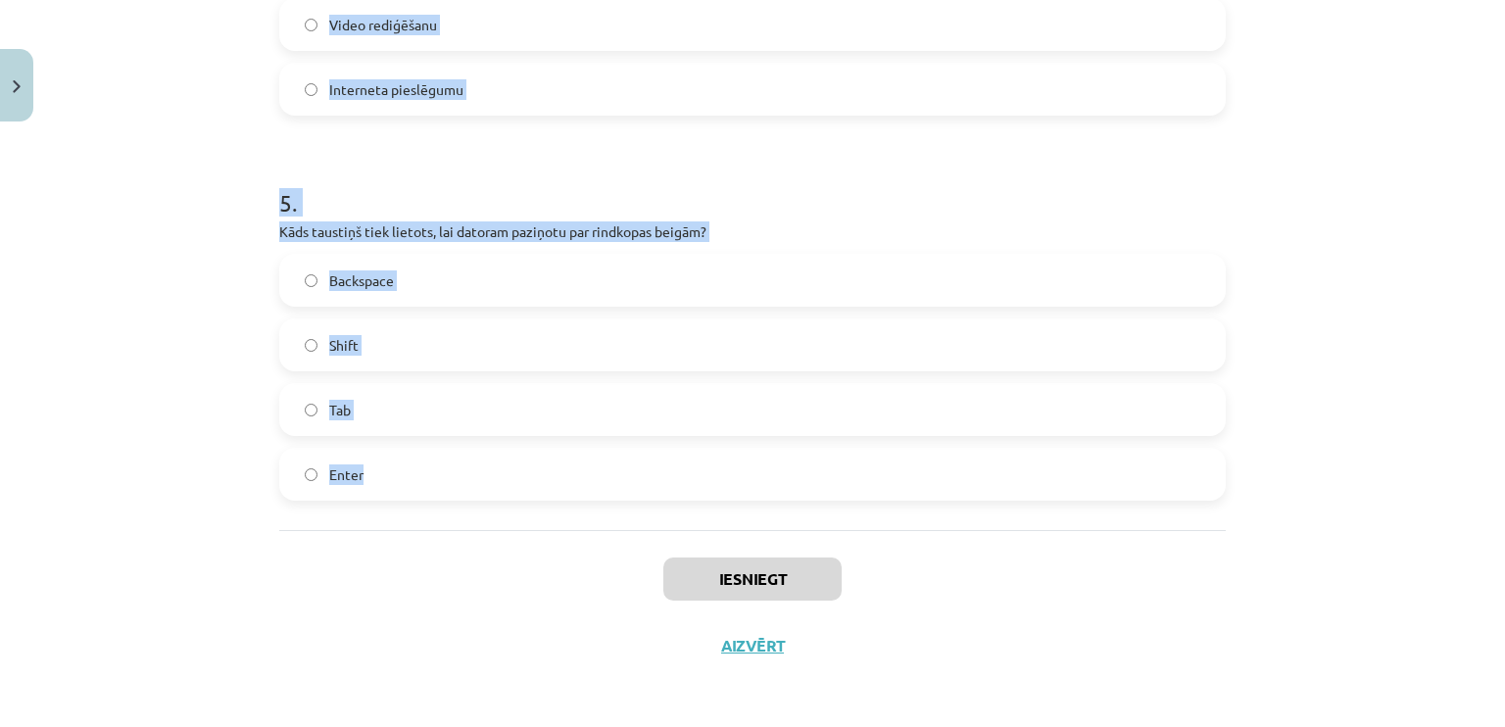
drag, startPoint x: 269, startPoint y: 384, endPoint x: 504, endPoint y: 523, distance: 273.1
copy form "1 . Kas parasti atdala vārdus tekstā? Enter taustiņš Pieturzīmes Domuzīme Atsta…"
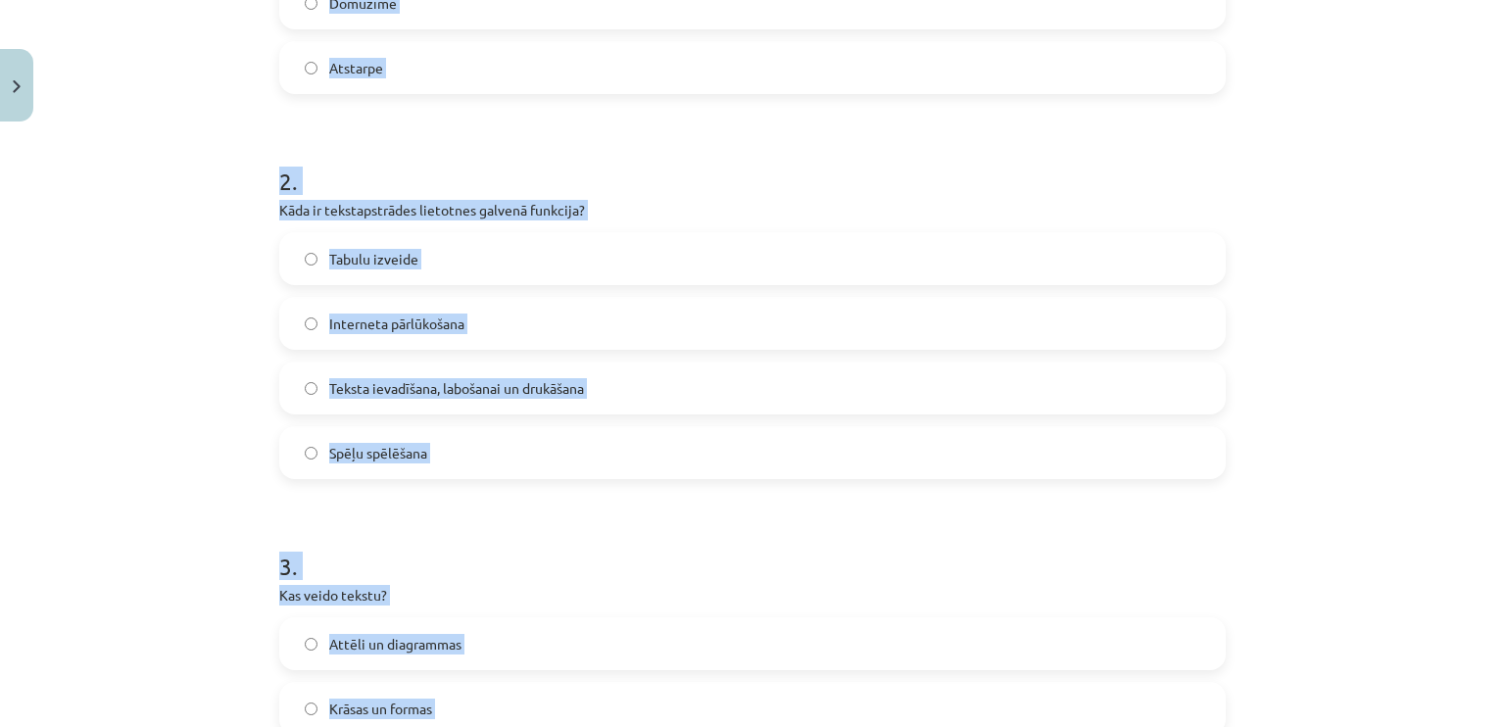
scroll to position [437, 0]
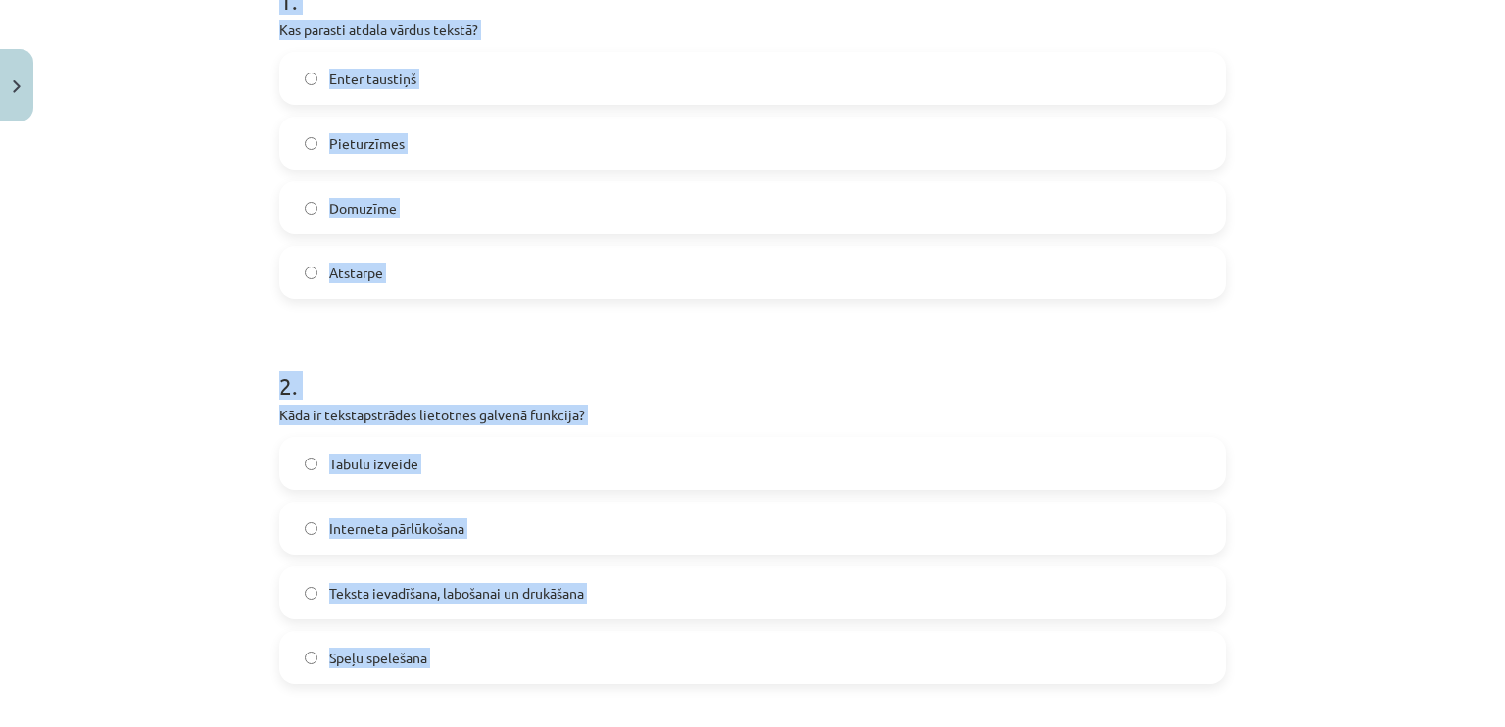
click at [170, 313] on div "Mācību tēma: Datorikas - 10. klases 1. ieskaites mācību materiāls #8 7. tema – …" at bounding box center [752, 363] width 1505 height 727
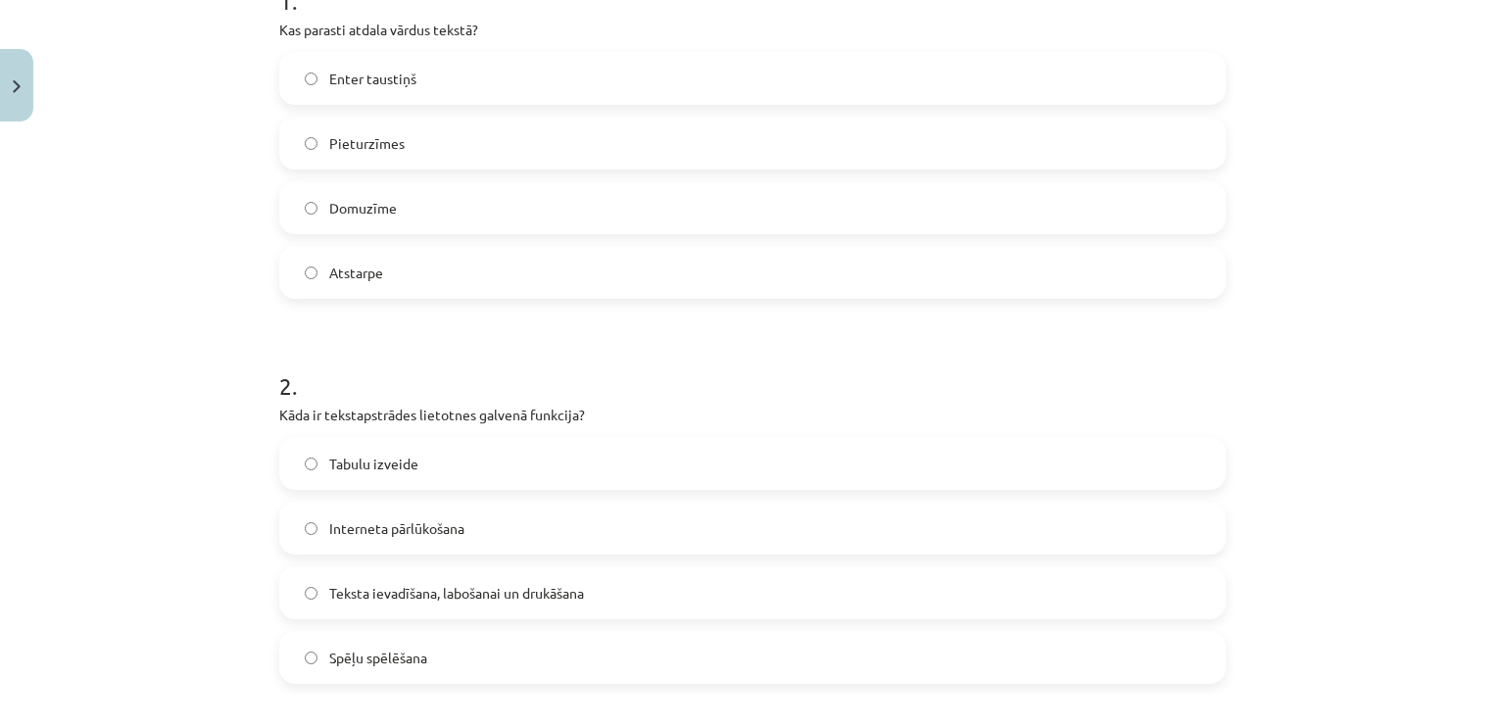
click at [333, 265] on span "Atstarpe" at bounding box center [356, 273] width 54 height 21
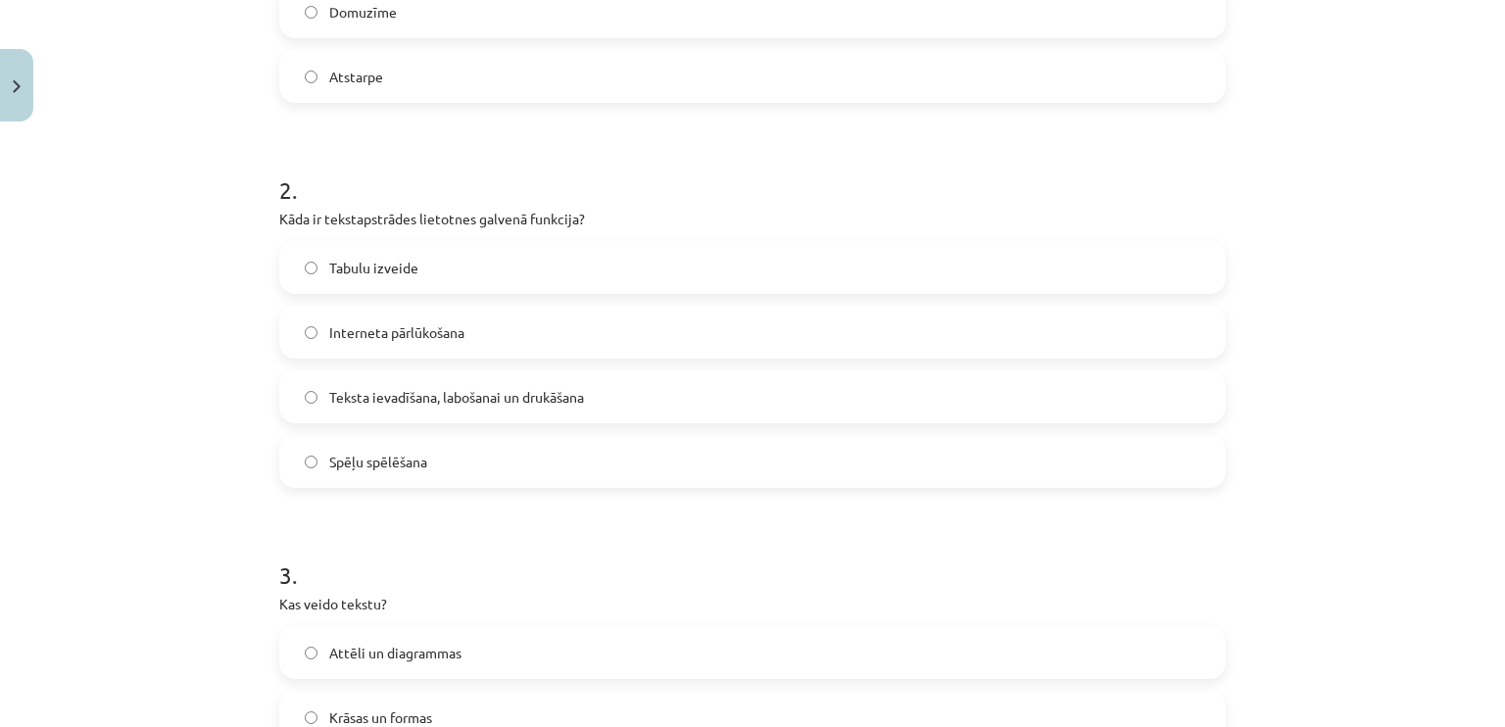
click at [378, 398] on span "Teksta ievadīšana, labošanai un drukāšana" at bounding box center [456, 397] width 255 height 21
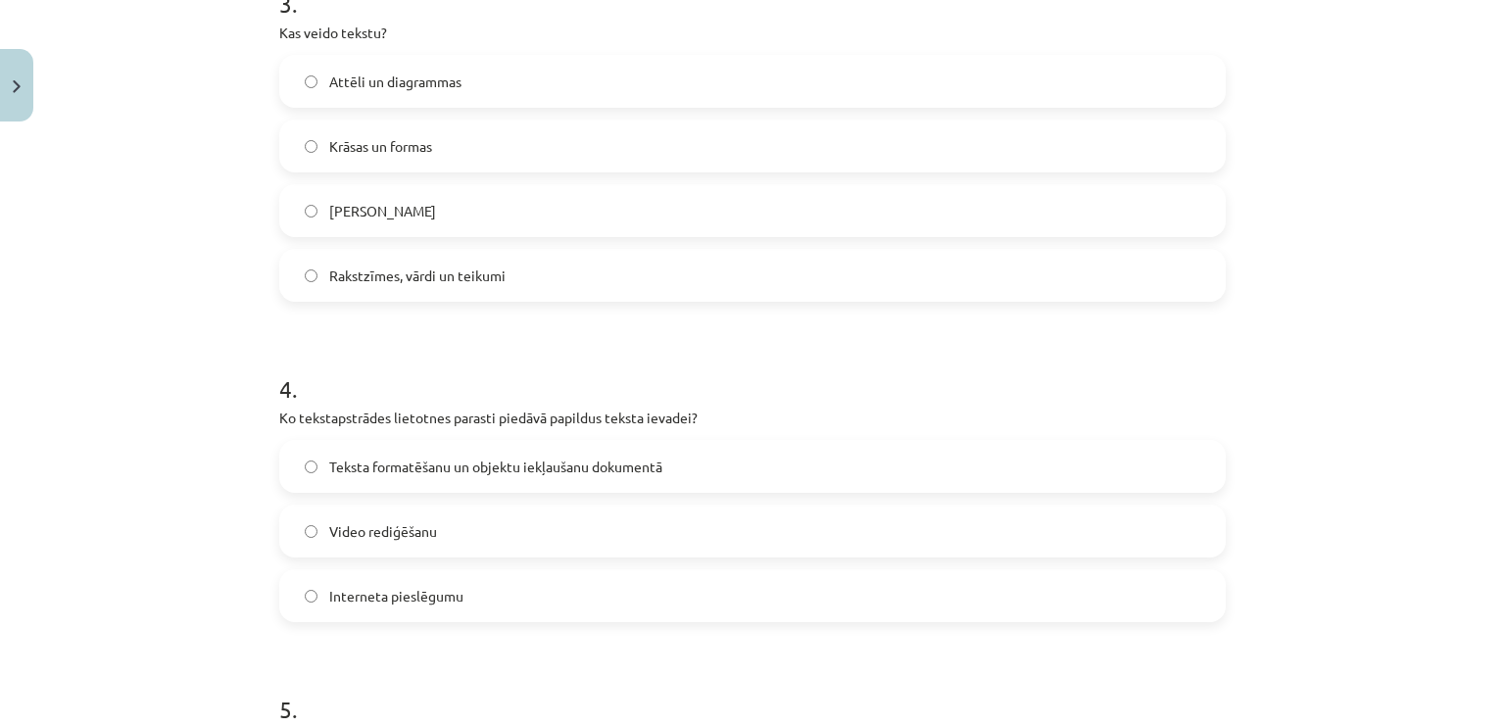
scroll to position [1318, 0]
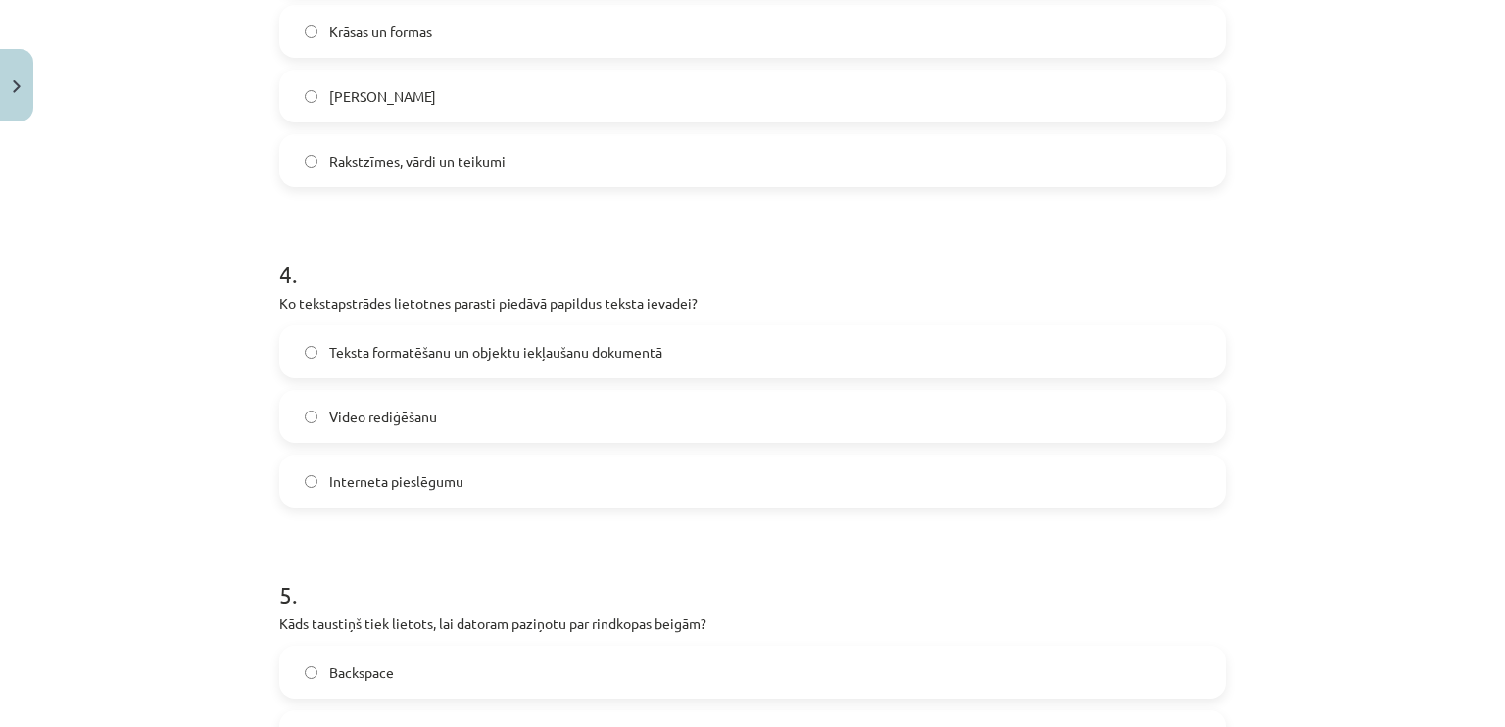
click at [380, 183] on label "Rakstzīmes, vārdi un teikumi" at bounding box center [752, 160] width 942 height 49
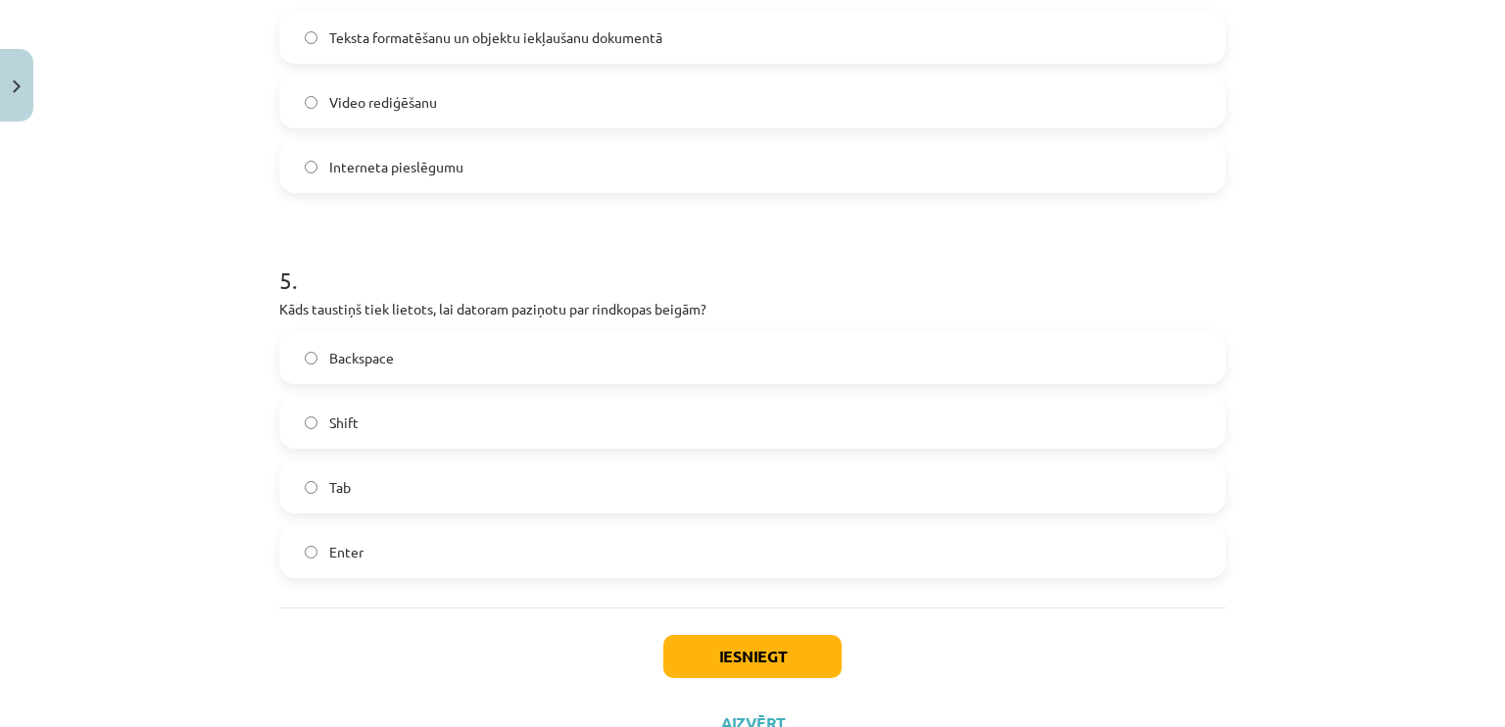
scroll to position [1514, 0]
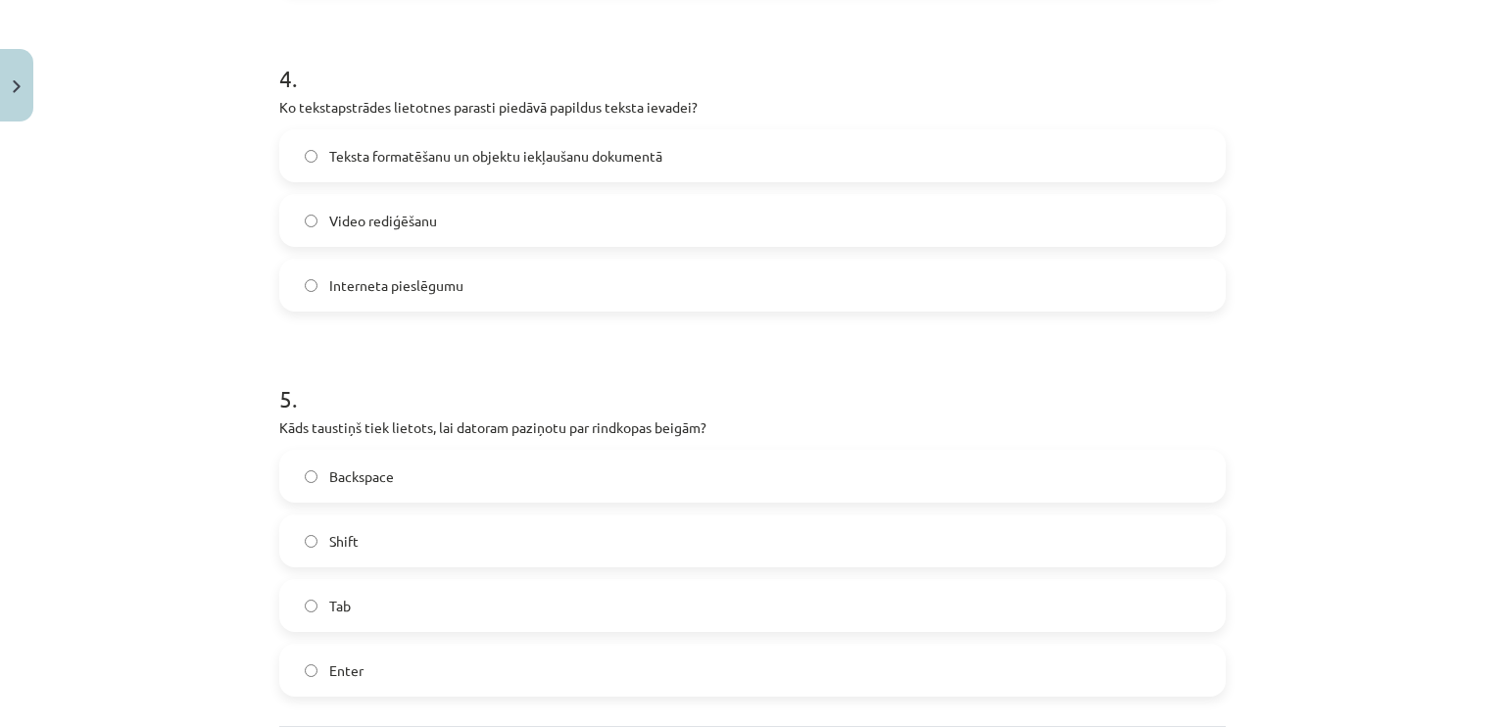
click at [376, 155] on span "Teksta formatēšanu un objektu iekļaušanu dokumentā" at bounding box center [495, 156] width 333 height 21
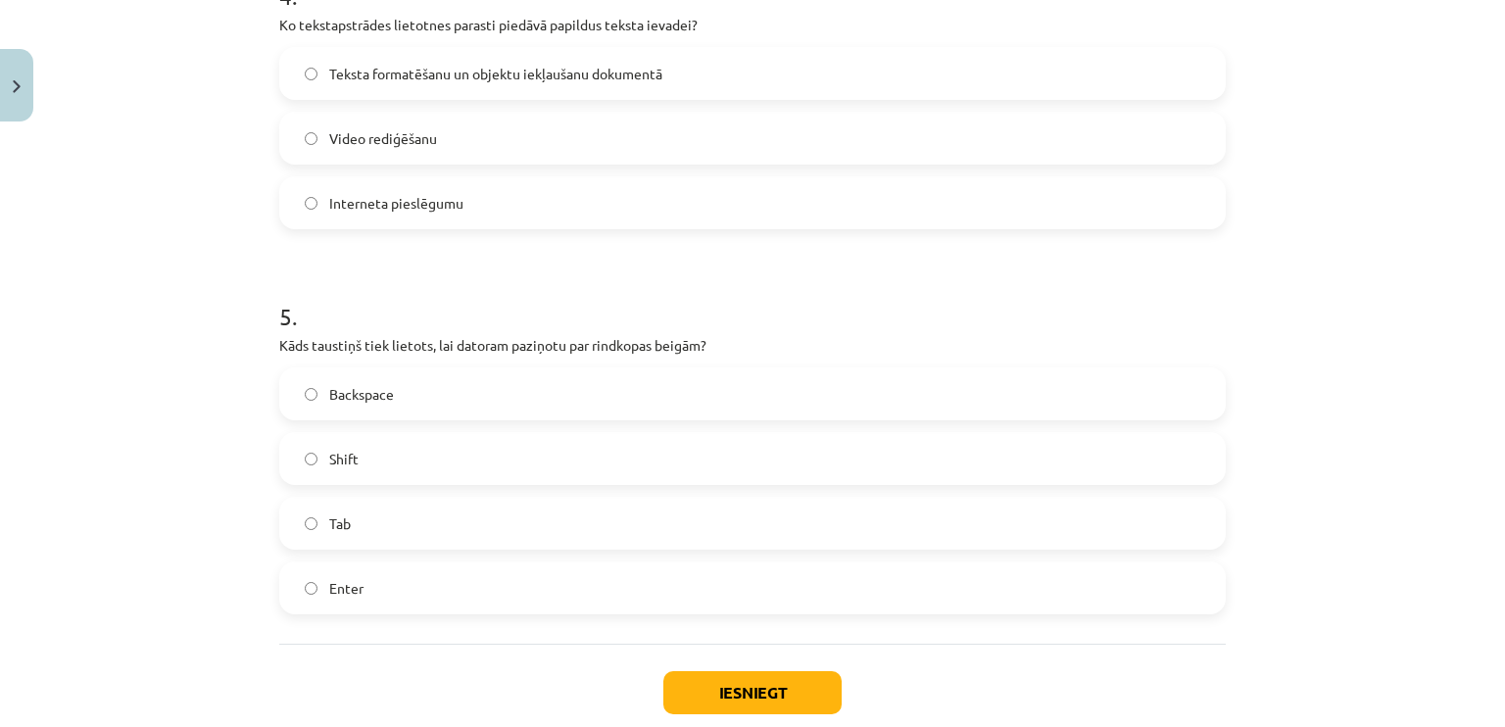
scroll to position [1710, 0]
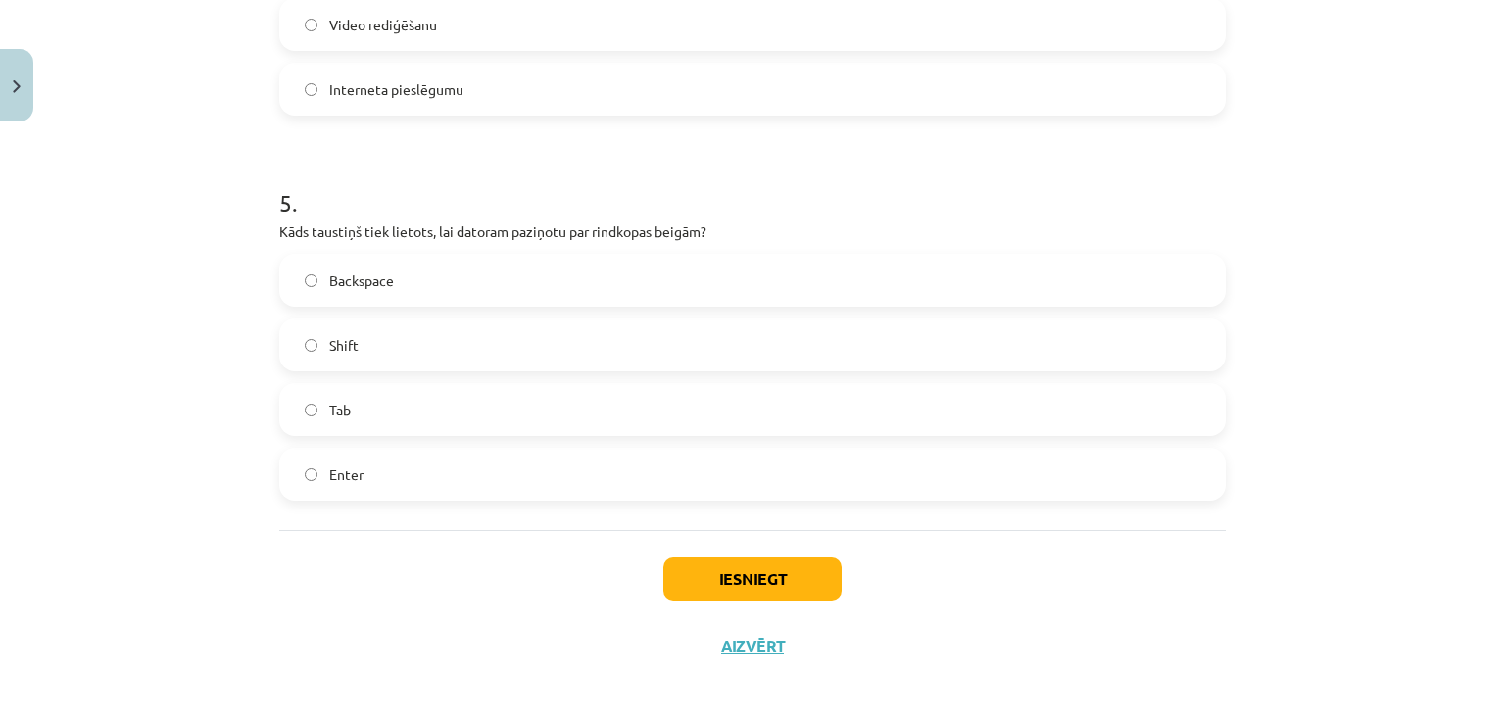
click at [345, 471] on span "Enter" at bounding box center [346, 474] width 34 height 21
click at [767, 591] on button "Iesniegt" at bounding box center [752, 578] width 178 height 43
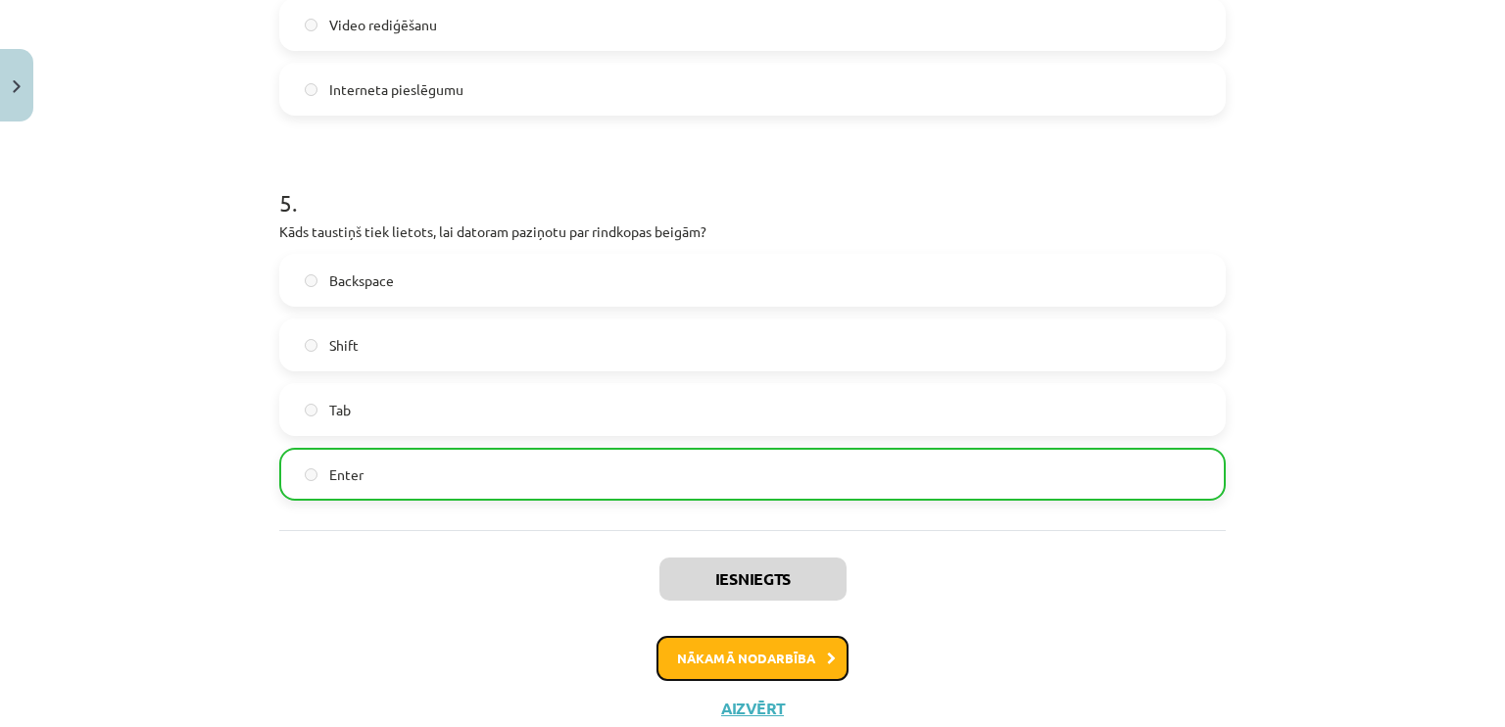
click at [762, 657] on button "Nākamā nodarbība" at bounding box center [752, 658] width 192 height 45
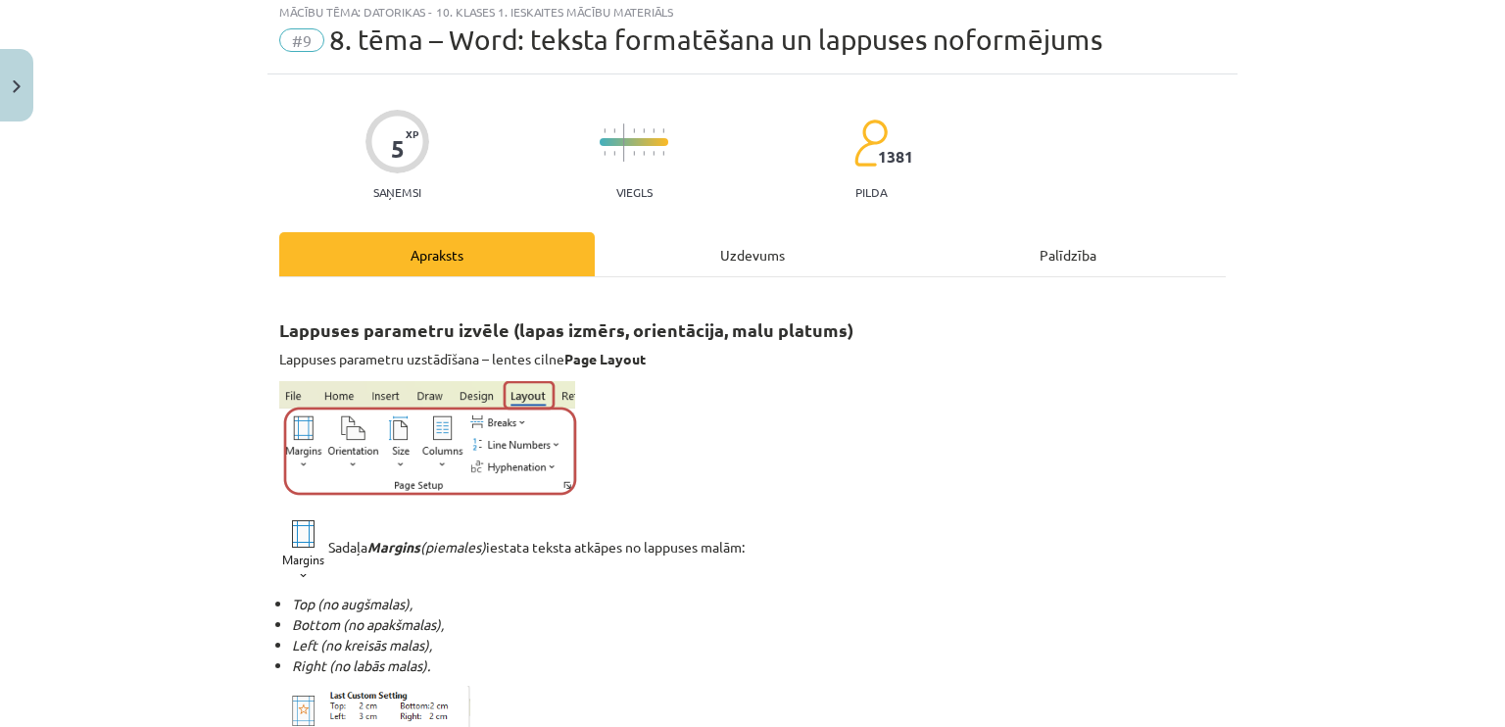
scroll to position [49, 0]
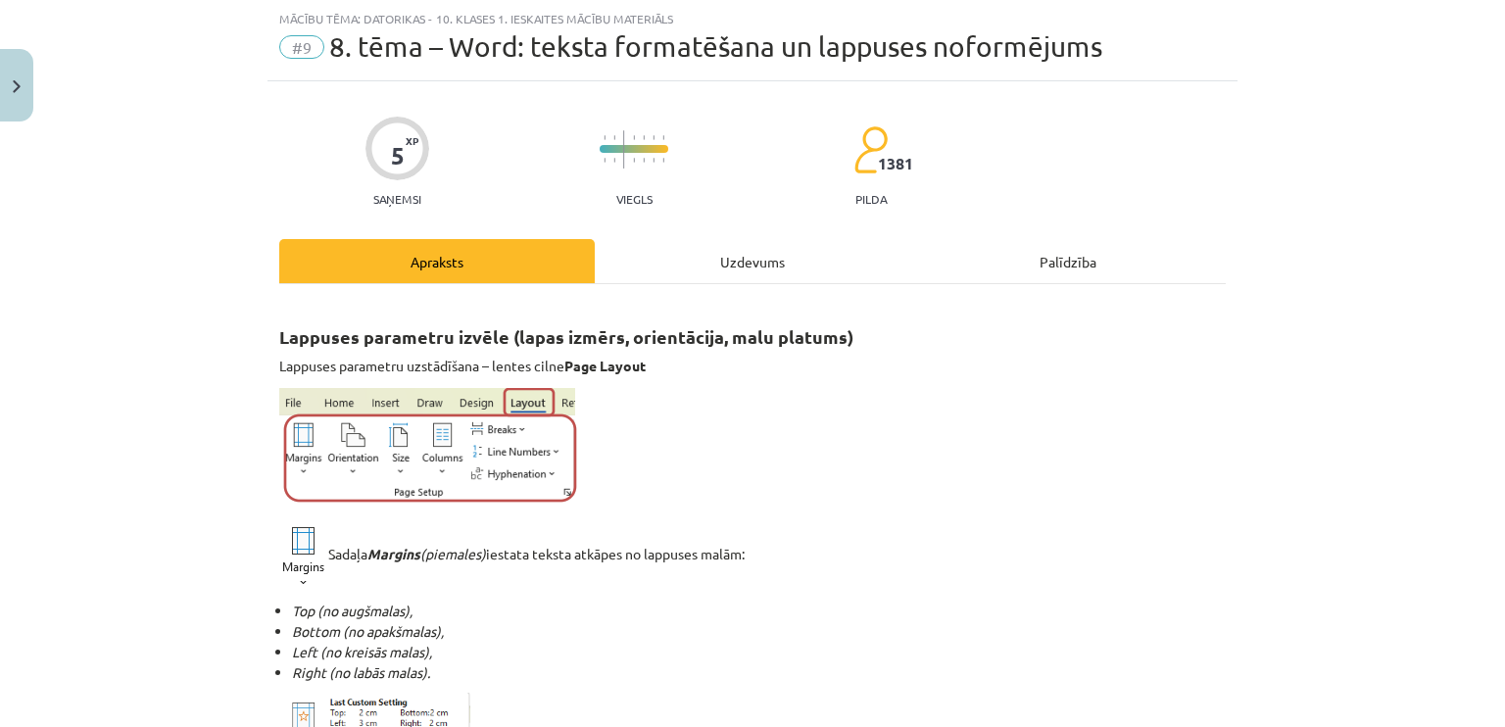
click at [705, 247] on div "Uzdevums" at bounding box center [752, 261] width 315 height 44
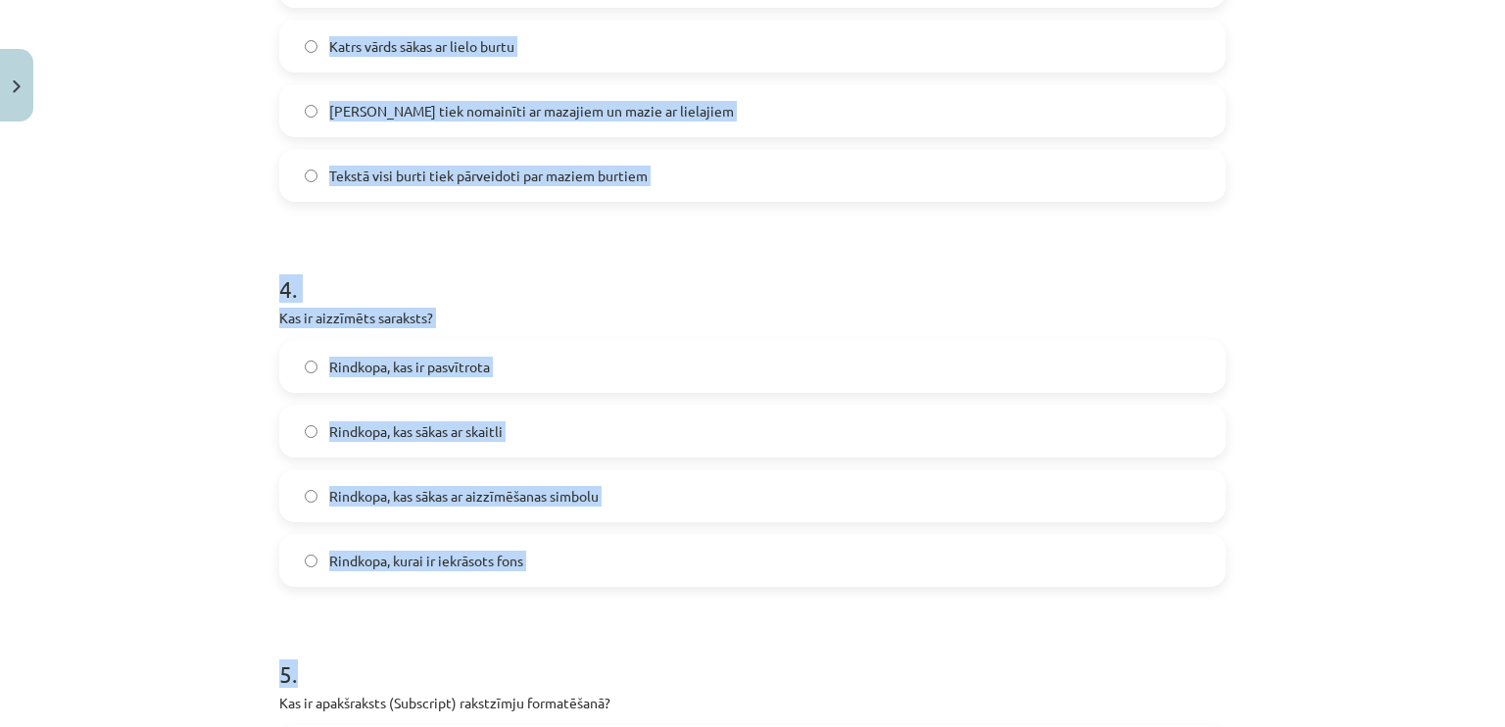
scroll to position [1793, 0]
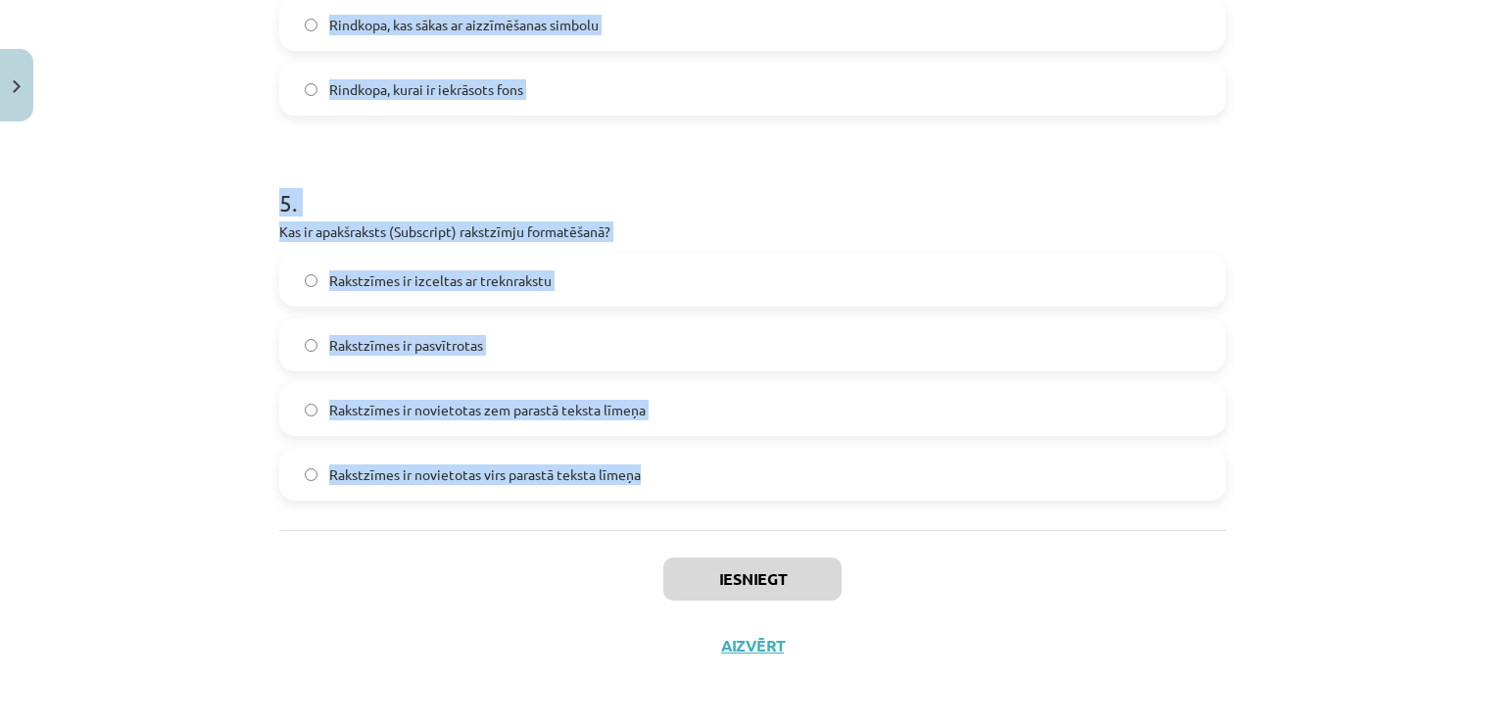
drag, startPoint x: 212, startPoint y: 369, endPoint x: 644, endPoint y: 457, distance: 440.9
click at [643, 457] on div "Mācību tēma: Datorikas - 10. klases 1. ieskaites mācību materiāls #9 8. tēma – …" at bounding box center [752, 363] width 1505 height 727
copy form "1 . Kura cilne ir [DEMOGRAPHIC_DATA], lai mainītu rakstzīmju fontu un lielumu? …"
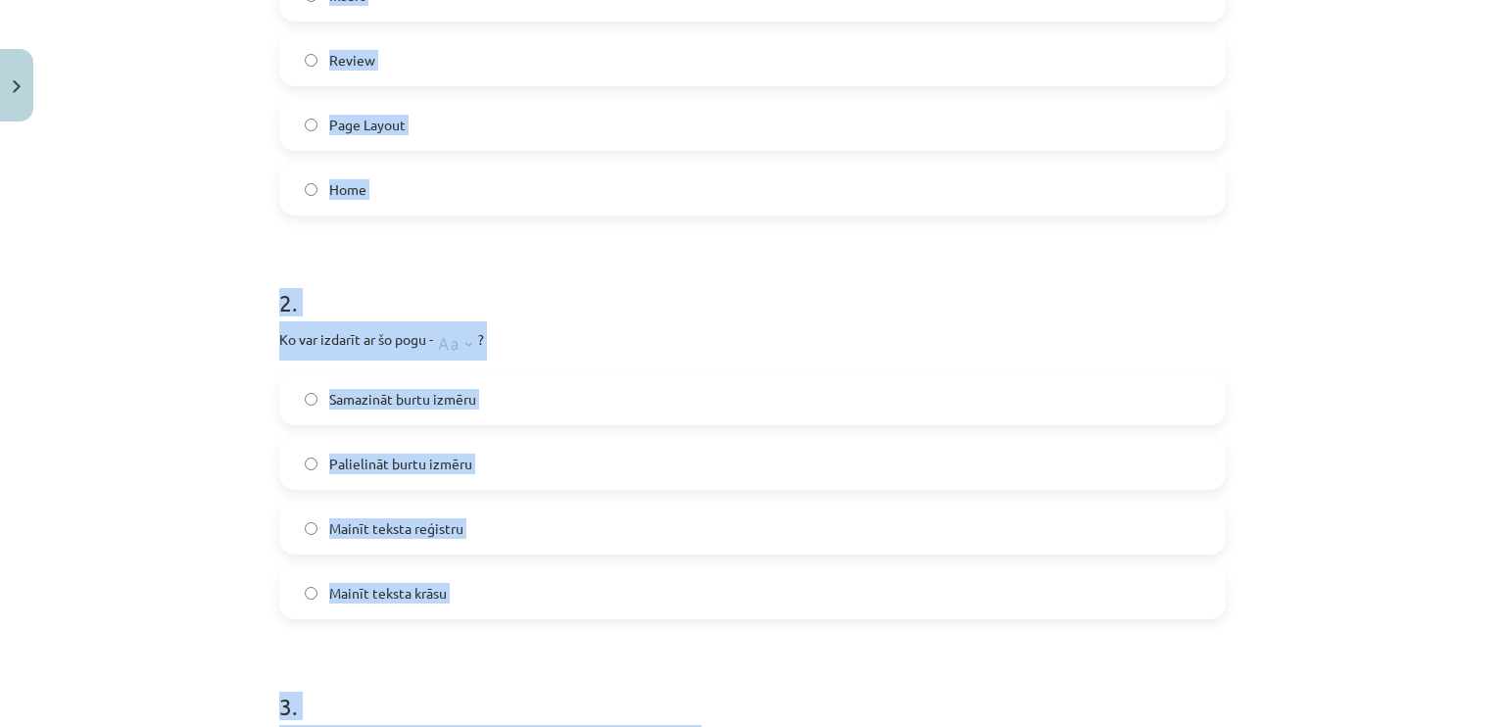
drag, startPoint x: 148, startPoint y: 330, endPoint x: 193, endPoint y: 317, distance: 46.8
click at [148, 328] on div "Mācību tēma: Datorikas - 10. klases 1. ieskaites mācību materiāls #9 8. tēma – …" at bounding box center [752, 363] width 1505 height 727
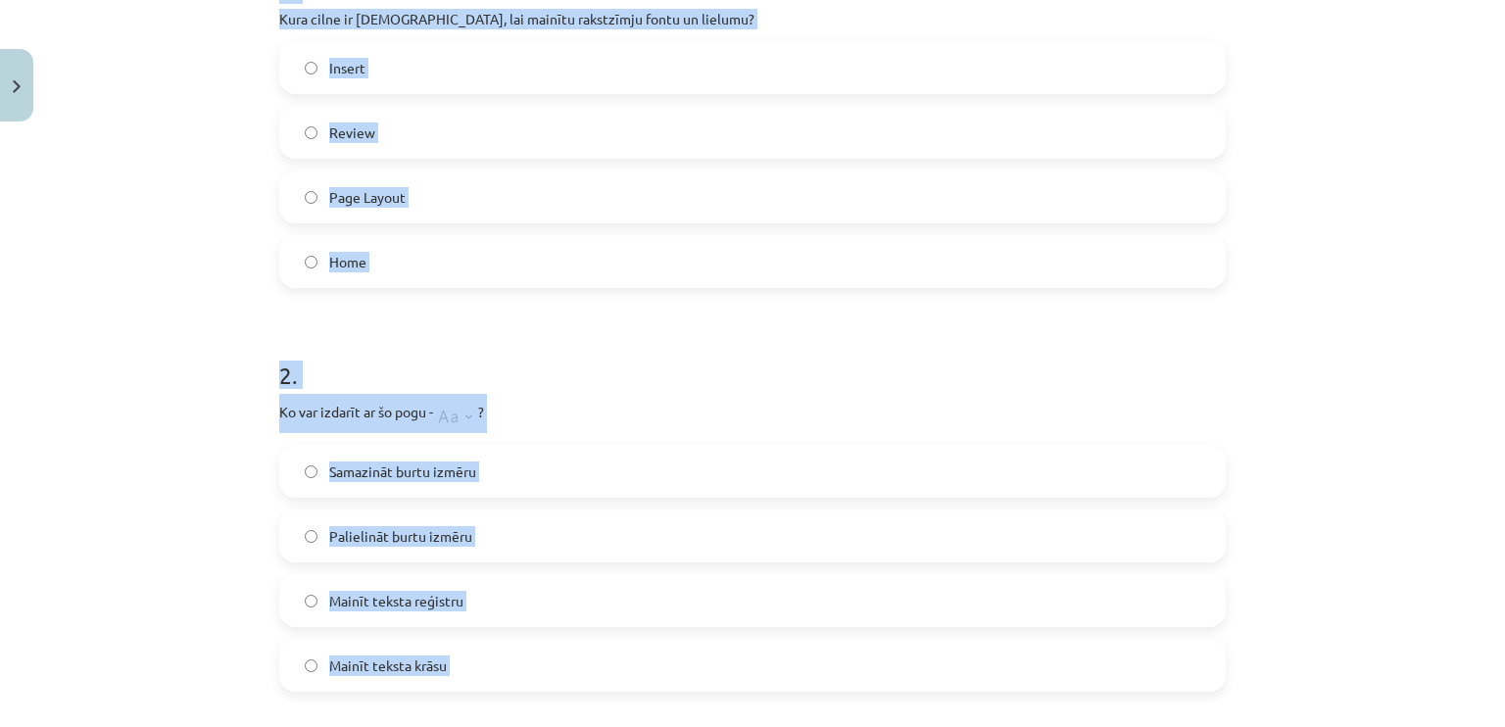
scroll to position [324, 0]
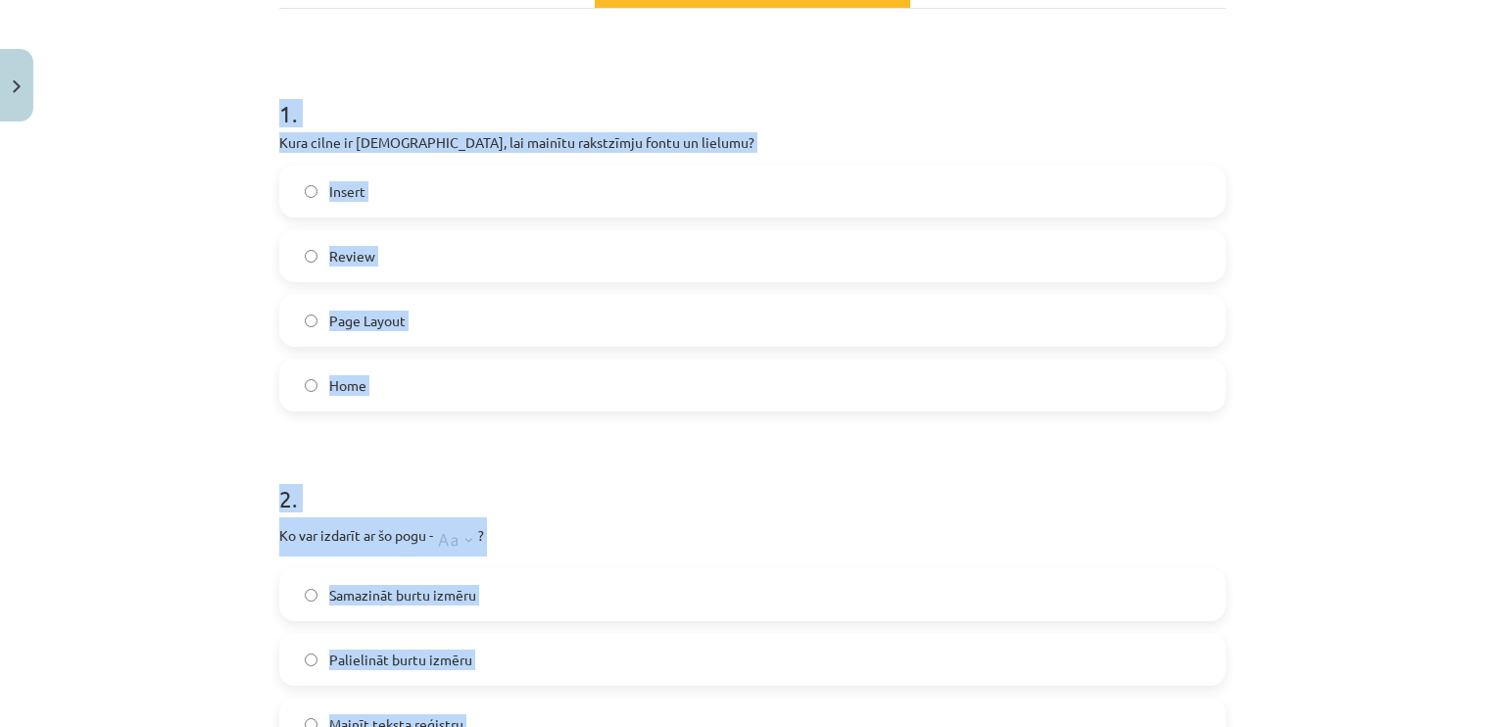
click at [206, 420] on div "Mācību tēma: Datorikas - 10. klases 1. ieskaites mācību materiāls #9 8. tēma – …" at bounding box center [752, 363] width 1505 height 727
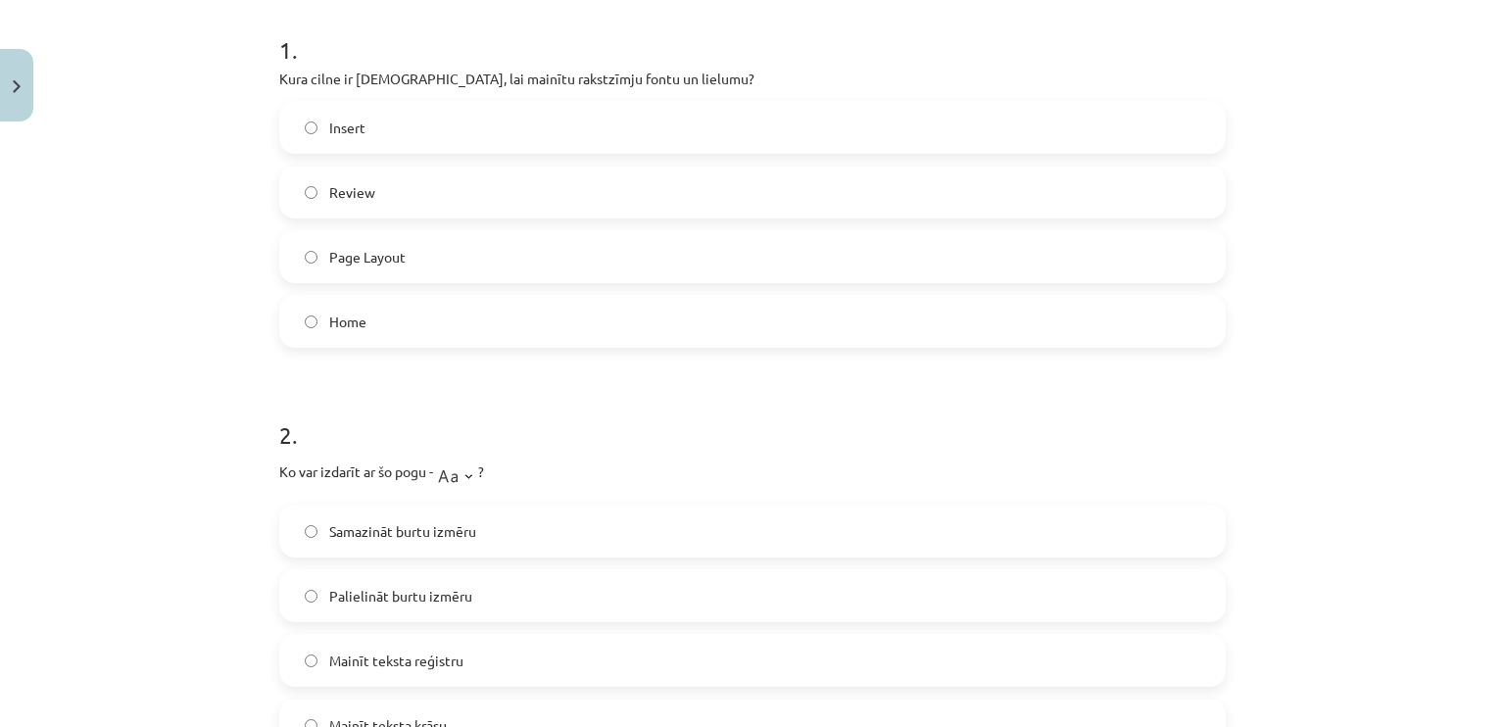
scroll to position [422, 0]
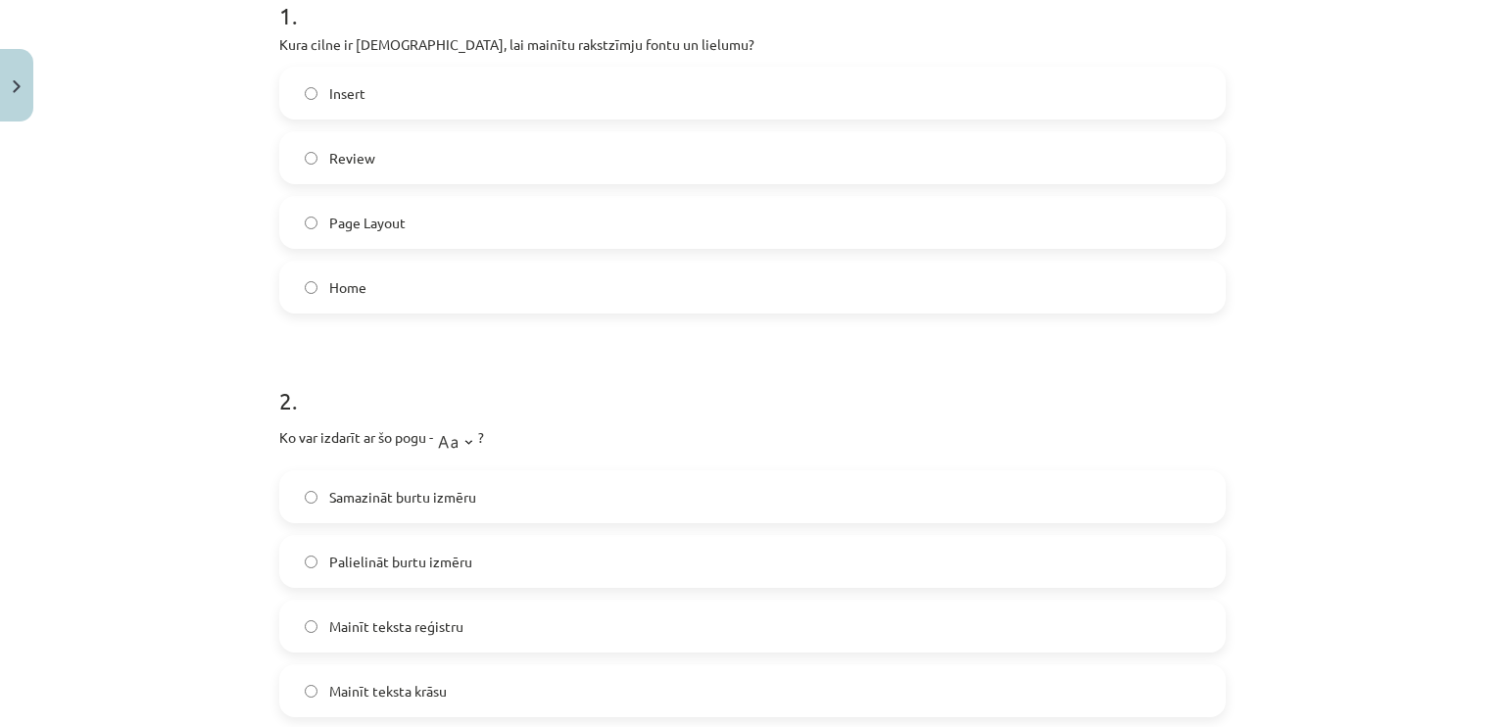
click at [366, 281] on label "Home" at bounding box center [752, 287] width 942 height 49
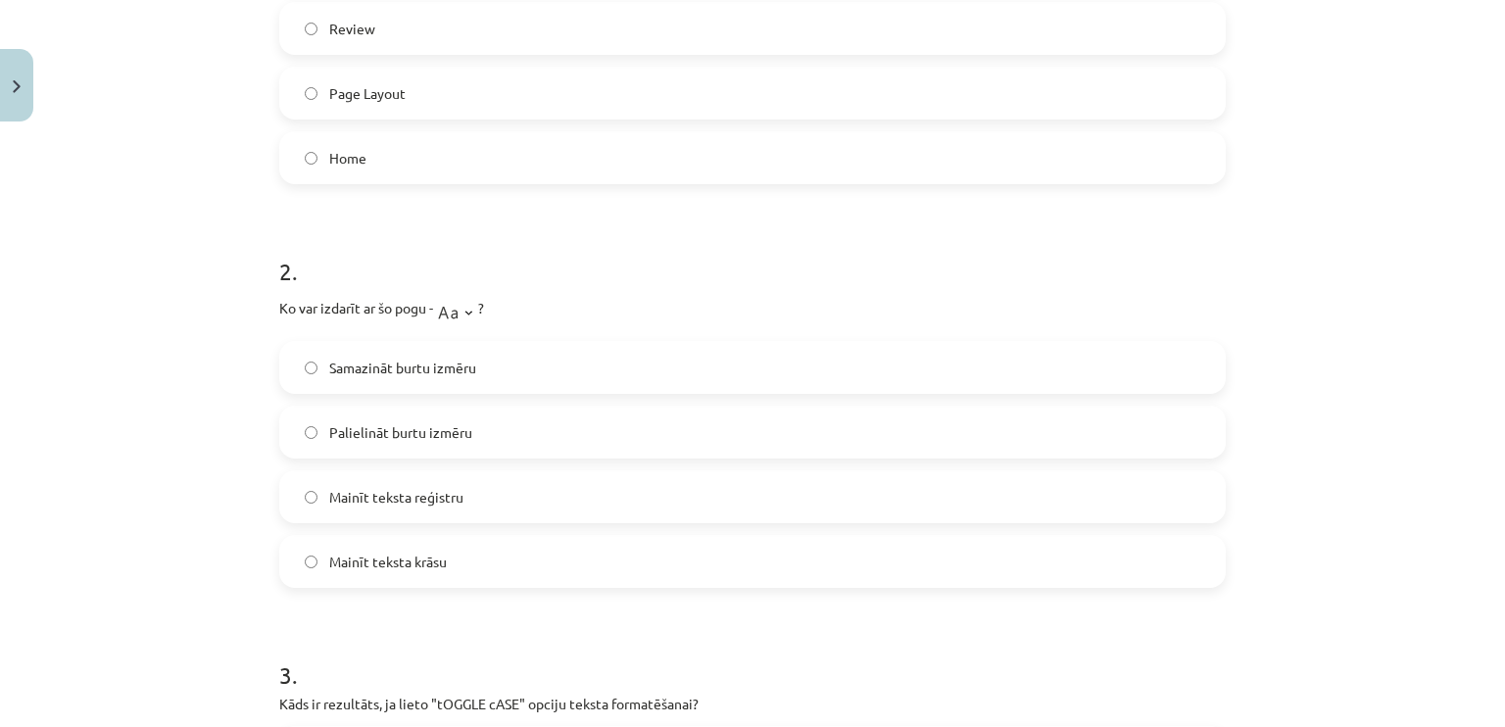
scroll to position [618, 0]
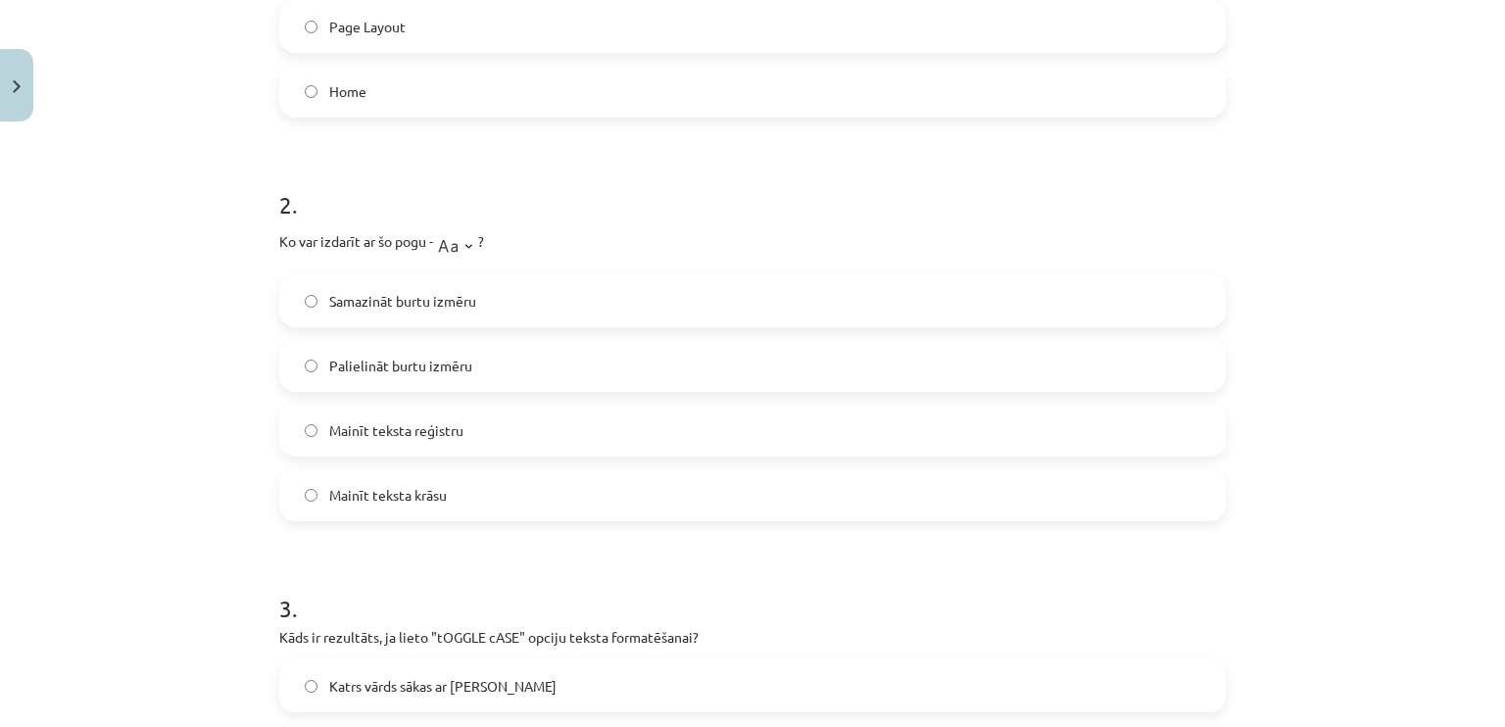
click at [457, 427] on label "Mainīt teksta reģistru" at bounding box center [752, 430] width 942 height 49
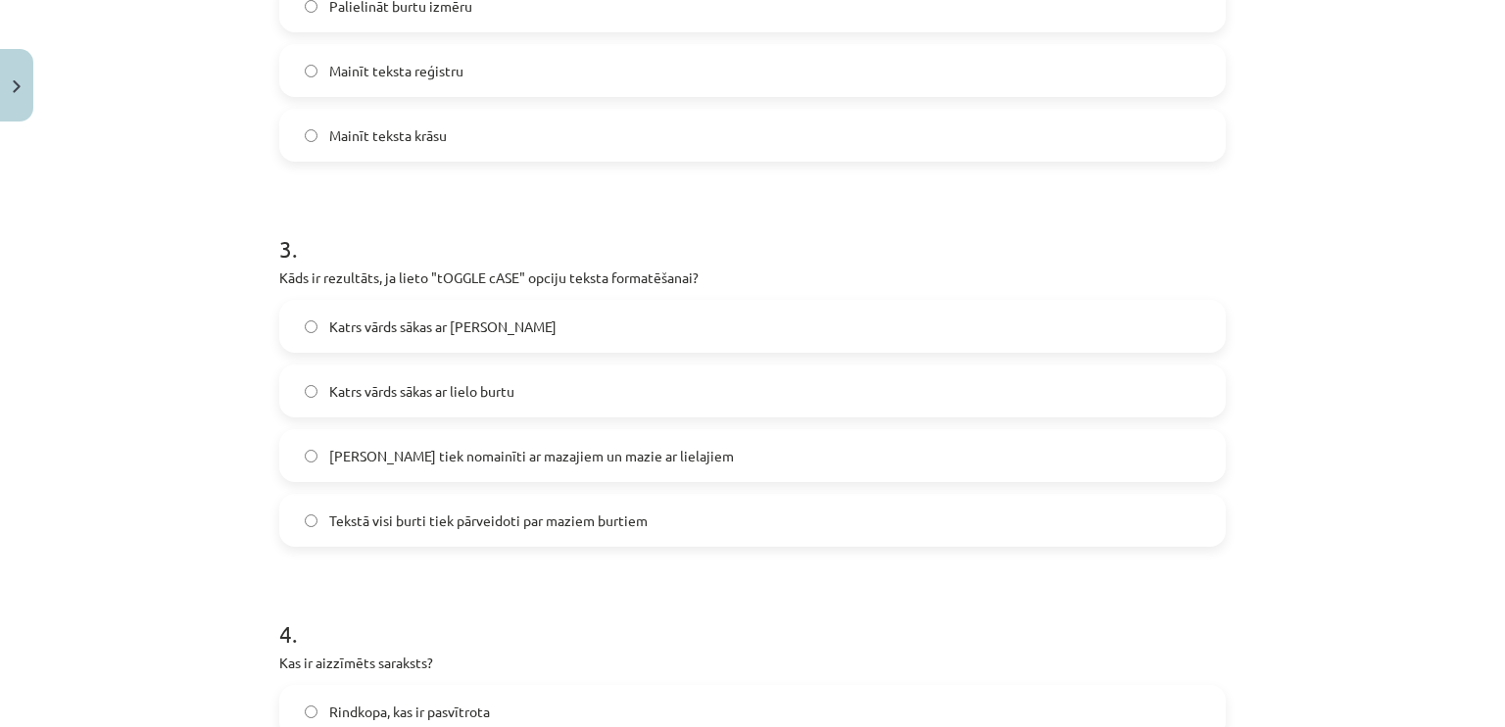
scroll to position [1010, 0]
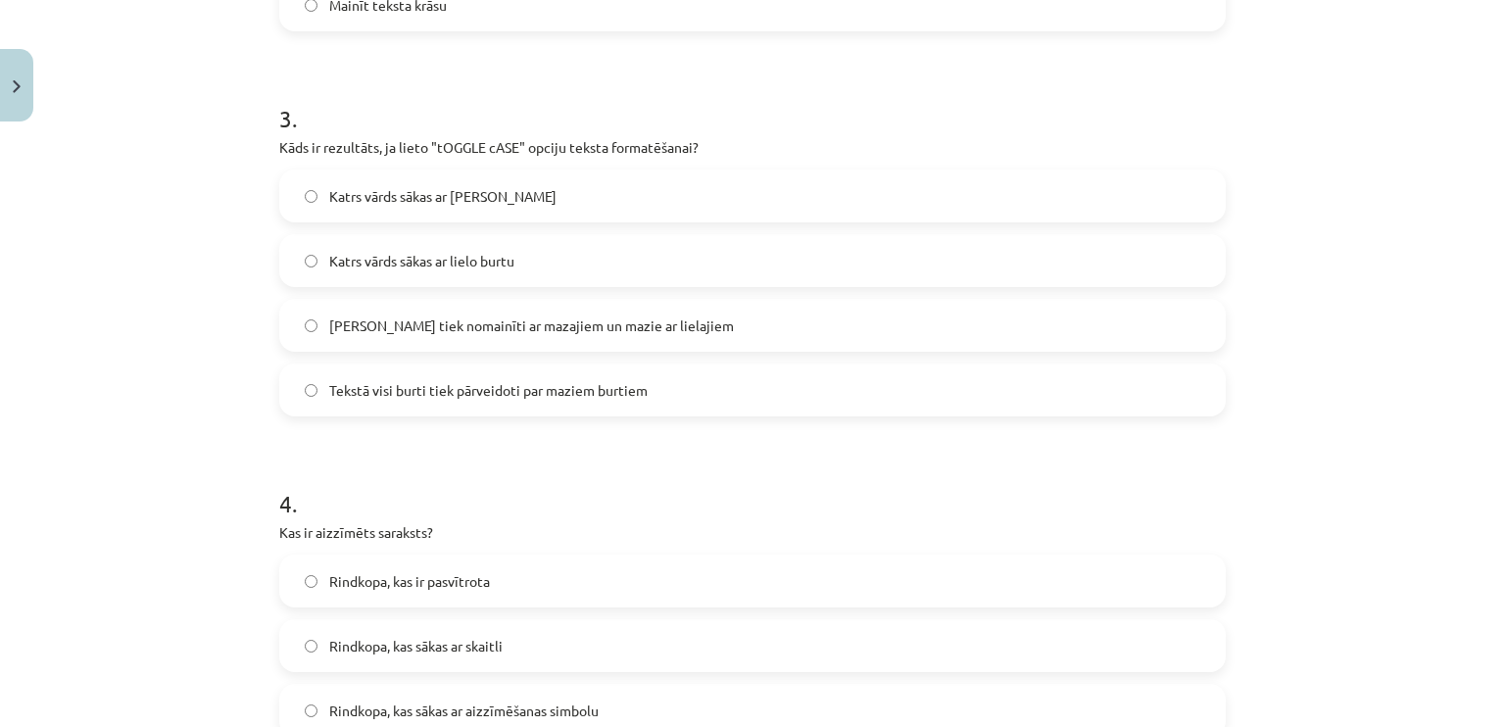
click at [556, 336] on label "[PERSON_NAME] tiek nomainīti ar mazajiem un mazie ar lielajiem" at bounding box center [752, 325] width 942 height 49
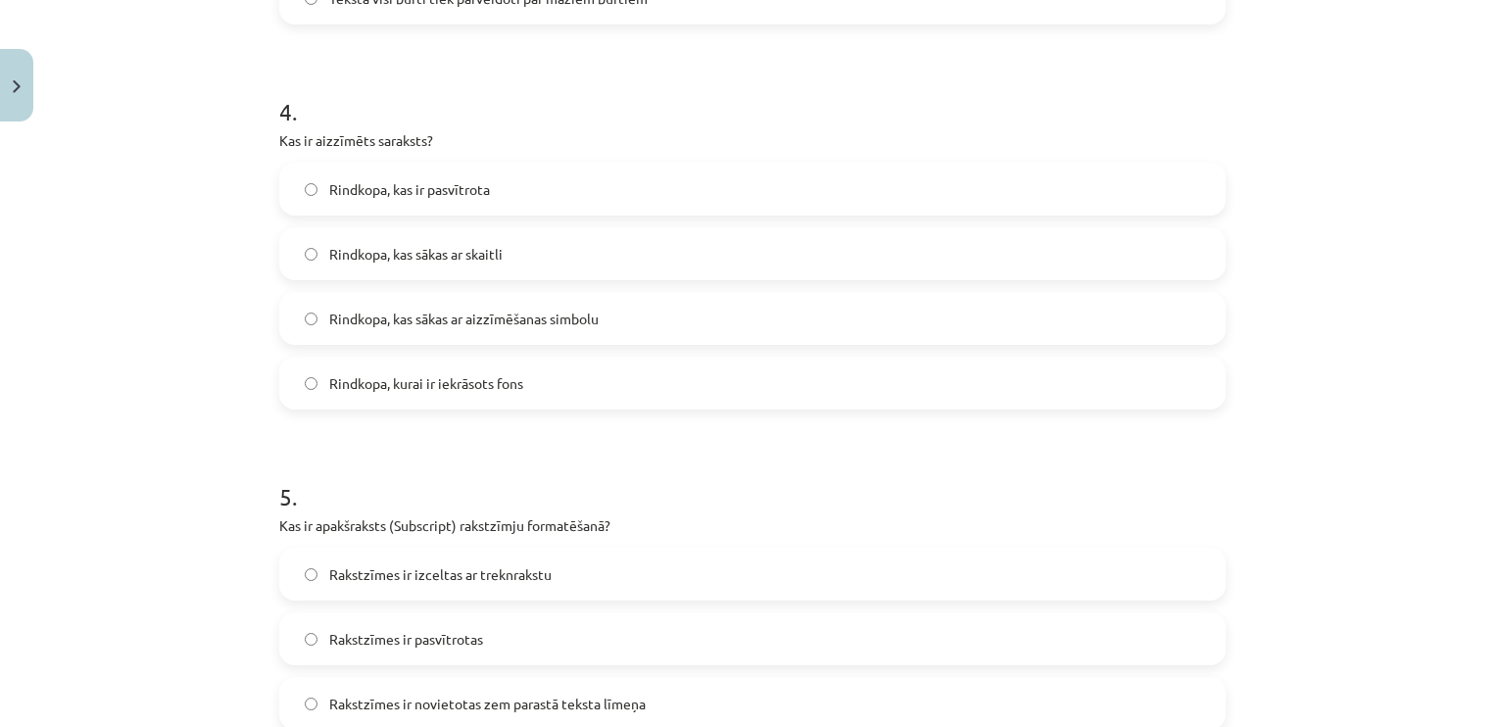
scroll to position [1598, 0]
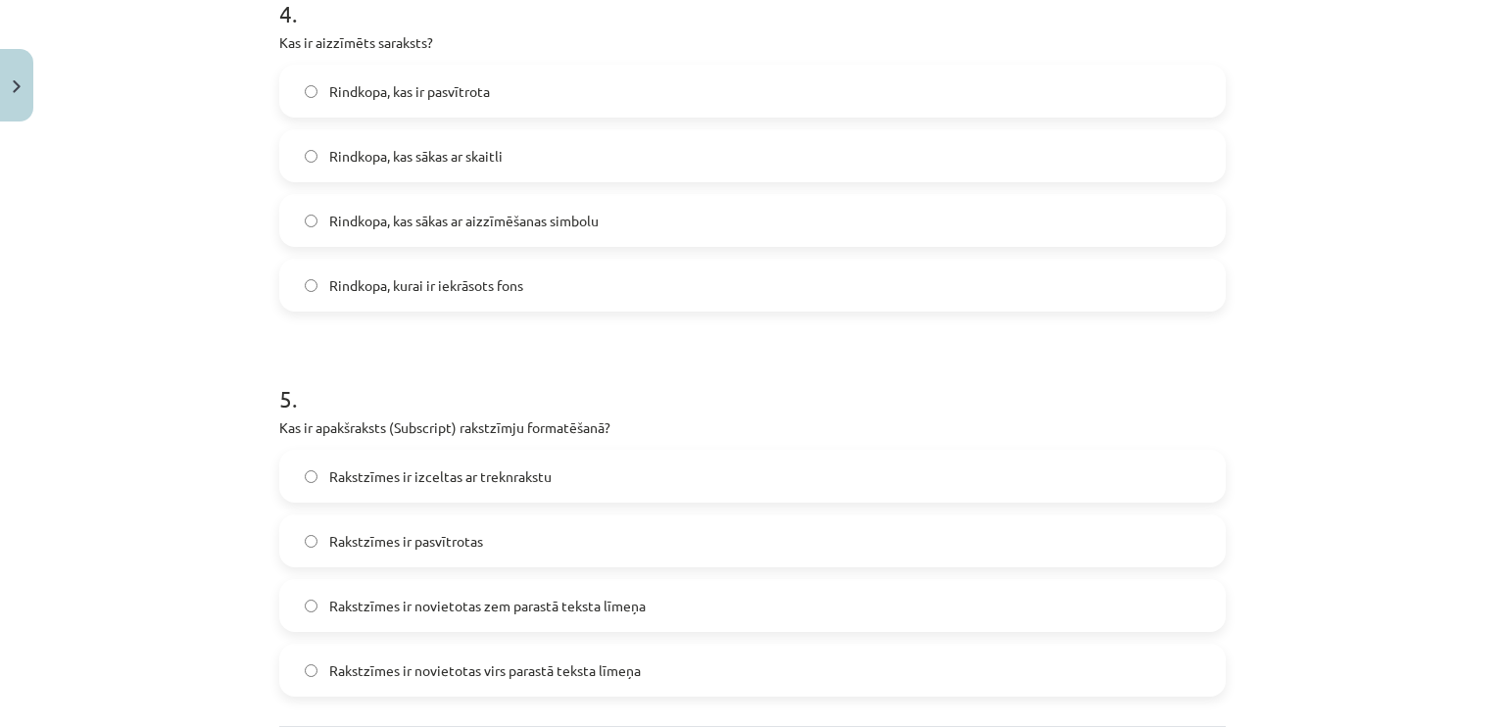
click at [415, 217] on span "Rindkopa, kas sākas ar aizzīmēšanas simbolu" at bounding box center [463, 221] width 269 height 21
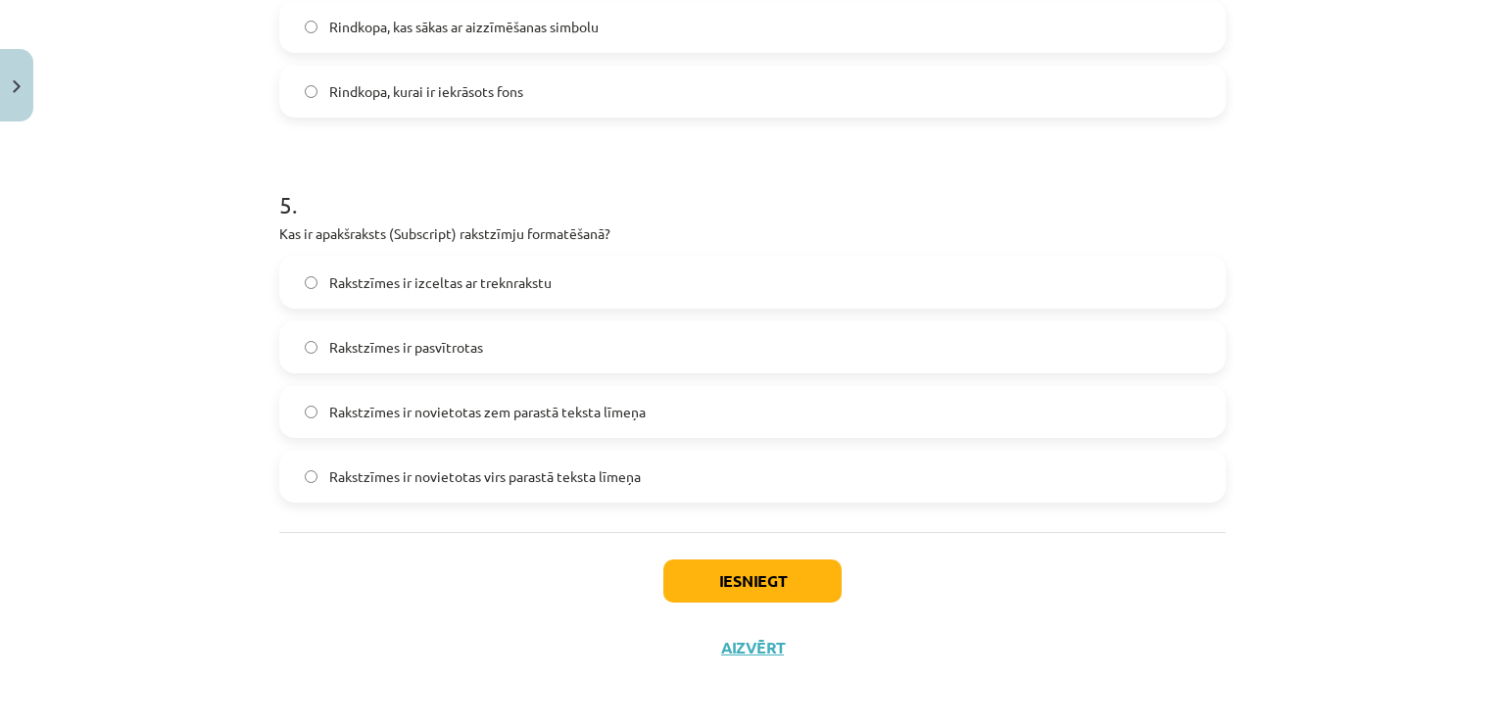
scroll to position [1793, 0]
click at [482, 415] on span "Rakstzīmes ir novietotas zem parastā teksta līmeņa" at bounding box center [487, 410] width 316 height 21
click at [737, 580] on button "Iesniegt" at bounding box center [752, 578] width 178 height 43
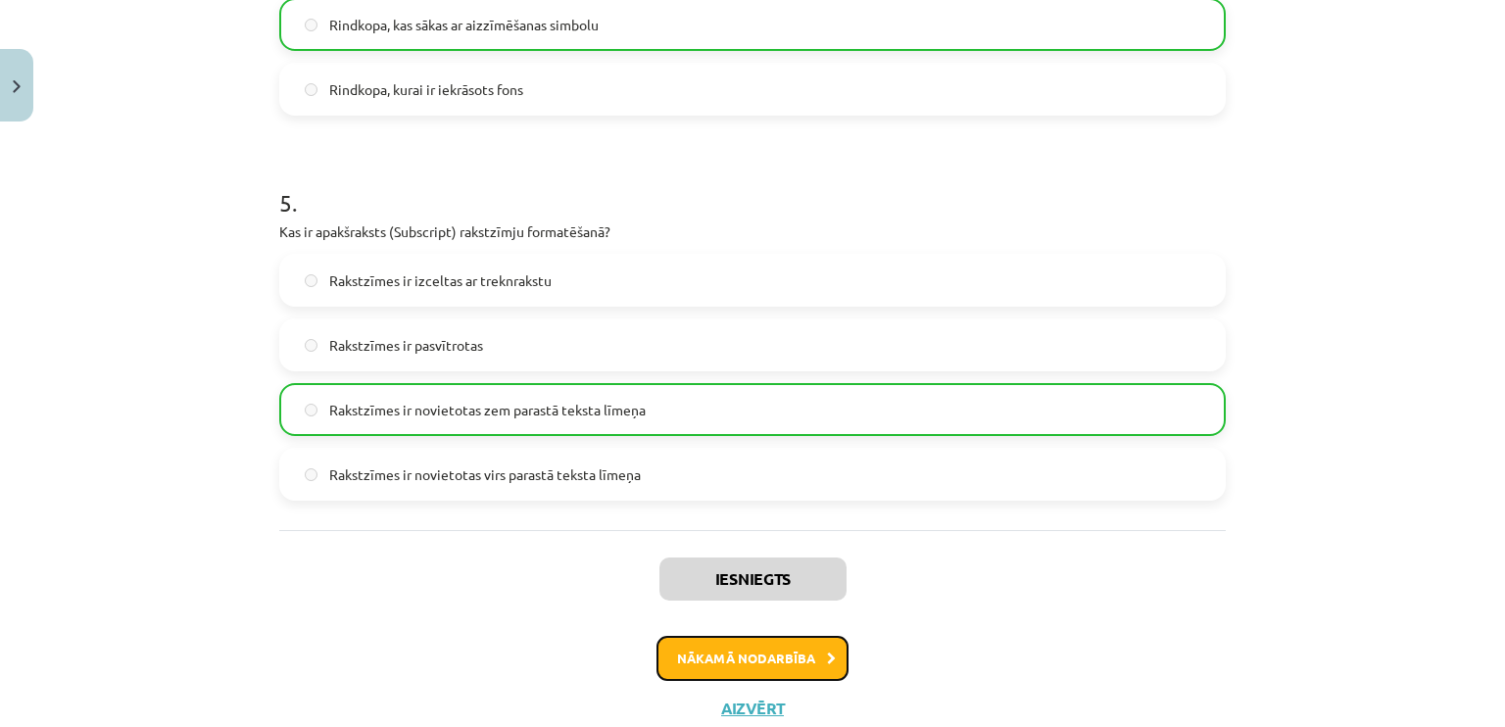
click at [715, 646] on button "Nākamā nodarbība" at bounding box center [752, 658] width 192 height 45
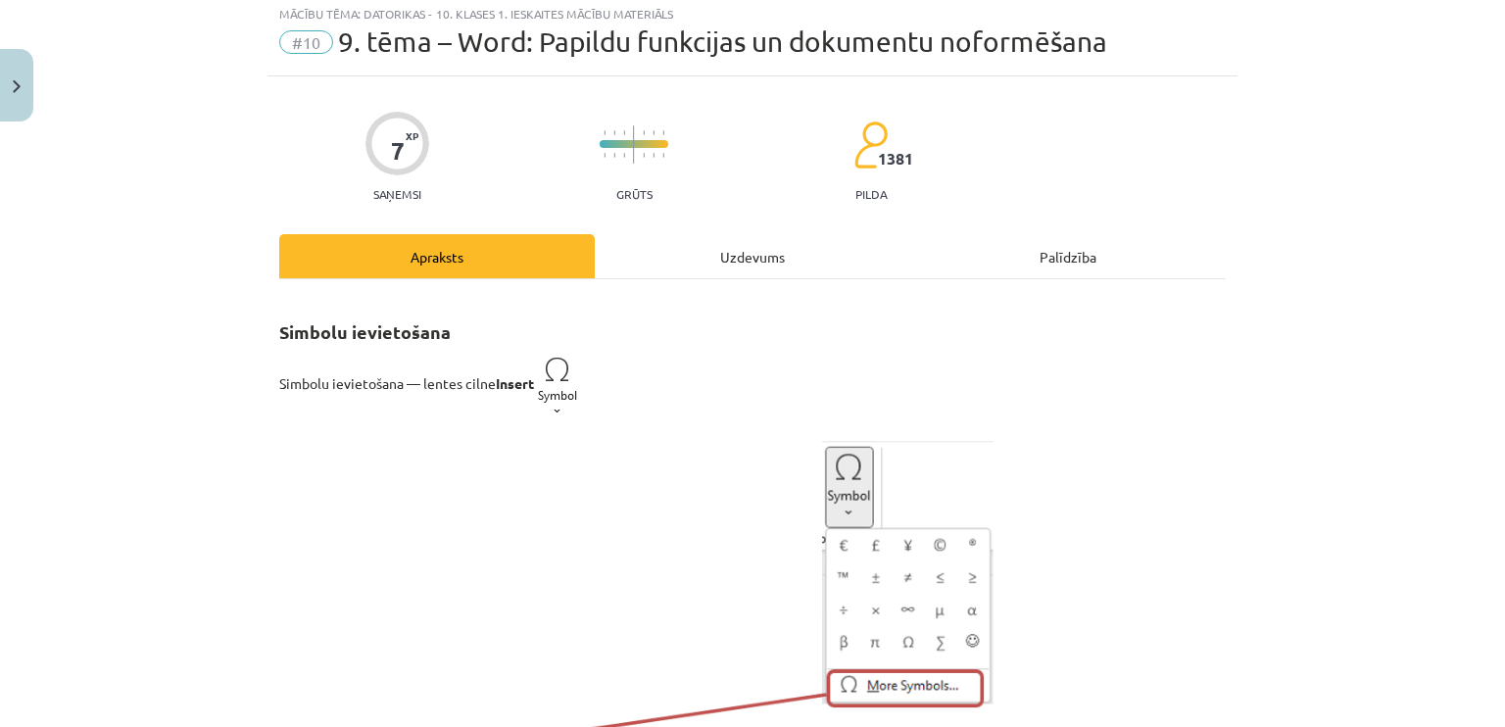
scroll to position [49, 0]
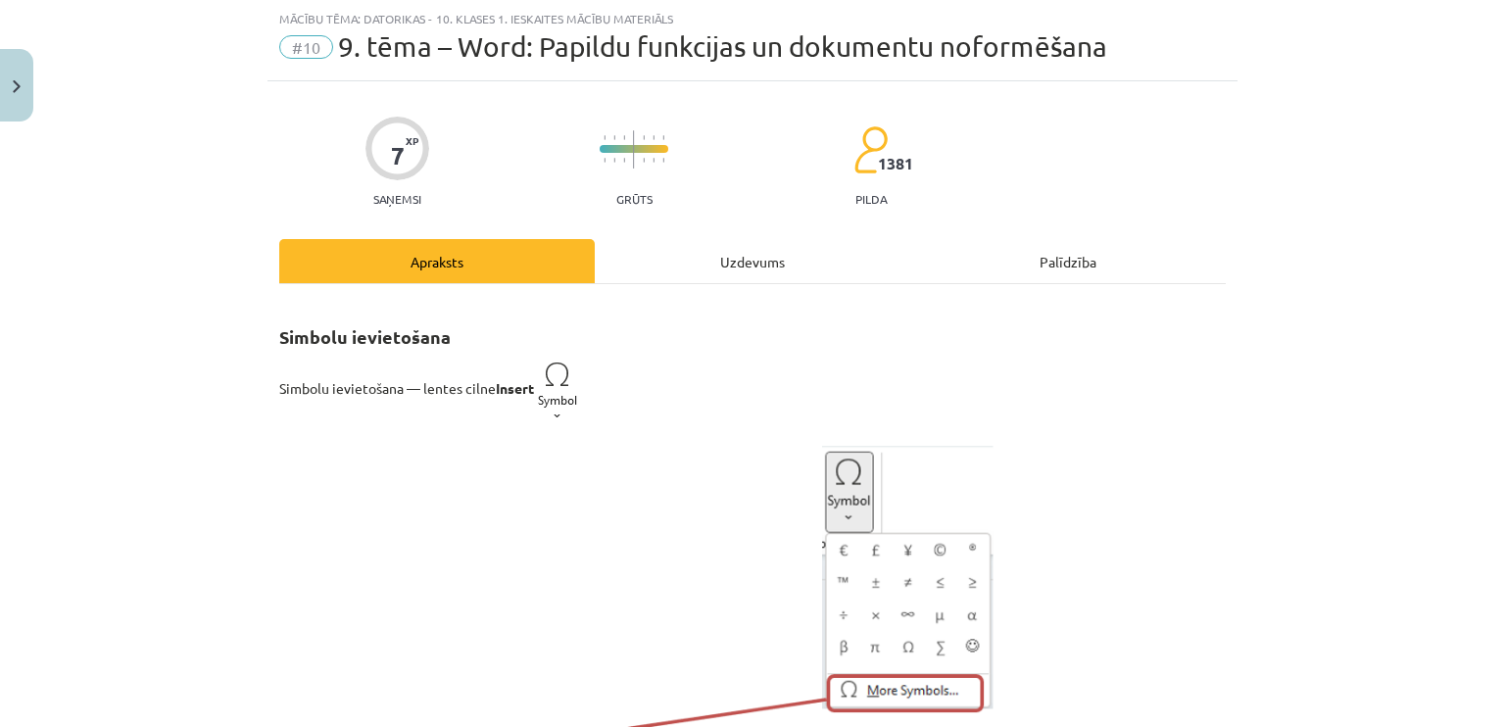
click at [735, 260] on div "Uzdevums" at bounding box center [752, 261] width 315 height 44
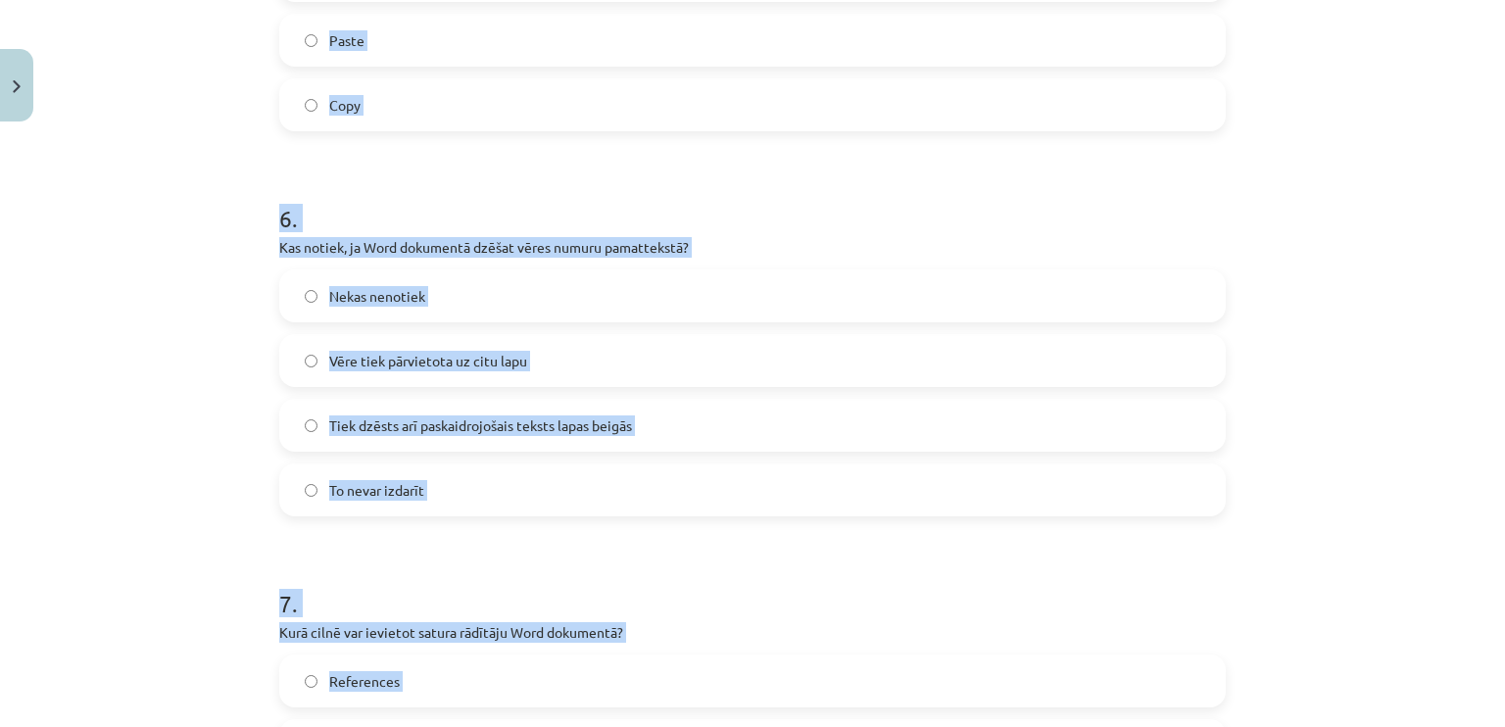
scroll to position [2415, 0]
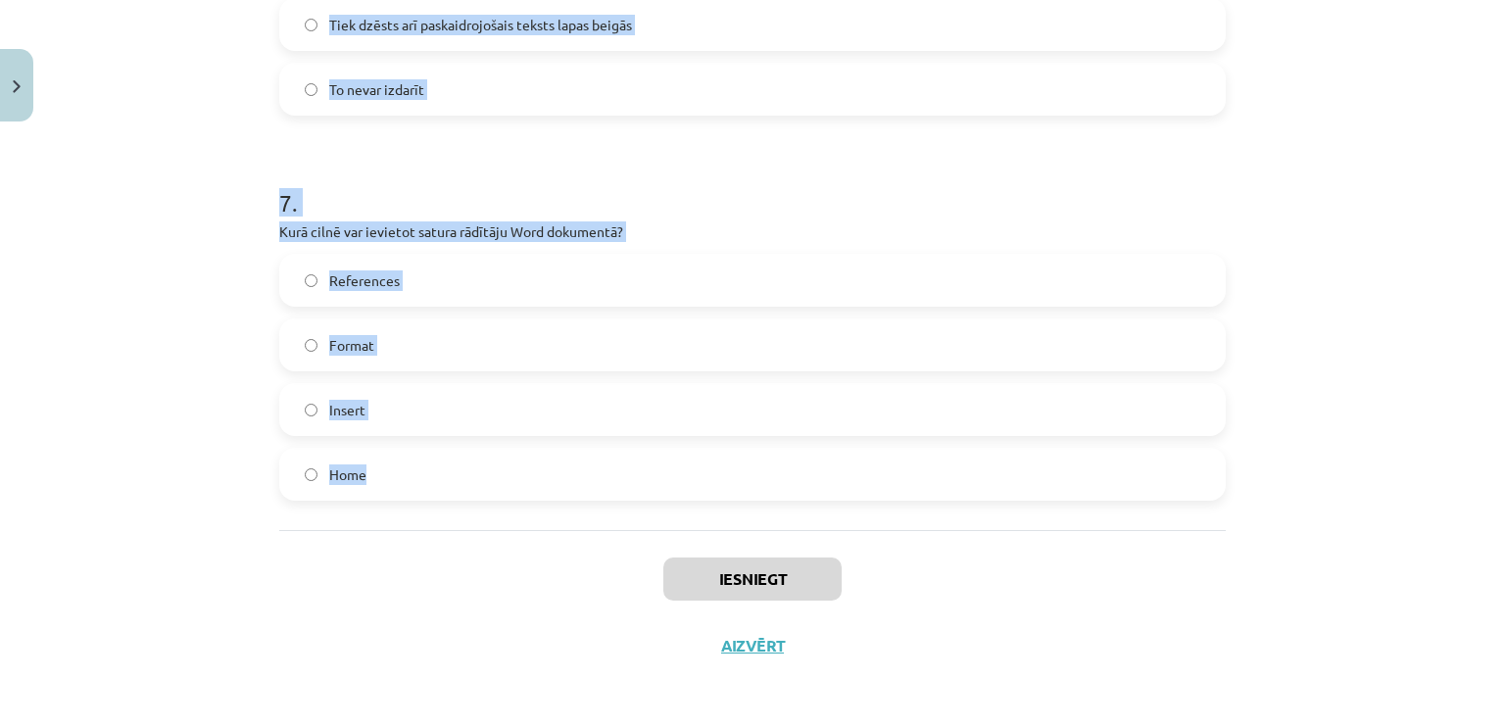
drag, startPoint x: 311, startPoint y: 446, endPoint x: 505, endPoint y: 519, distance: 208.3
click at [505, 519] on div "Mācību tēma: Datorikas - 10. klases 1. ieskaites mācību materiāls #10 9. tēma –…" at bounding box center [752, 363] width 1505 height 727
copy form "0 . Lore ips dolorsita consectet adipiscingelit, se Doei temporinc ut laboreet …"
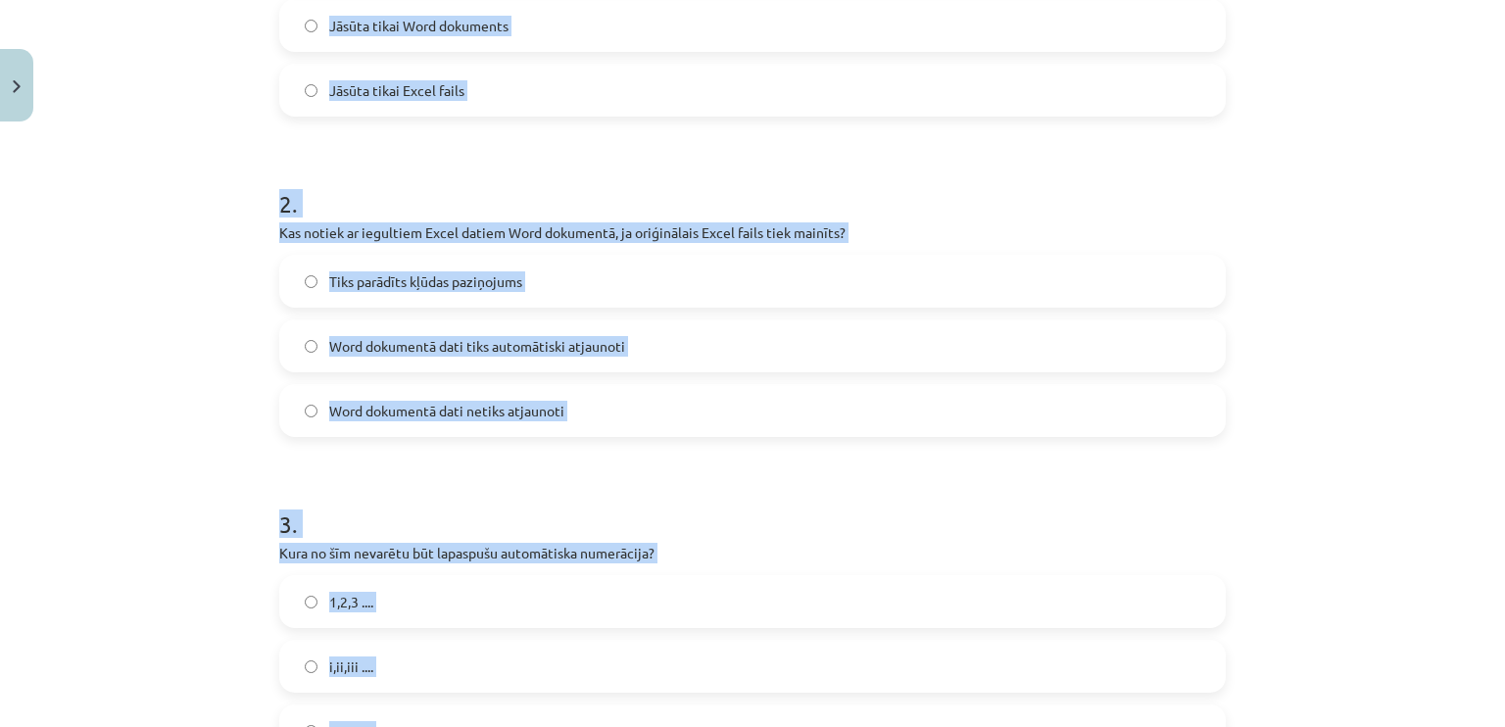
click at [159, 301] on div "Mācību tēma: Datorikas - 10. klases 1. ieskaites mācību materiāls #10 9. tēma –…" at bounding box center [752, 363] width 1505 height 727
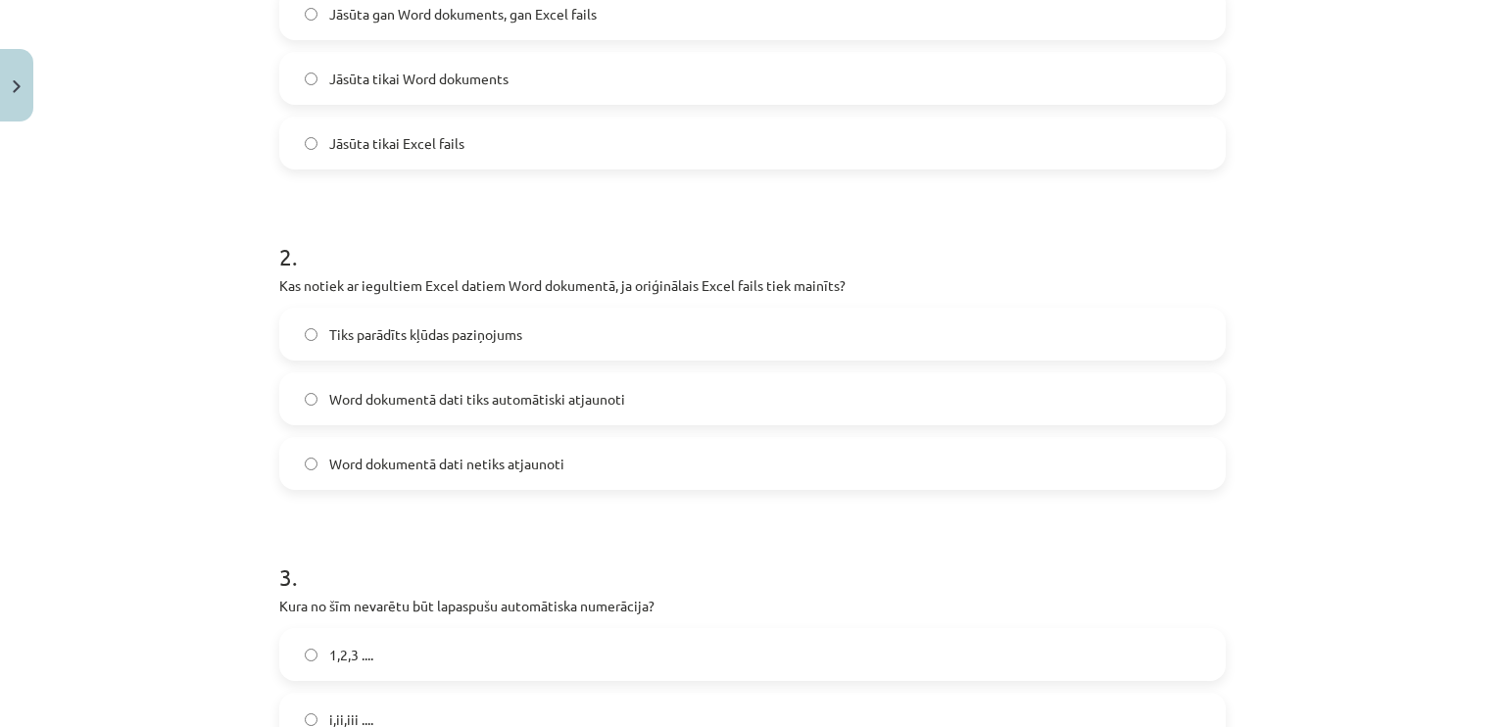
scroll to position [456, 0]
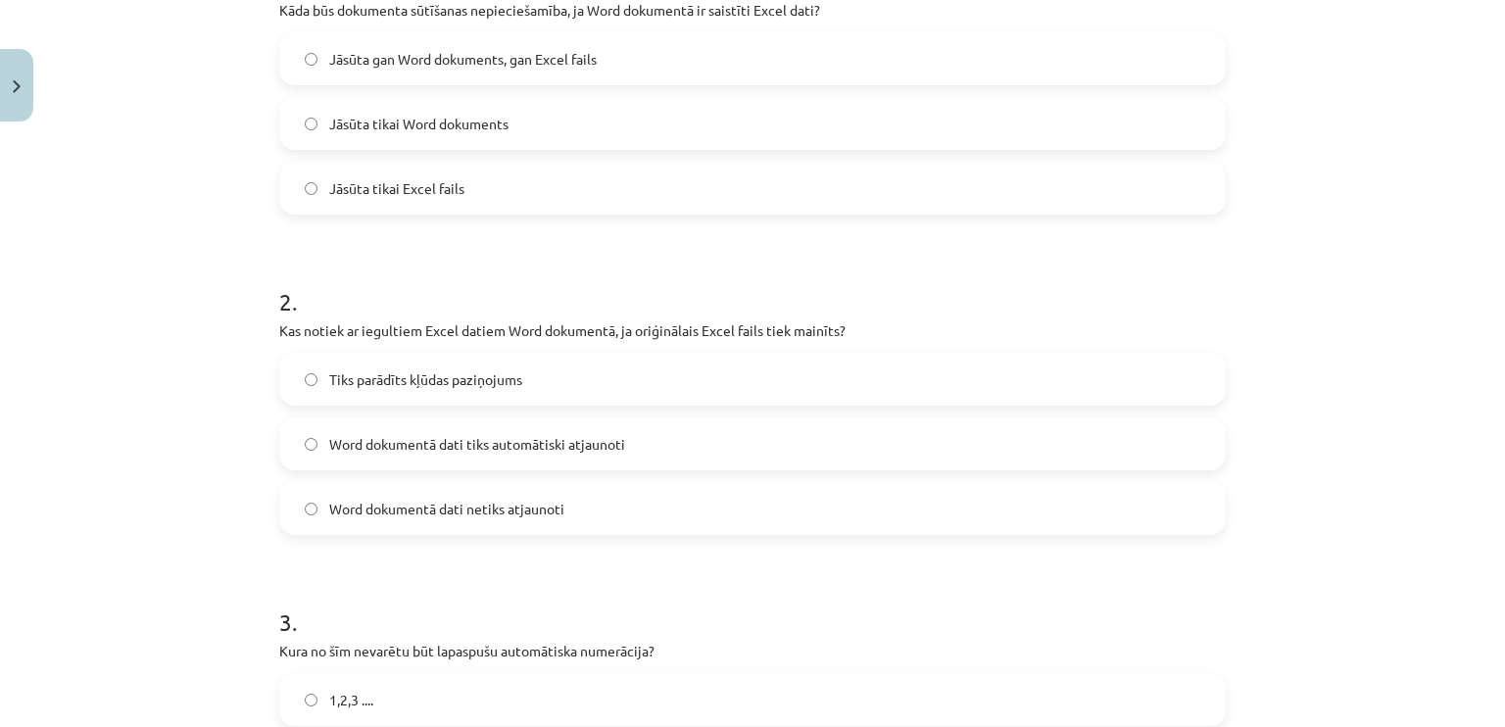
click at [441, 52] on span "Jāsūta gan Word dokuments, gan Excel fails" at bounding box center [462, 59] width 267 height 21
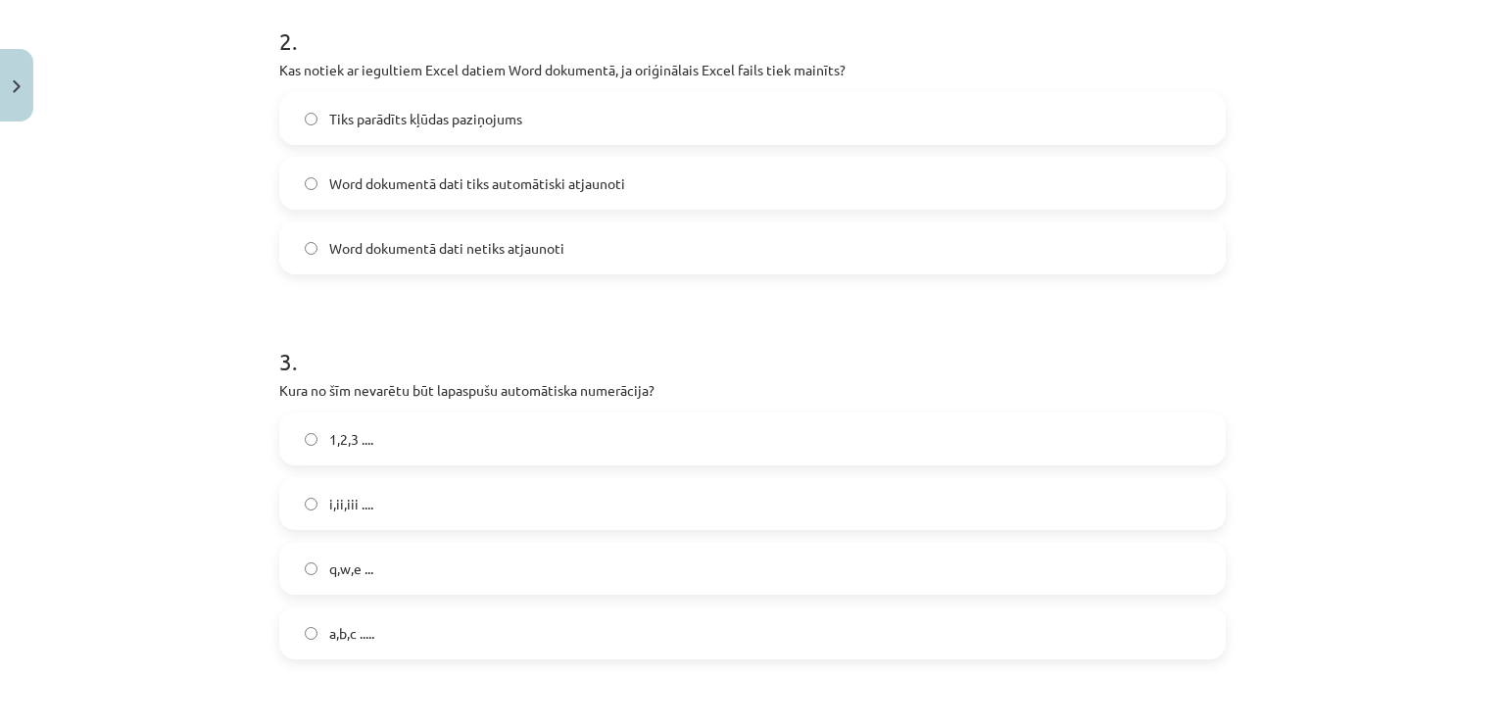
scroll to position [750, 0]
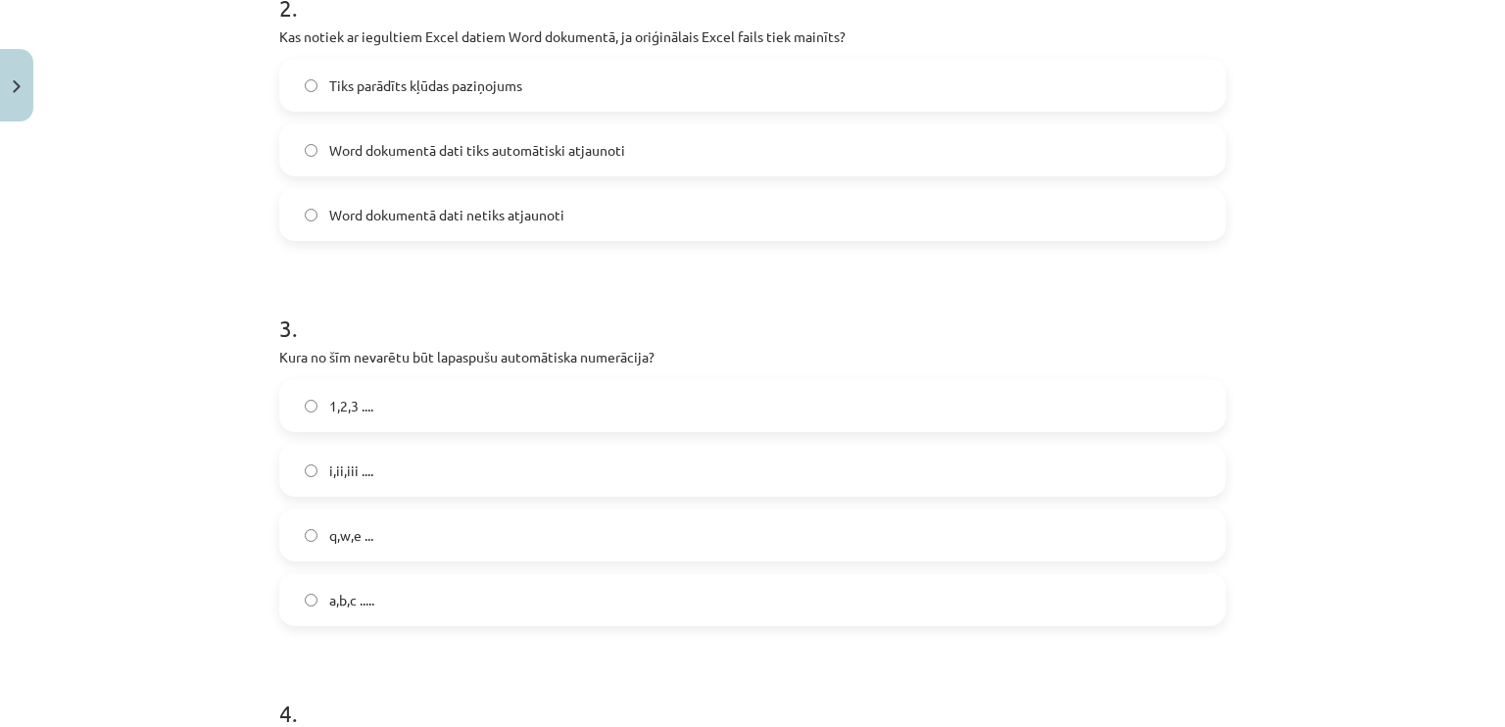
click at [423, 147] on span "Word dokumentā dati tiks automātiski atjaunoti" at bounding box center [477, 150] width 296 height 21
click at [450, 212] on span "Word dokumentā dati netiks atjaunoti" at bounding box center [446, 215] width 235 height 21
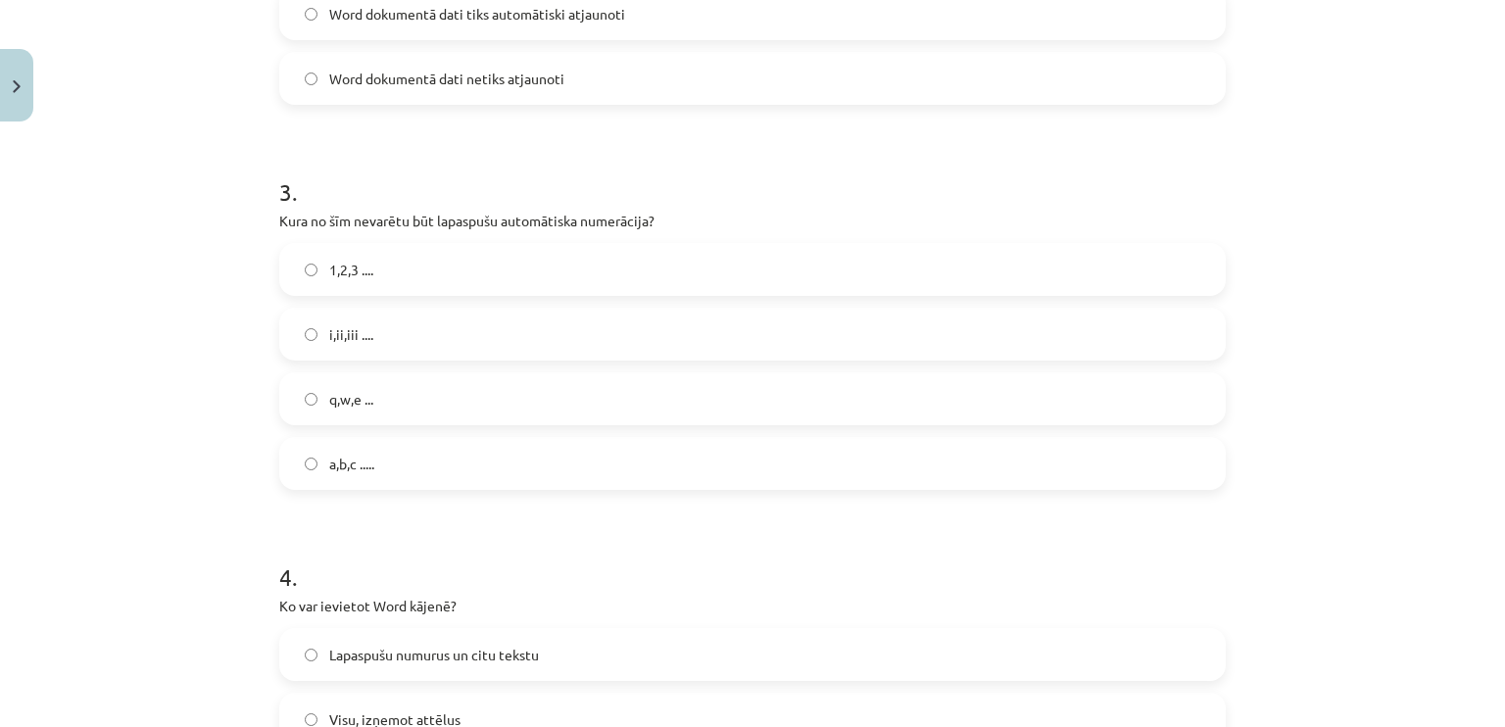
scroll to position [946, 0]
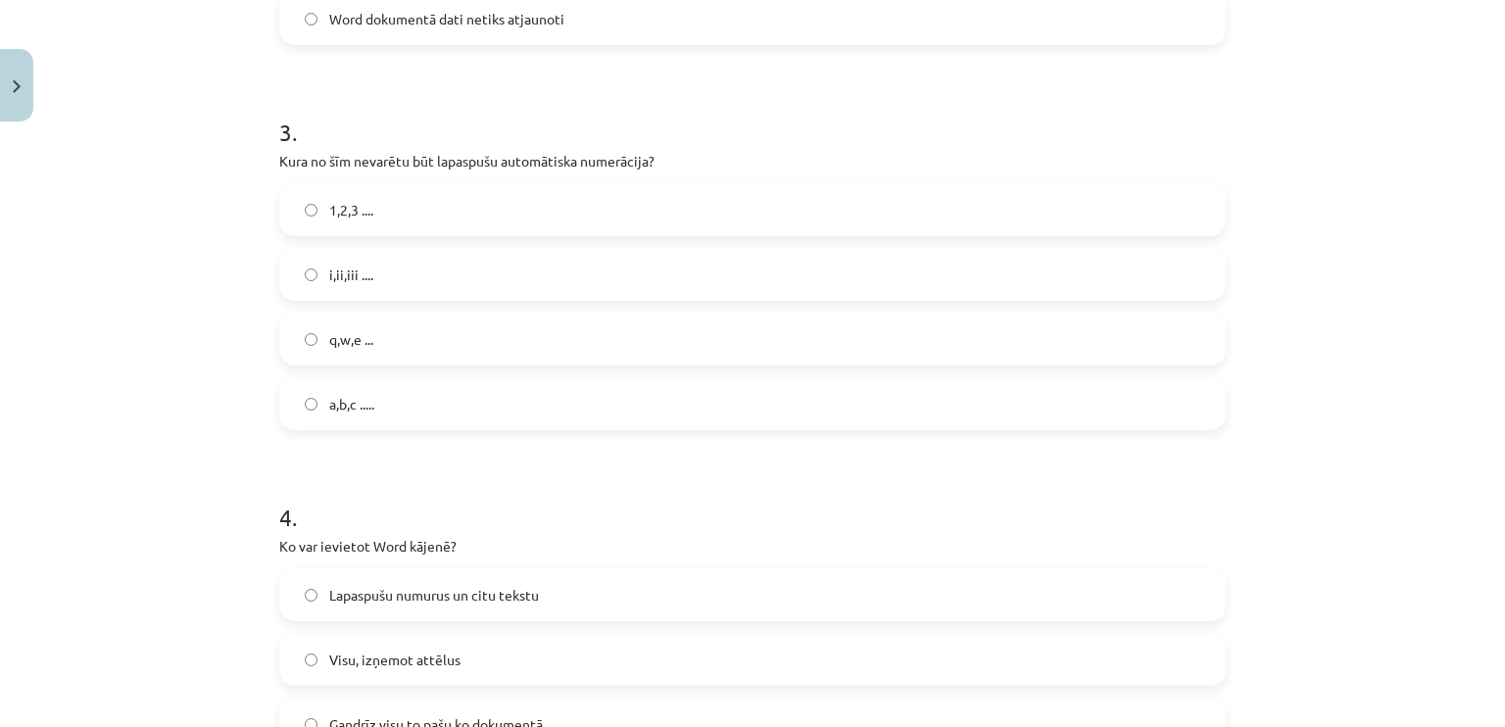
click at [338, 395] on span "a,b,c ....." at bounding box center [351, 404] width 45 height 21
click at [370, 336] on label "q,w,e ..." at bounding box center [752, 338] width 942 height 49
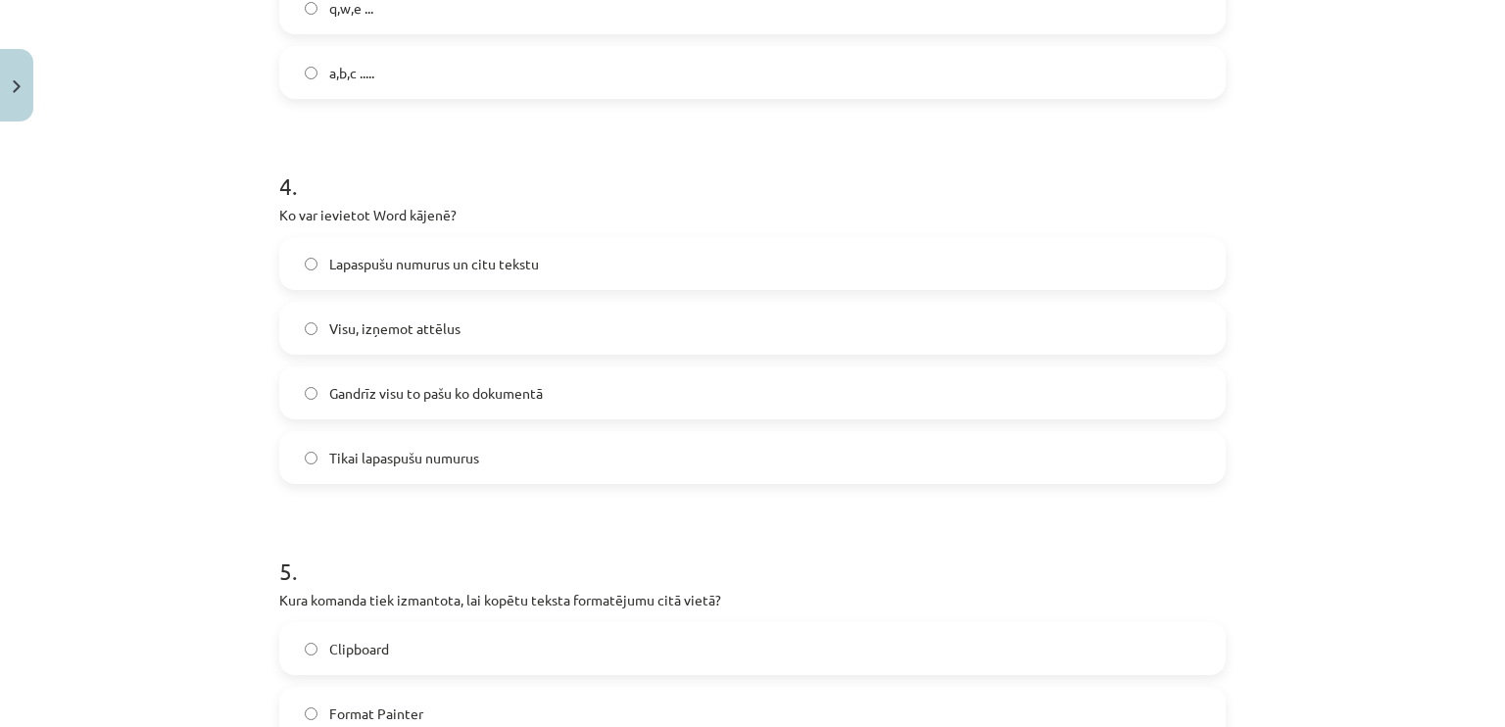
scroll to position [1338, 0]
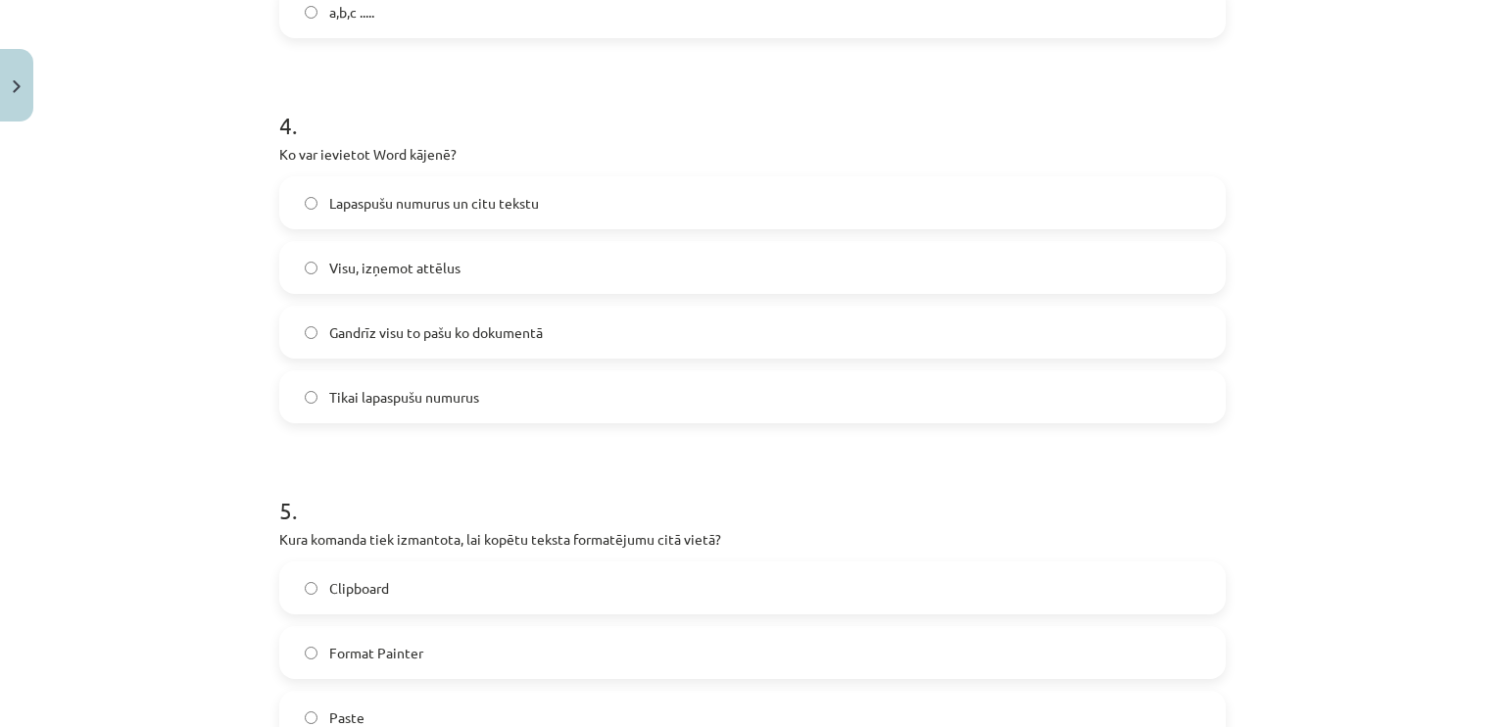
click at [404, 333] on span "Gandrīz visu to pašu ko dokumentā" at bounding box center [436, 332] width 214 height 21
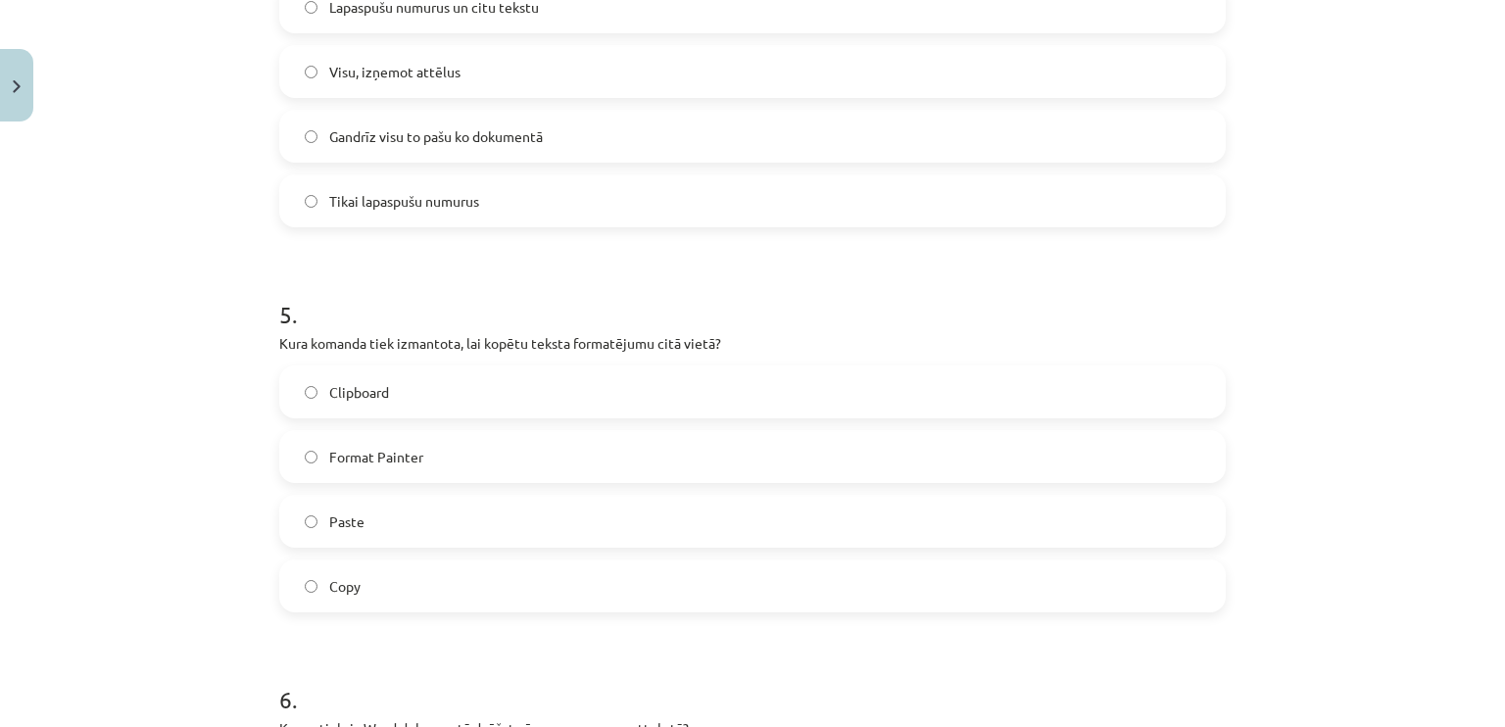
click at [383, 454] on span "Format Painter" at bounding box center [376, 457] width 94 height 21
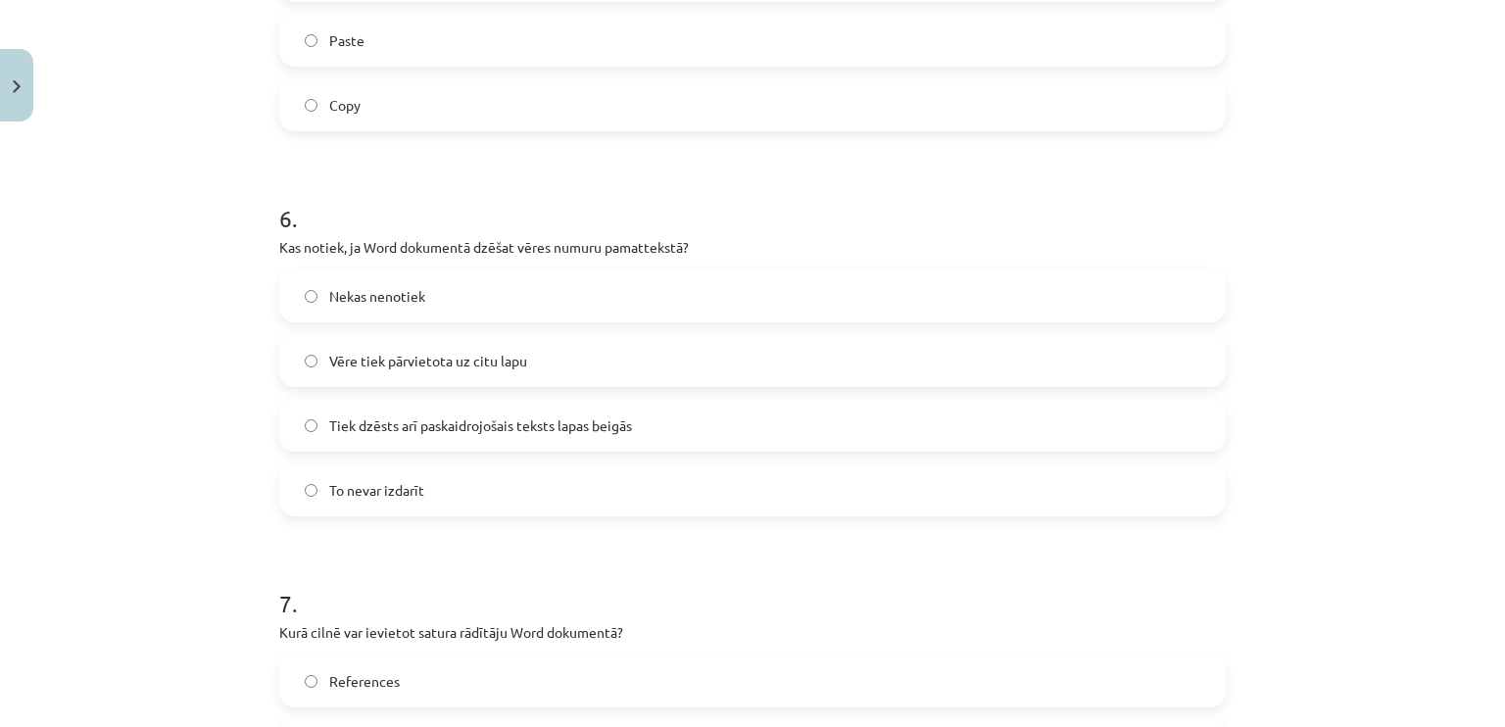
scroll to position [2122, 0]
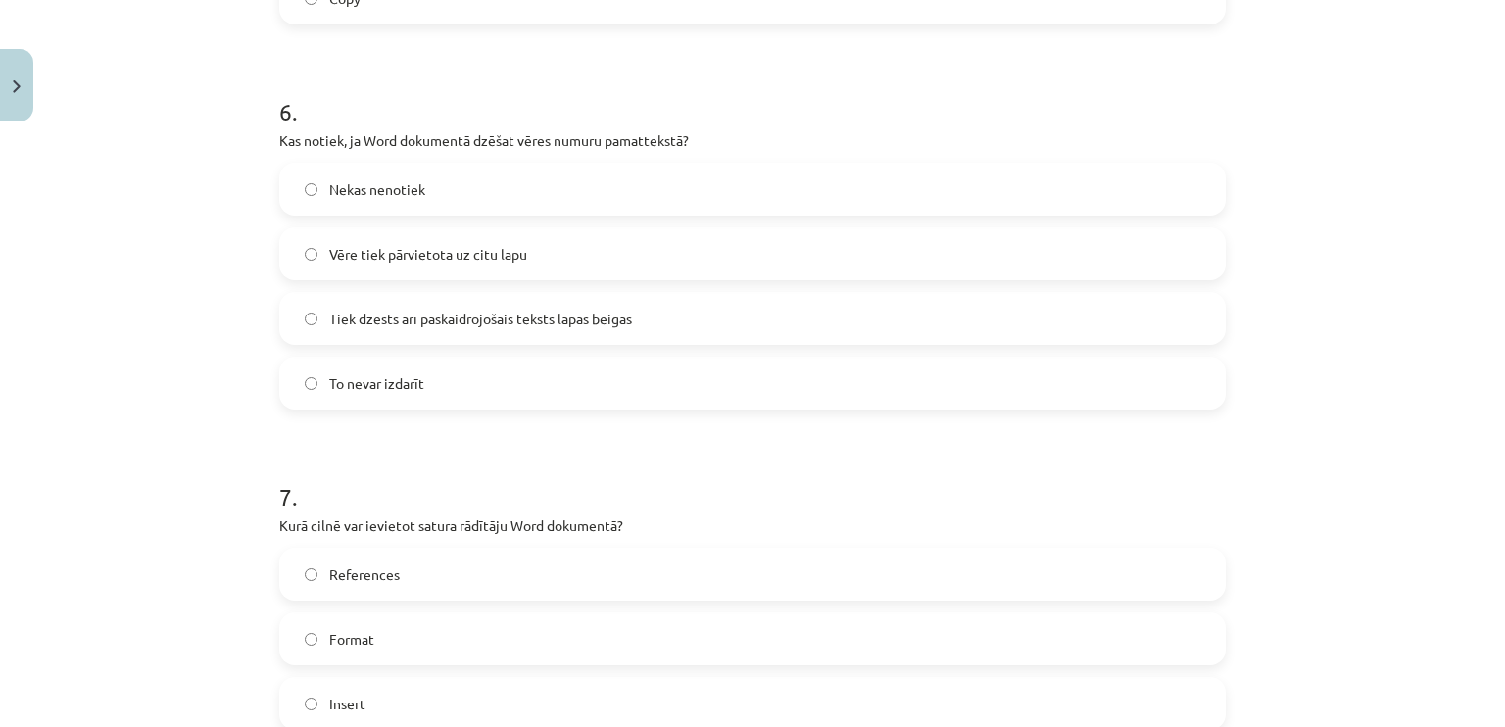
click at [429, 328] on label "Tiek dzēsts arī paskaidrojošais teksts lapas beigās" at bounding box center [752, 318] width 942 height 49
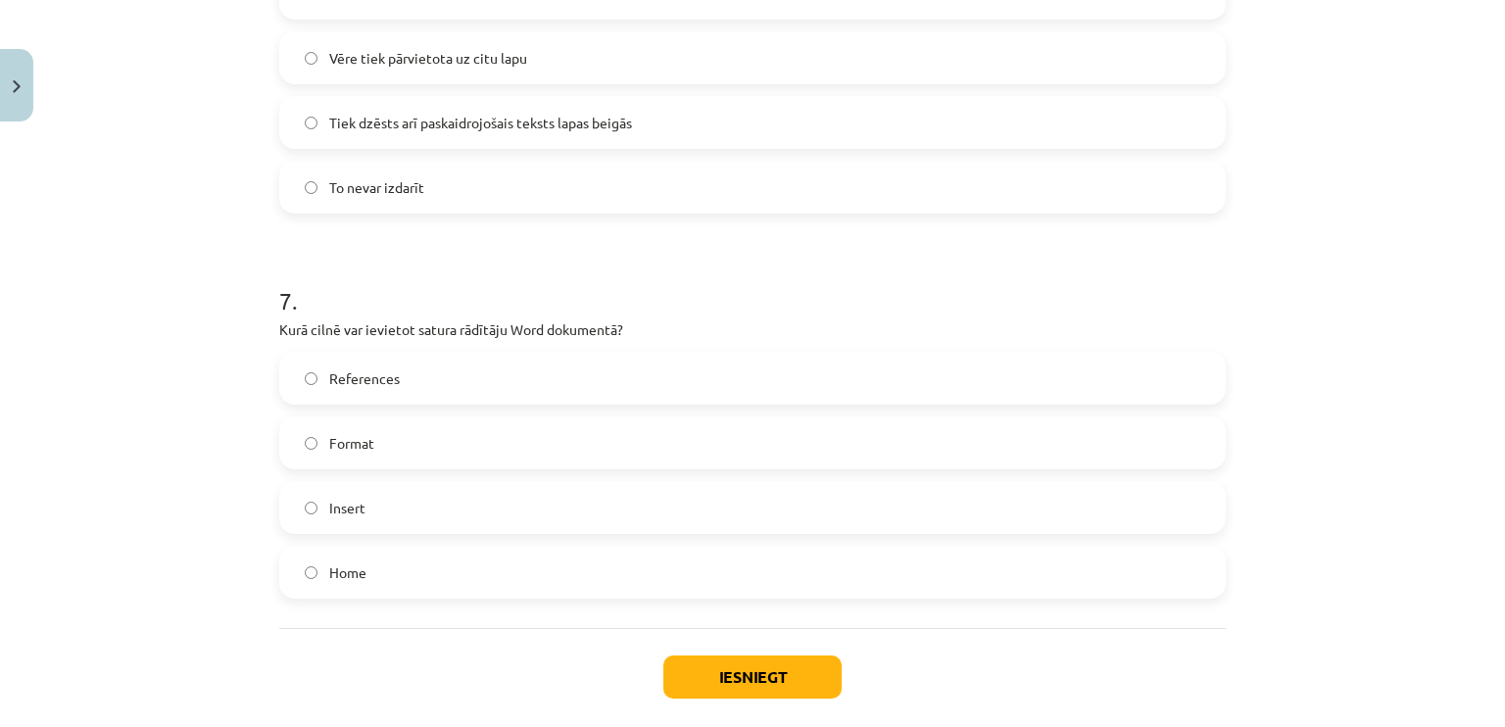
click at [395, 375] on label "References" at bounding box center [752, 378] width 942 height 49
click at [757, 673] on button "Iesniegt" at bounding box center [752, 676] width 178 height 43
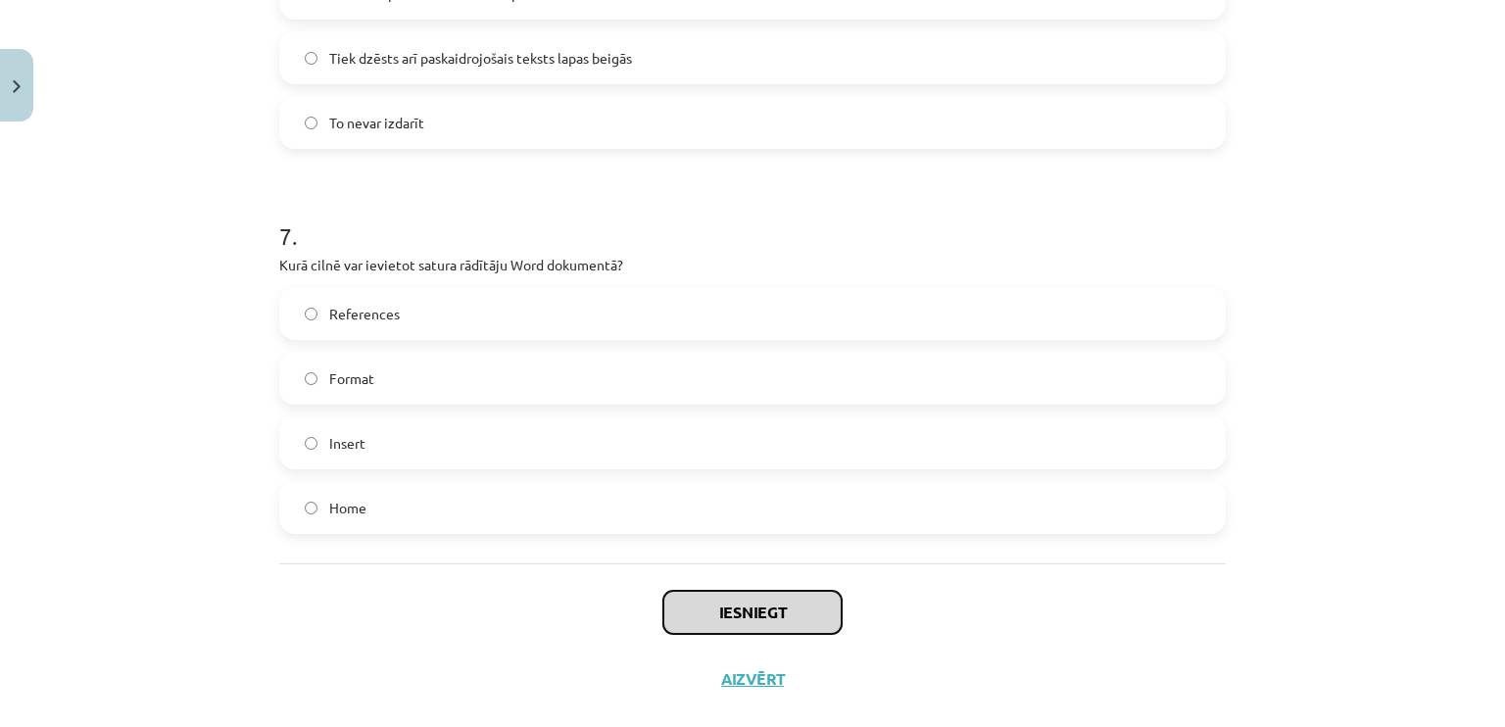
scroll to position [2415, 0]
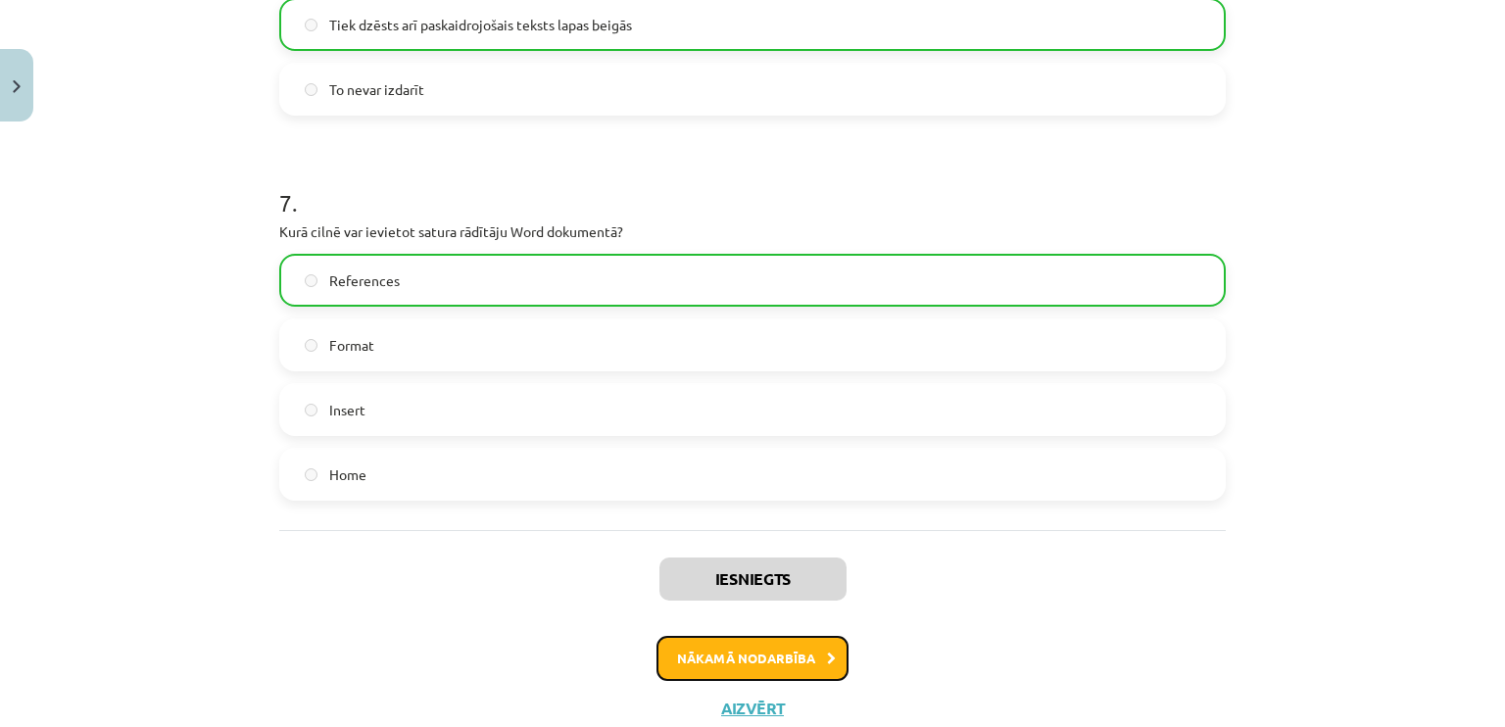
click at [683, 647] on button "Nākamā nodarbība" at bounding box center [752, 658] width 192 height 45
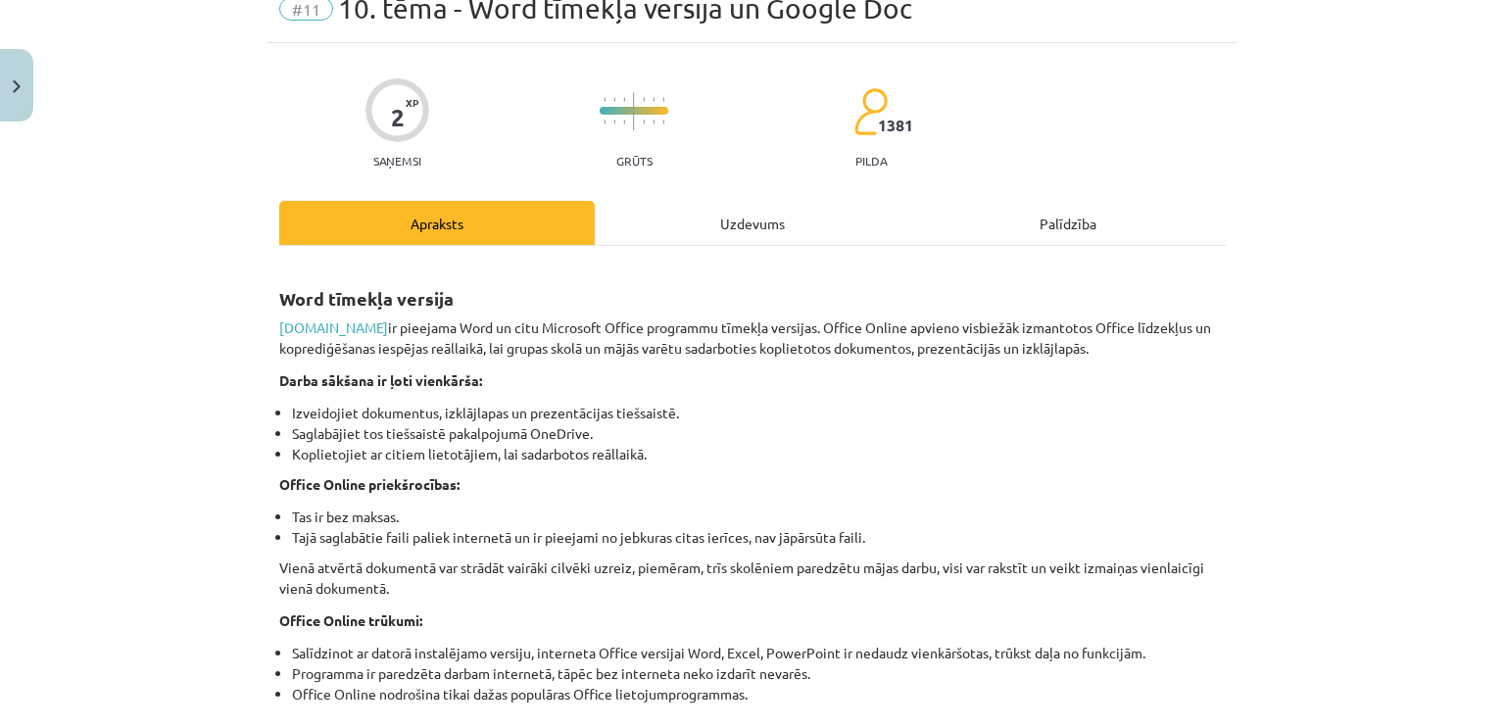
scroll to position [49, 0]
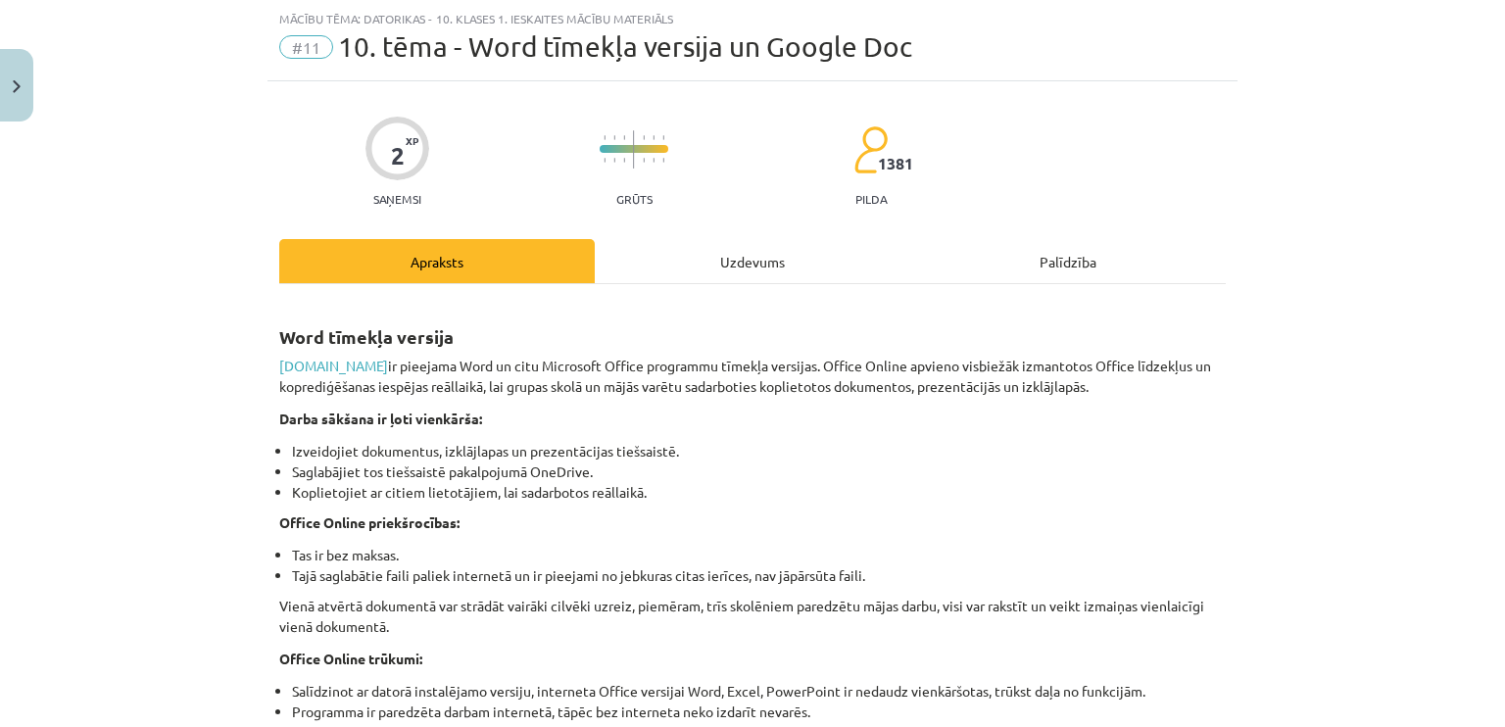
click at [753, 274] on div "Uzdevums" at bounding box center [752, 261] width 315 height 44
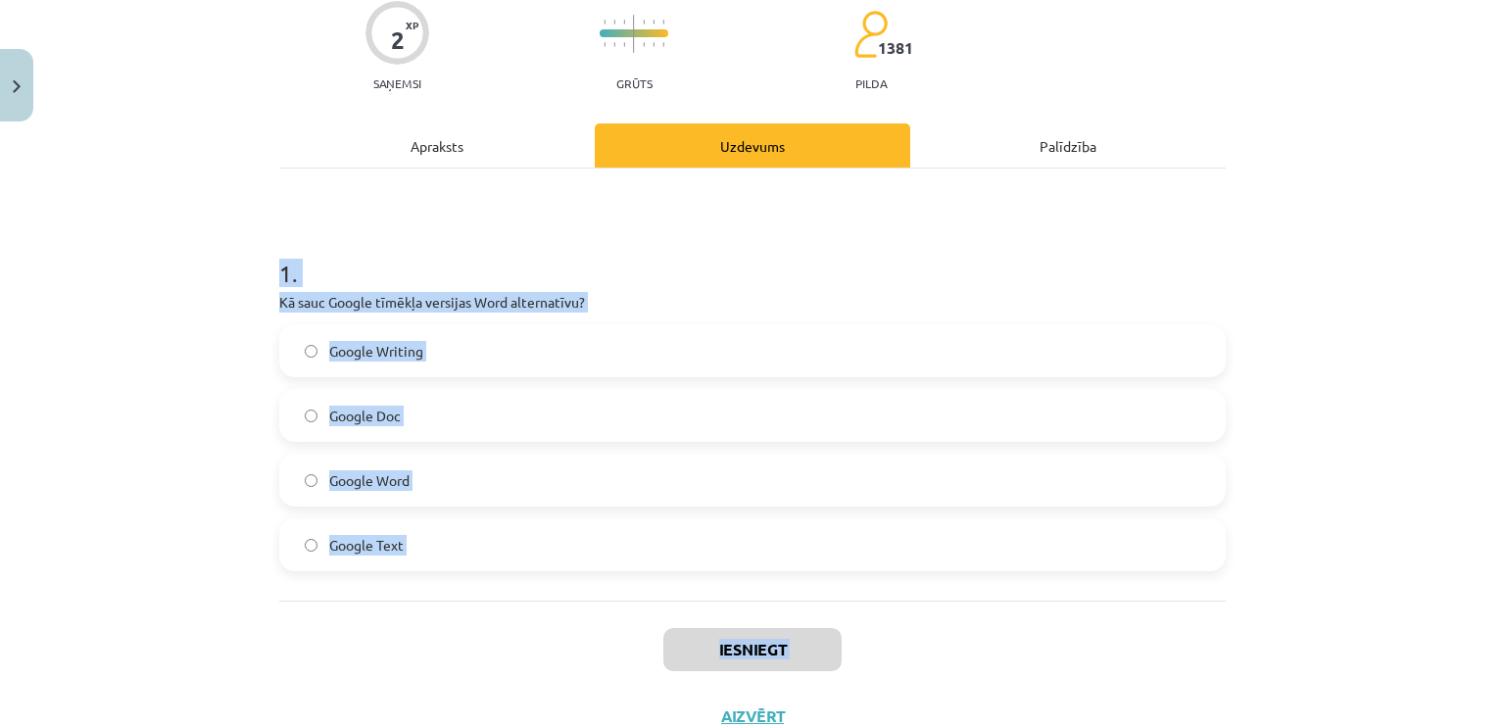
scroll to position [235, 0]
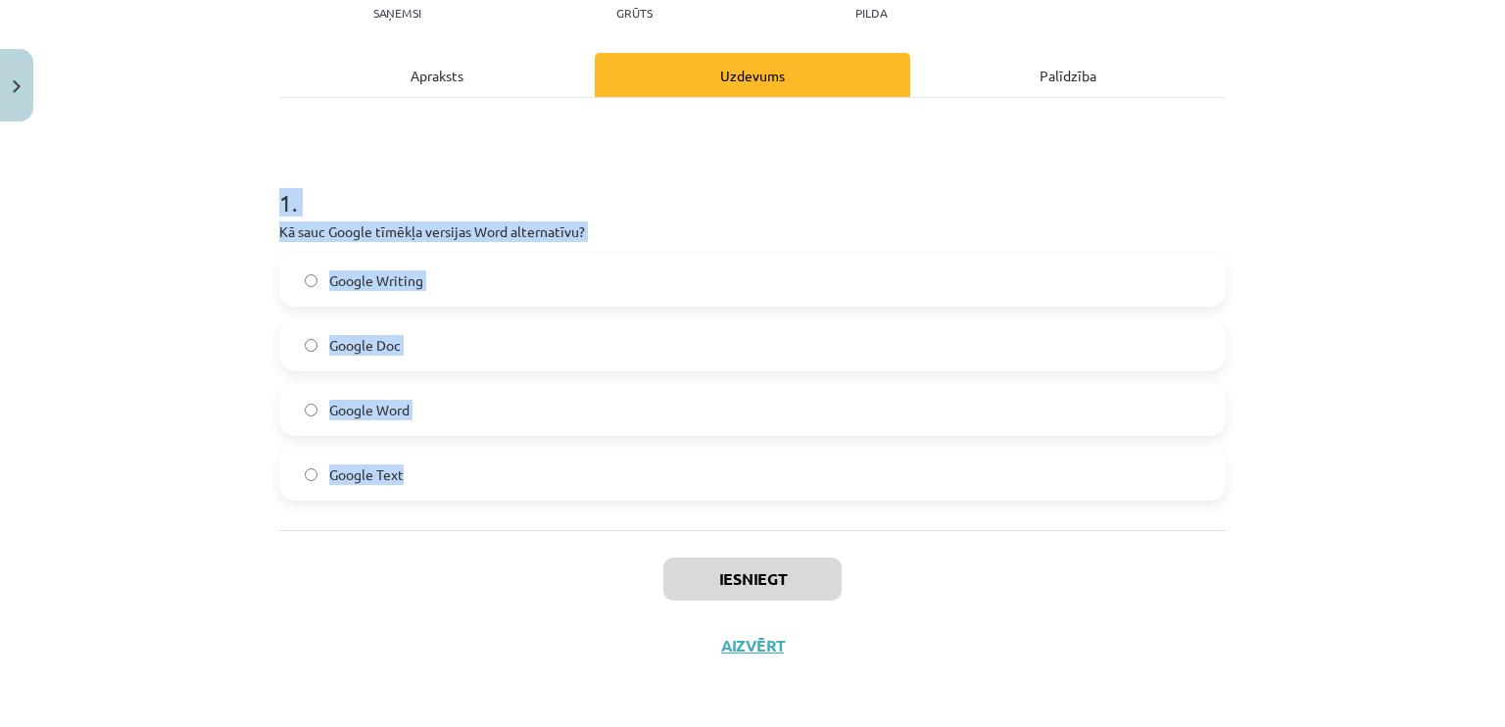
drag, startPoint x: 273, startPoint y: 382, endPoint x: 454, endPoint y: 504, distance: 218.7
click at [454, 504] on div "1 . Kā sauc Google tīmēkļa versijas Word alternatīvu? Google Writing Google Doc…" at bounding box center [752, 314] width 946 height 432
copy div "1 . Kā sauc Google tīmēkļa versijas Word alternatīvu? Google Writing Google Doc…"
click at [315, 363] on label "Google Doc" at bounding box center [752, 344] width 942 height 49
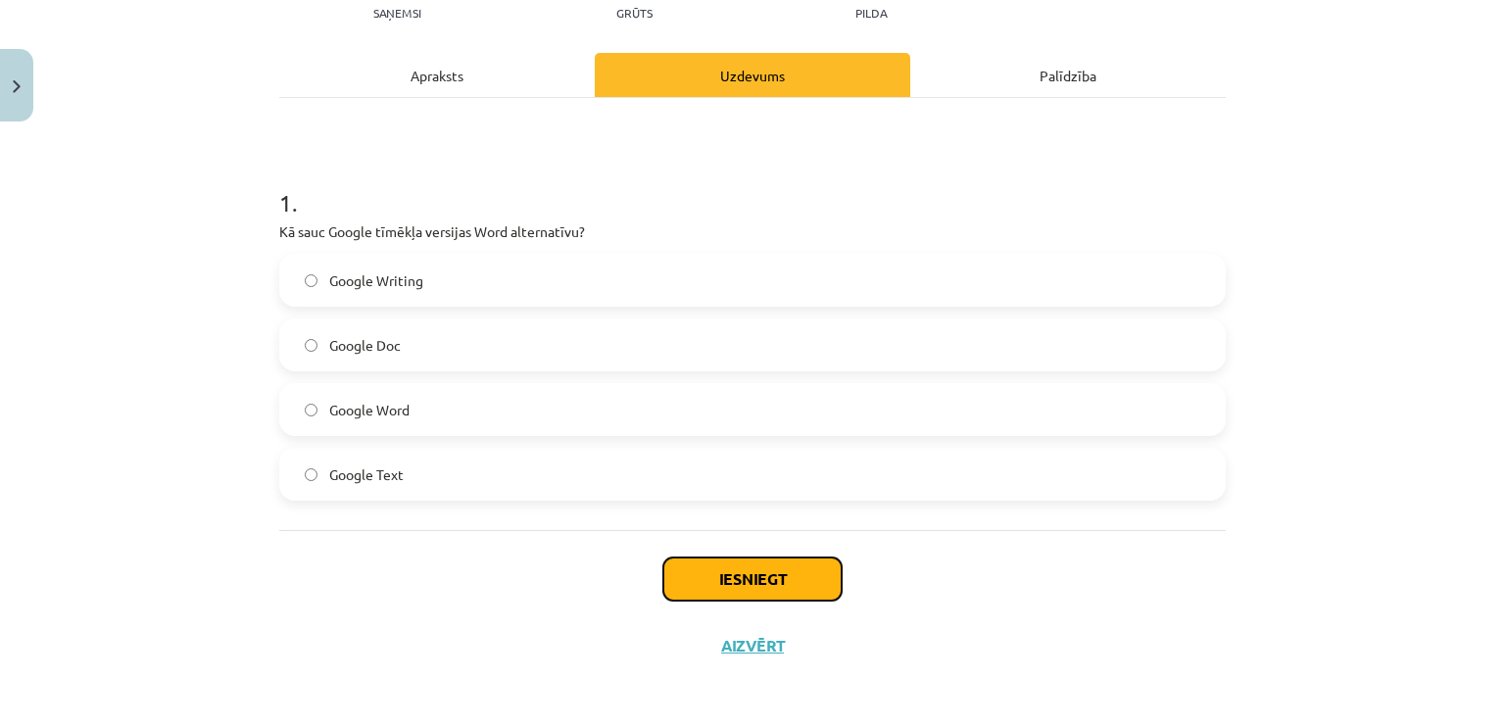
click at [811, 578] on button "Iesniegt" at bounding box center [752, 578] width 178 height 43
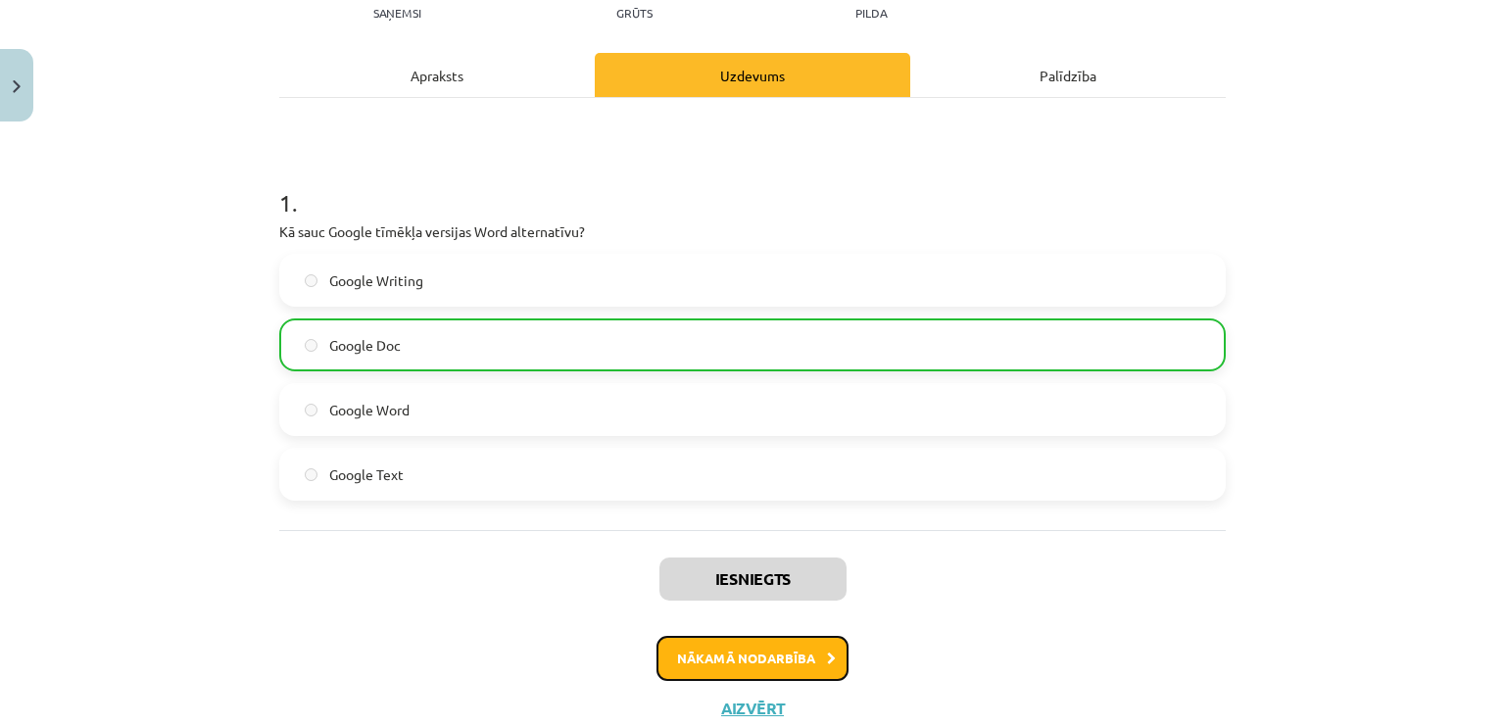
click at [701, 673] on button "Nākamā nodarbība" at bounding box center [752, 658] width 192 height 45
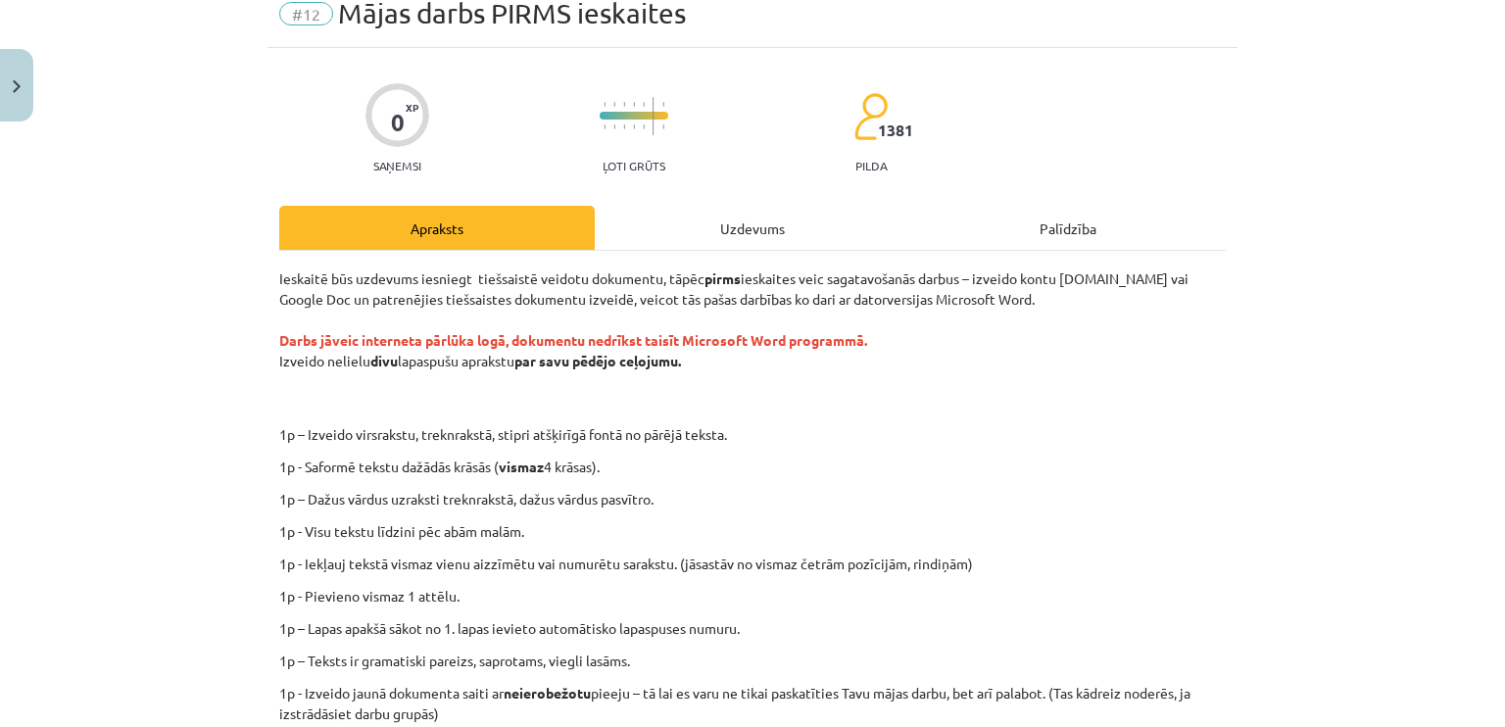
scroll to position [49, 0]
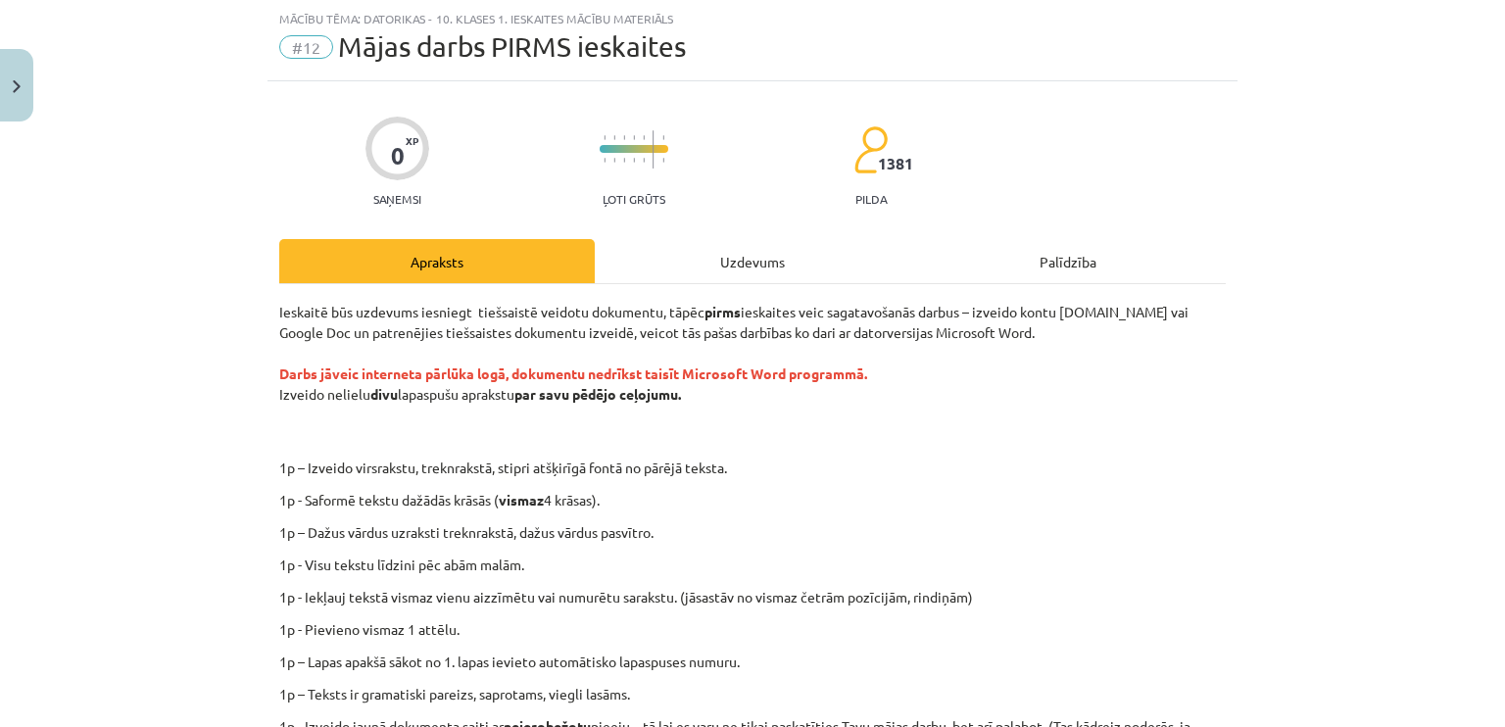
click at [741, 265] on div "Uzdevums" at bounding box center [752, 261] width 315 height 44
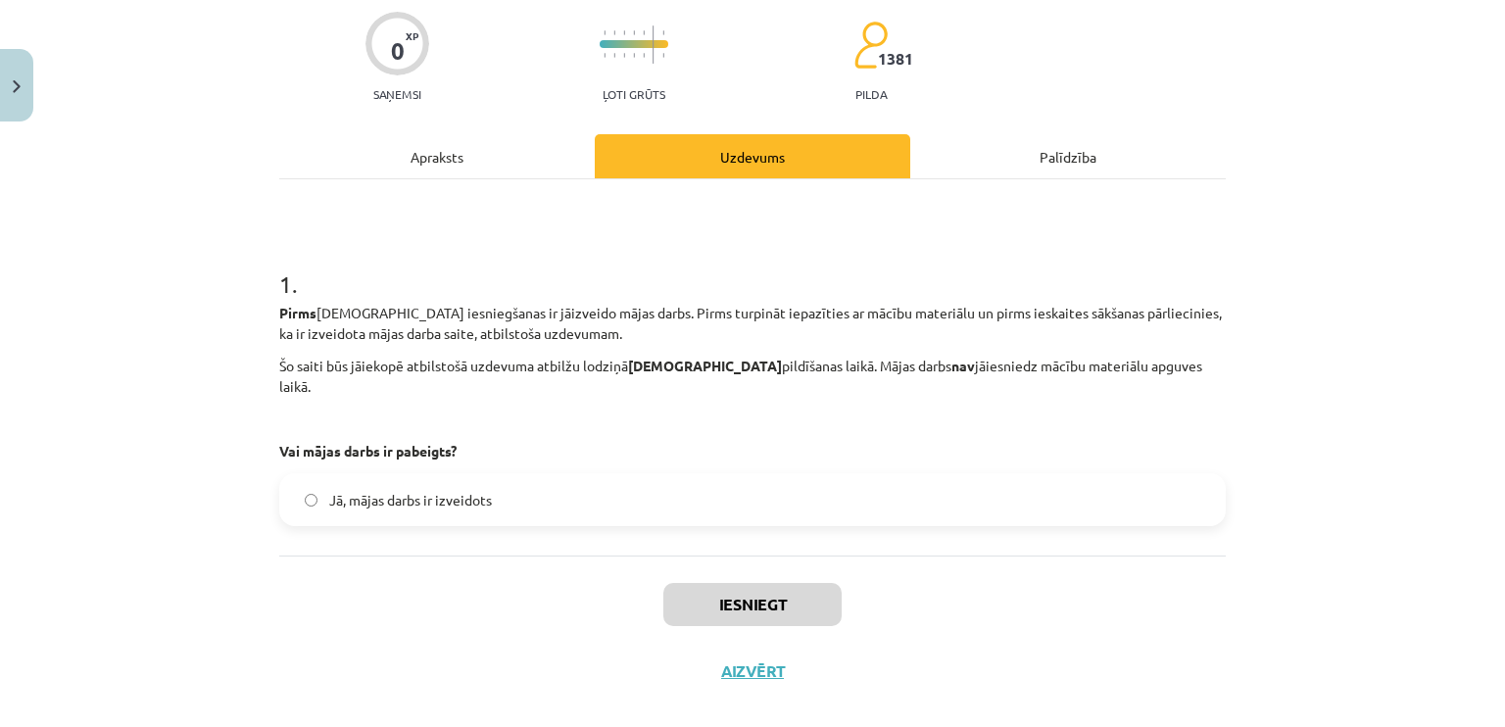
scroll to position [159, 0]
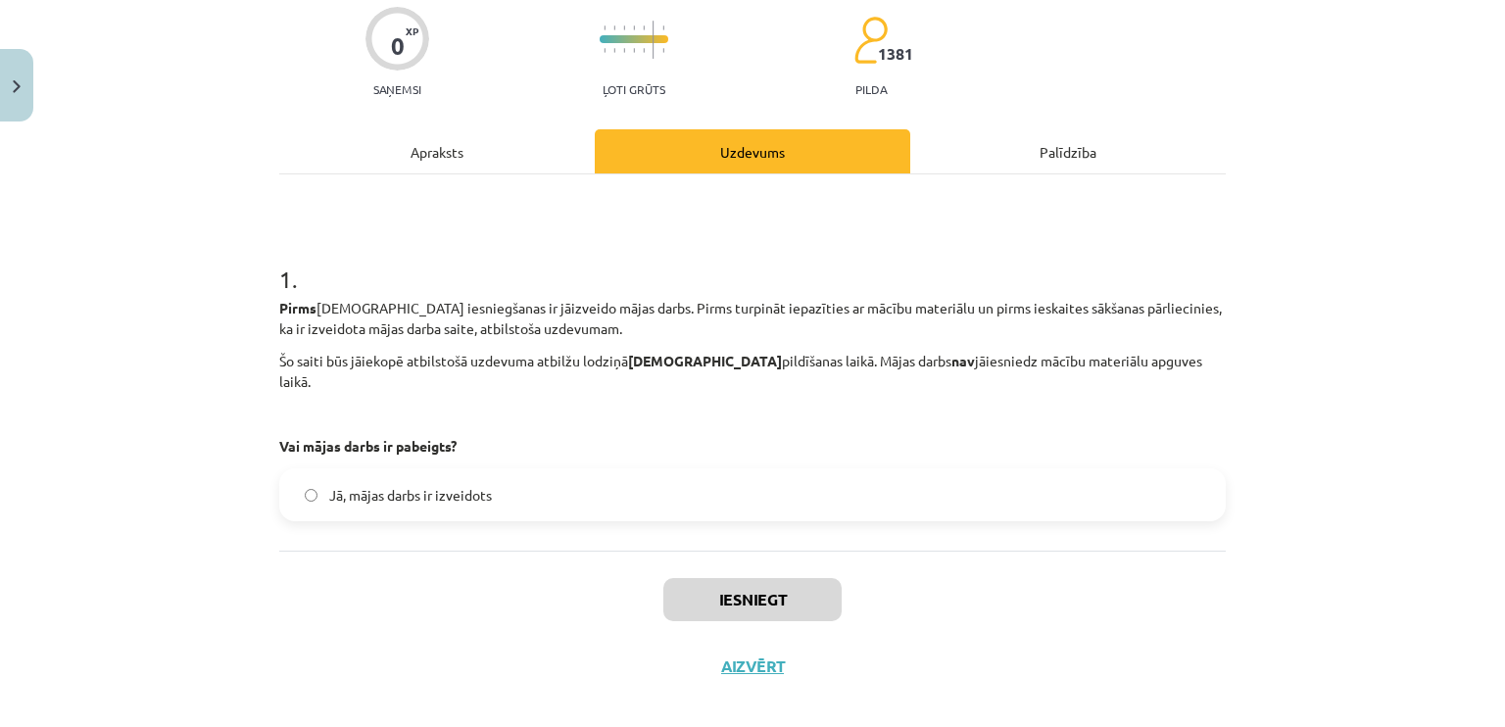
click at [494, 124] on div "0 XP Saņemsi Ļoti grūts 1381 pilda Apraksts Uzdevums Palīdzība 1 . Pirms ieskai…" at bounding box center [752, 336] width 970 height 728
click at [452, 166] on div "Apraksts" at bounding box center [436, 151] width 315 height 44
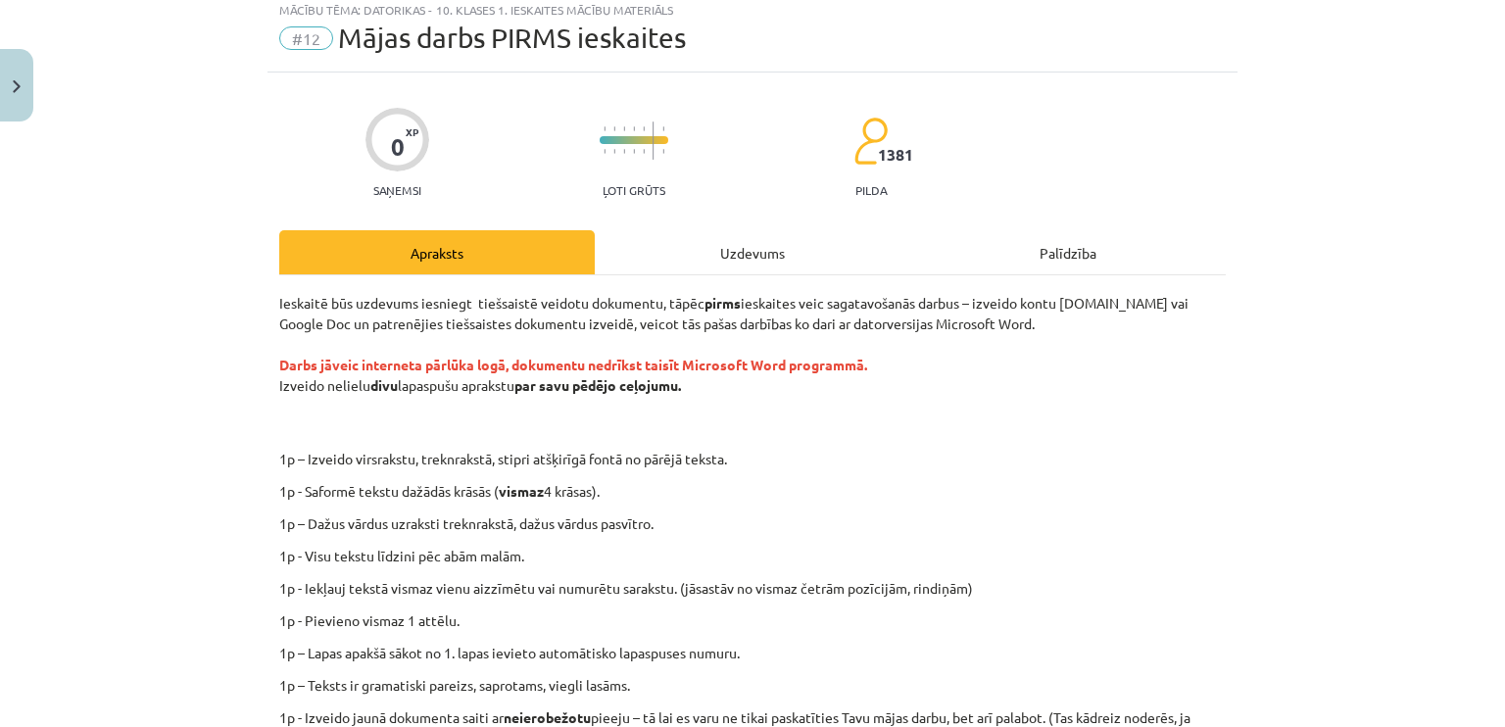
scroll to position [49, 0]
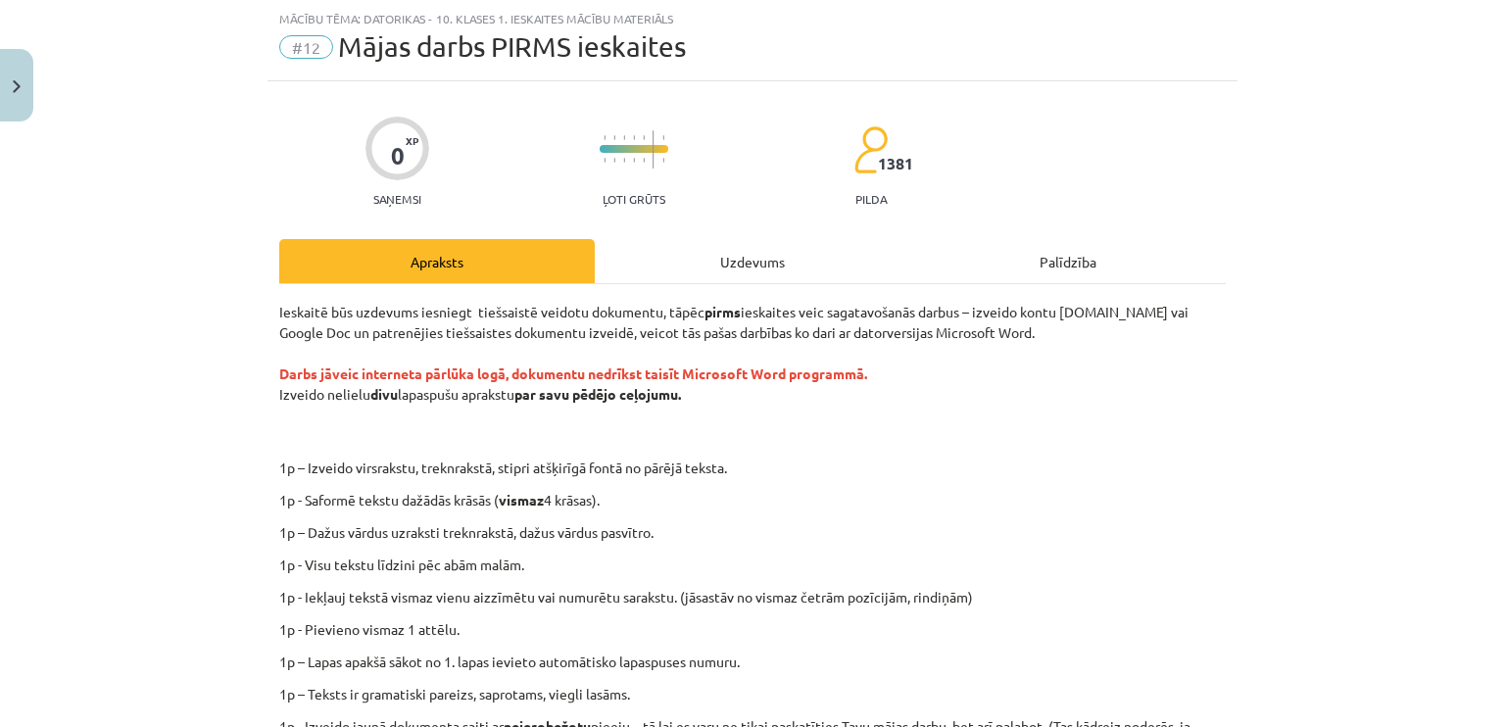
click at [756, 262] on div "Uzdevums" at bounding box center [752, 261] width 315 height 44
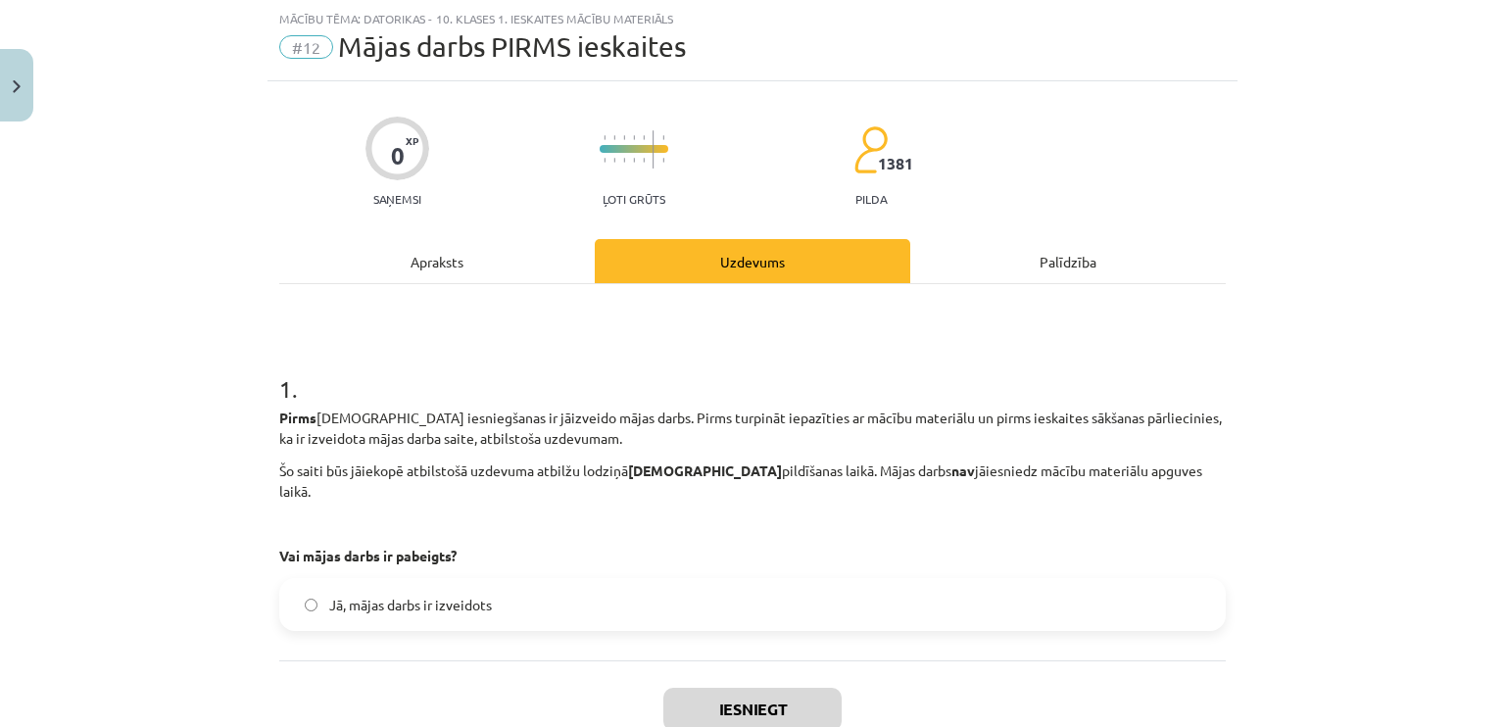
click at [452, 254] on div "Apraksts" at bounding box center [436, 261] width 315 height 44
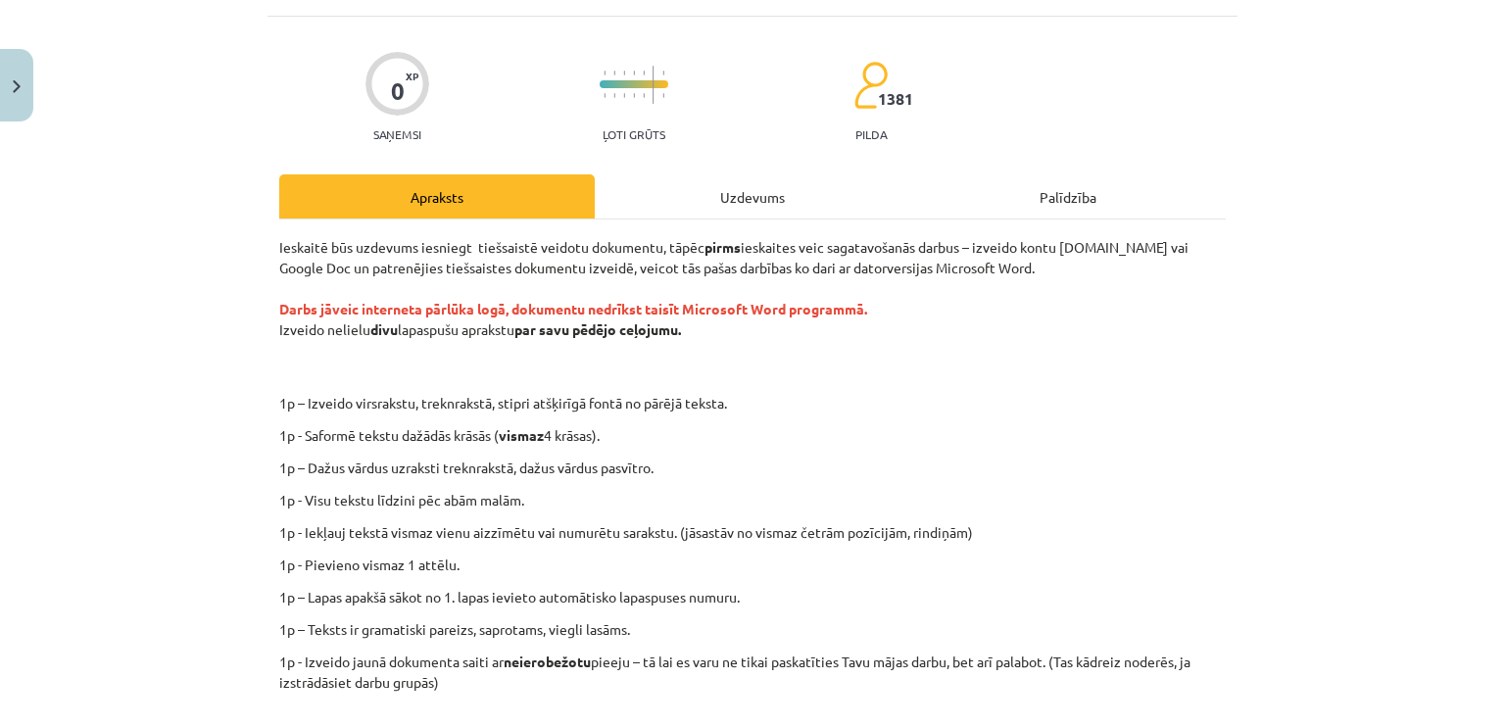
scroll to position [147, 0]
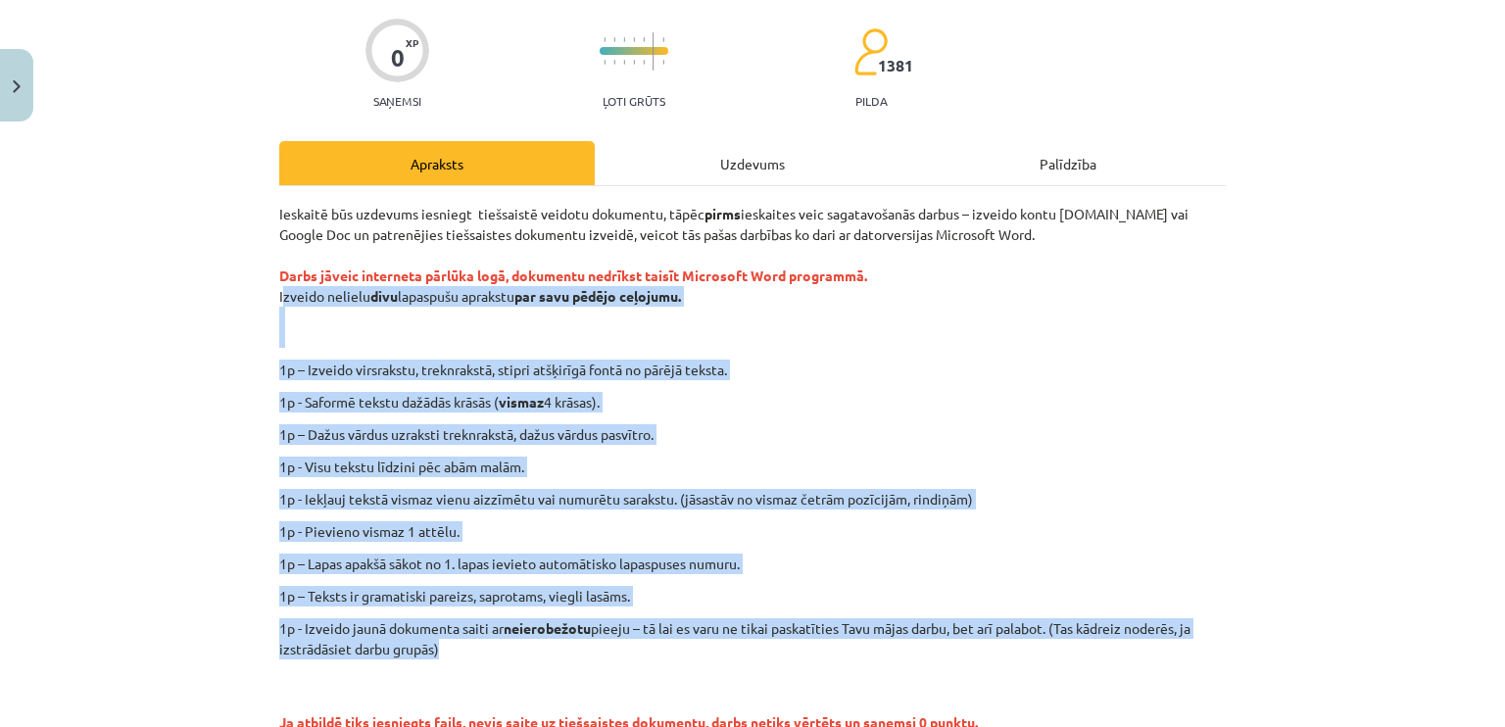
drag, startPoint x: 266, startPoint y: 297, endPoint x: 514, endPoint y: 658, distance: 438.2
click at [514, 658] on div "0 XP Saņemsi Ļoti grūts 1381 pilda Apraksts Uzdevums Palīdzība Ieskaitē būs uzd…" at bounding box center [752, 463] width 970 height 960
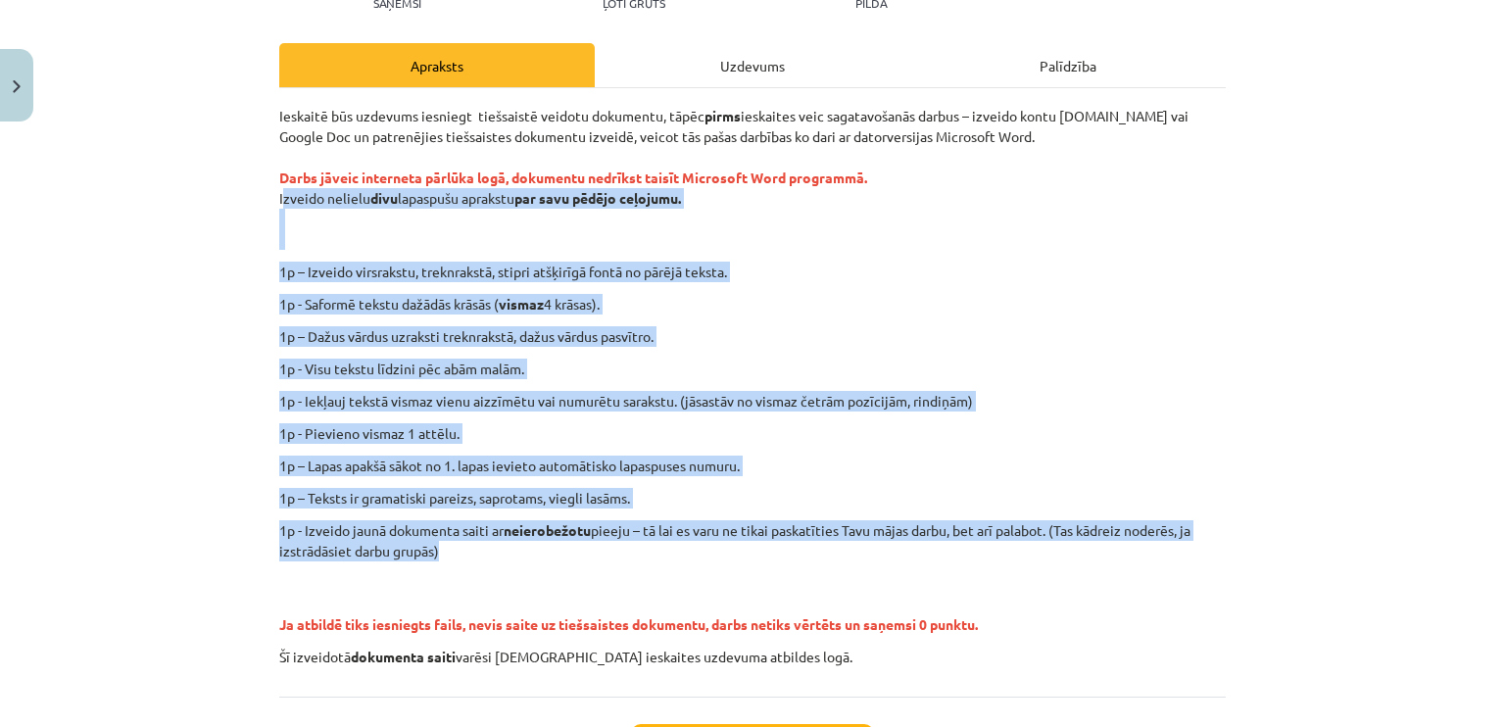
click at [1237, 383] on div "Mācību tēma: Datorikas - 10. klases 1. ieskaites mācību materiāls #12 Mājas dar…" at bounding box center [752, 363] width 1505 height 727
drag, startPoint x: 262, startPoint y: 194, endPoint x: 603, endPoint y: 560, distance: 501.1
click at [603, 560] on div "0 XP Saņemsi Ļoti grūts 1381 pilda Apraksts Uzdevums Palīdzība Ieskaitē būs uzd…" at bounding box center [752, 365] width 970 height 960
